Goal: Information Seeking & Learning: Learn about a topic

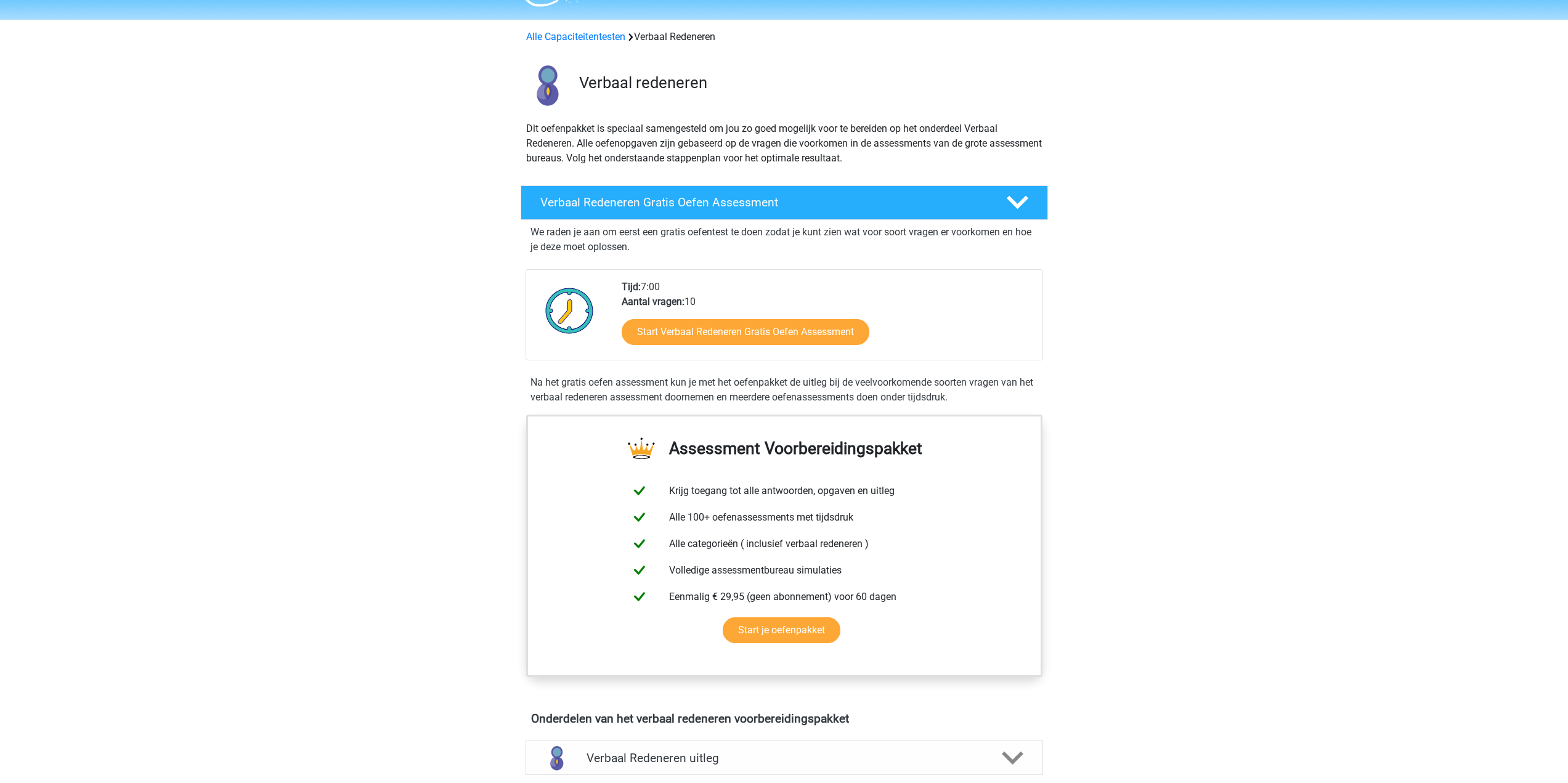
scroll to position [61, 0]
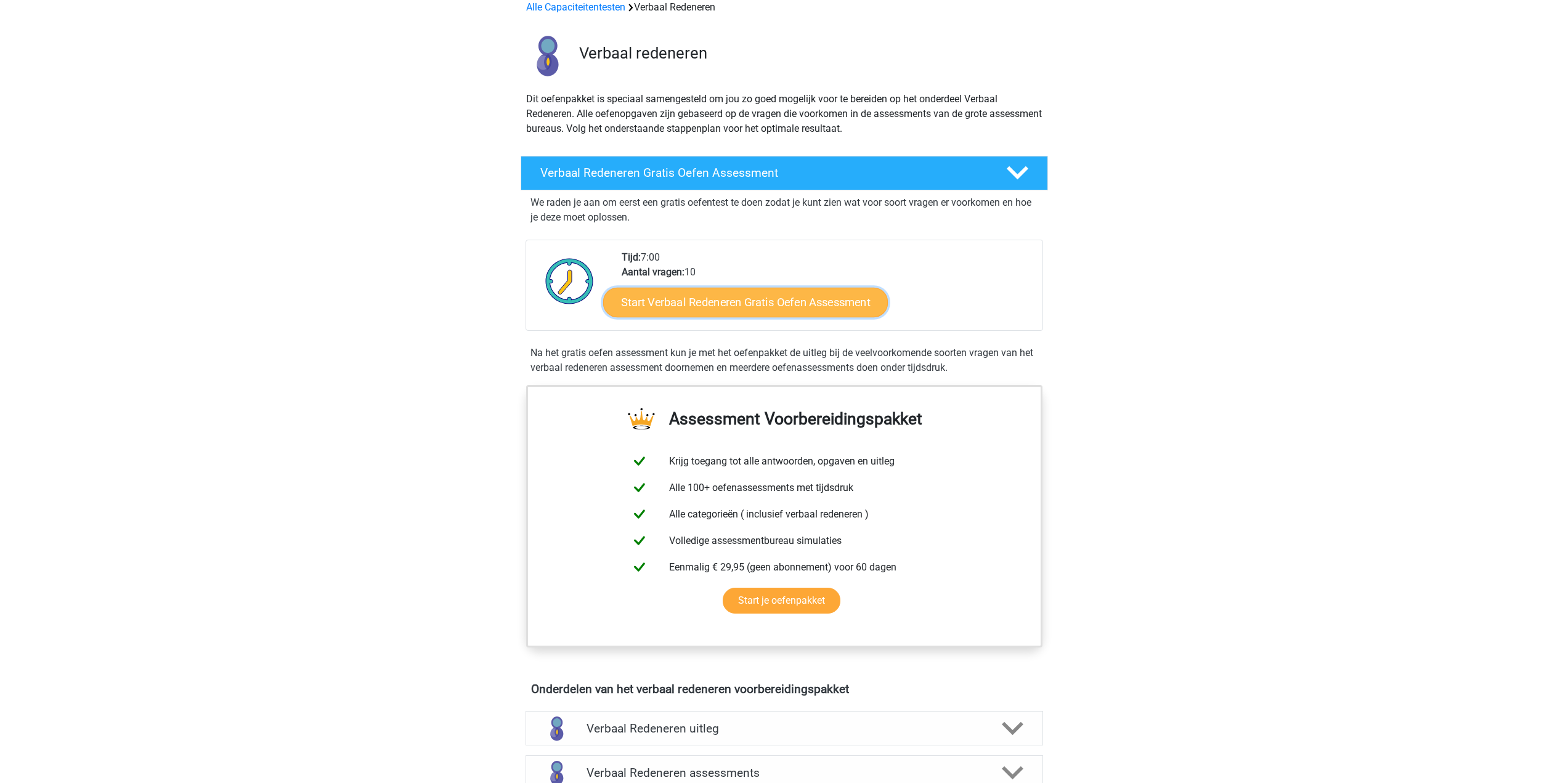
click at [793, 295] on link "Start Verbaal Redeneren Gratis Oefen Assessment" at bounding box center [745, 303] width 284 height 30
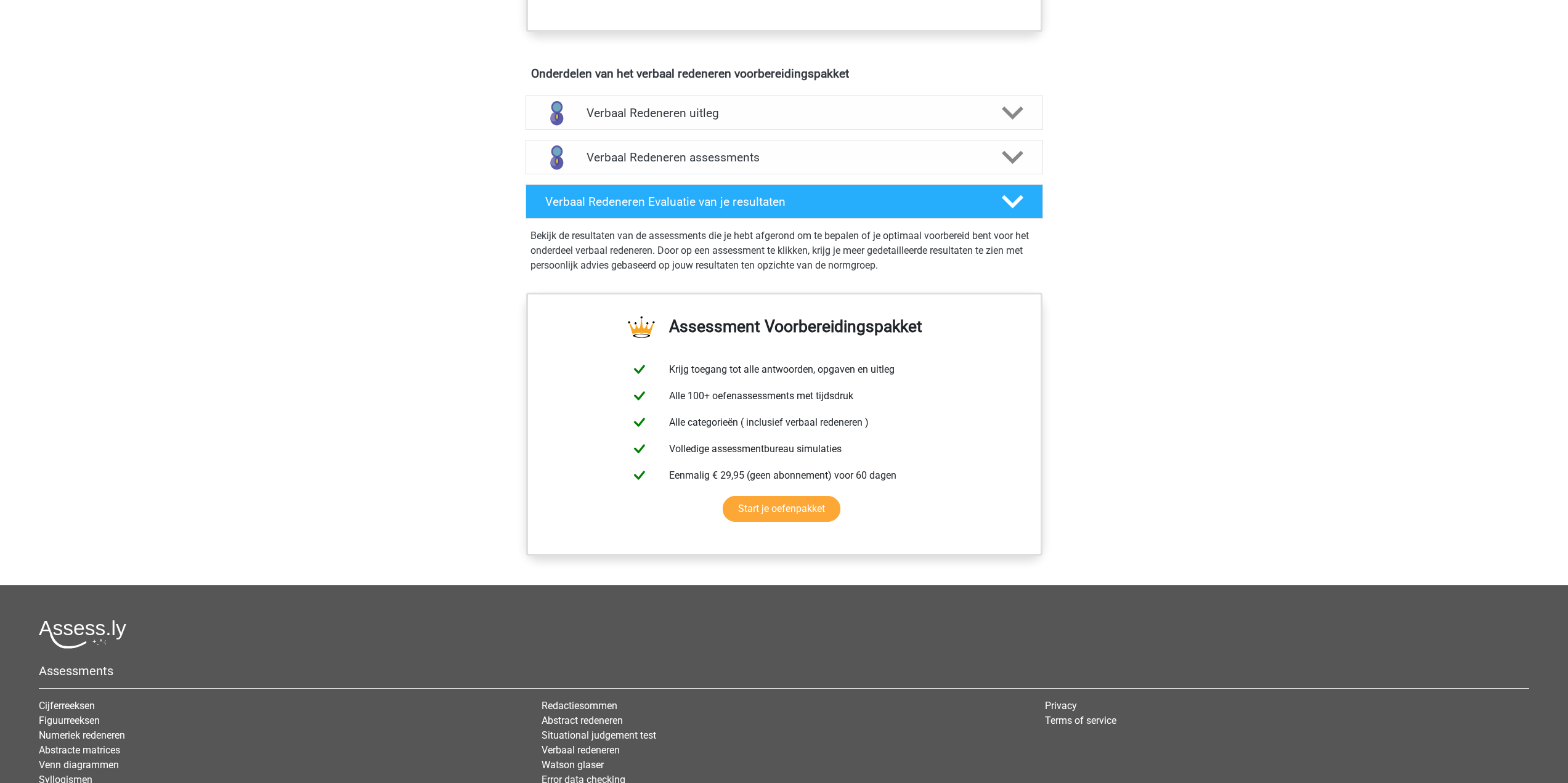
scroll to position [677, 0]
click at [802, 114] on h4 "Verbaal Redeneren uitleg" at bounding box center [784, 112] width 396 height 14
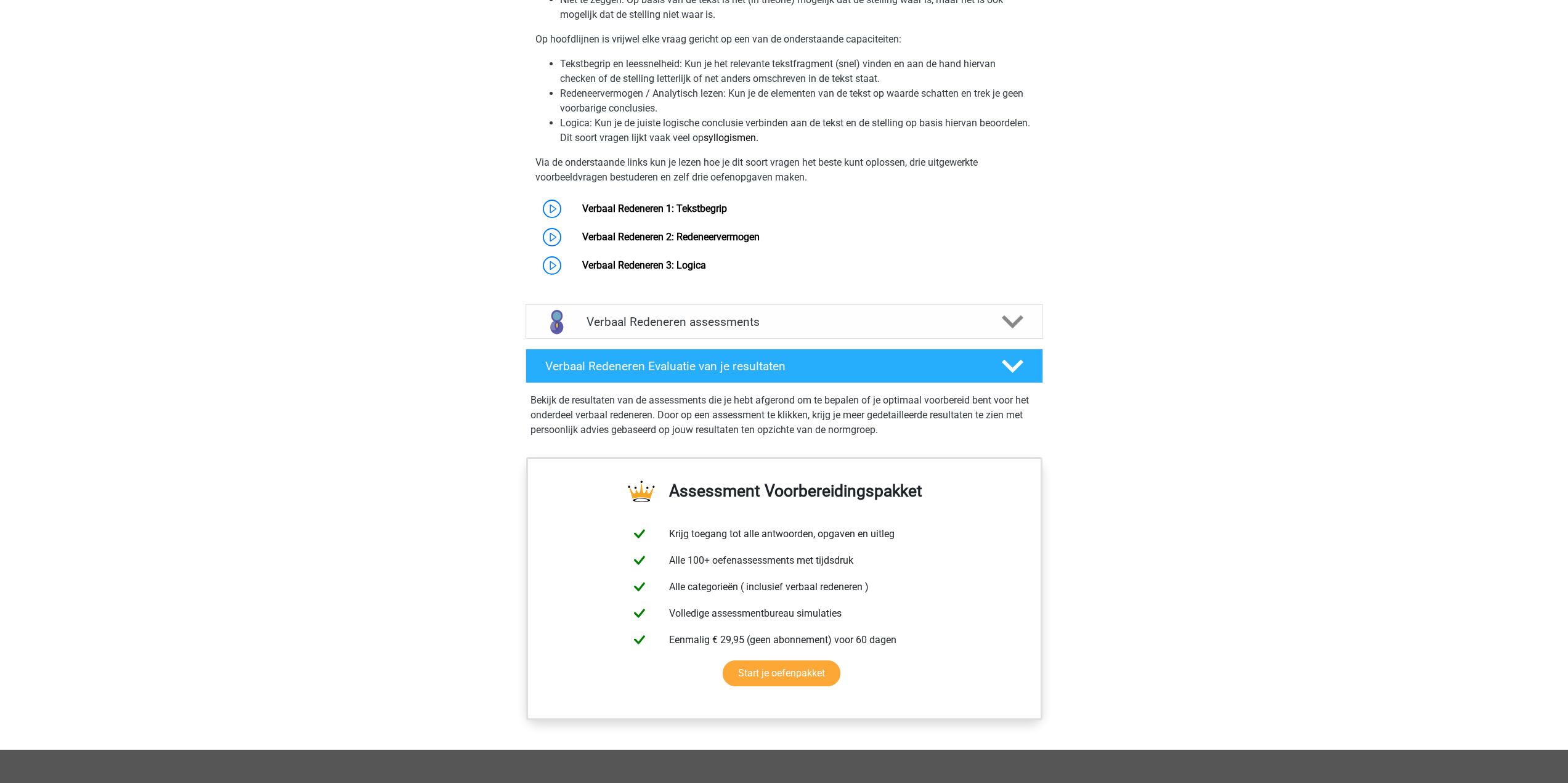
scroll to position [924, 0]
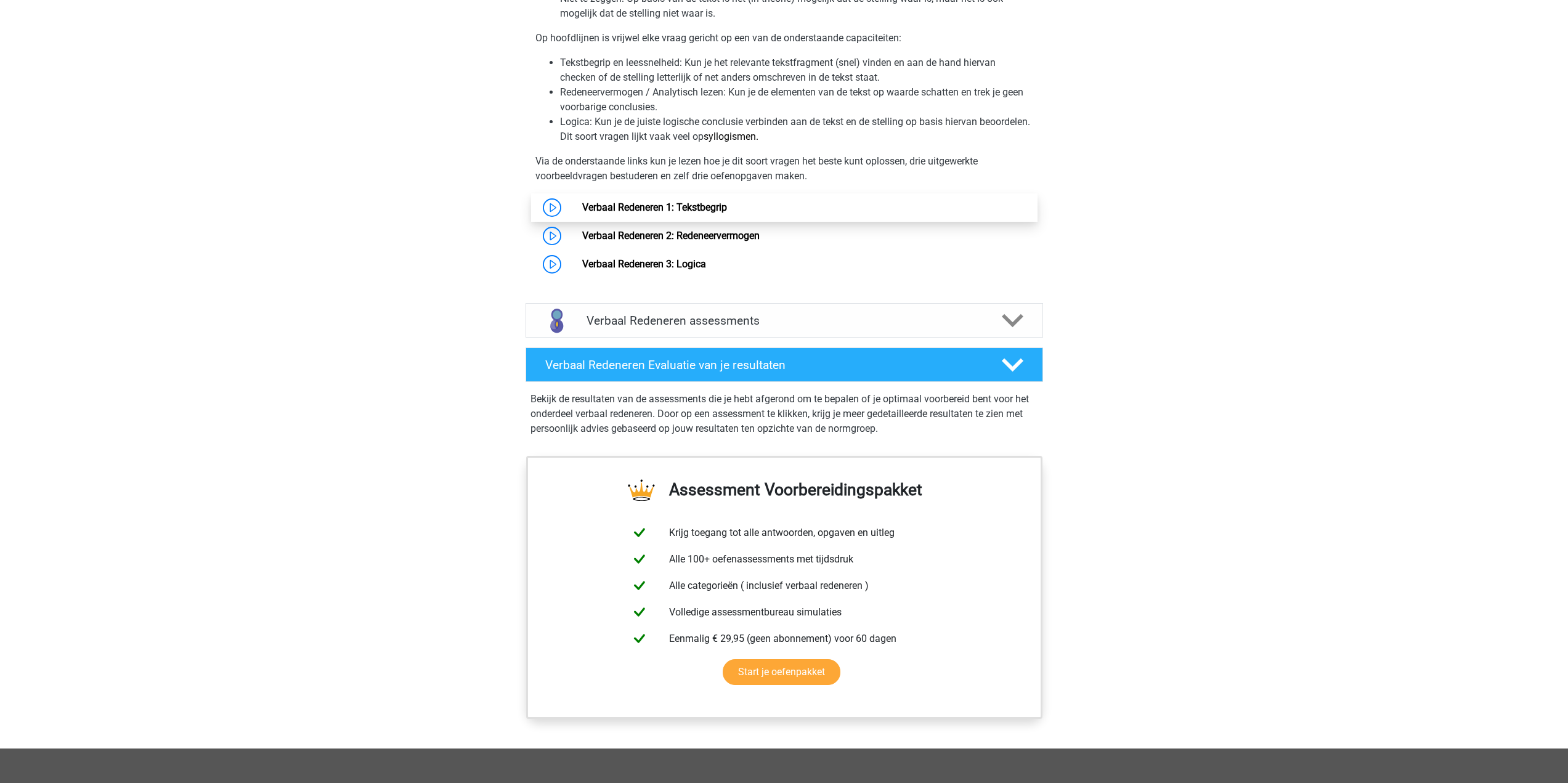
click at [682, 212] on link "Verbaal Redeneren 1: Tekstbegrip" at bounding box center [654, 206] width 144 height 11
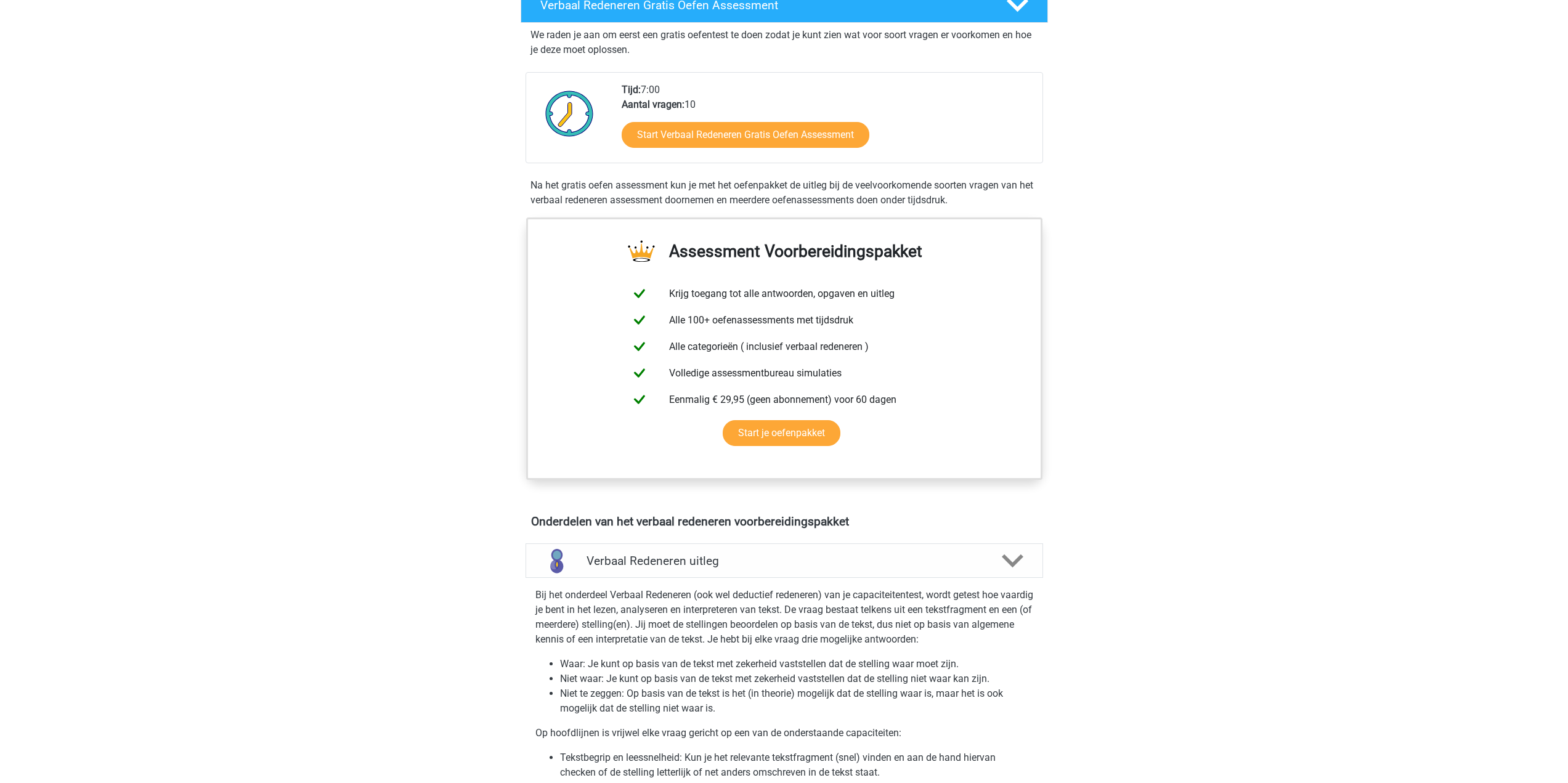
scroll to position [0, 0]
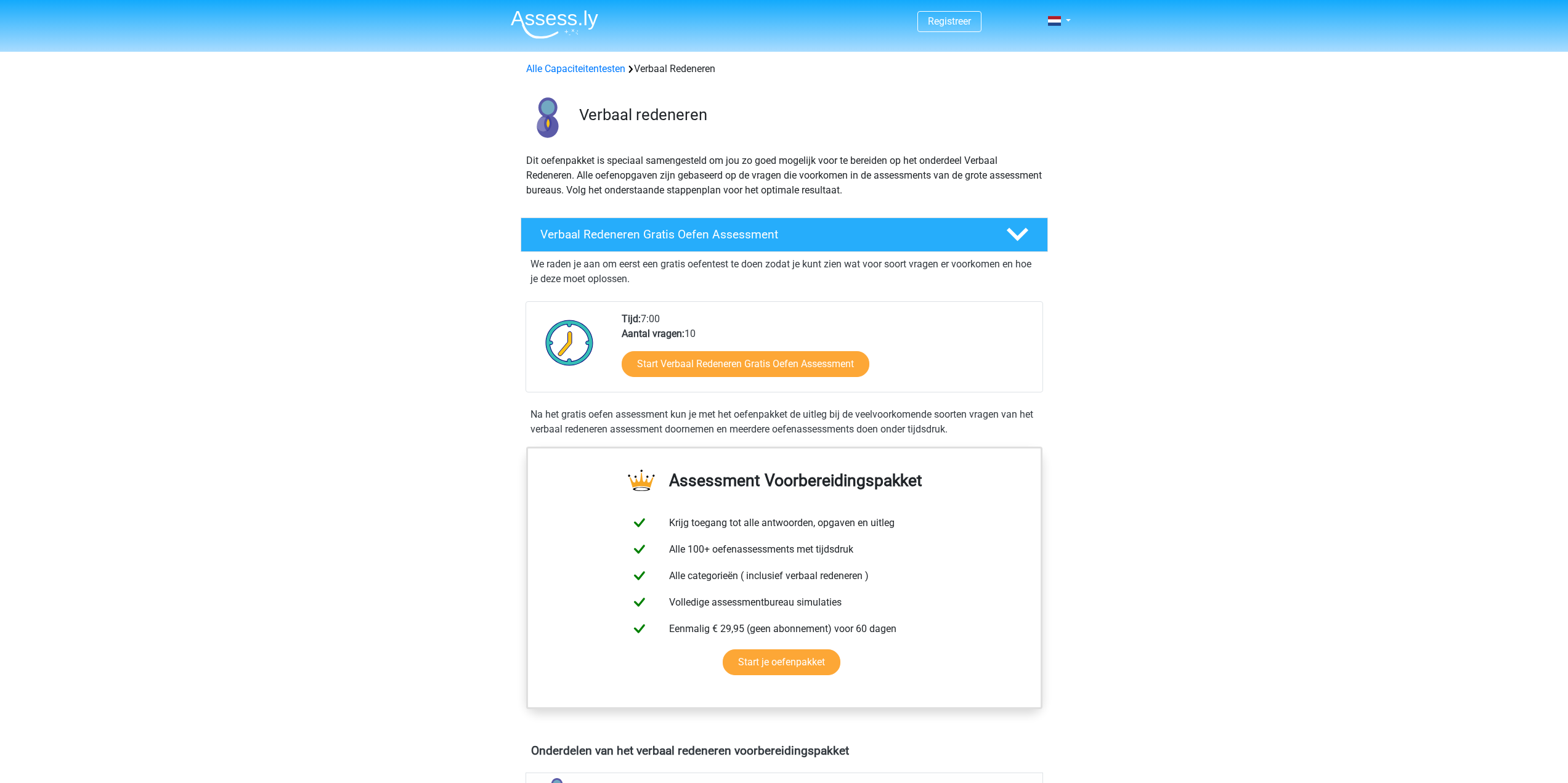
click at [558, 20] on img at bounding box center [555, 24] width 88 height 29
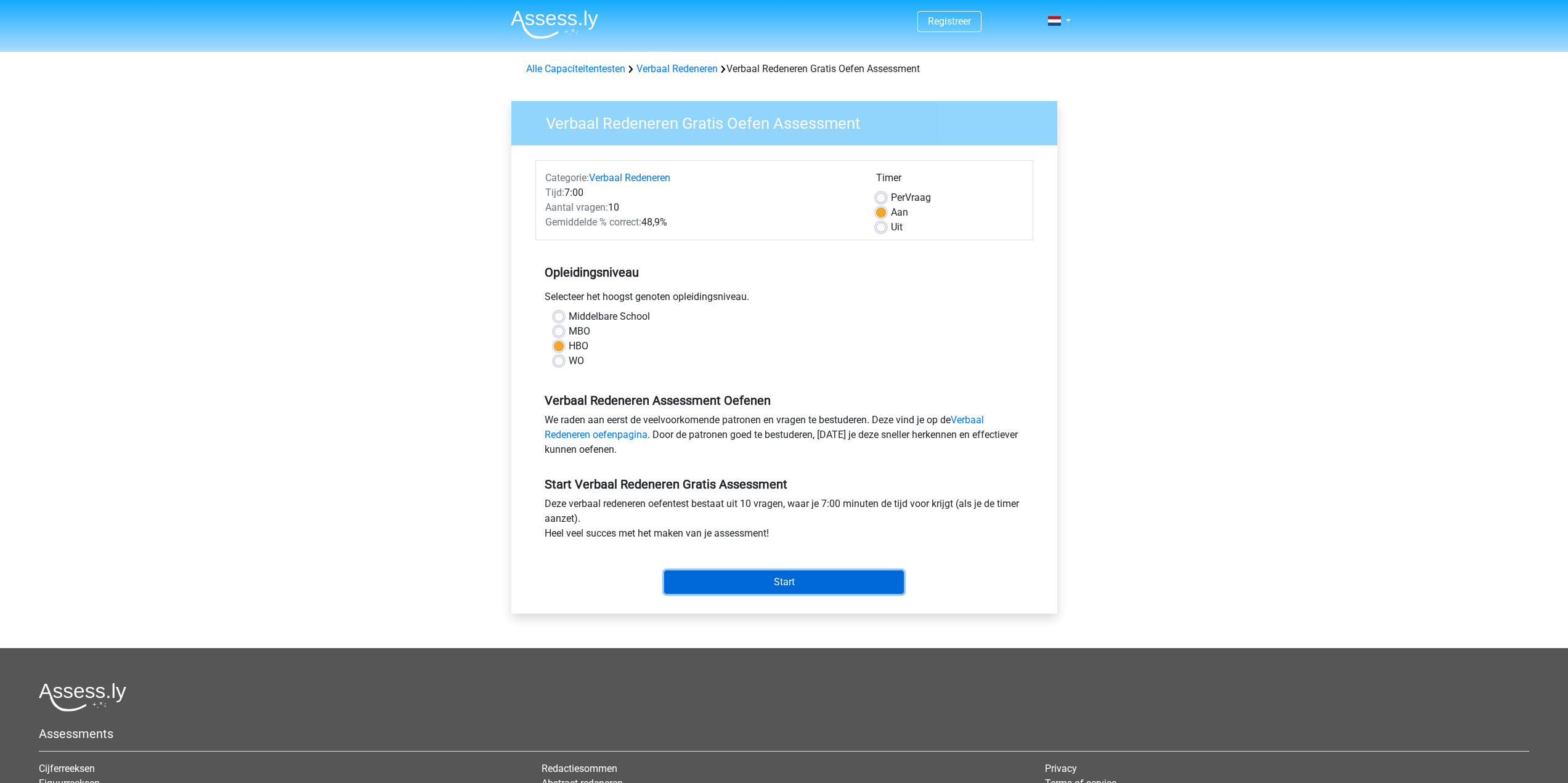
click at [781, 584] on input "Start" at bounding box center [784, 582] width 240 height 24
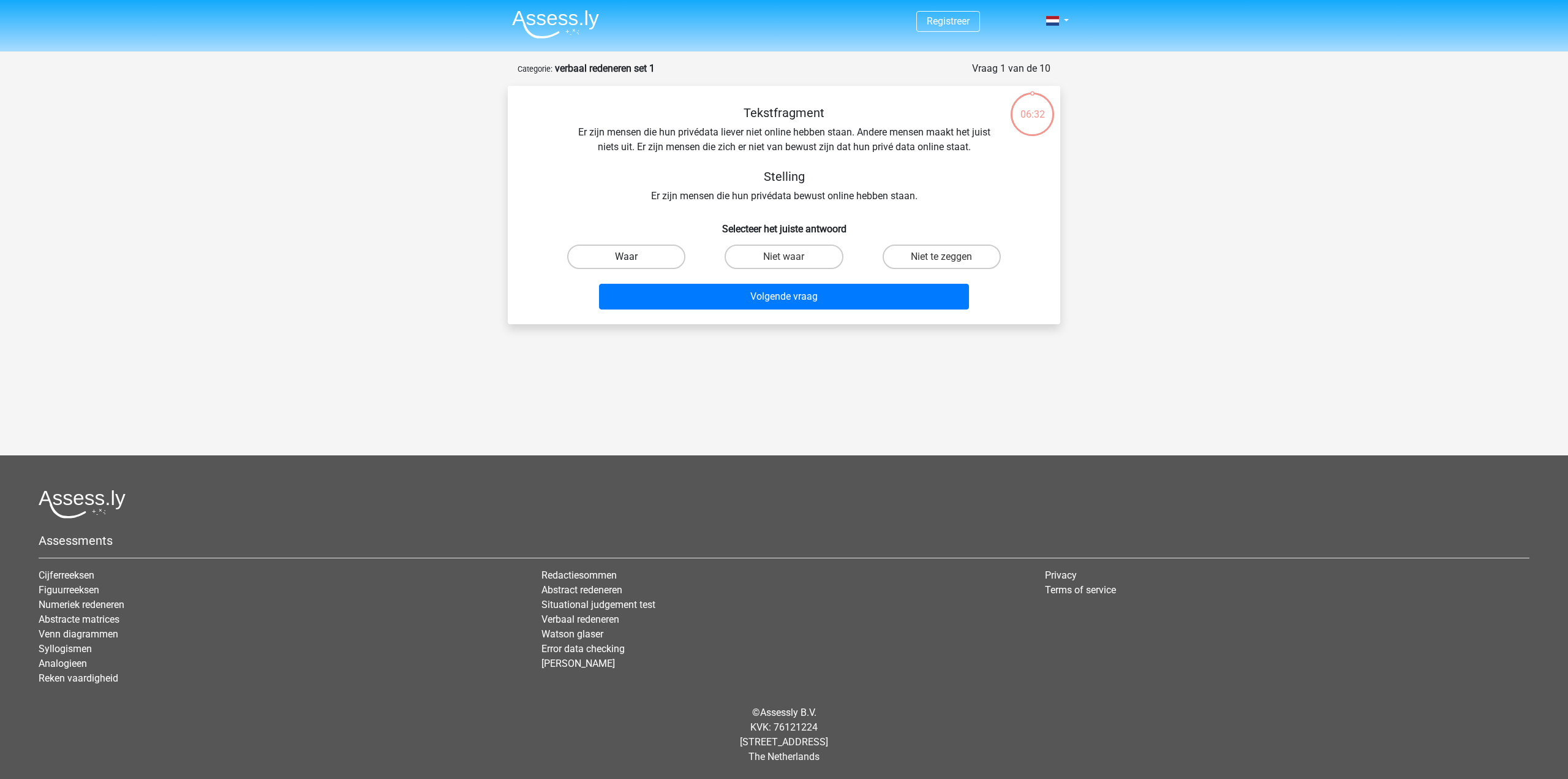
click at [664, 247] on label "Waar" at bounding box center [627, 257] width 118 height 24
click at [634, 257] on input "Waar" at bounding box center [630, 260] width 8 height 8
radio input "true"
click at [784, 292] on button "Volgende vraag" at bounding box center [785, 297] width 371 height 26
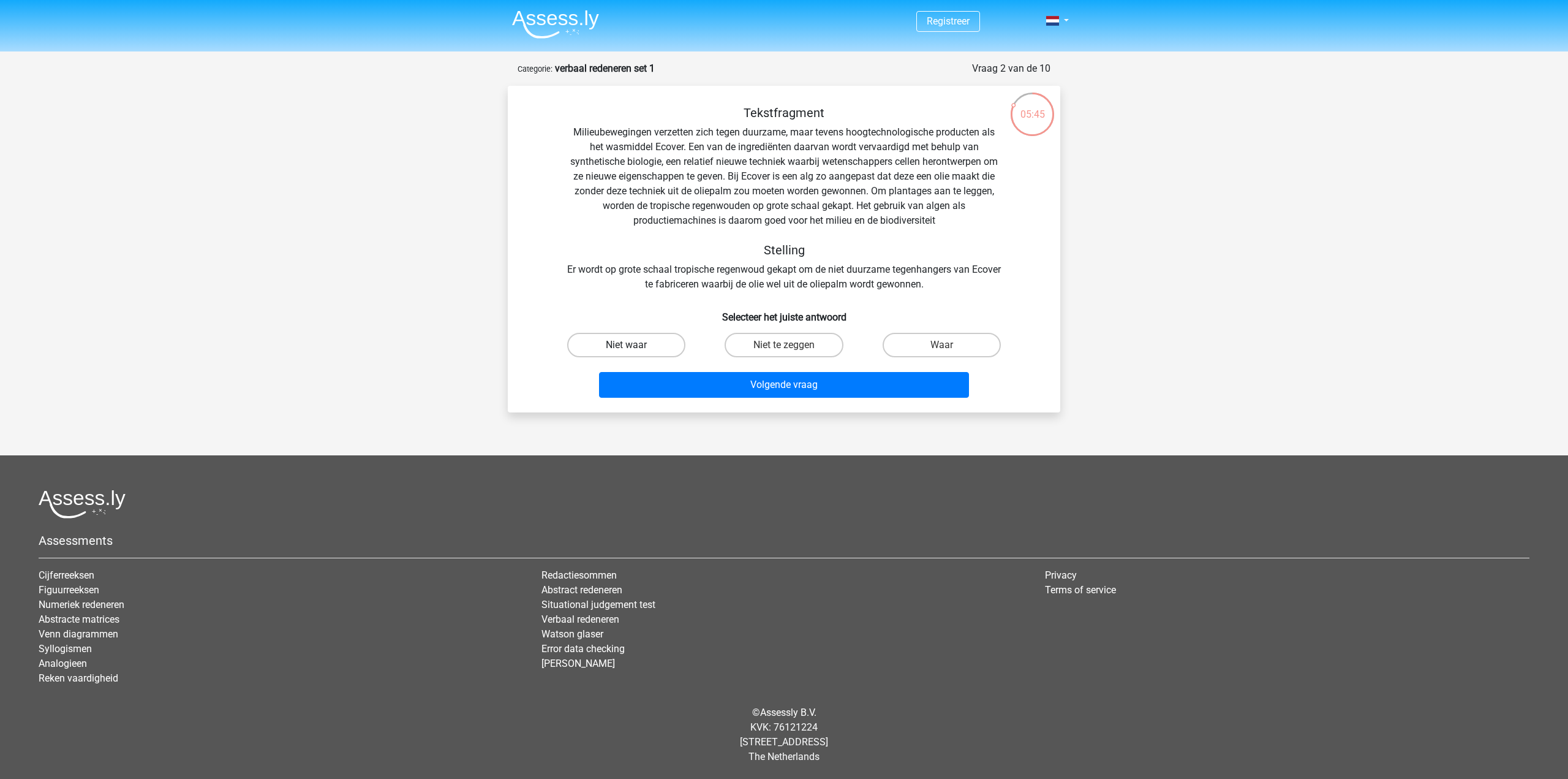
click at [653, 350] on label "Niet waar" at bounding box center [627, 345] width 118 height 24
click at [634, 350] on input "Niet waar" at bounding box center [630, 348] width 8 height 8
radio input "true"
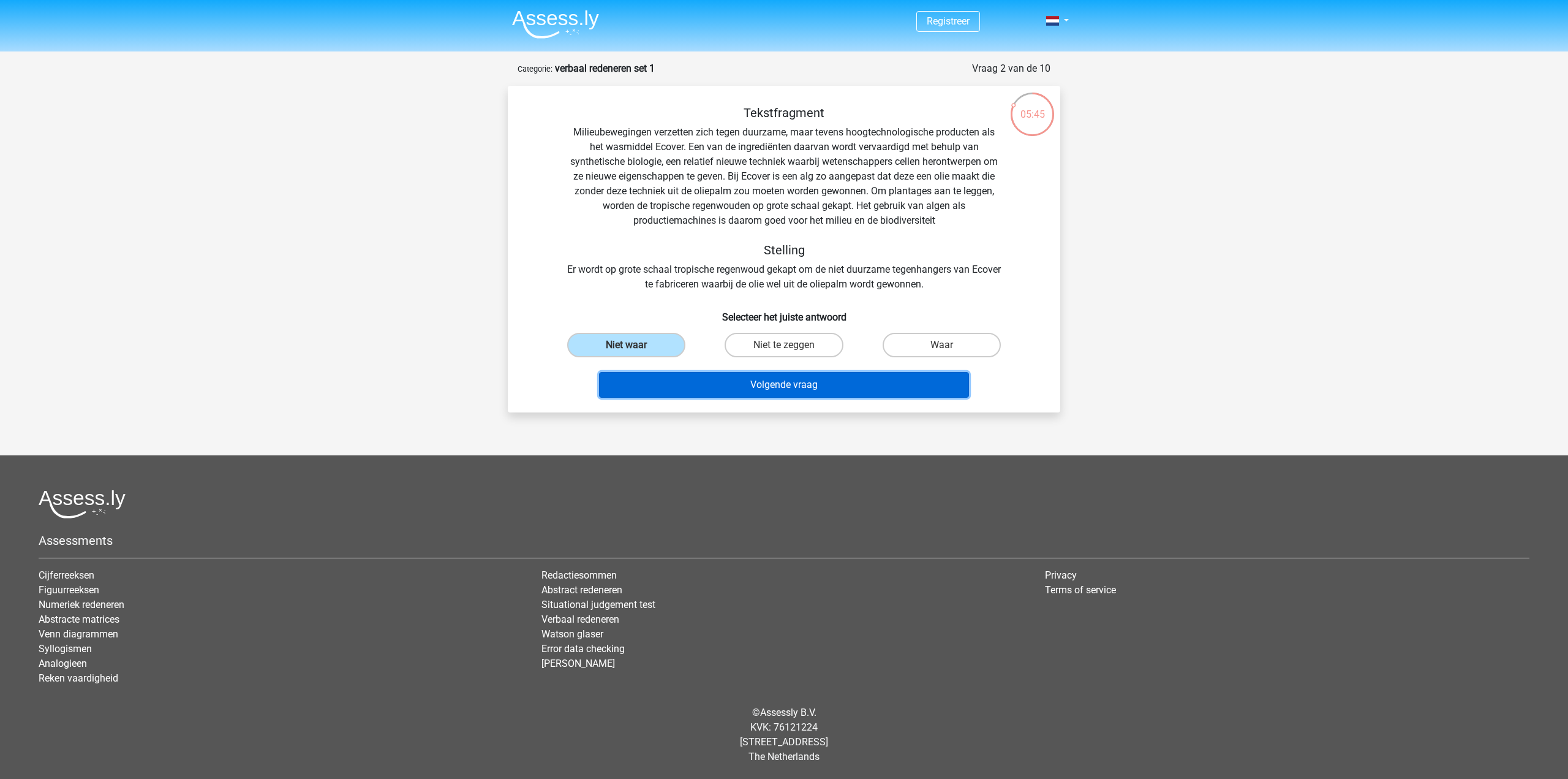
click at [756, 396] on button "Volgende vraag" at bounding box center [785, 385] width 371 height 26
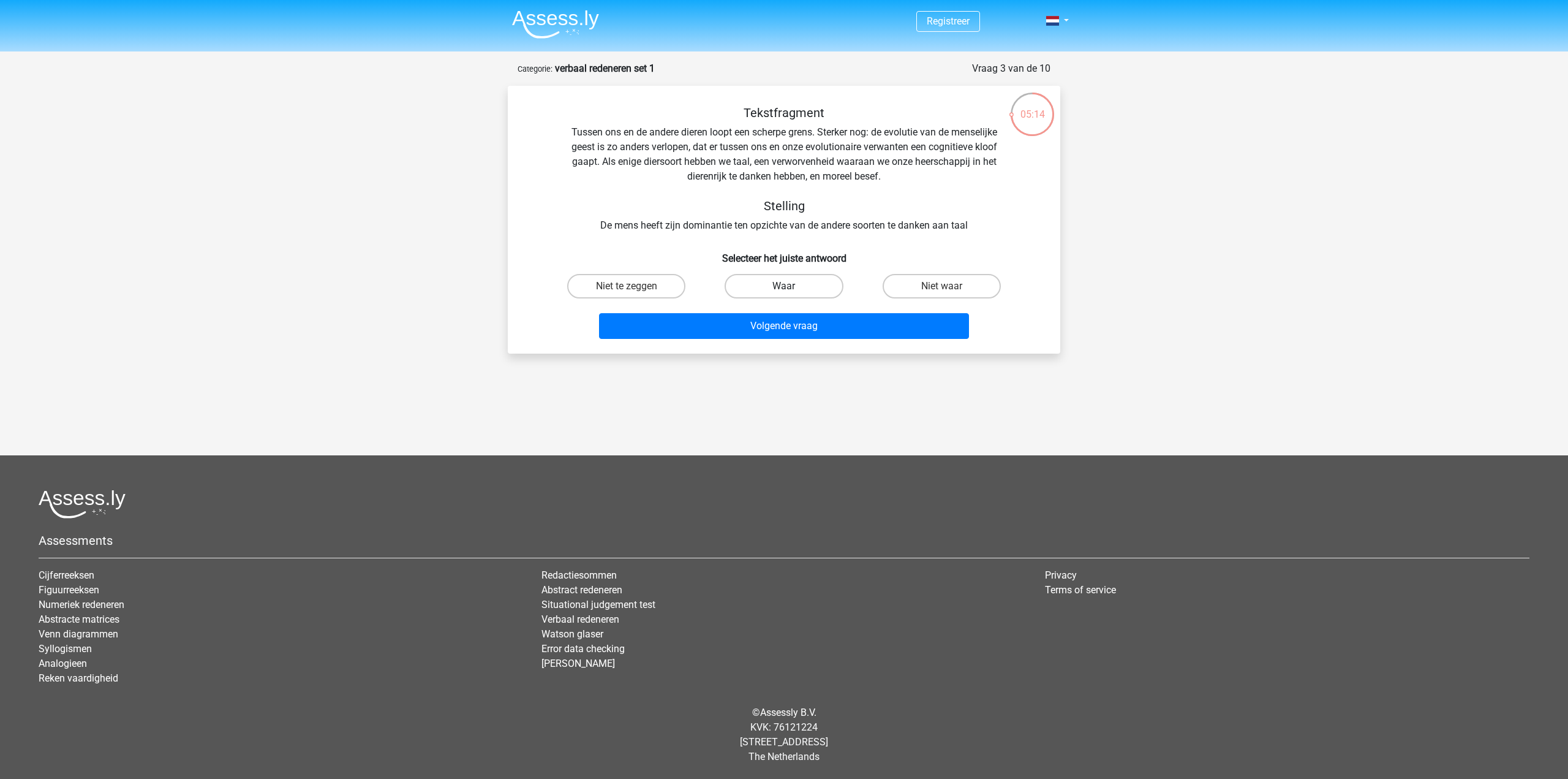
click at [765, 280] on label "Waar" at bounding box center [784, 286] width 118 height 24
click at [784, 286] on input "Waar" at bounding box center [787, 290] width 8 height 8
radio input "true"
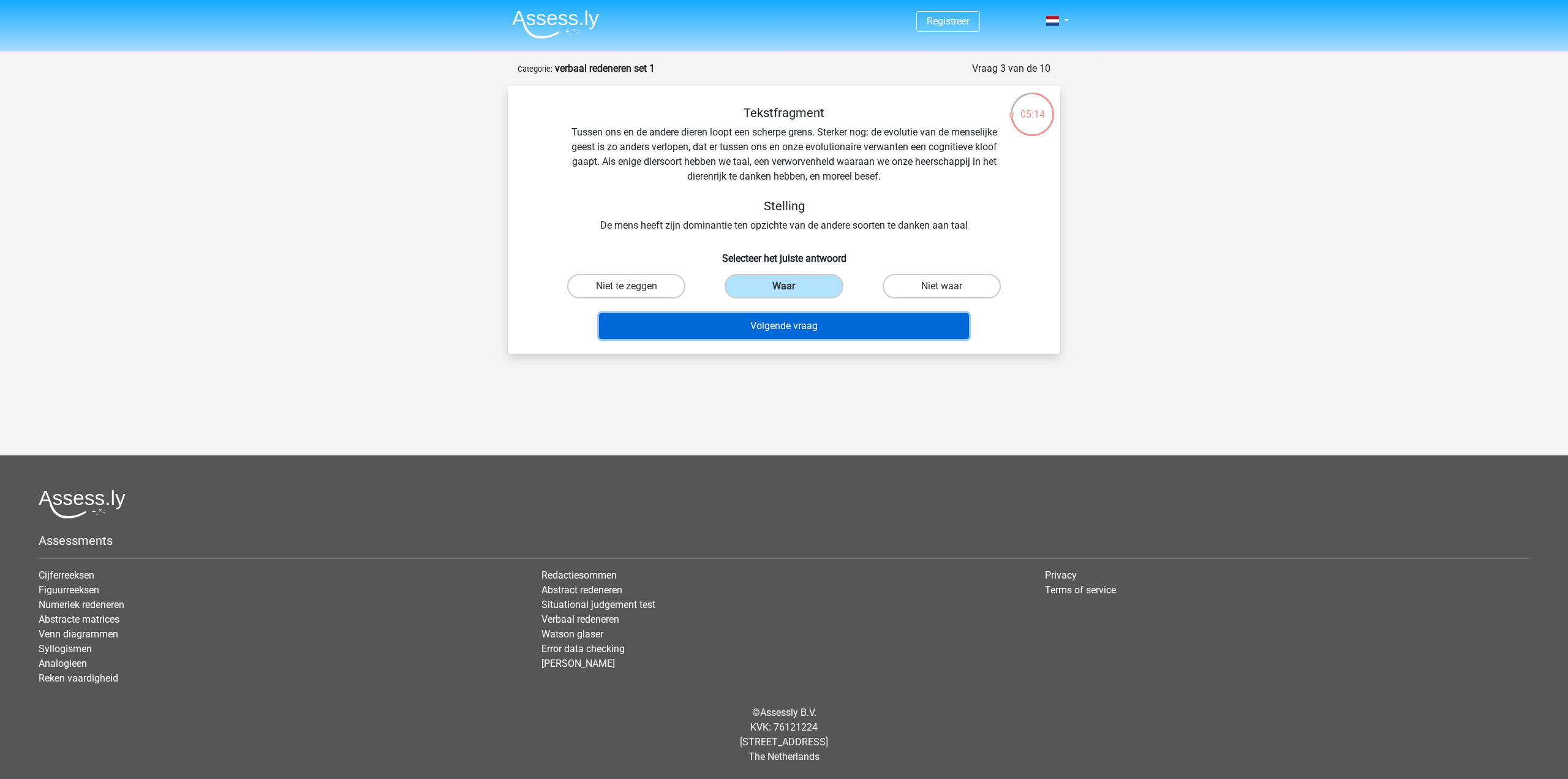
click at [784, 326] on button "Volgende vraag" at bounding box center [785, 326] width 371 height 26
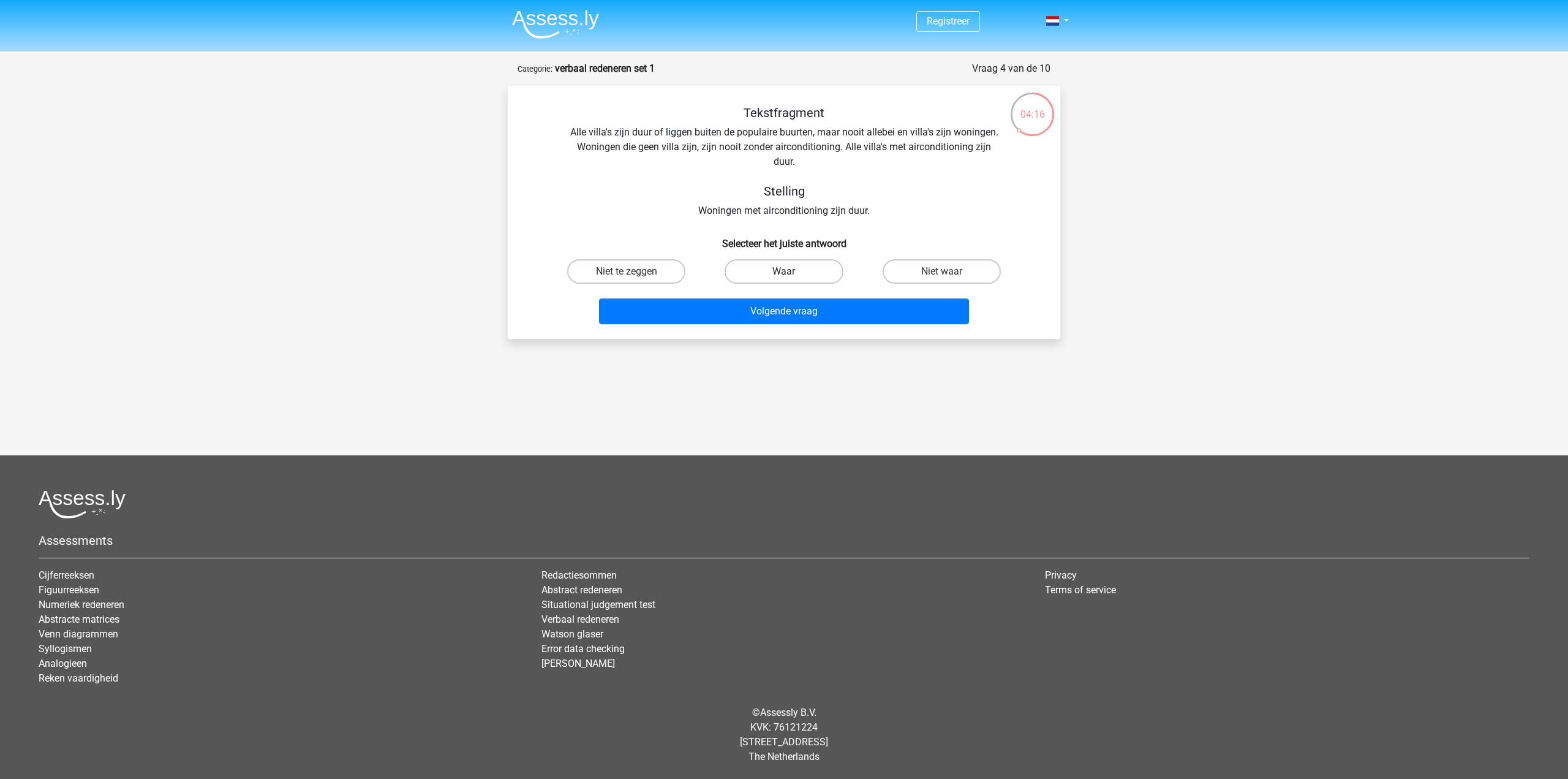
click at [764, 270] on label "Waar" at bounding box center [784, 272] width 118 height 24
click at [784, 272] on input "Waar" at bounding box center [787, 275] width 8 height 8
radio input "true"
click at [761, 306] on button "Volgende vraag" at bounding box center [785, 312] width 371 height 26
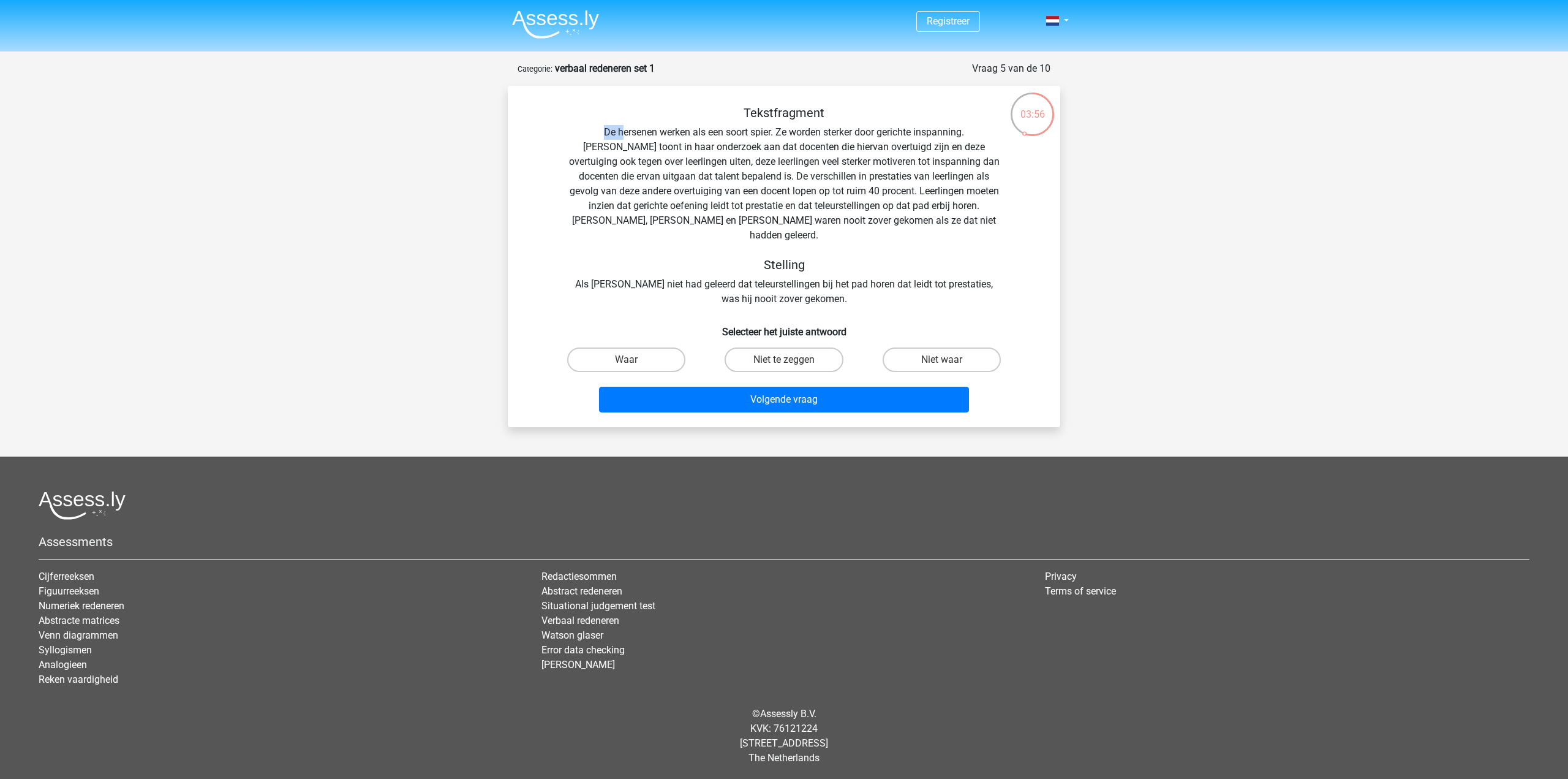
drag, startPoint x: 564, startPoint y: 127, endPoint x: 580, endPoint y: 127, distance: 16.0
click at [581, 127] on div "Tekstfragment De hersenen werken als een soort spier. Ze worden sterker door ge…" at bounding box center [784, 205] width 513 height 201
click at [579, 126] on div "Tekstfragment De hersenen werken als een soort spier. Ze worden sterker door ge…" at bounding box center [784, 205] width 513 height 201
drag, startPoint x: 563, startPoint y: 128, endPoint x: 954, endPoint y: 125, distance: 391.0
click at [953, 124] on div "Tekstfragment De hersenen werken als een soort spier. Ze worden sterker door ge…" at bounding box center [784, 205] width 513 height 201
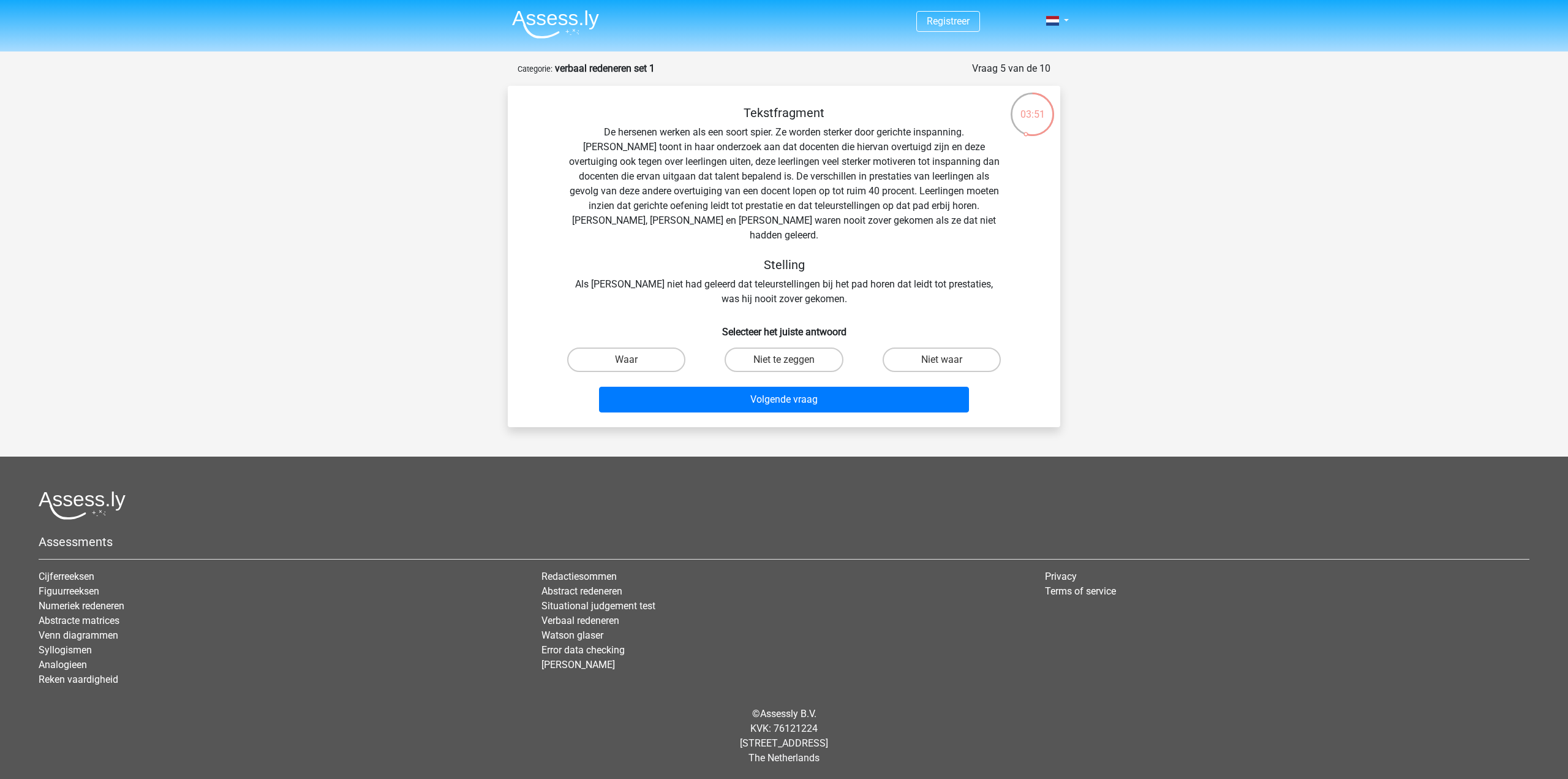
click at [1011, 157] on div "Tekstfragment De hersenen werken als een soort spier. Ze worden sterker door ge…" at bounding box center [784, 205] width 513 height 201
click at [665, 348] on label "Waar" at bounding box center [627, 359] width 118 height 24
click at [634, 359] on input "Waar" at bounding box center [630, 363] width 8 height 8
radio input "true"
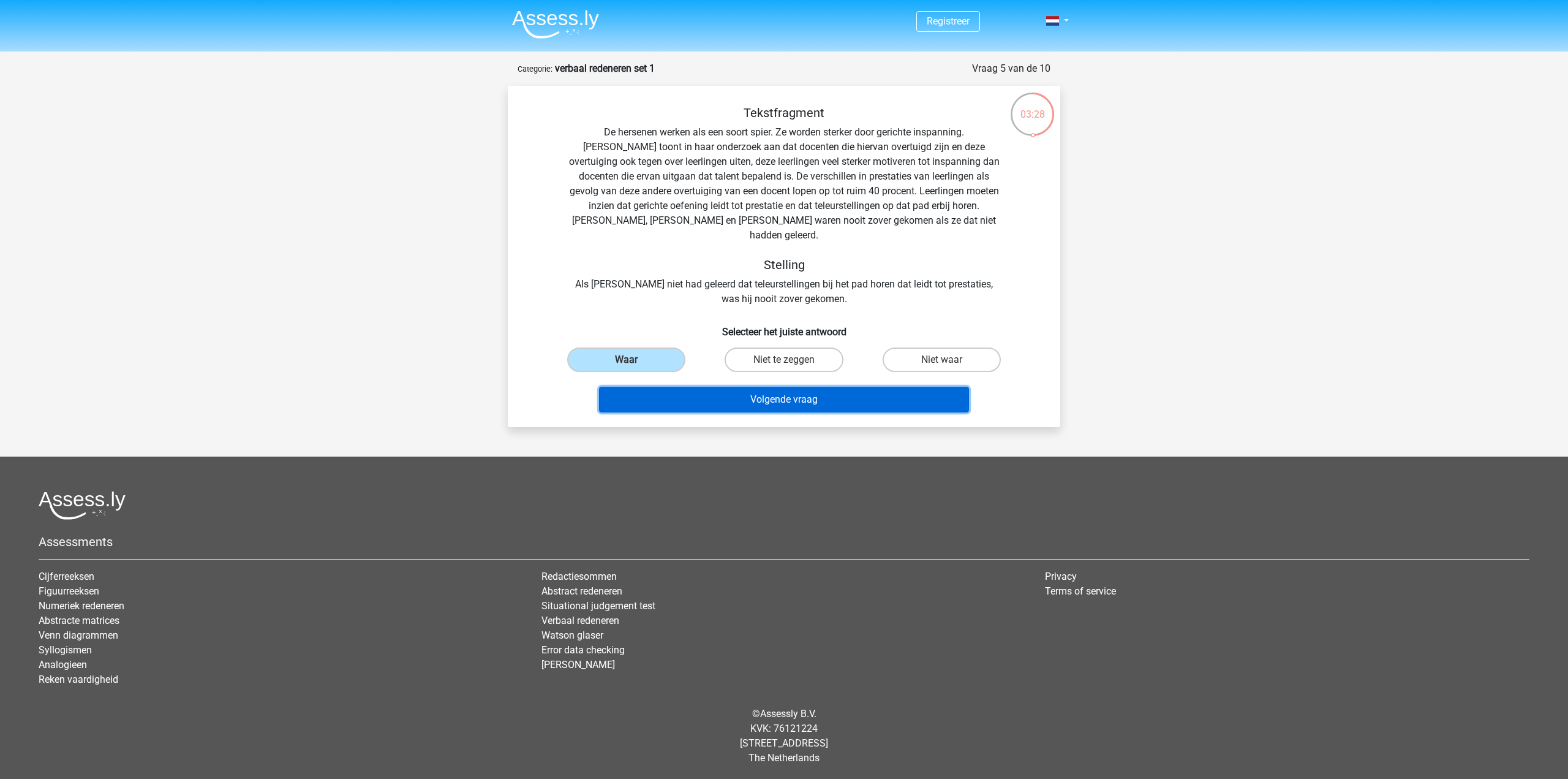
click at [734, 386] on button "Volgende vraag" at bounding box center [785, 400] width 371 height 26
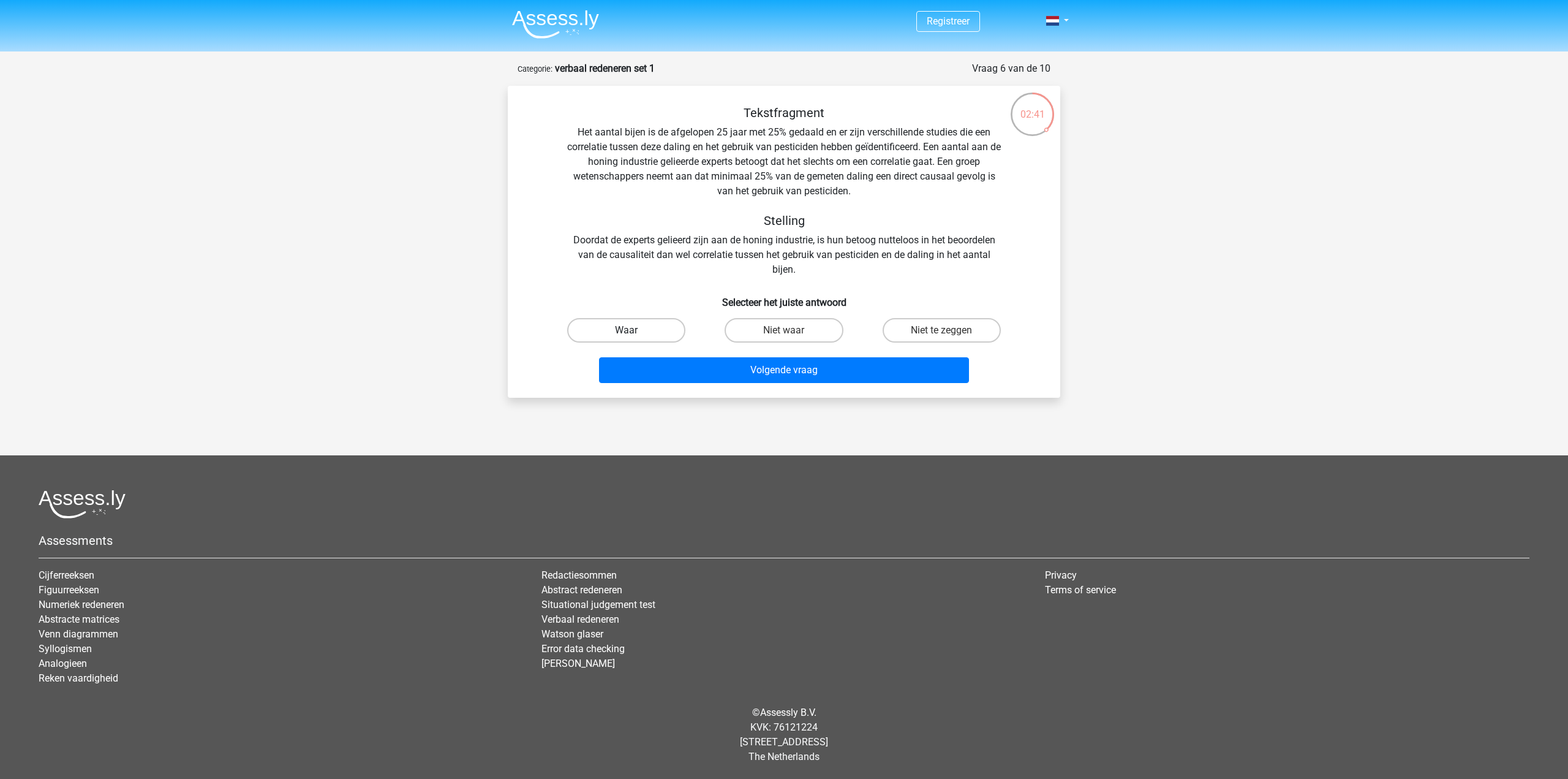
click at [640, 331] on label "Waar" at bounding box center [627, 330] width 118 height 24
click at [634, 331] on input "Waar" at bounding box center [630, 334] width 8 height 8
radio input "true"
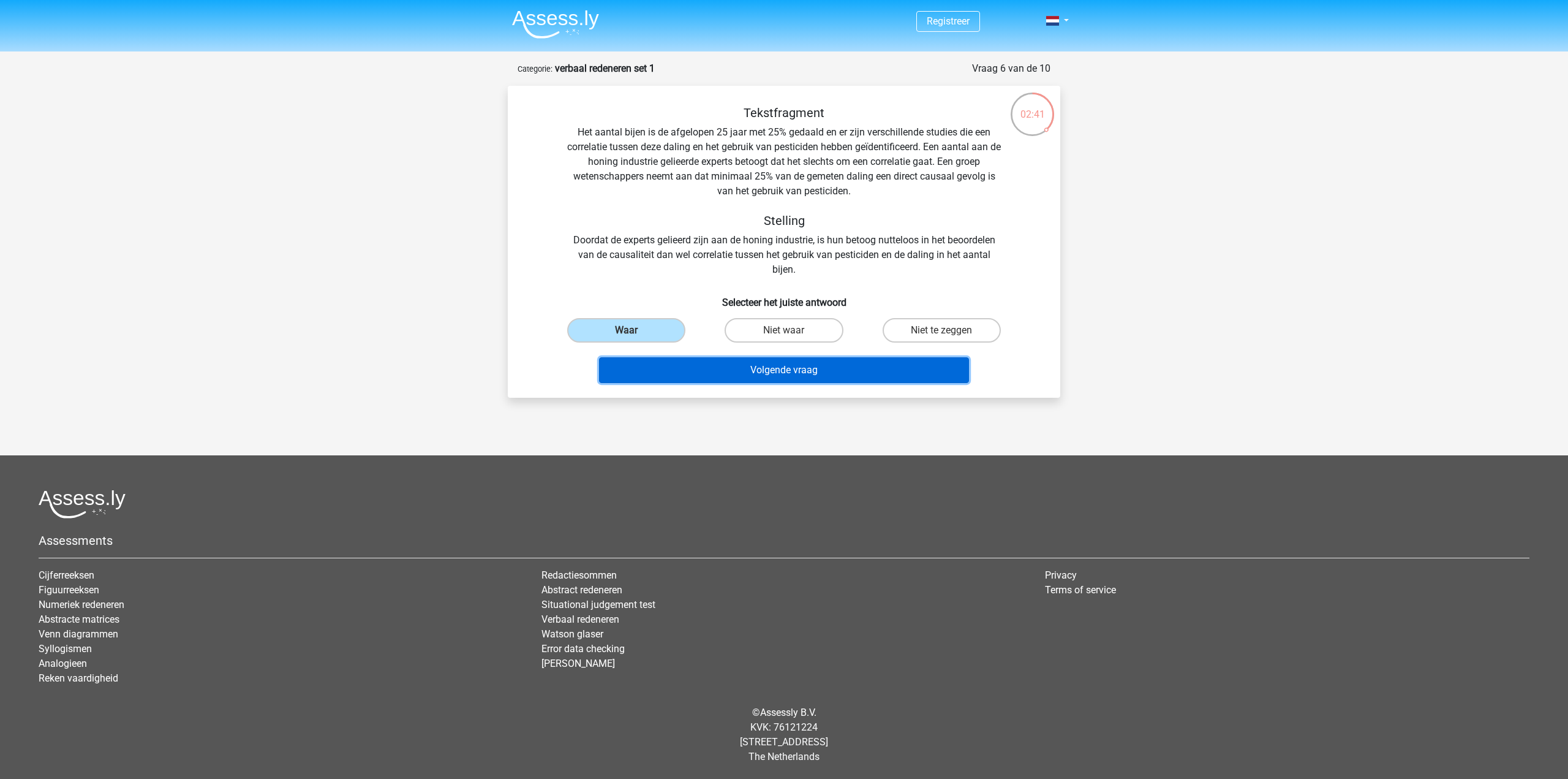
click at [747, 370] on button "Volgende vraag" at bounding box center [785, 370] width 371 height 26
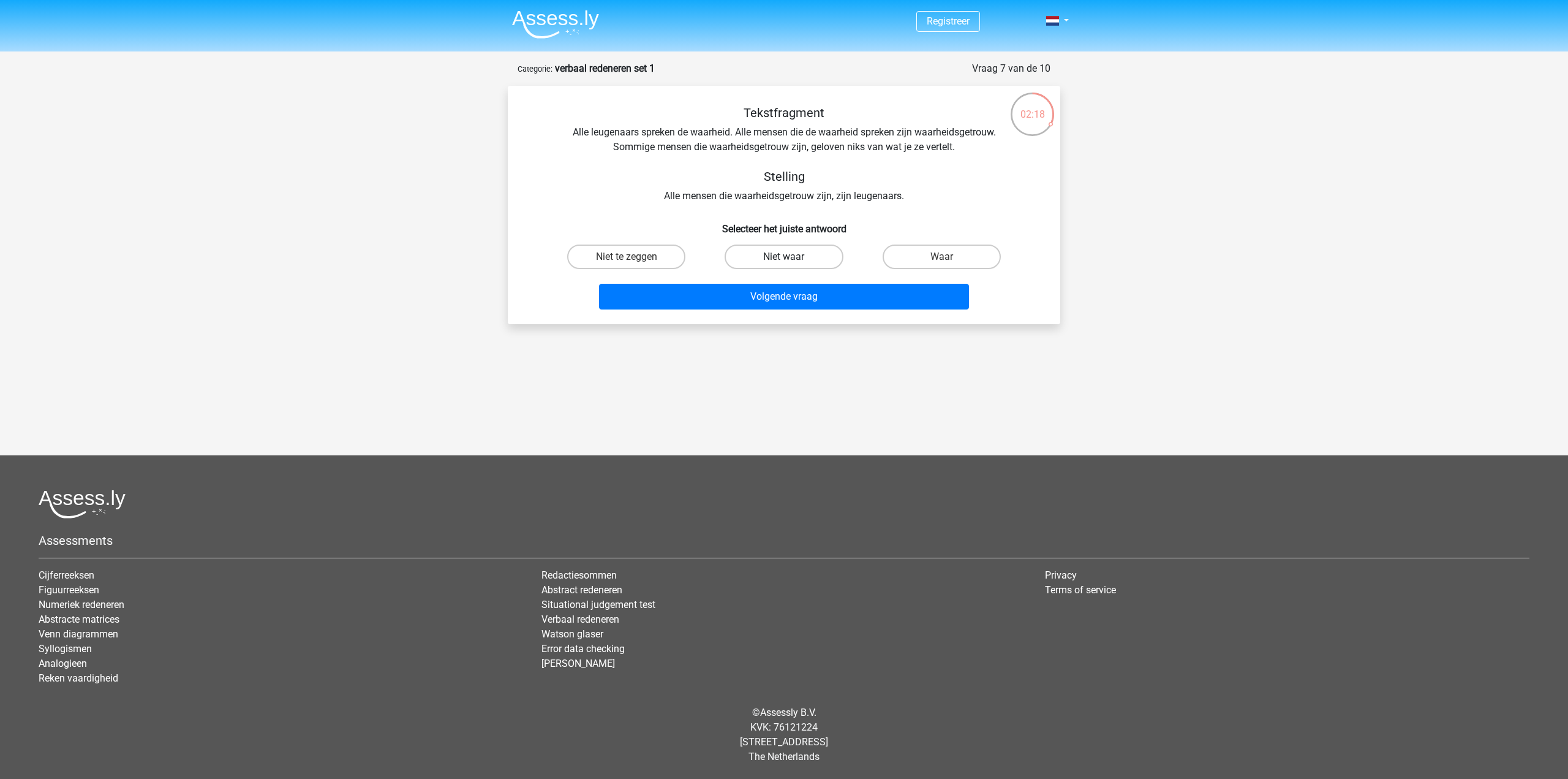
click at [790, 252] on label "Niet waar" at bounding box center [784, 257] width 118 height 24
click at [790, 257] on input "Niet waar" at bounding box center [787, 260] width 8 height 8
radio input "true"
click at [819, 298] on button "Volgende vraag" at bounding box center [785, 297] width 371 height 26
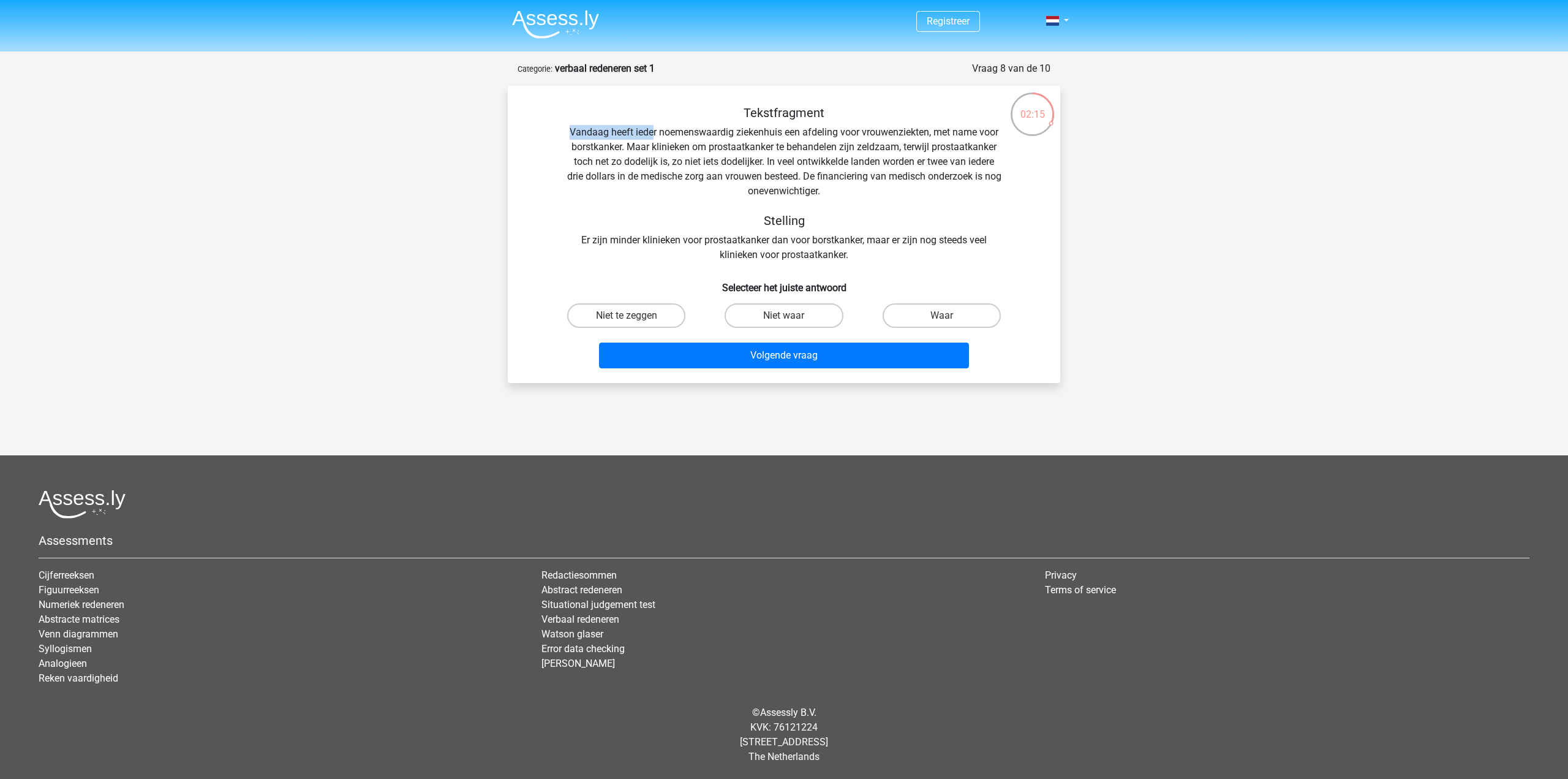
drag, startPoint x: 568, startPoint y: 130, endPoint x: 650, endPoint y: 131, distance: 82.0
click at [650, 131] on div "Tekstfragment Vandaag heeft ieder noemenswaardig ziekenhuis een afdeling voor v…" at bounding box center [784, 184] width 513 height 157
click at [679, 133] on div "Tekstfragment Vandaag heeft ieder noemenswaardig ziekenhuis een afdeling voor v…" at bounding box center [784, 184] width 513 height 157
click at [765, 310] on label "Niet waar" at bounding box center [784, 316] width 118 height 24
click at [784, 316] on input "Niet waar" at bounding box center [787, 319] width 8 height 8
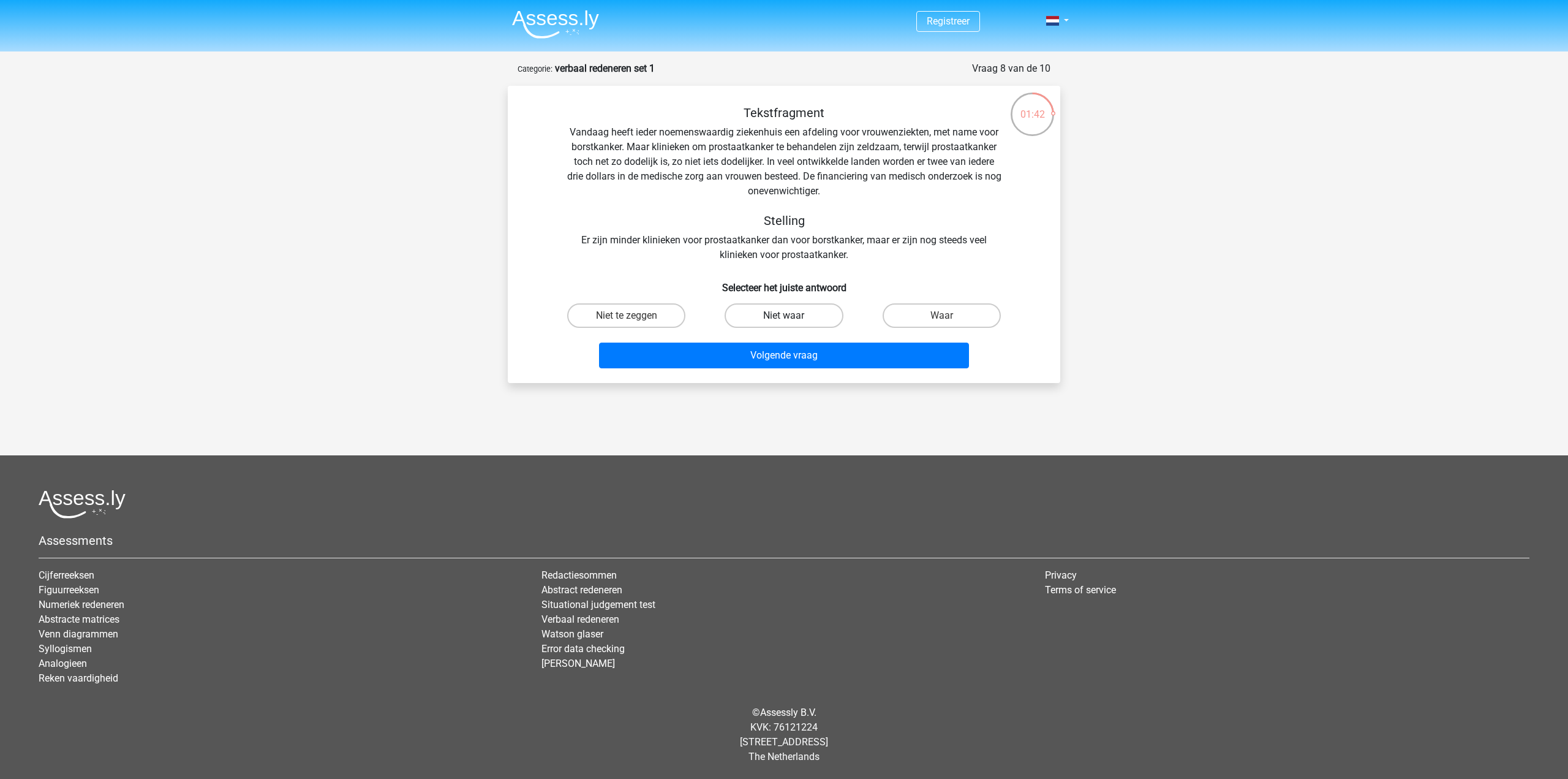
radio input "true"
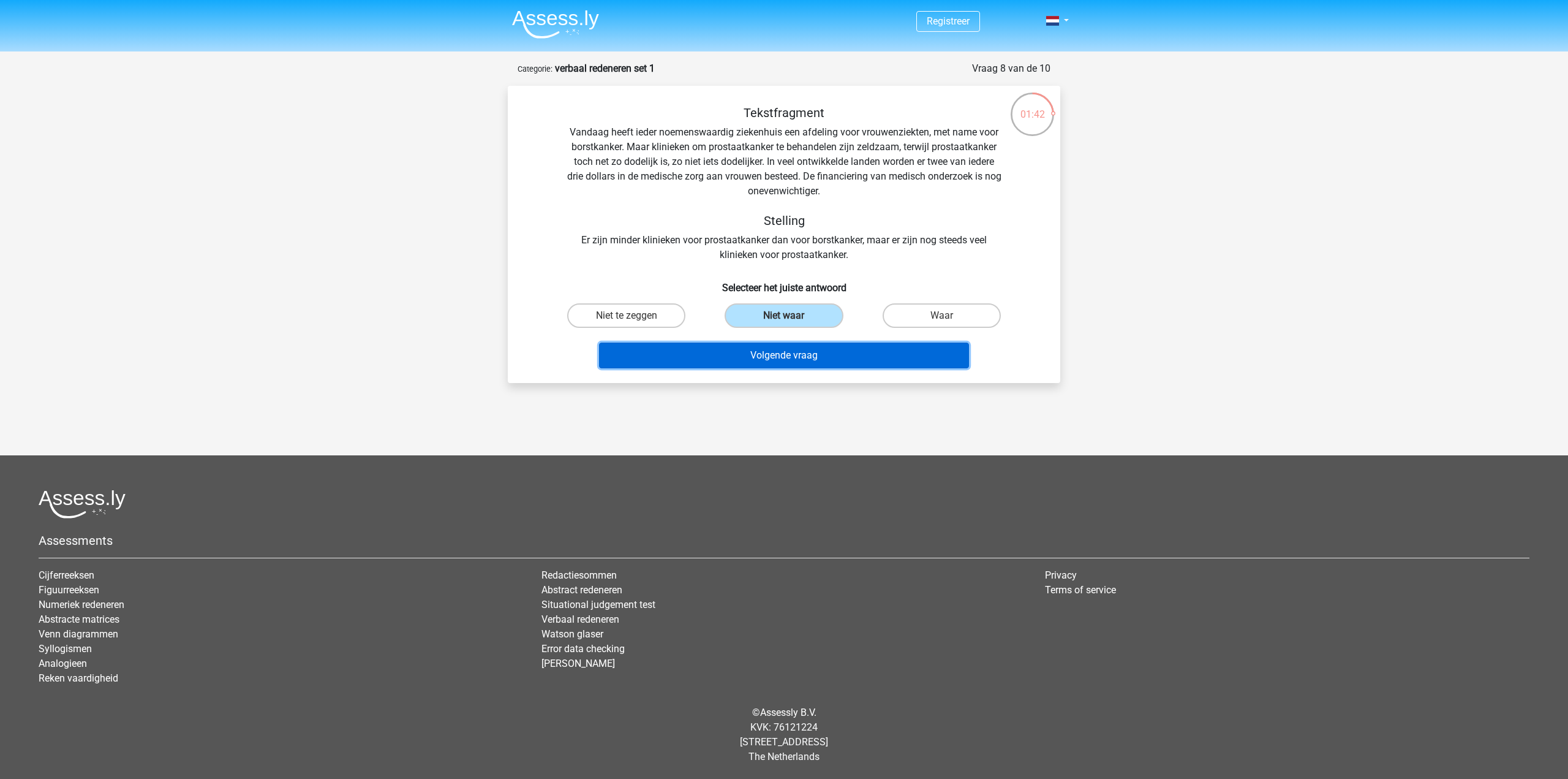
click at [790, 351] on button "Volgende vraag" at bounding box center [785, 356] width 371 height 26
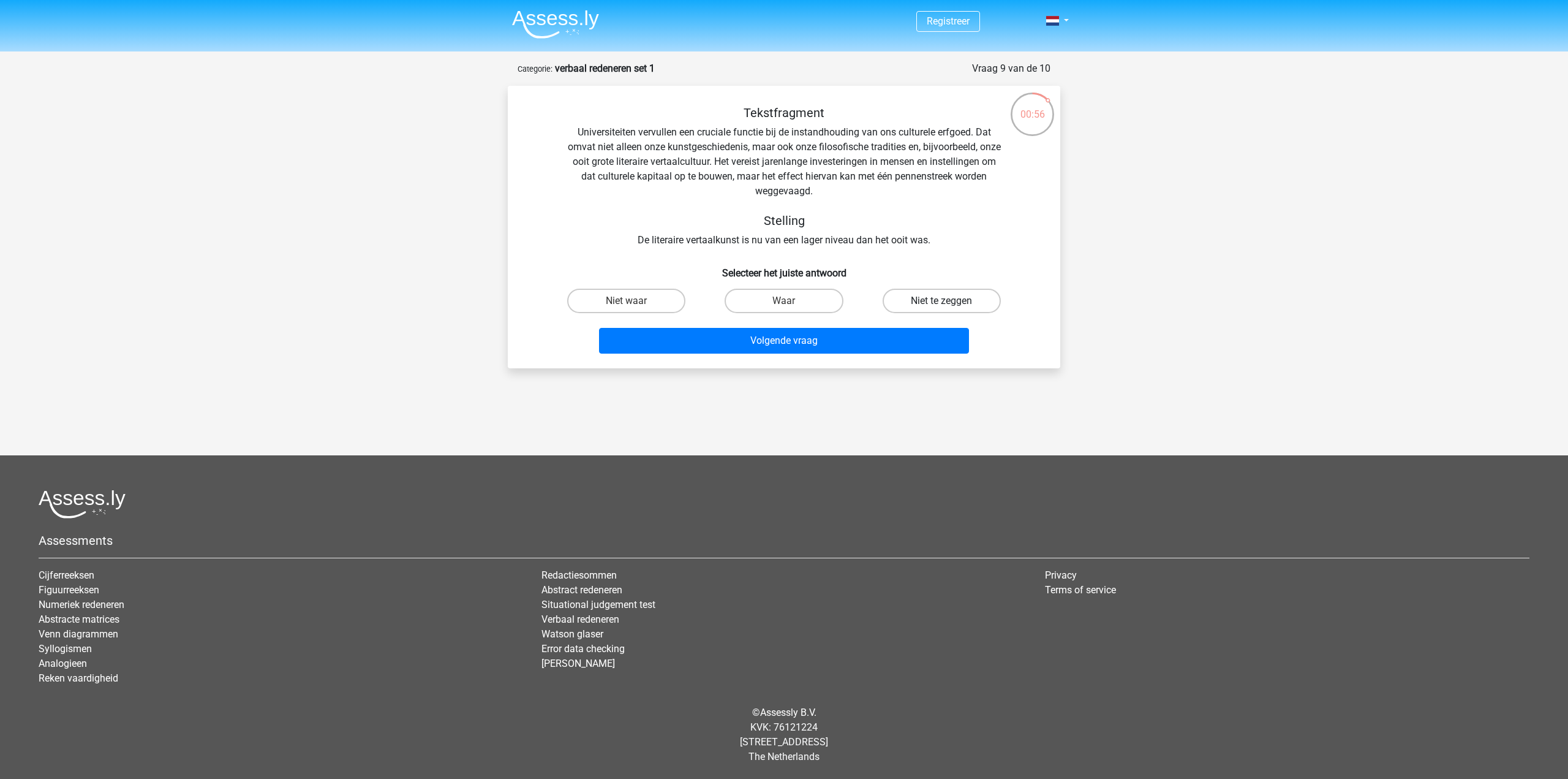
click at [935, 306] on label "Niet te zeggen" at bounding box center [942, 301] width 118 height 24
click at [941, 306] on input "Niet te zeggen" at bounding box center [945, 305] width 8 height 8
radio input "true"
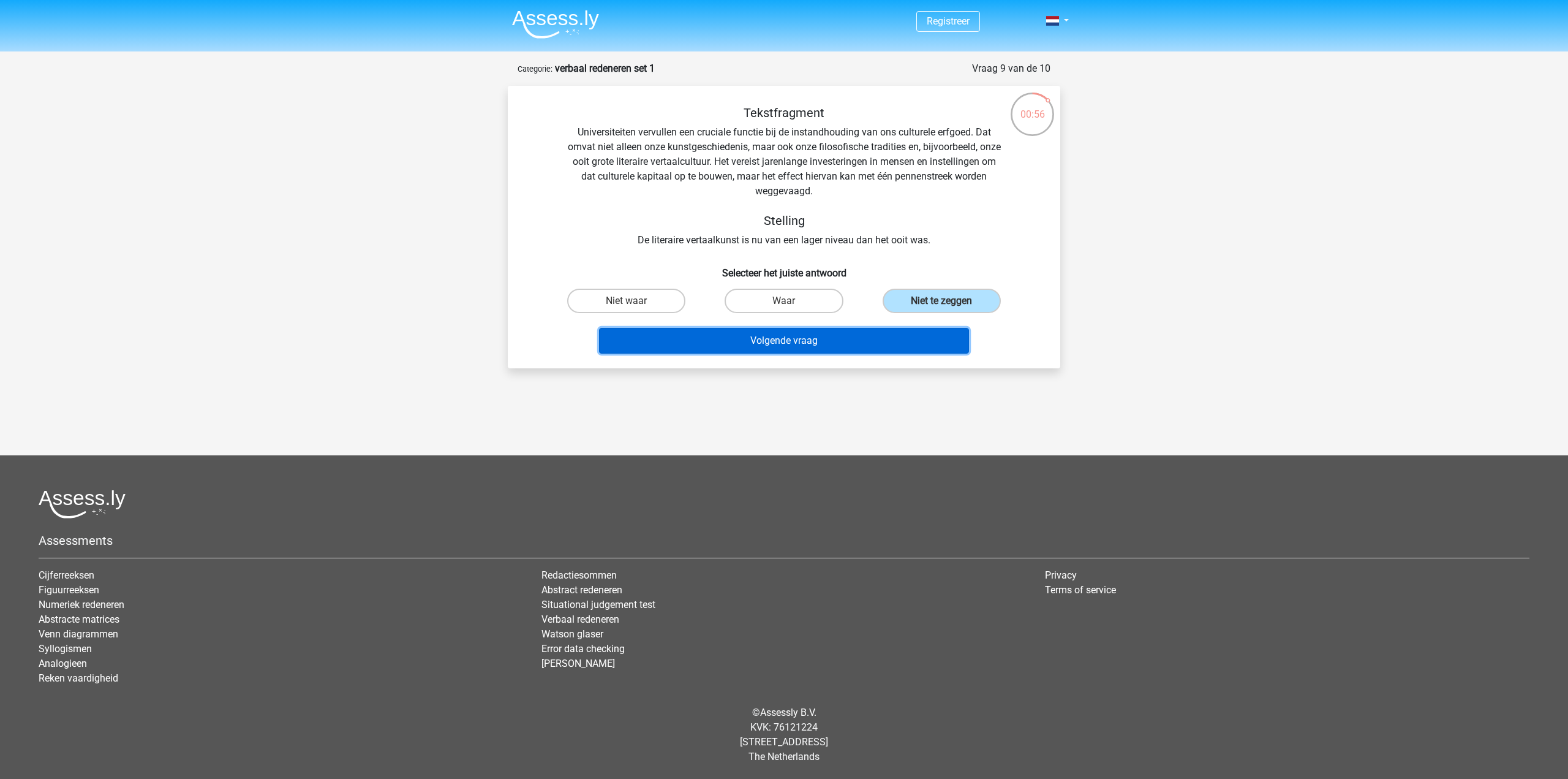
click at [908, 339] on button "Volgende vraag" at bounding box center [785, 341] width 371 height 26
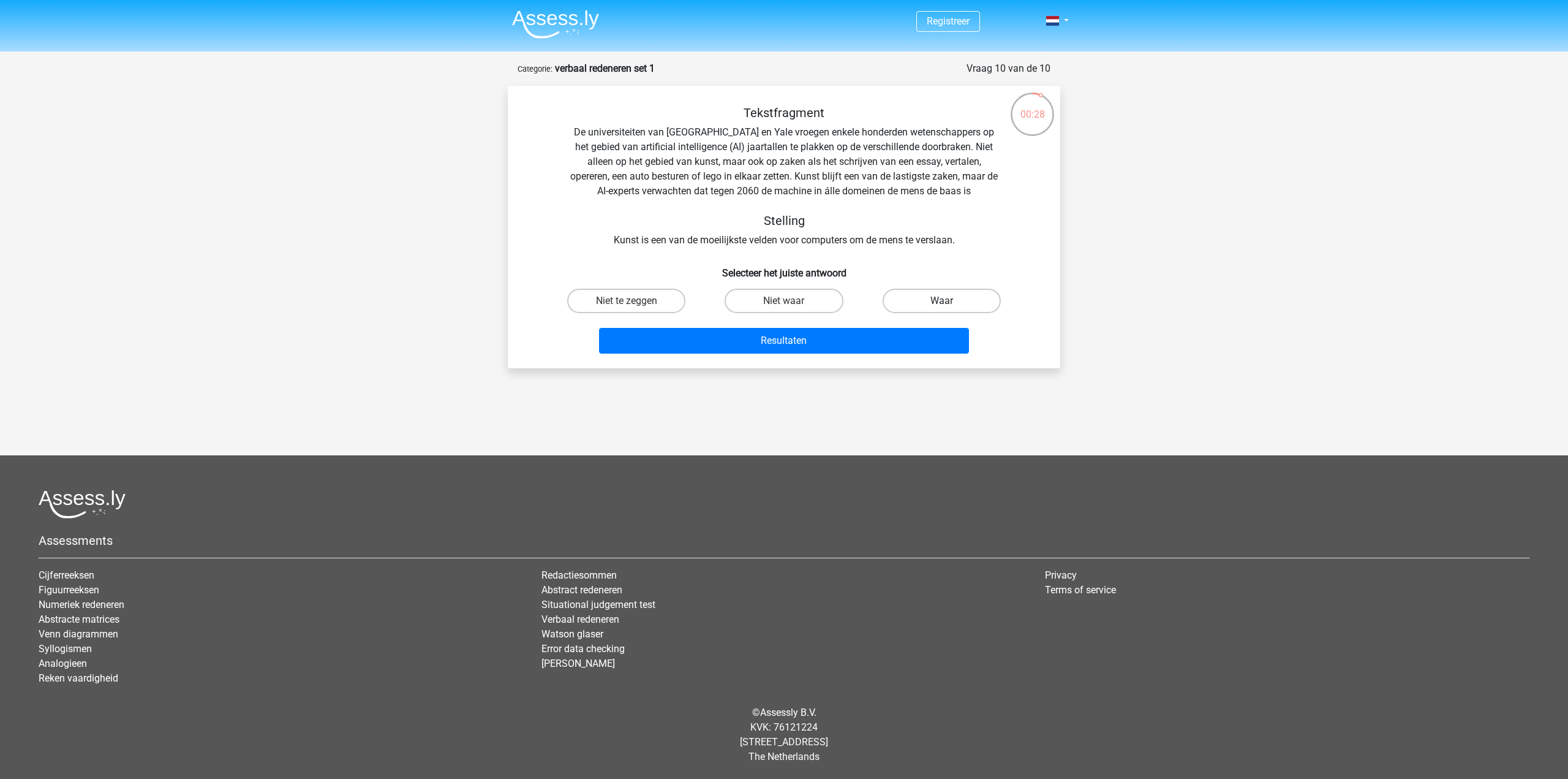
click at [941, 301] on label "Waar" at bounding box center [942, 301] width 118 height 24
click at [941, 301] on input "Waar" at bounding box center [945, 305] width 8 height 8
radio input "true"
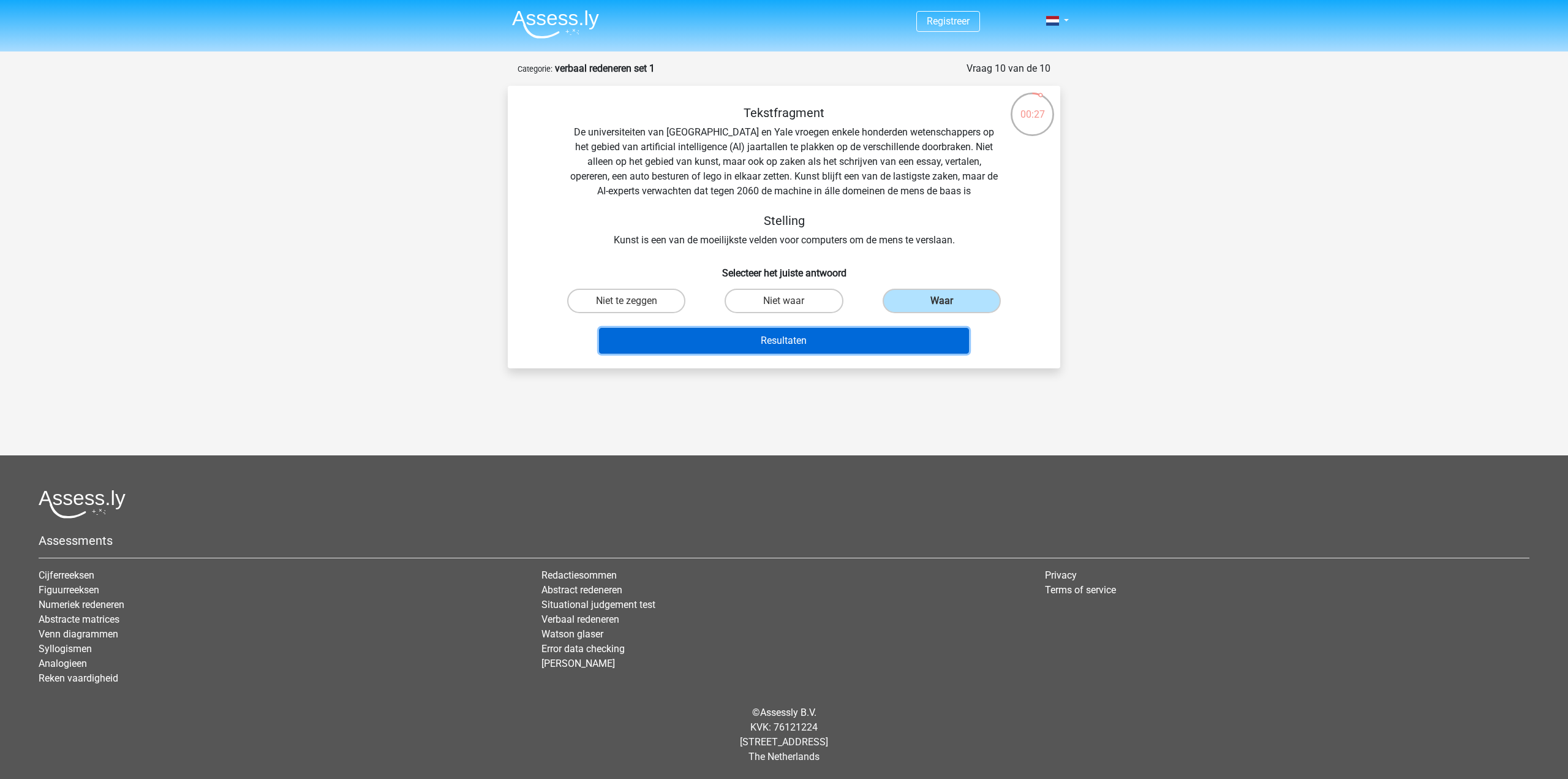
click at [885, 339] on button "Resultaten" at bounding box center [785, 341] width 371 height 26
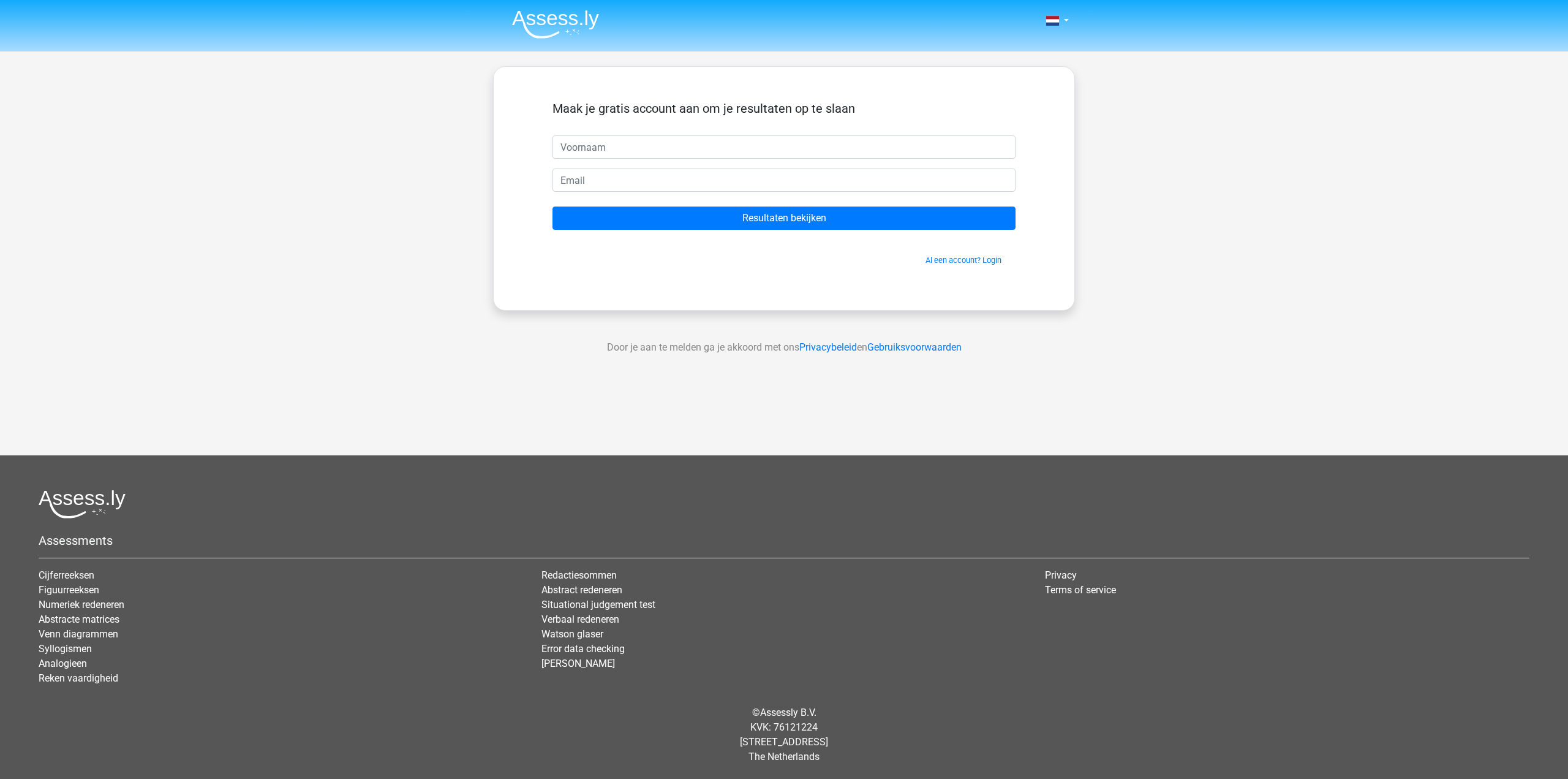
click at [701, 144] on input "text" at bounding box center [784, 147] width 463 height 24
type input "Arne"
type input "B"
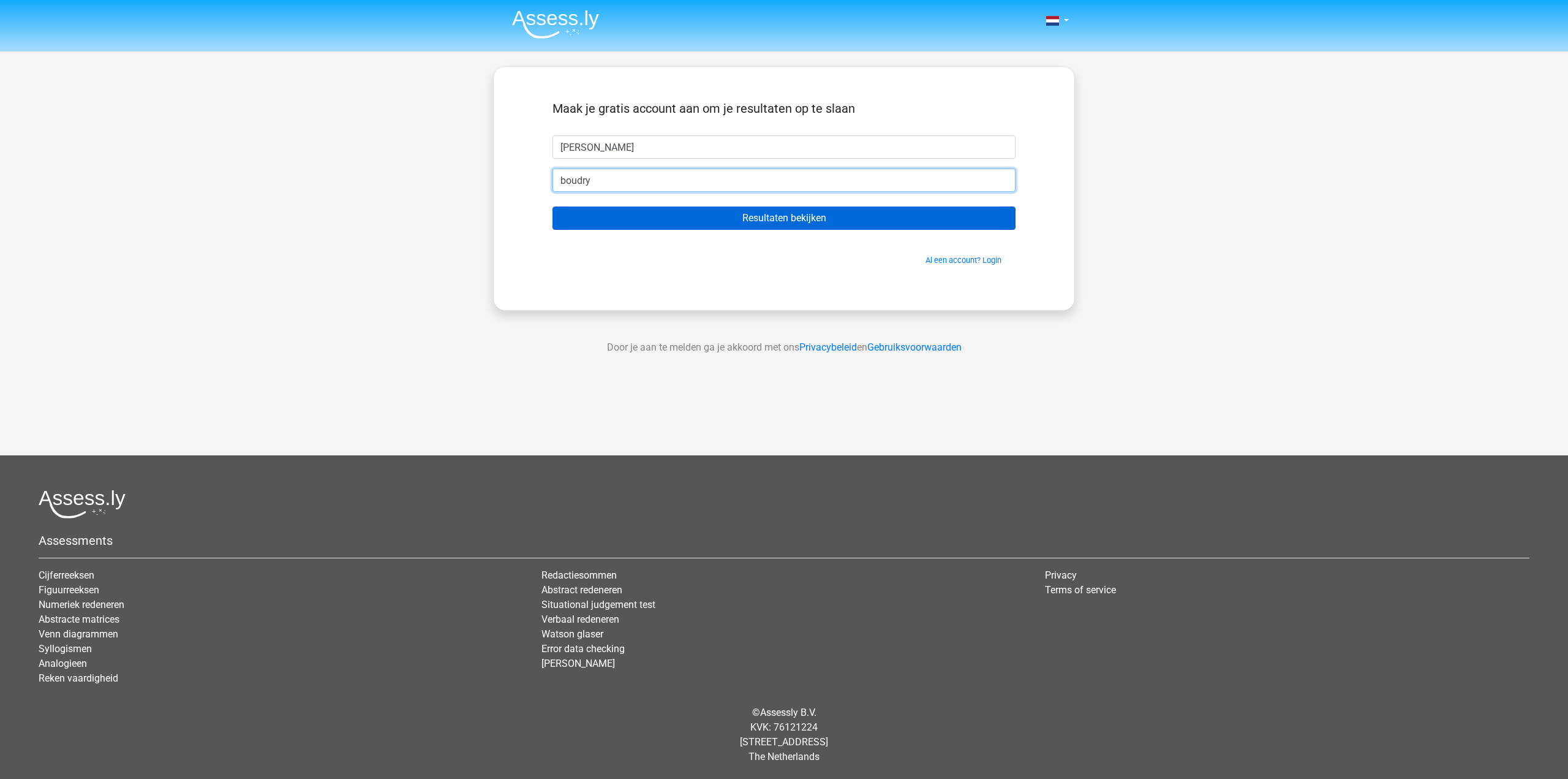
type input "boudry3arne@hotmail.com"
click at [764, 223] on input "Resultaten bekijken" at bounding box center [784, 218] width 463 height 24
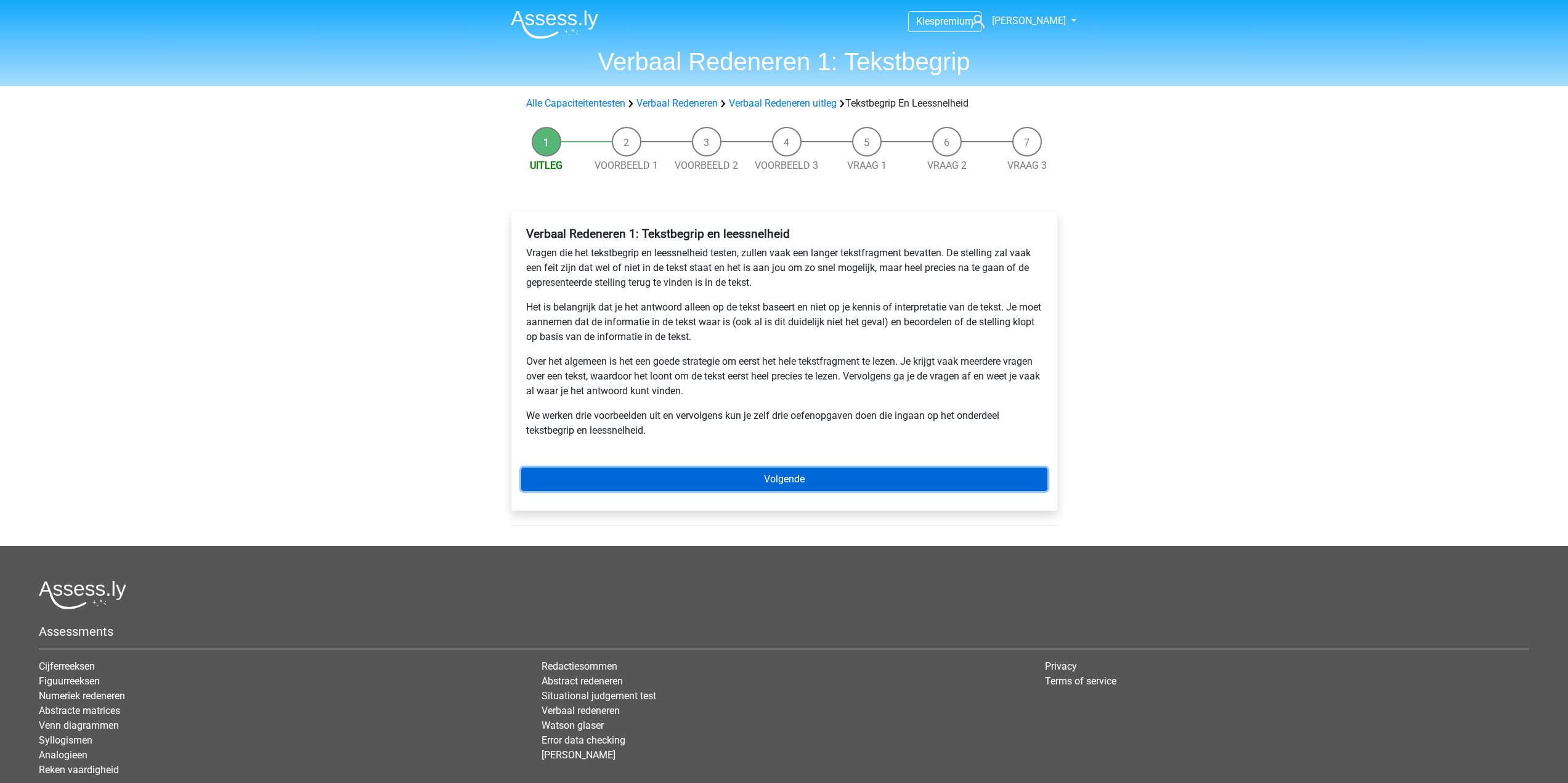
click at [759, 478] on link "Volgende" at bounding box center [784, 479] width 526 height 24
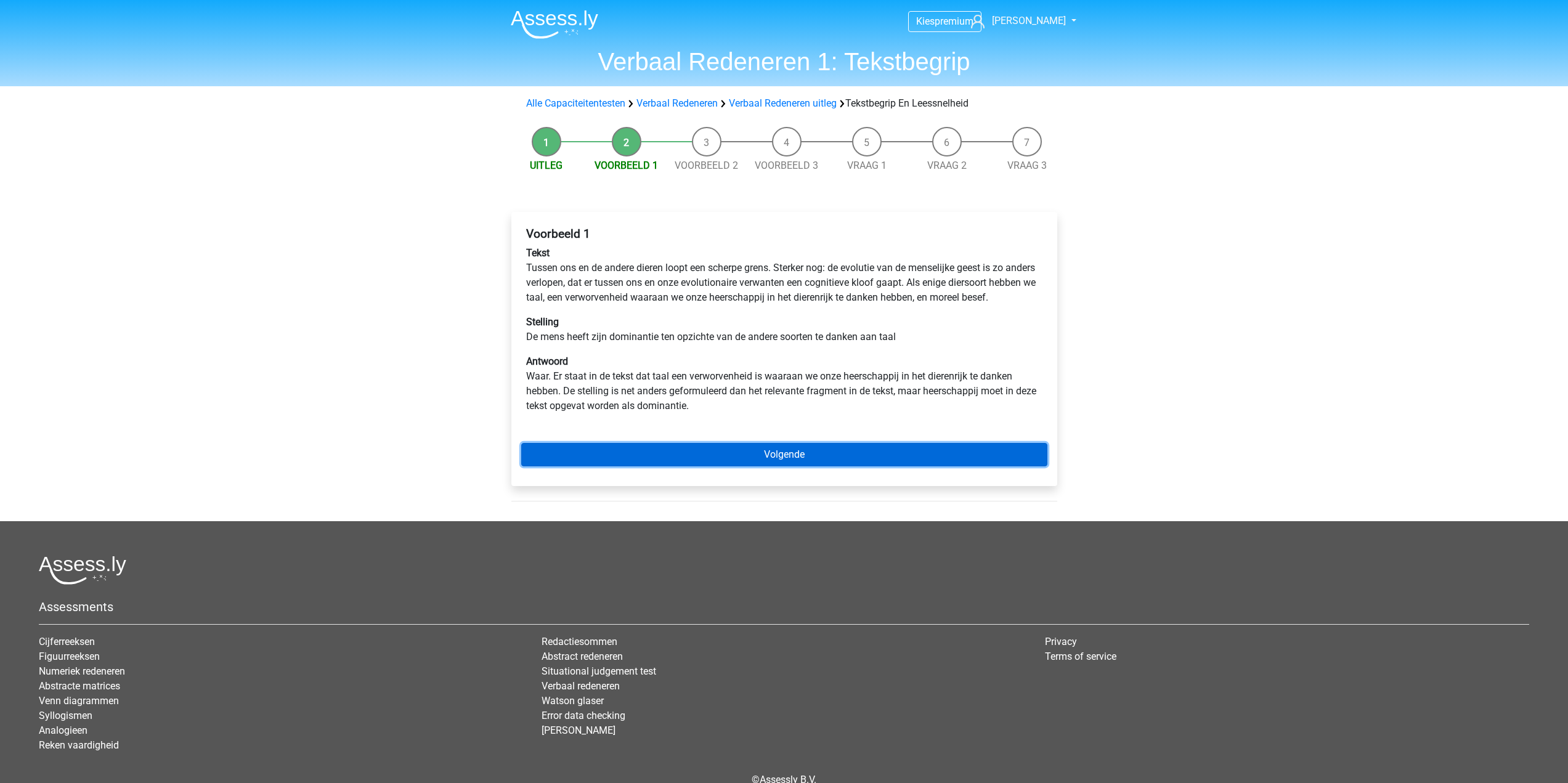
click at [786, 465] on link "Volgende" at bounding box center [784, 454] width 526 height 24
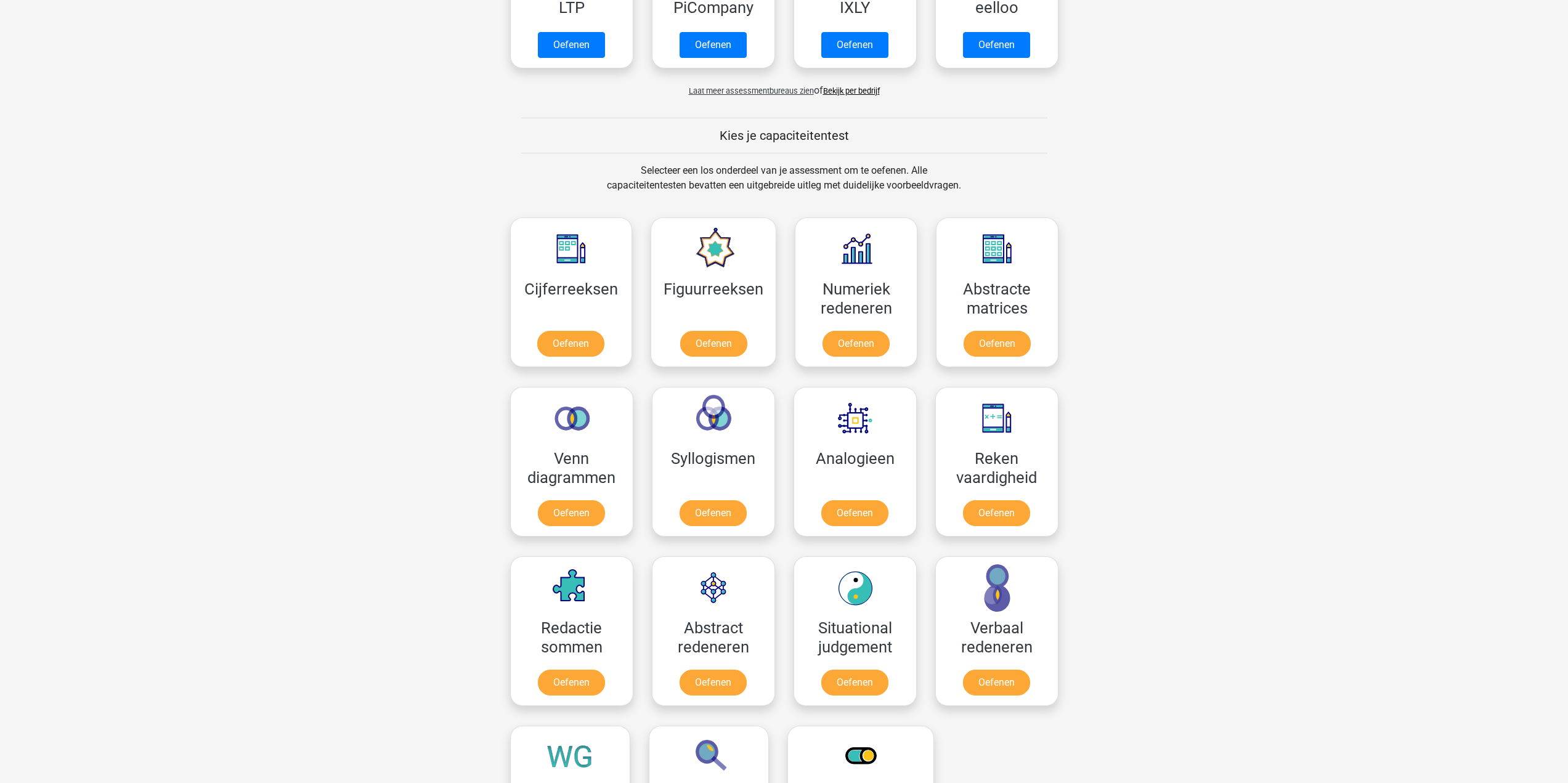
scroll to position [555, 0]
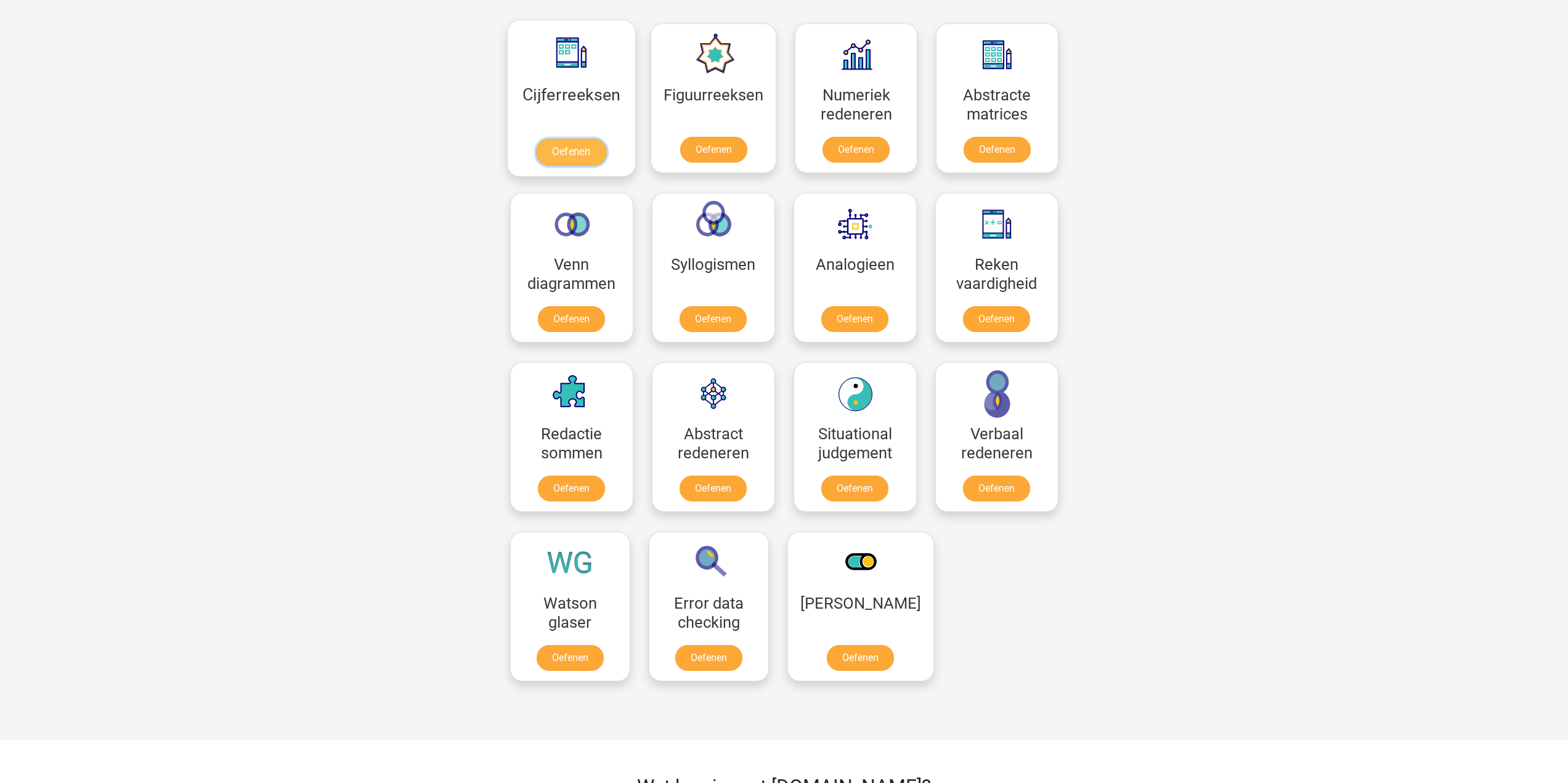
click at [552, 154] on link "Oefenen" at bounding box center [571, 151] width 70 height 27
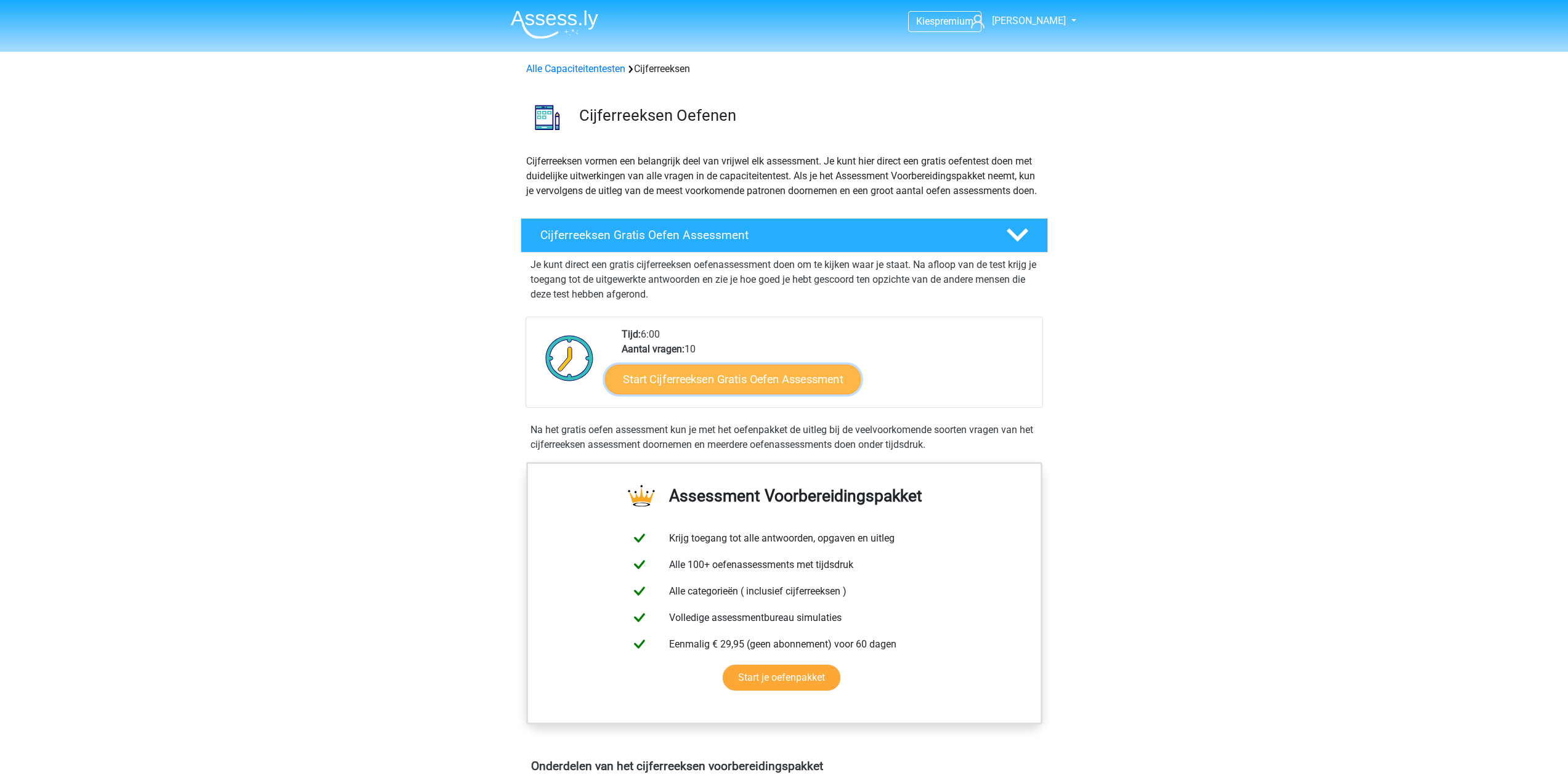
click at [772, 394] on link "Start Cijferreeksen Gratis Oefen Assessment" at bounding box center [732, 379] width 256 height 30
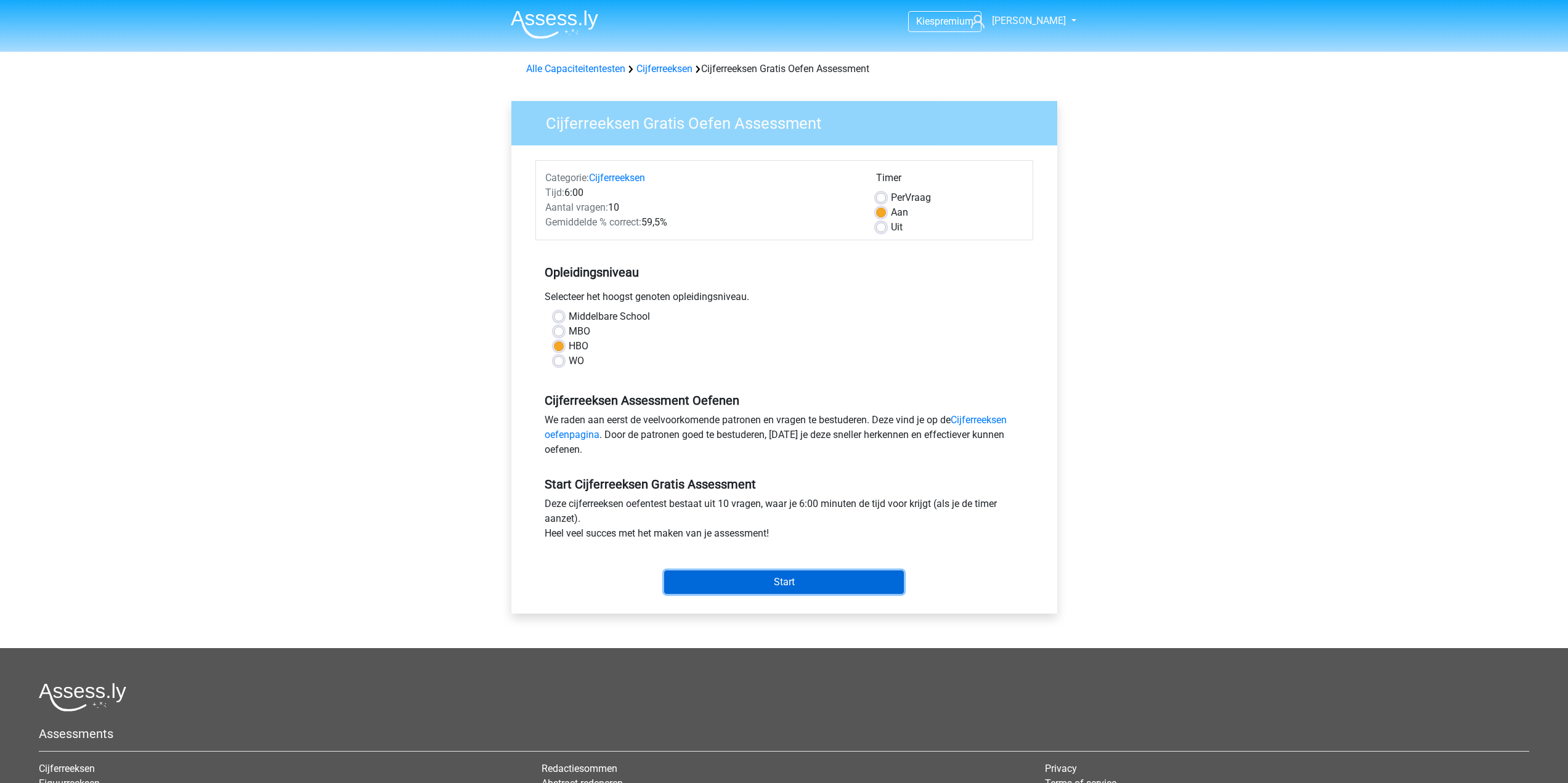
click at [734, 574] on input "Start" at bounding box center [784, 582] width 240 height 24
click at [798, 585] on input "Start" at bounding box center [784, 582] width 240 height 24
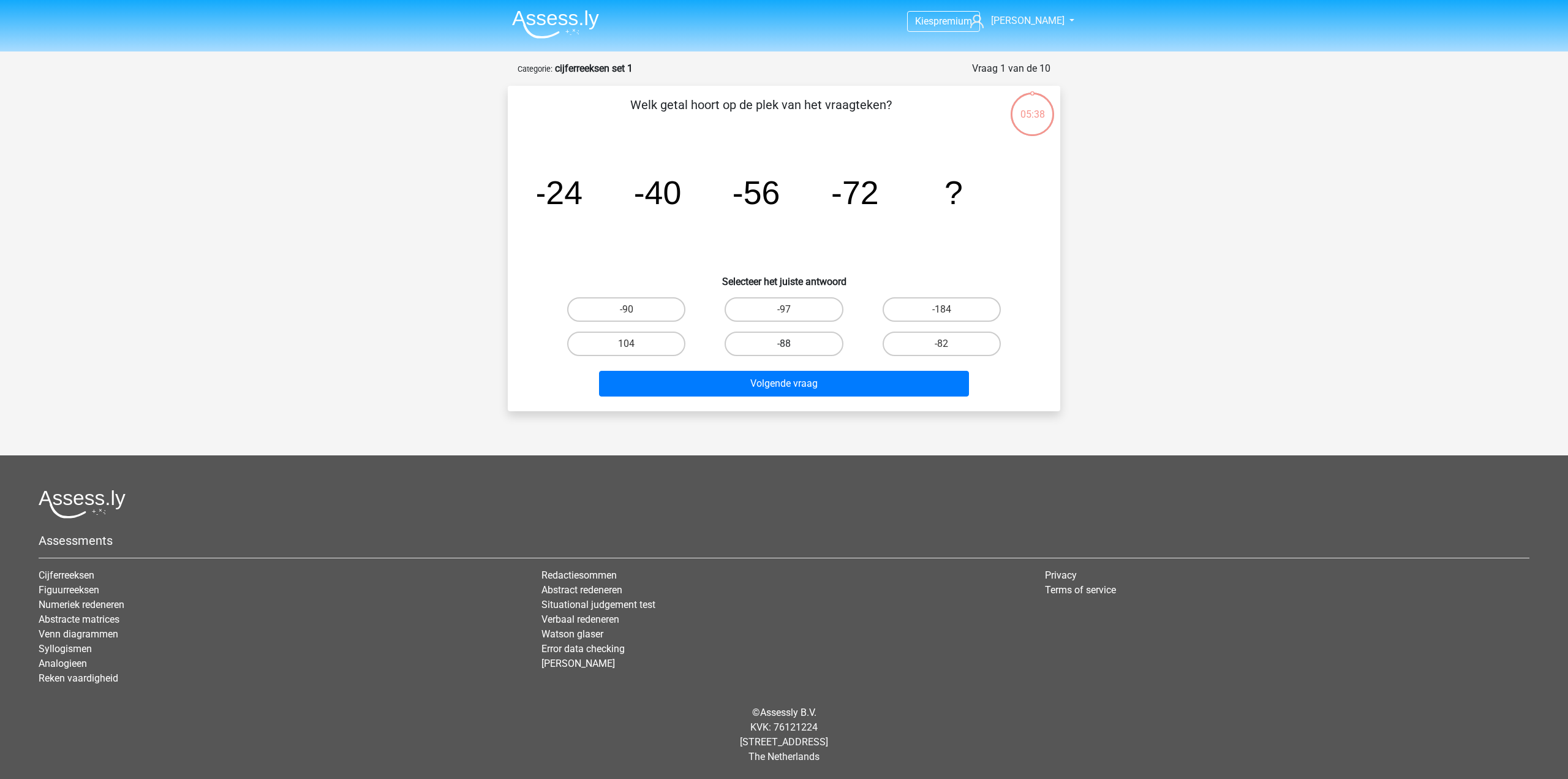
click at [801, 340] on label "-88" at bounding box center [784, 344] width 118 height 24
click at [792, 344] on input "-88" at bounding box center [787, 347] width 8 height 8
radio input "true"
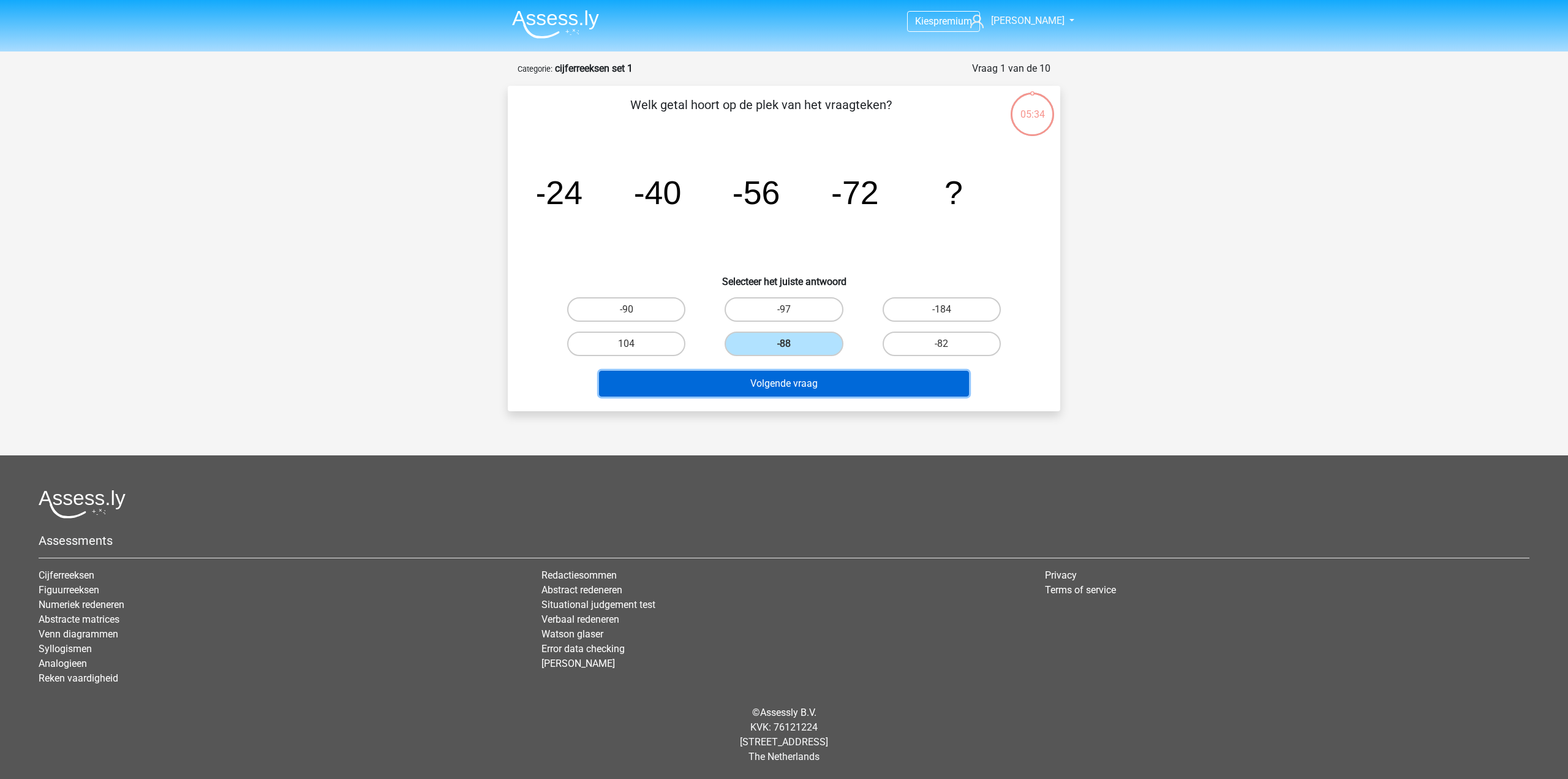
click at [814, 386] on button "Volgende vraag" at bounding box center [785, 384] width 371 height 26
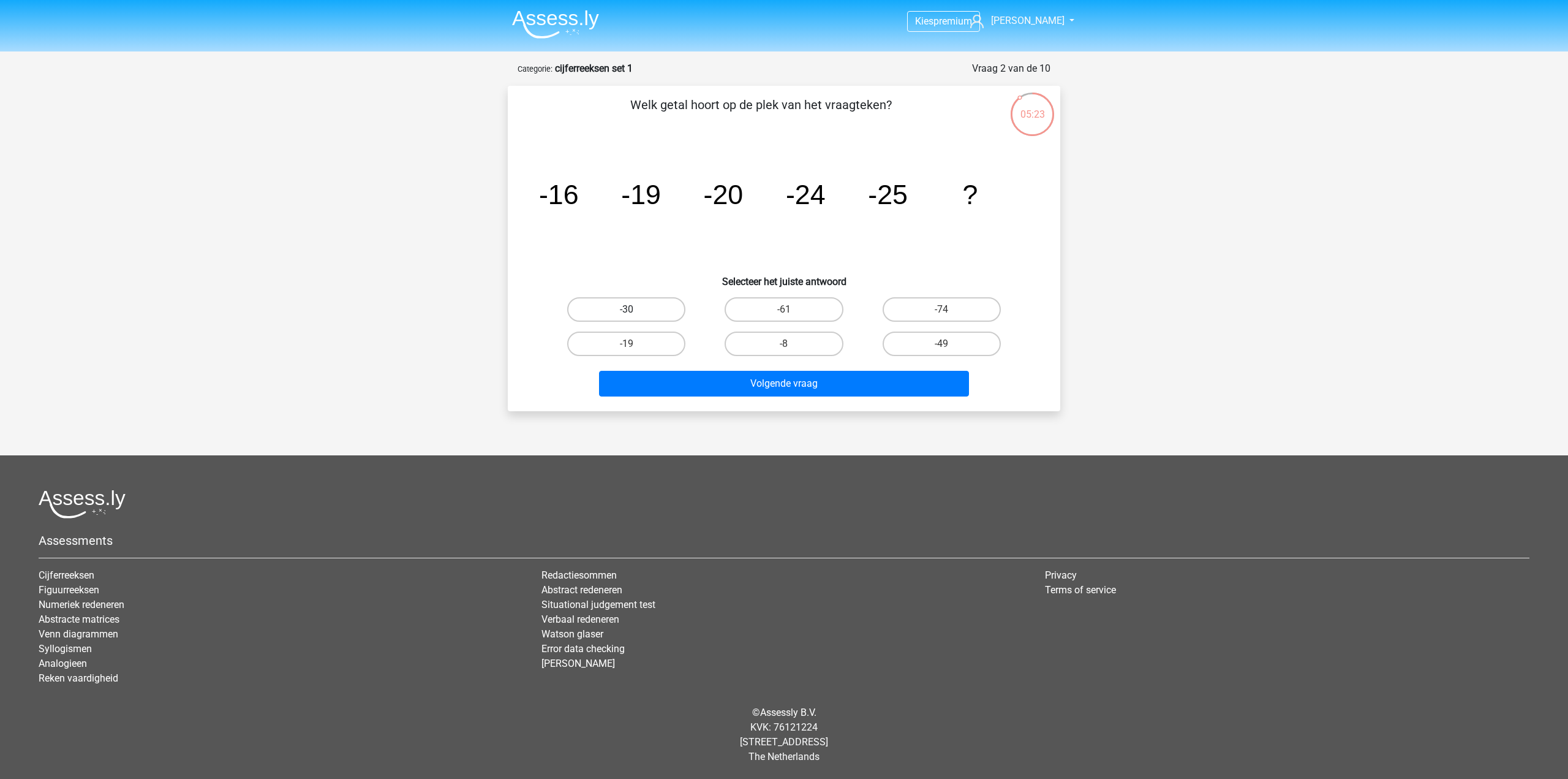
click at [662, 306] on label "-30" at bounding box center [627, 309] width 118 height 24
click at [634, 310] on input "-30" at bounding box center [630, 313] width 8 height 8
radio input "true"
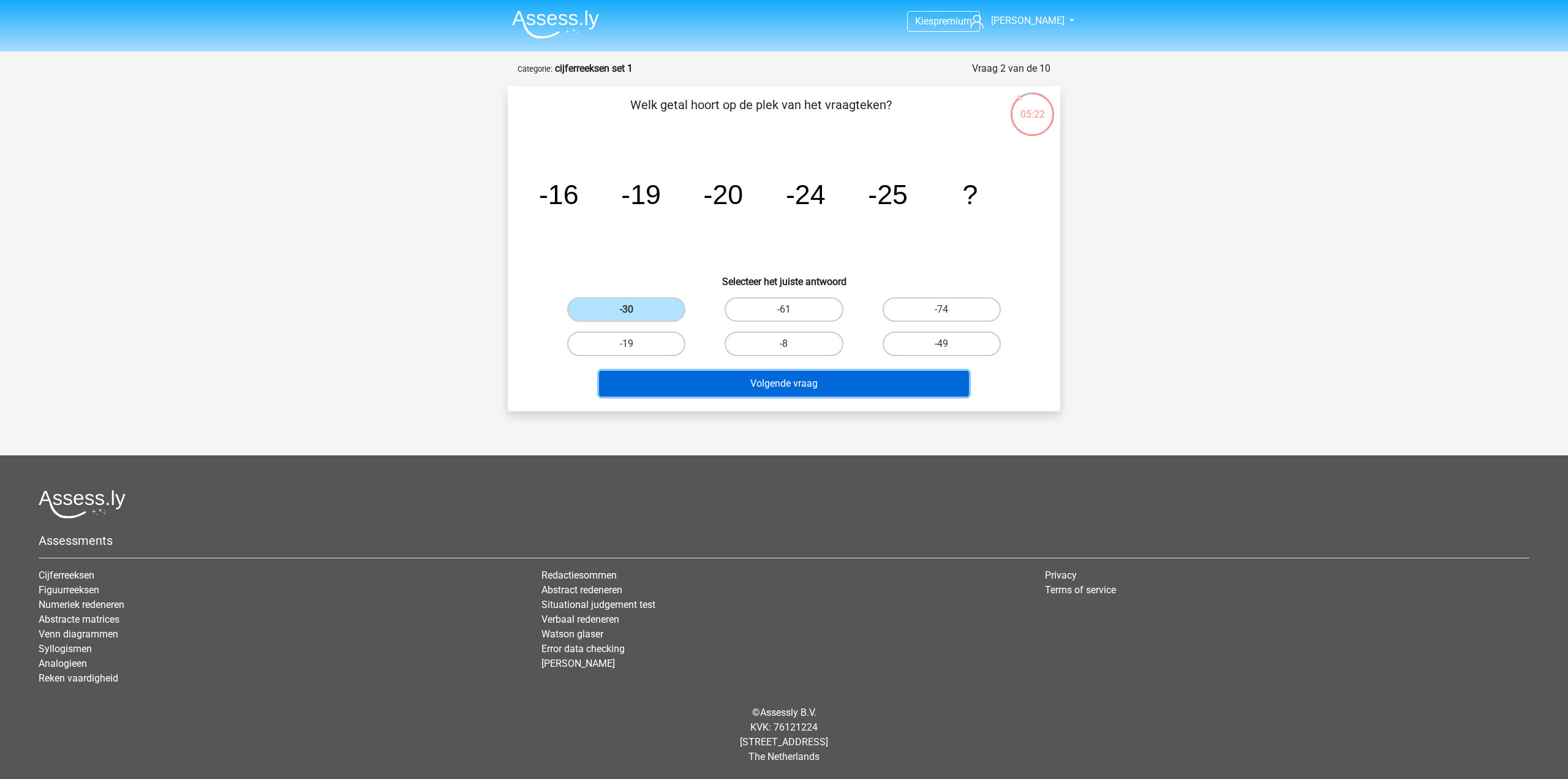
click at [747, 379] on button "Volgende vraag" at bounding box center [785, 384] width 371 height 26
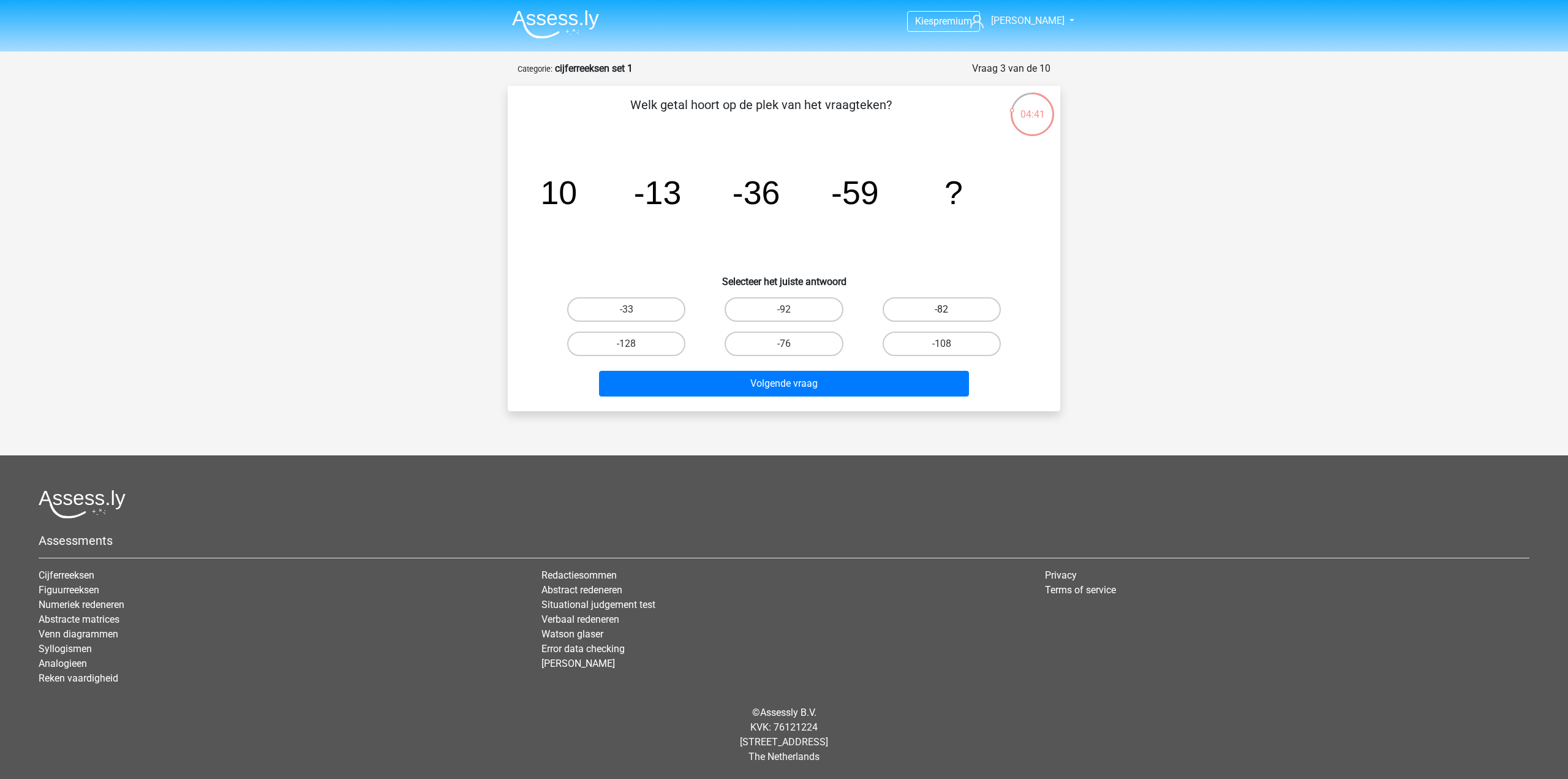
click at [928, 306] on label "-82" at bounding box center [942, 309] width 118 height 24
click at [941, 310] on input "-82" at bounding box center [945, 313] width 8 height 8
radio input "true"
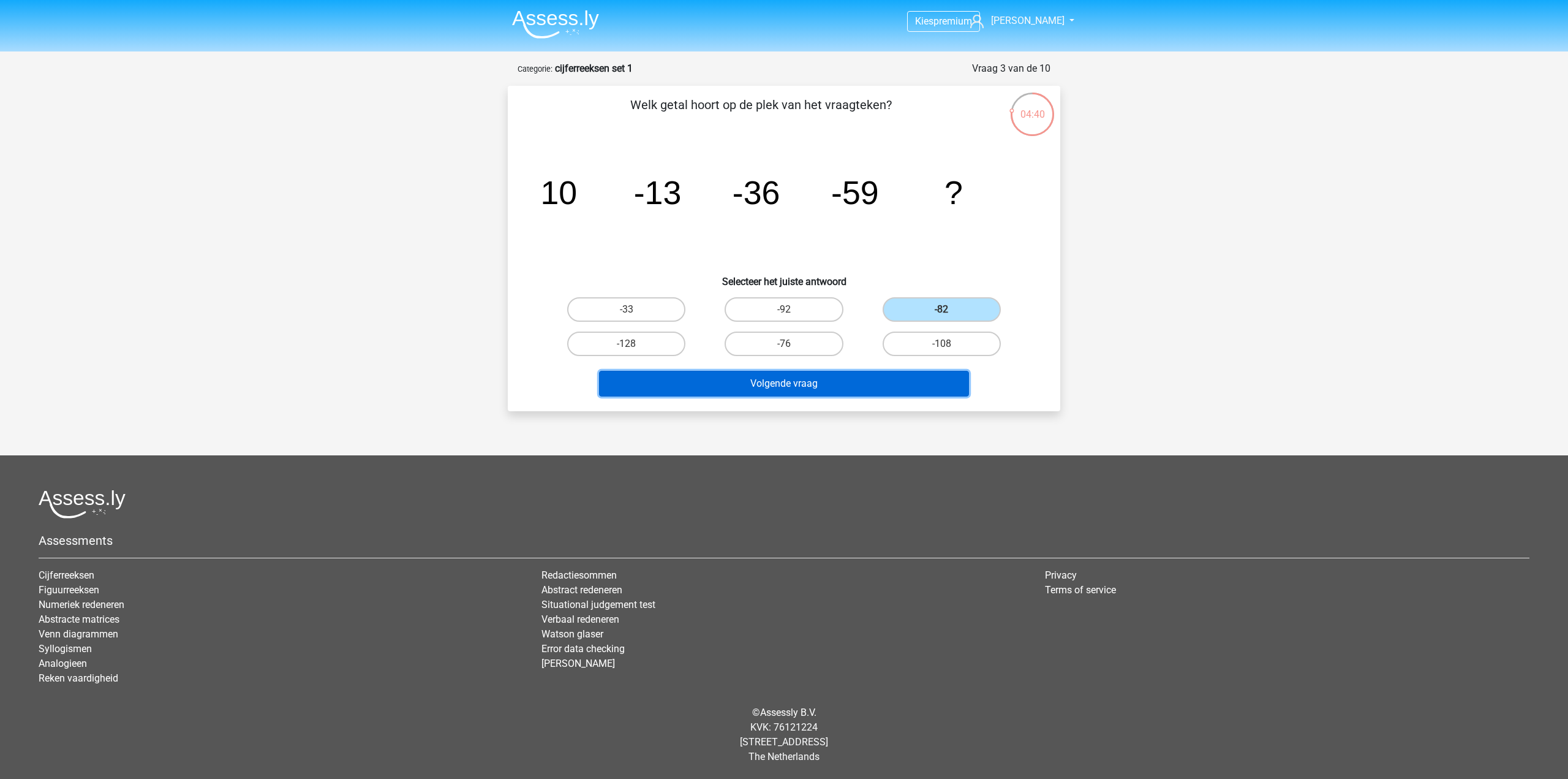
click at [854, 378] on button "Volgende vraag" at bounding box center [785, 384] width 371 height 26
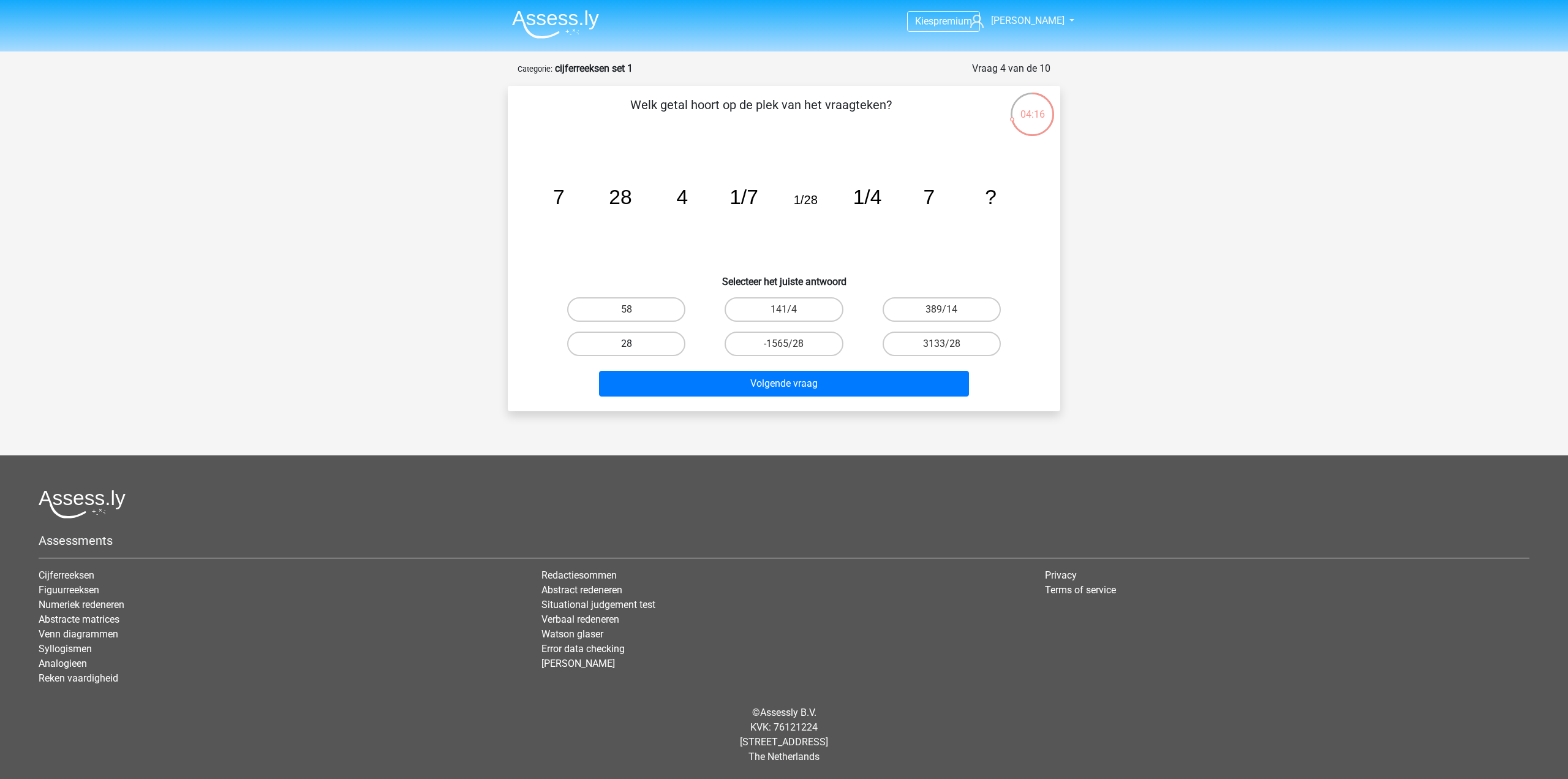
click at [649, 339] on label "28" at bounding box center [627, 344] width 118 height 24
click at [634, 344] on input "28" at bounding box center [630, 347] width 8 height 8
radio input "true"
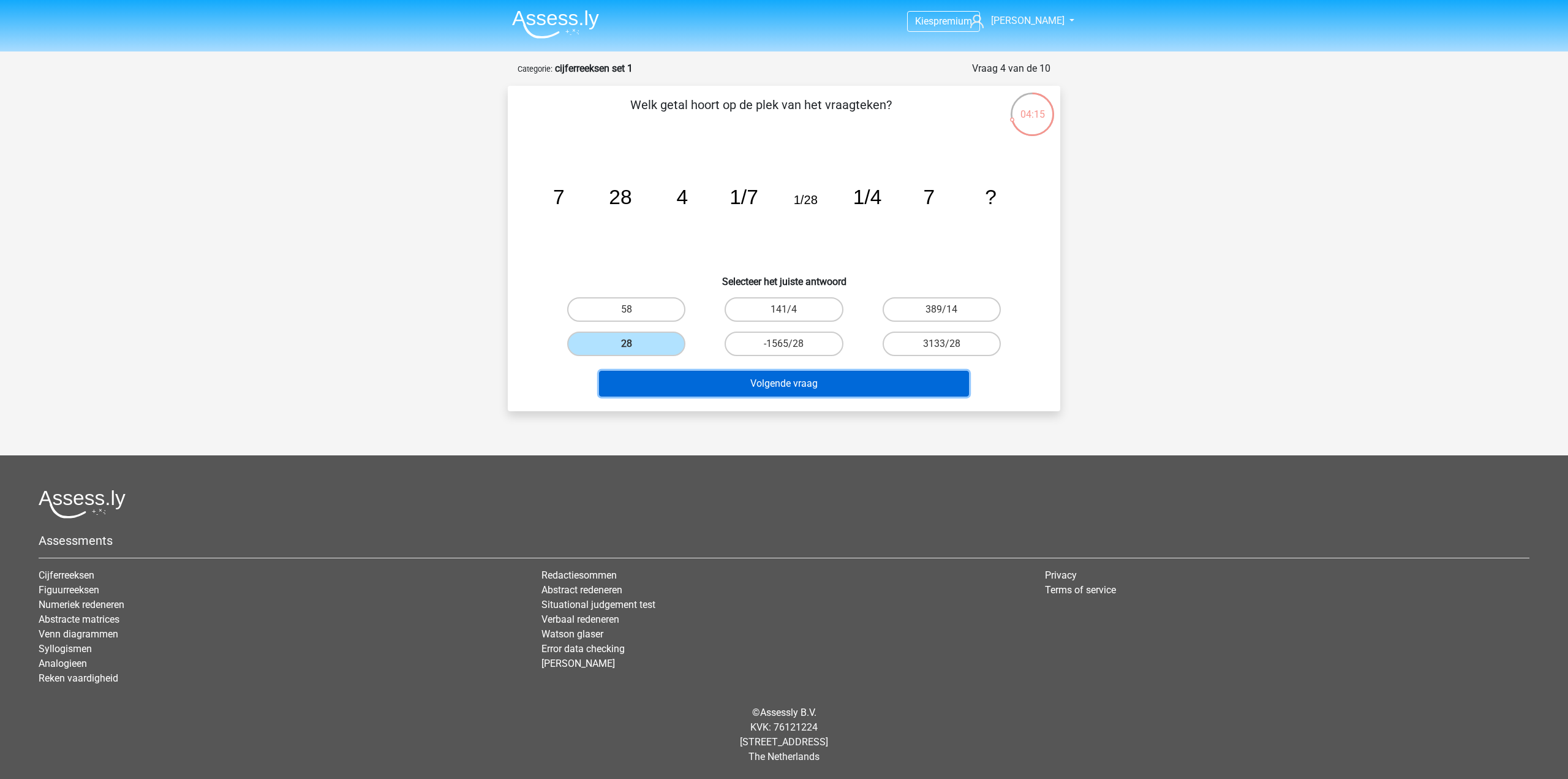
click at [833, 379] on button "Volgende vraag" at bounding box center [785, 384] width 371 height 26
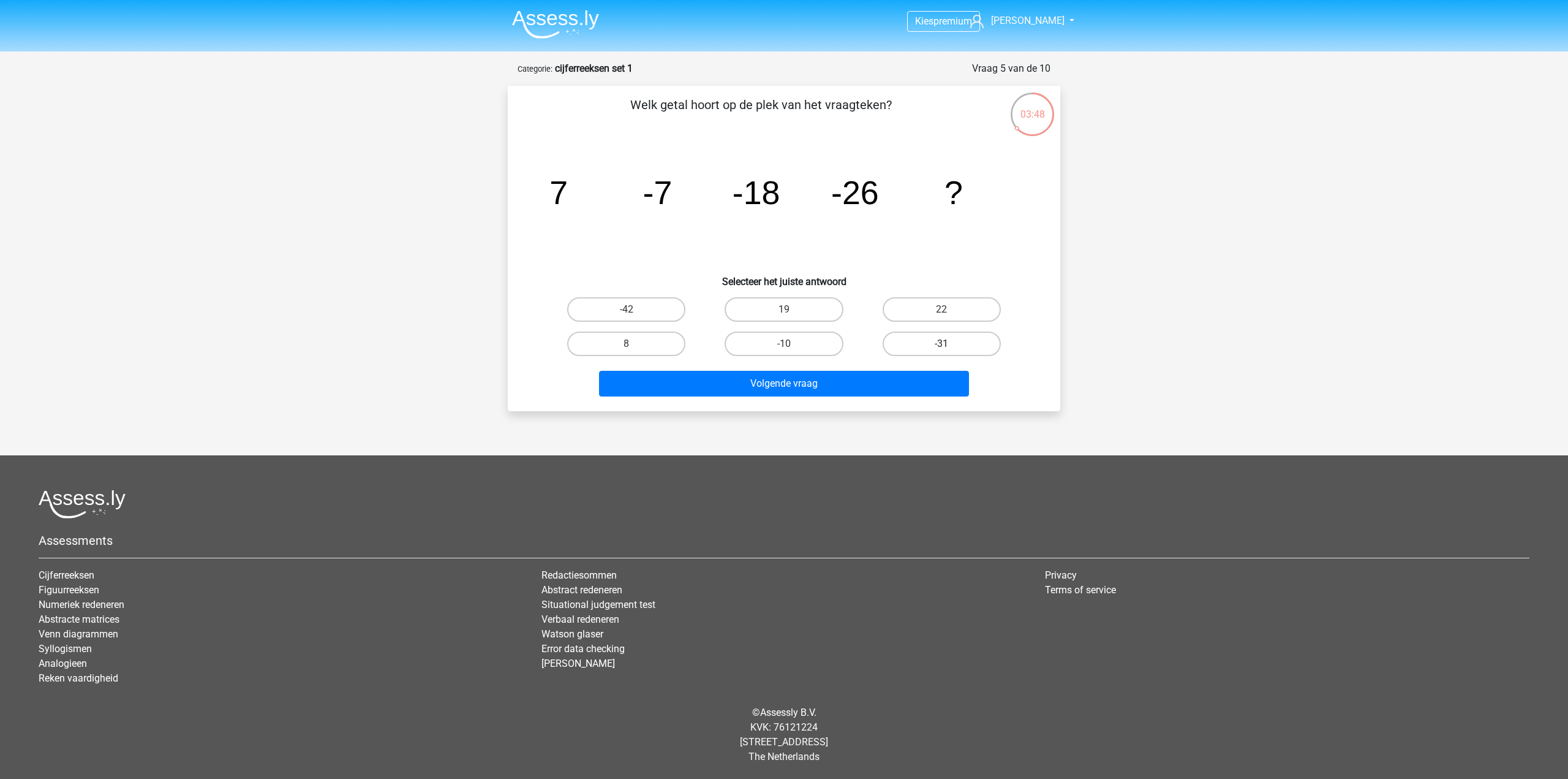
click at [923, 341] on label "-31" at bounding box center [942, 344] width 118 height 24
click at [941, 344] on input "-31" at bounding box center [945, 347] width 8 height 8
radio input "true"
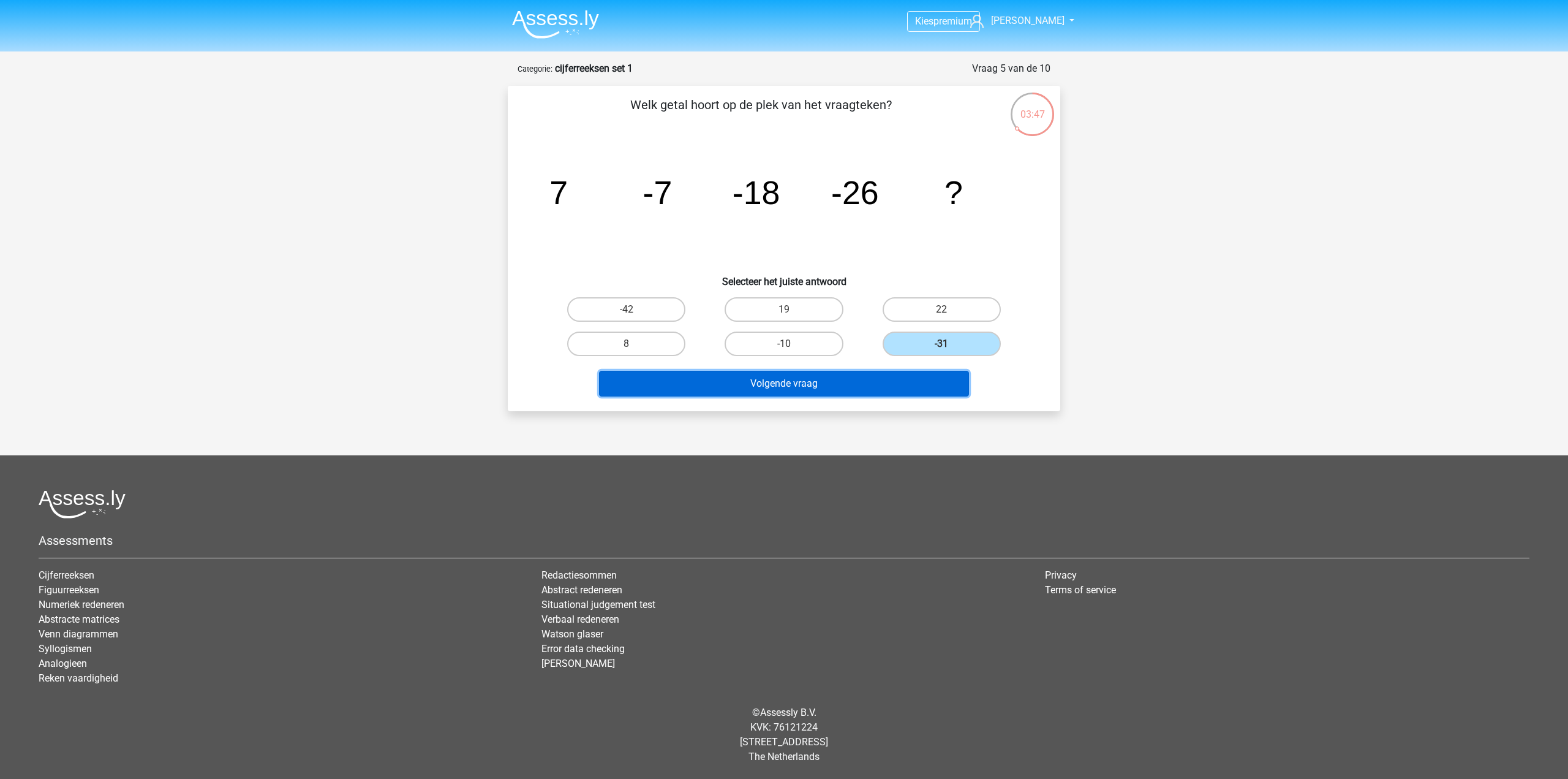
click at [894, 381] on button "Volgende vraag" at bounding box center [785, 384] width 371 height 26
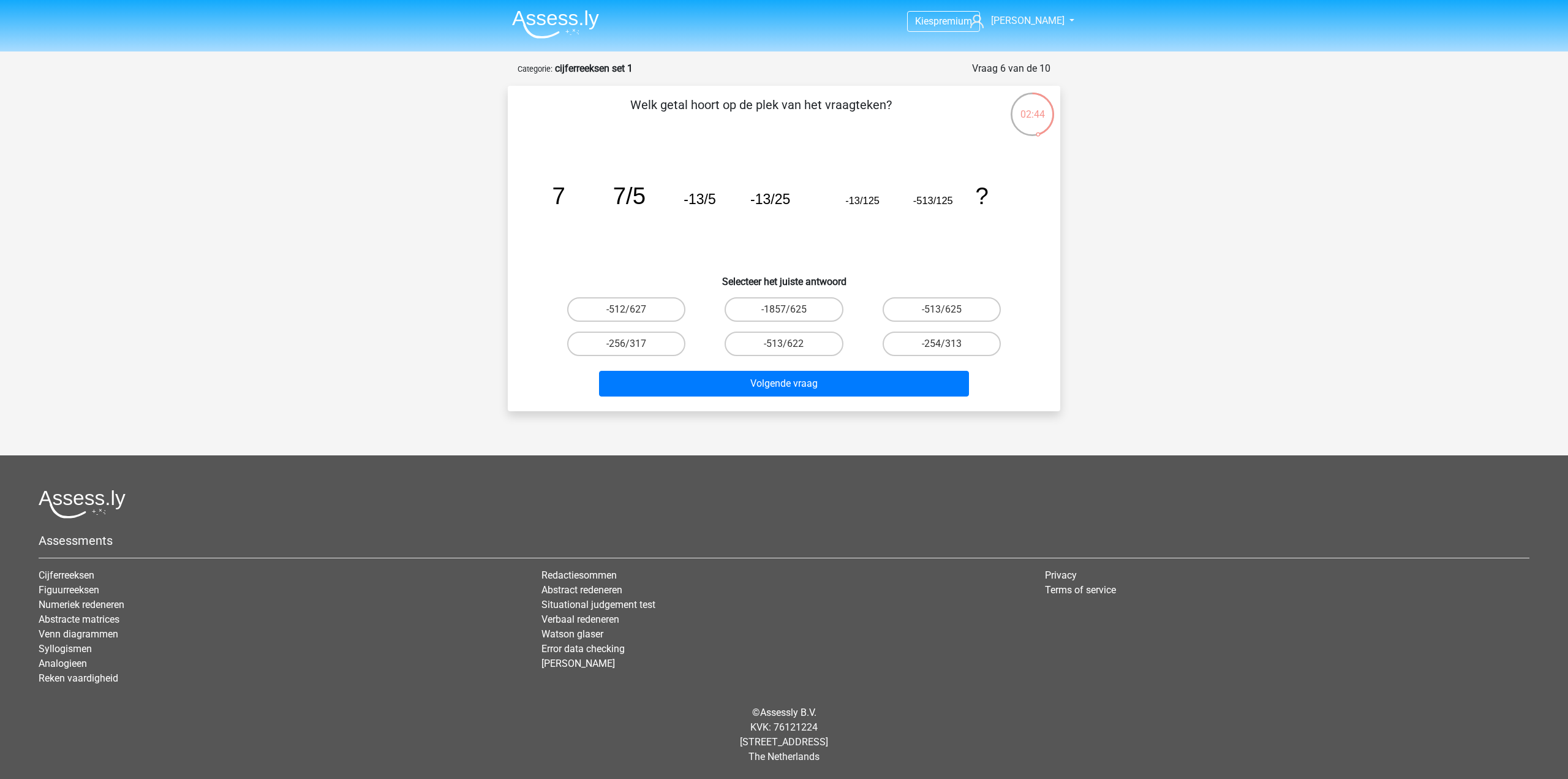
click at [948, 312] on input "-513/625" at bounding box center [945, 313] width 8 height 8
radio input "true"
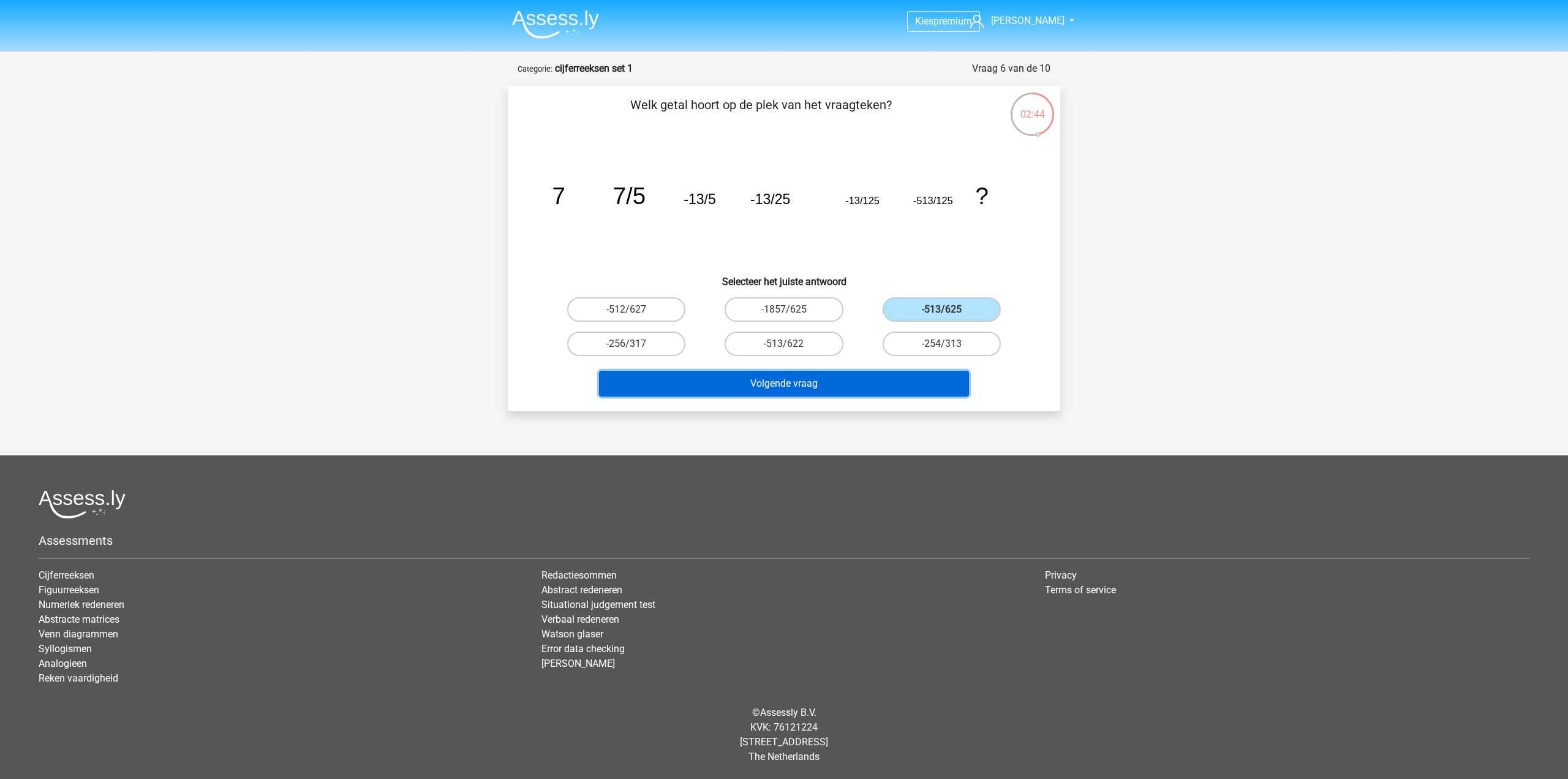
click at [860, 388] on button "Volgende vraag" at bounding box center [785, 384] width 371 height 26
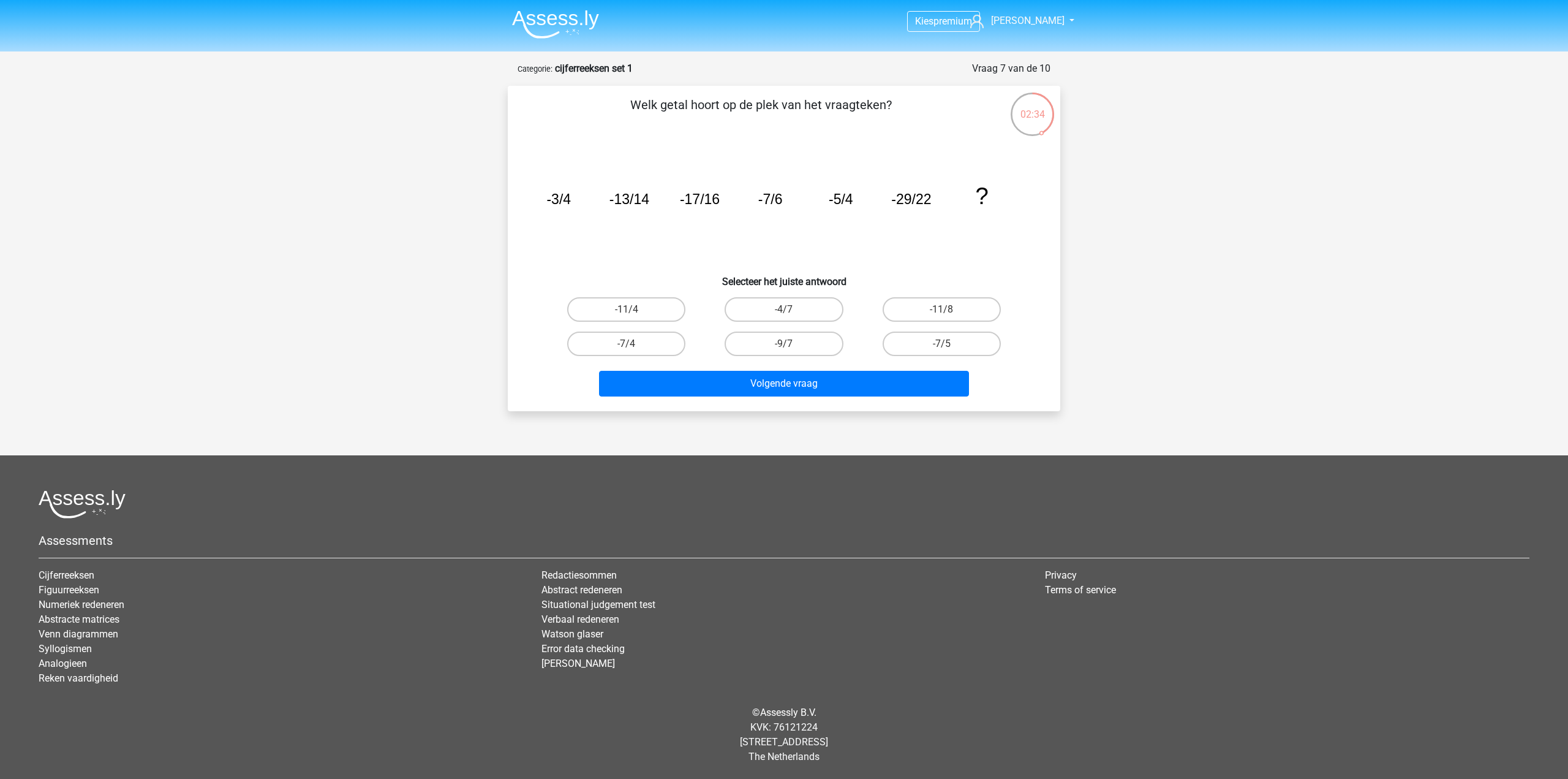
click at [983, 192] on tspan "?" at bounding box center [982, 196] width 13 height 26
click at [1022, 207] on icon "image/svg+xml -3/4 -13/14 -17/16 -7/6 -5/4 -29/22 ?" at bounding box center [783, 204] width 493 height 124
click at [655, 312] on label "-11/4" at bounding box center [627, 309] width 118 height 24
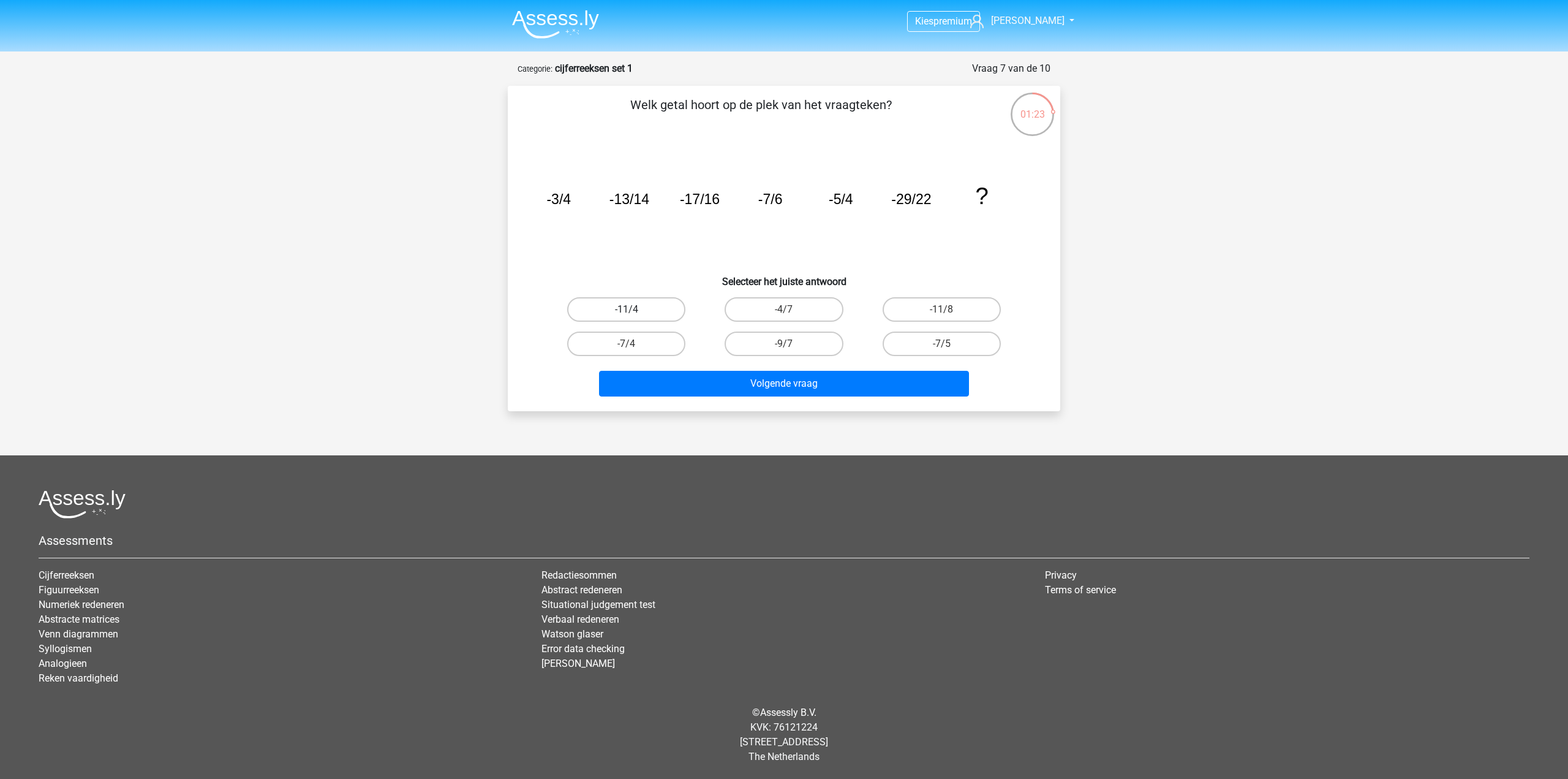
click at [634, 312] on input "-11/4" at bounding box center [630, 313] width 8 height 8
radio input "true"
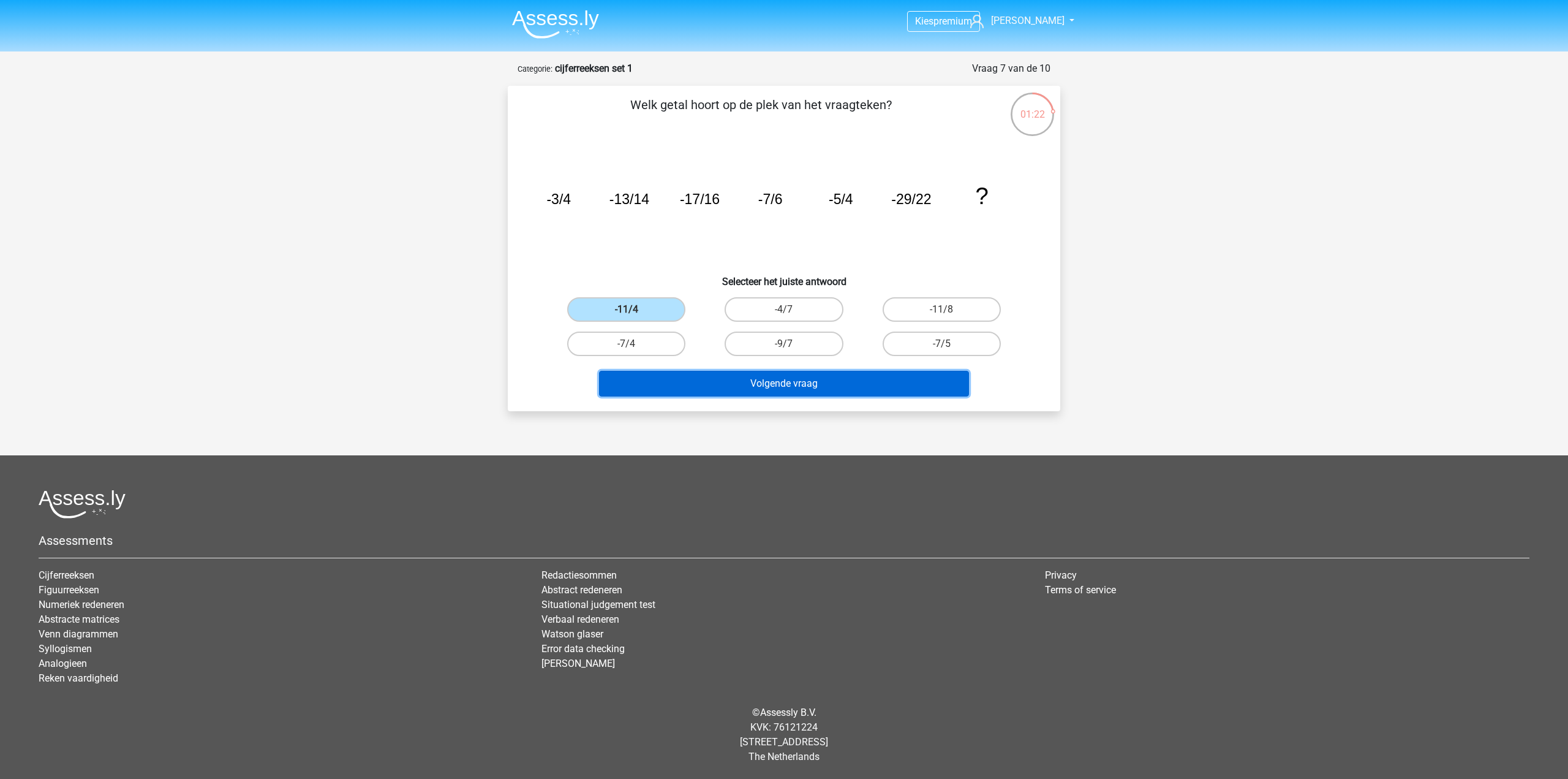
click at [787, 380] on button "Volgende vraag" at bounding box center [785, 384] width 371 height 26
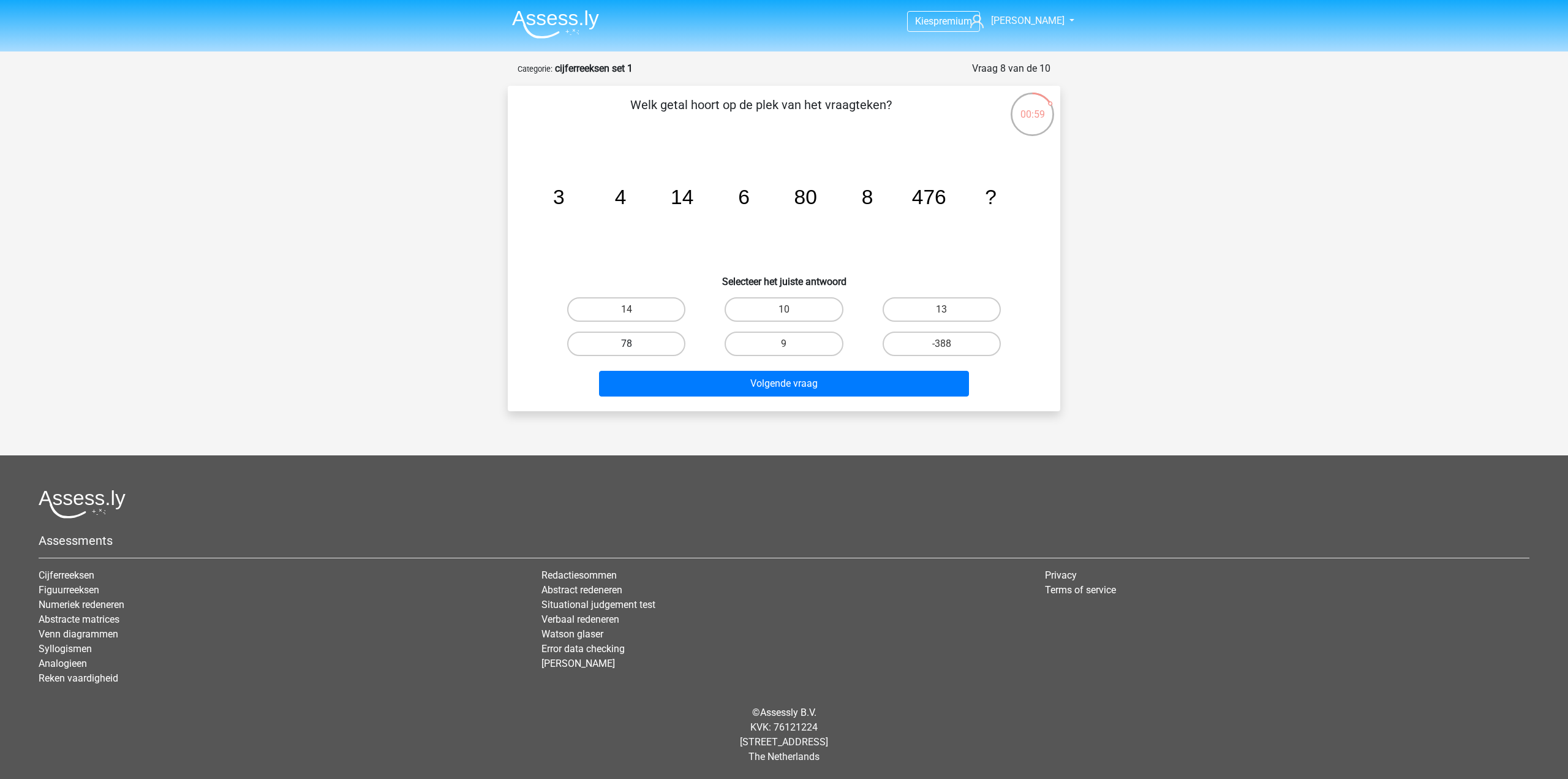
drag, startPoint x: 643, startPoint y: 342, endPoint x: 682, endPoint y: 351, distance: 40.0
click at [643, 341] on label "78" at bounding box center [627, 344] width 118 height 24
click at [634, 344] on input "78" at bounding box center [630, 347] width 8 height 8
radio input "true"
click at [813, 370] on div "Volgende vraag" at bounding box center [784, 381] width 513 height 40
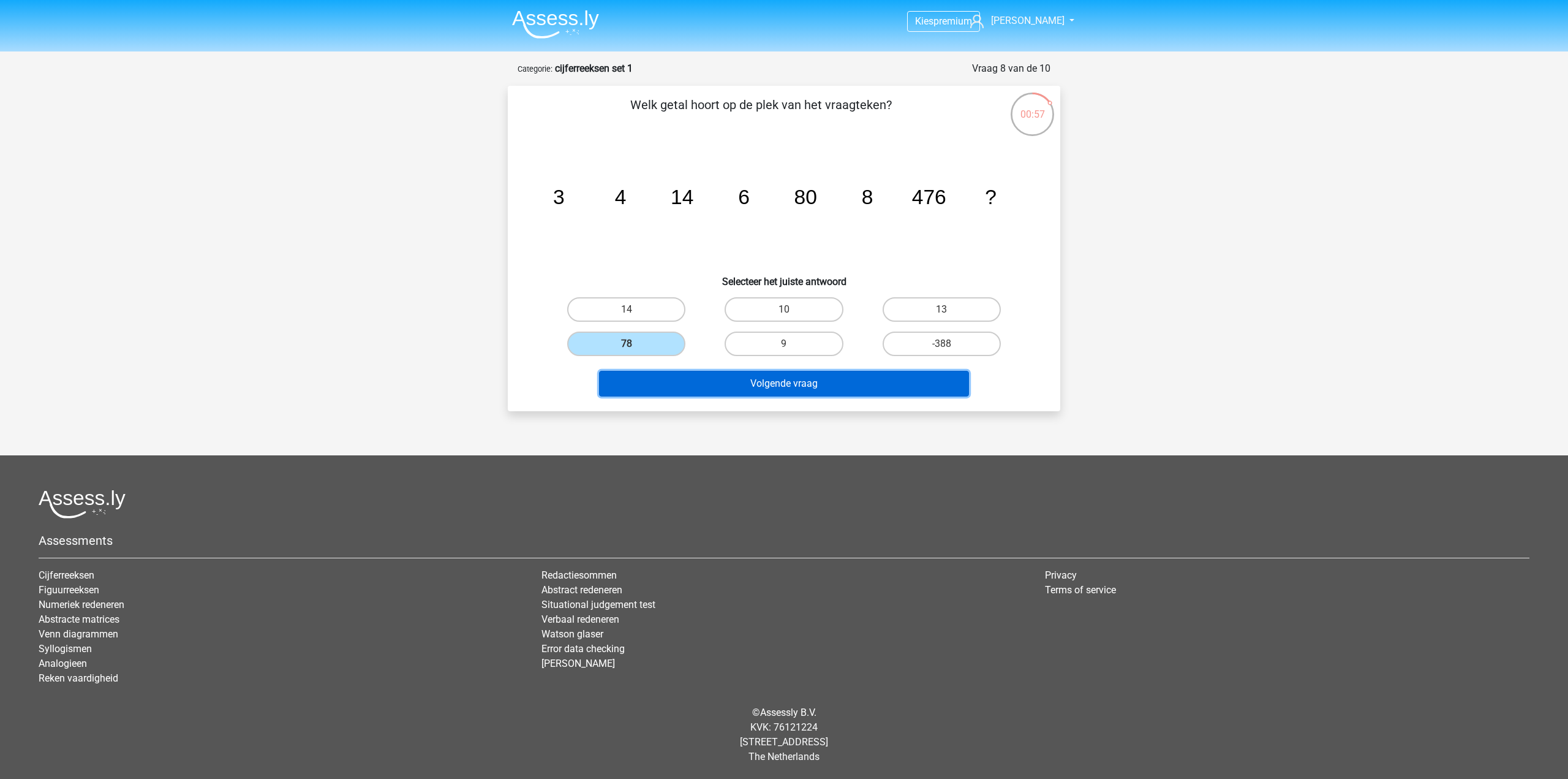
click at [837, 378] on button "Volgende vraag" at bounding box center [785, 384] width 371 height 26
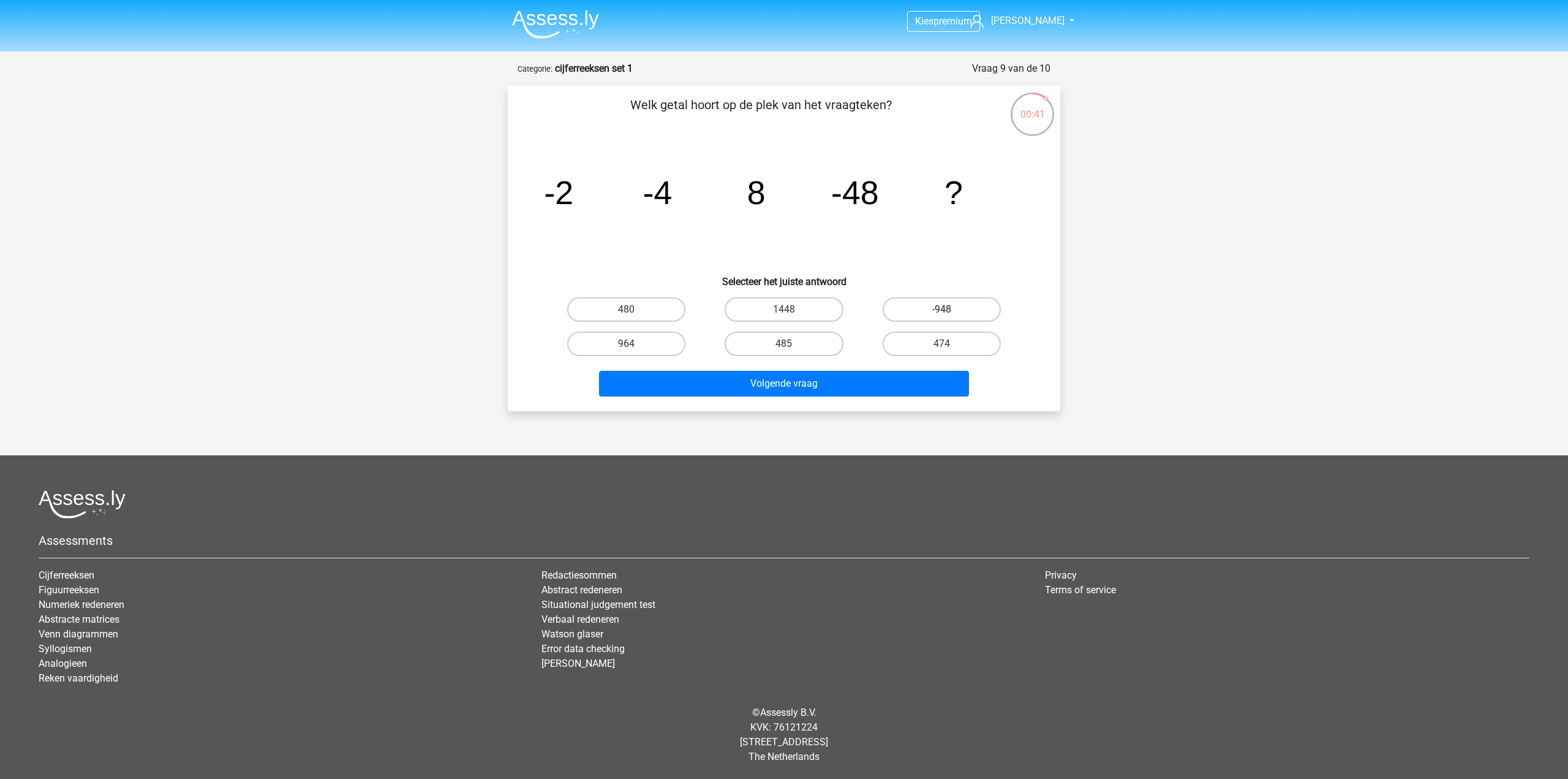
click at [910, 307] on label "-948" at bounding box center [942, 309] width 118 height 24
click at [941, 310] on input "-948" at bounding box center [945, 313] width 8 height 8
radio input "true"
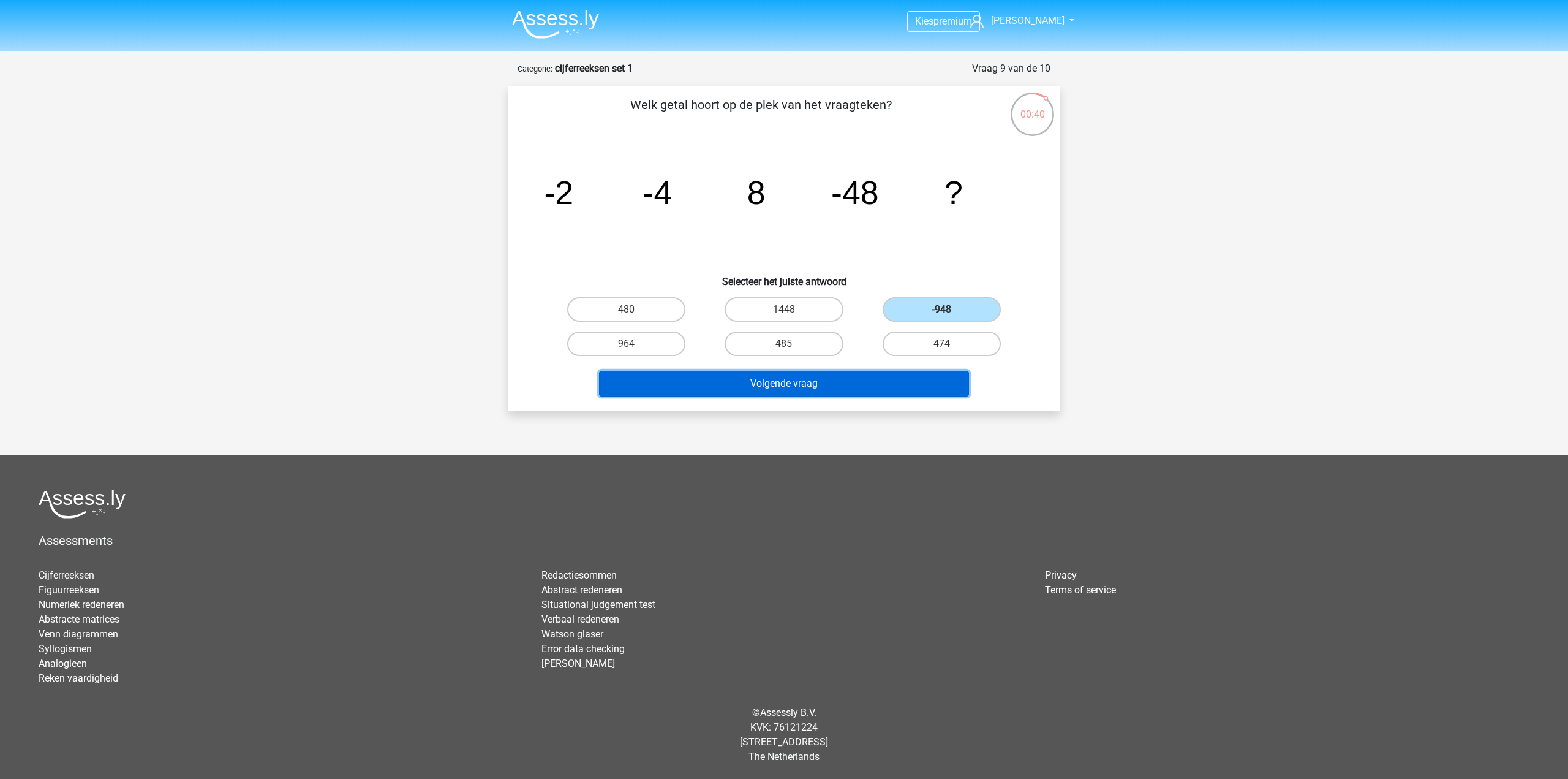
click at [877, 376] on button "Volgende vraag" at bounding box center [785, 384] width 371 height 26
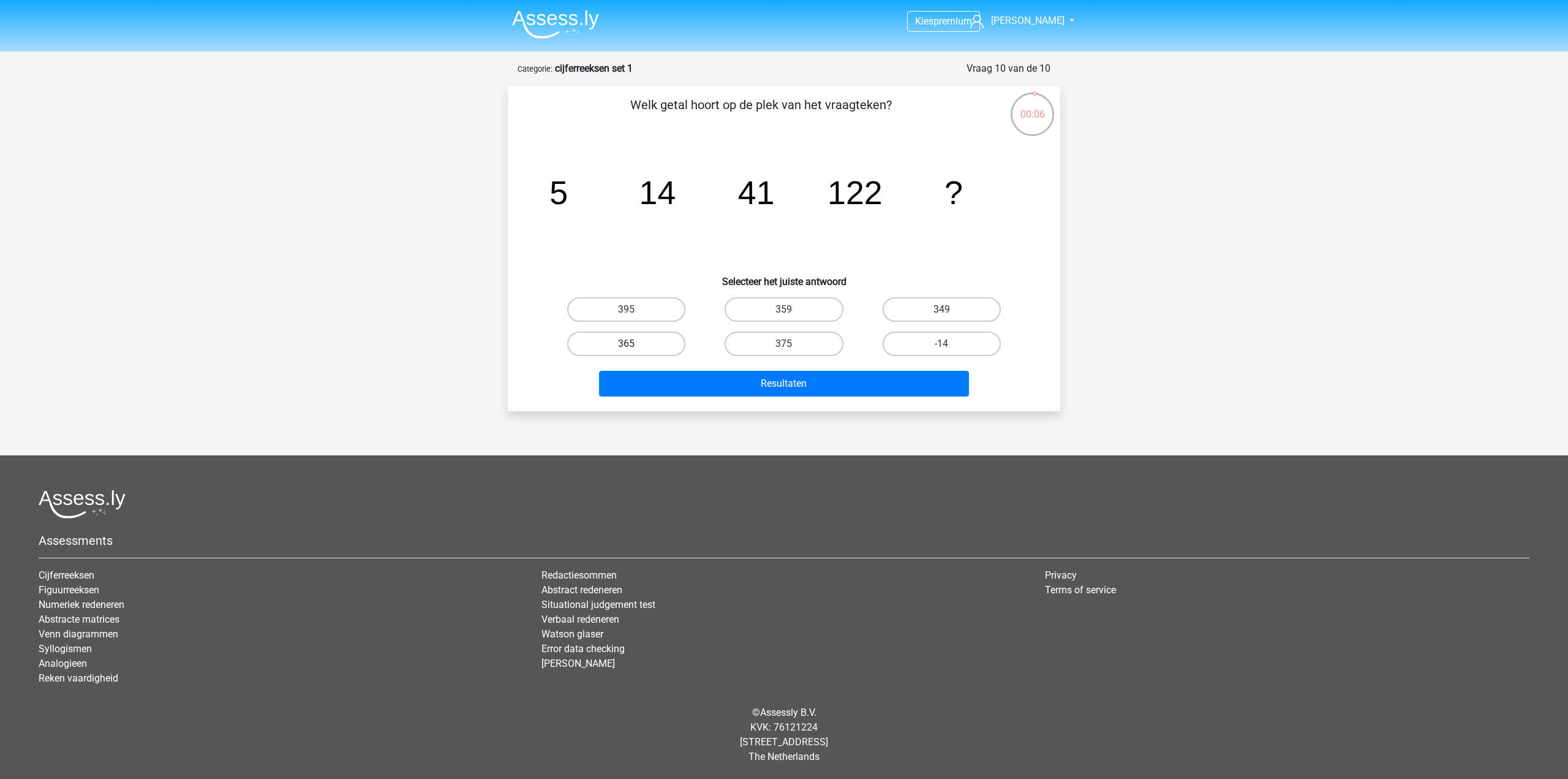
click at [637, 336] on label "365" at bounding box center [627, 344] width 118 height 24
click at [634, 344] on input "365" at bounding box center [630, 347] width 8 height 8
radio input "true"
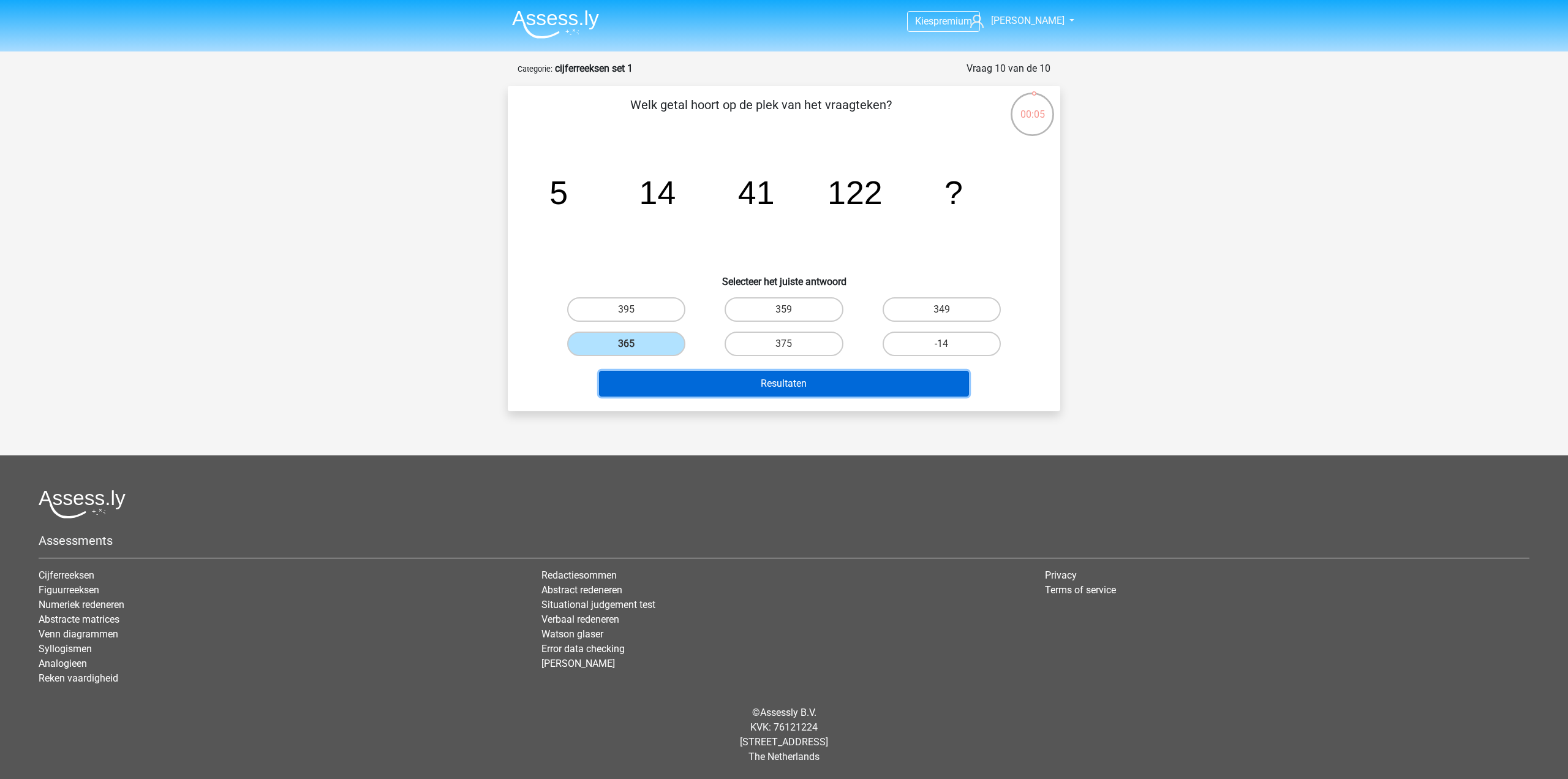
click at [749, 375] on button "Resultaten" at bounding box center [785, 384] width 371 height 26
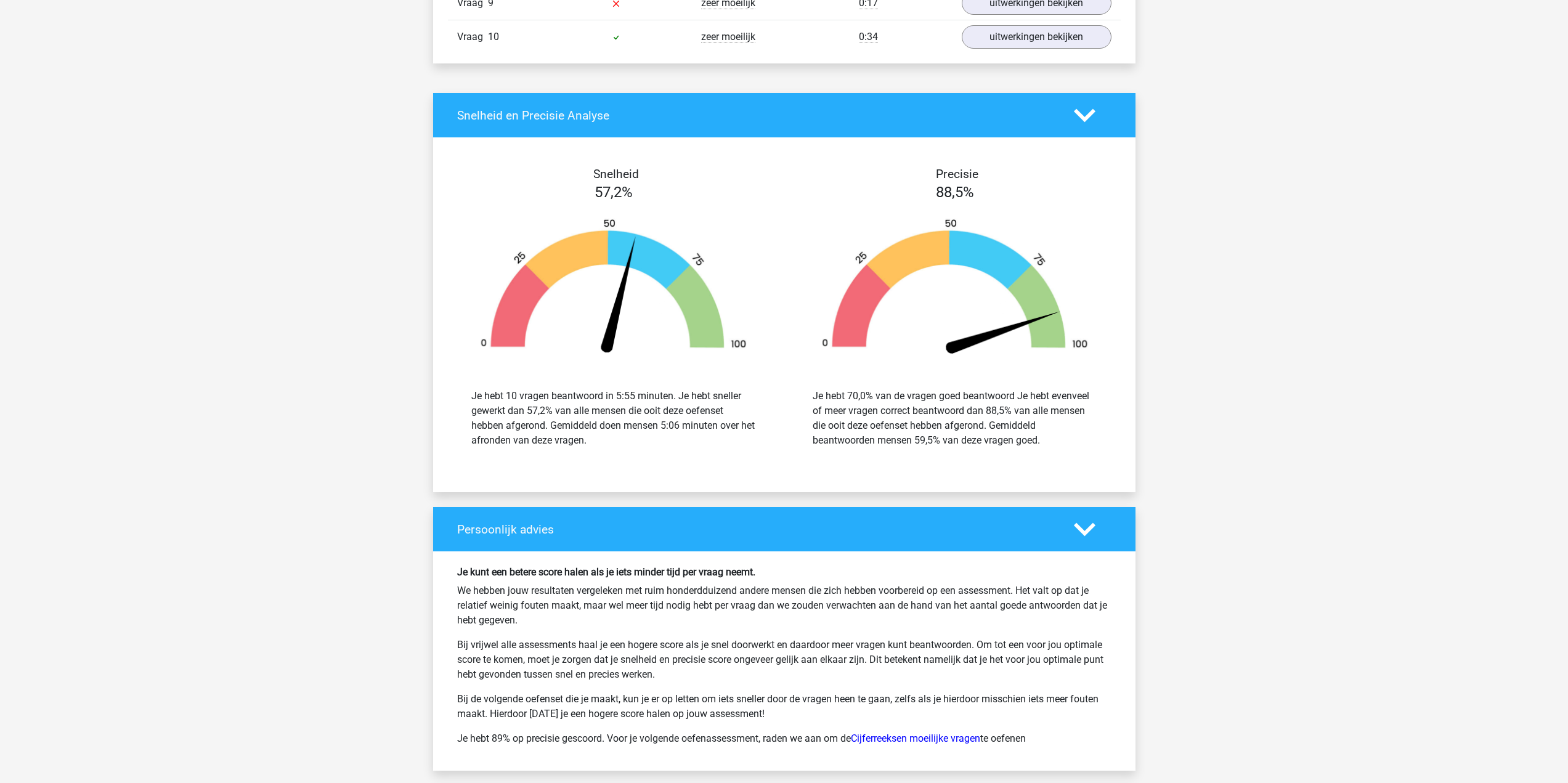
scroll to position [1724, 0]
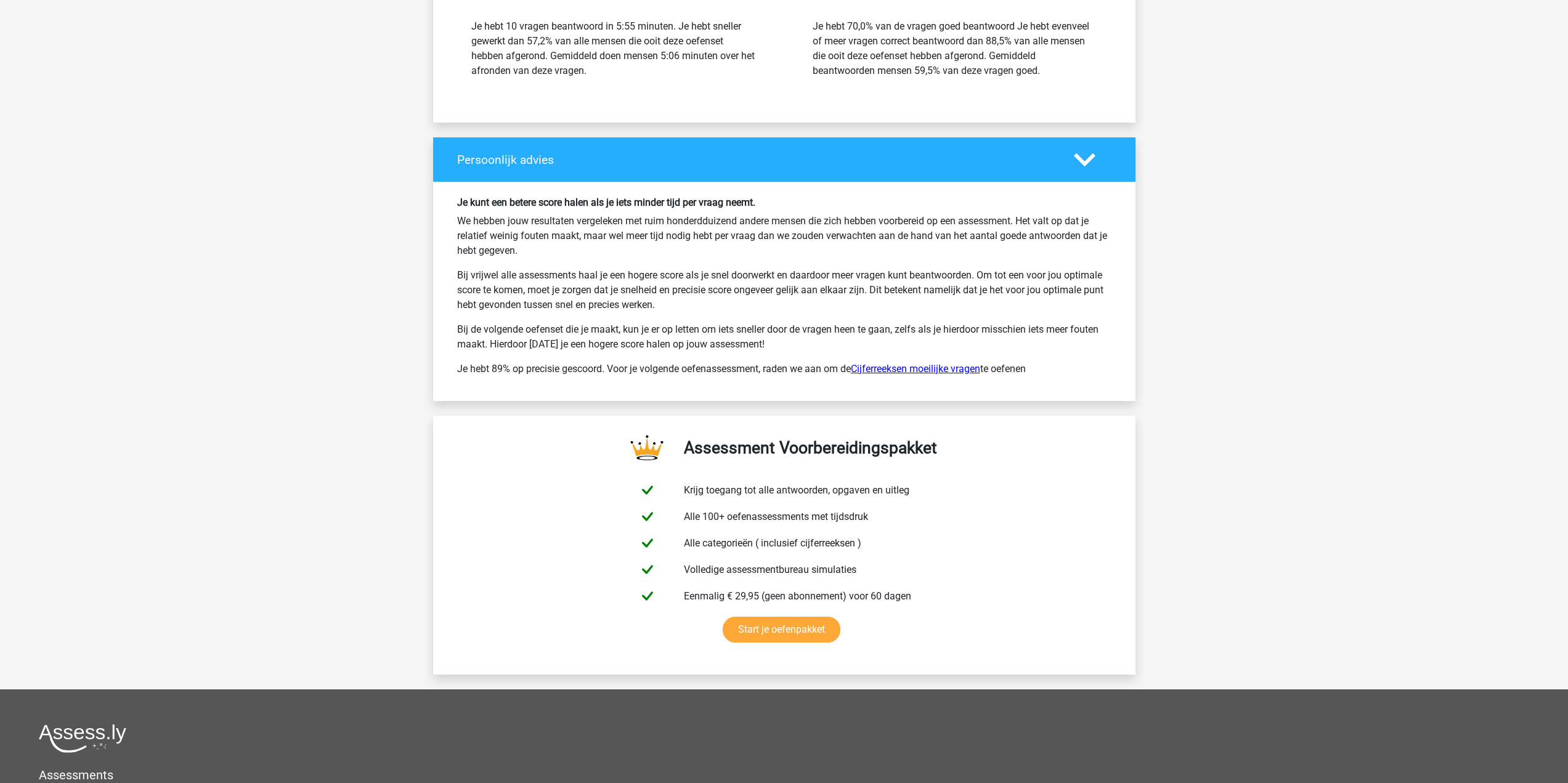
click at [923, 367] on link "Cijferreeksen moeilijke vragen" at bounding box center [915, 368] width 130 height 11
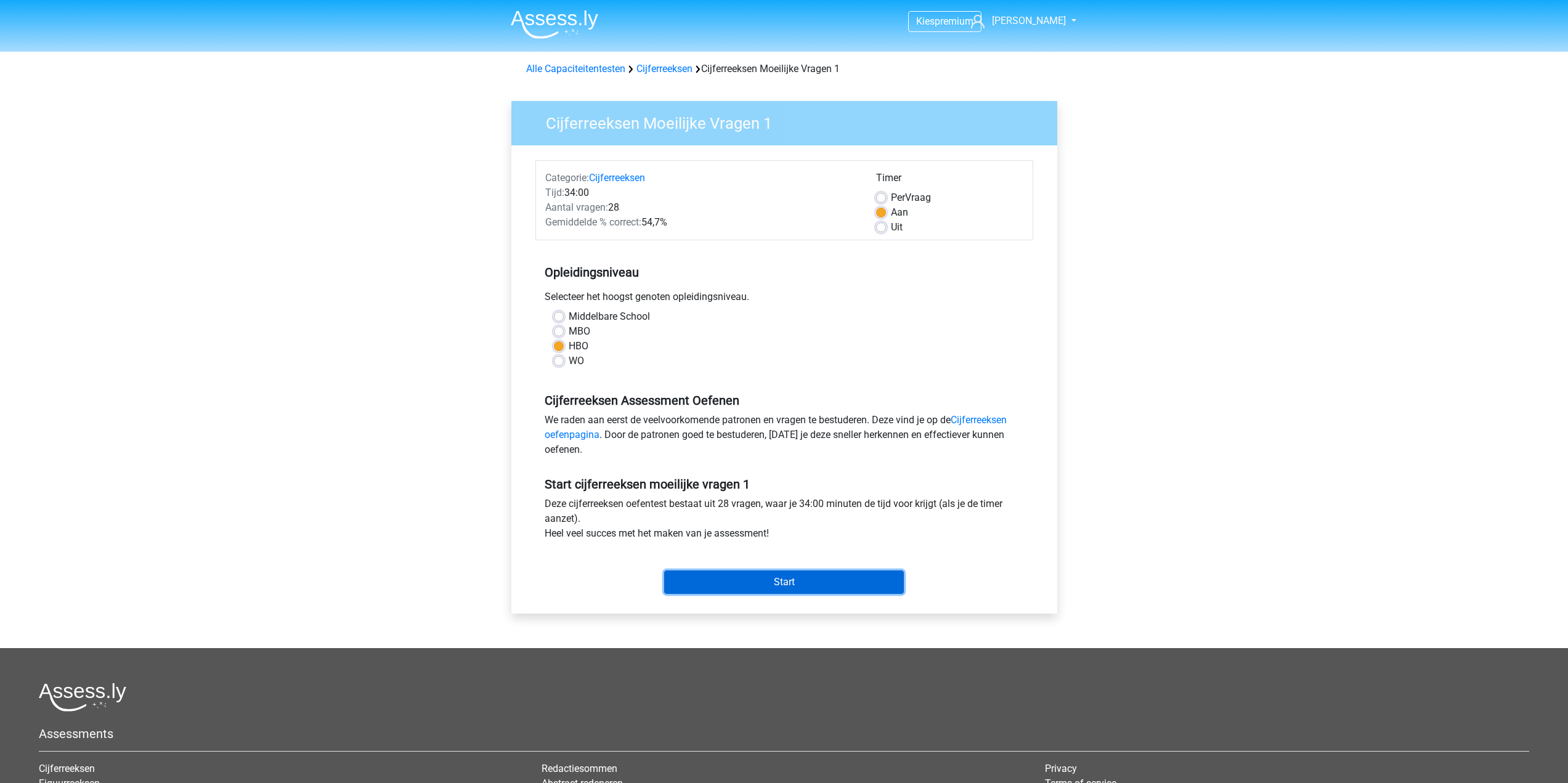
click at [802, 580] on input "Start" at bounding box center [784, 582] width 240 height 24
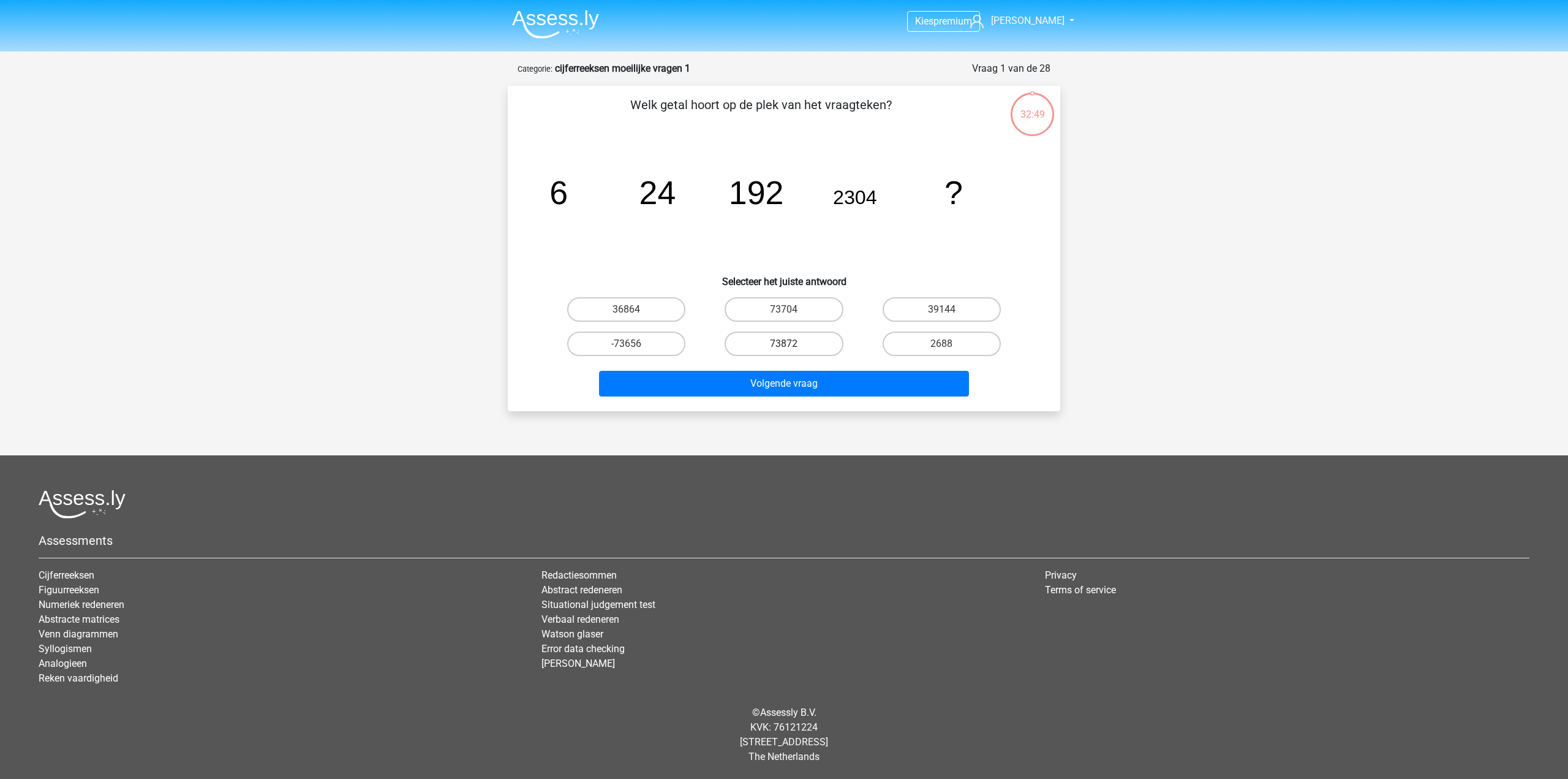
click at [806, 347] on label "73872" at bounding box center [784, 344] width 118 height 24
click at [792, 347] on input "73872" at bounding box center [787, 347] width 8 height 8
radio input "true"
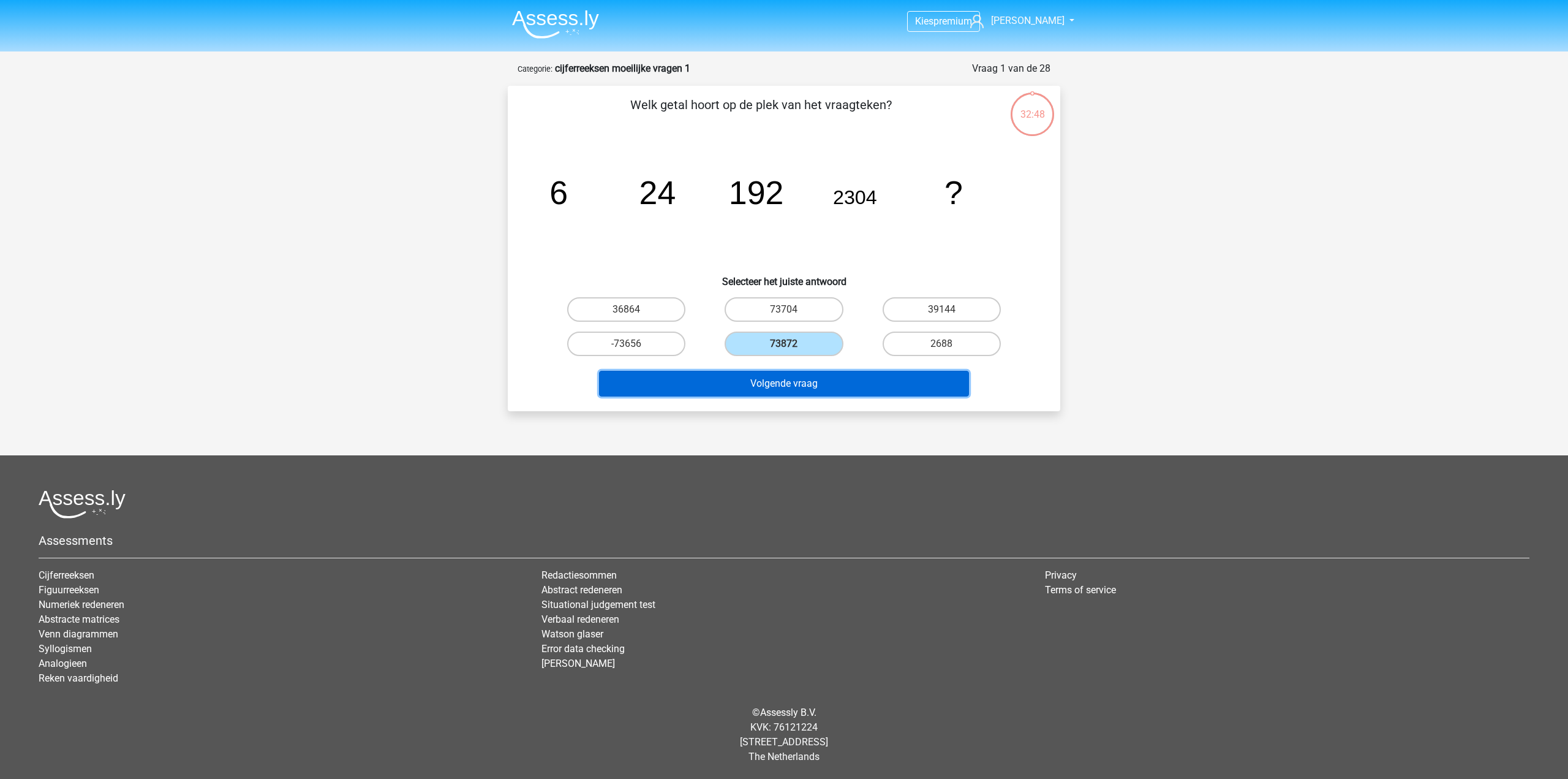
click at [823, 378] on button "Volgende vraag" at bounding box center [785, 384] width 371 height 26
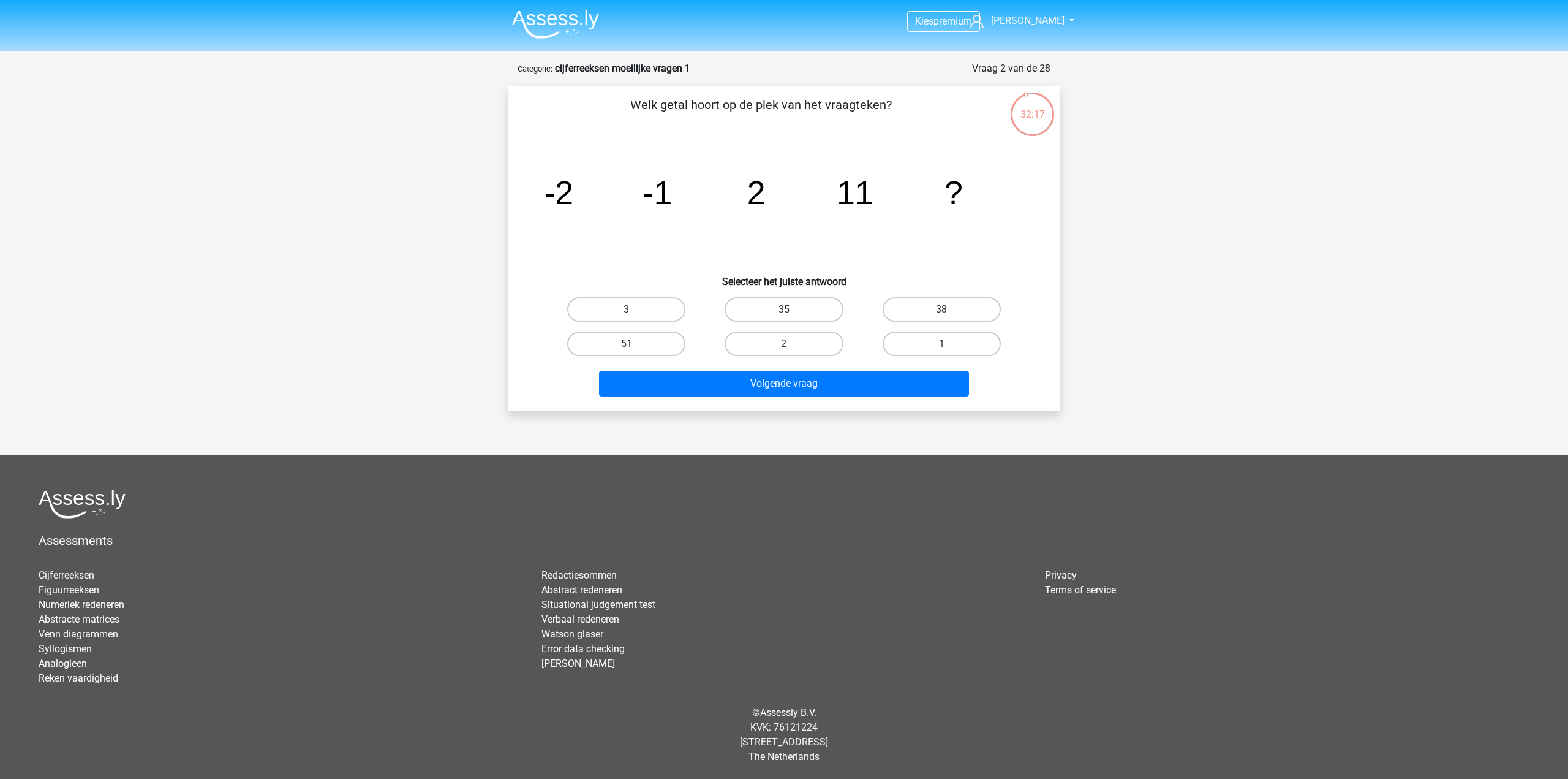
click at [916, 306] on label "38" at bounding box center [942, 309] width 118 height 24
click at [941, 310] on input "38" at bounding box center [945, 313] width 8 height 8
radio input "true"
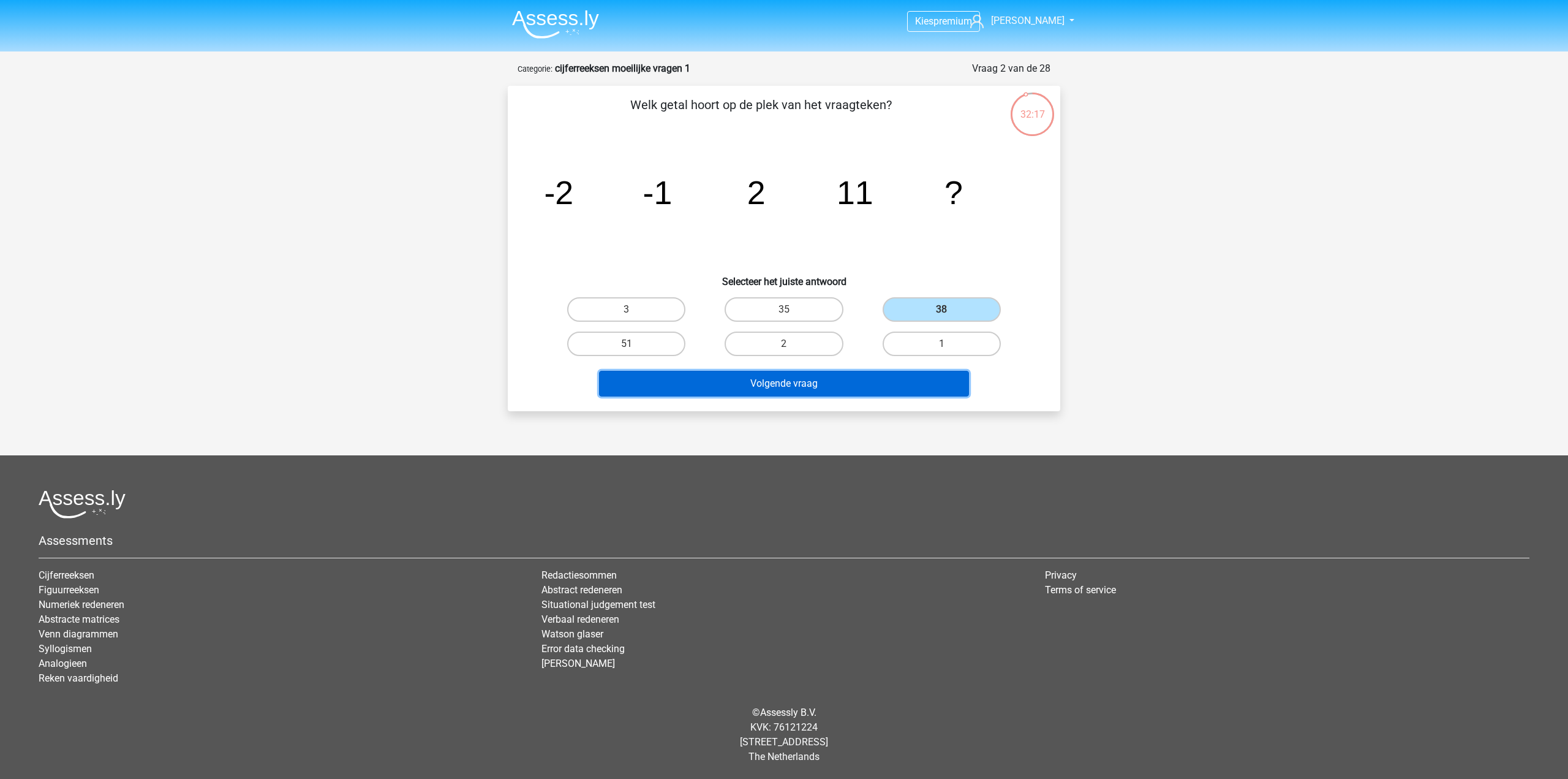
click at [871, 385] on button "Volgende vraag" at bounding box center [785, 384] width 371 height 26
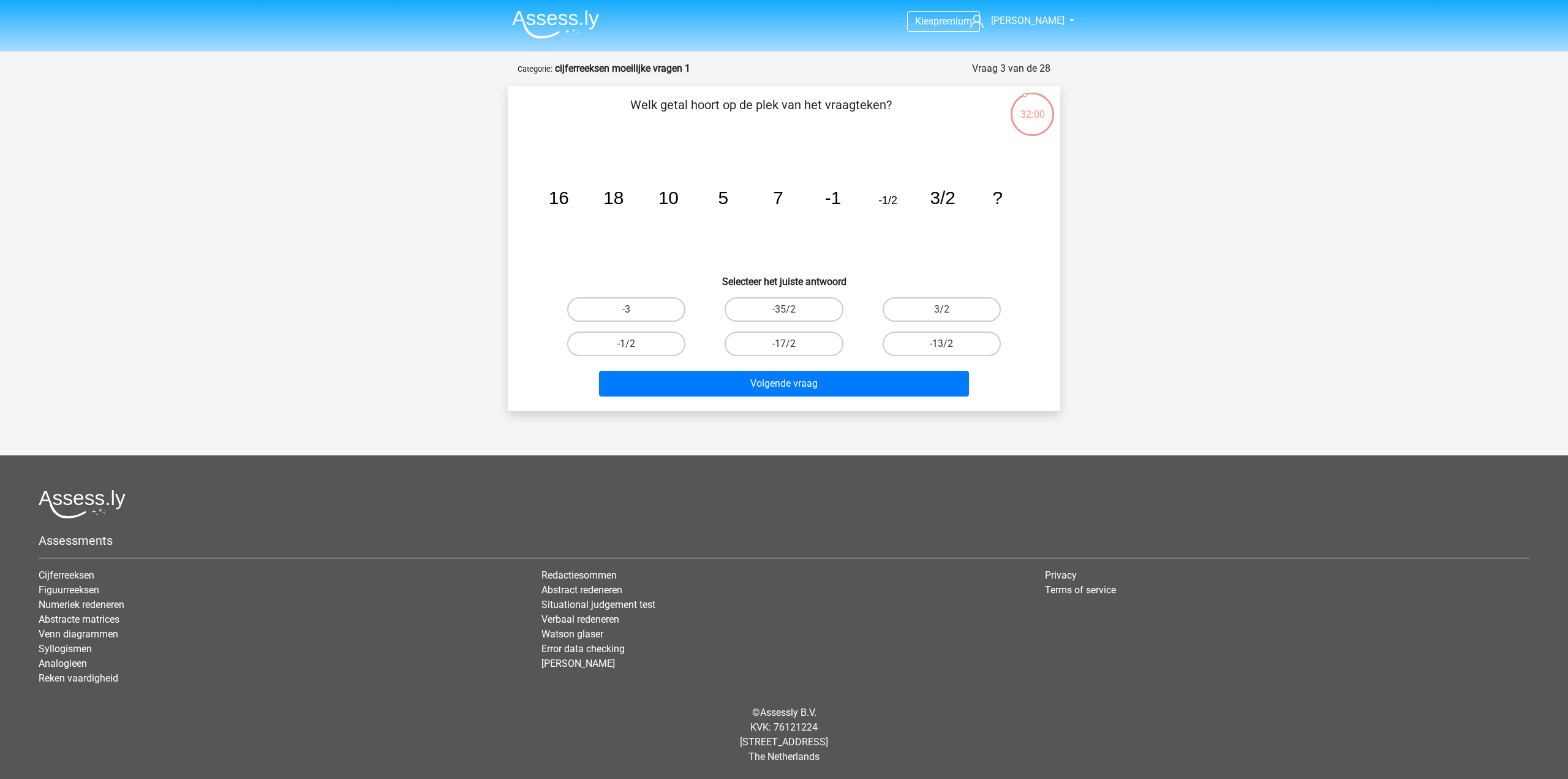
click at [896, 209] on icon "image/svg+xml 16 18 10 5 7 -1 -1/2 3/2 ?" at bounding box center [783, 204] width 493 height 124
drag, startPoint x: 994, startPoint y: 193, endPoint x: 1009, endPoint y: 193, distance: 15.0
click at [1009, 193] on icon "image/svg+xml 16 18 10 5 7 -1 -1/2 3/2 ?" at bounding box center [783, 204] width 493 height 124
click at [1005, 200] on icon "image/svg+xml 16 18 10 5 7 -1 -1/2 3/2 ?" at bounding box center [783, 204] width 493 height 124
drag, startPoint x: 991, startPoint y: 198, endPoint x: 1011, endPoint y: 198, distance: 20.0
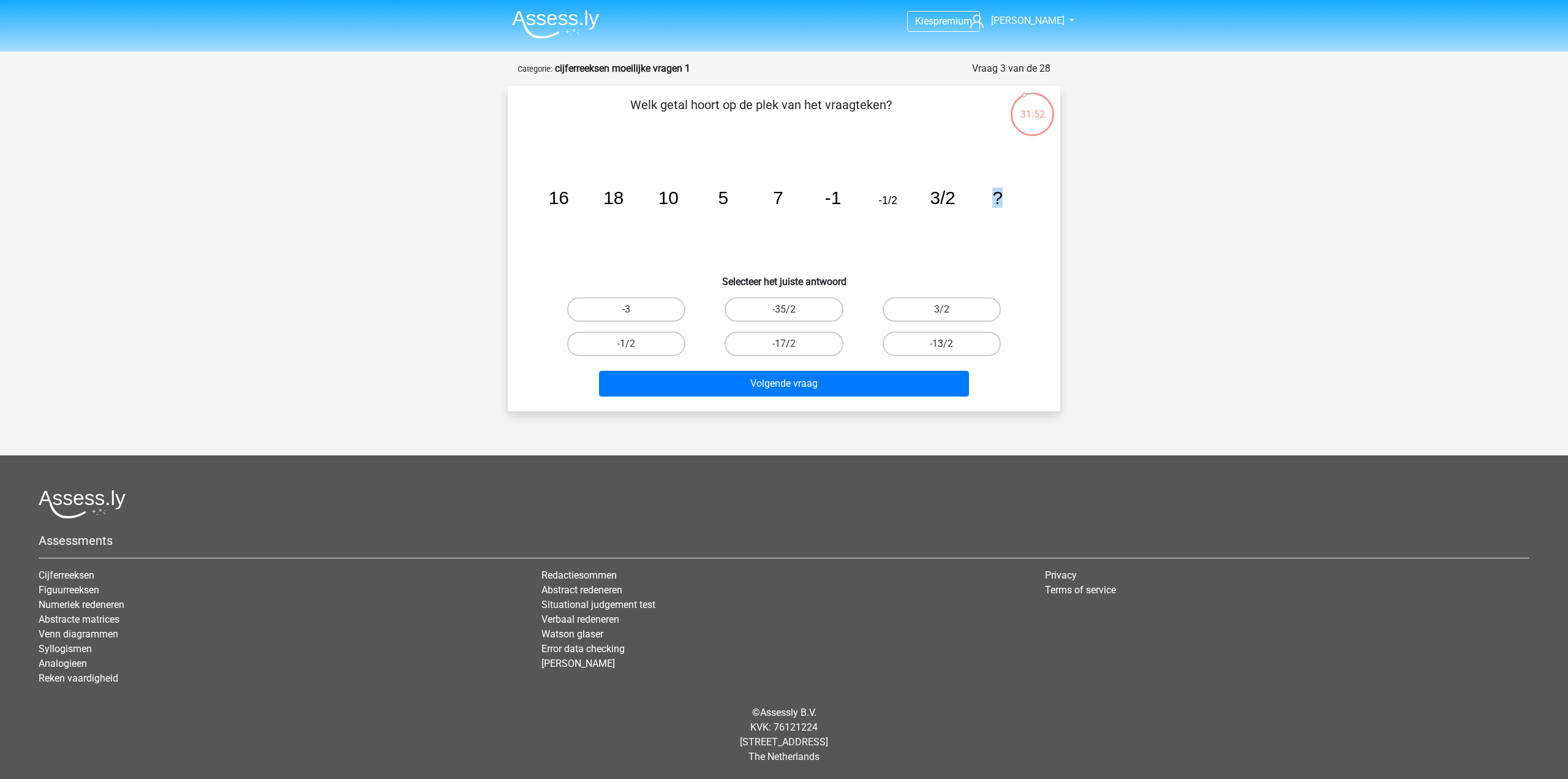
click at [1011, 198] on icon "image/svg+xml 16 18 10 5 7 -1 -1/2 3/2 ?" at bounding box center [783, 204] width 493 height 124
click at [1008, 200] on icon "image/svg+xml 16 18 10 5 7 -1 -1/2 3/2 ?" at bounding box center [783, 204] width 493 height 124
click at [1003, 199] on tspan "?" at bounding box center [998, 197] width 10 height 20
drag, startPoint x: 991, startPoint y: 200, endPoint x: 1011, endPoint y: 198, distance: 20.1
click at [1011, 198] on icon "image/svg+xml 16 18 10 5 7 -1 -1/2 3/2 ?" at bounding box center [783, 204] width 493 height 124
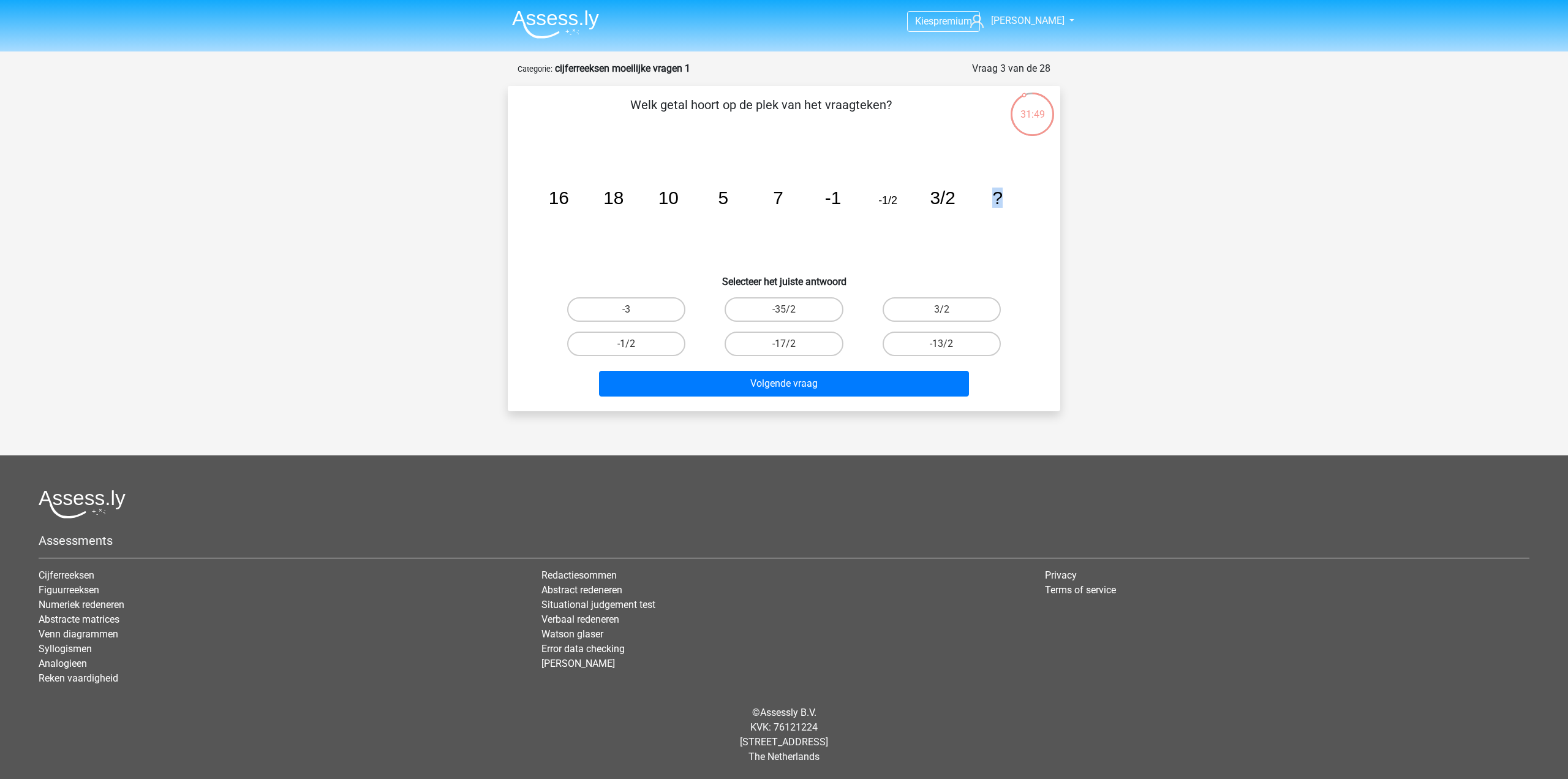
click at [1013, 198] on icon "image/svg+xml 16 18 10 5 7 -1 -1/2 3/2 ?" at bounding box center [783, 204] width 493 height 124
click at [915, 343] on label "-13/2" at bounding box center [942, 344] width 118 height 24
click at [941, 344] on input "-13/2" at bounding box center [945, 347] width 8 height 8
radio input "true"
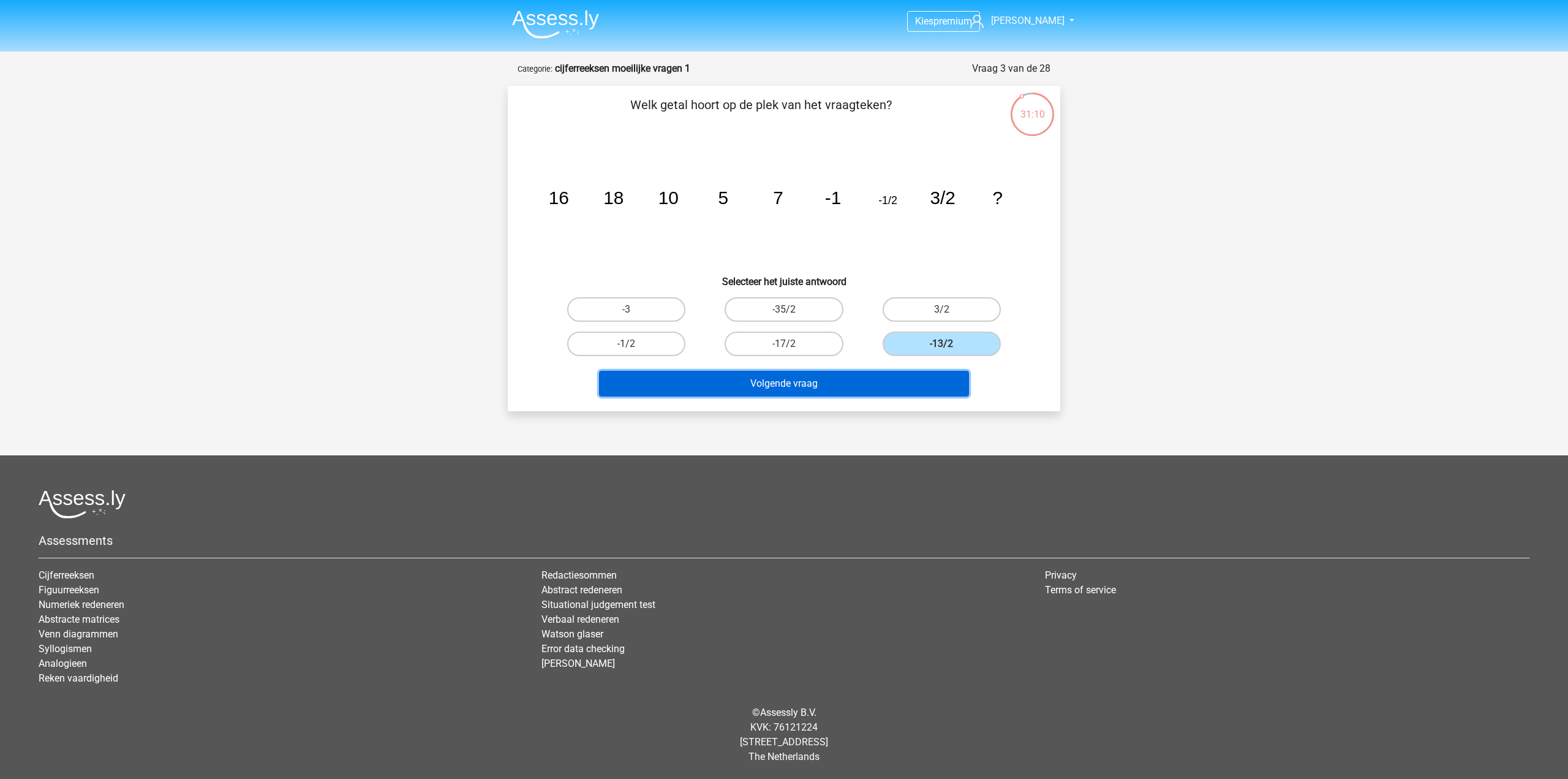
click at [898, 383] on button "Volgende vraag" at bounding box center [785, 384] width 371 height 26
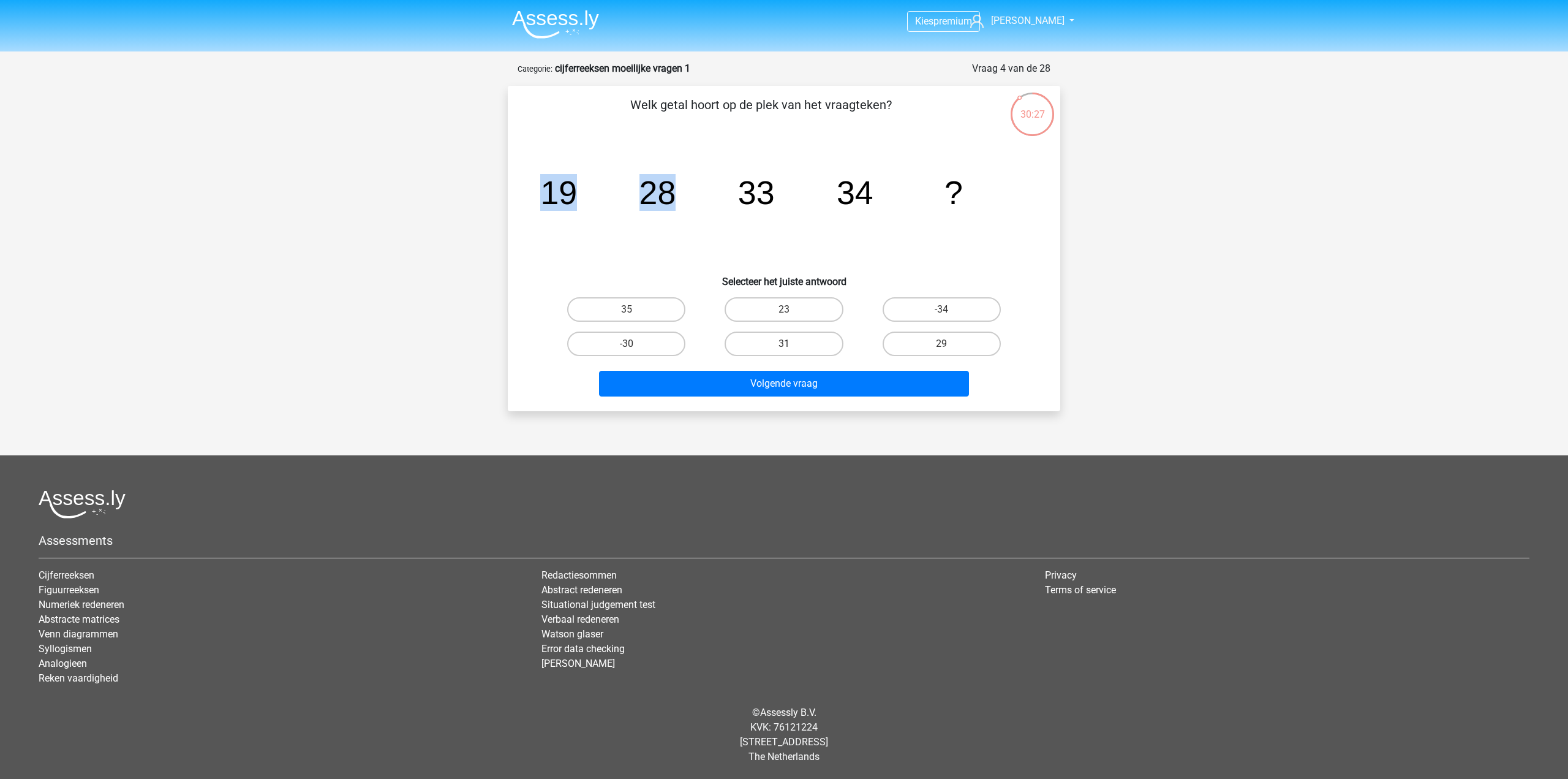
drag, startPoint x: 545, startPoint y: 194, endPoint x: 674, endPoint y: 196, distance: 129.0
click at [674, 196] on g "19 28 33 34 ?" at bounding box center [752, 192] width 423 height 37
click at [718, 199] on icon "image/svg+xml 19 28 33 34 ?" at bounding box center [783, 204] width 493 height 124
drag, startPoint x: 661, startPoint y: 198, endPoint x: 777, endPoint y: 204, distance: 116.2
click at [777, 204] on icon "image/svg+xml 19 28 33 34 ?" at bounding box center [783, 204] width 493 height 124
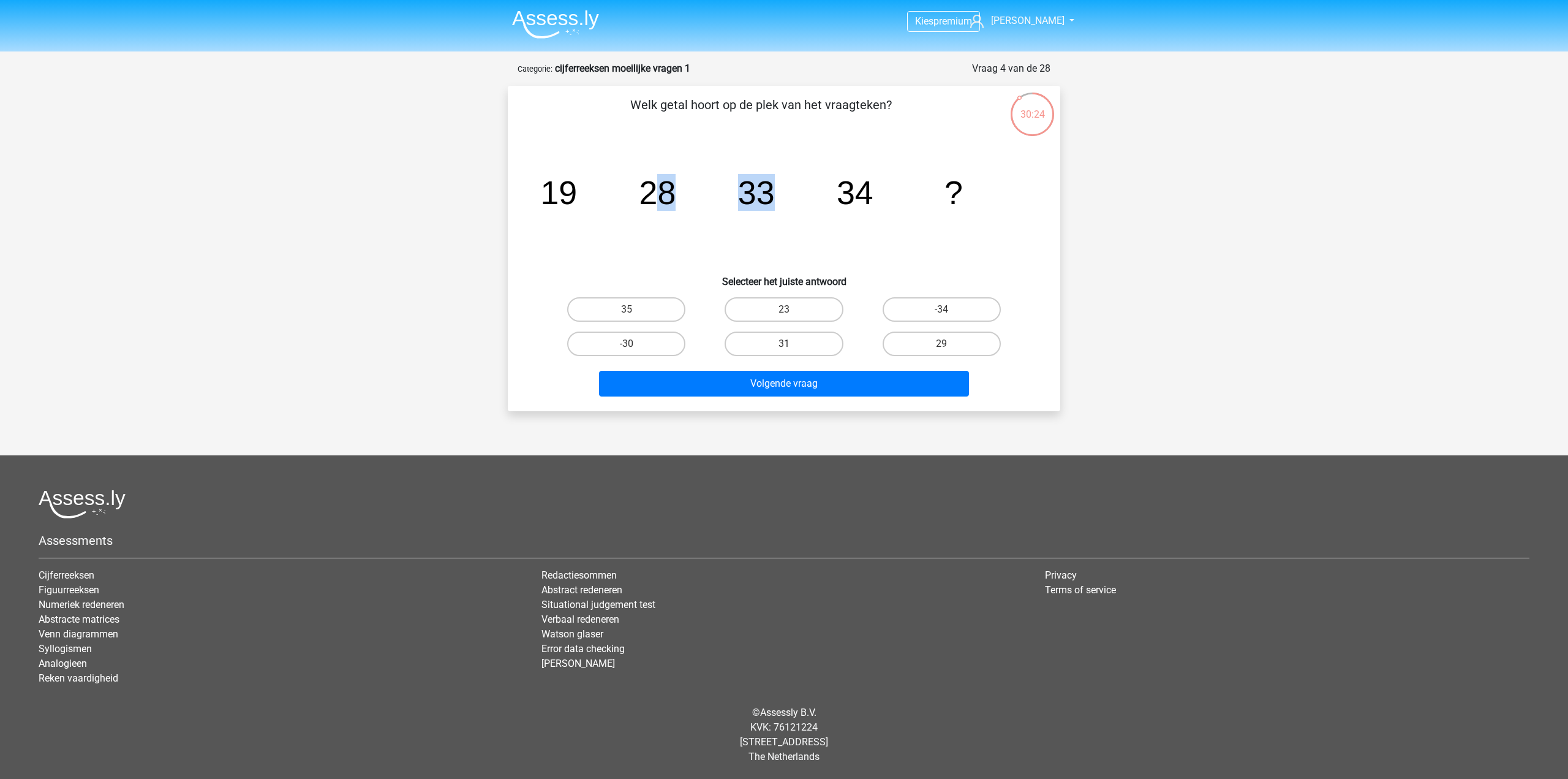
click at [800, 214] on icon "image/svg+xml 19 28 33 34 ?" at bounding box center [783, 204] width 493 height 124
click at [641, 306] on label "35" at bounding box center [627, 309] width 118 height 24
click at [634, 310] on input "35" at bounding box center [630, 313] width 8 height 8
radio input "true"
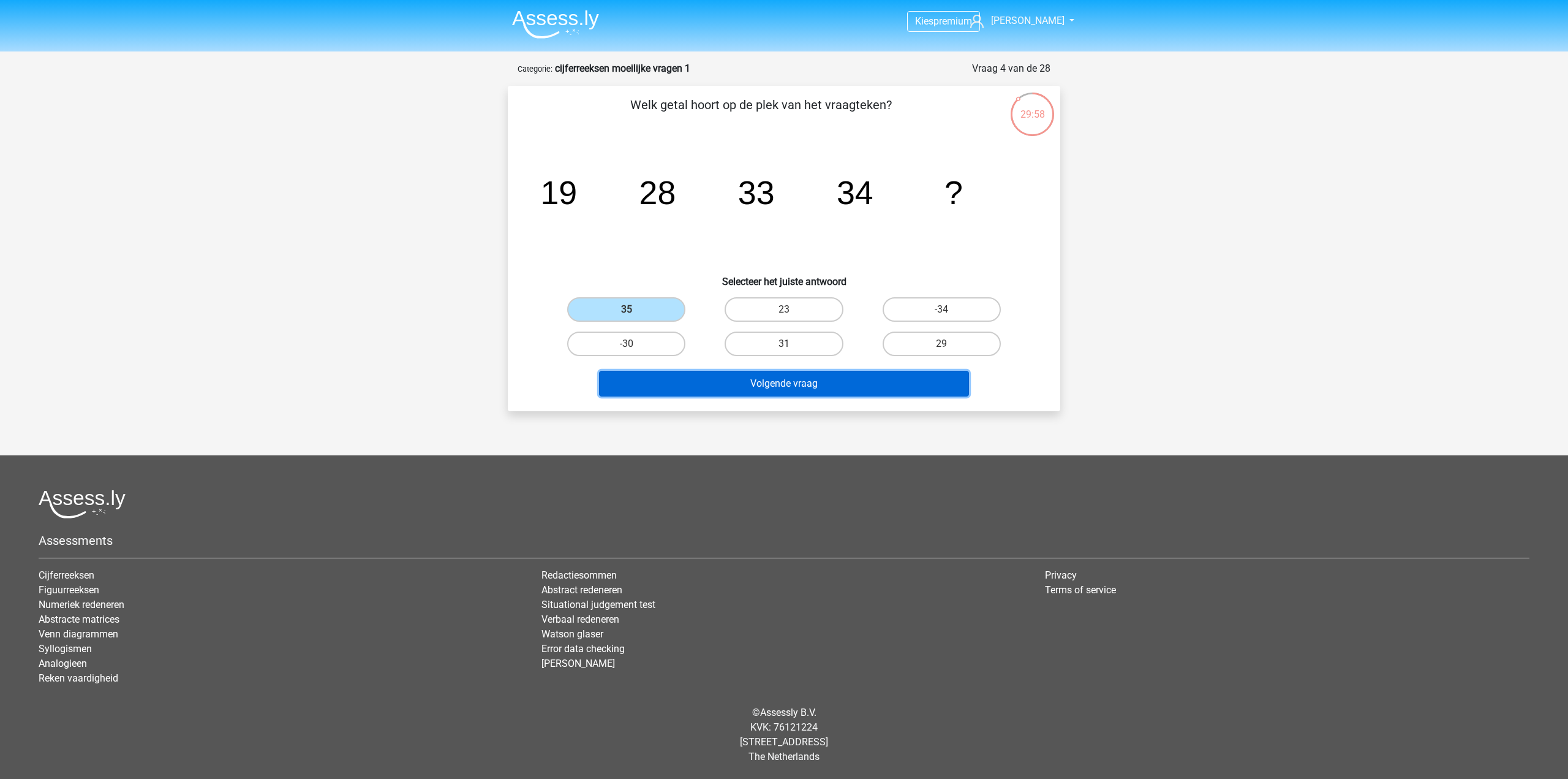
click at [801, 384] on button "Volgende vraag" at bounding box center [785, 384] width 371 height 26
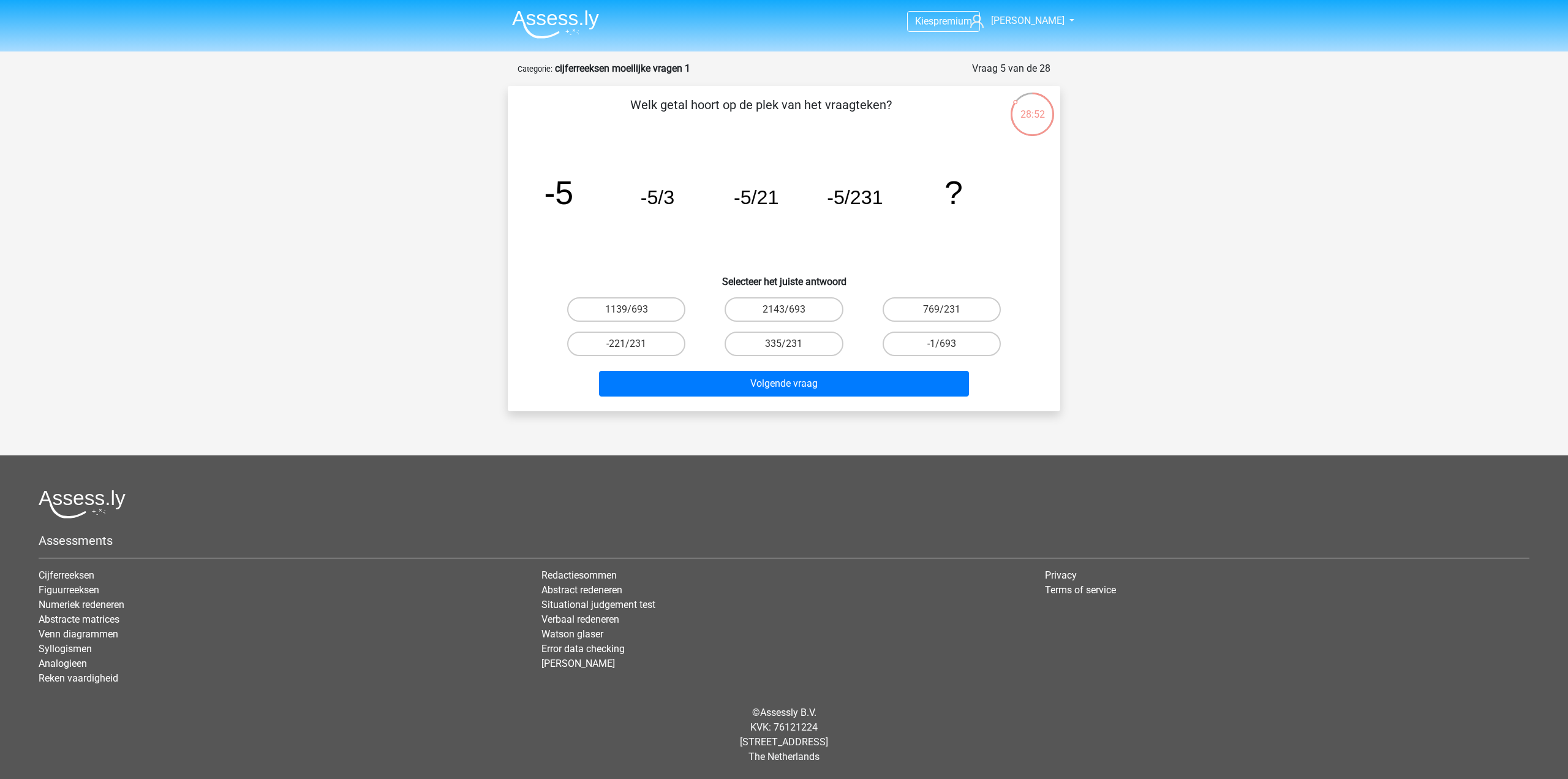
click at [807, 154] on icon "image/svg+xml -5 -5/3 -5/21 -5/231 ?" at bounding box center [783, 204] width 493 height 124
click at [854, 245] on icon "image/svg+xml -5 -5/3 -5/21 -5/231 ?" at bounding box center [783, 204] width 493 height 124
click at [939, 350] on label "-1/693" at bounding box center [942, 344] width 118 height 24
click at [941, 350] on input "-1/693" at bounding box center [945, 347] width 8 height 8
radio input "true"
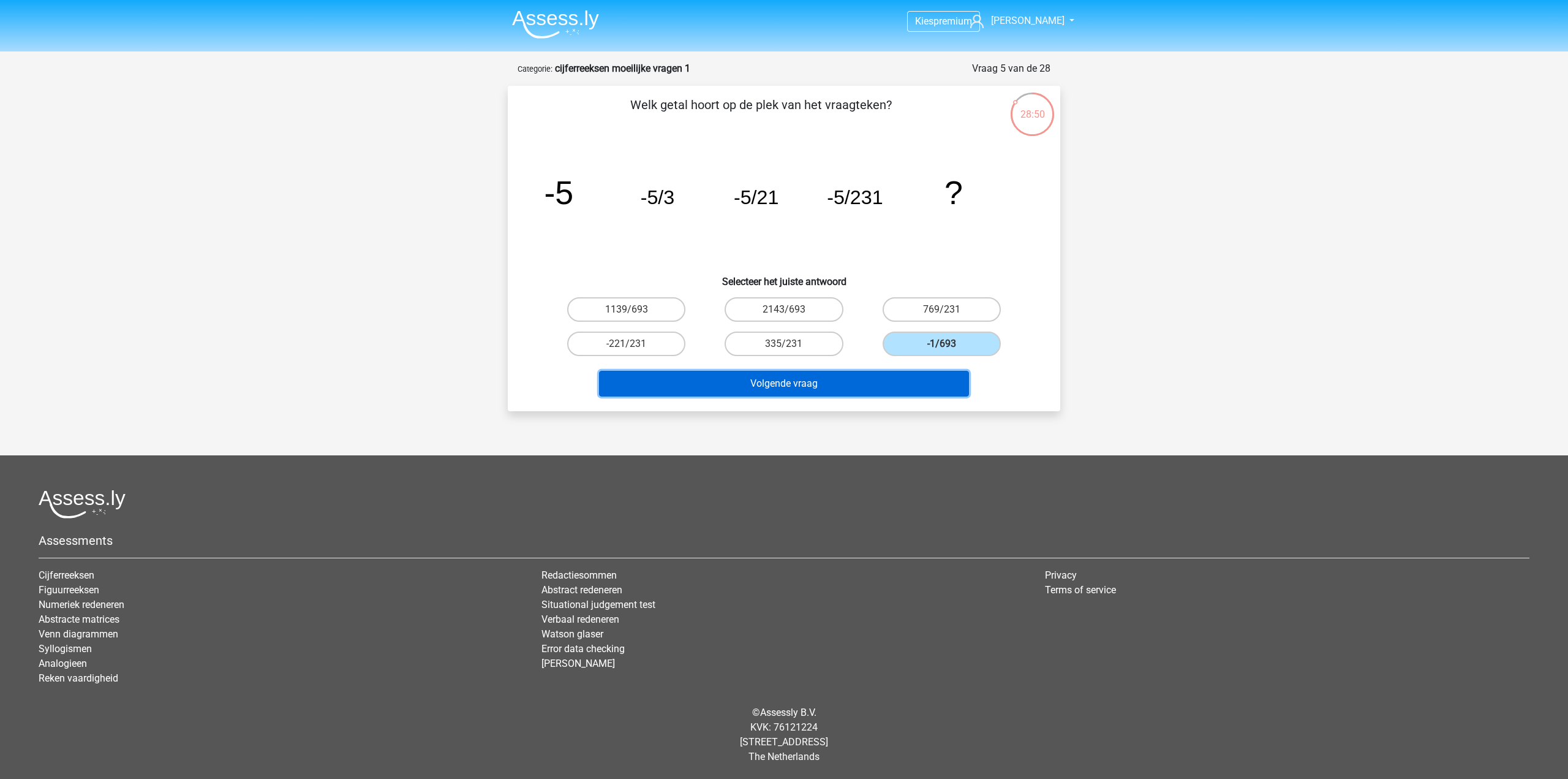
click at [909, 385] on button "Volgende vraag" at bounding box center [785, 384] width 371 height 26
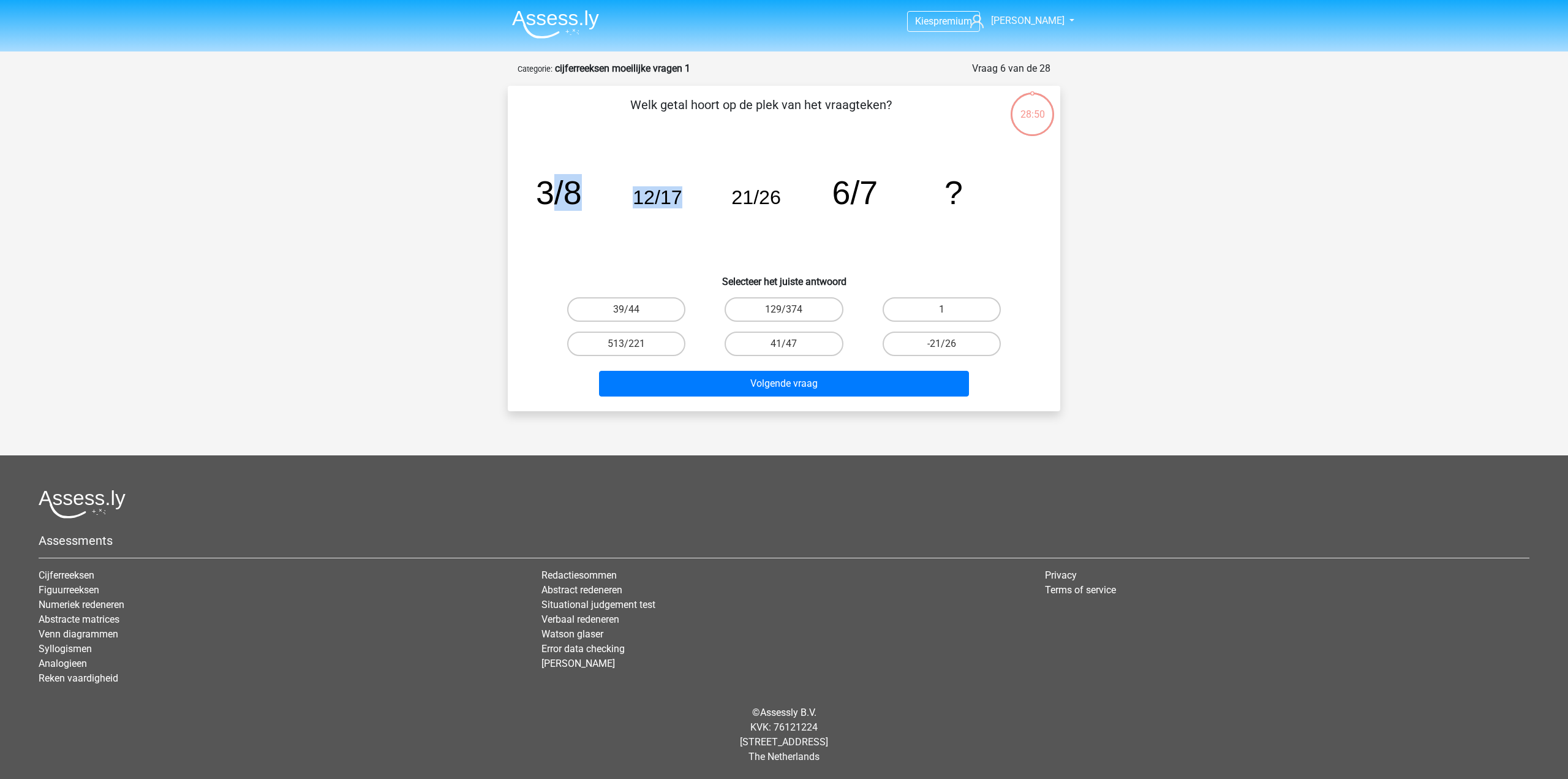
drag, startPoint x: 549, startPoint y: 185, endPoint x: 877, endPoint y: 177, distance: 328.1
click at [843, 176] on g "3/8 12/17 21/26 6/7 ?" at bounding box center [749, 192] width 427 height 37
drag, startPoint x: 900, startPoint y: 214, endPoint x: 899, endPoint y: 223, distance: 9.1
click at [901, 214] on icon "image/svg+xml 3/8 12/17 21/26 6/7 ?" at bounding box center [783, 204] width 493 height 124
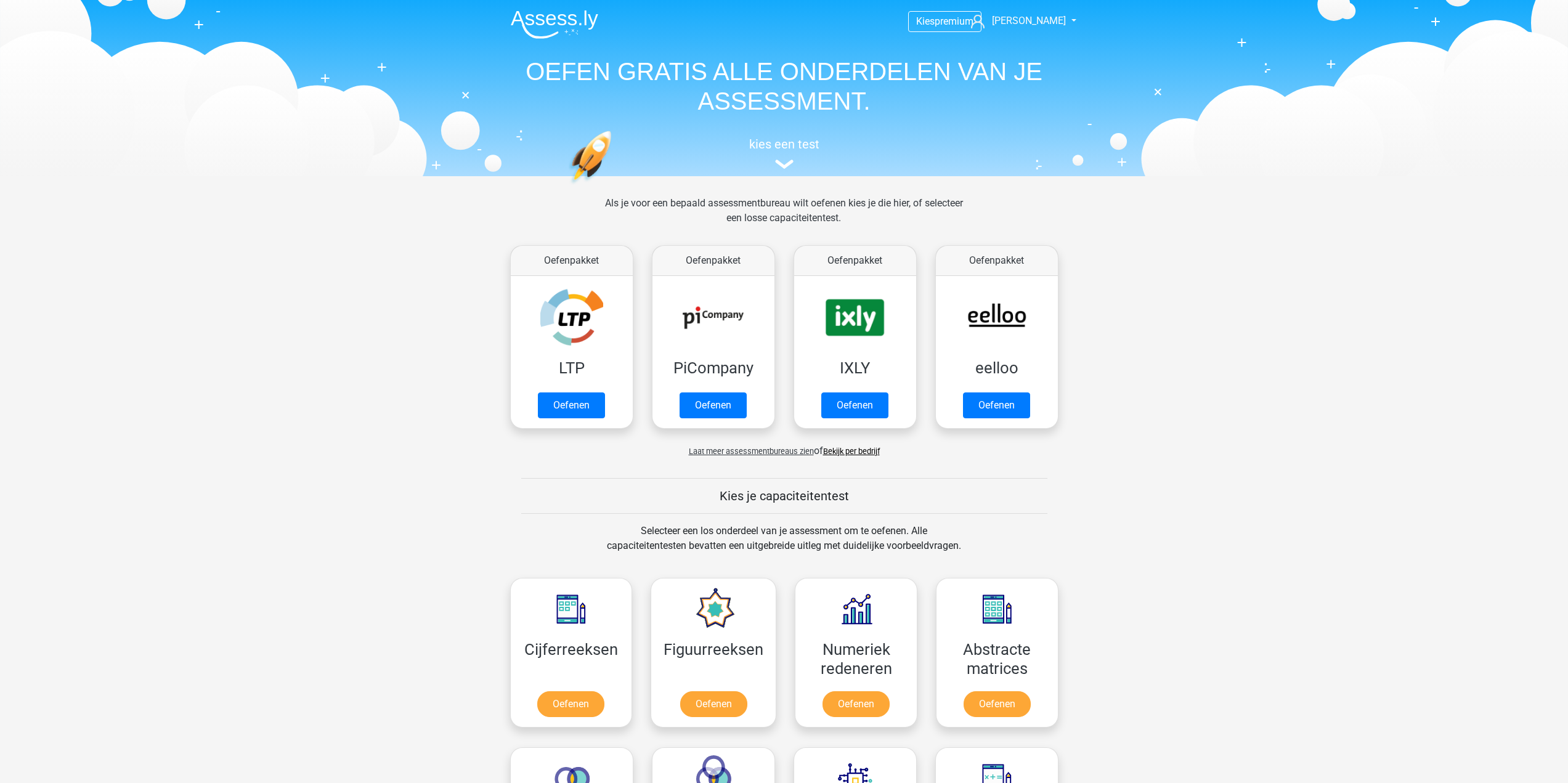
scroll to position [555, 0]
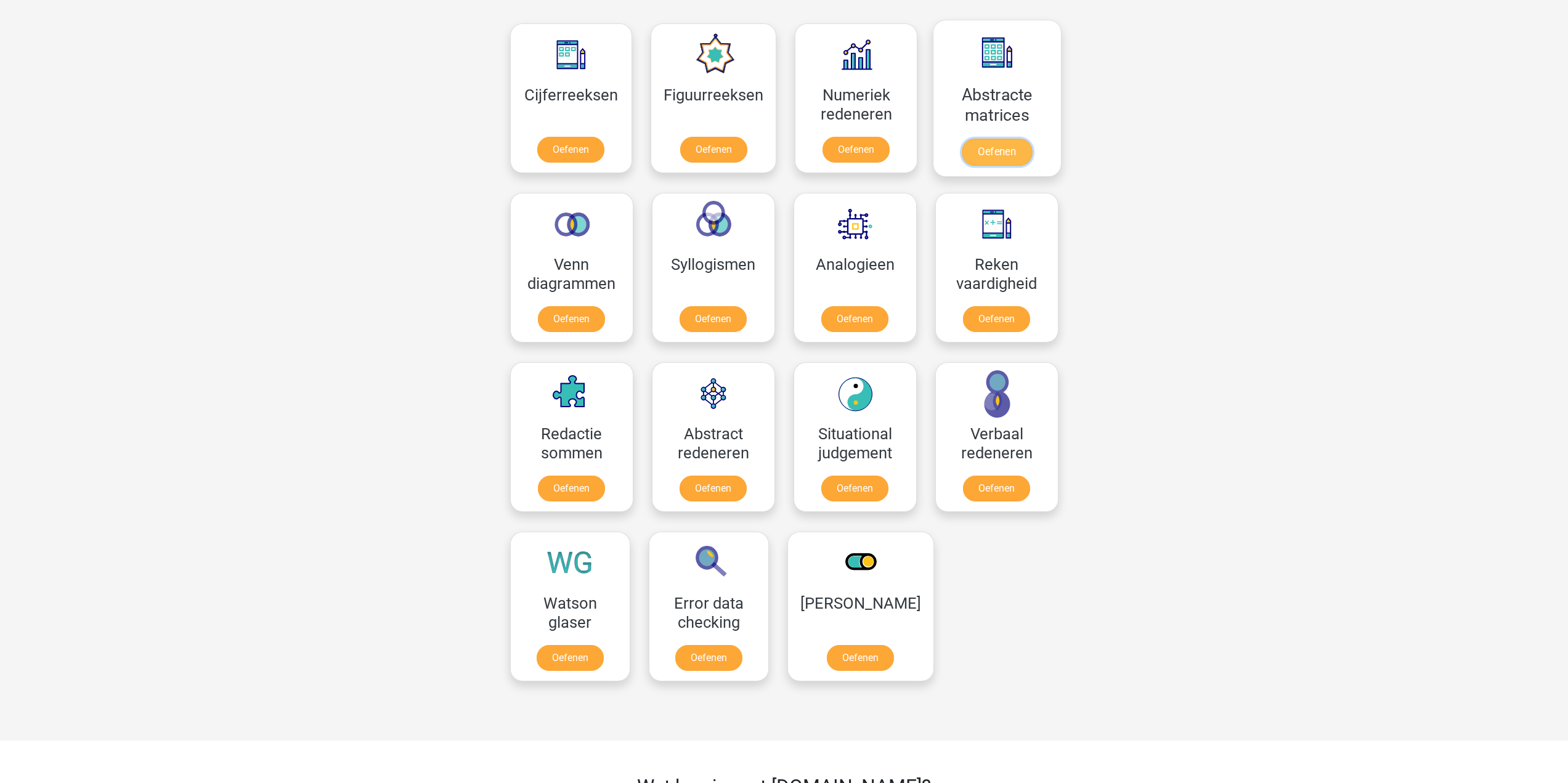
click at [984, 152] on link "Oefenen" at bounding box center [997, 151] width 70 height 27
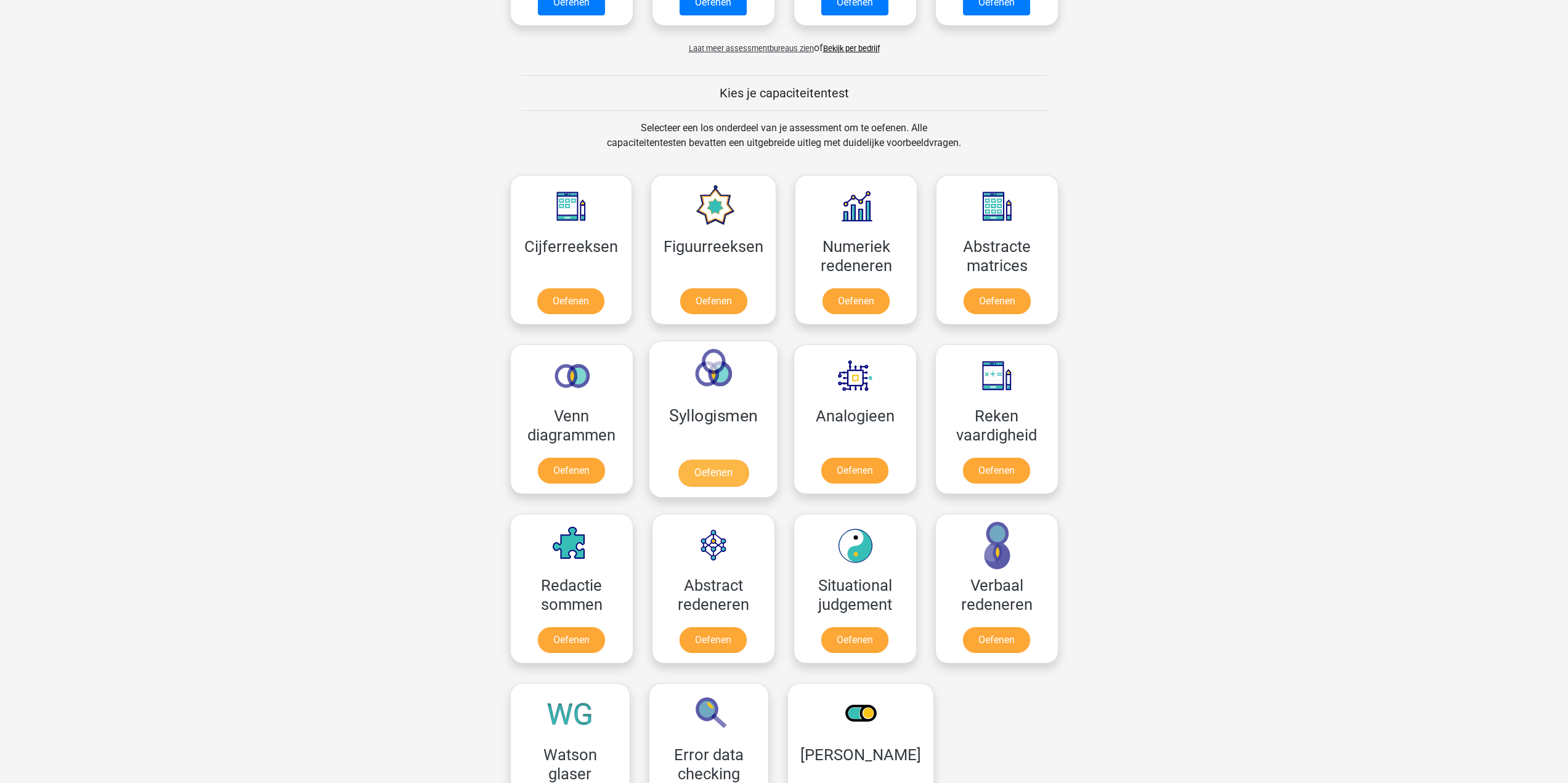
scroll to position [493, 0]
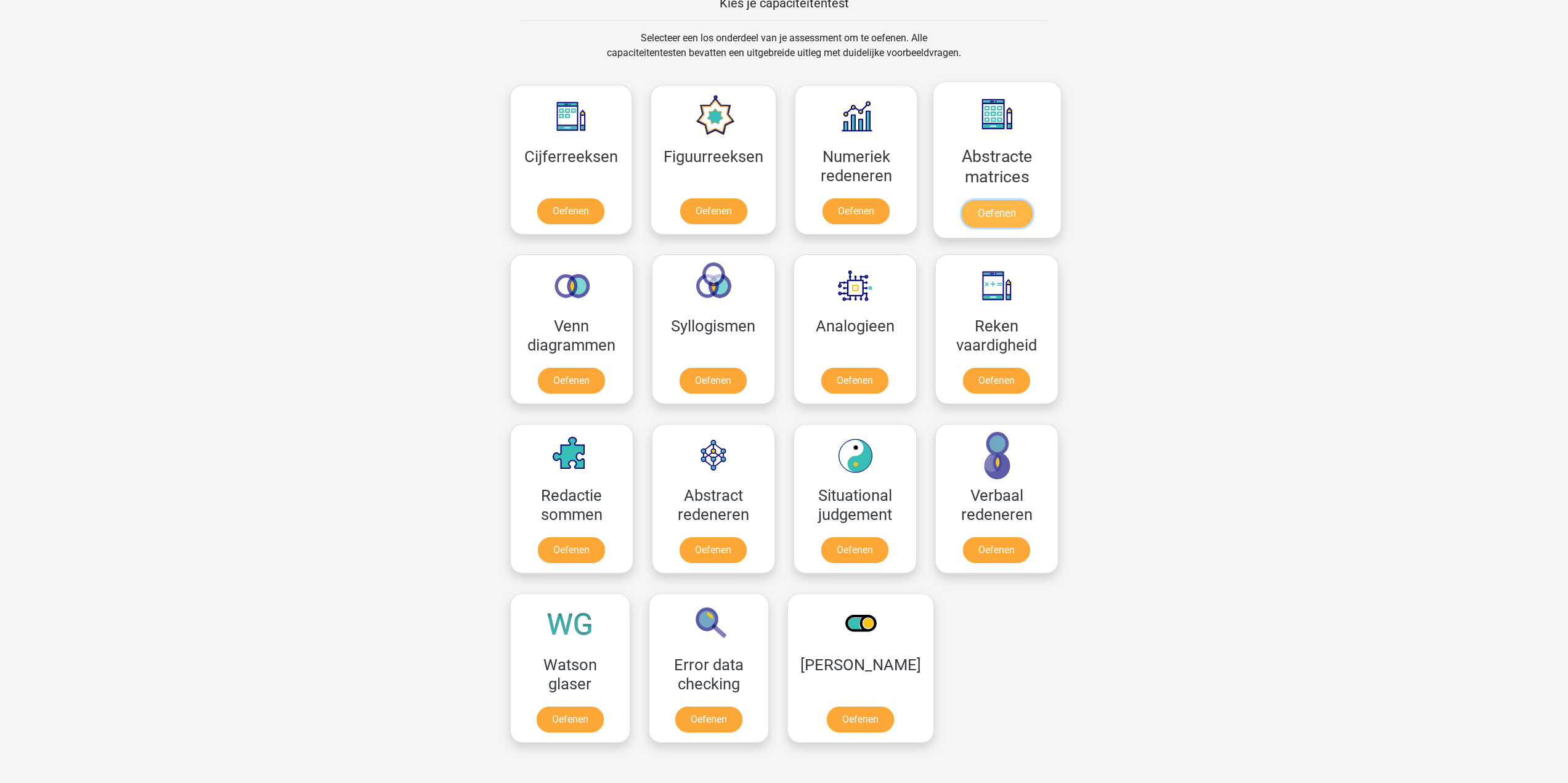
click at [1003, 208] on link "Oefenen" at bounding box center [997, 213] width 70 height 27
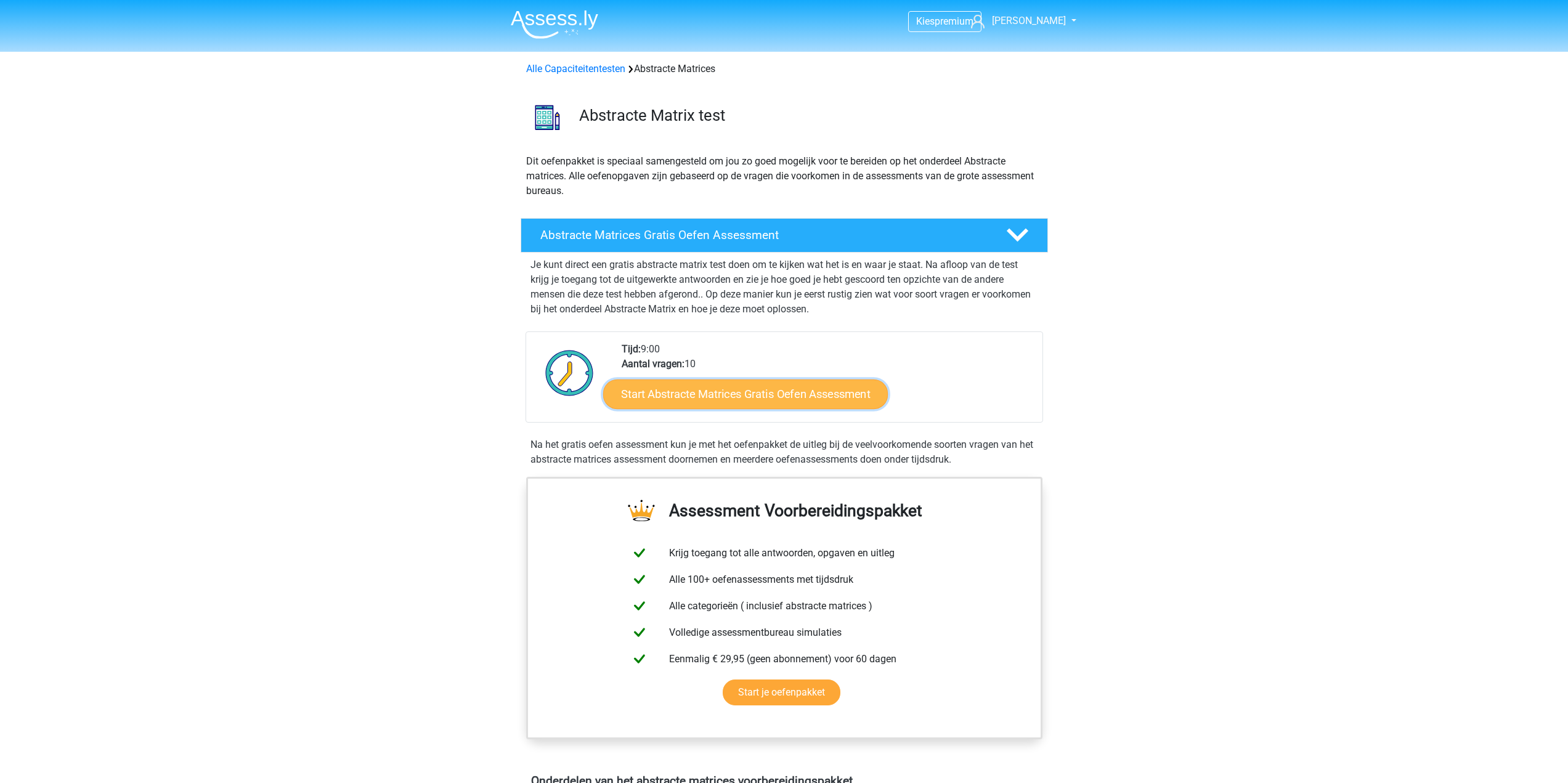
click at [720, 395] on link "Start Abstracte Matrices Gratis Oefen Assessment" at bounding box center [745, 394] width 284 height 30
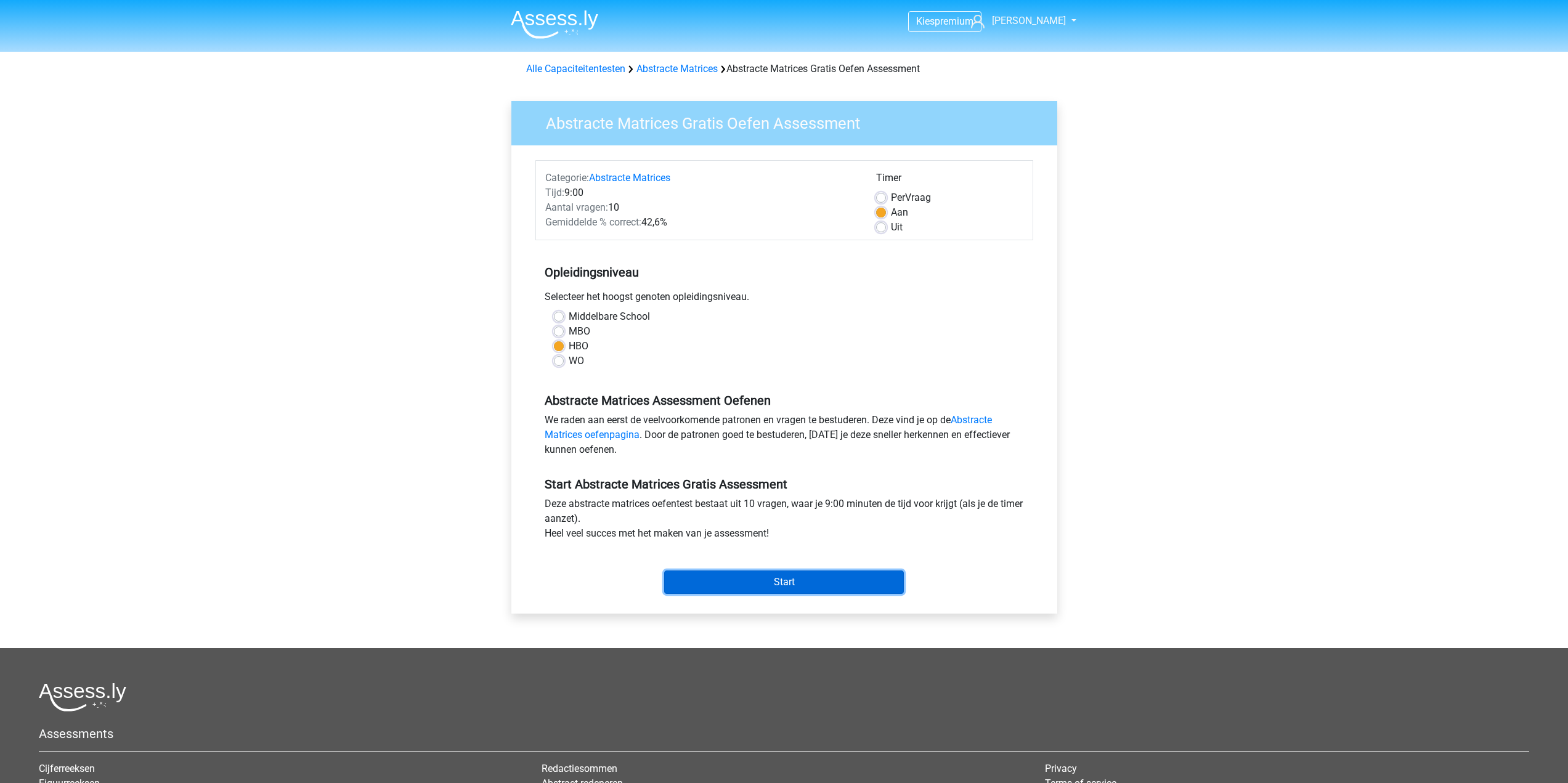
click at [755, 577] on input "Start" at bounding box center [784, 582] width 240 height 24
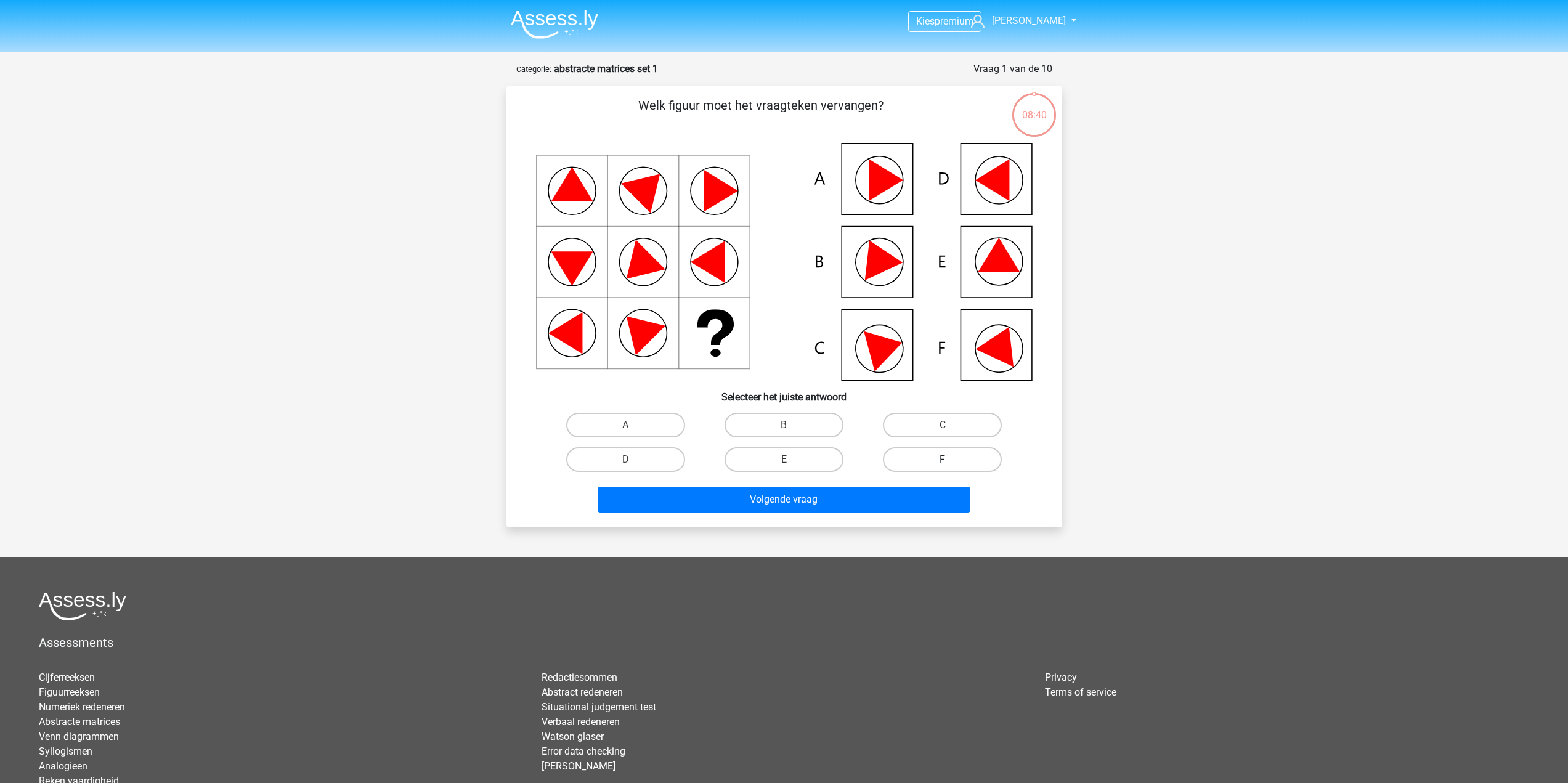
click at [917, 455] on label "F" at bounding box center [942, 459] width 119 height 24
click at [942, 459] on input "F" at bounding box center [946, 463] width 8 height 8
radio input "true"
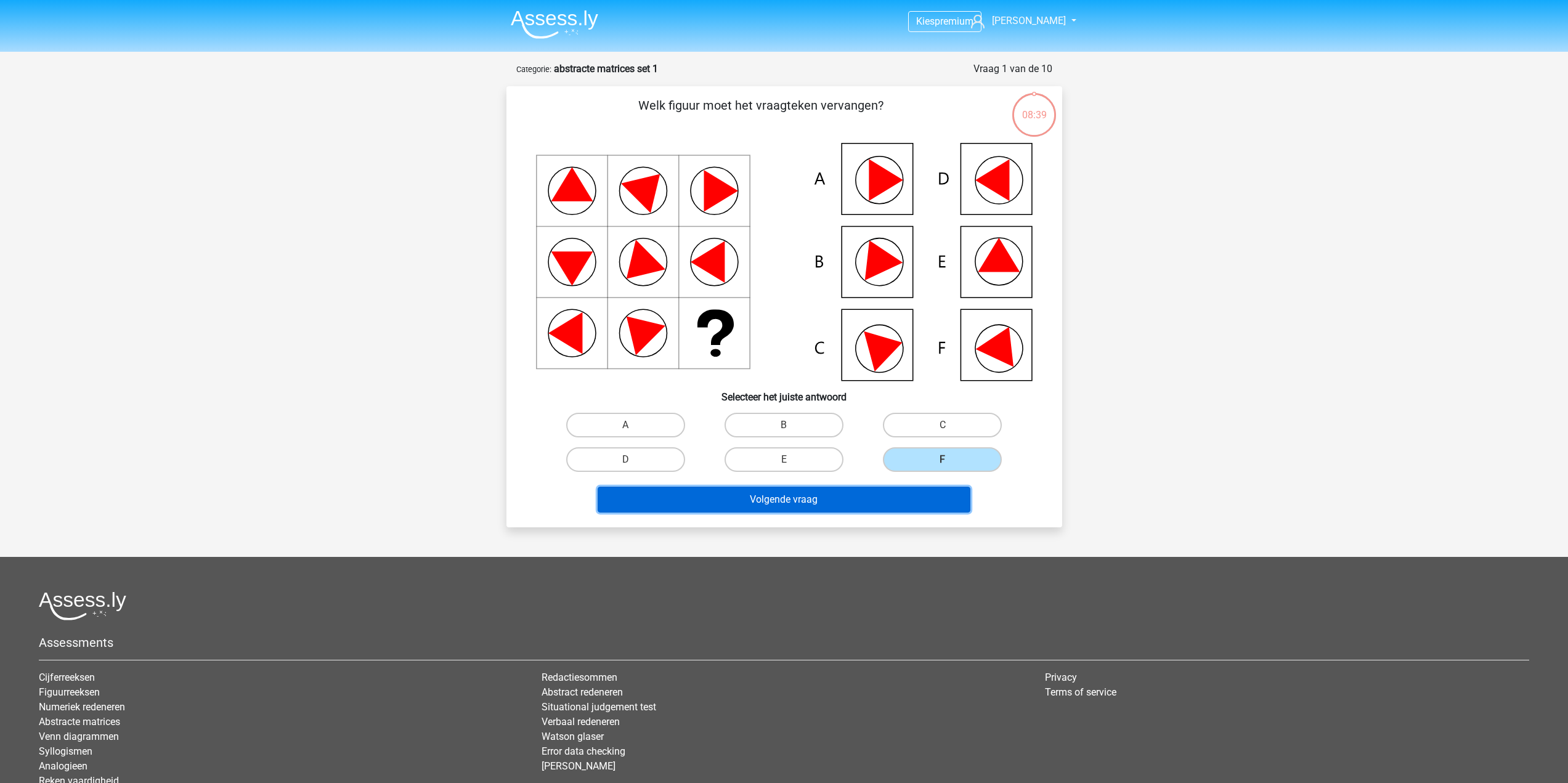
click at [904, 505] on button "Volgende vraag" at bounding box center [784, 500] width 373 height 26
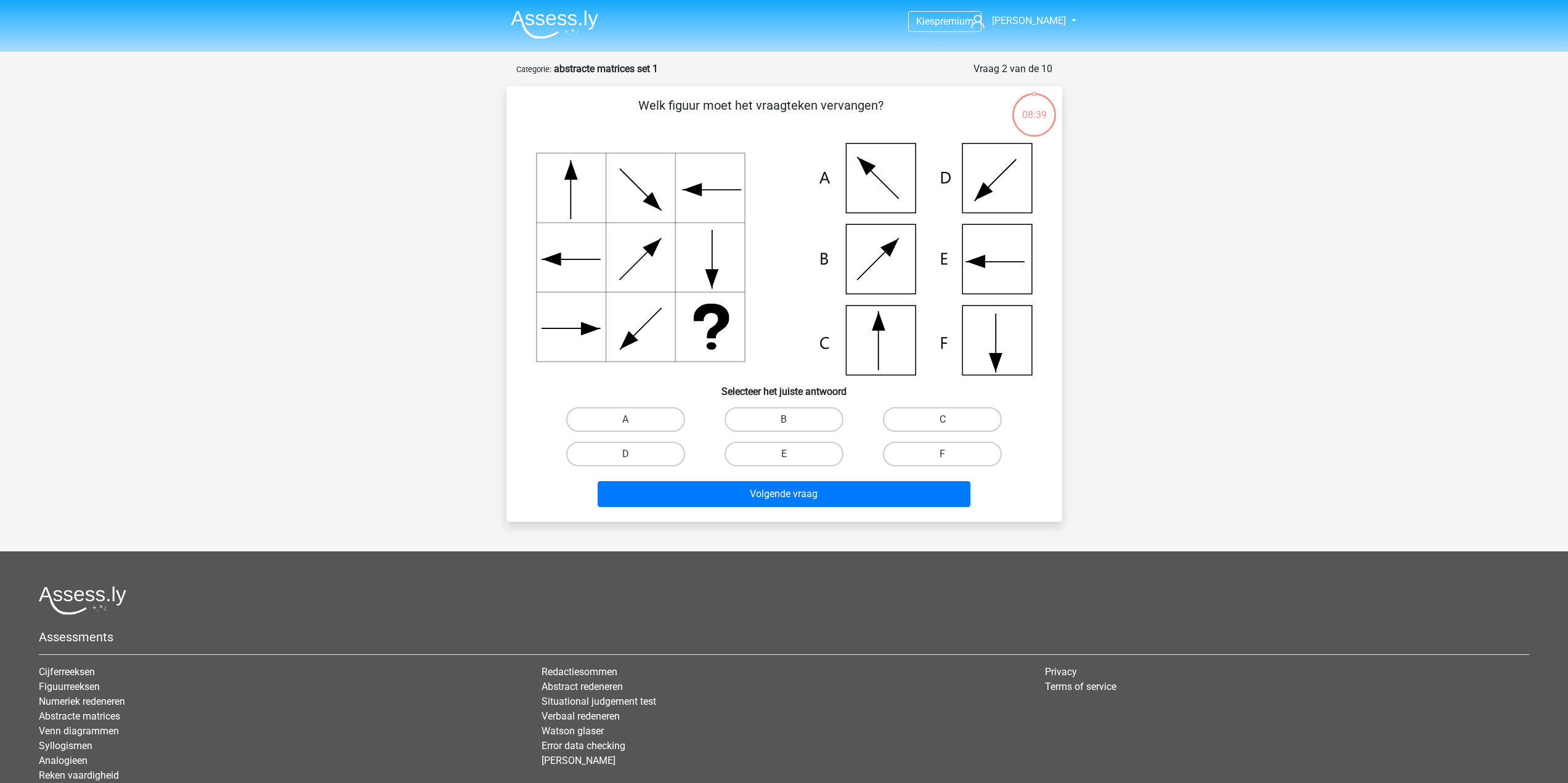
scroll to position [61, 0]
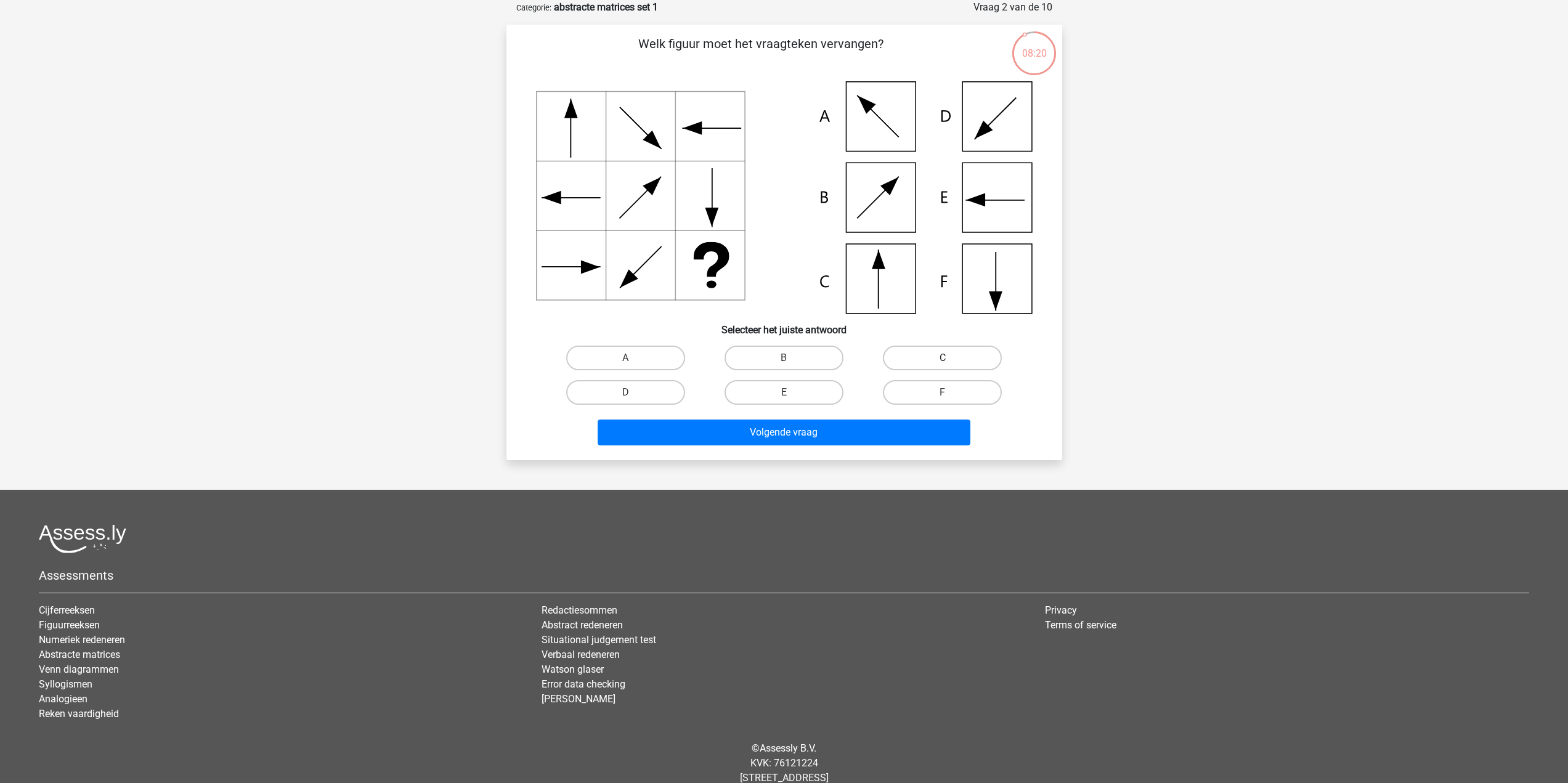
click at [909, 364] on label "C" at bounding box center [942, 358] width 119 height 24
click at [942, 364] on input "C" at bounding box center [946, 361] width 8 height 8
radio input "true"
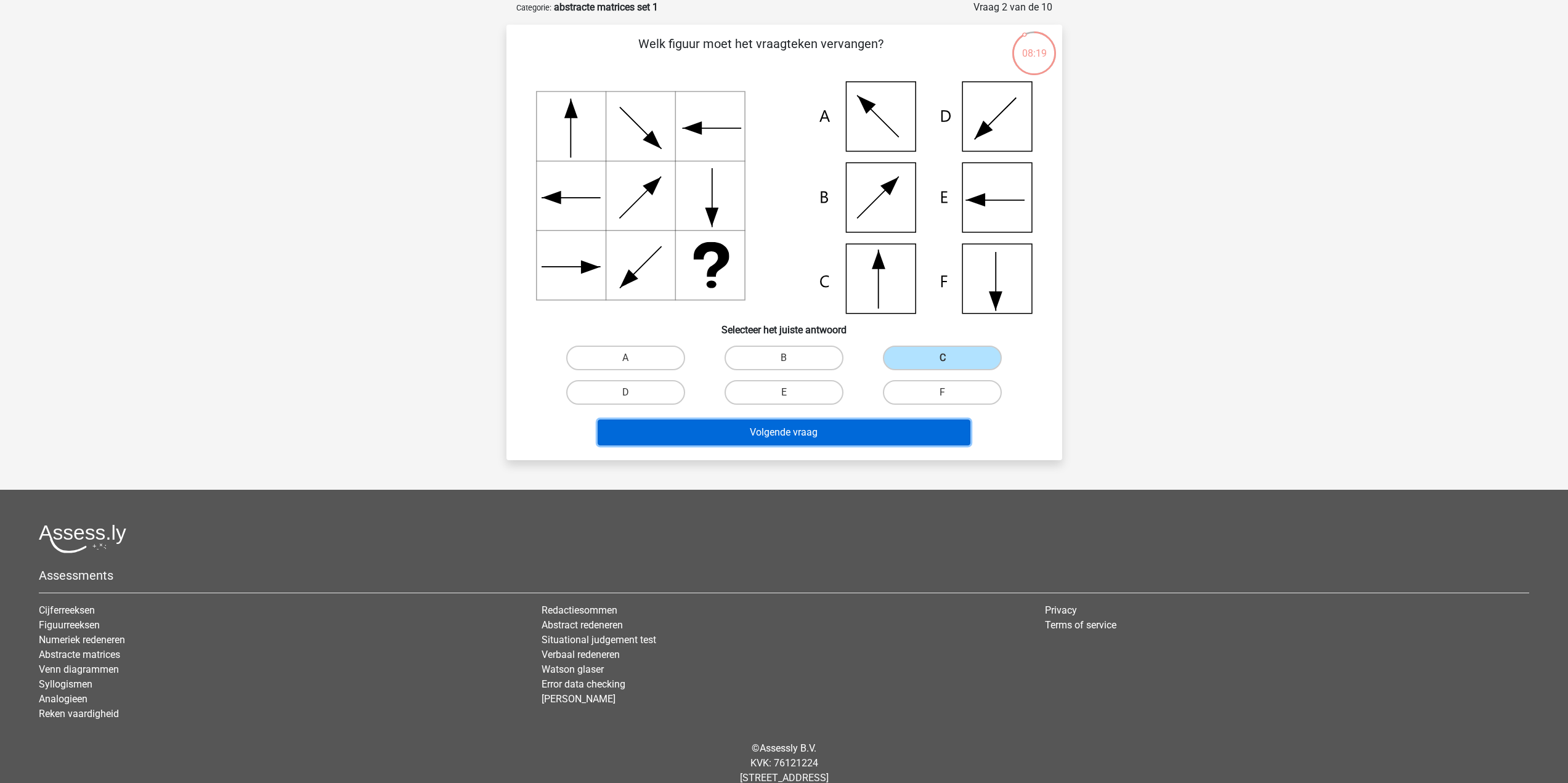
click at [873, 432] on button "Volgende vraag" at bounding box center [784, 432] width 373 height 26
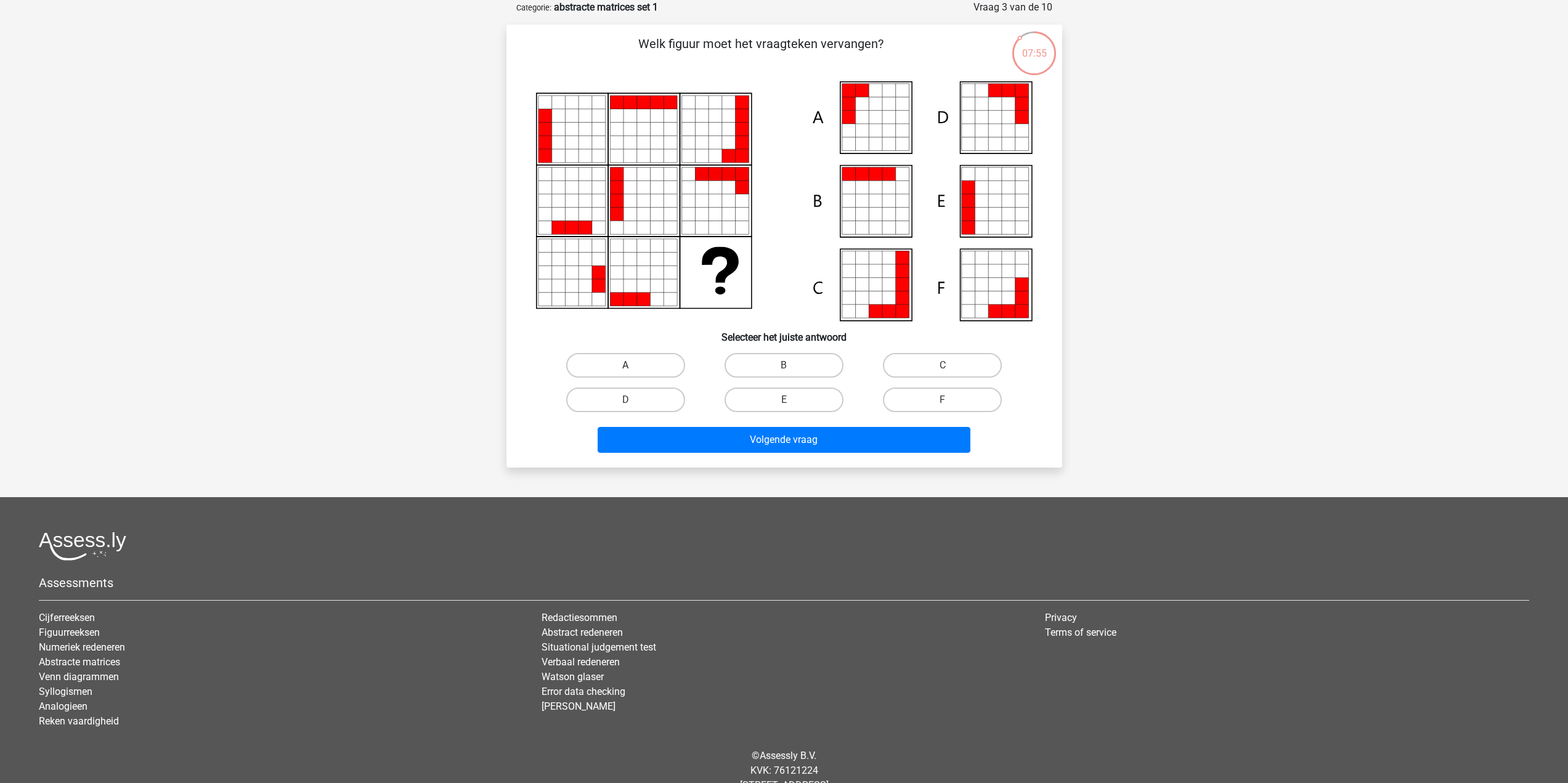
click at [633, 362] on label "A" at bounding box center [626, 365] width 119 height 24
click at [633, 366] on input "A" at bounding box center [629, 369] width 8 height 8
radio input "true"
click at [734, 446] on button "Volgende vraag" at bounding box center [784, 440] width 373 height 26
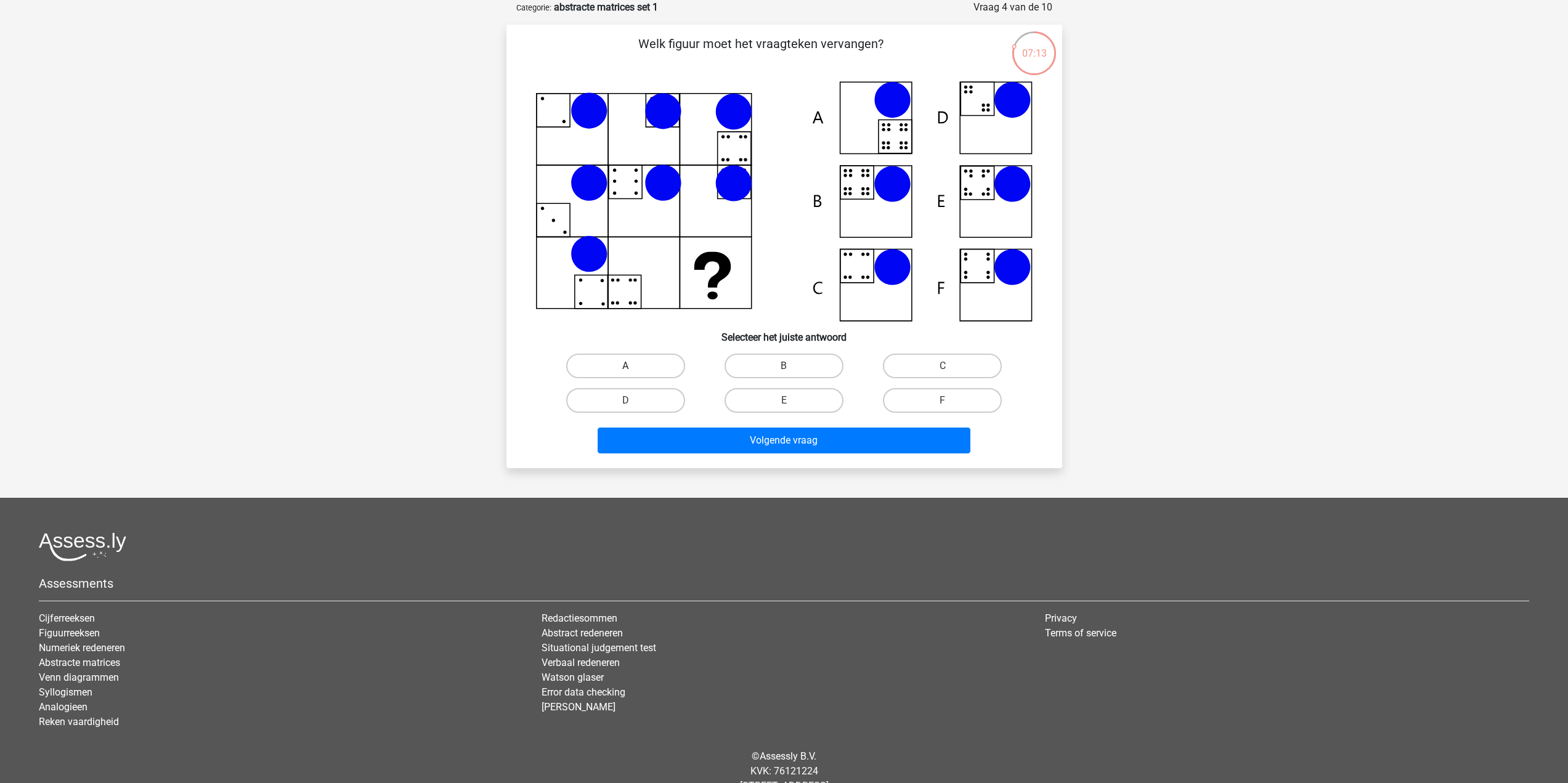
click at [647, 358] on label "A" at bounding box center [626, 366] width 119 height 24
click at [634, 366] on input "A" at bounding box center [629, 369] width 8 height 8
radio input "true"
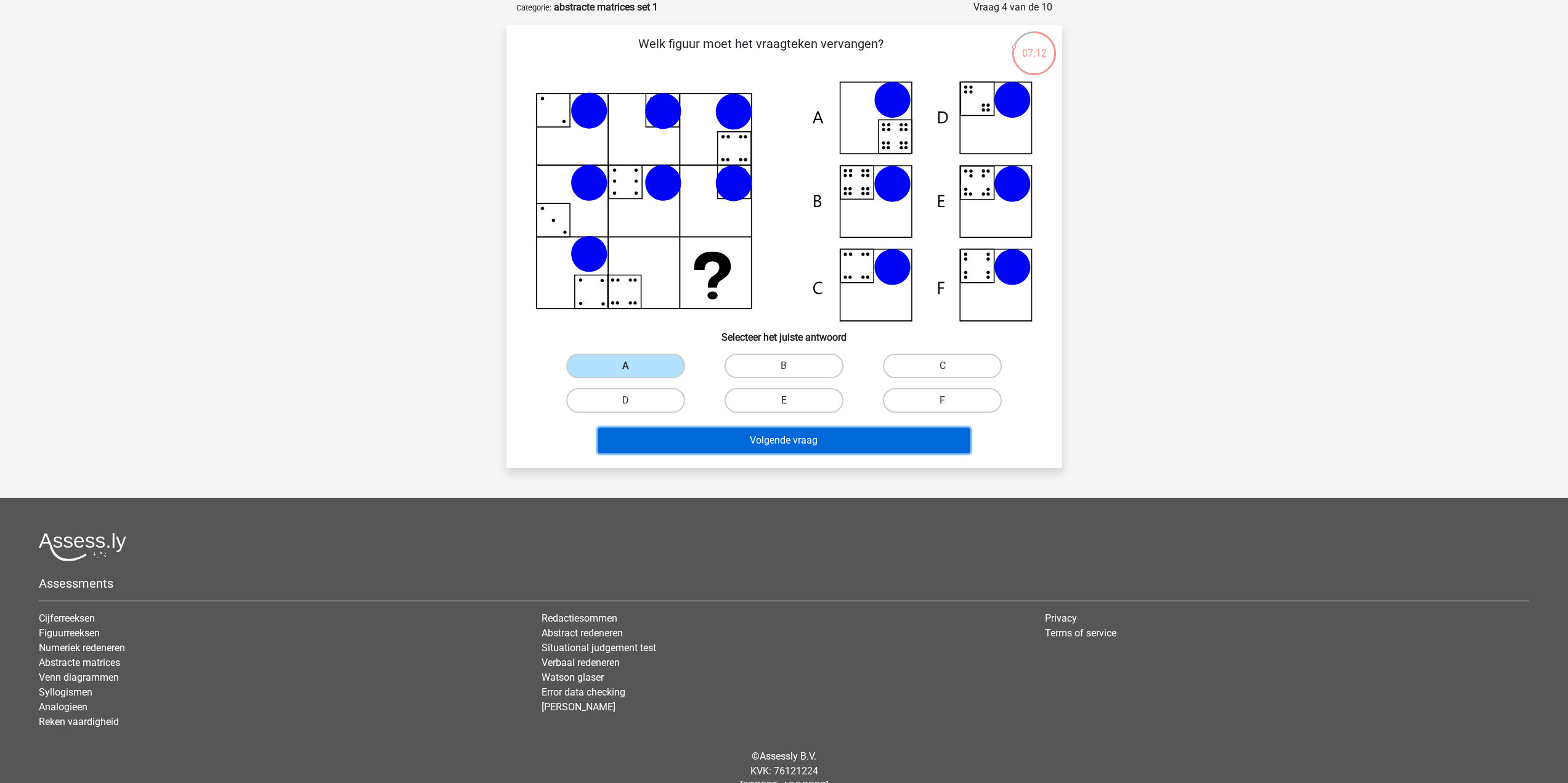
click at [808, 445] on button "Volgende vraag" at bounding box center [784, 441] width 373 height 26
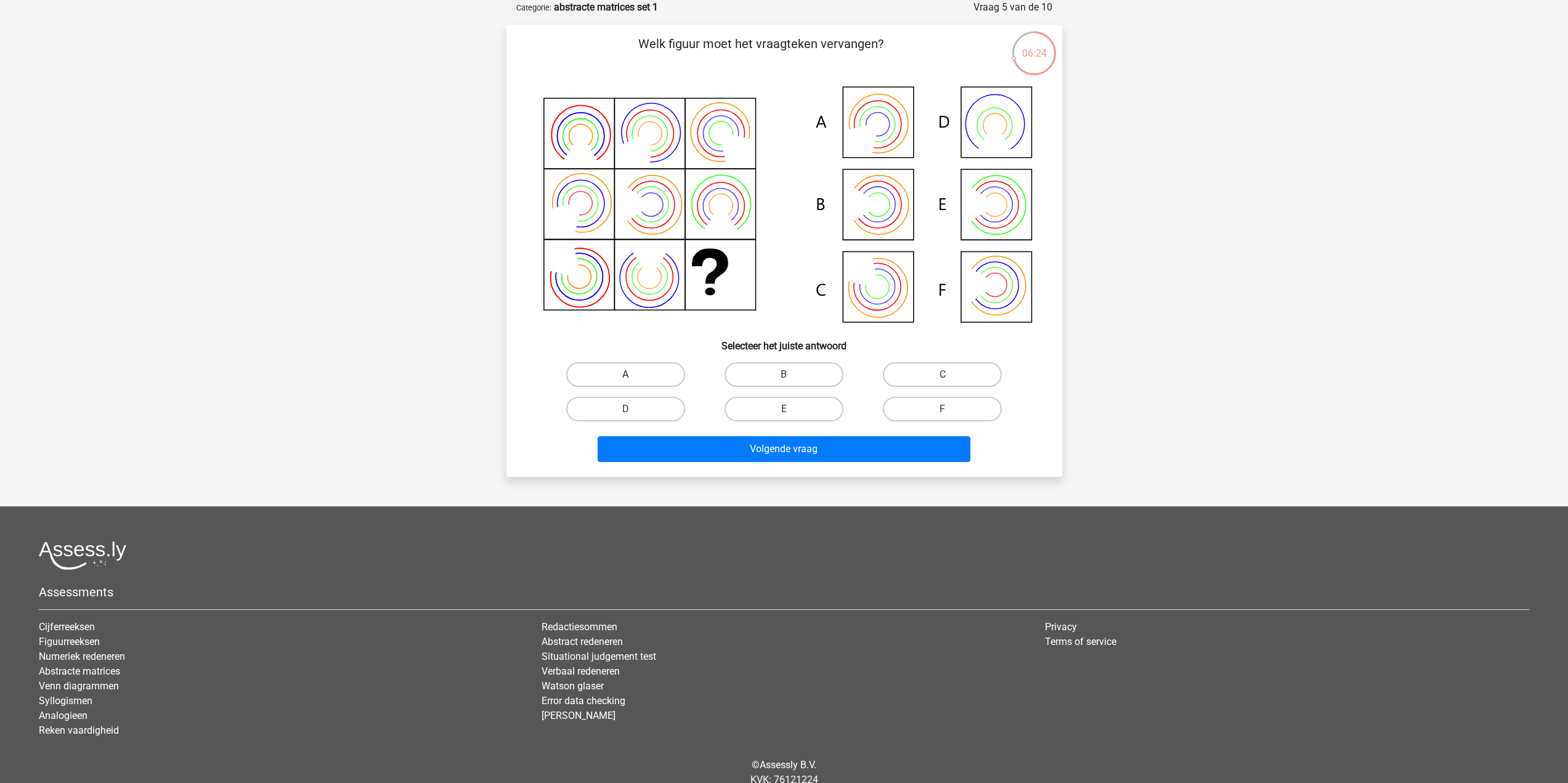
click at [657, 376] on label "A" at bounding box center [626, 374] width 119 height 24
click at [634, 376] on input "A" at bounding box center [629, 378] width 8 height 8
radio input "true"
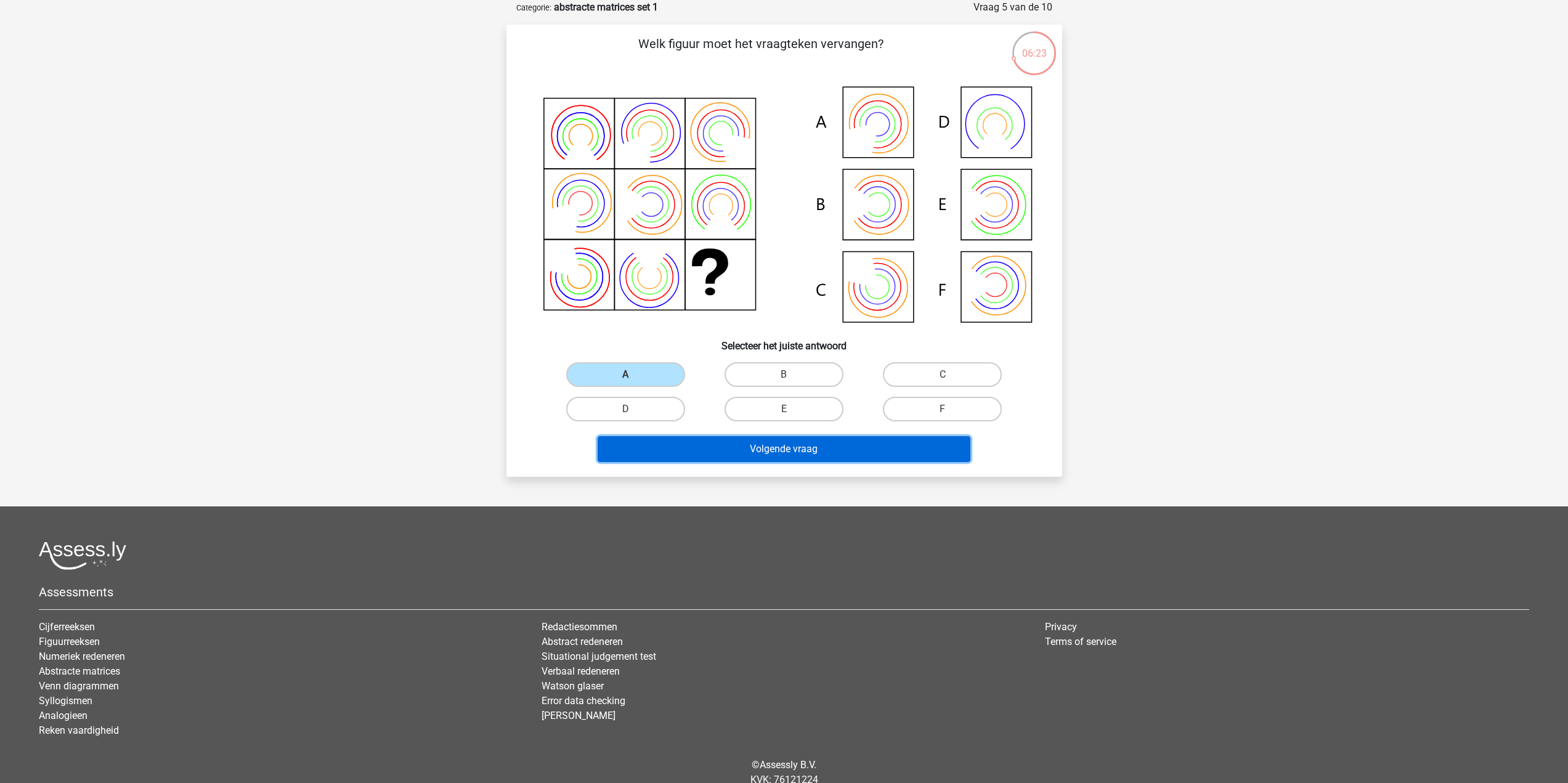
click at [813, 453] on button "Volgende vraag" at bounding box center [784, 449] width 373 height 26
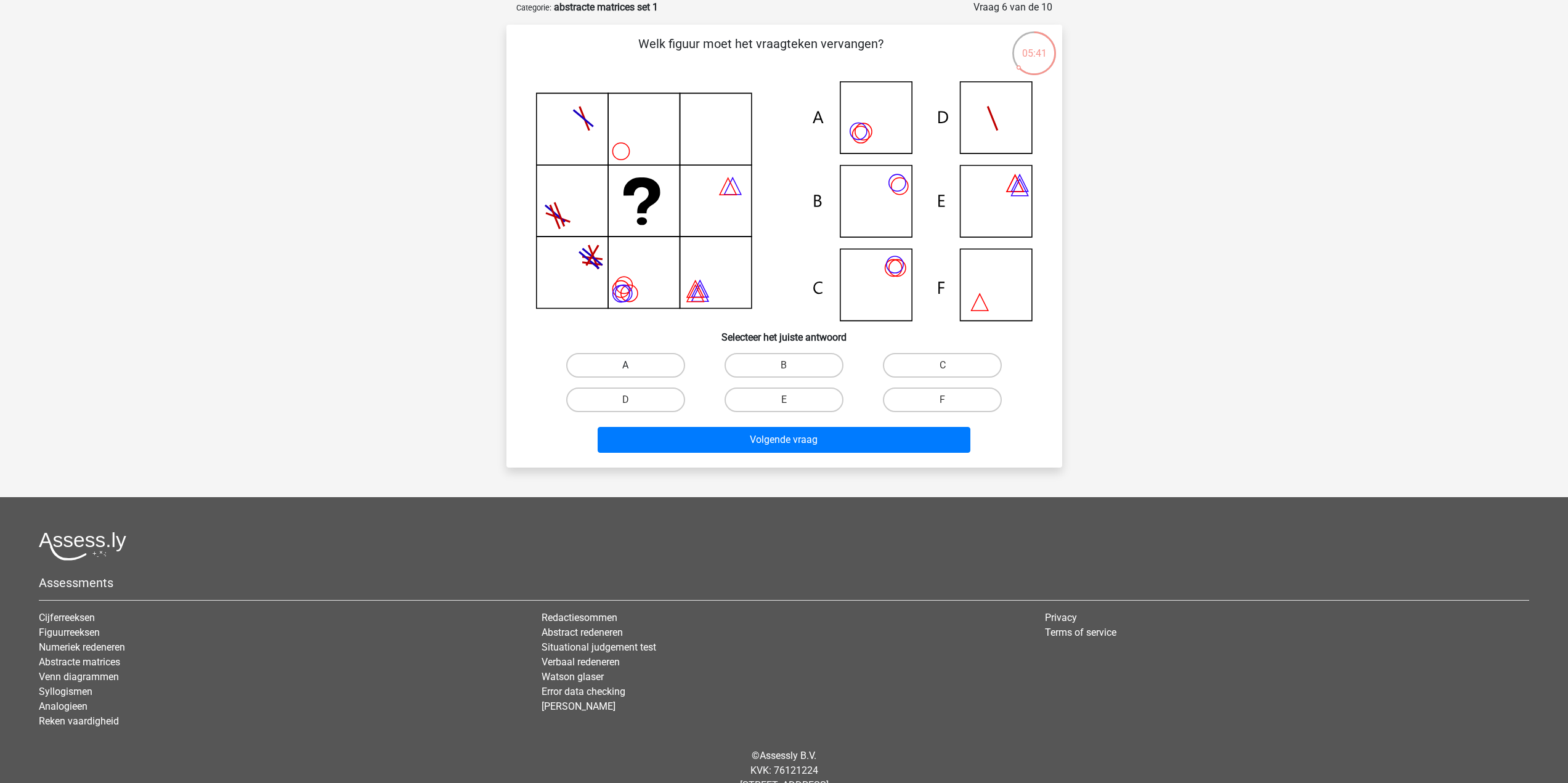
click at [634, 368] on label "A" at bounding box center [626, 365] width 119 height 24
click at [634, 368] on input "A" at bounding box center [629, 369] width 8 height 8
radio input "true"
click at [774, 445] on button "Volgende vraag" at bounding box center [784, 440] width 373 height 26
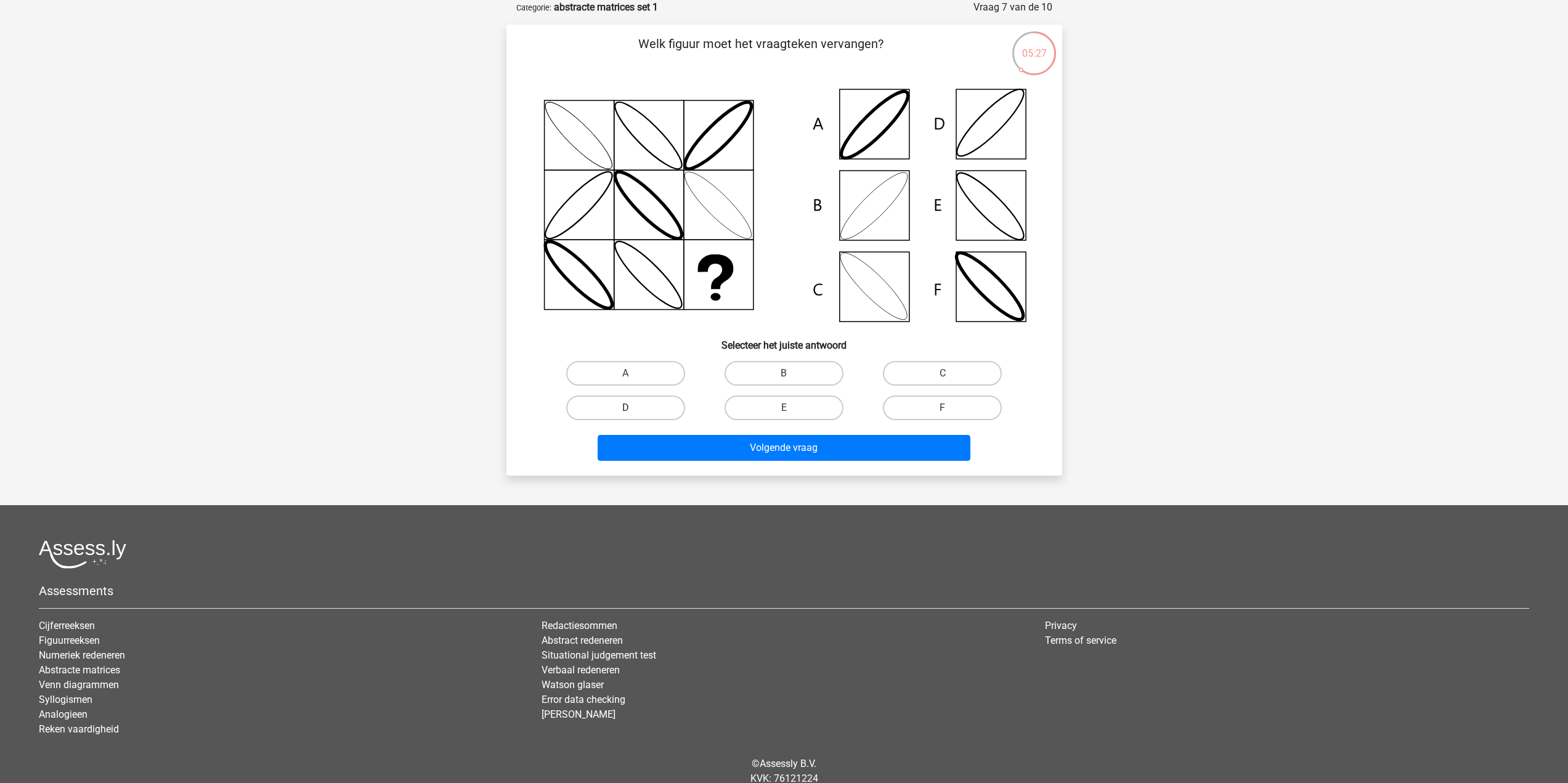
click at [657, 409] on label "D" at bounding box center [626, 408] width 119 height 24
click at [634, 409] on input "D" at bounding box center [629, 411] width 8 height 8
radio input "true"
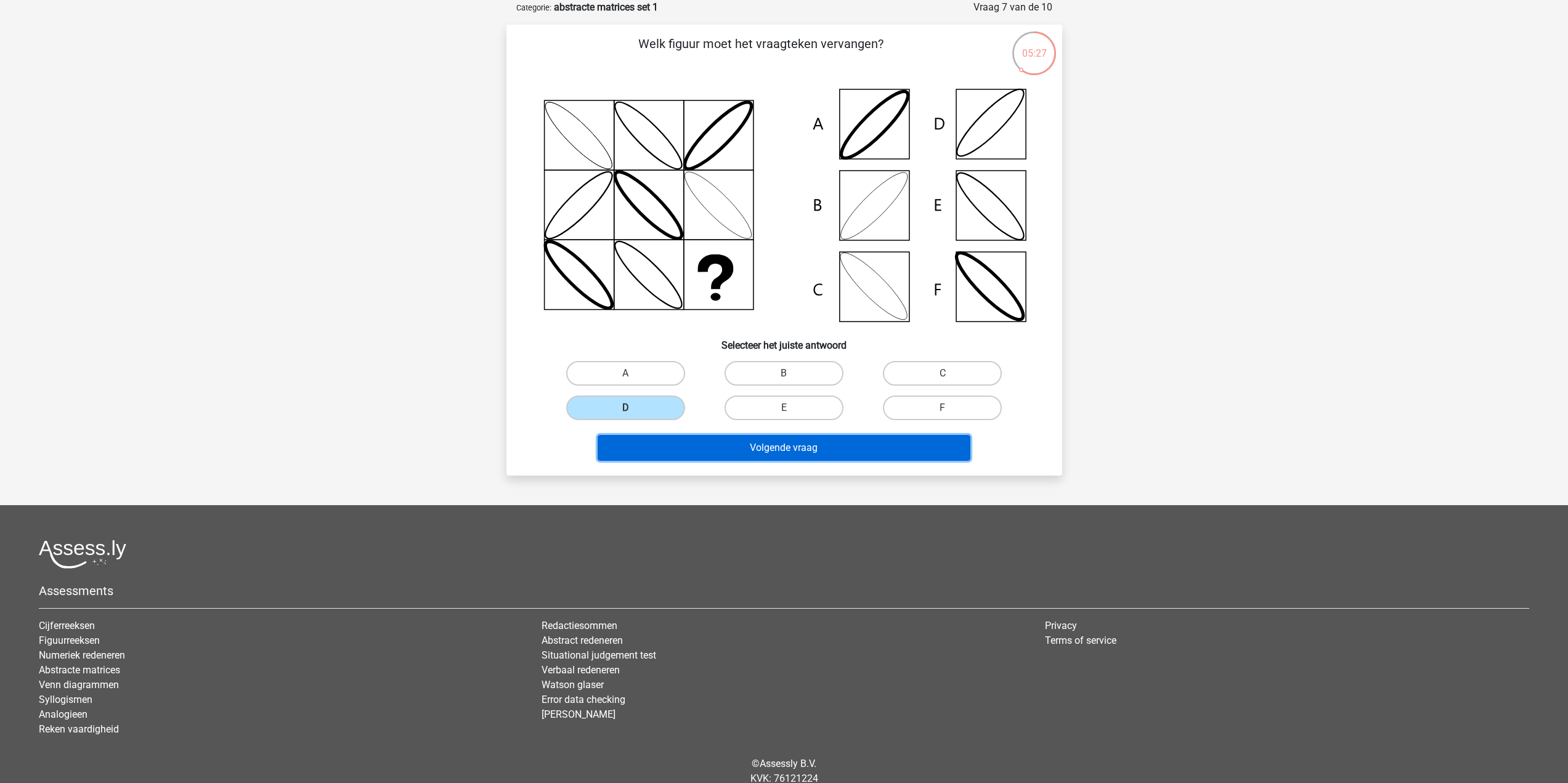
click at [746, 451] on button "Volgende vraag" at bounding box center [784, 448] width 373 height 26
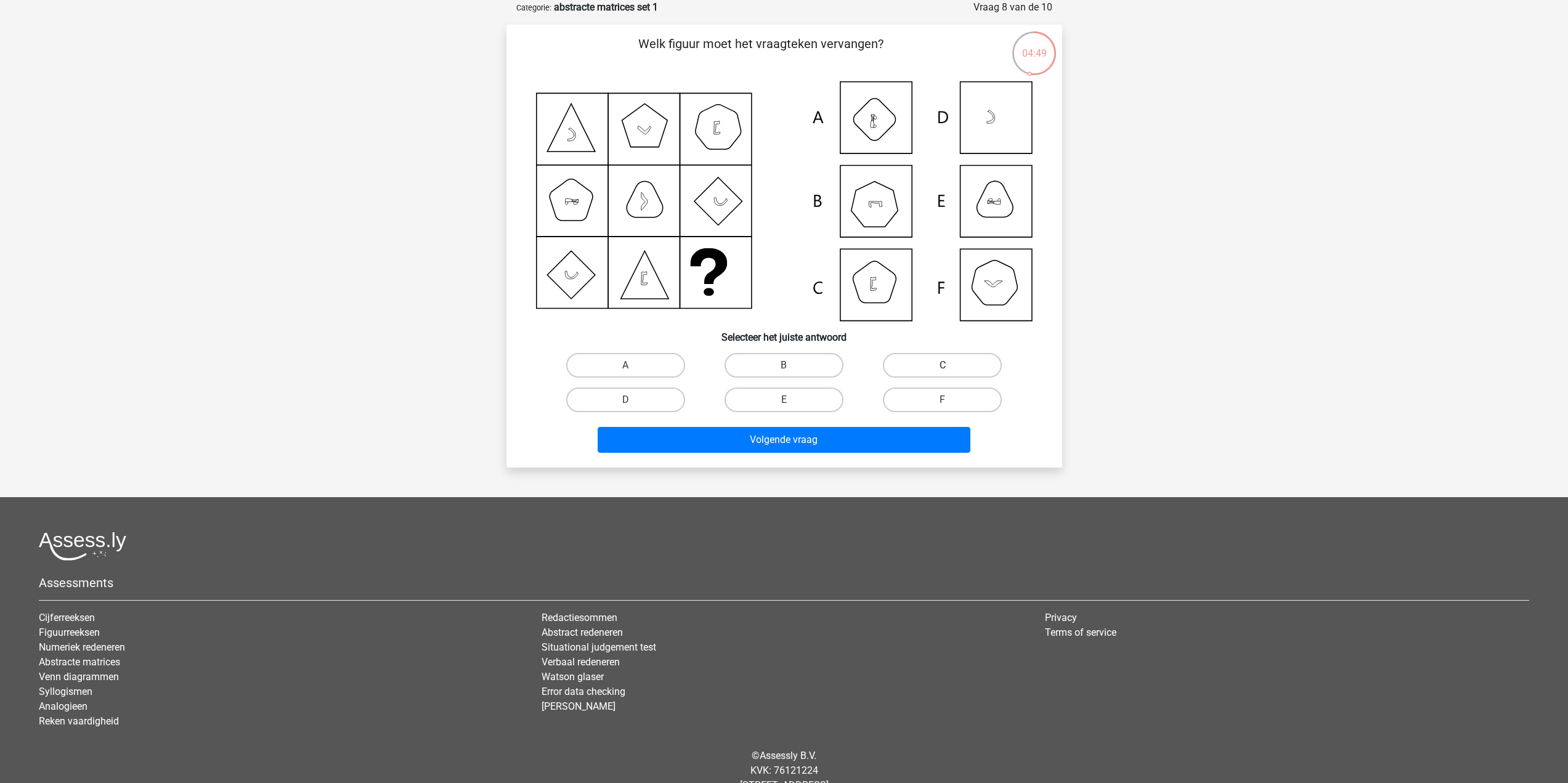
click at [912, 367] on label "C" at bounding box center [942, 365] width 119 height 24
click at [942, 367] on input "C" at bounding box center [946, 369] width 8 height 8
radio input "true"
click at [866, 441] on button "Volgende vraag" at bounding box center [784, 440] width 373 height 26
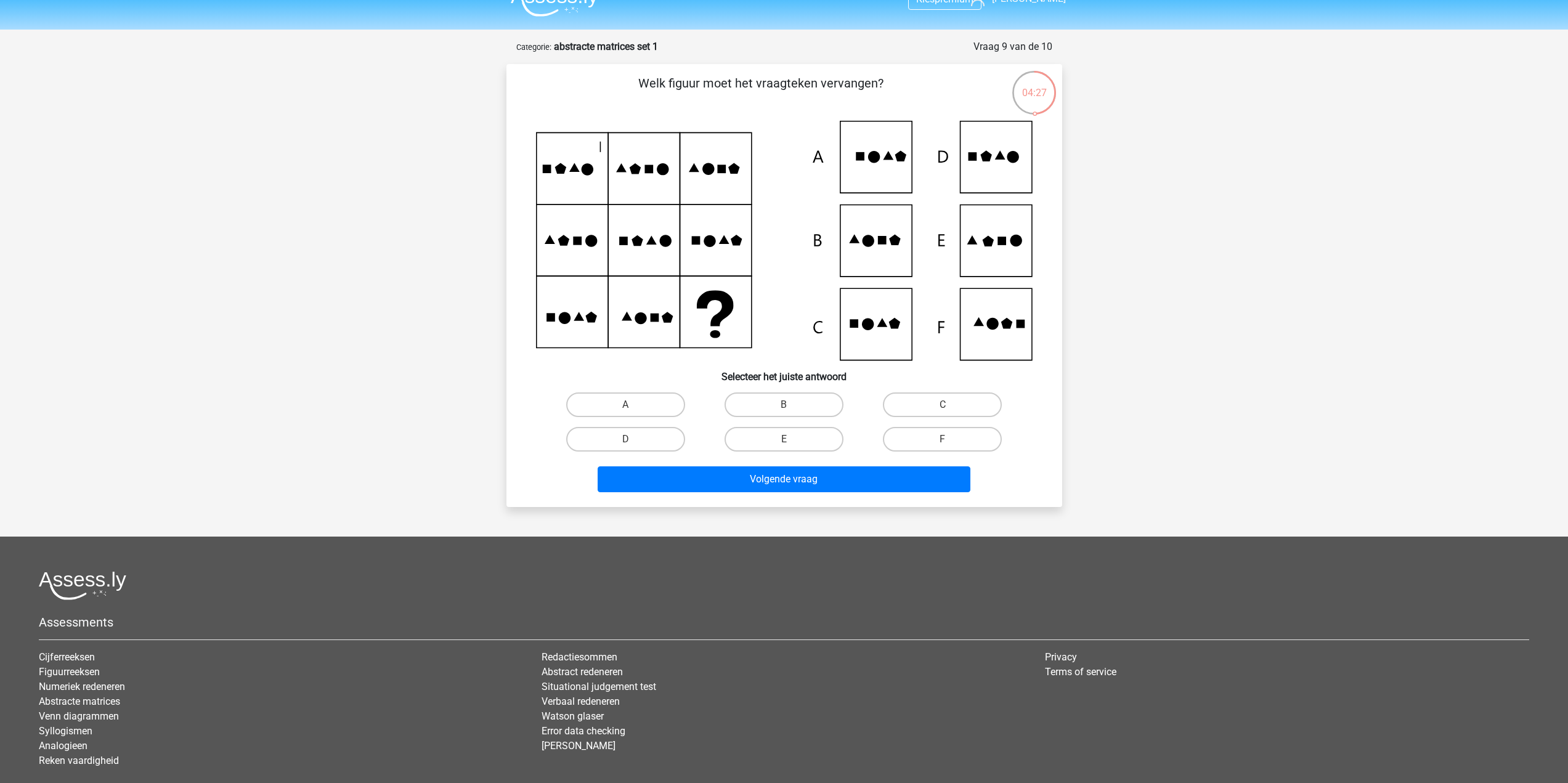
scroll to position [0, 0]
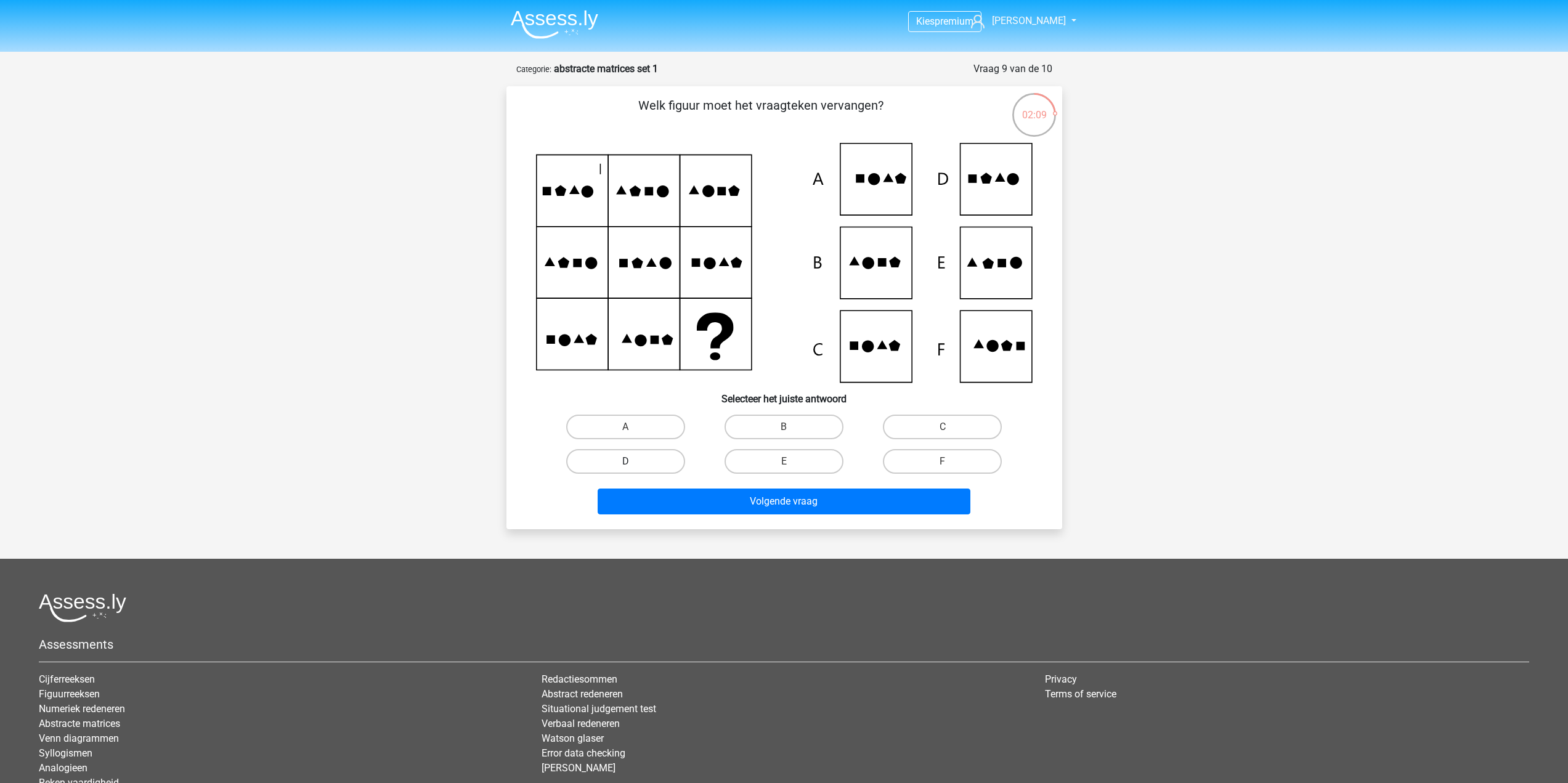
click at [648, 465] on label "D" at bounding box center [626, 461] width 119 height 24
click at [634, 465] on input "D" at bounding box center [629, 465] width 8 height 8
radio input "true"
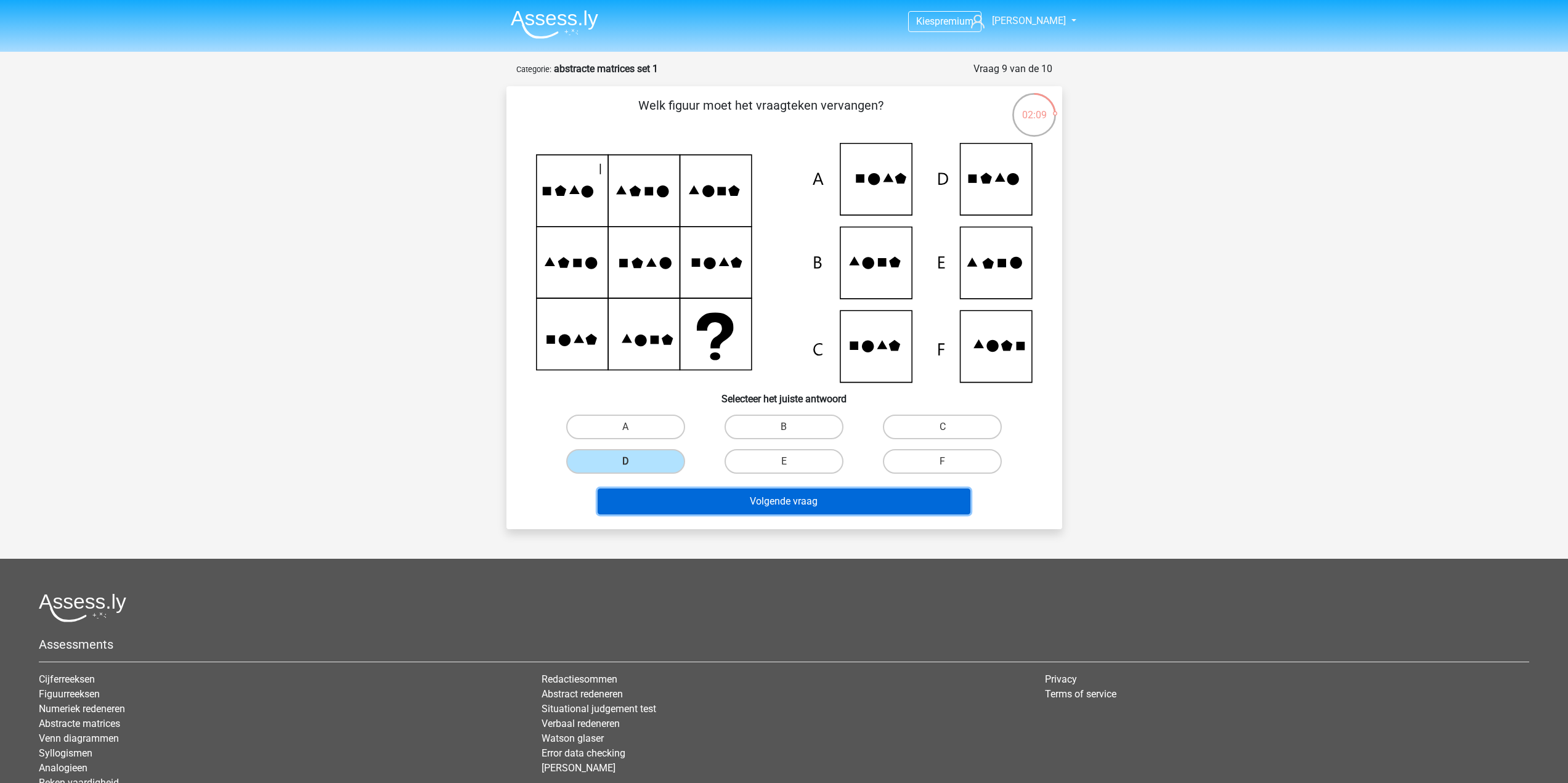
click at [741, 499] on button "Volgende vraag" at bounding box center [784, 501] width 373 height 26
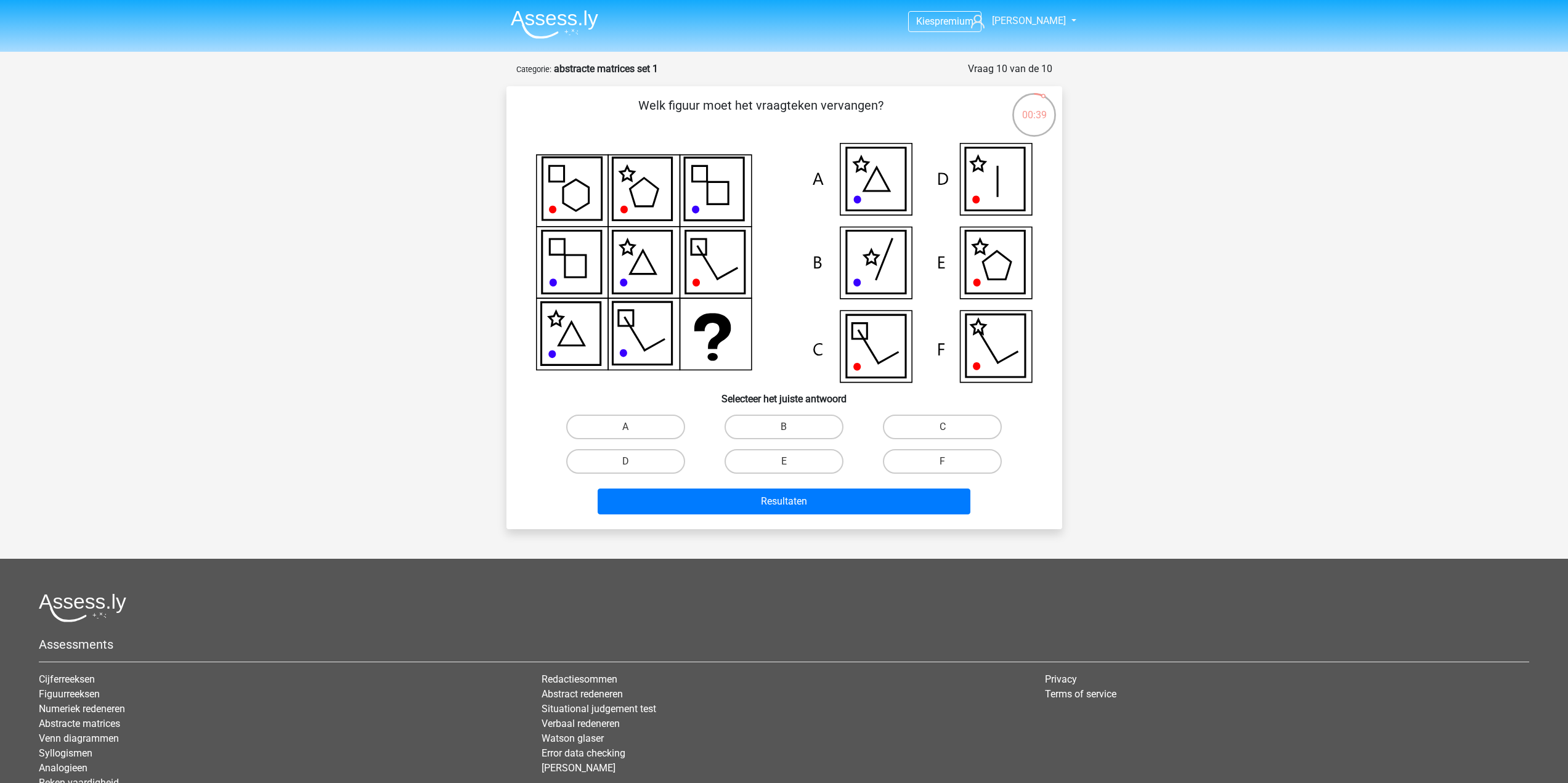
click at [878, 263] on icon at bounding box center [876, 262] width 60 height 63
click at [893, 193] on icon at bounding box center [876, 179] width 60 height 63
click at [1127, 298] on div "Kies premium Arne boudry3arne@hotmail.com" at bounding box center [784, 442] width 1568 height 884
click at [767, 427] on label "B" at bounding box center [784, 427] width 119 height 24
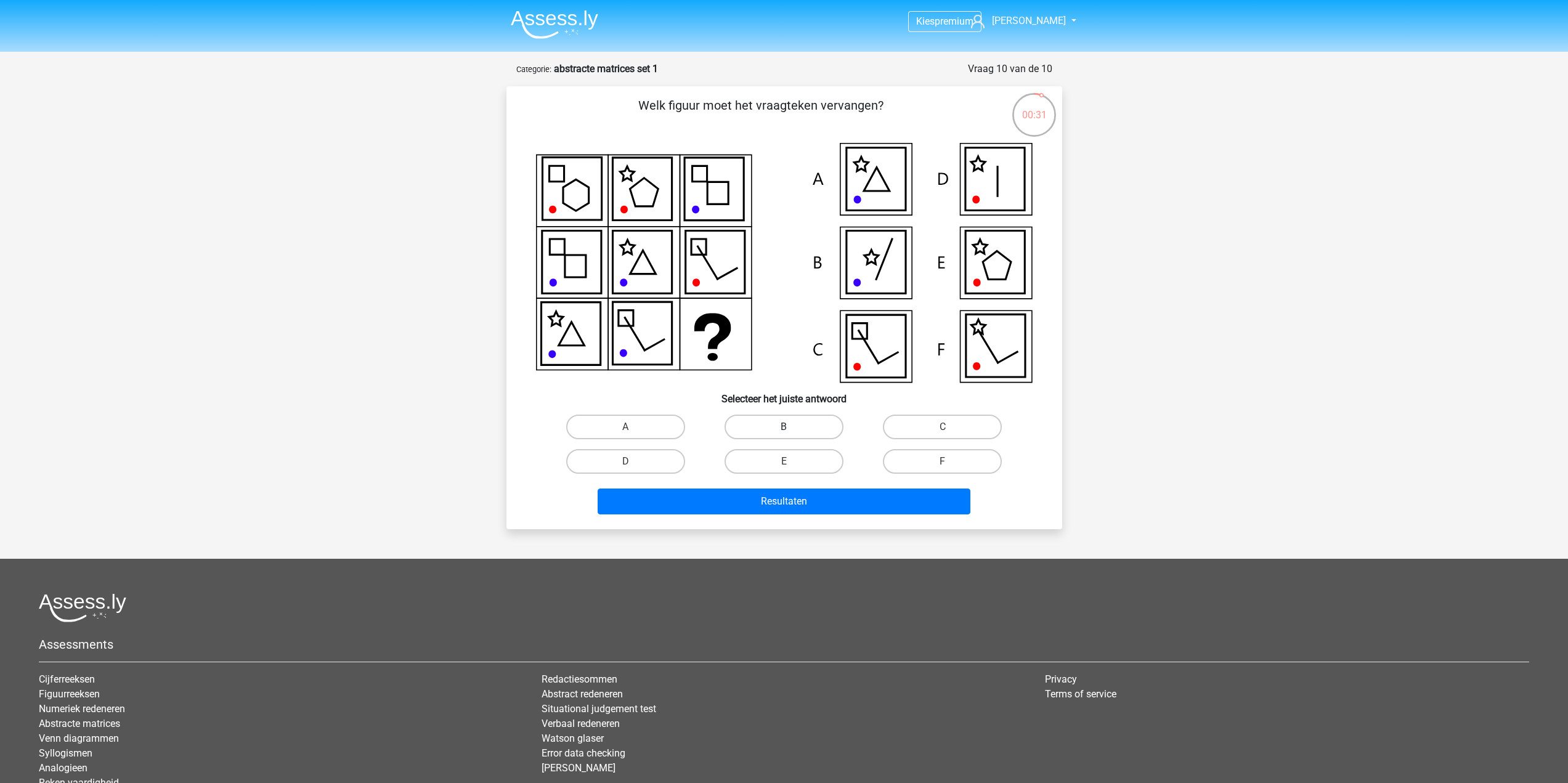
click at [784, 427] on input "B" at bounding box center [788, 430] width 8 height 8
radio input "true"
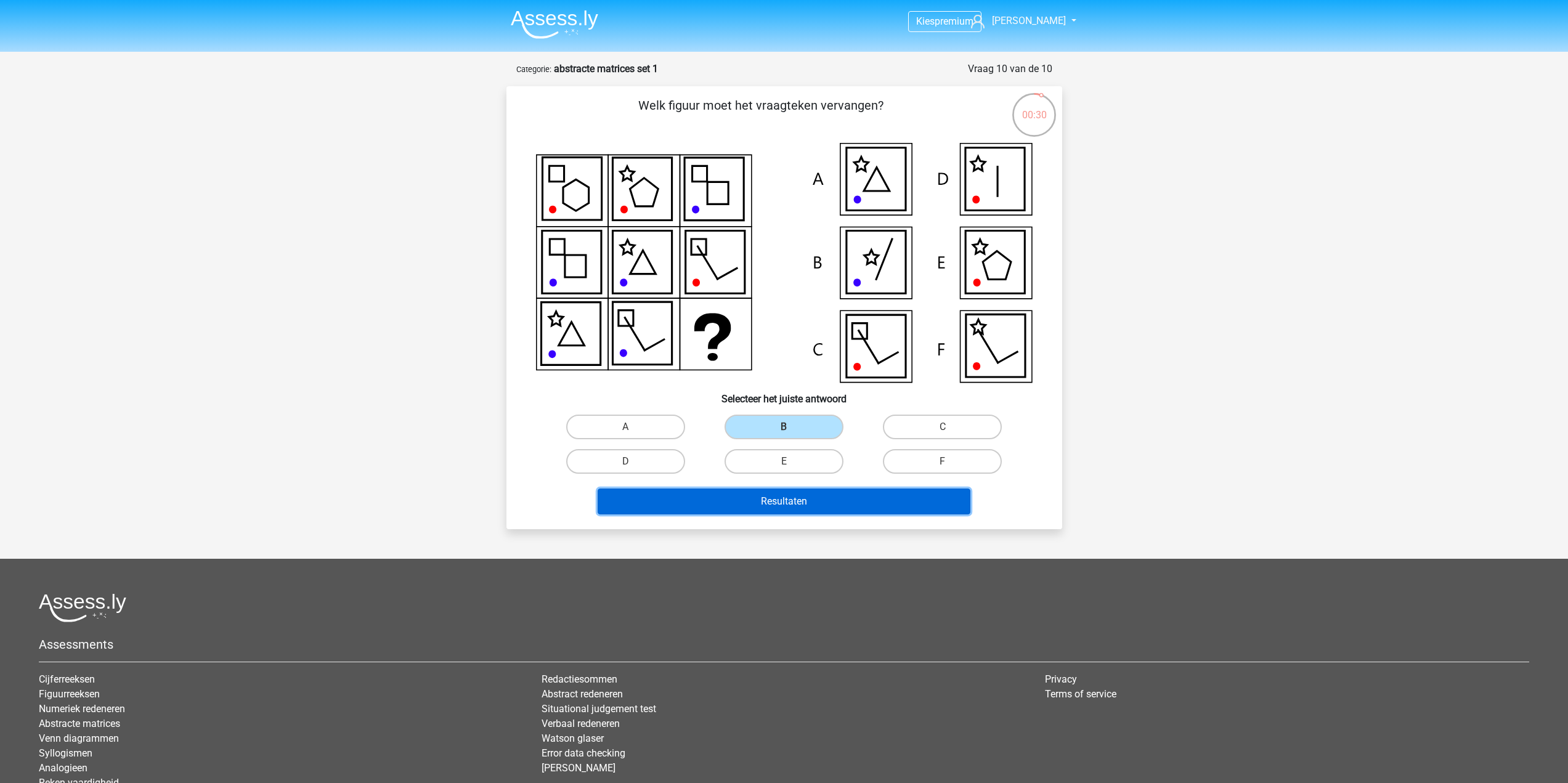
click at [774, 500] on button "Resultaten" at bounding box center [784, 501] width 373 height 26
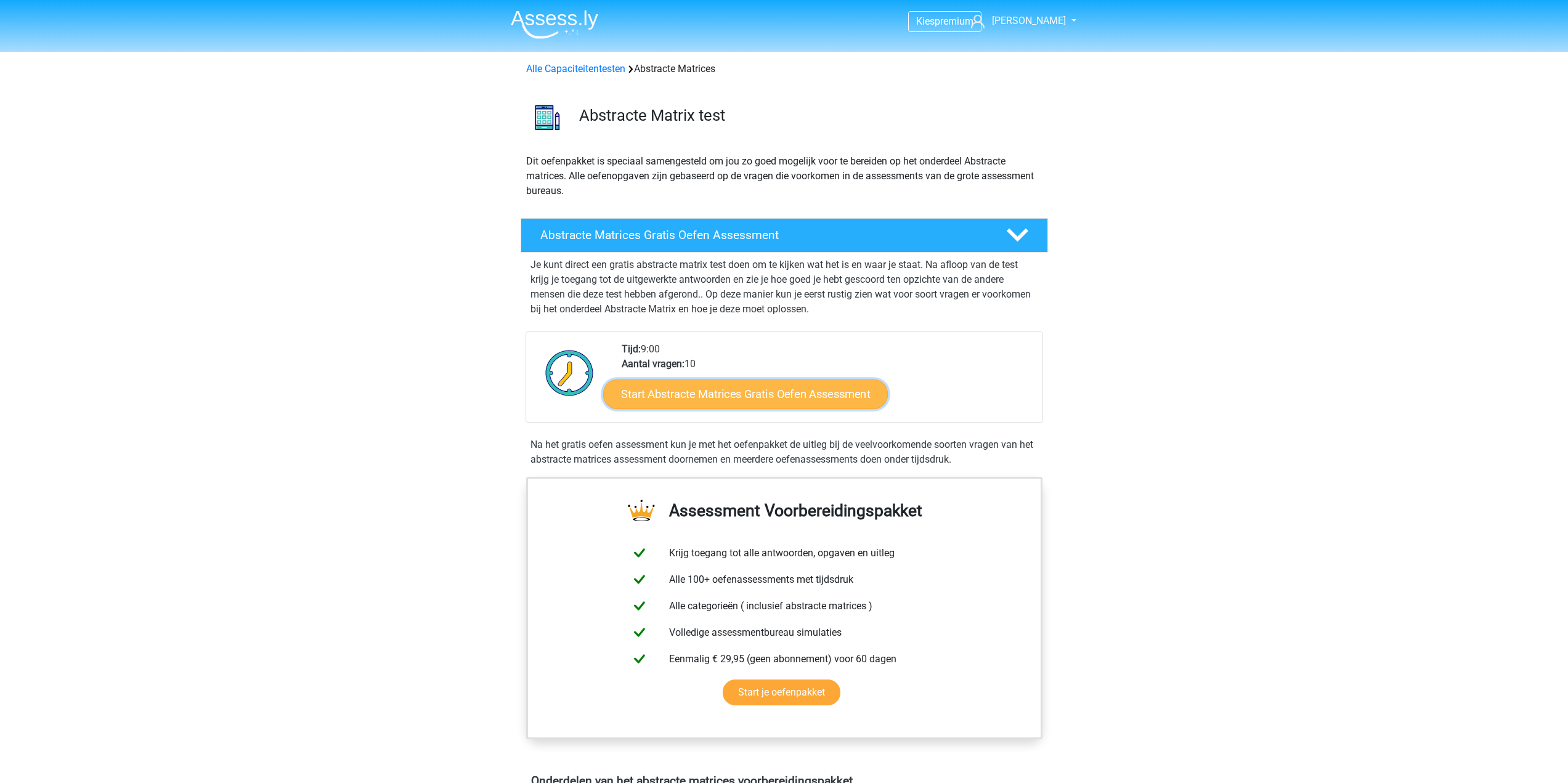
click at [767, 396] on link "Start Abstracte Matrices Gratis Oefen Assessment" at bounding box center [745, 394] width 284 height 30
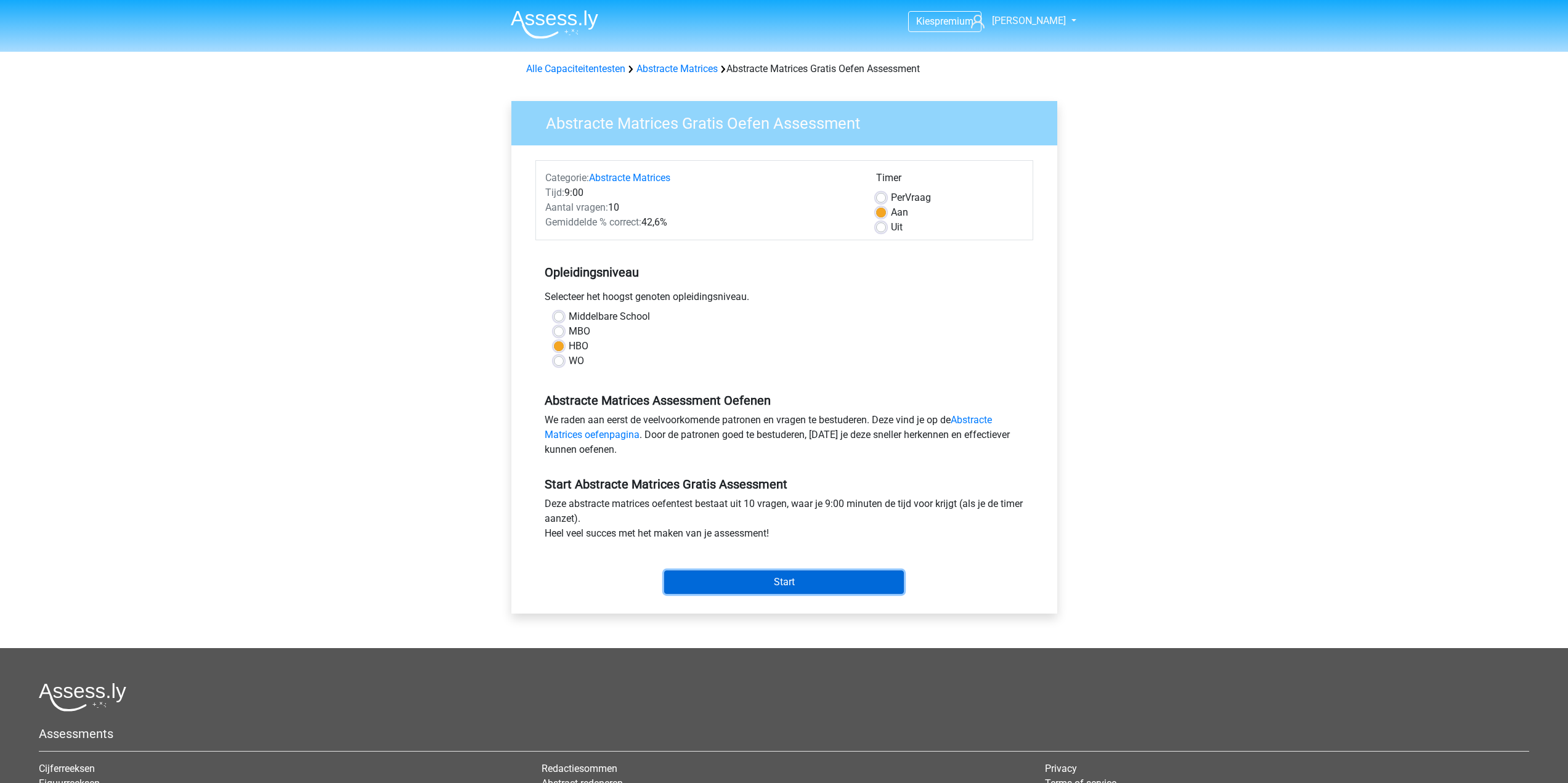
click at [798, 592] on input "Start" at bounding box center [784, 582] width 240 height 24
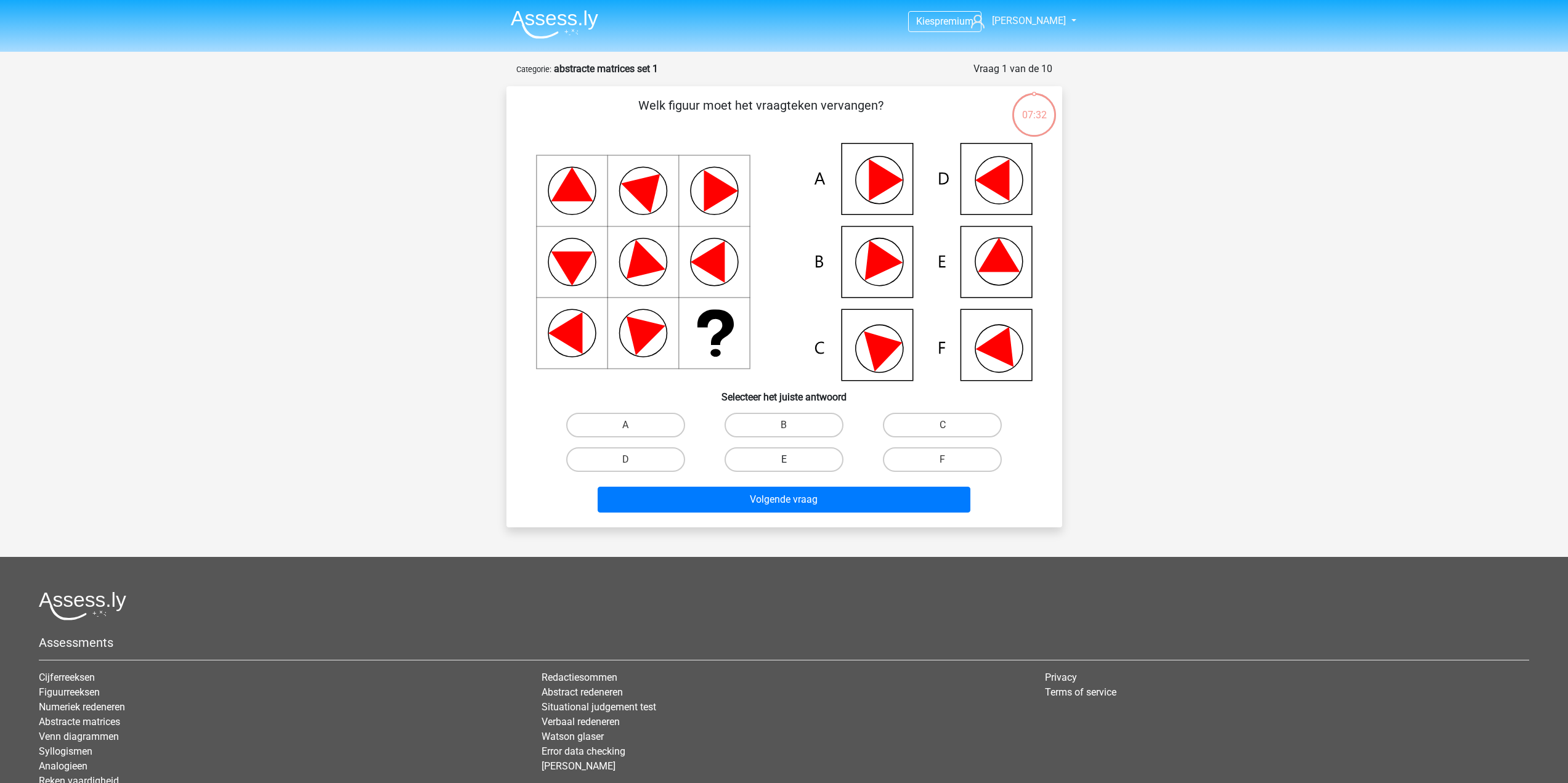
click at [775, 457] on label "E" at bounding box center [784, 459] width 119 height 24
click at [784, 459] on input "E" at bounding box center [788, 463] width 8 height 8
radio input "true"
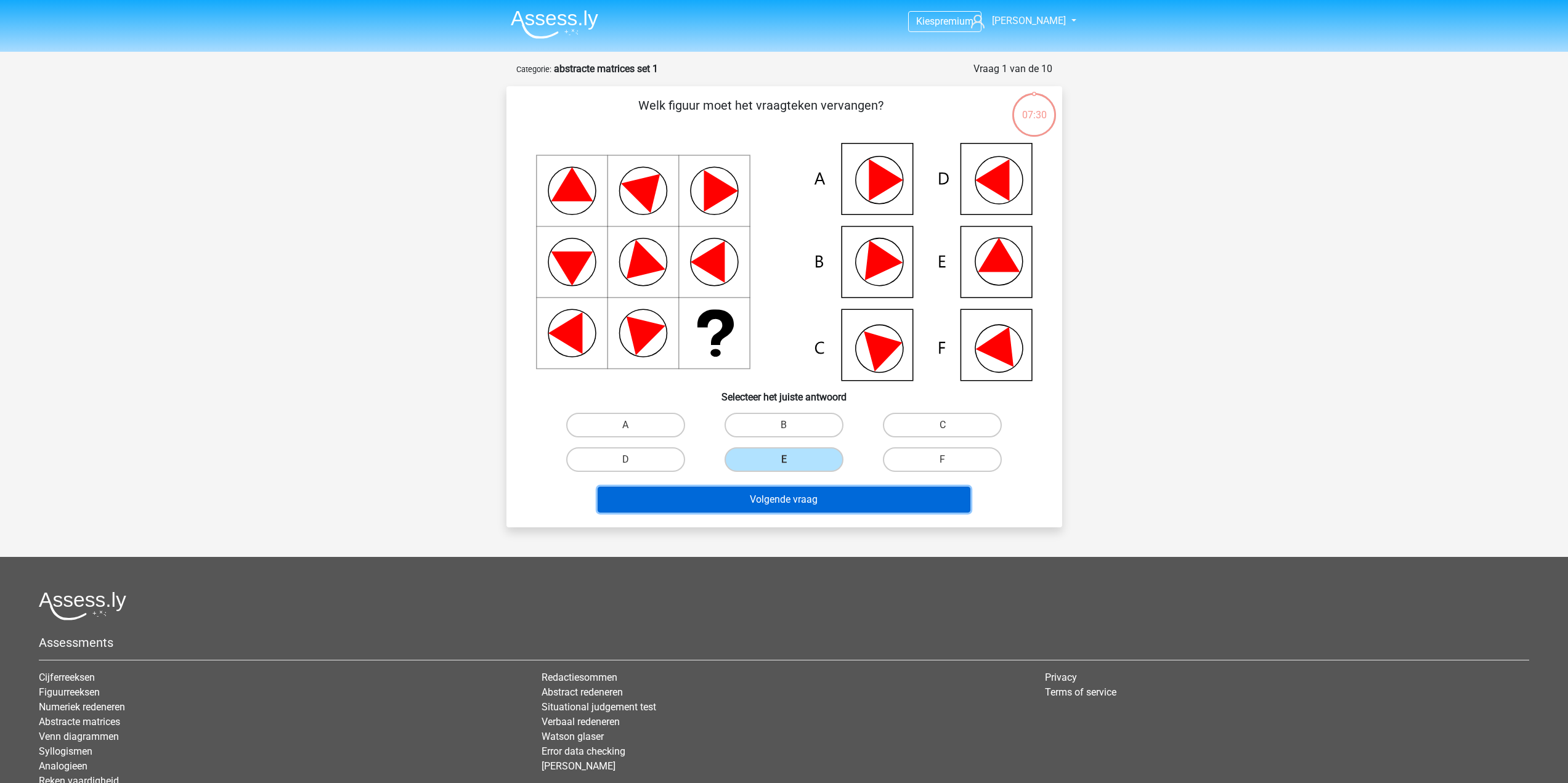
click at [786, 500] on button "Volgende vraag" at bounding box center [784, 500] width 373 height 26
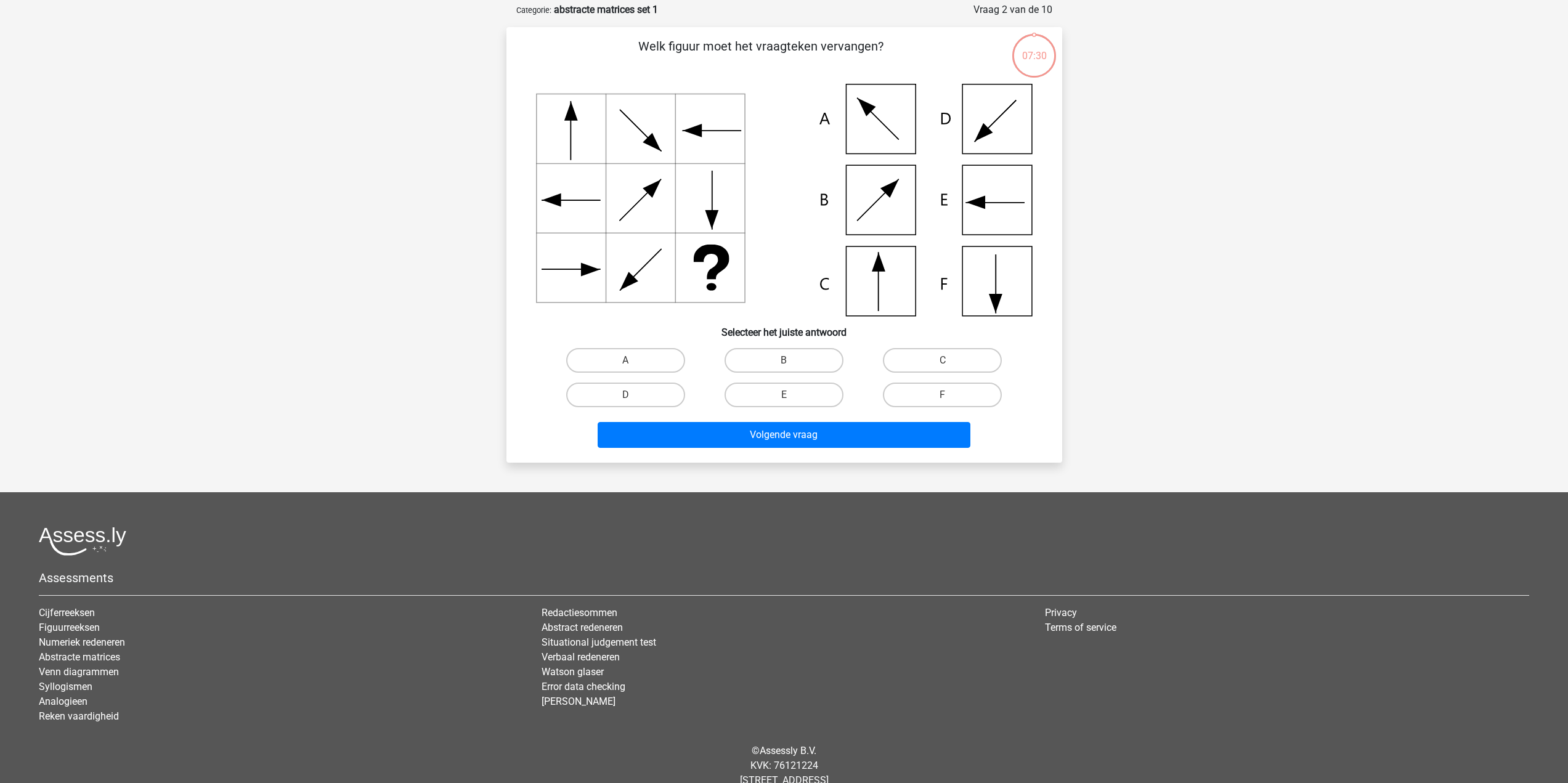
scroll to position [61, 0]
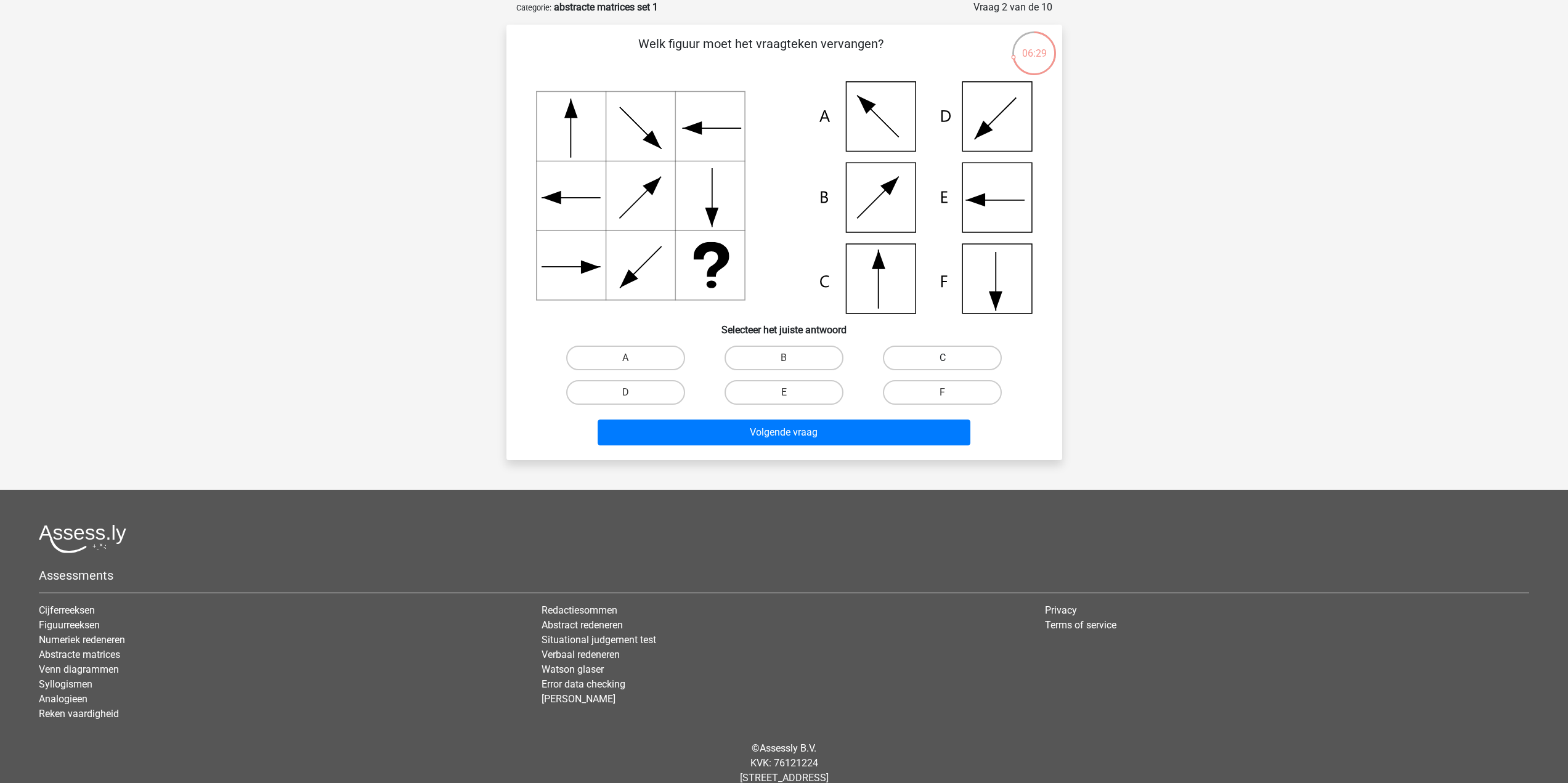
click at [919, 366] on label "C" at bounding box center [942, 358] width 119 height 24
click at [942, 366] on input "C" at bounding box center [946, 361] width 8 height 8
radio input "true"
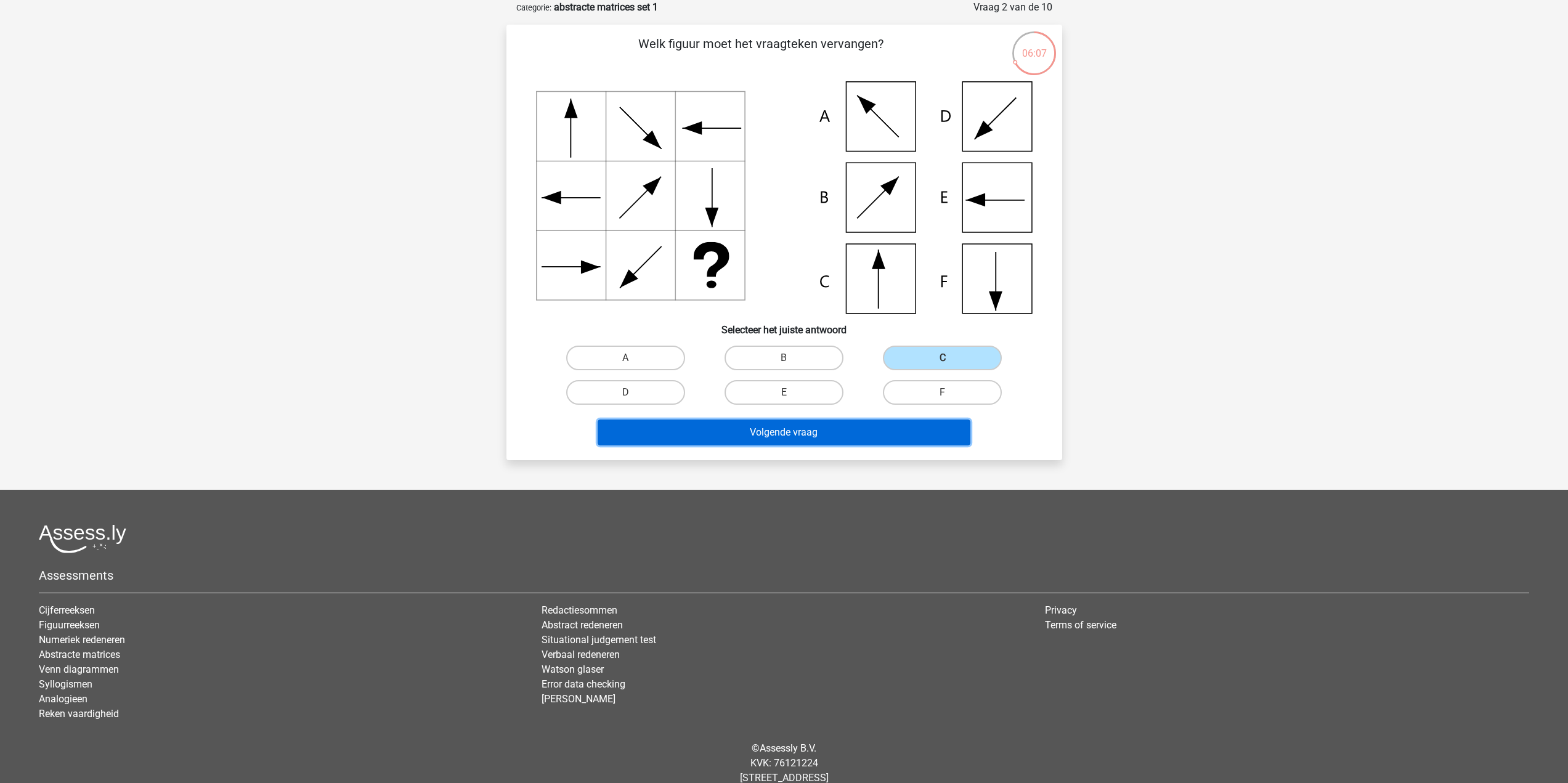
click at [830, 436] on button "Volgende vraag" at bounding box center [784, 432] width 373 height 26
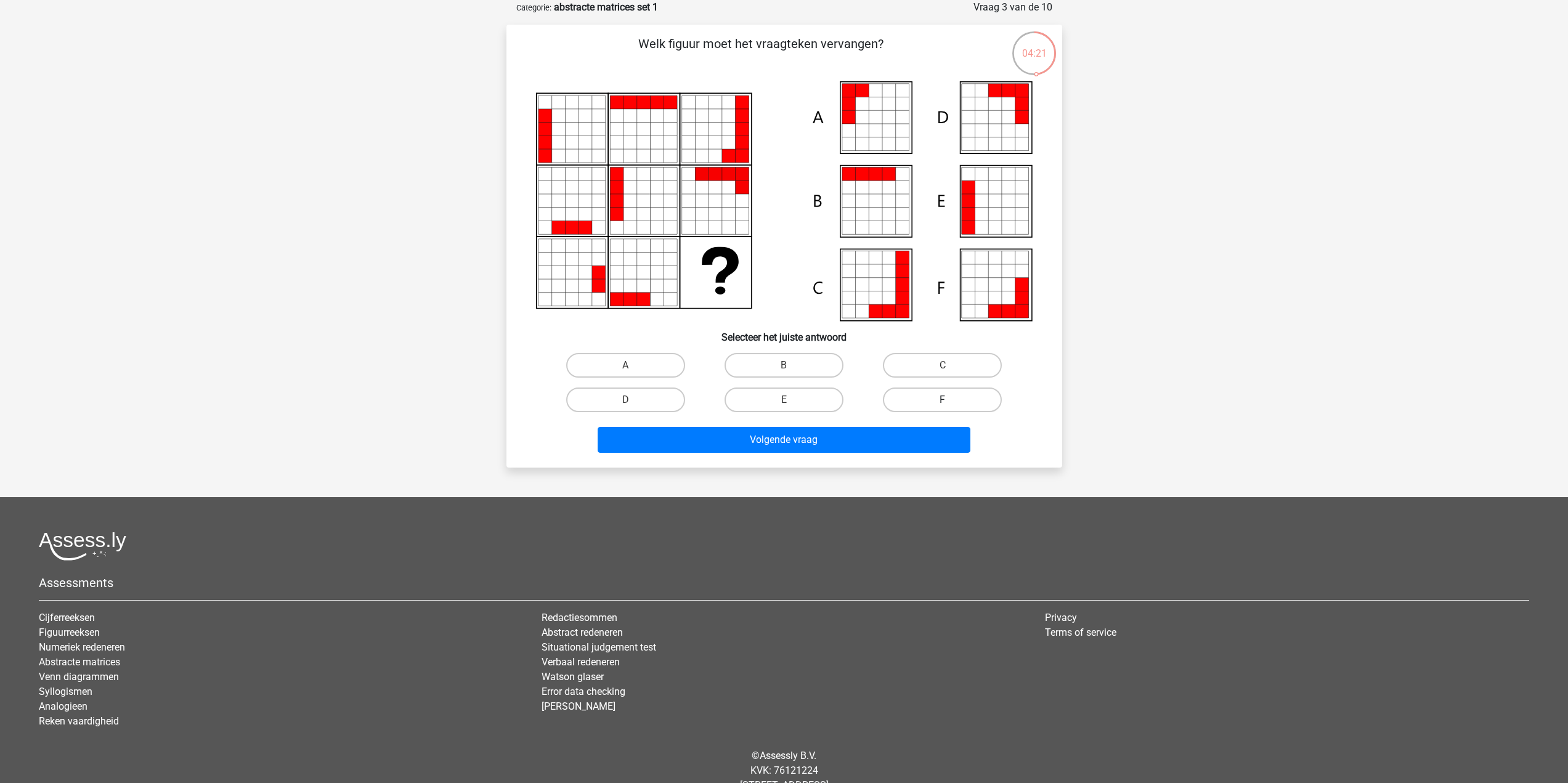
click at [939, 402] on label "F" at bounding box center [942, 400] width 119 height 24
click at [942, 402] on input "F" at bounding box center [946, 403] width 8 height 8
radio input "true"
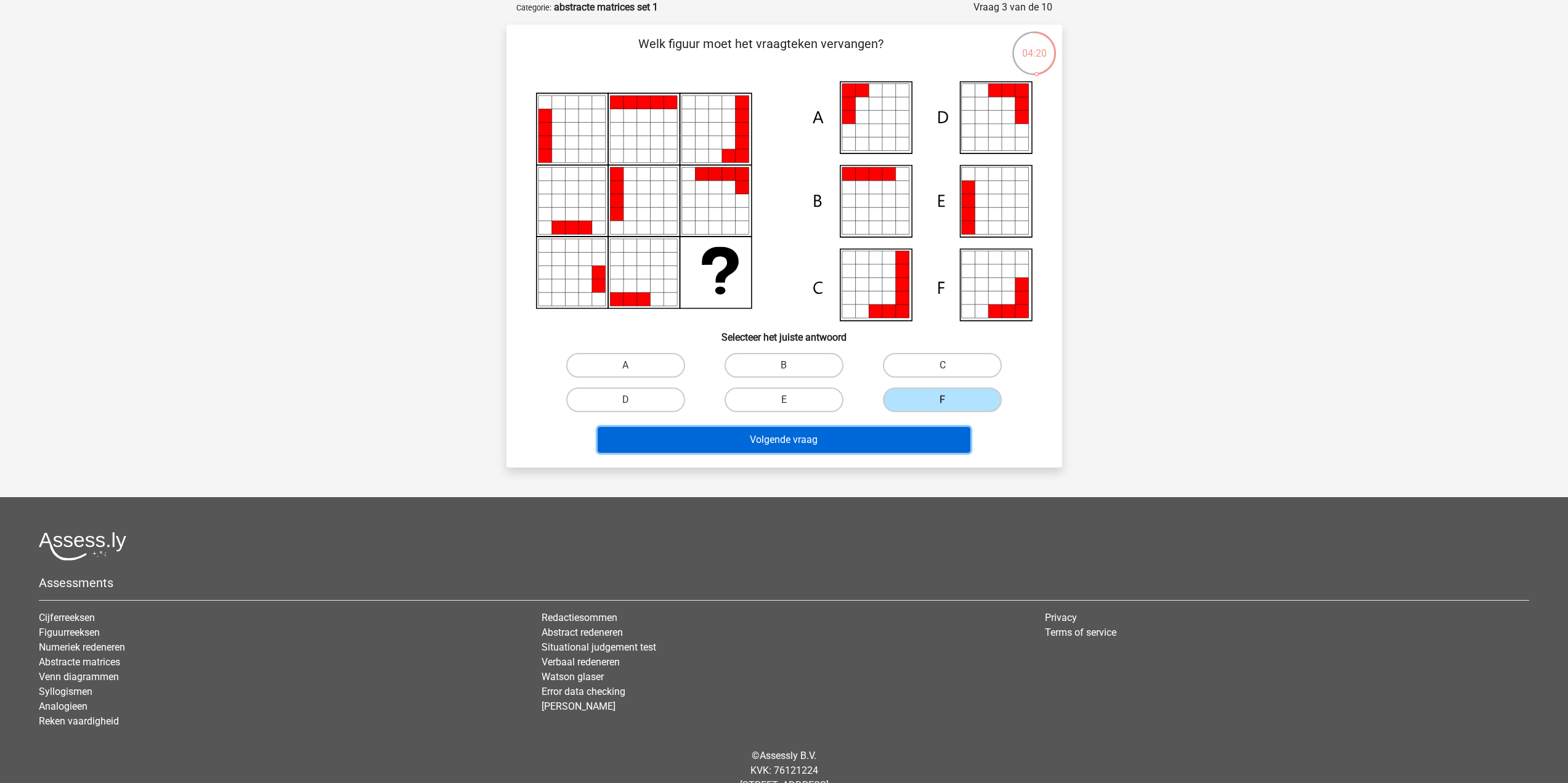
click at [882, 438] on button "Volgende vraag" at bounding box center [784, 440] width 373 height 26
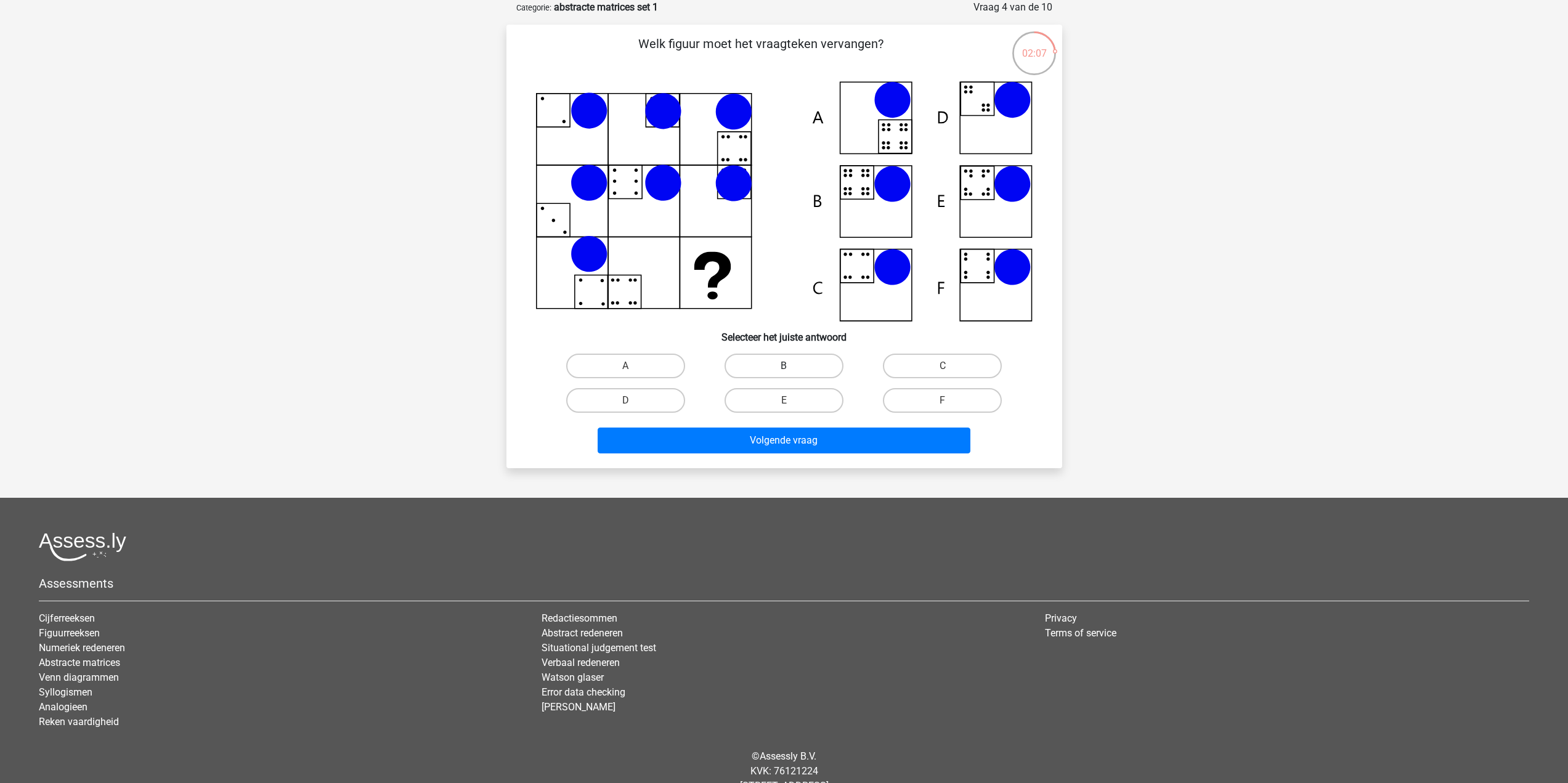
click at [782, 370] on label "B" at bounding box center [784, 366] width 119 height 24
click at [784, 370] on input "B" at bounding box center [788, 369] width 8 height 8
radio input "true"
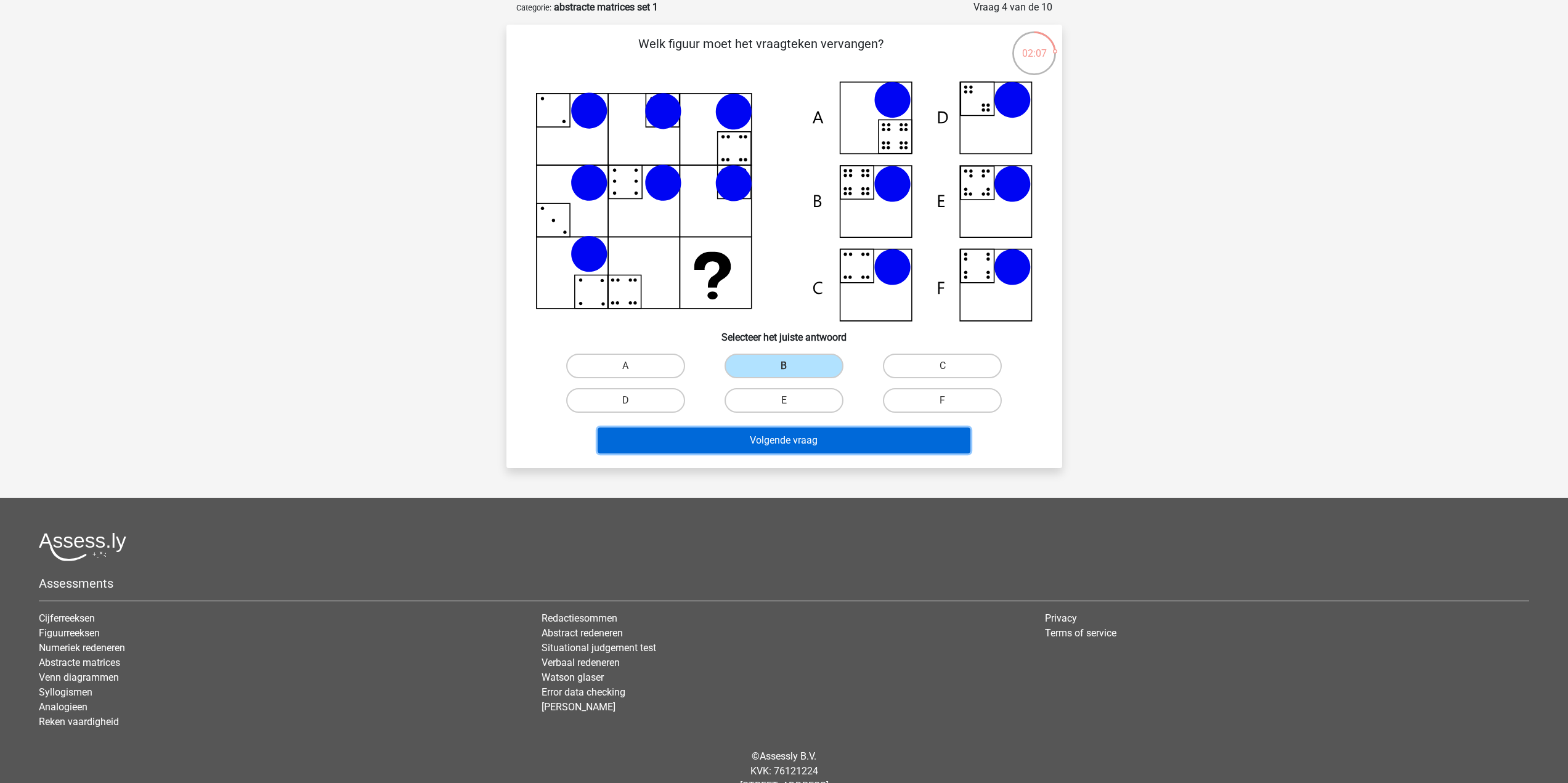
click at [785, 434] on button "Volgende vraag" at bounding box center [784, 441] width 373 height 26
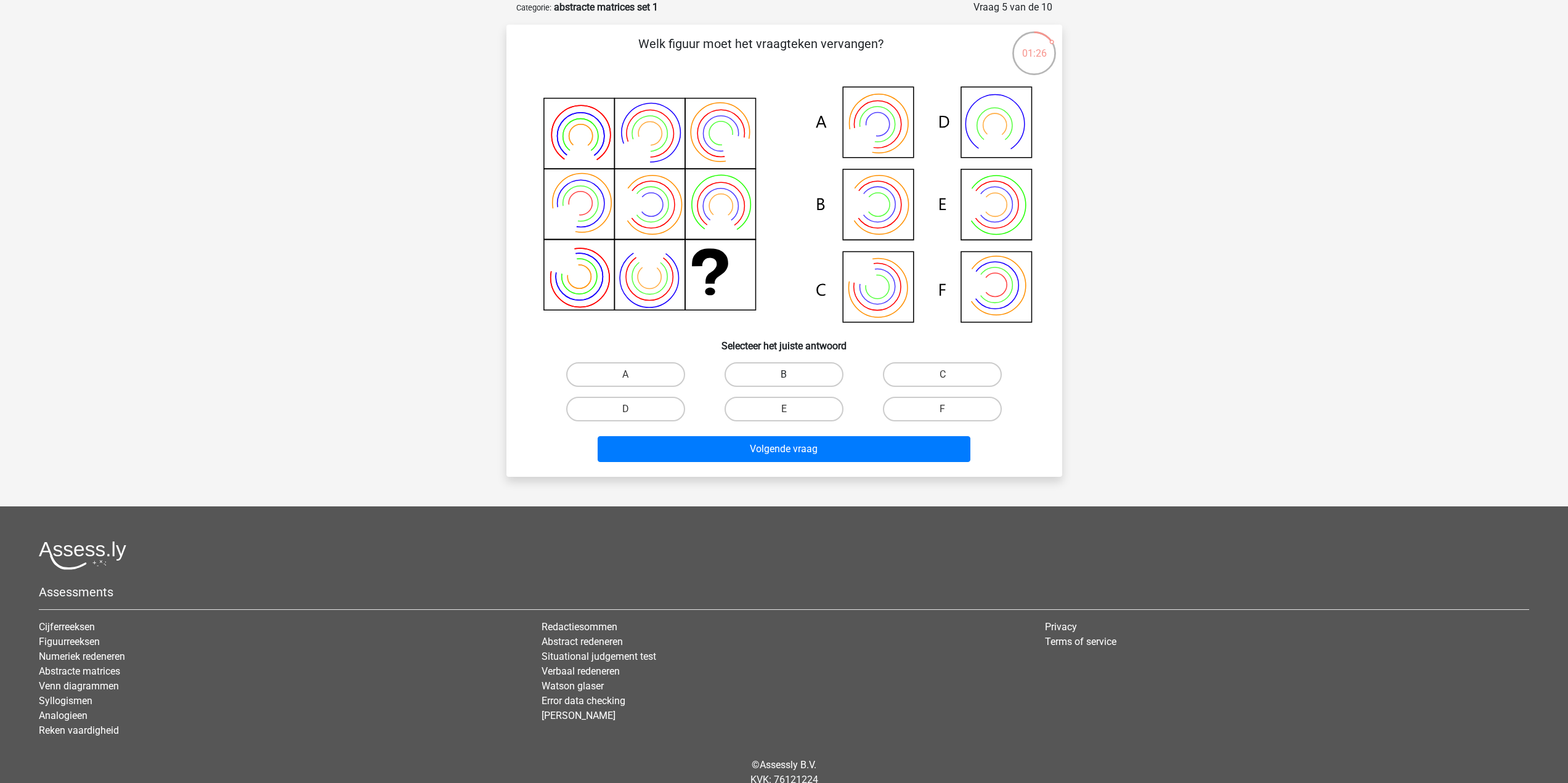
click at [808, 374] on label "B" at bounding box center [784, 374] width 119 height 24
click at [792, 374] on input "B" at bounding box center [788, 378] width 8 height 8
radio input "true"
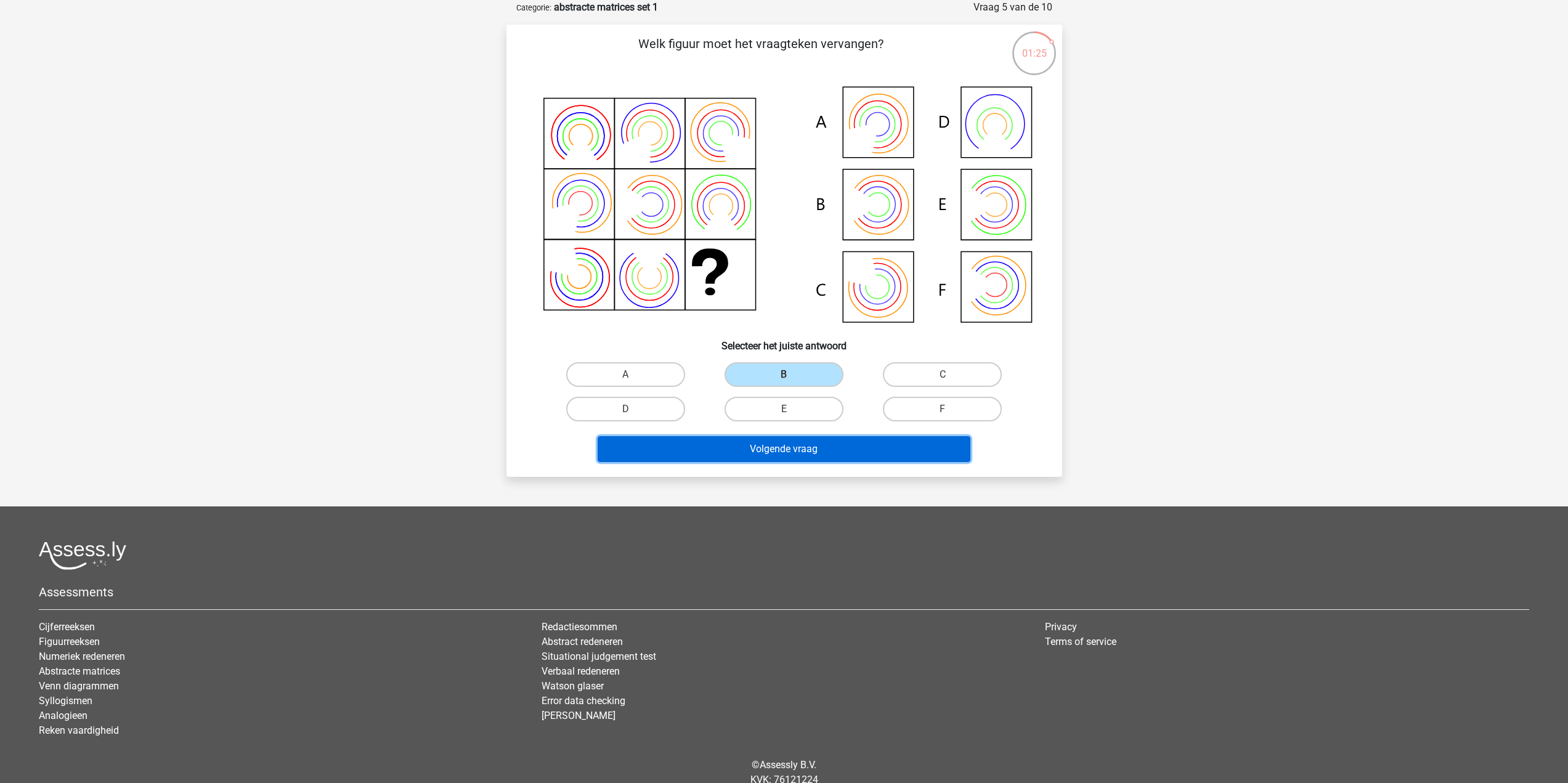
click at [811, 451] on button "Volgende vraag" at bounding box center [784, 449] width 373 height 26
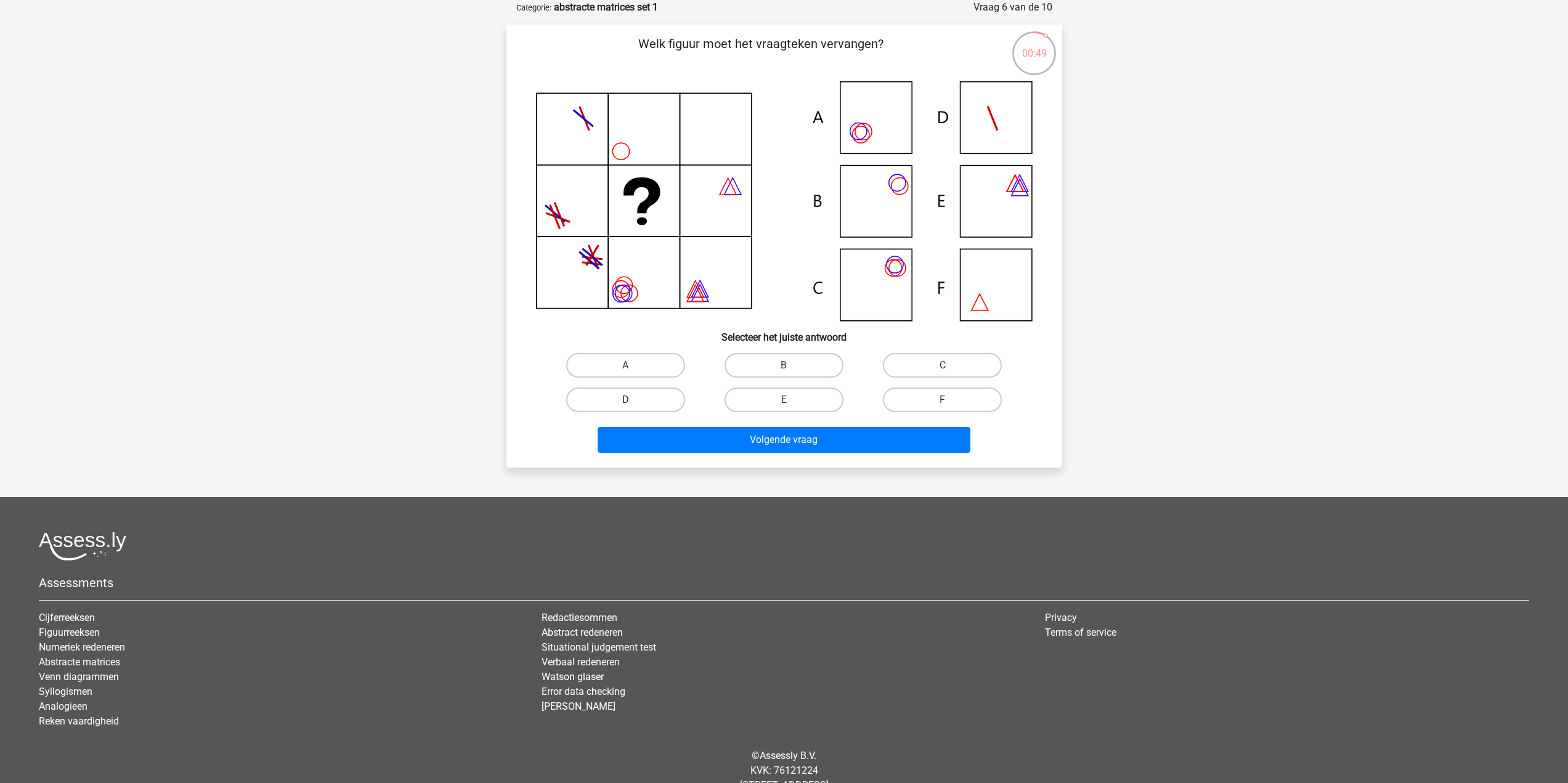
click at [669, 402] on label "D" at bounding box center [626, 400] width 119 height 24
click at [634, 402] on input "D" at bounding box center [629, 403] width 8 height 8
radio input "true"
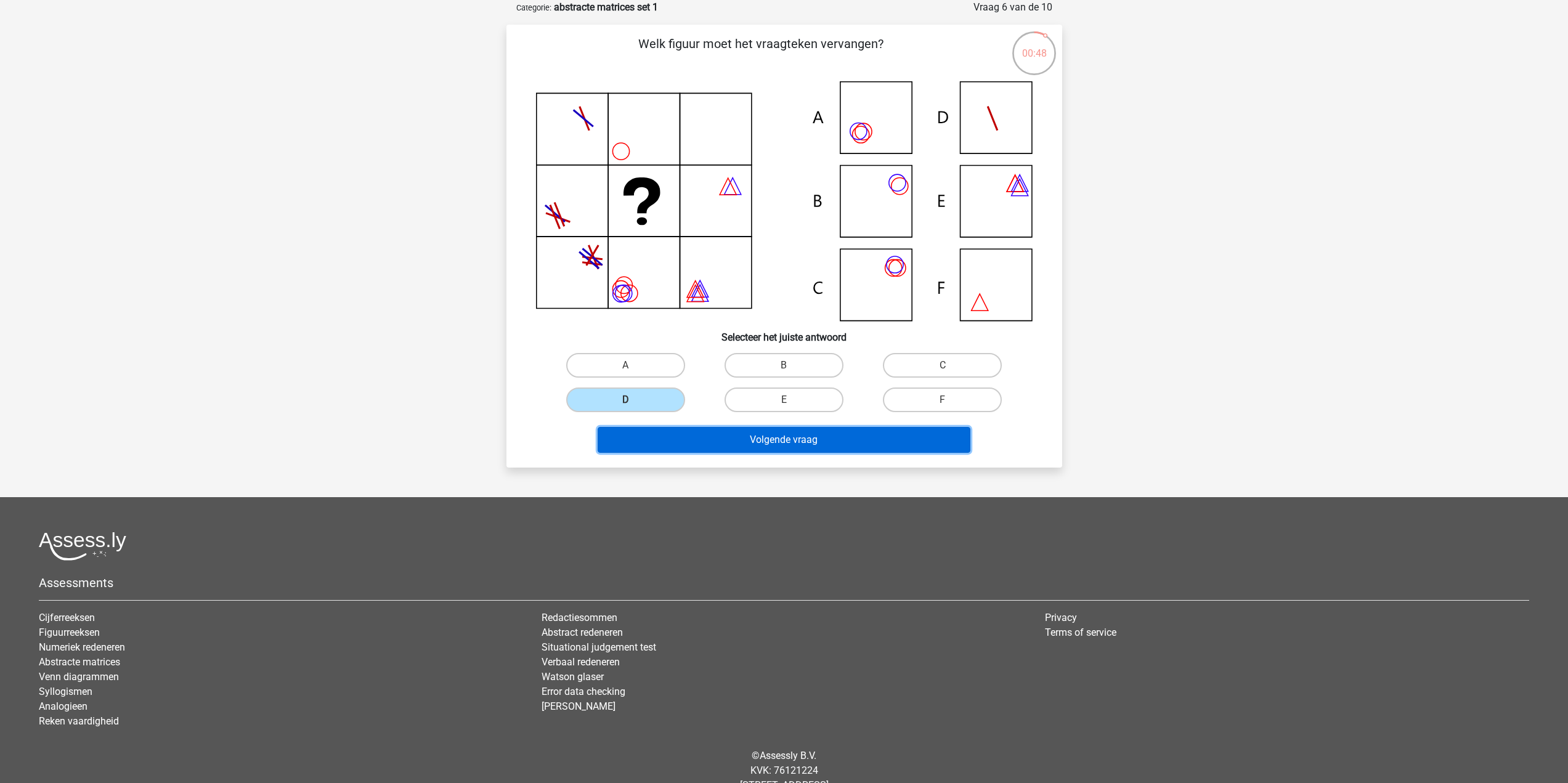
click at [736, 446] on button "Volgende vraag" at bounding box center [784, 440] width 373 height 26
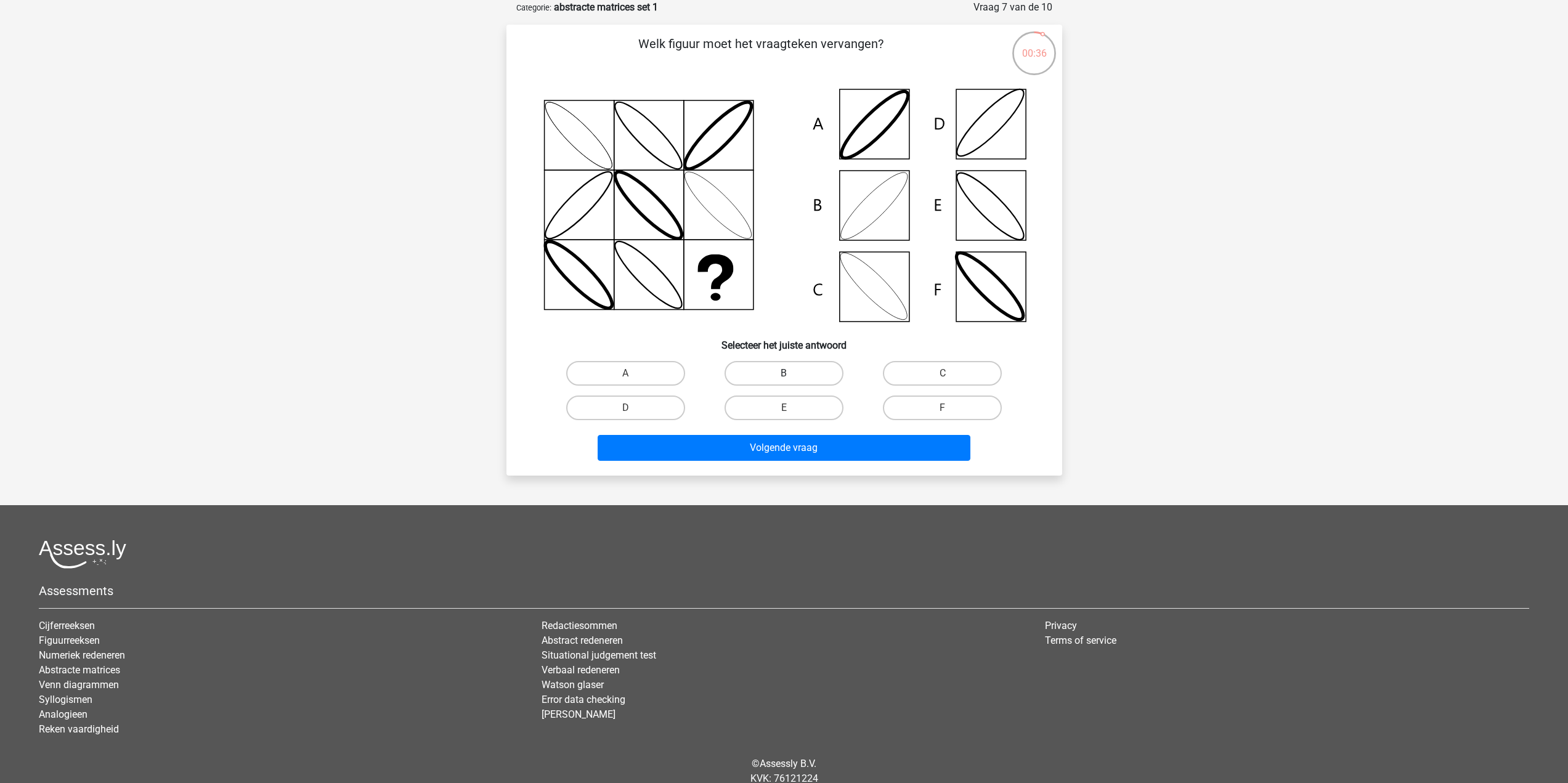
drag, startPoint x: 788, startPoint y: 369, endPoint x: 782, endPoint y: 378, distance: 10.8
click at [788, 369] on label "B" at bounding box center [784, 374] width 119 height 24
click at [788, 374] on input "B" at bounding box center [788, 377] width 8 height 8
radio input "true"
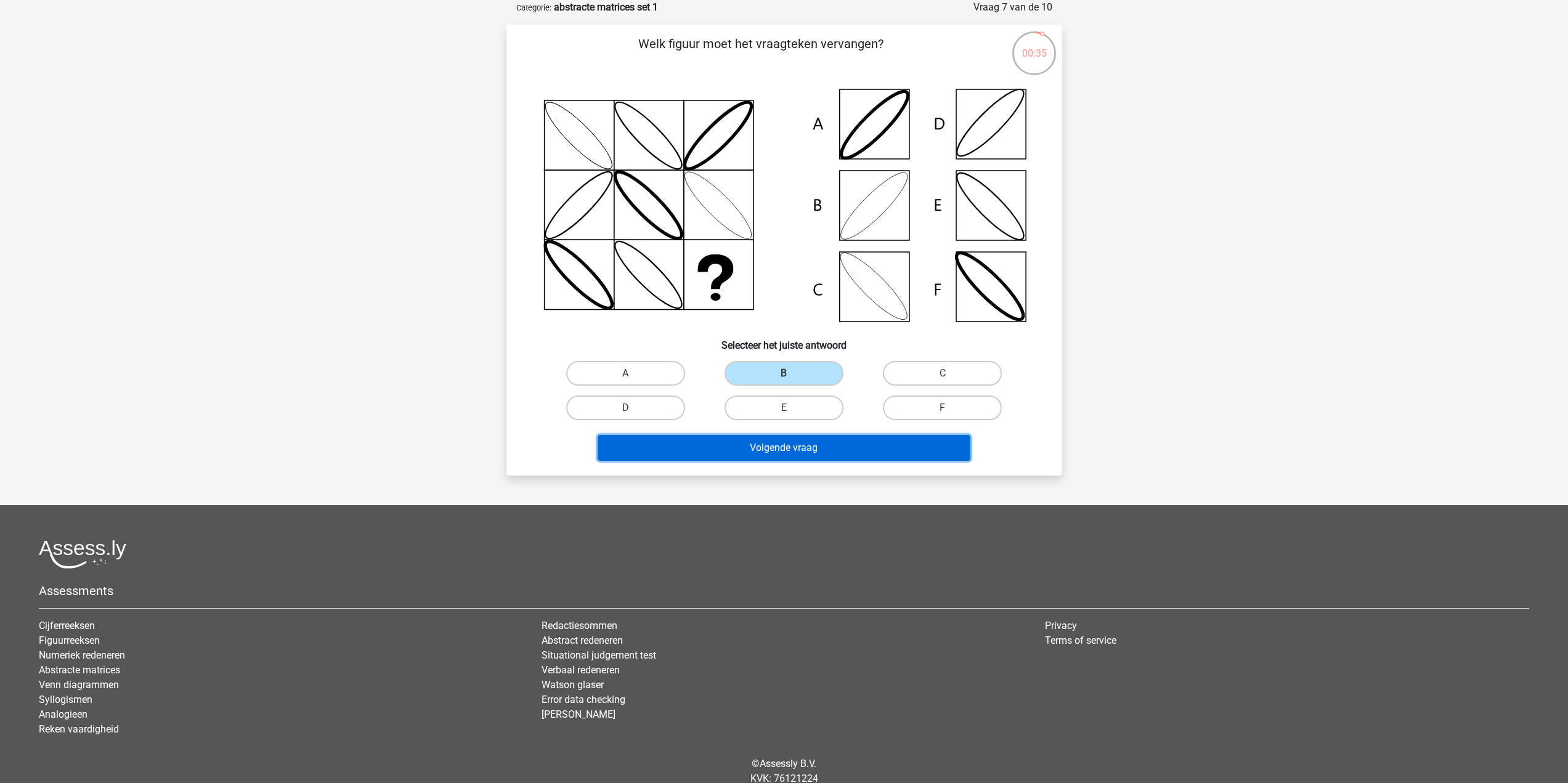
click at [784, 453] on button "Volgende vraag" at bounding box center [784, 448] width 373 height 26
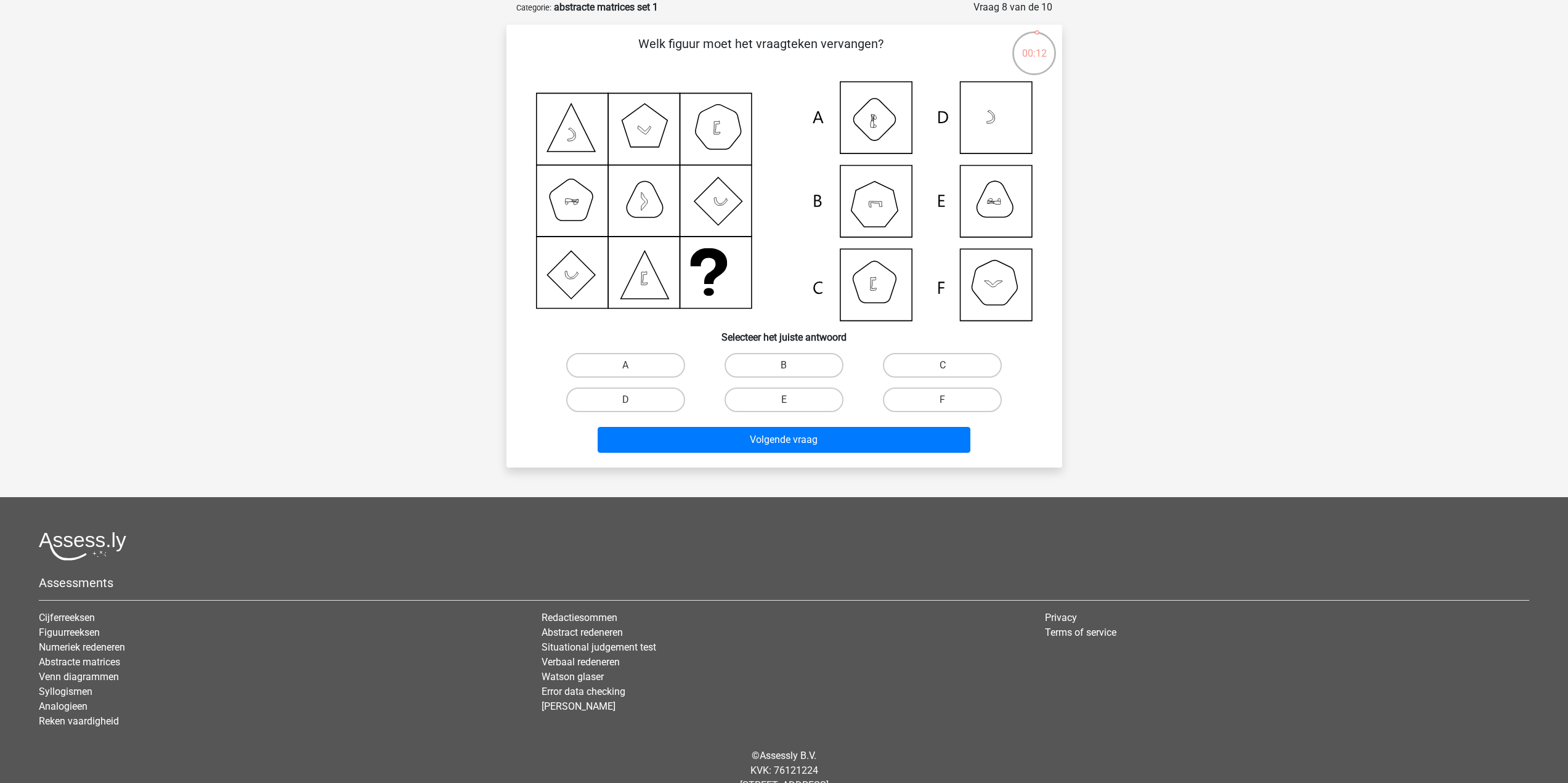
click at [785, 367] on input "B" at bounding box center [788, 369] width 8 height 8
radio input "true"
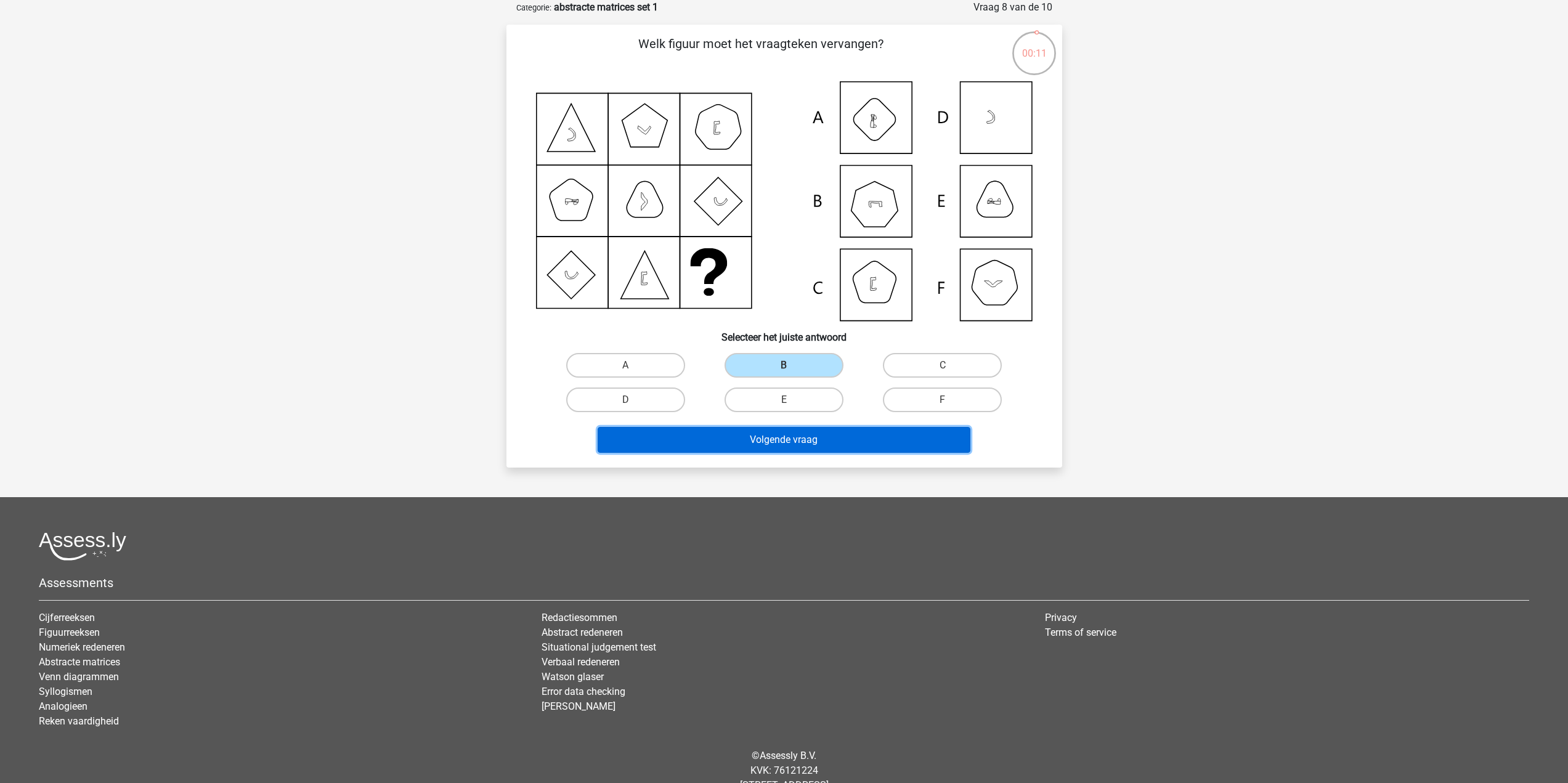
click at [797, 436] on button "Volgende vraag" at bounding box center [784, 440] width 373 height 26
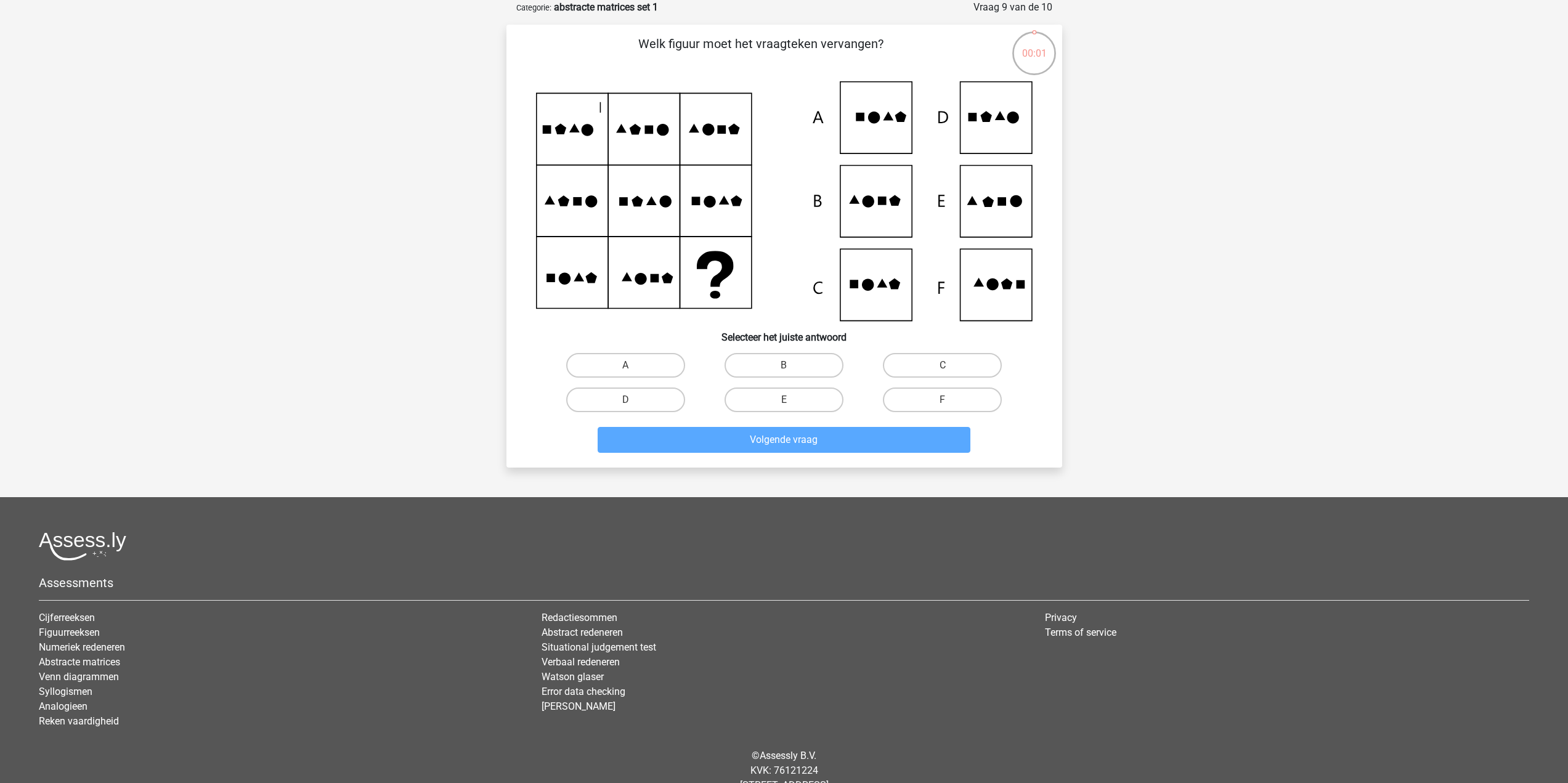
click at [788, 400] on input "E" at bounding box center [788, 403] width 8 height 8
radio input "true"
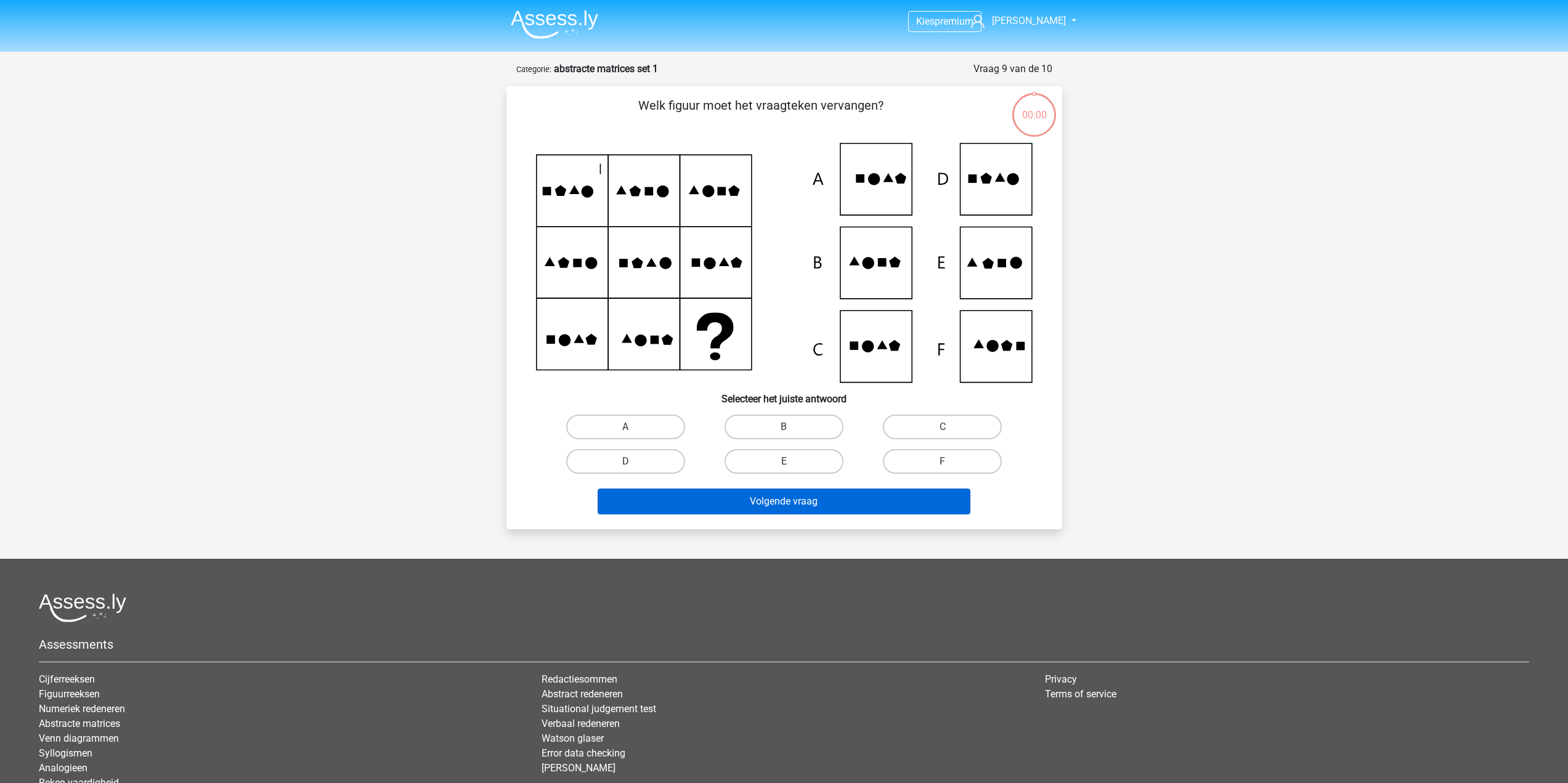
scroll to position [61, 0]
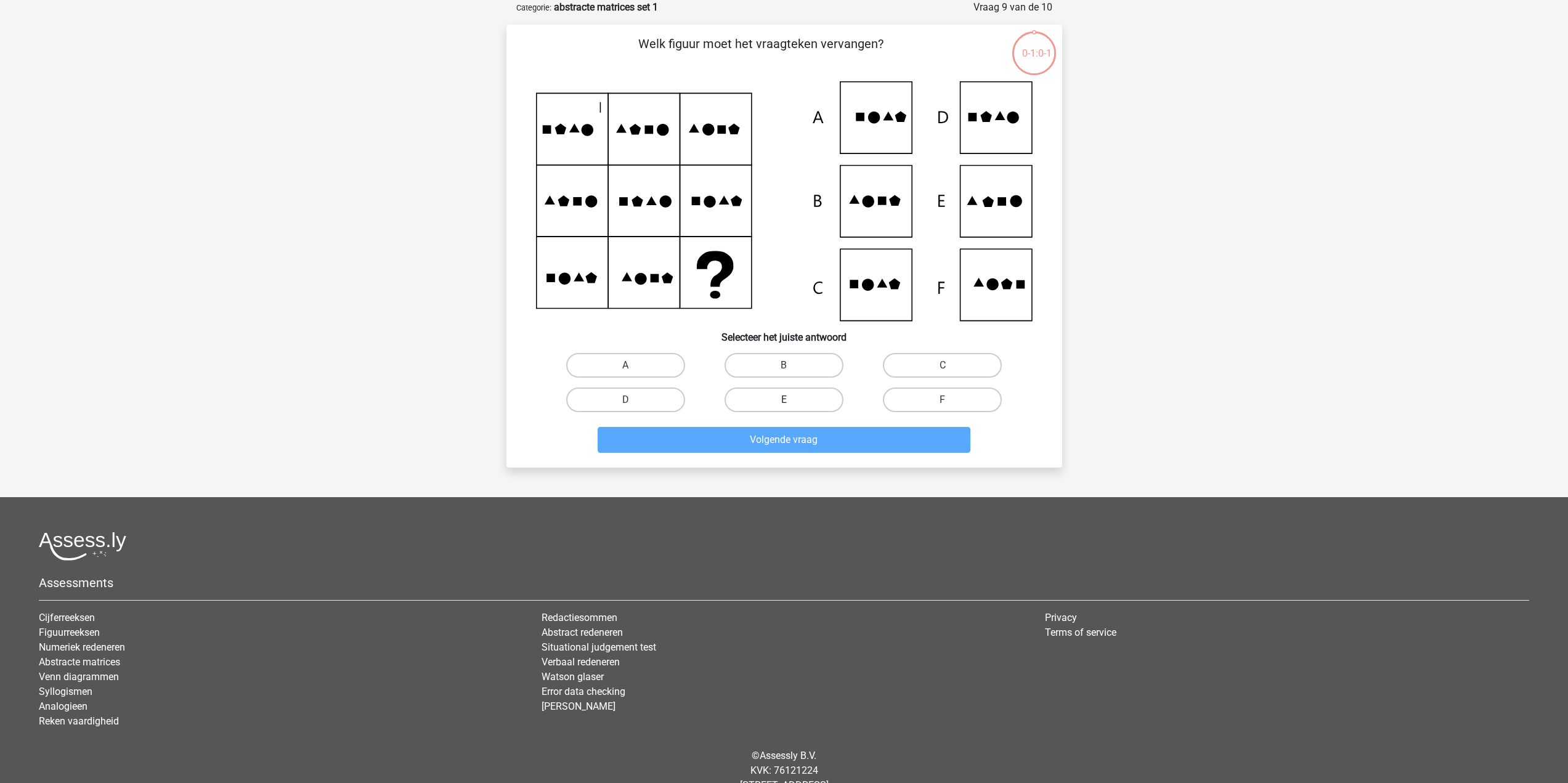
click at [800, 397] on label "E" at bounding box center [784, 400] width 119 height 24
click at [792, 400] on input "E" at bounding box center [788, 403] width 8 height 8
radio input "true"
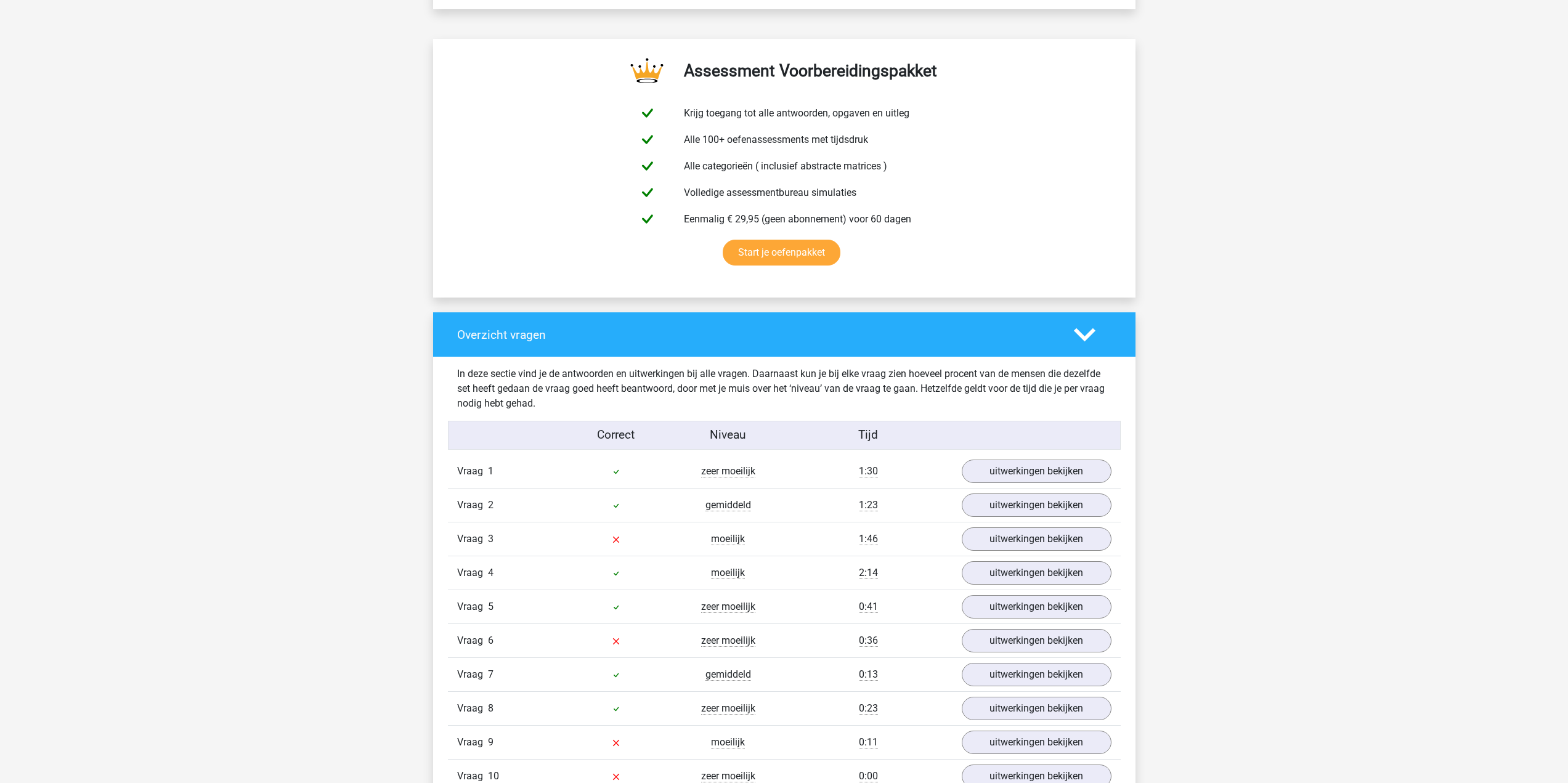
scroll to position [863, 0]
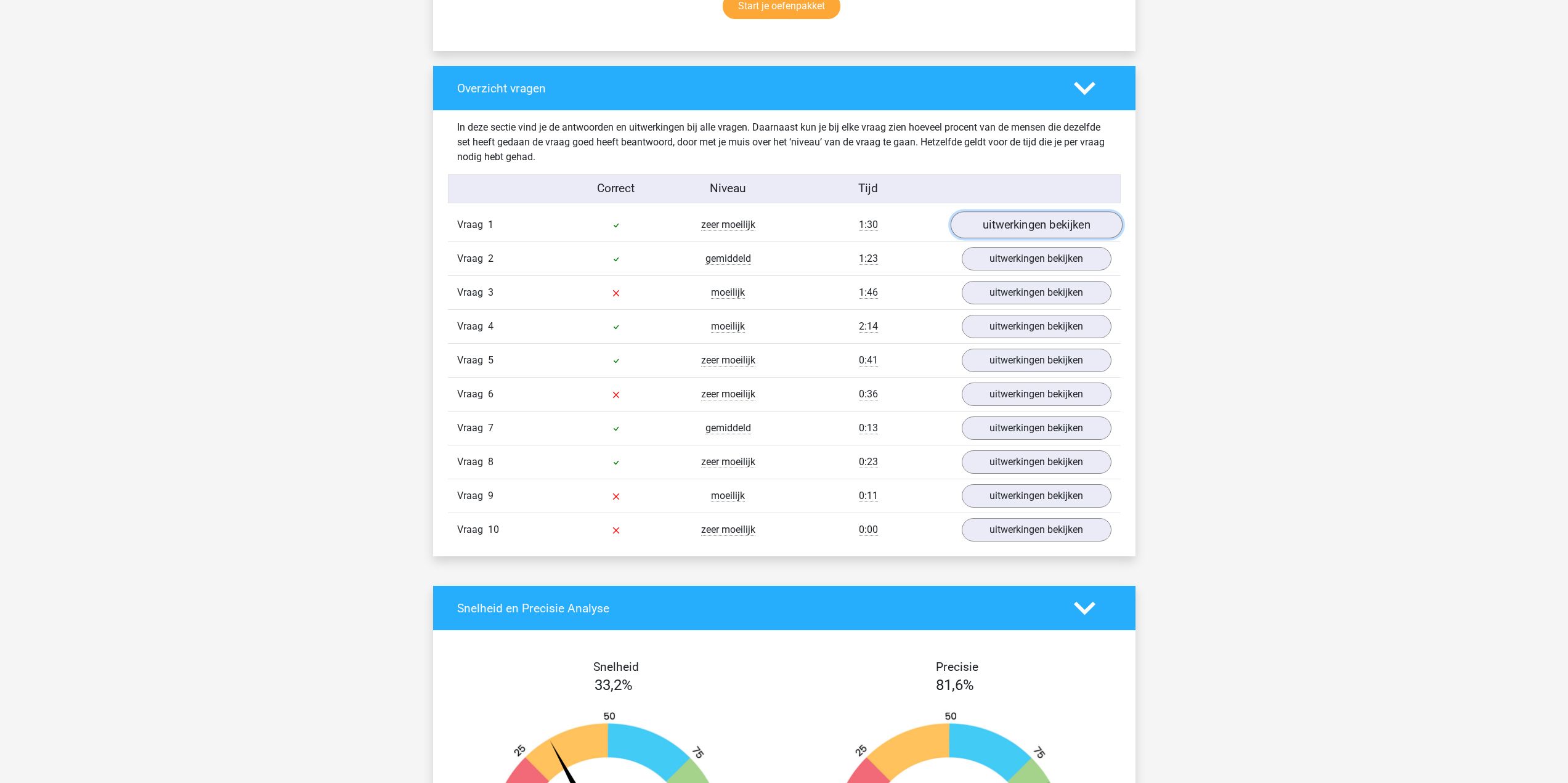
click at [998, 224] on link "uitwerkingen bekijken" at bounding box center [1036, 225] width 172 height 27
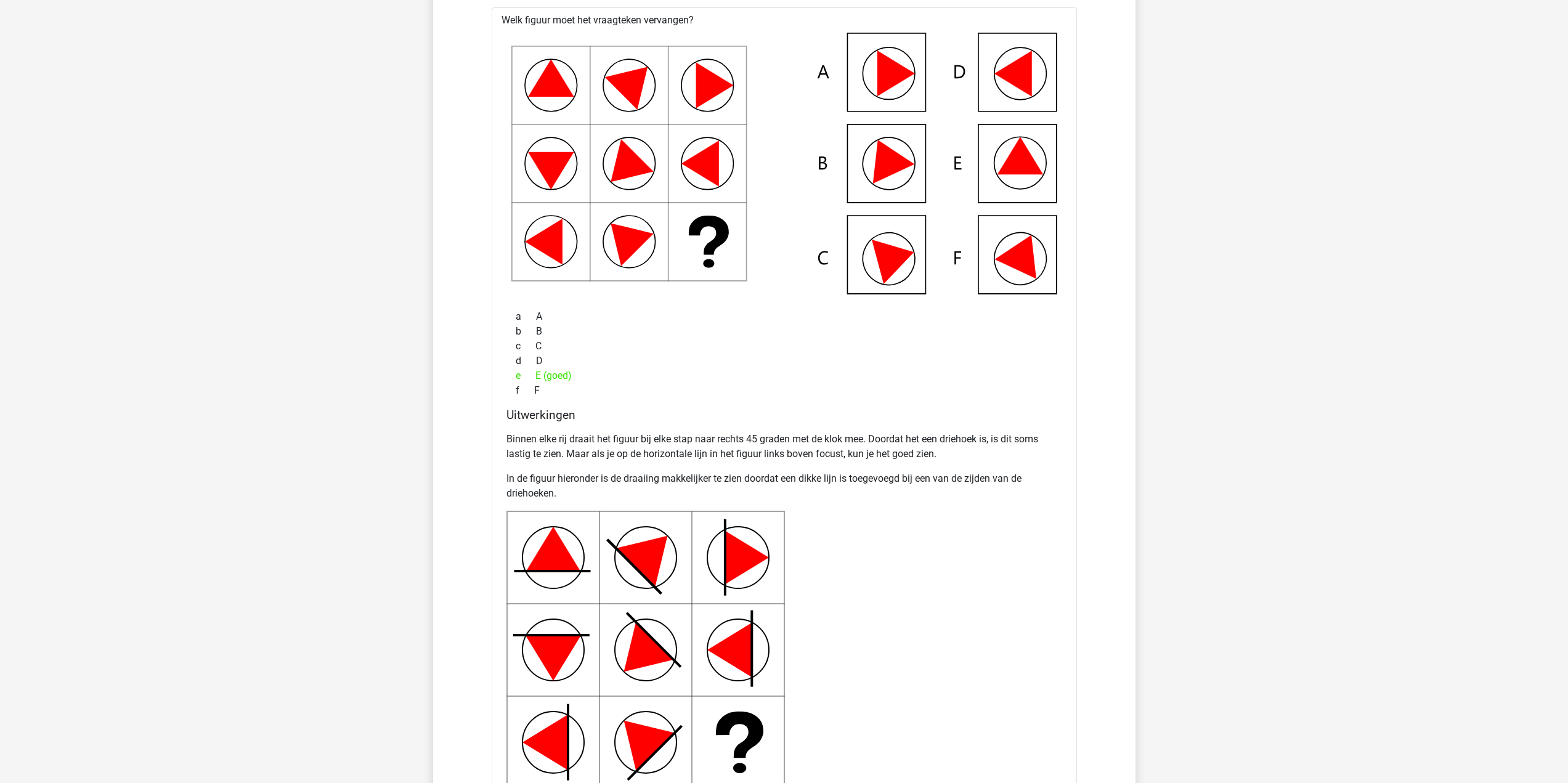
scroll to position [1232, 0]
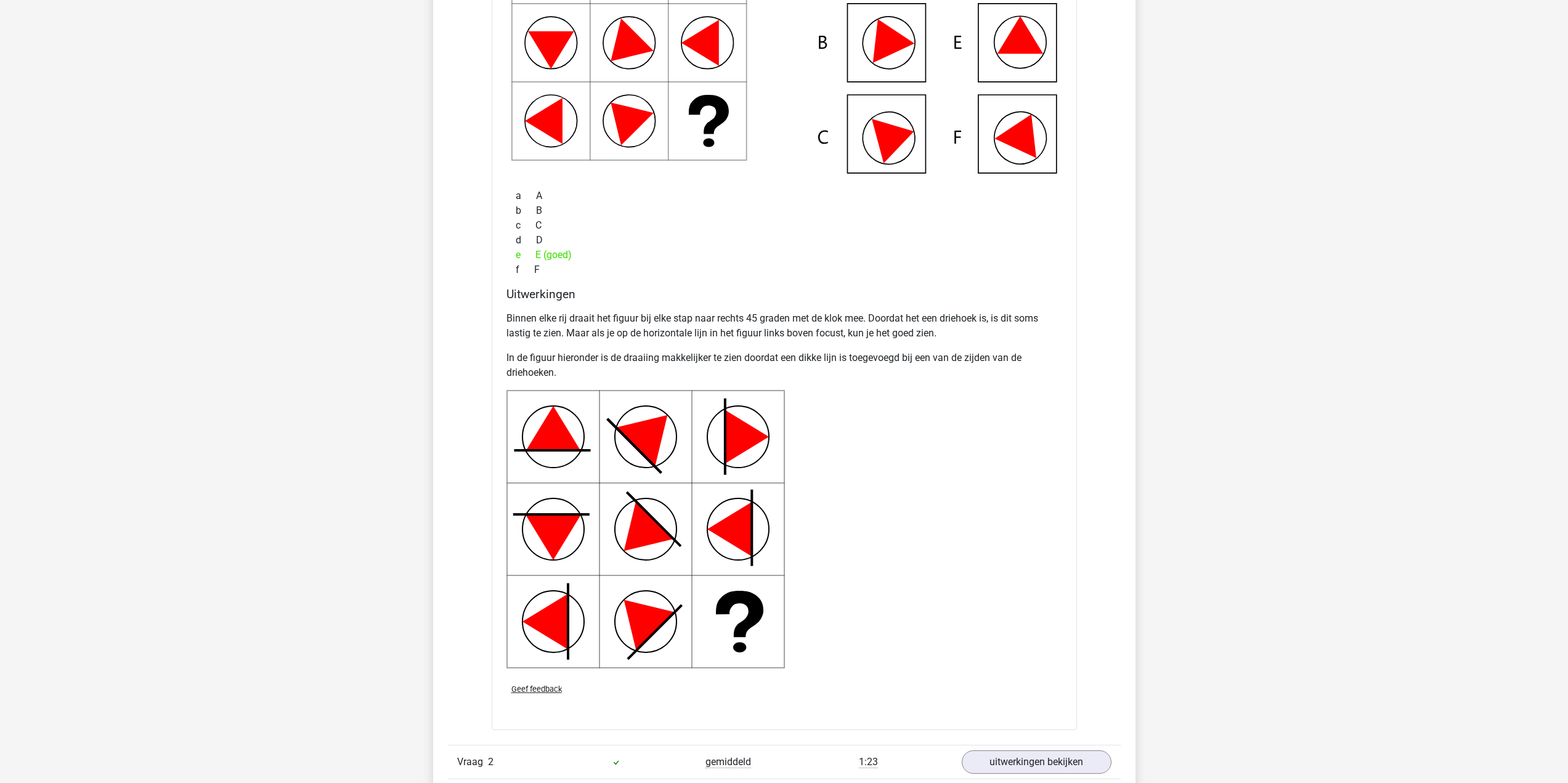
drag, startPoint x: 849, startPoint y: 471, endPoint x: 844, endPoint y: 474, distance: 5.8
drag, startPoint x: 844, startPoint y: 474, endPoint x: 711, endPoint y: 693, distance: 256.2
click at [711, 693] on div "Geef feedback" at bounding box center [784, 689] width 565 height 31
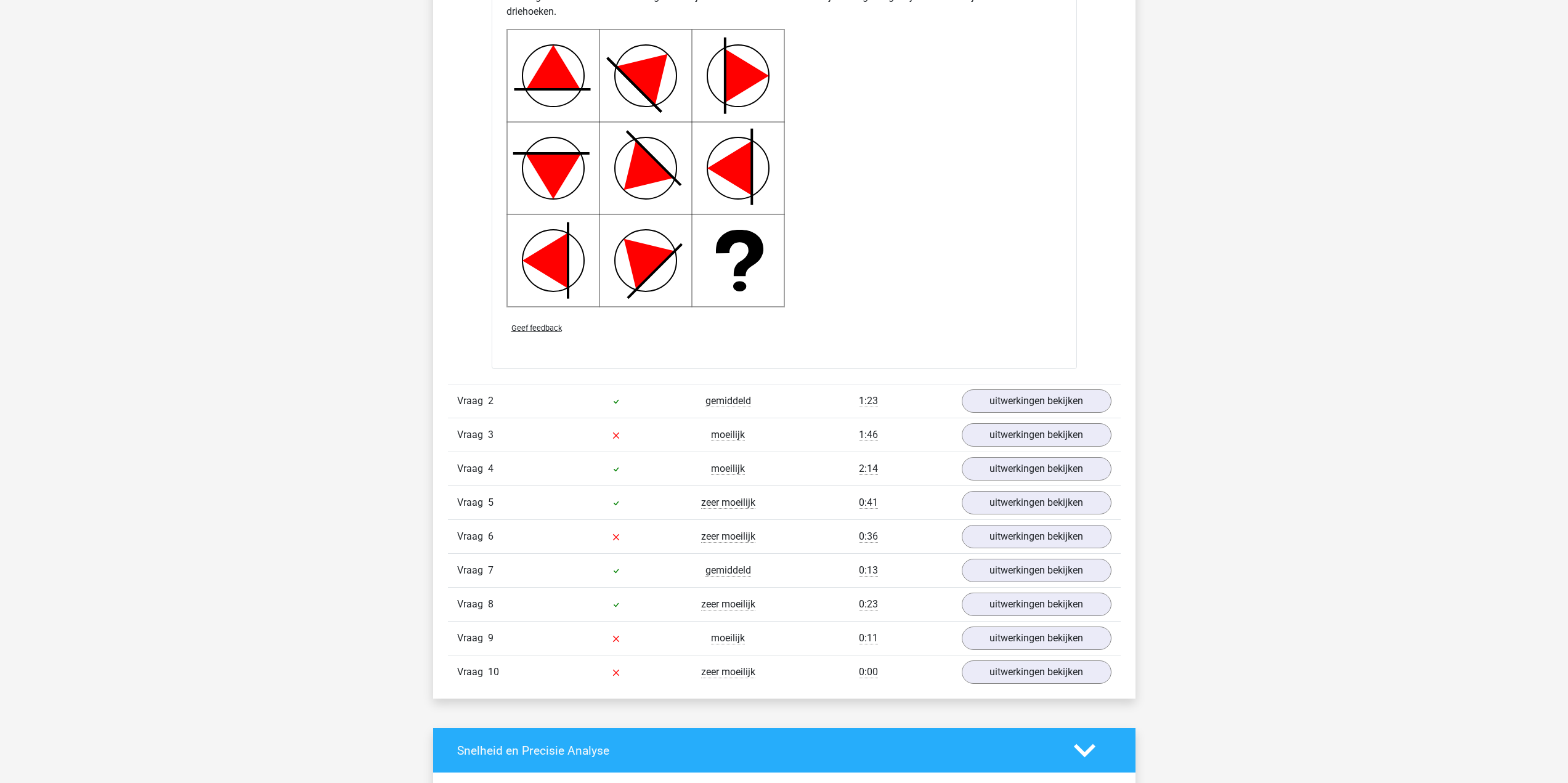
scroll to position [1663, 0]
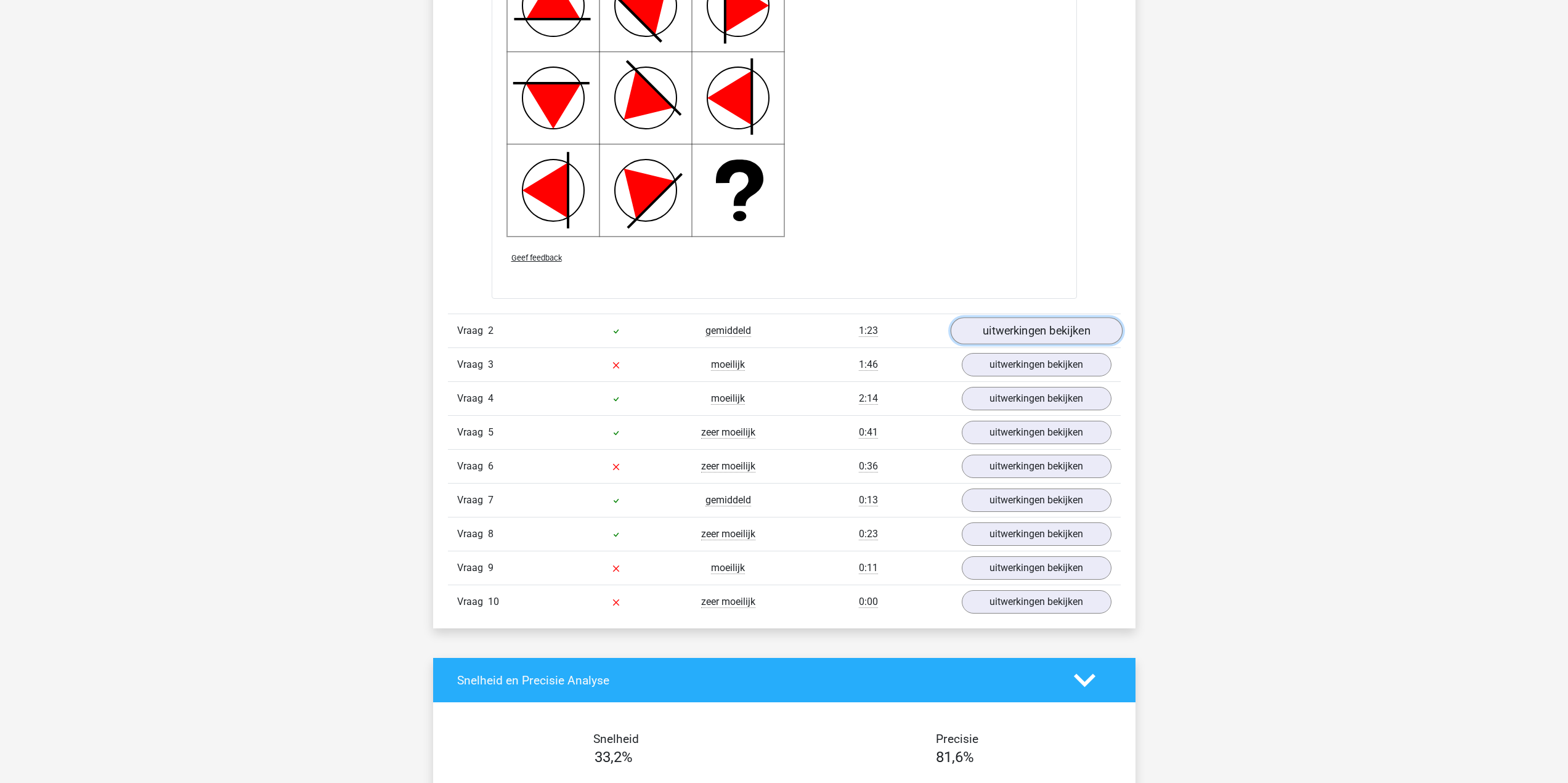
click at [1034, 332] on link "uitwerkingen bekijken" at bounding box center [1036, 331] width 172 height 27
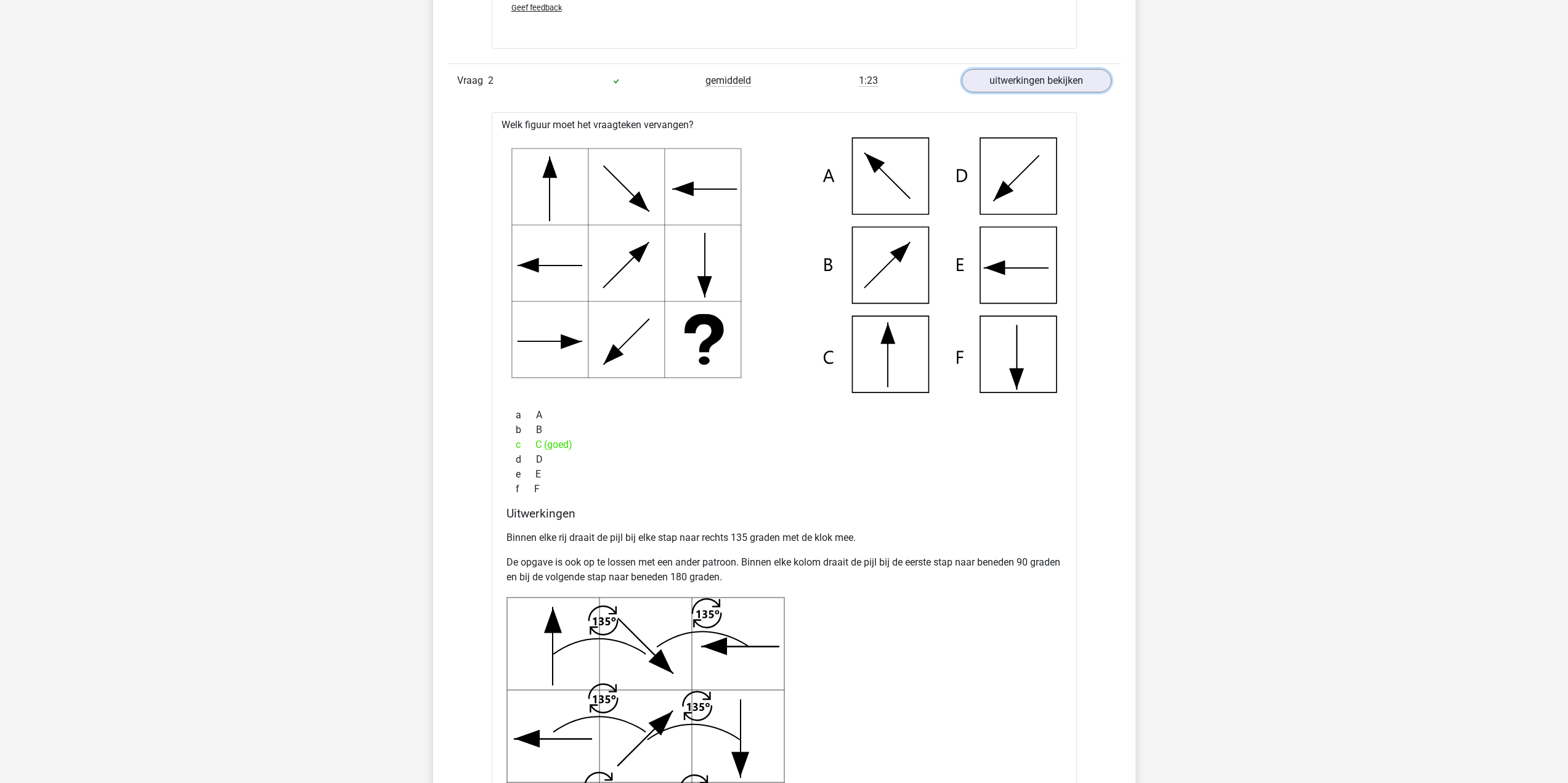
scroll to position [2279, 0]
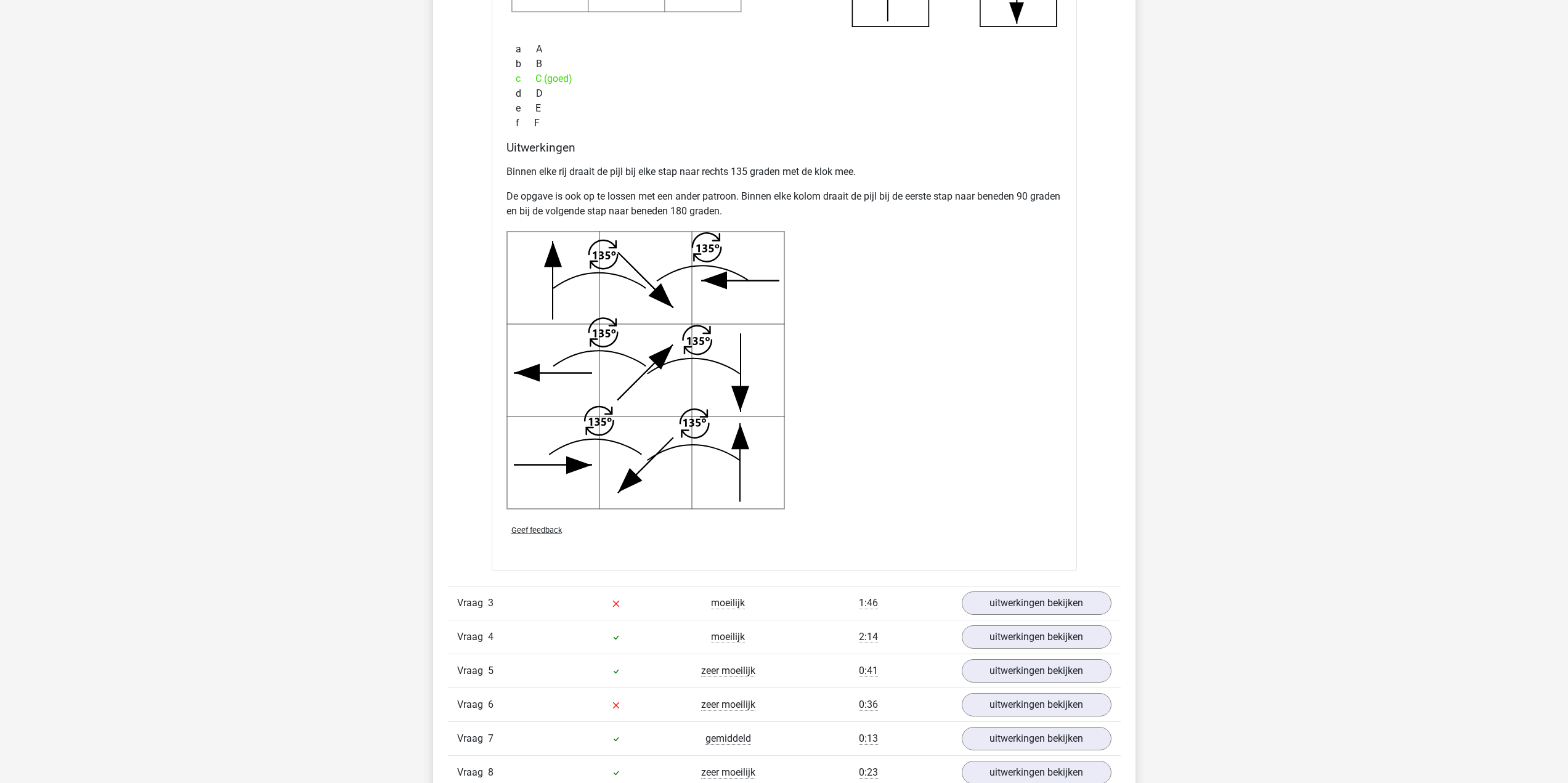
drag, startPoint x: 1565, startPoint y: 423, endPoint x: 1566, endPoint y: 433, distance: 10.0
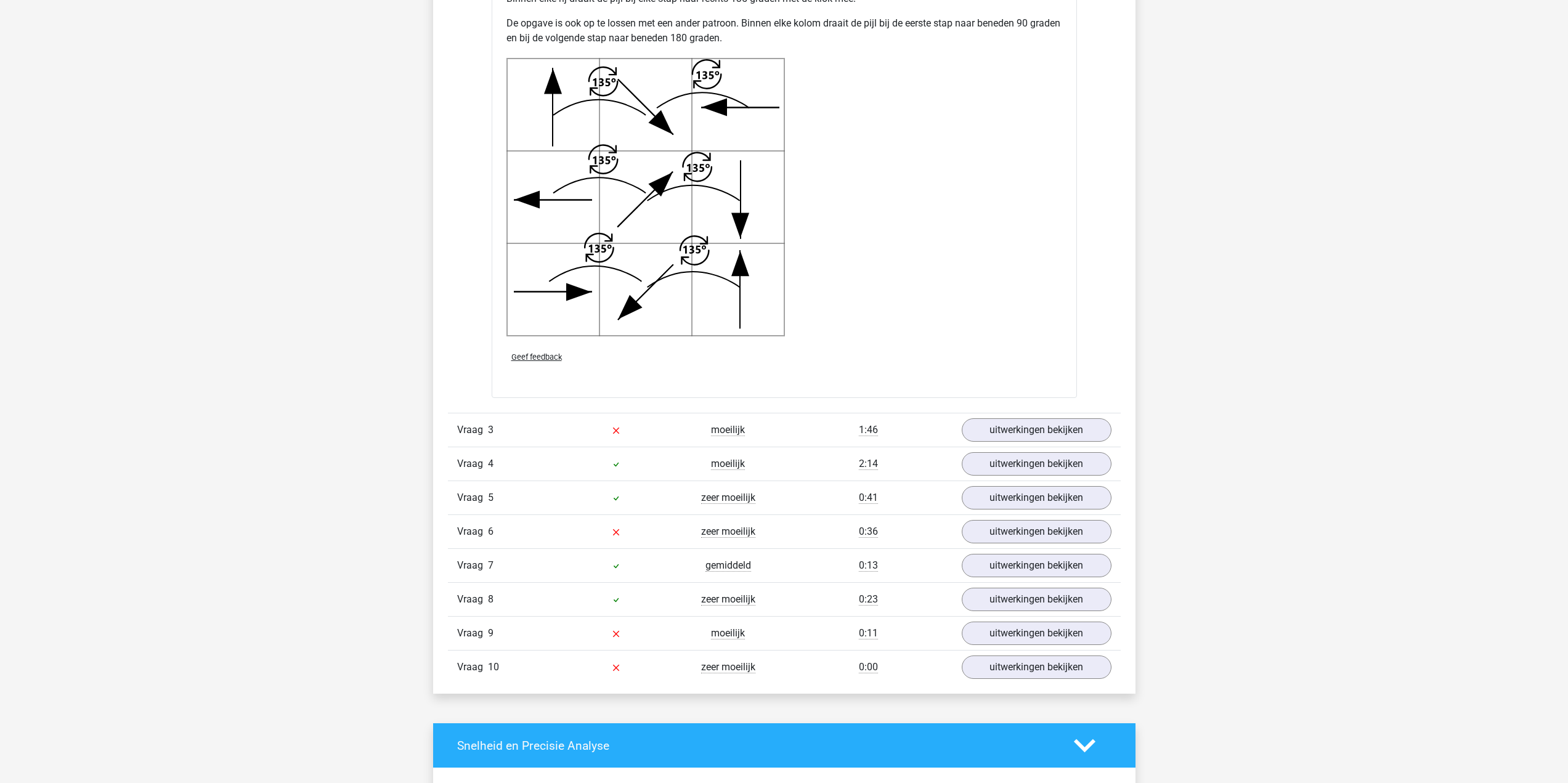
scroll to position [2474, 0]
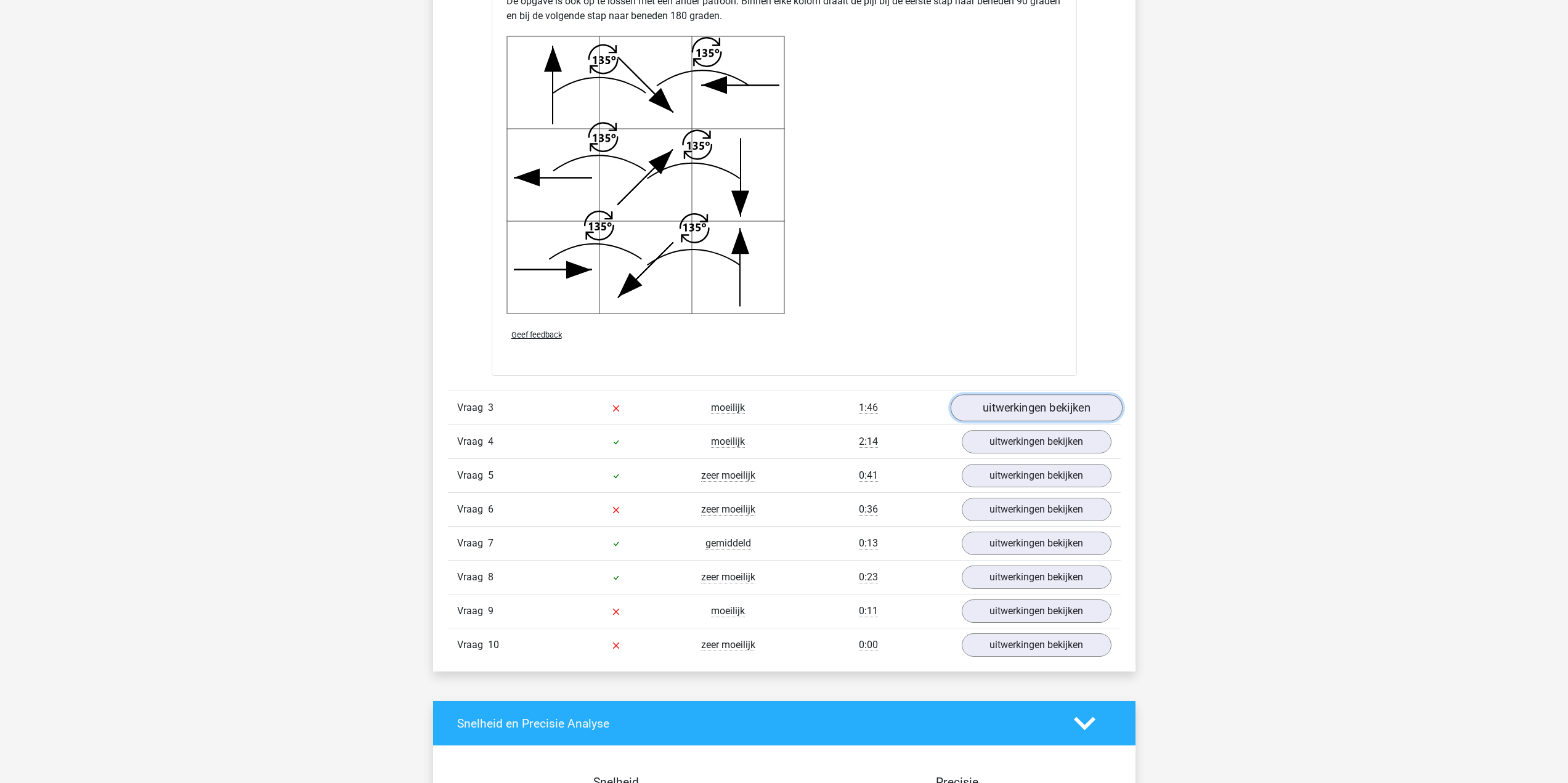
click at [1063, 400] on link "uitwerkingen bekijken" at bounding box center [1036, 408] width 172 height 27
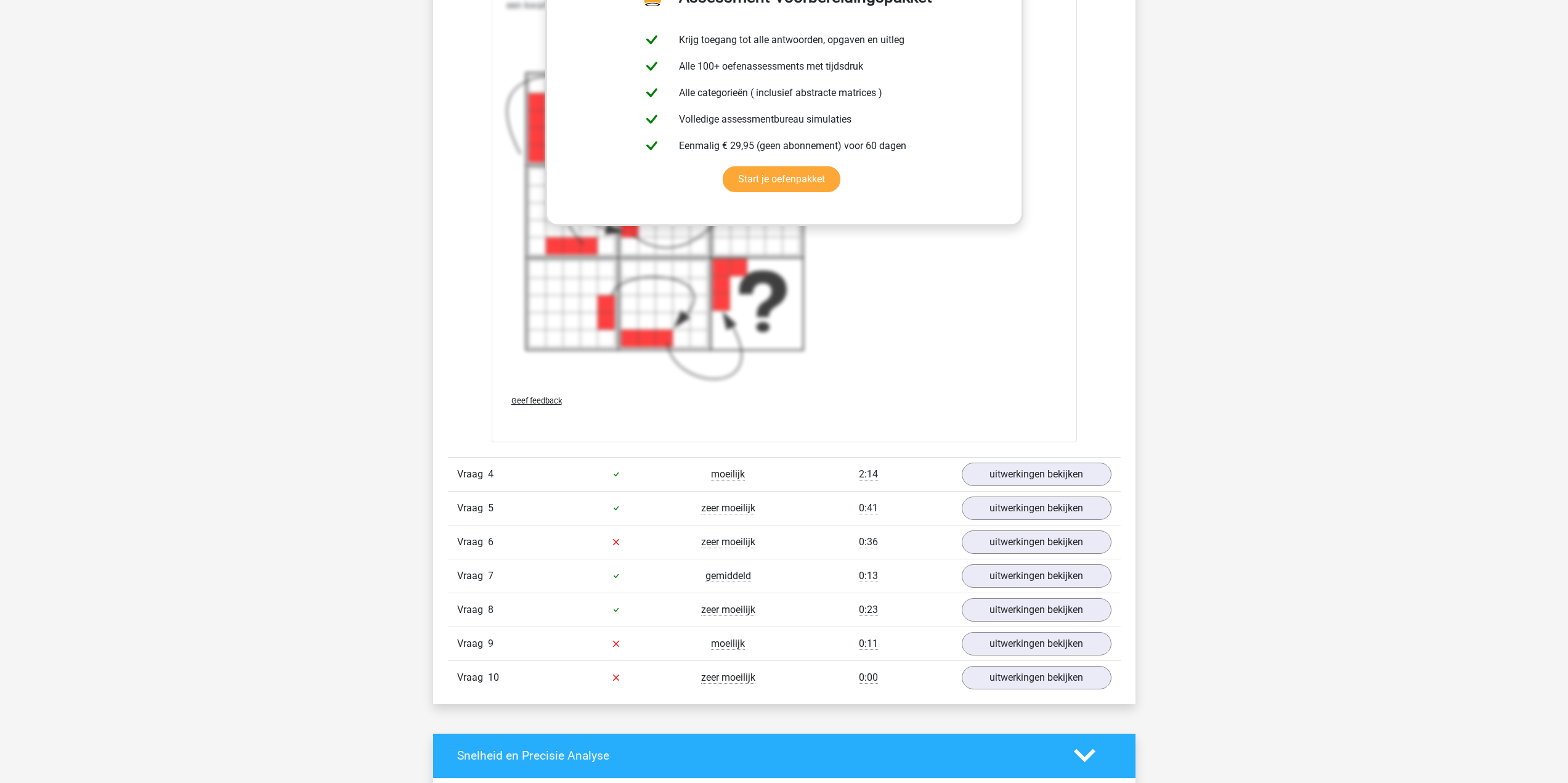
scroll to position [3521, 0]
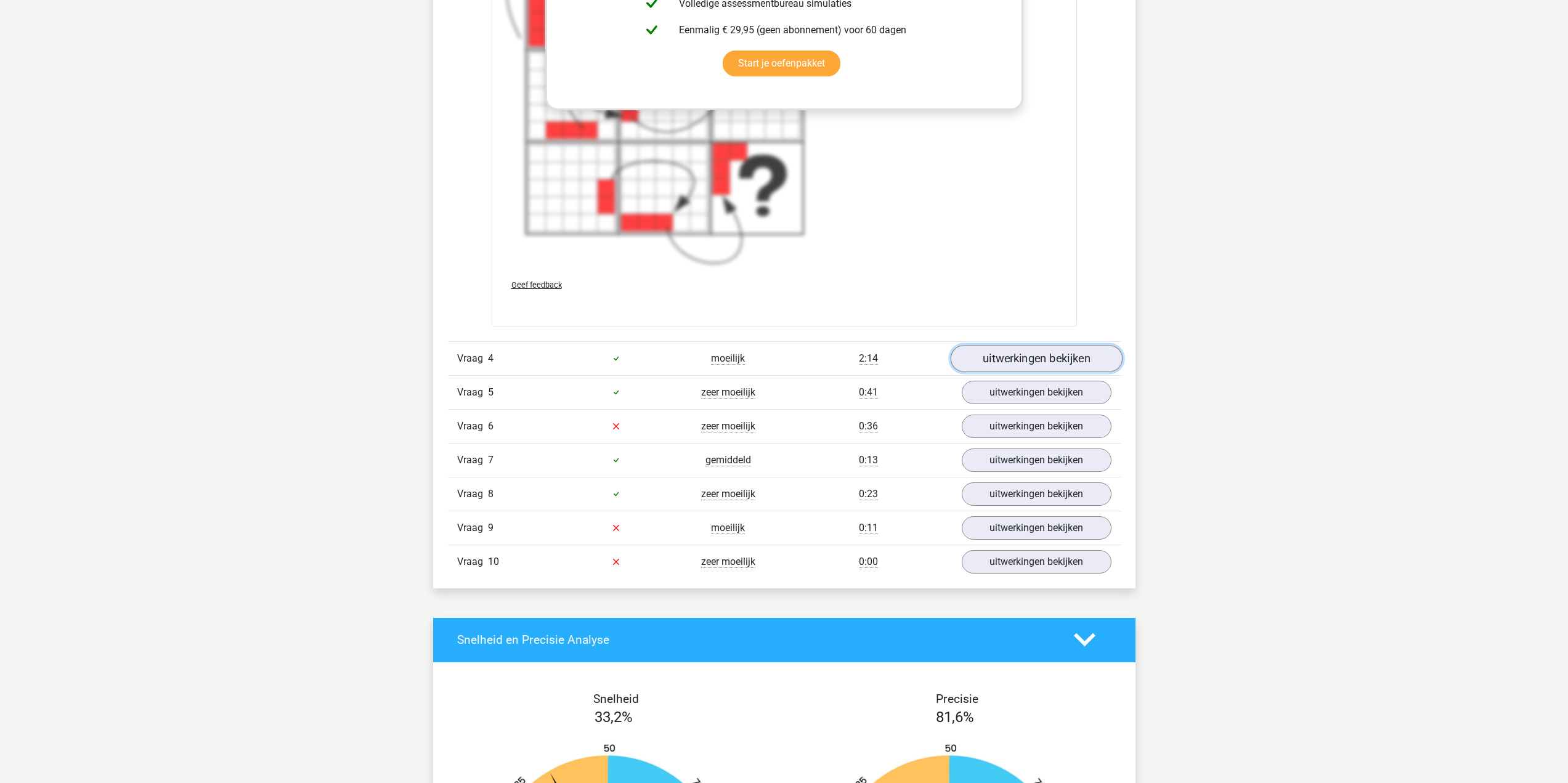
click at [1039, 367] on link "uitwerkingen bekijken" at bounding box center [1036, 358] width 172 height 27
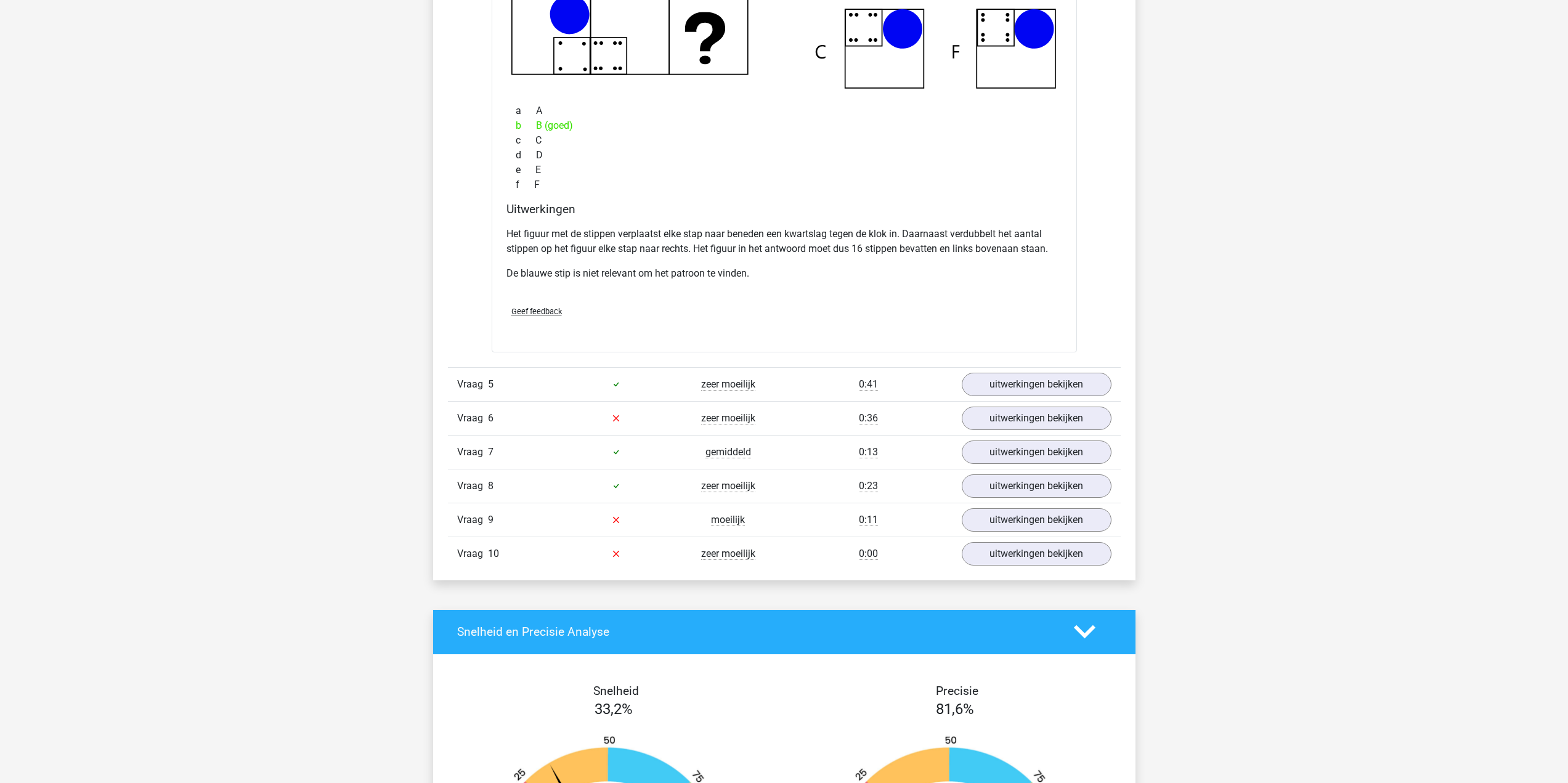
scroll to position [4199, 0]
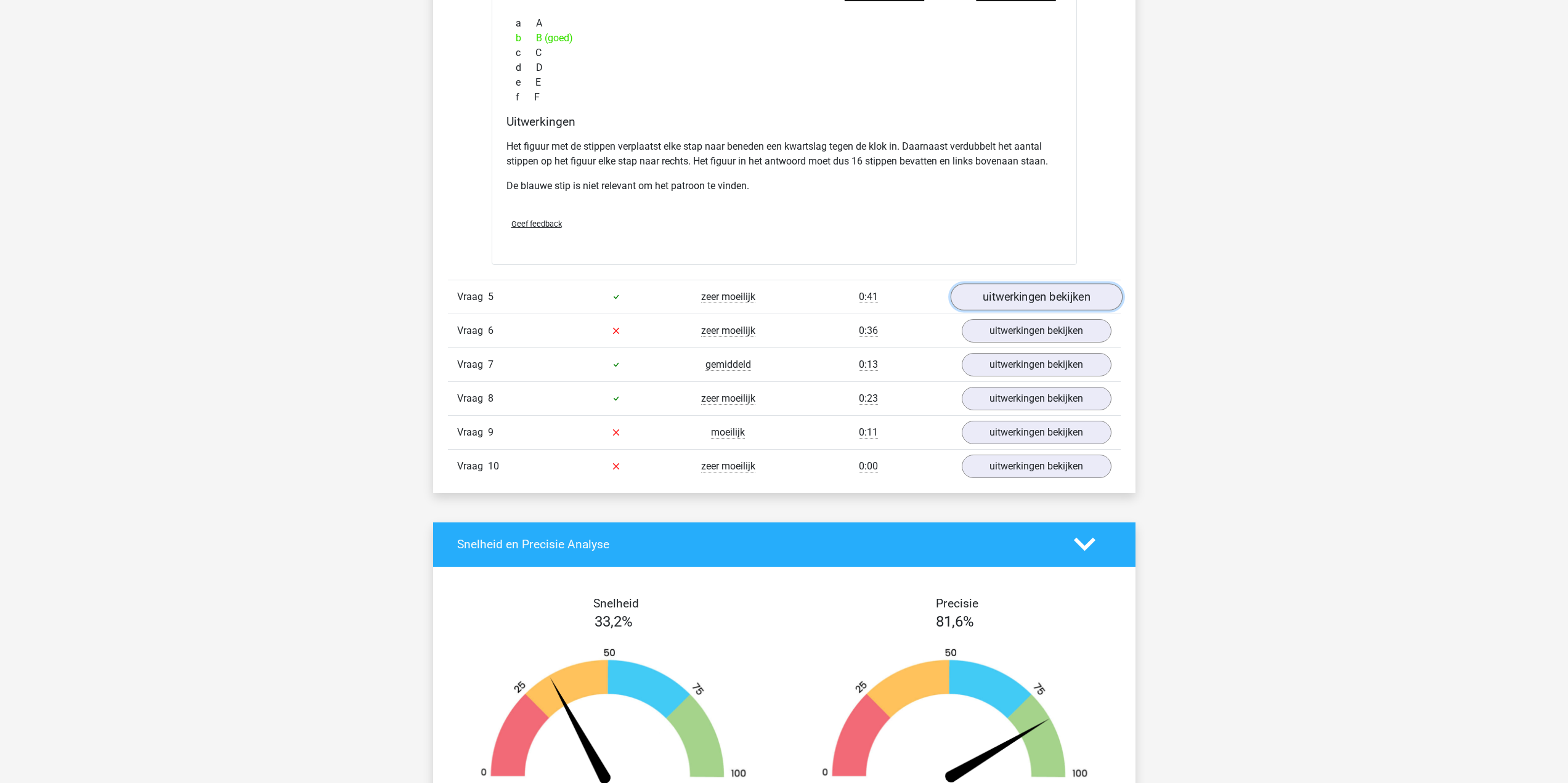
click at [1033, 306] on link "uitwerkingen bekijken" at bounding box center [1036, 297] width 172 height 27
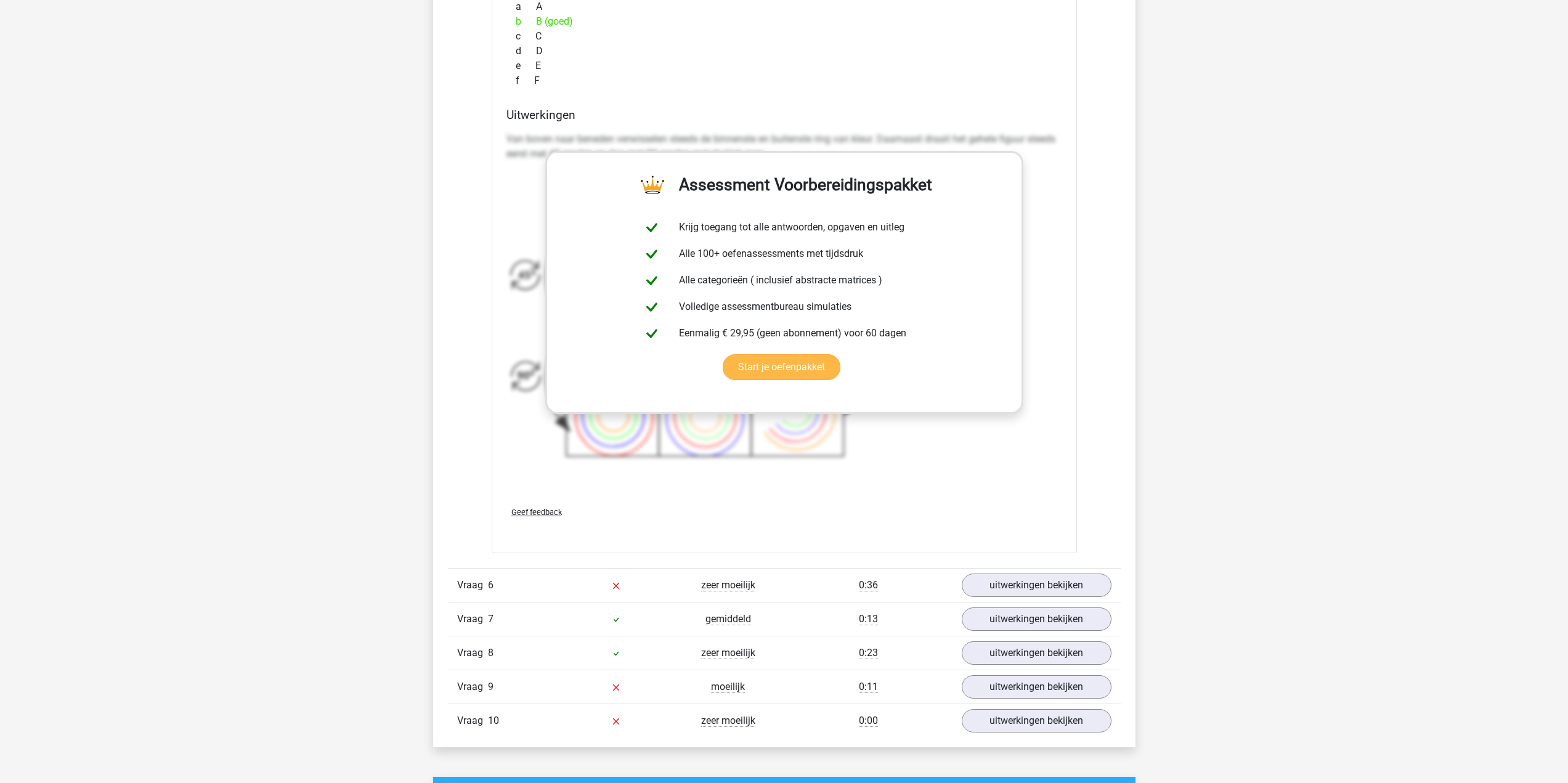
scroll to position [4876, 0]
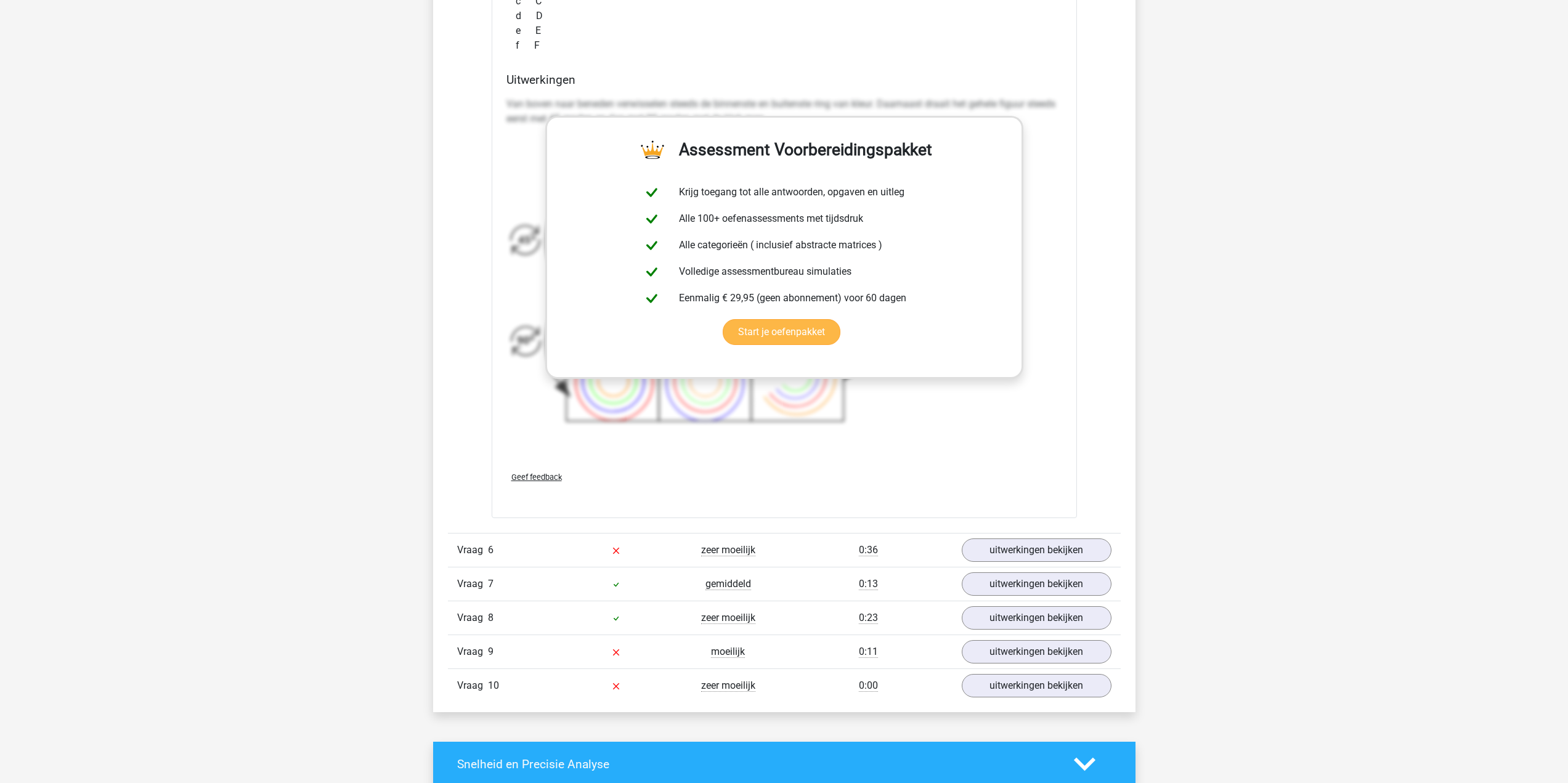
drag, startPoint x: 775, startPoint y: 292, endPoint x: 799, endPoint y: 302, distance: 26.0
click at [799, 302] on div "Welk figuur moet het vraagteken vervangen?" at bounding box center [784, 84] width 585 height 867
click at [1063, 360] on div "Uitwerkingen Van boven naar beneden verwisselen steeds de binnenste en buitenst…" at bounding box center [784, 267] width 565 height 388
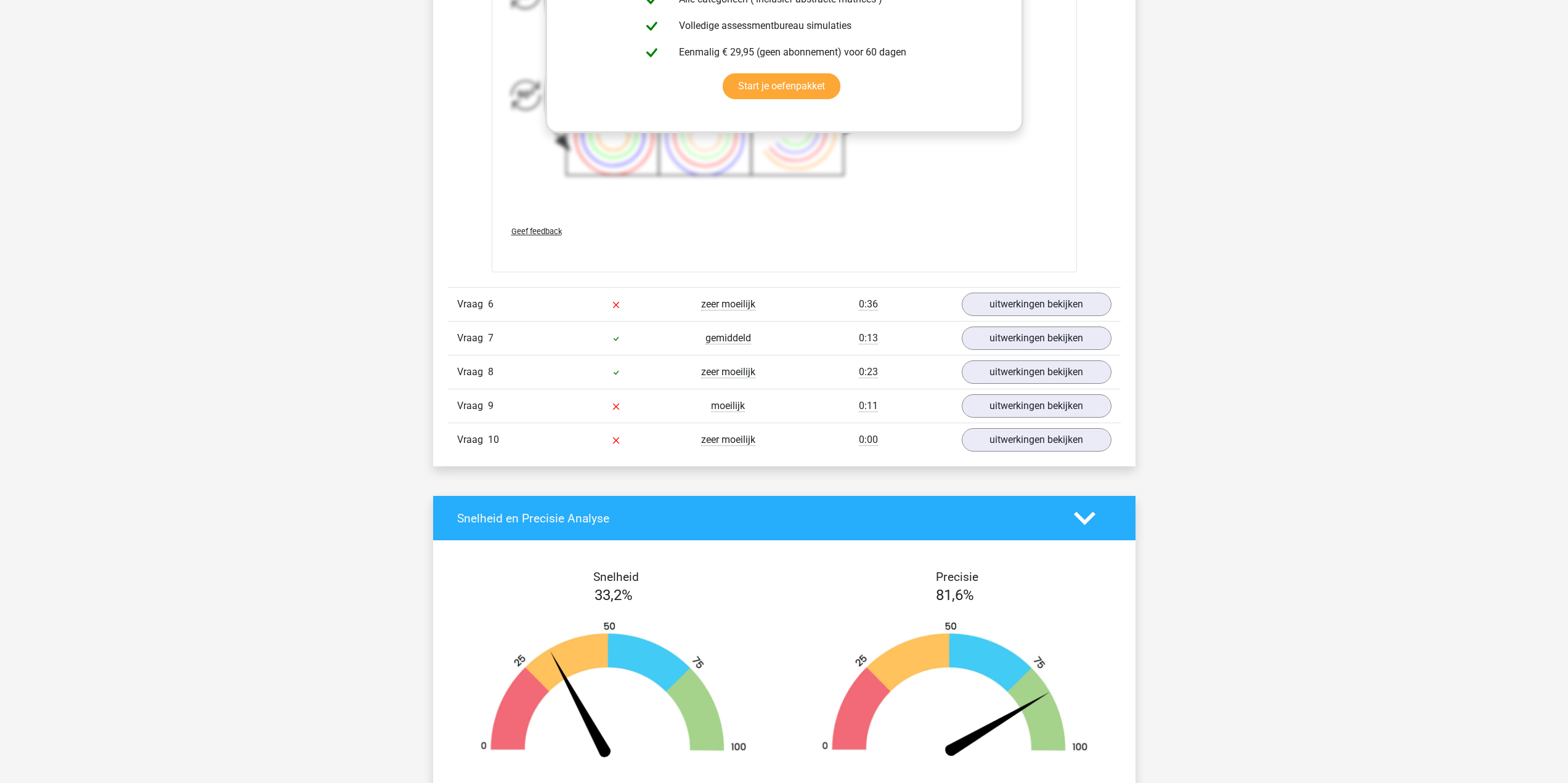
scroll to position [5123, 0]
click at [1003, 295] on link "uitwerkingen bekijken" at bounding box center [1036, 304] width 172 height 27
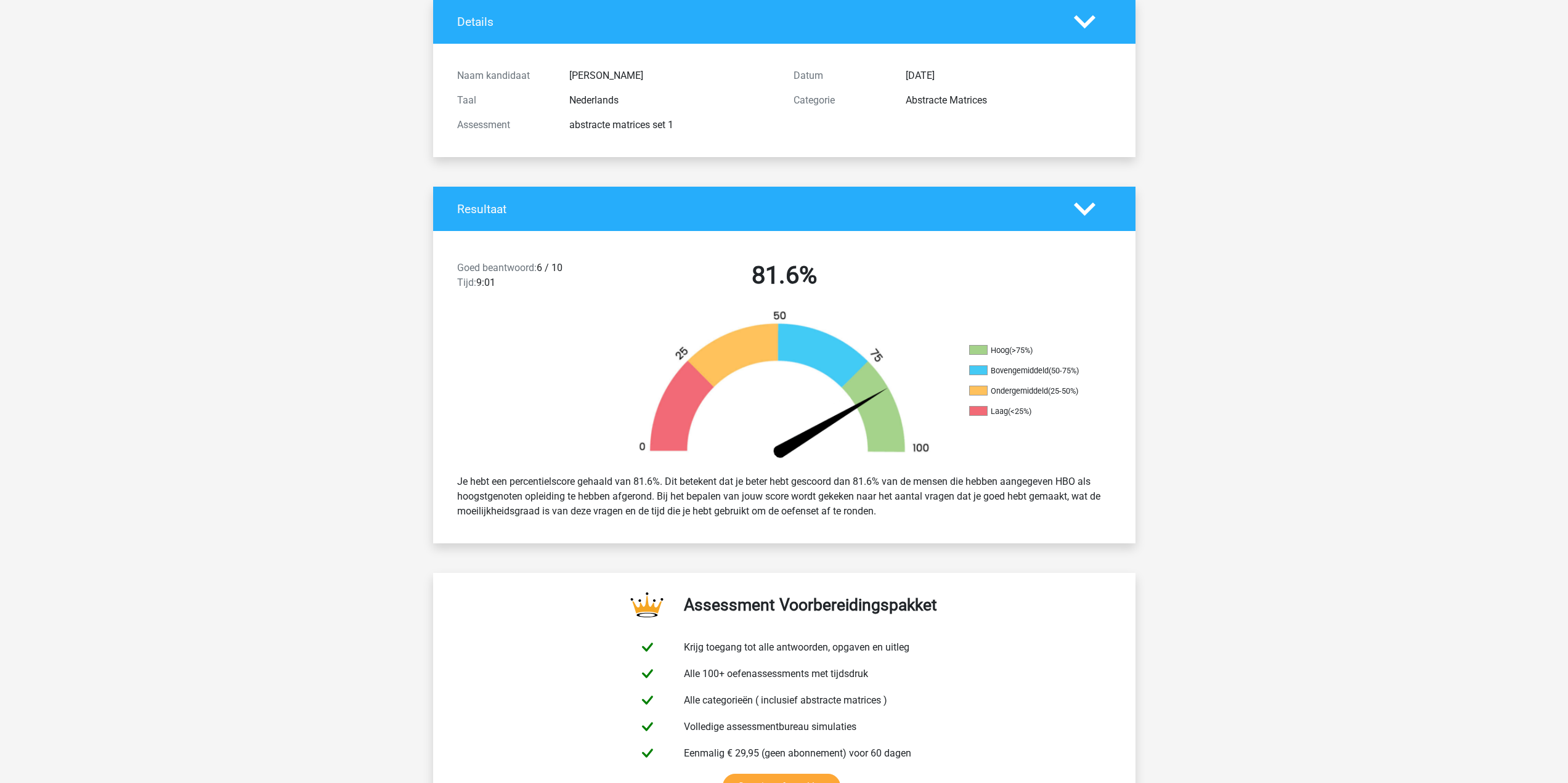
scroll to position [0, 0]
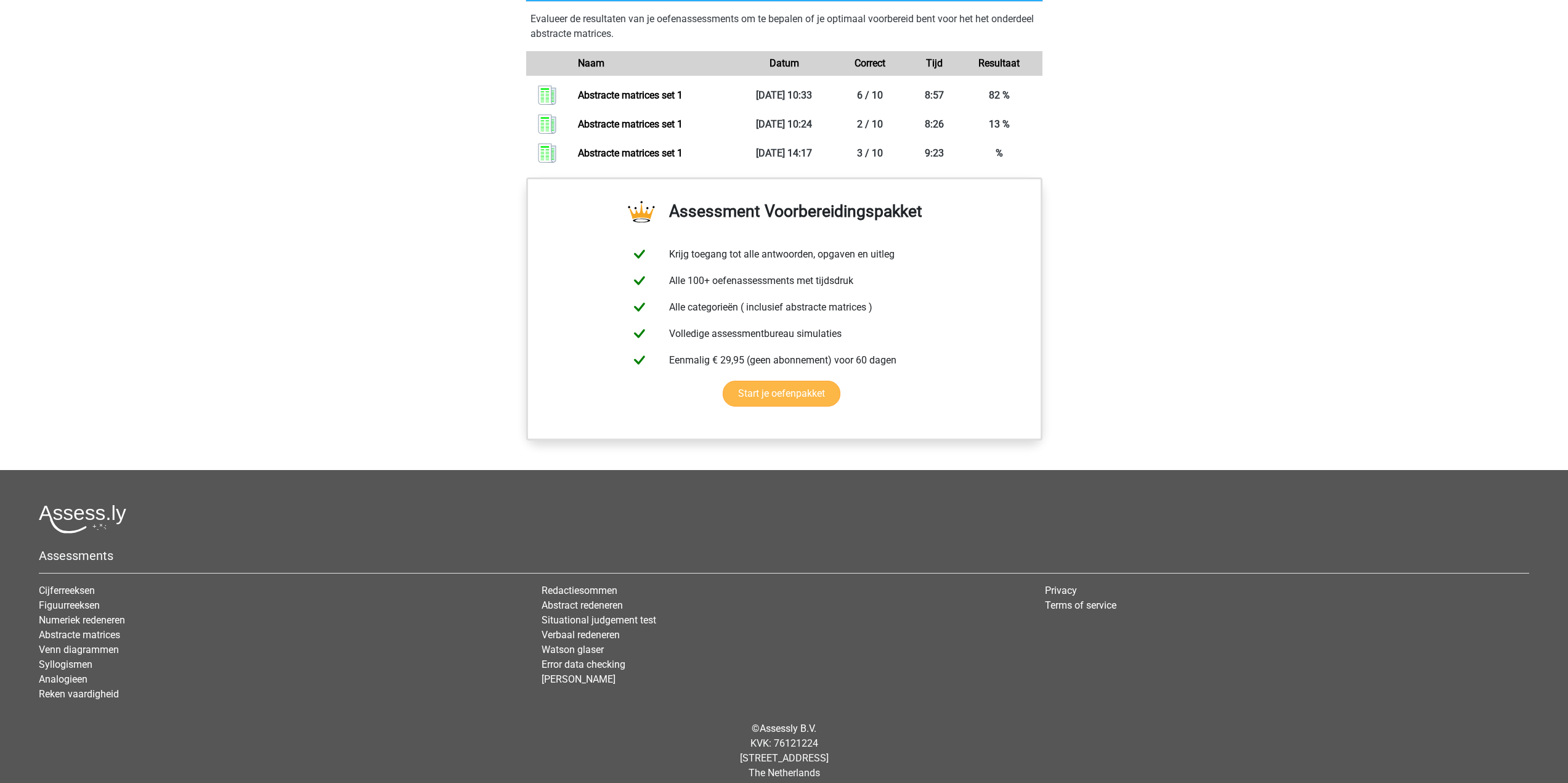
scroll to position [739, 0]
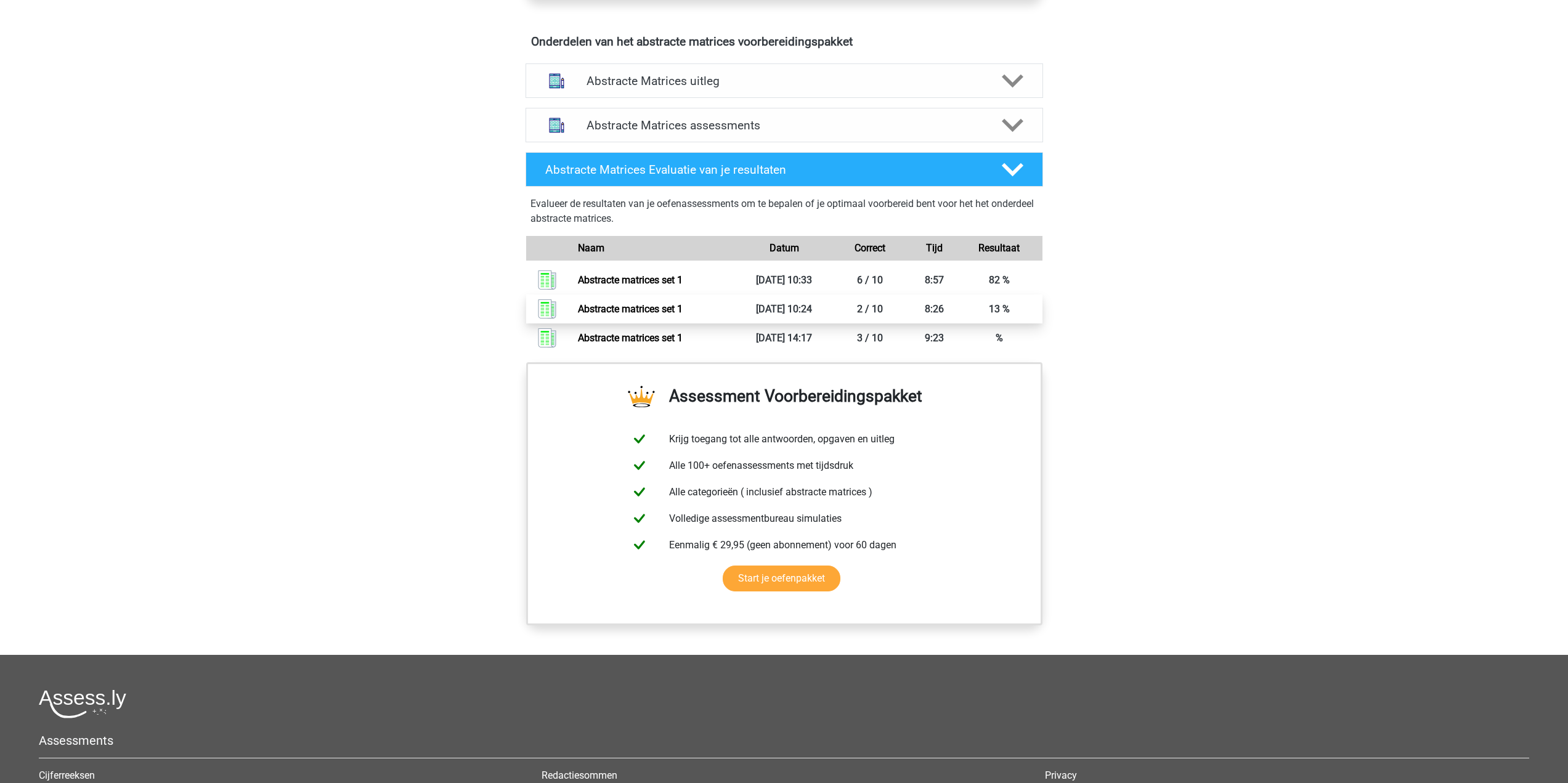
click at [682, 305] on link "Abstracte matrices set 1" at bounding box center [630, 308] width 105 height 11
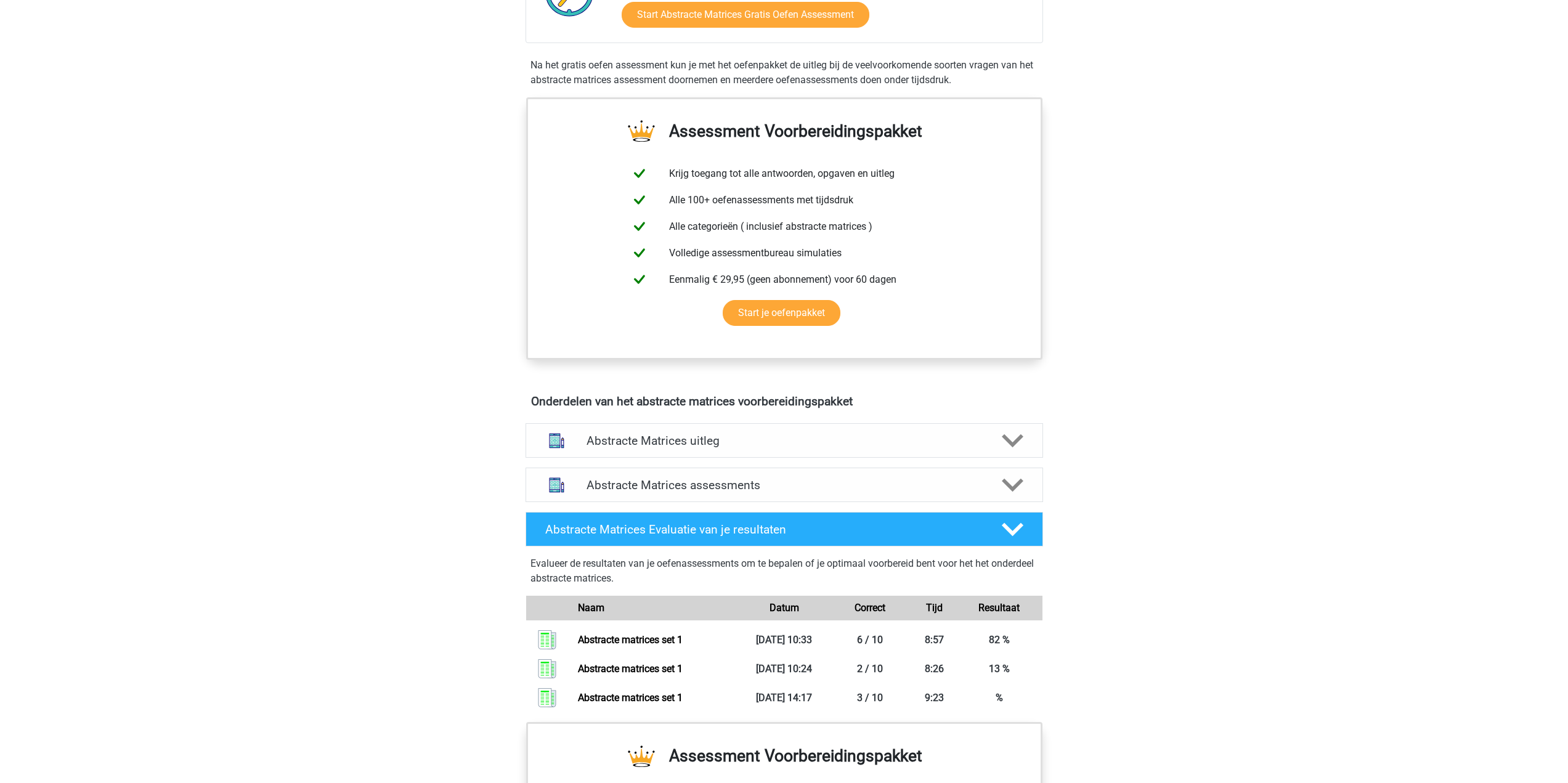
scroll to position [369, 0]
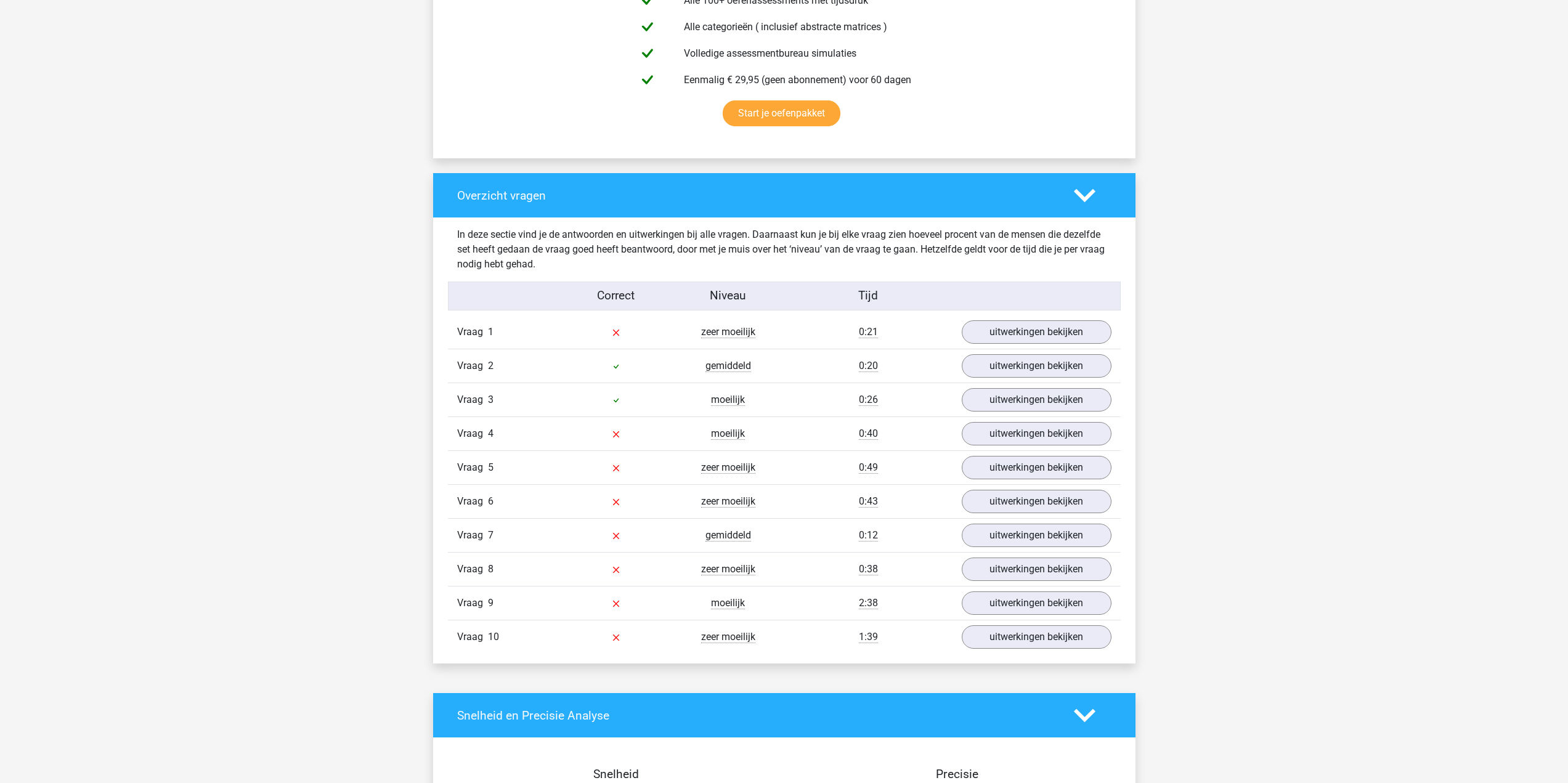
scroll to position [863, 0]
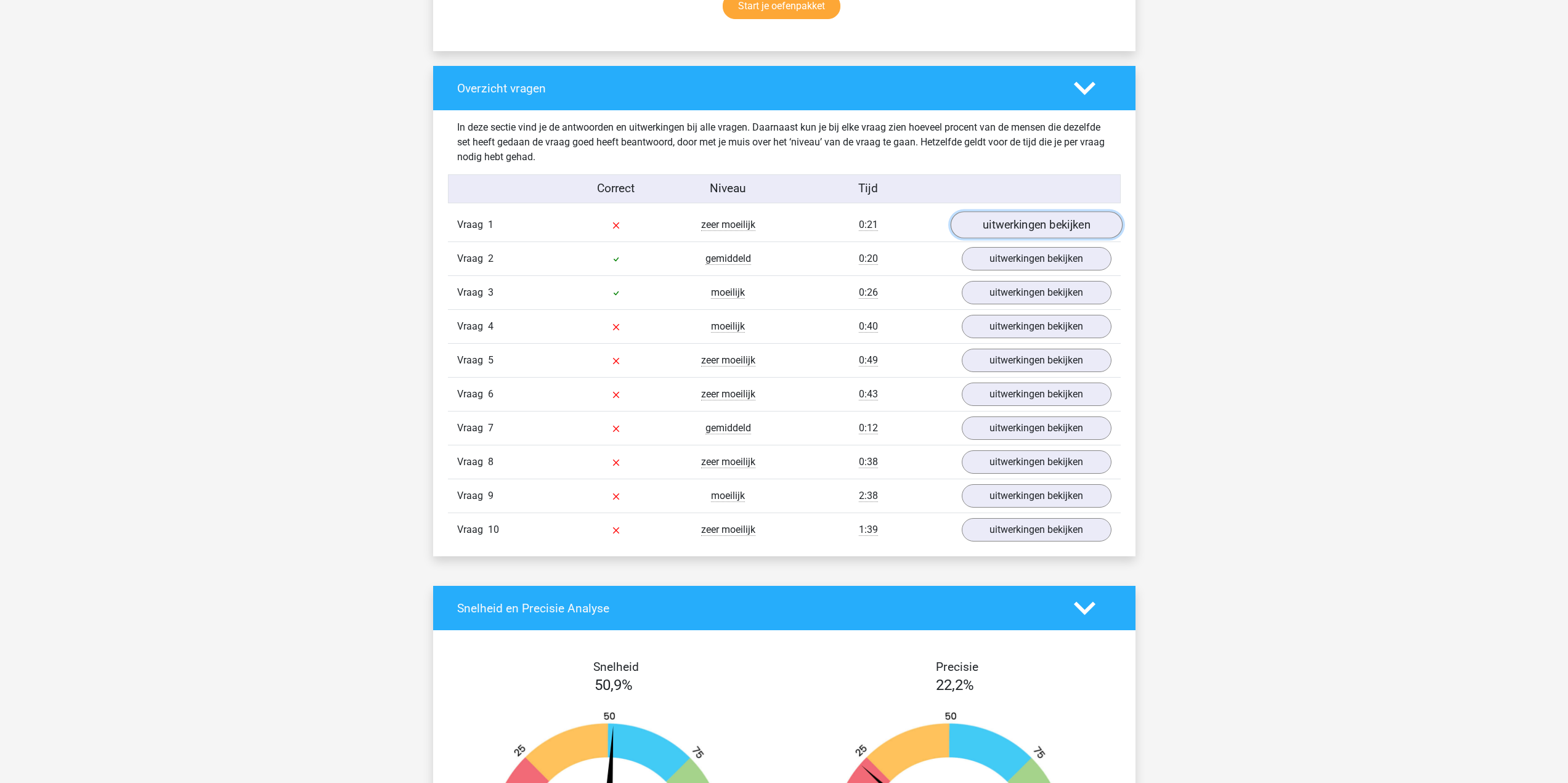
click at [992, 229] on link "uitwerkingen bekijken" at bounding box center [1036, 225] width 172 height 27
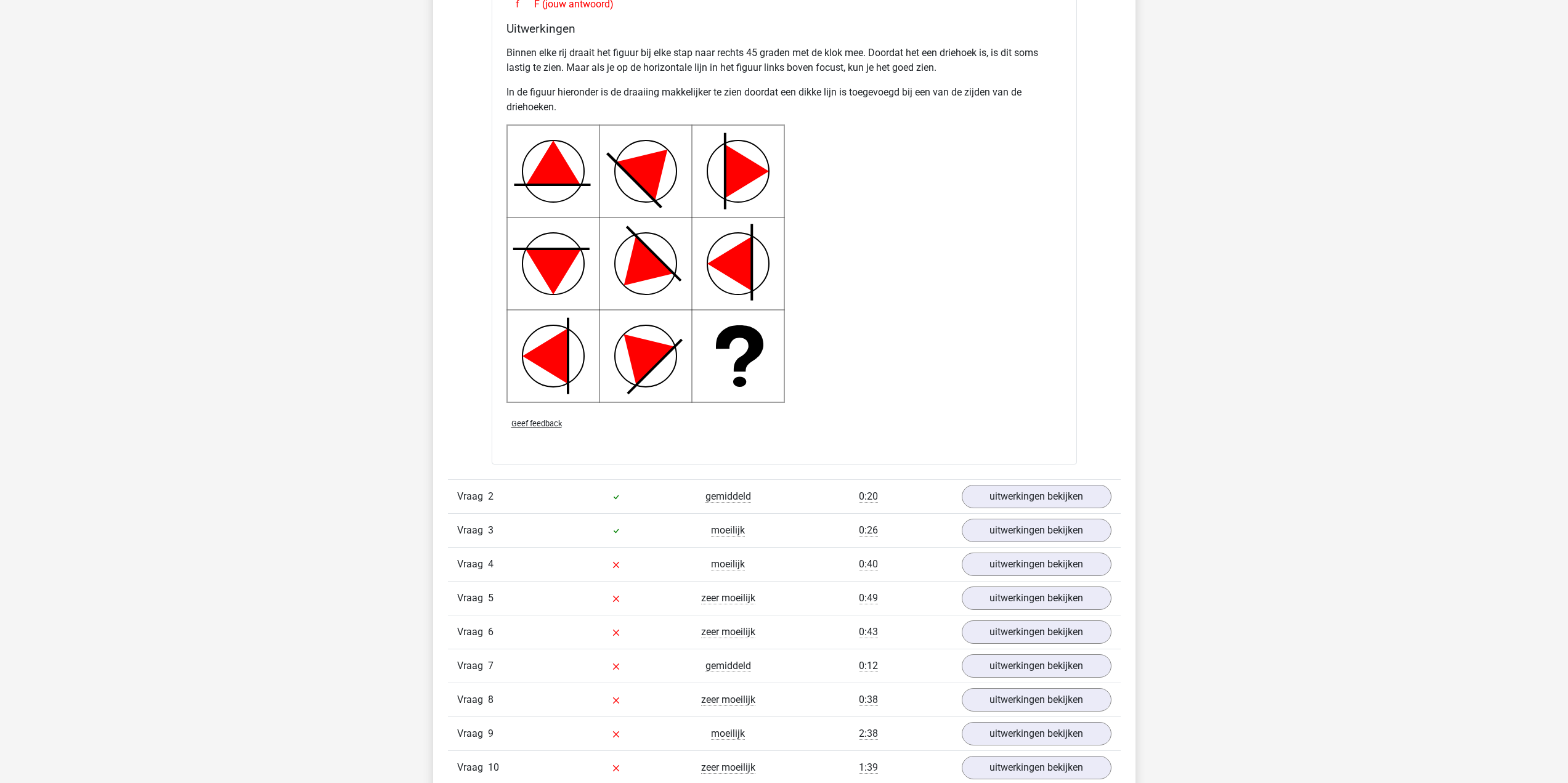
scroll to position [1602, 0]
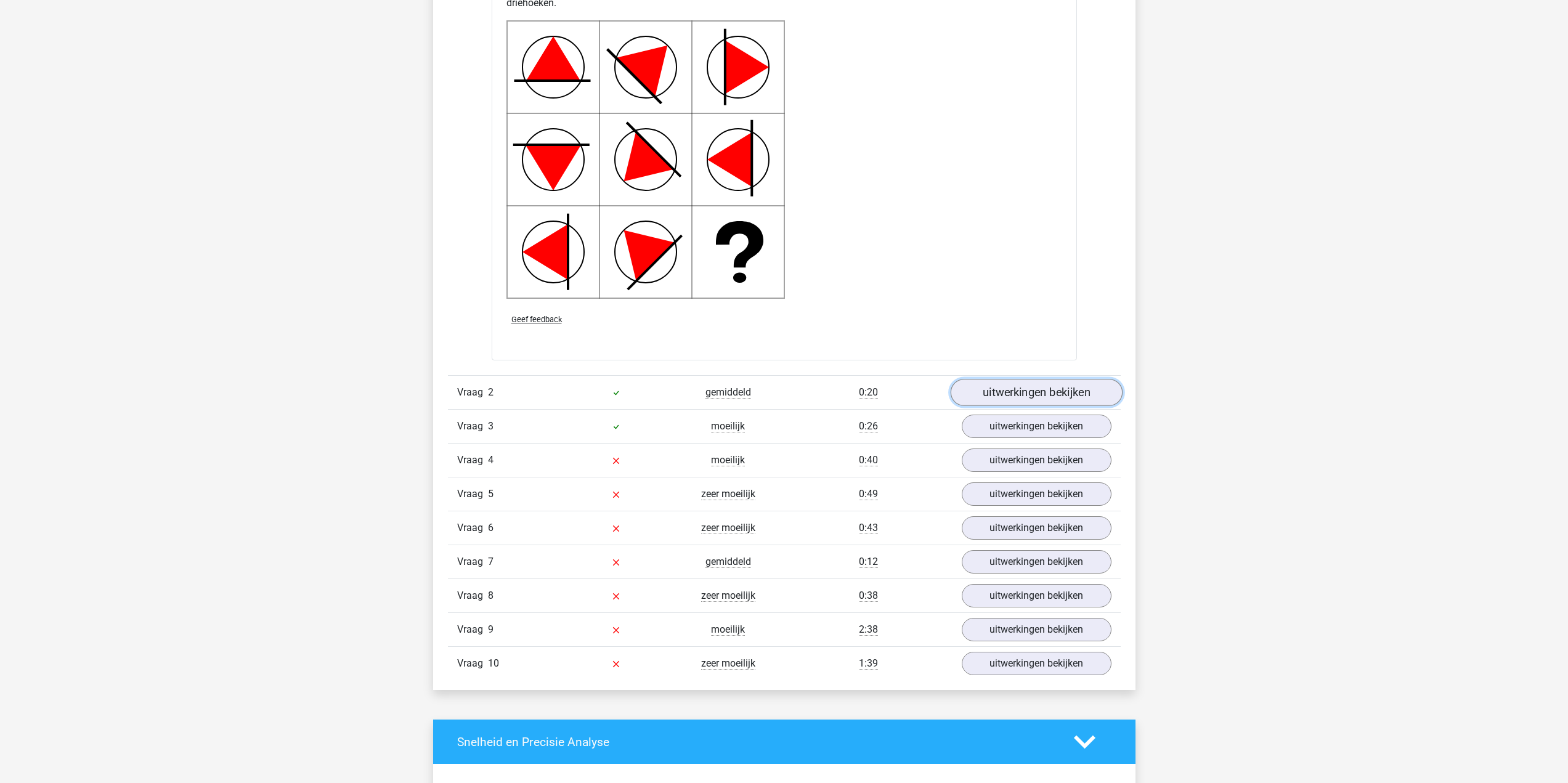
click at [1036, 388] on link "uitwerkingen bekijken" at bounding box center [1036, 392] width 172 height 27
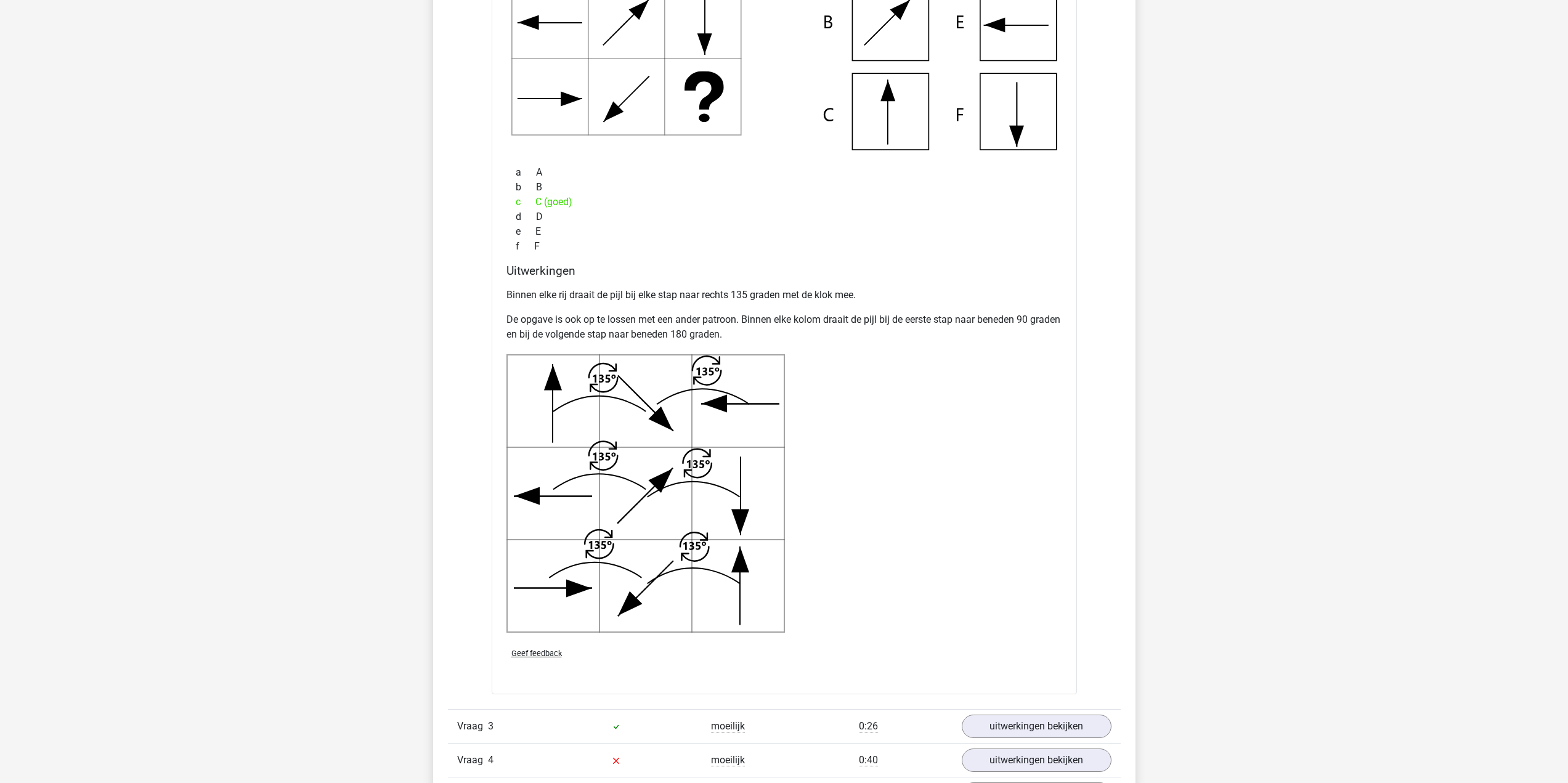
scroll to position [2402, 0]
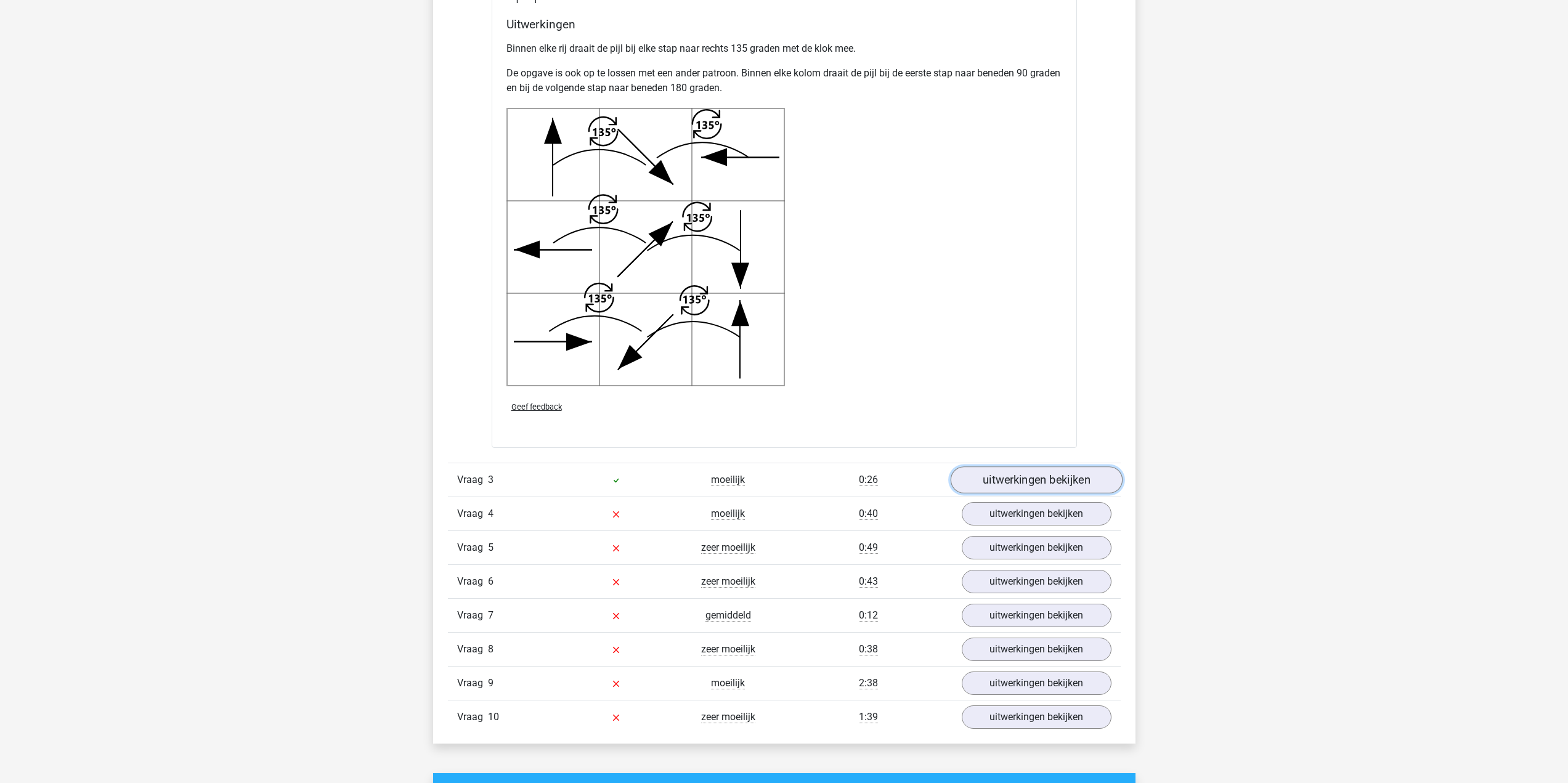
click at [992, 480] on link "uitwerkingen bekijken" at bounding box center [1036, 479] width 172 height 27
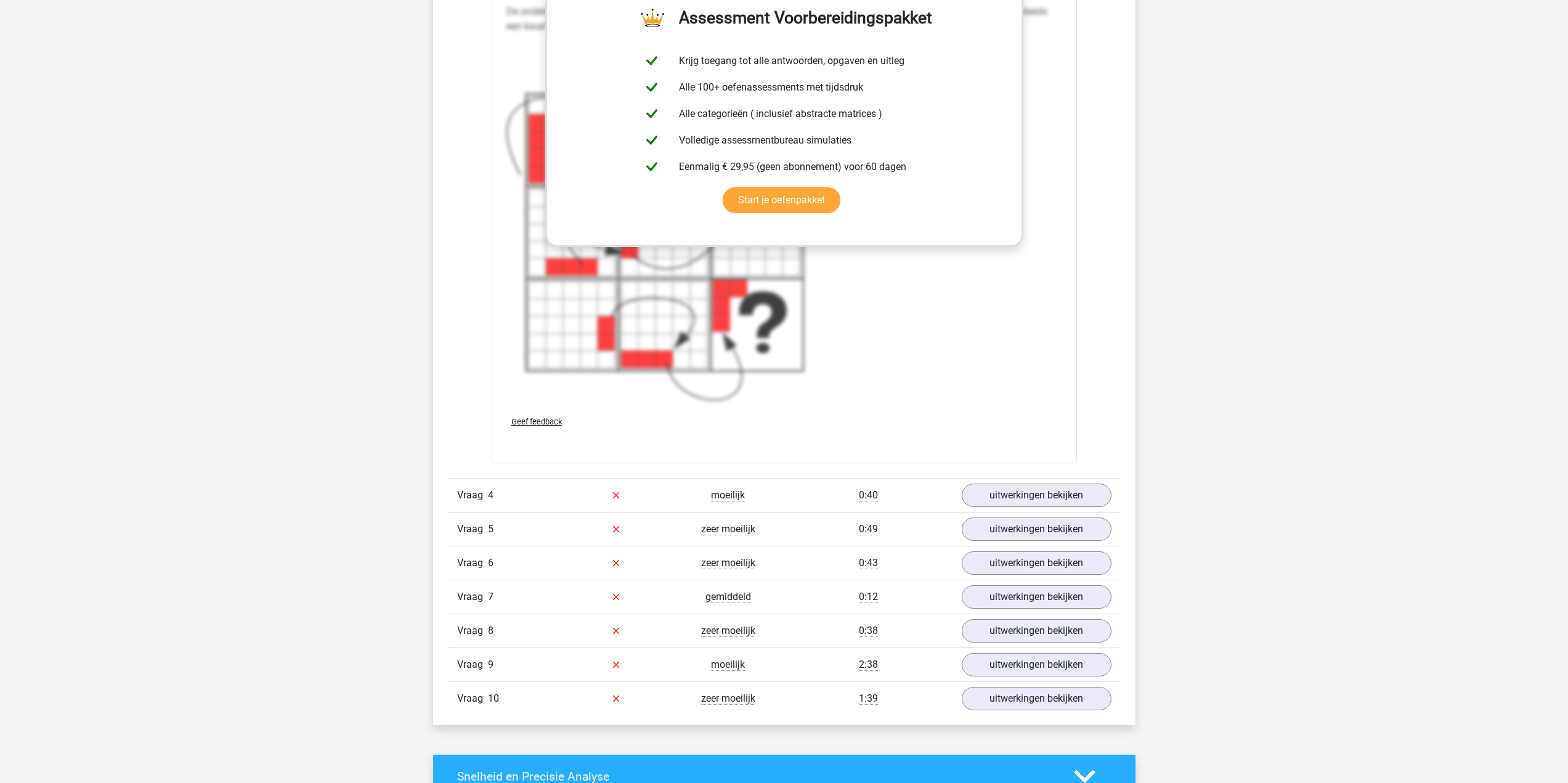
scroll to position [3450, 0]
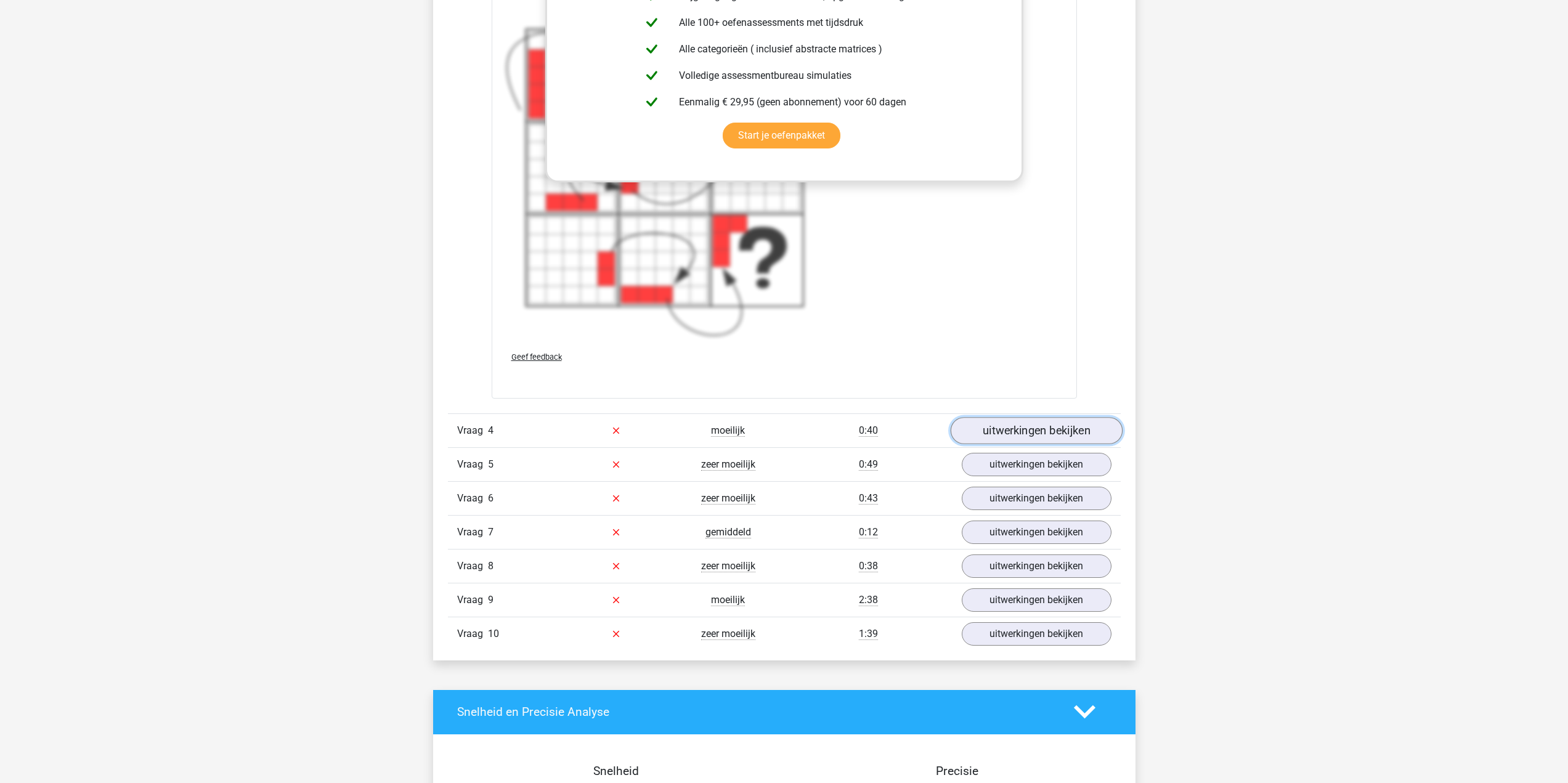
click at [988, 431] on link "uitwerkingen bekijken" at bounding box center [1036, 430] width 172 height 27
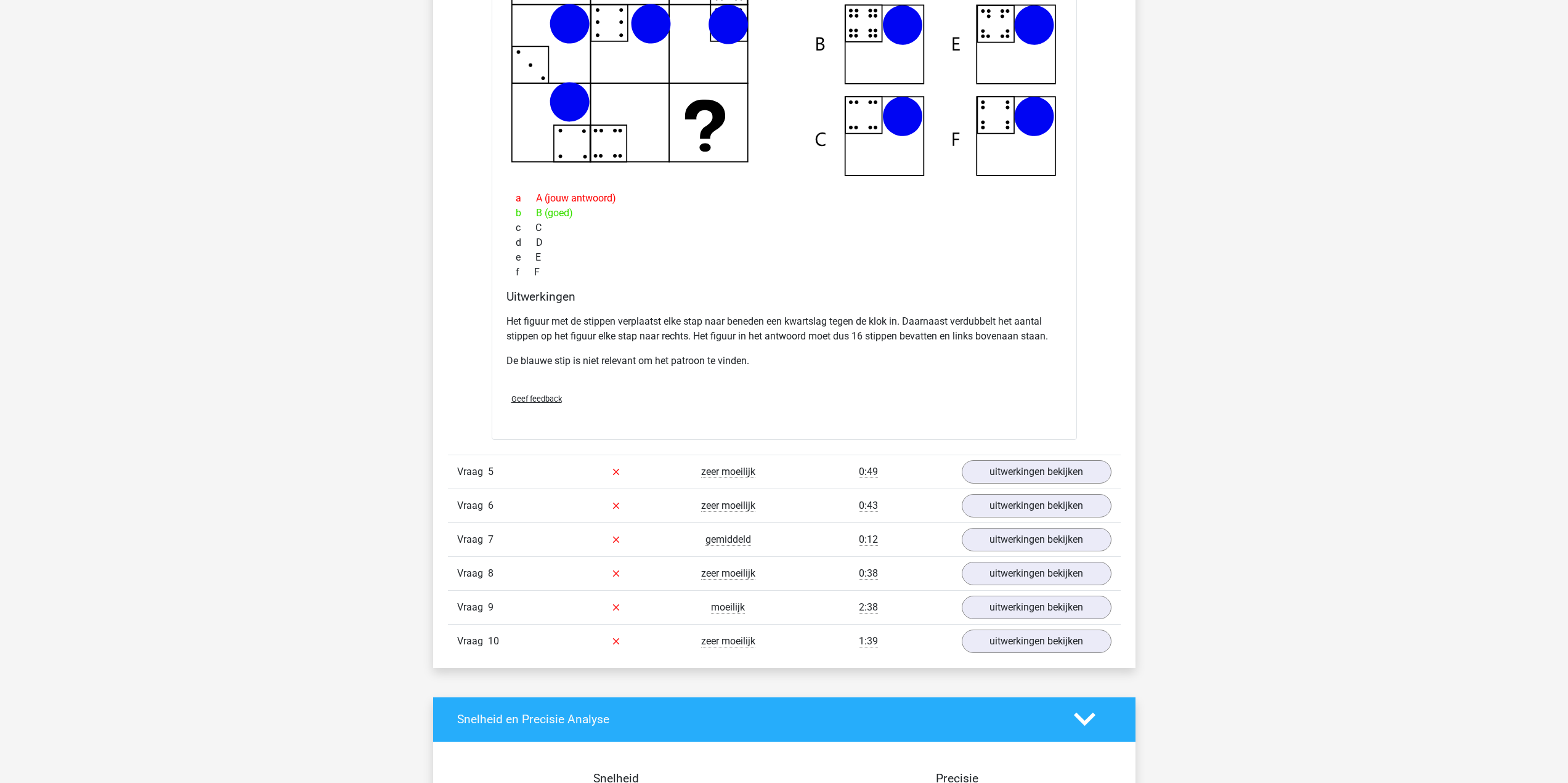
scroll to position [4127, 0]
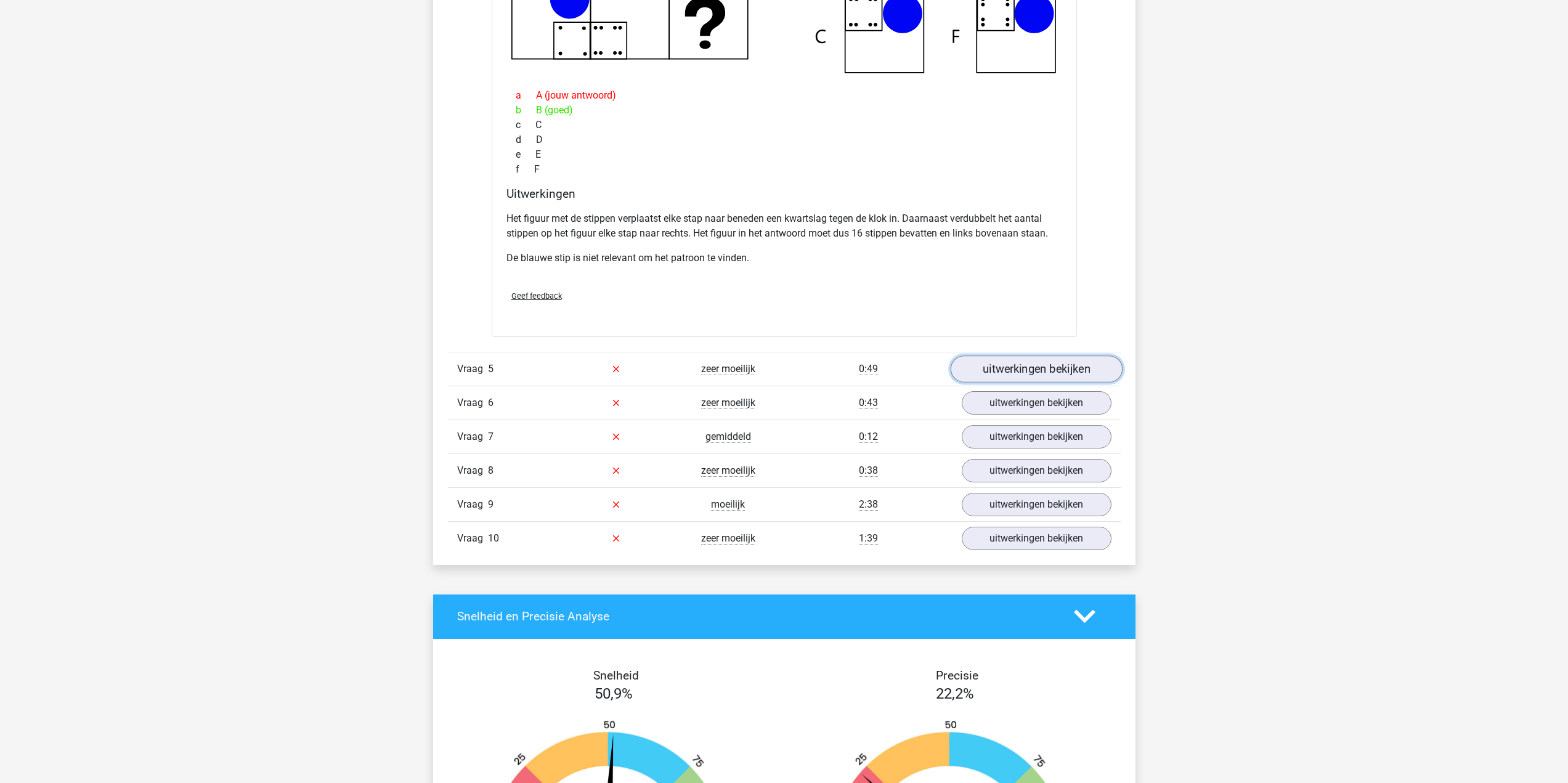
click at [1026, 368] on link "uitwerkingen bekijken" at bounding box center [1036, 368] width 172 height 27
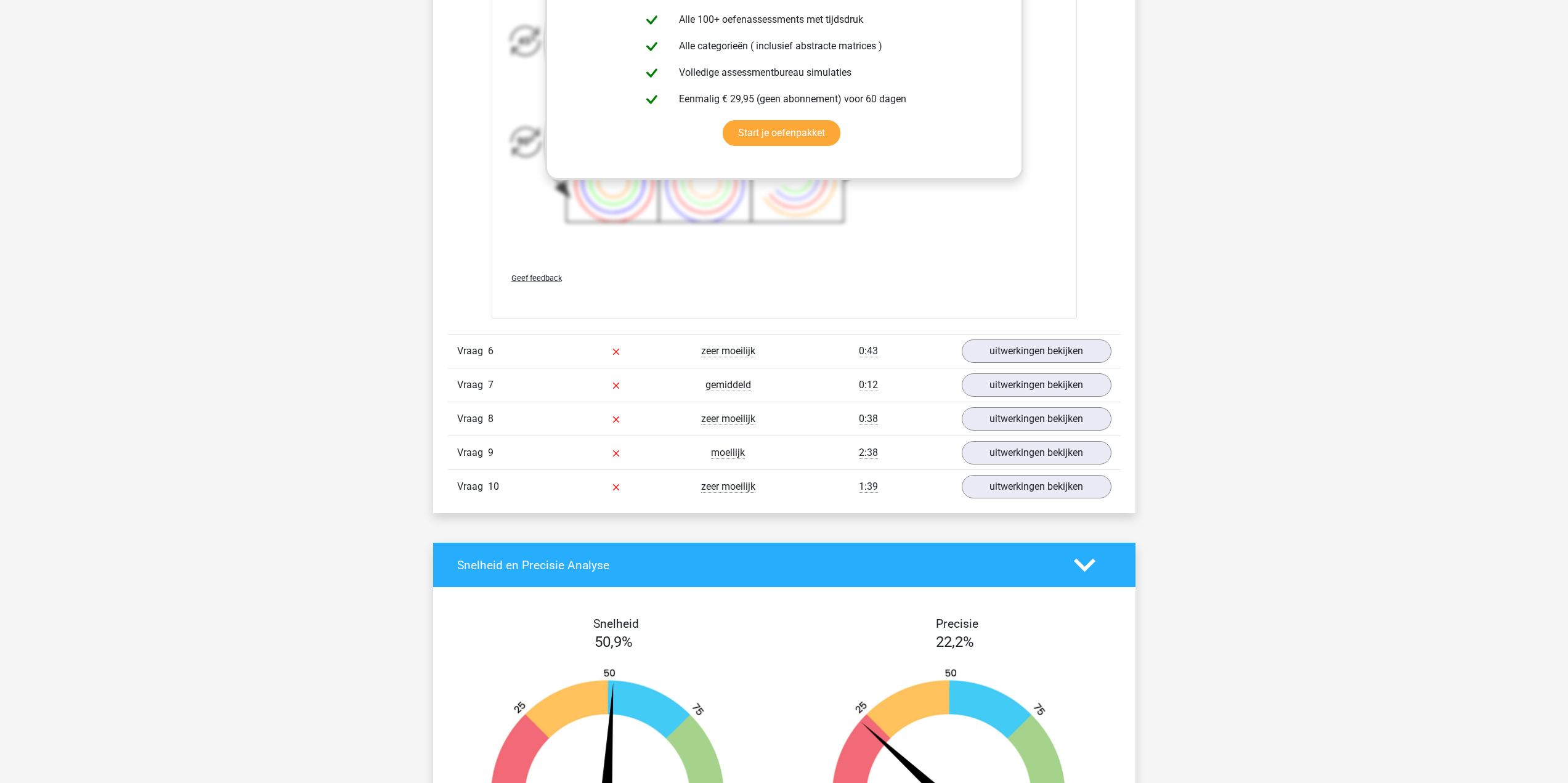
scroll to position [5168, 0]
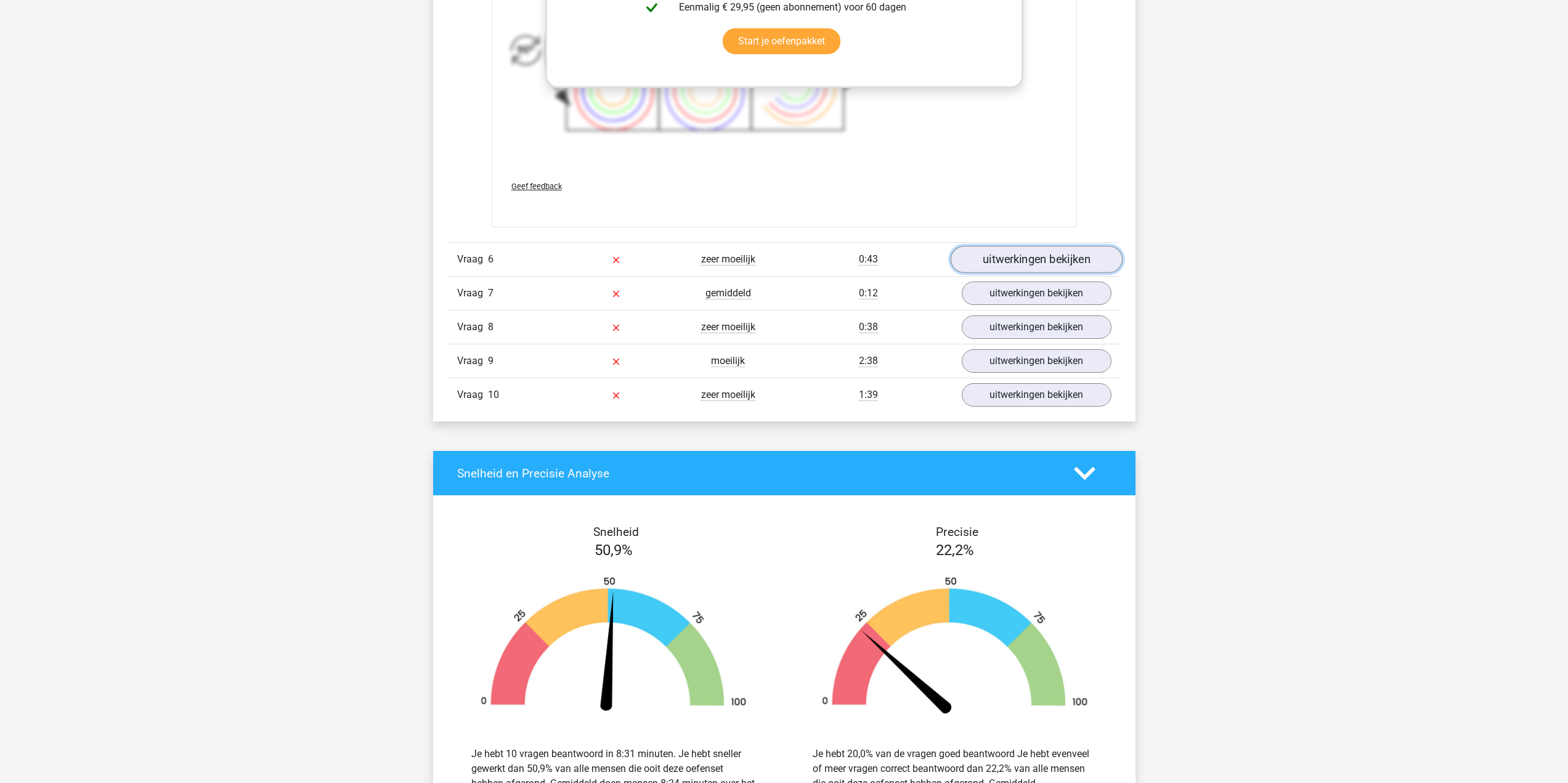
click at [1007, 257] on link "uitwerkingen bekijken" at bounding box center [1036, 259] width 172 height 27
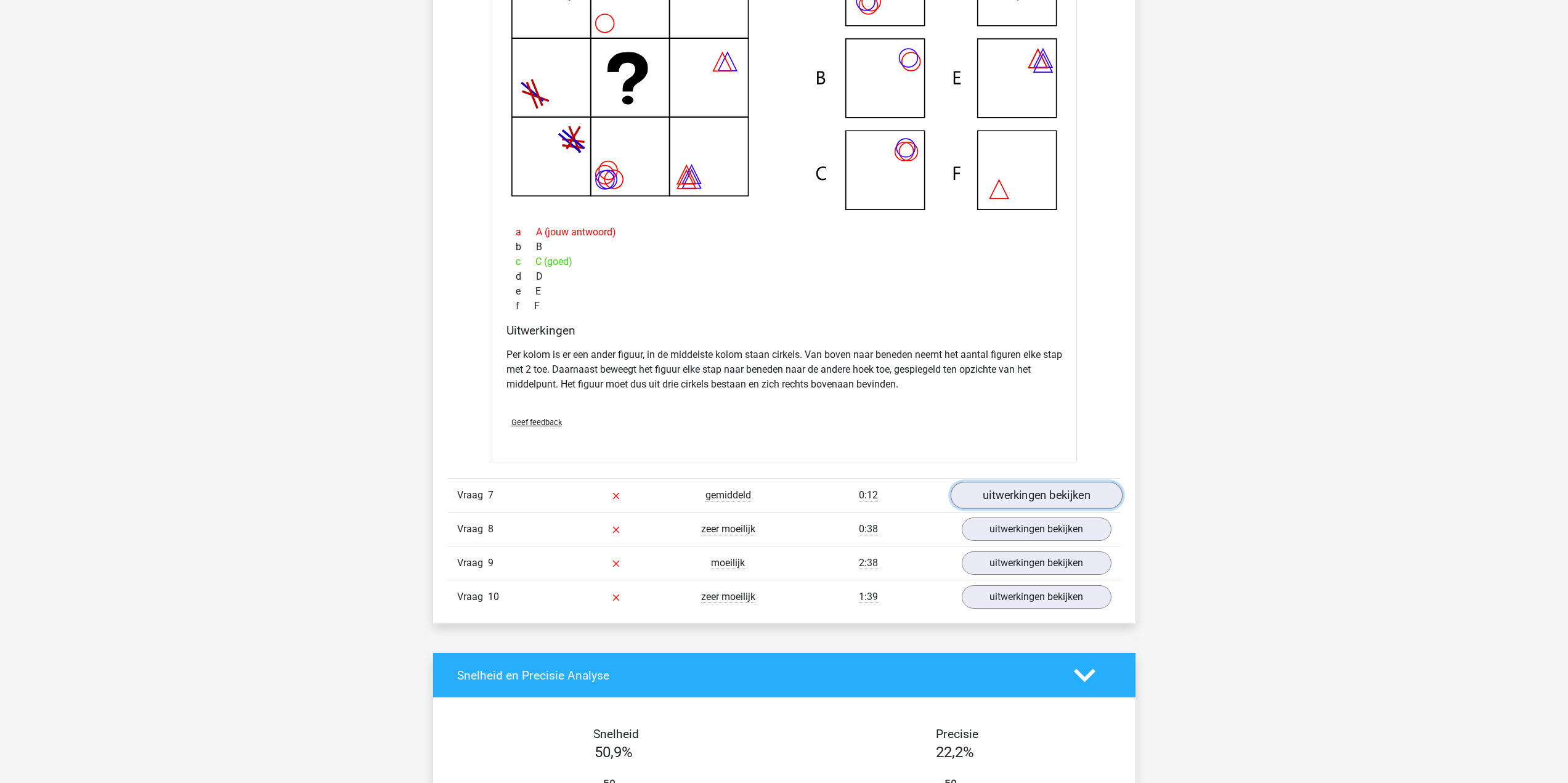
click at [1026, 486] on link "uitwerkingen bekijken" at bounding box center [1036, 495] width 172 height 27
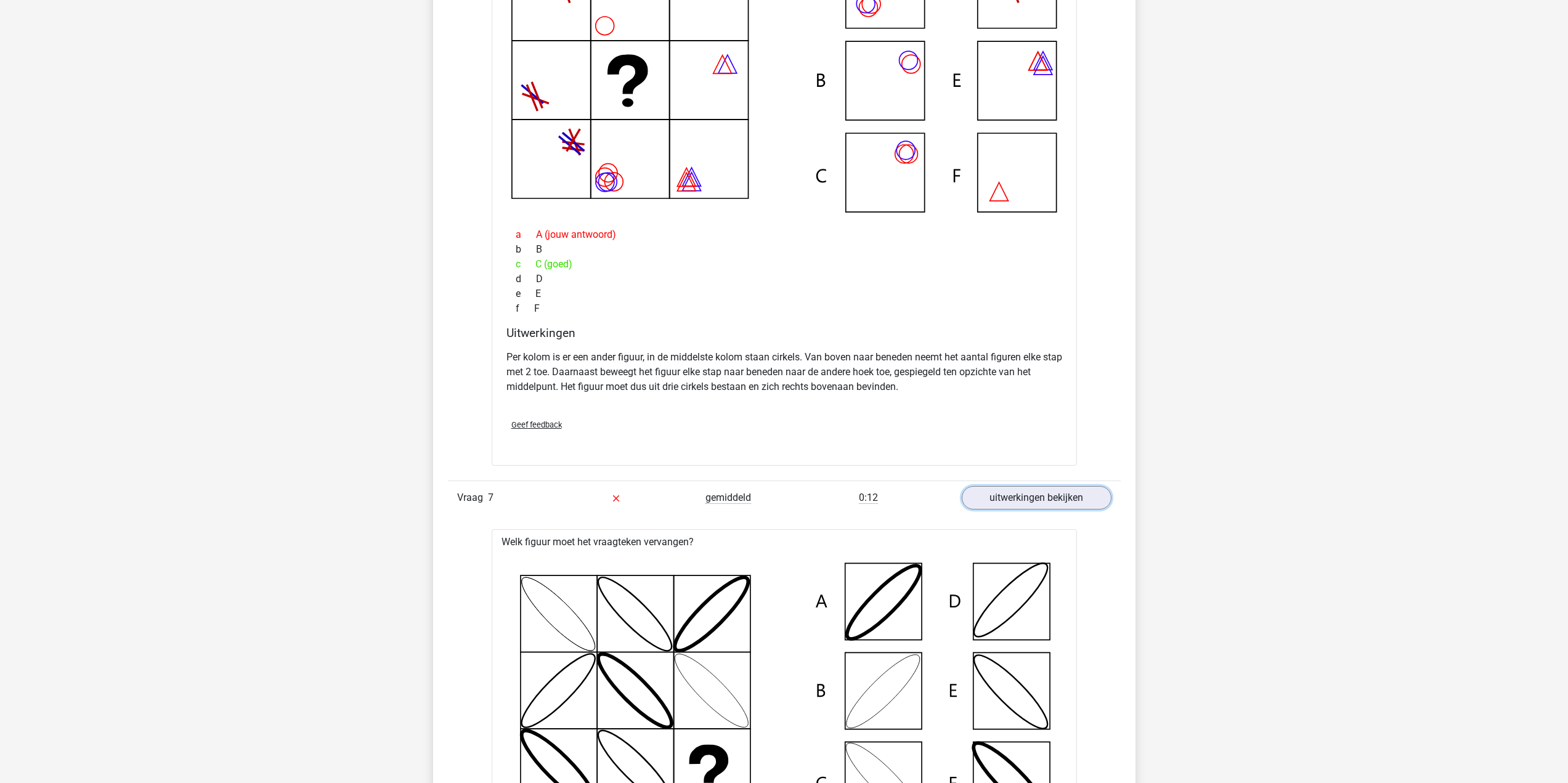
scroll to position [5476, 0]
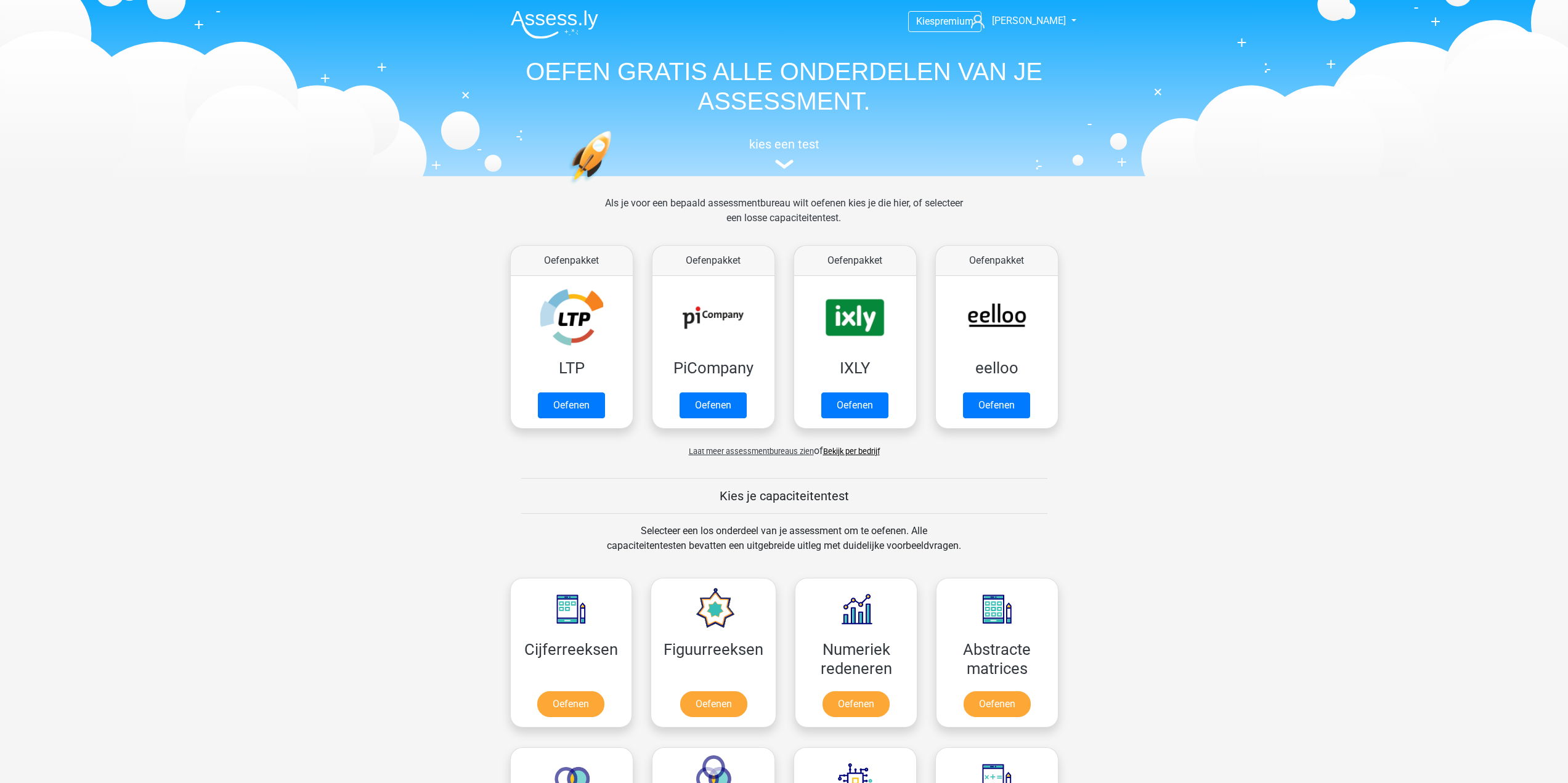
scroll to position [493, 0]
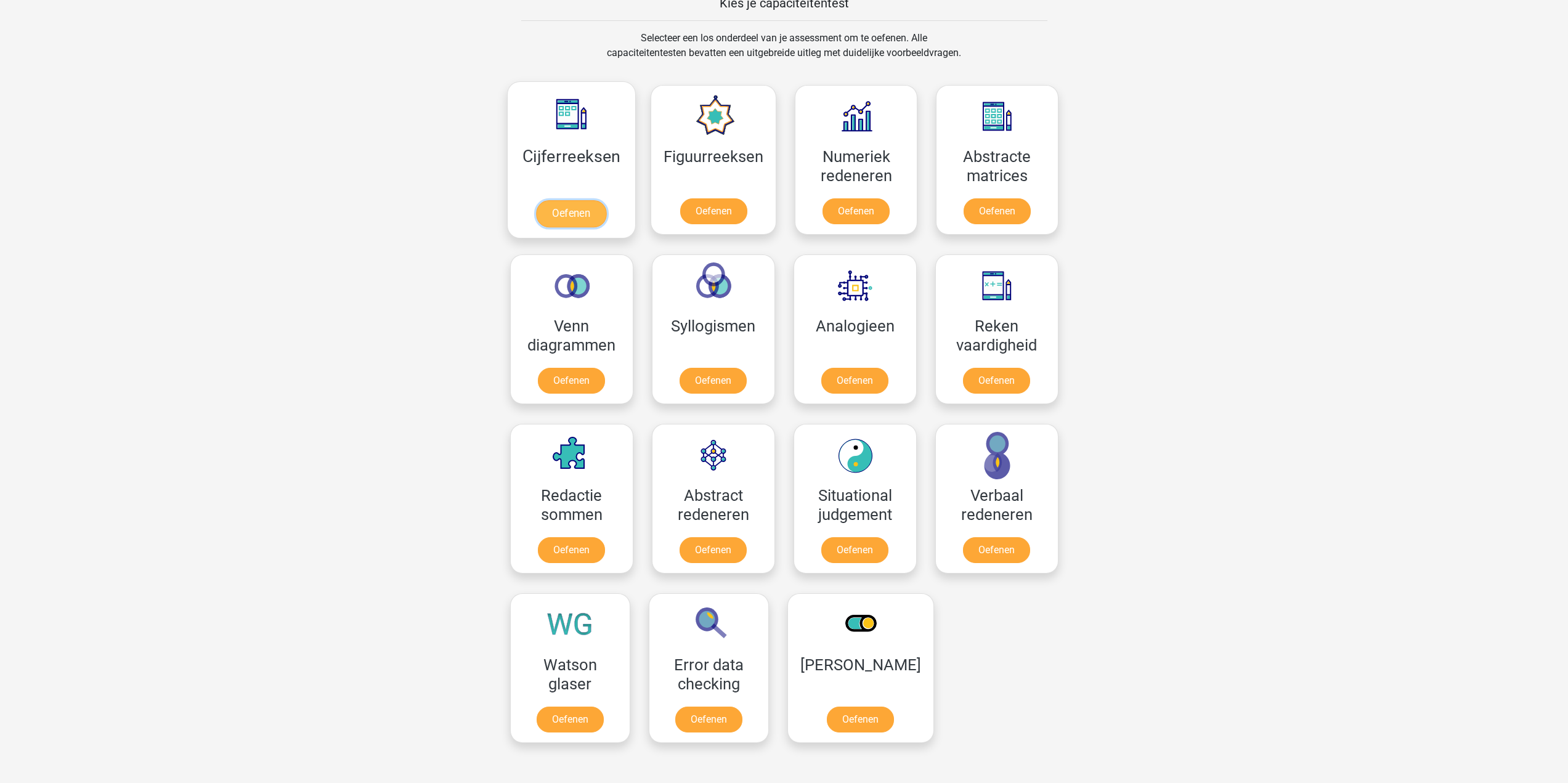
click at [561, 200] on link "Oefenen" at bounding box center [571, 213] width 70 height 27
click at [538, 201] on link "Oefenen" at bounding box center [571, 213] width 70 height 27
click at [589, 219] on link "Oefenen" at bounding box center [571, 213] width 70 height 27
click at [998, 550] on link "Oefenen" at bounding box center [996, 552] width 70 height 27
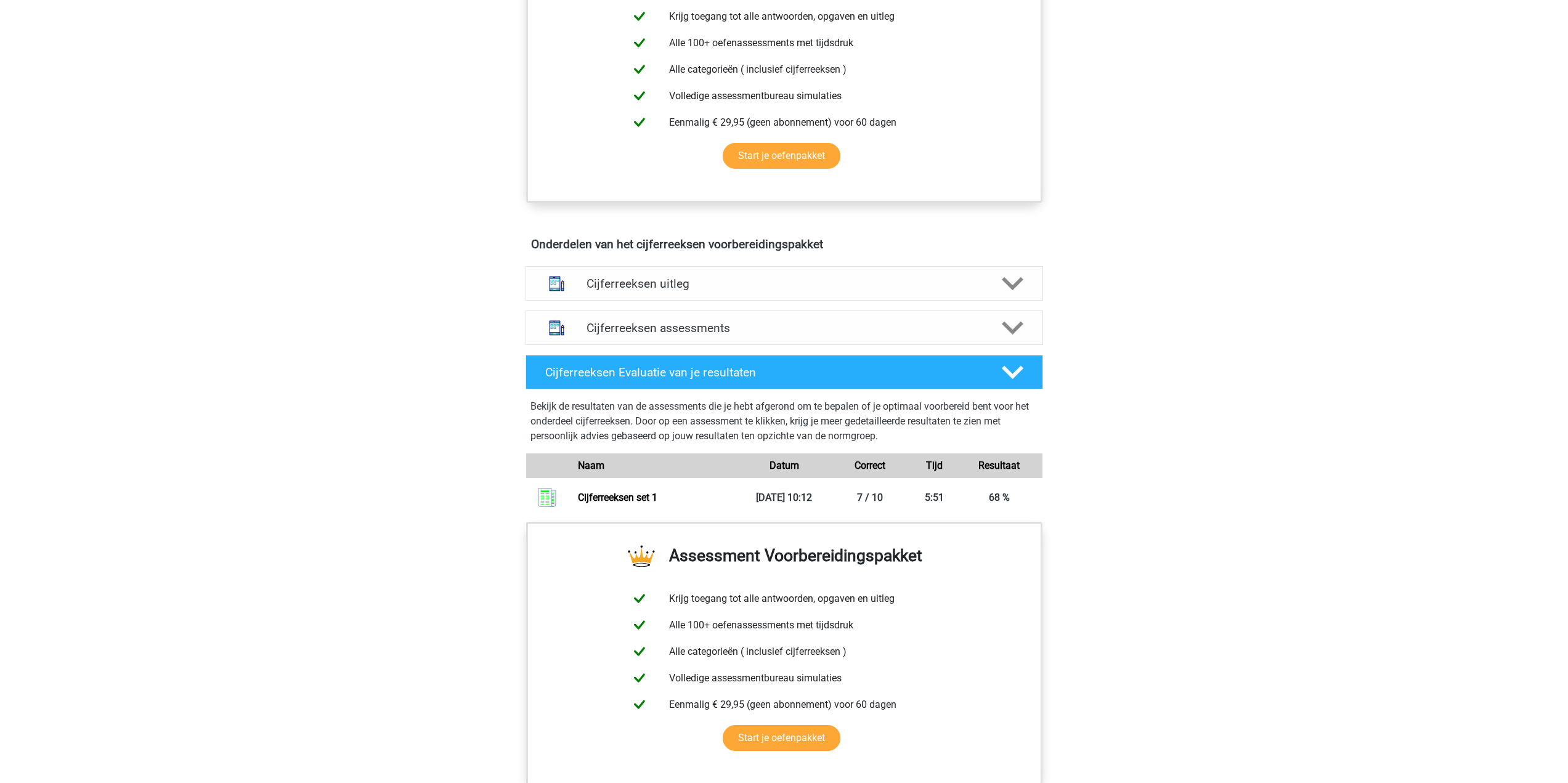
scroll to position [616, 0]
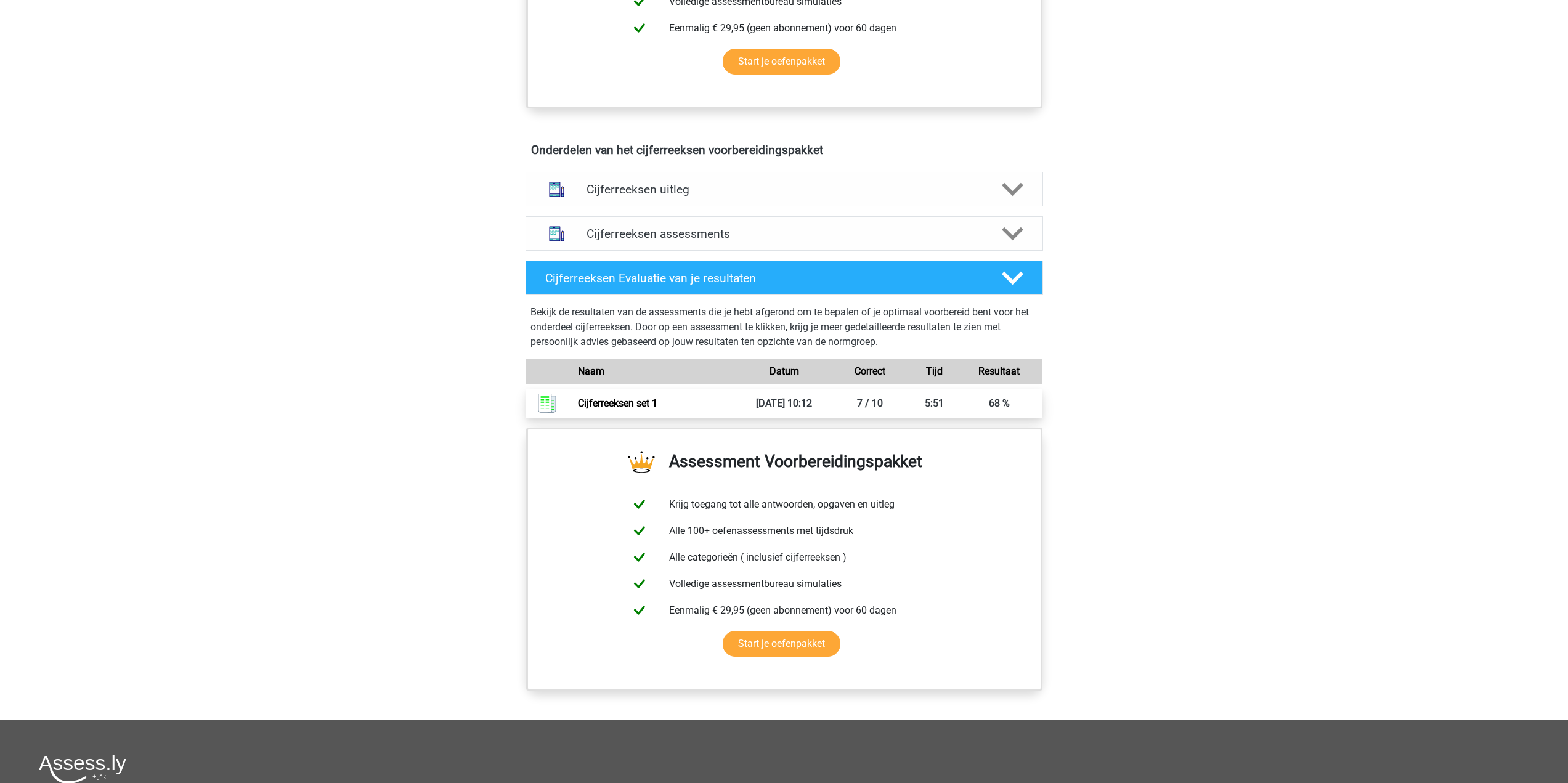
click at [657, 409] on link "Cijferreeksen set 1" at bounding box center [617, 402] width 80 height 11
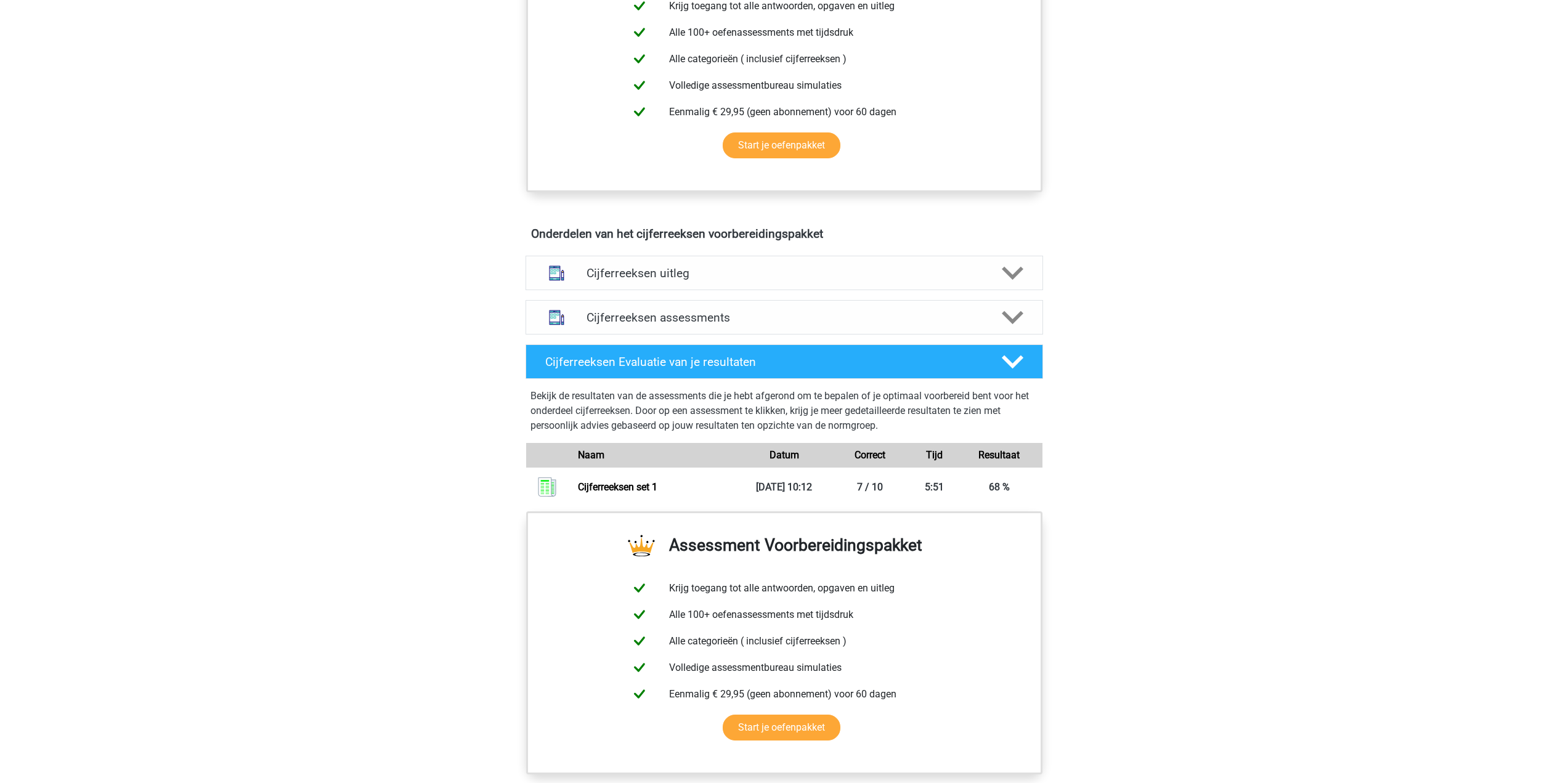
scroll to position [431, 0]
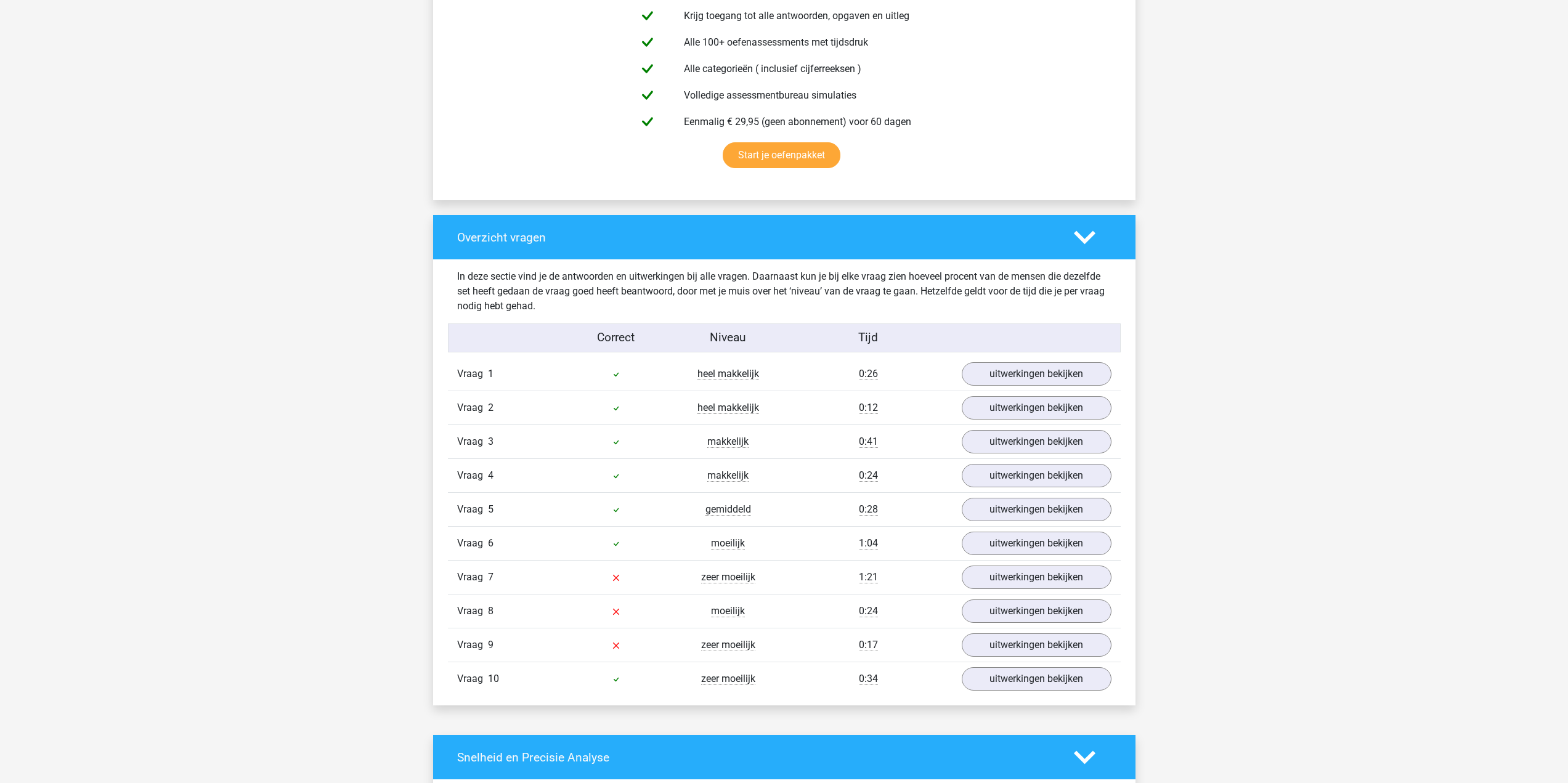
scroll to position [800, 0]
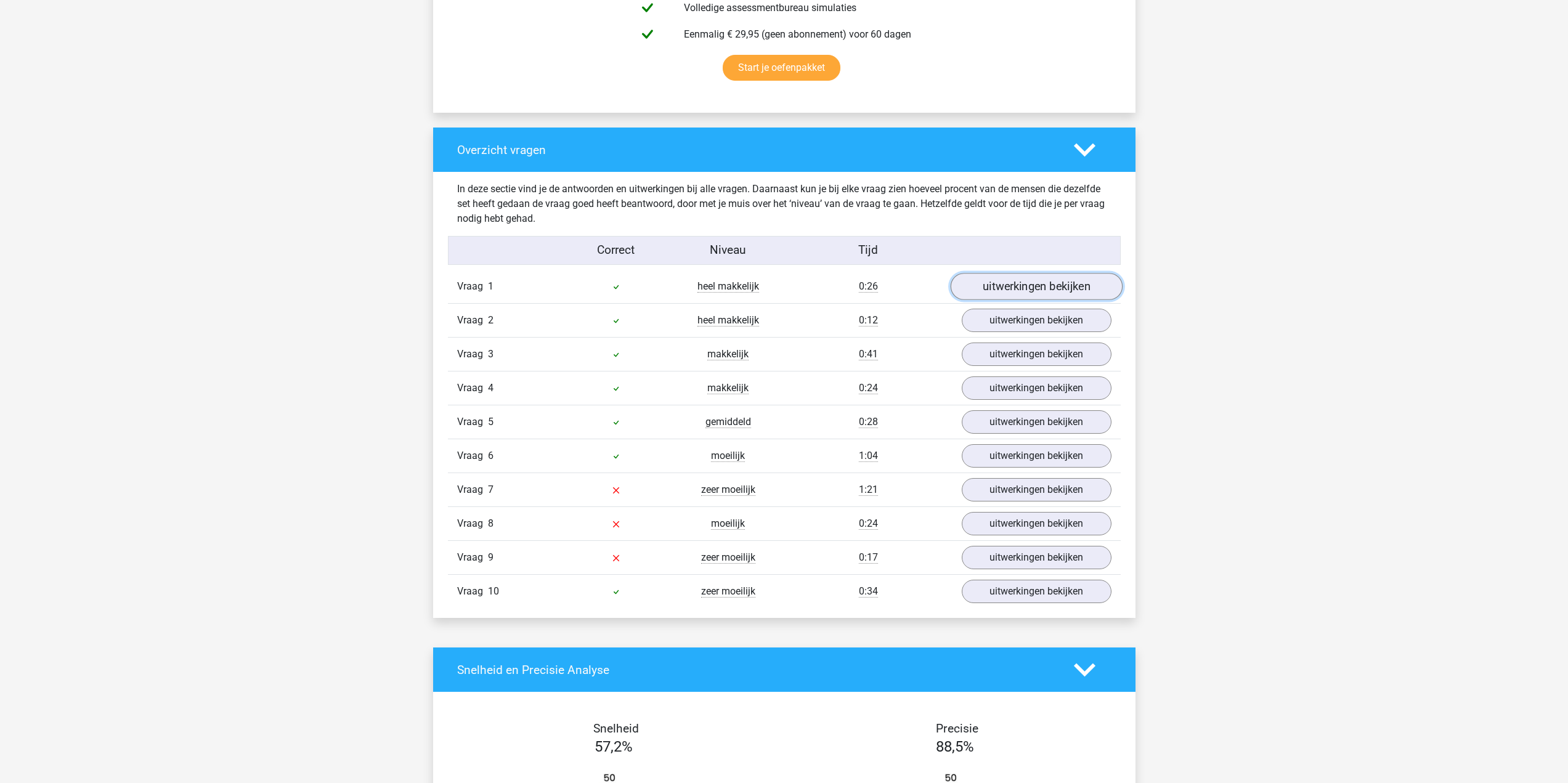
click at [994, 283] on link "uitwerkingen bekijken" at bounding box center [1036, 286] width 172 height 27
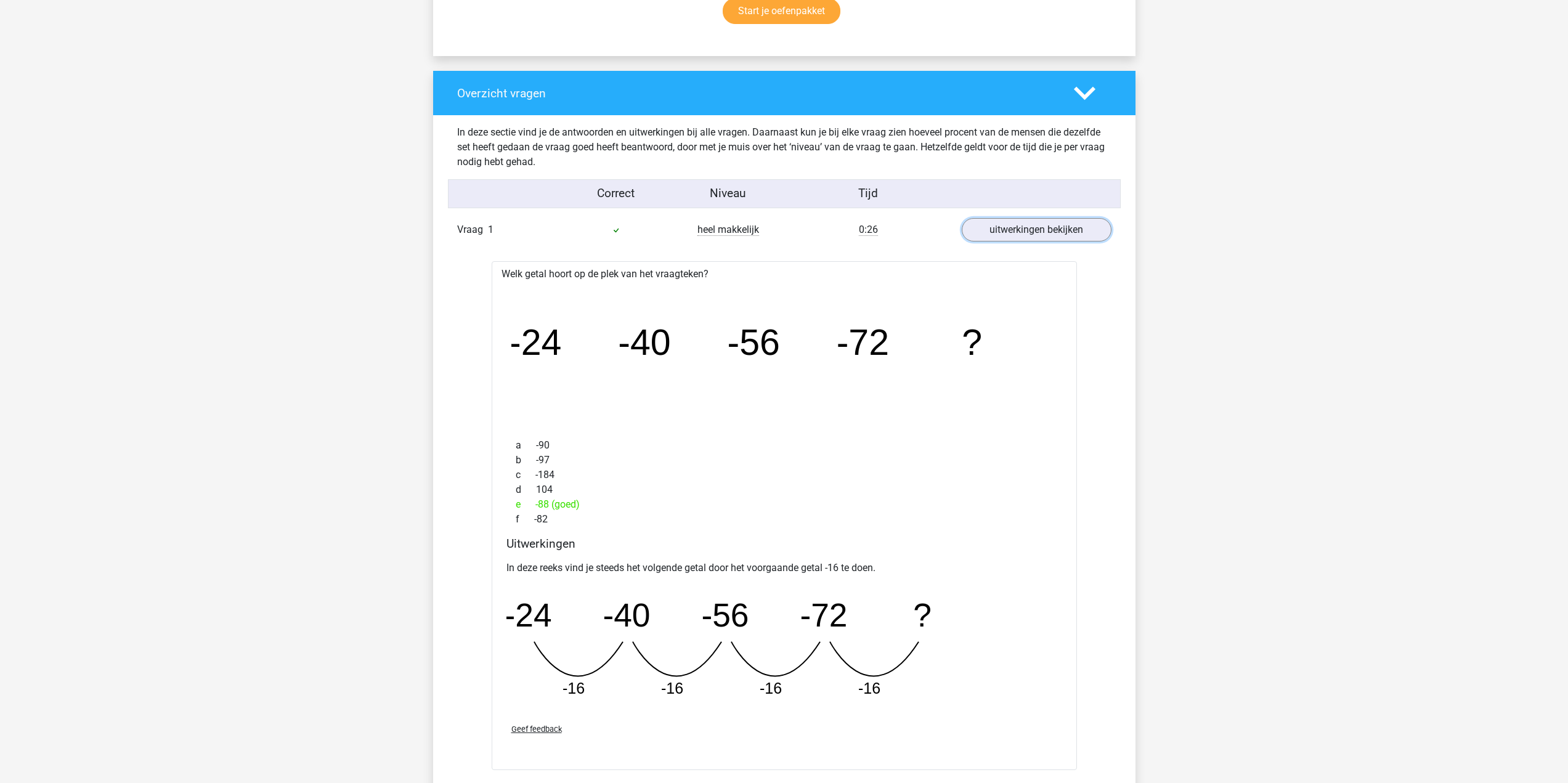
scroll to position [986, 0]
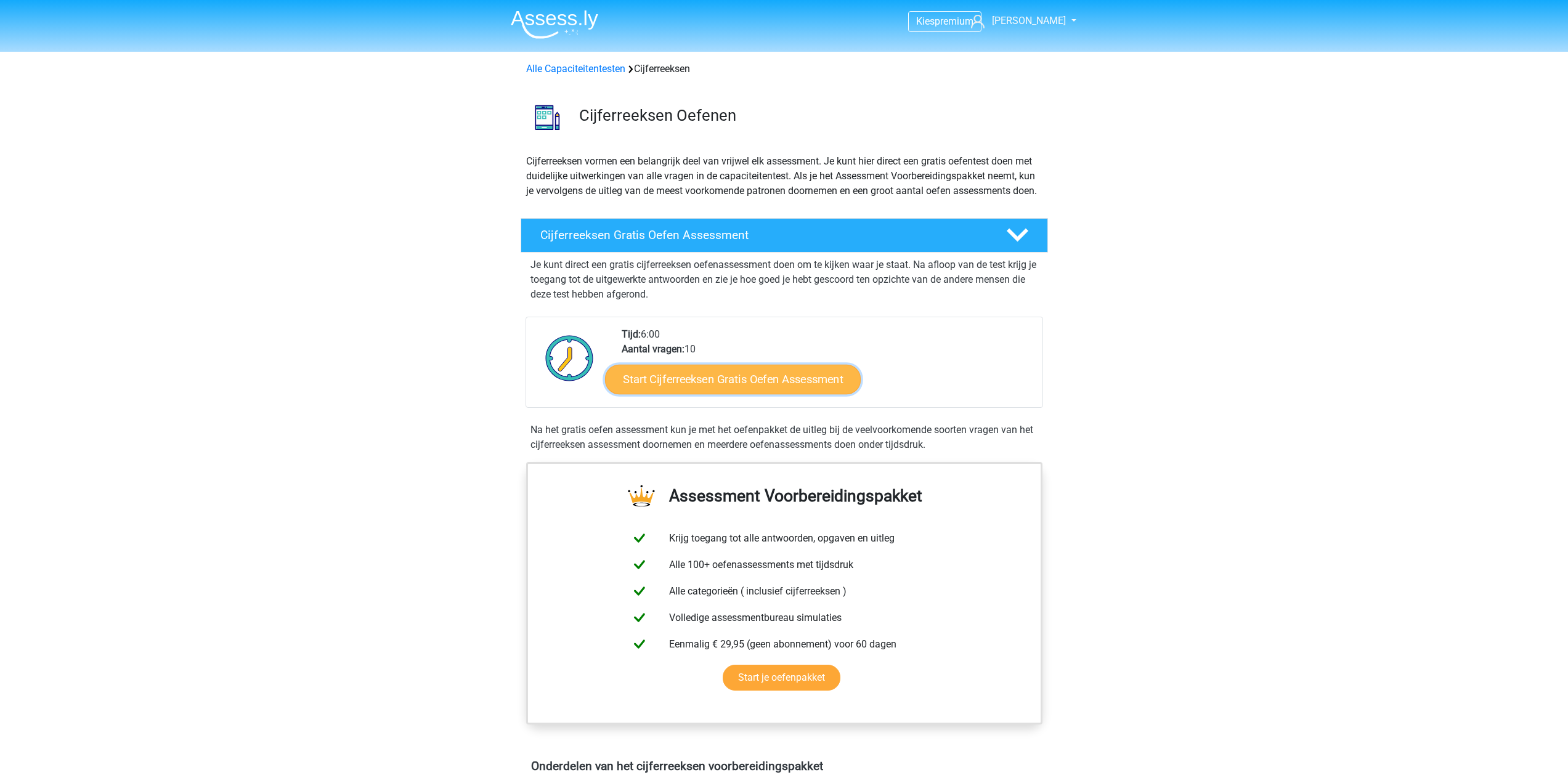
click at [713, 394] on link "Start Cijferreeksen Gratis Oefen Assessment" at bounding box center [732, 379] width 256 height 30
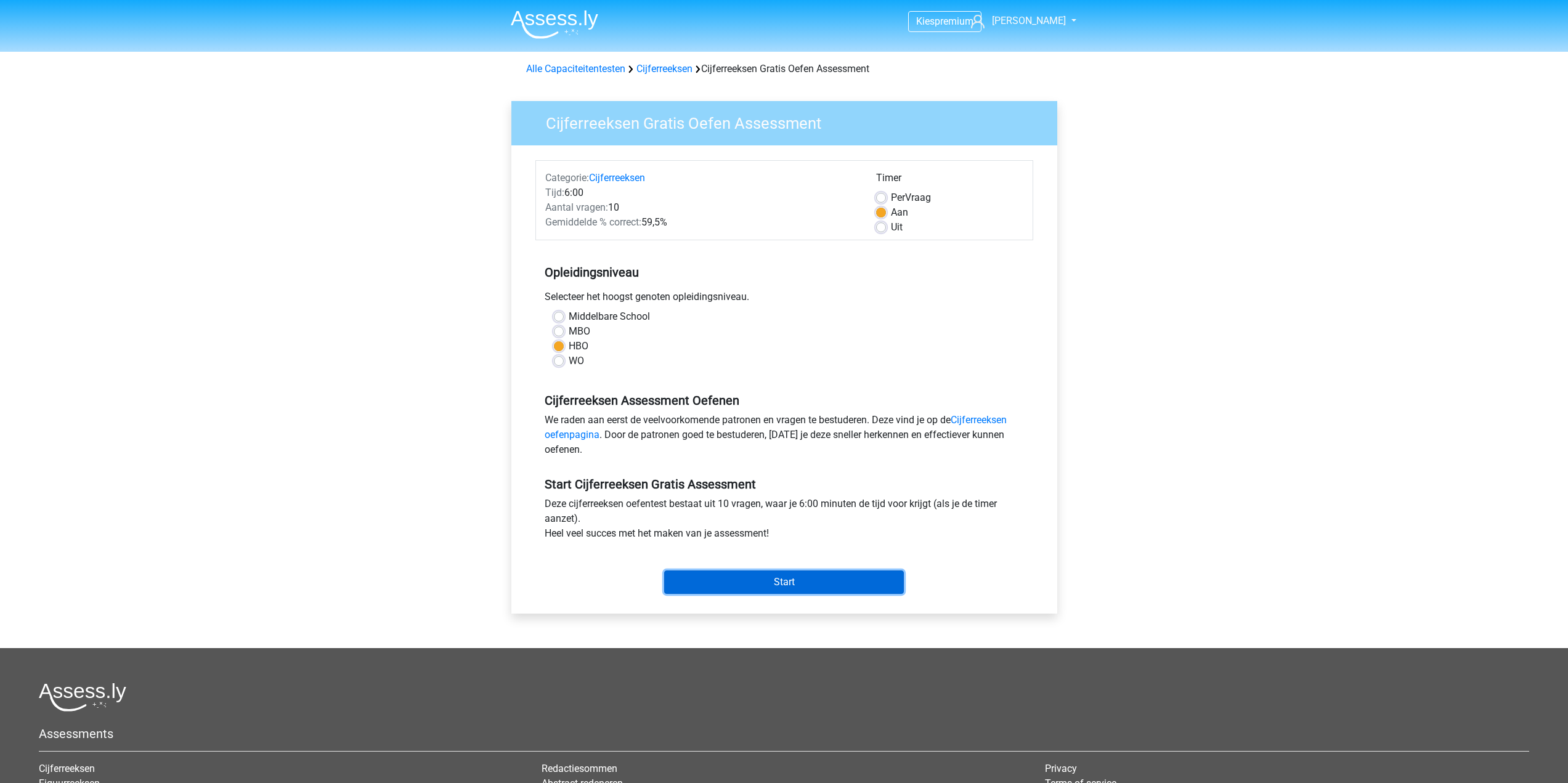
click at [741, 588] on input "Start" at bounding box center [784, 582] width 240 height 24
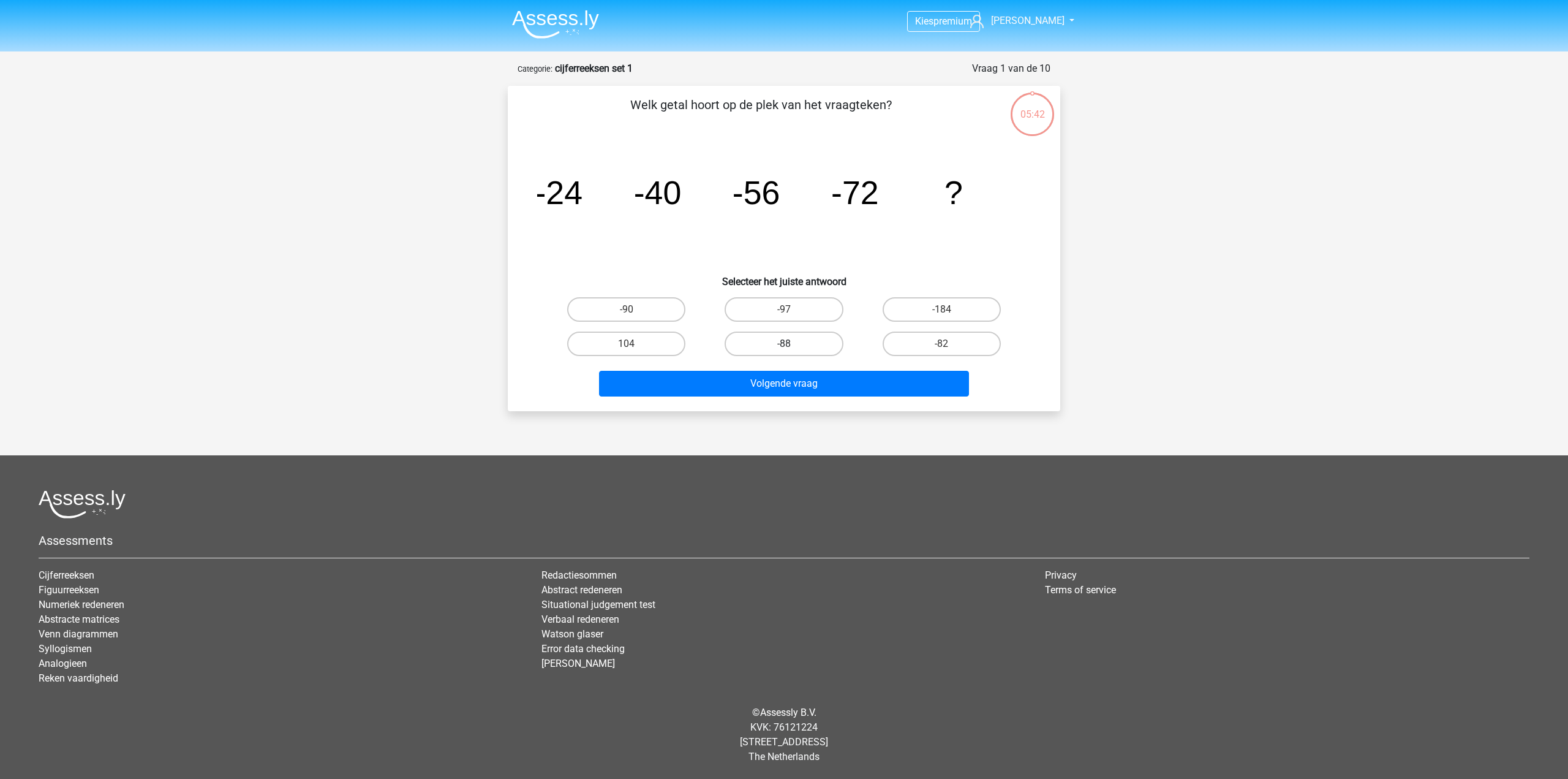
click at [786, 343] on label "-88" at bounding box center [784, 344] width 118 height 24
click at [786, 344] on input "-88" at bounding box center [787, 347] width 8 height 8
radio input "true"
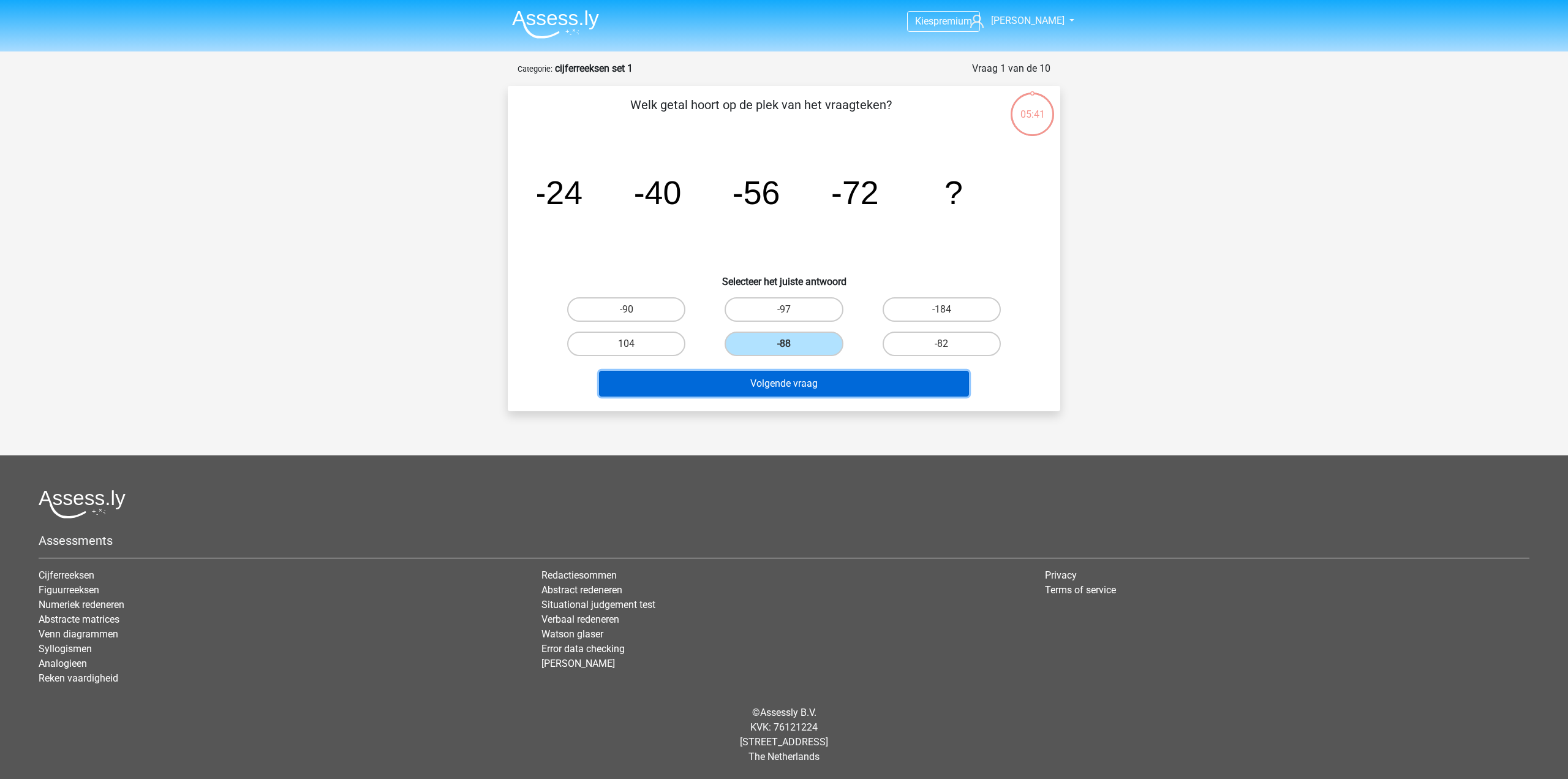
click at [790, 381] on button "Volgende vraag" at bounding box center [785, 384] width 371 height 26
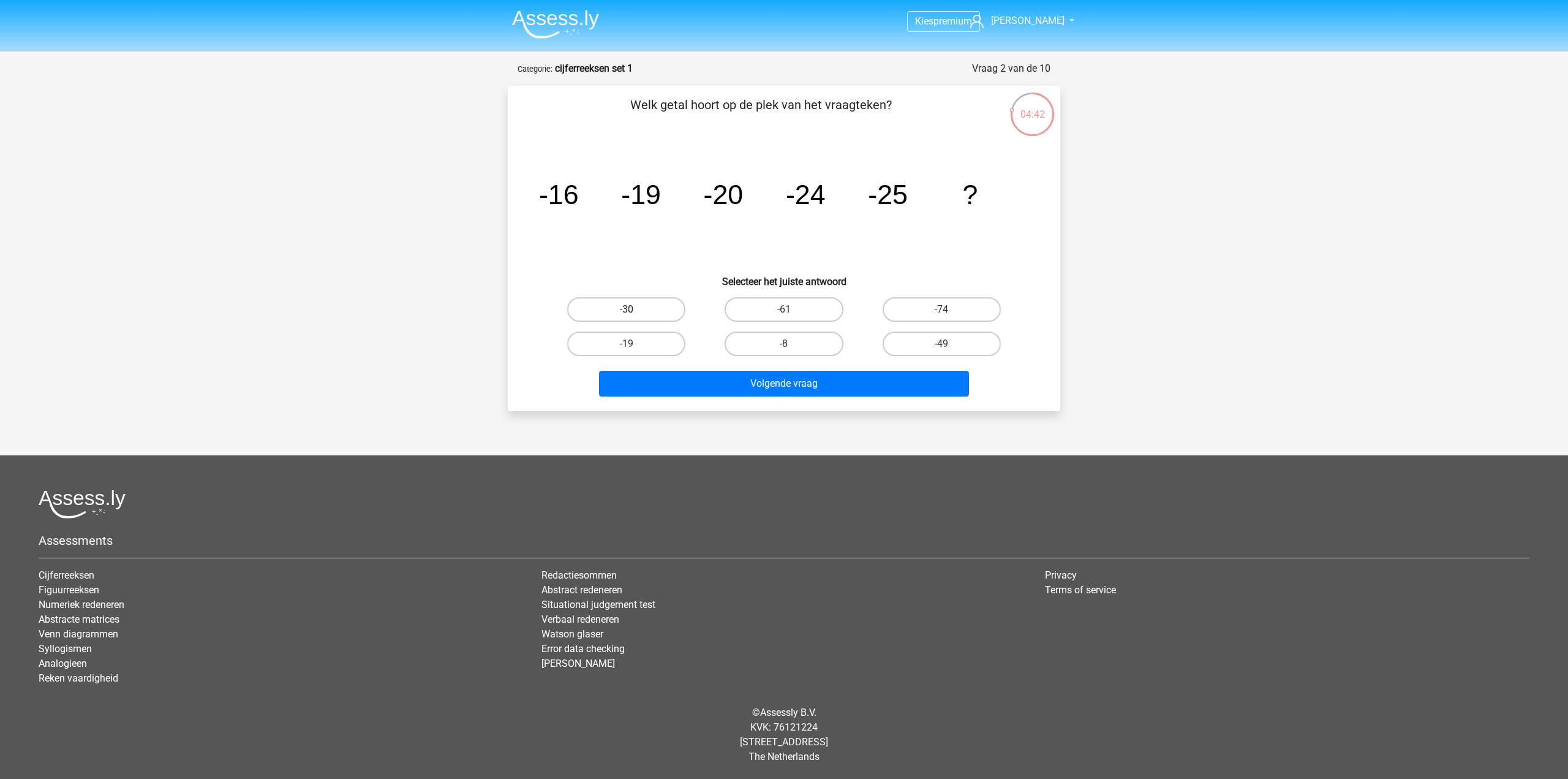
click at [653, 313] on label "-30" at bounding box center [627, 309] width 118 height 24
click at [634, 313] on input "-30" at bounding box center [630, 313] width 8 height 8
radio input "true"
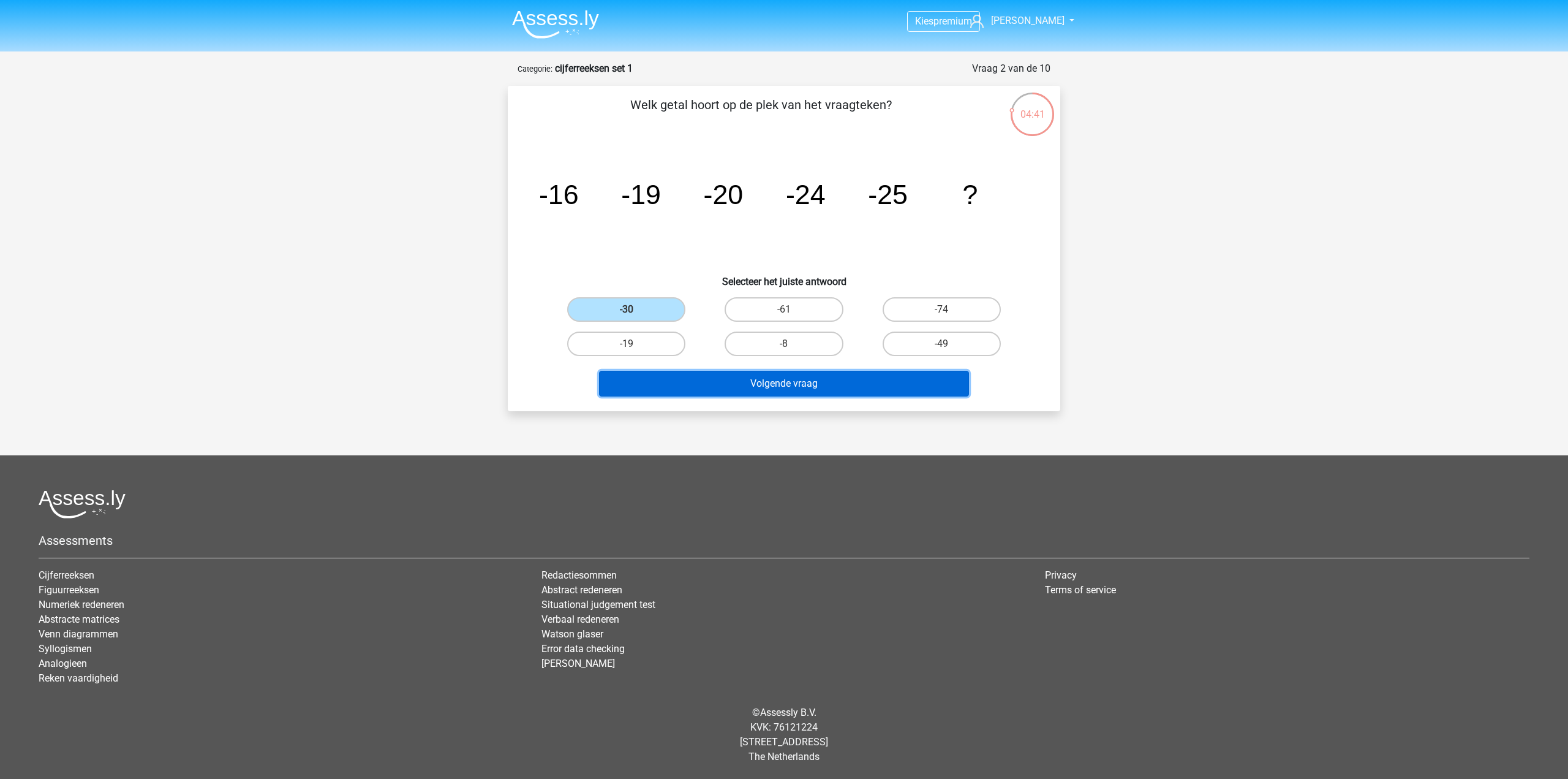
click at [698, 376] on button "Volgende vraag" at bounding box center [785, 384] width 371 height 26
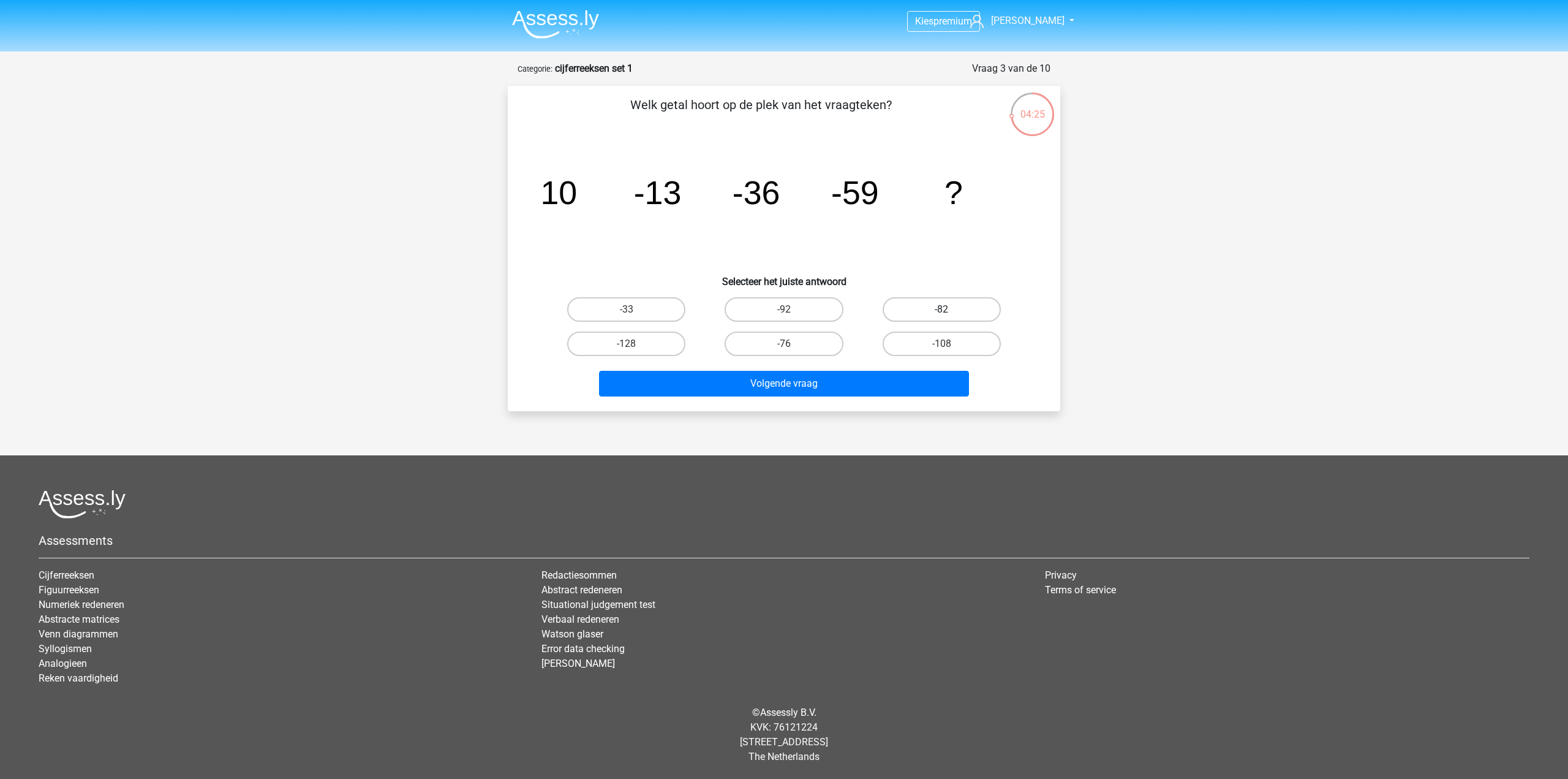
click at [917, 312] on label "-82" at bounding box center [942, 309] width 118 height 24
click at [941, 312] on input "-82" at bounding box center [945, 313] width 8 height 8
radio input "true"
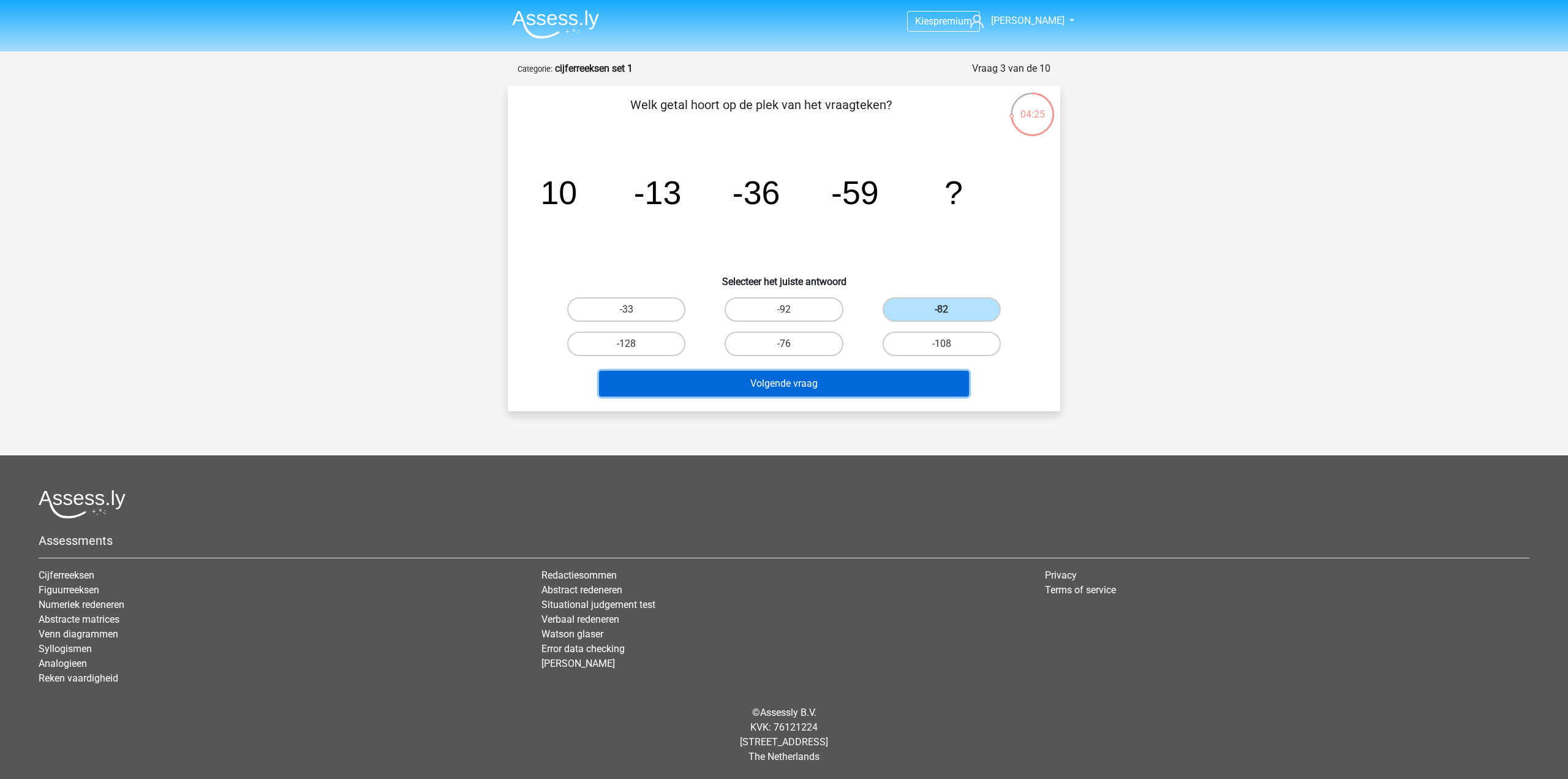
click at [841, 382] on button "Volgende vraag" at bounding box center [785, 384] width 371 height 26
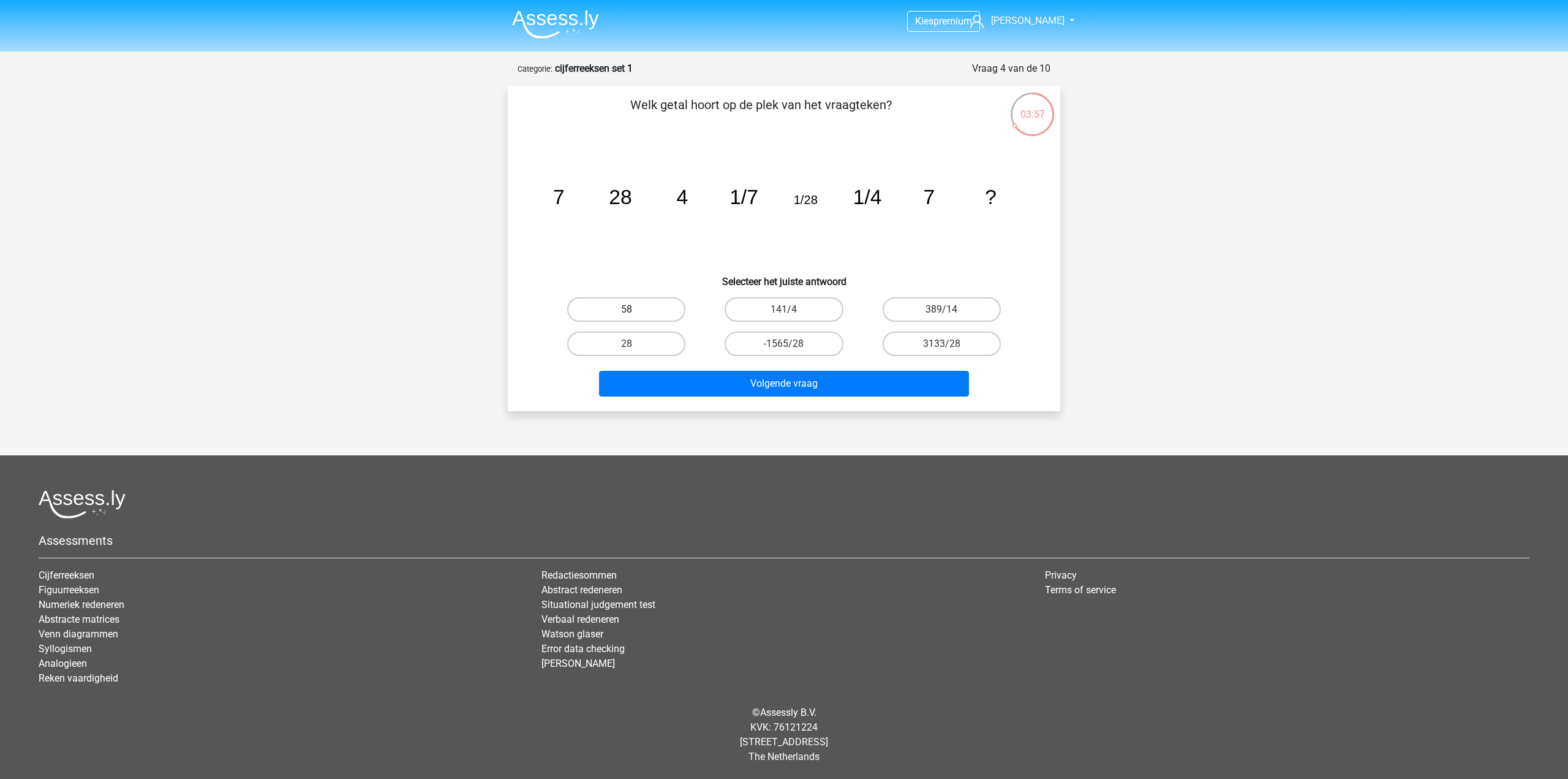
click at [656, 307] on label "58" at bounding box center [627, 309] width 118 height 24
click at [634, 310] on input "58" at bounding box center [630, 313] width 8 height 8
radio input "true"
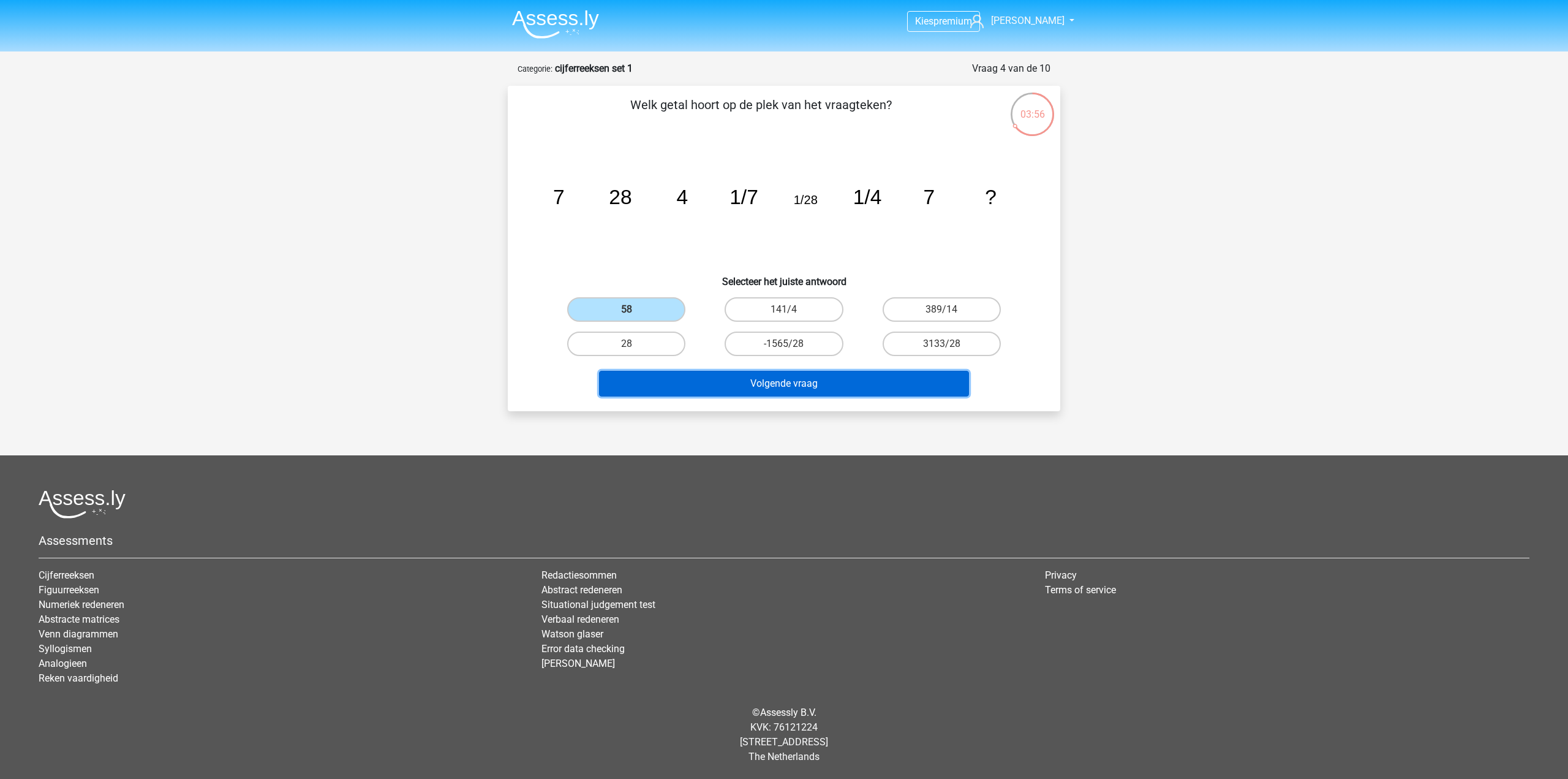
click at [714, 388] on button "Volgende vraag" at bounding box center [785, 384] width 371 height 26
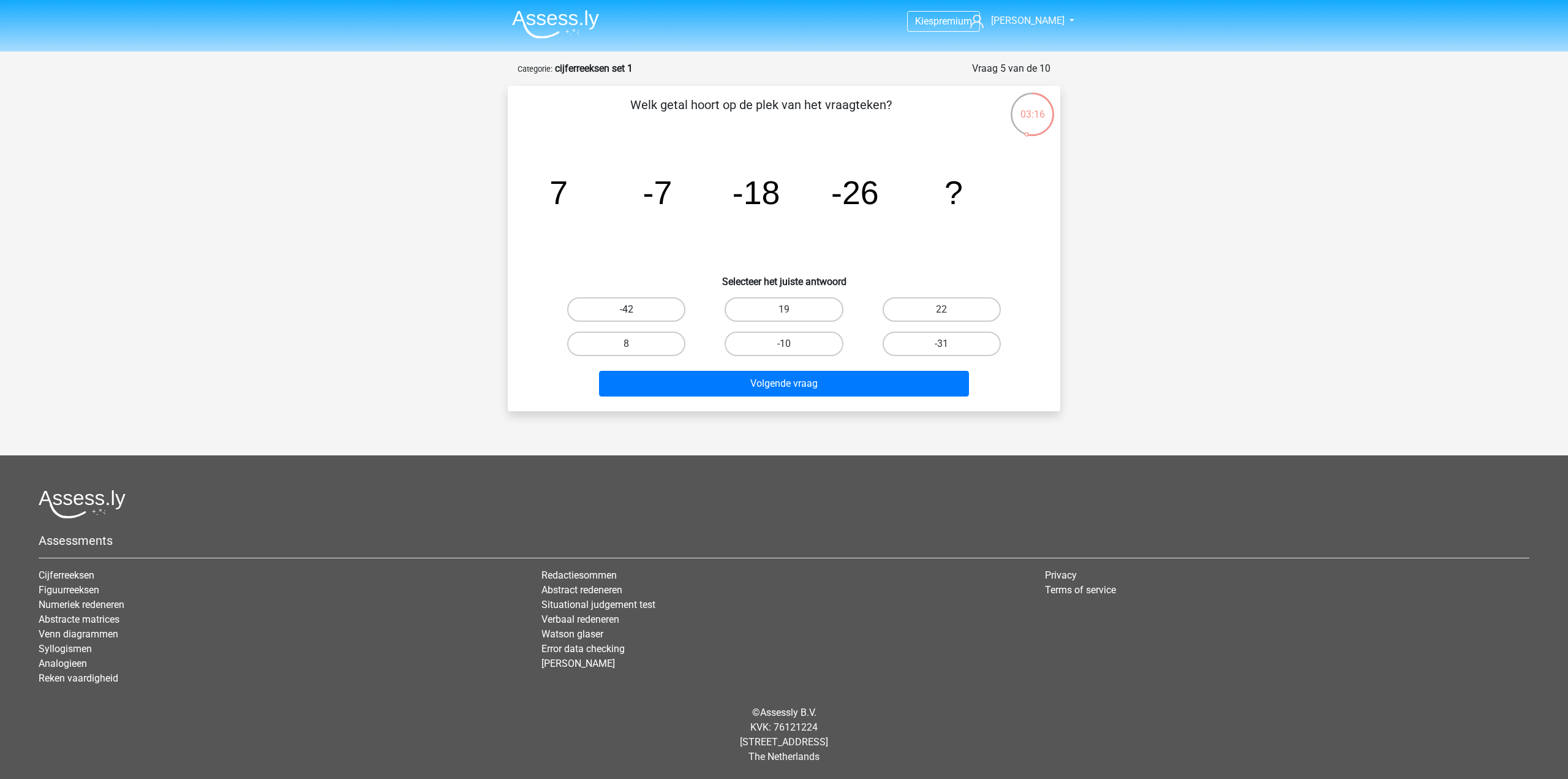
click at [658, 317] on label "-42" at bounding box center [627, 309] width 118 height 24
click at [634, 317] on input "-42" at bounding box center [630, 313] width 8 height 8
radio input "true"
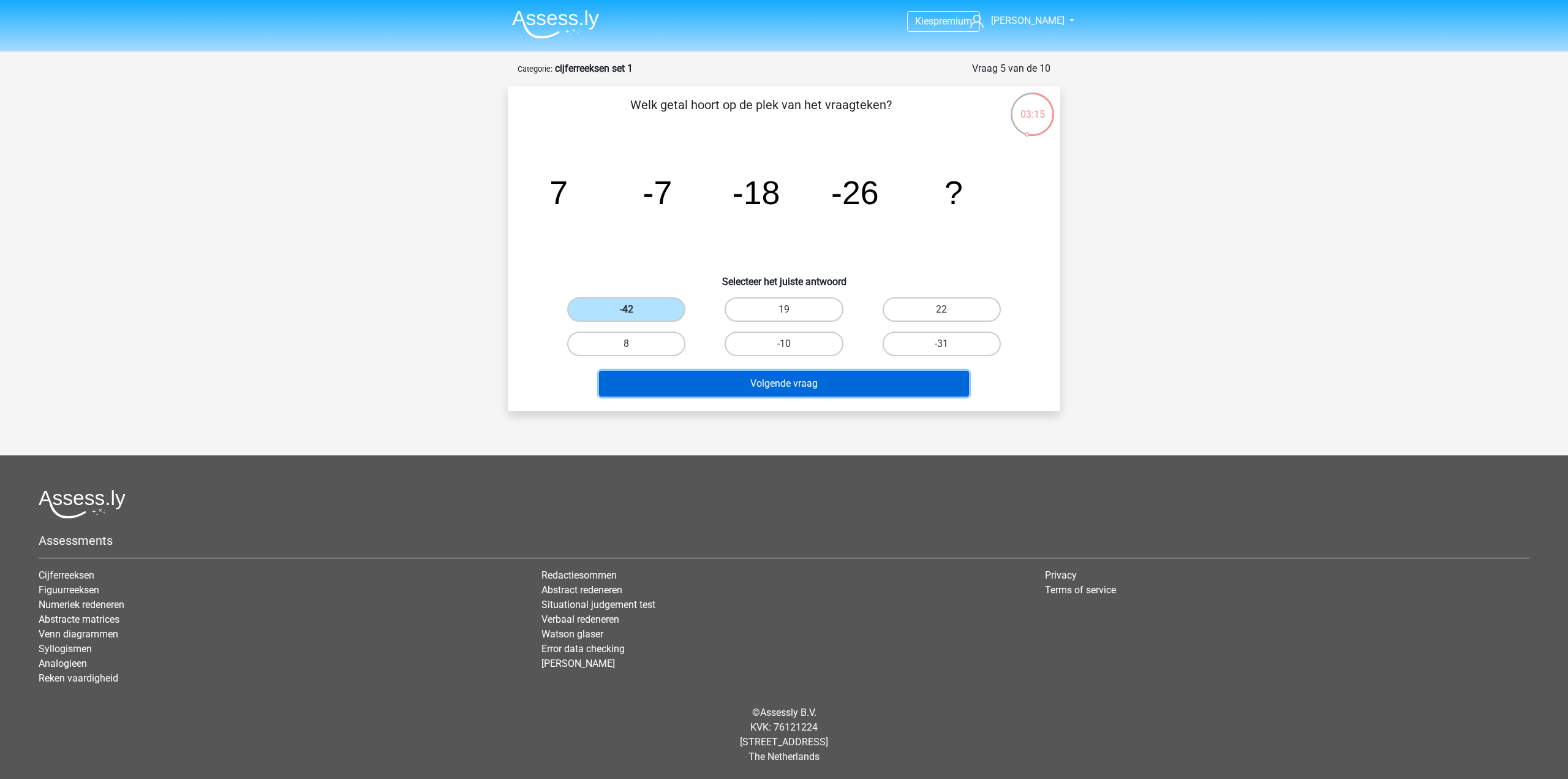
click at [753, 387] on button "Volgende vraag" at bounding box center [785, 384] width 371 height 26
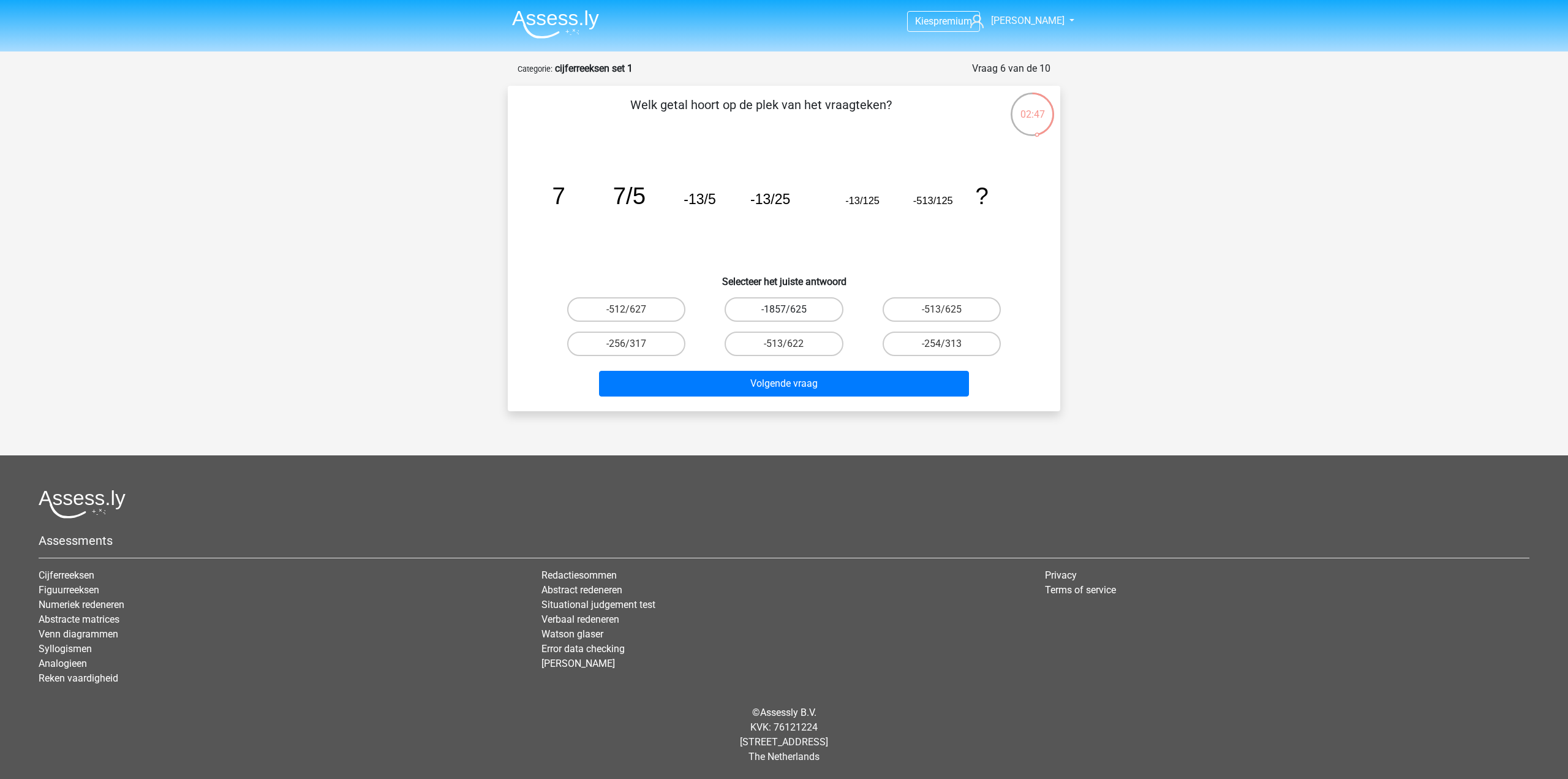
click at [816, 312] on label "-1857/625" at bounding box center [784, 309] width 118 height 24
click at [792, 312] on input "-1857/625" at bounding box center [787, 313] width 8 height 8
radio input "true"
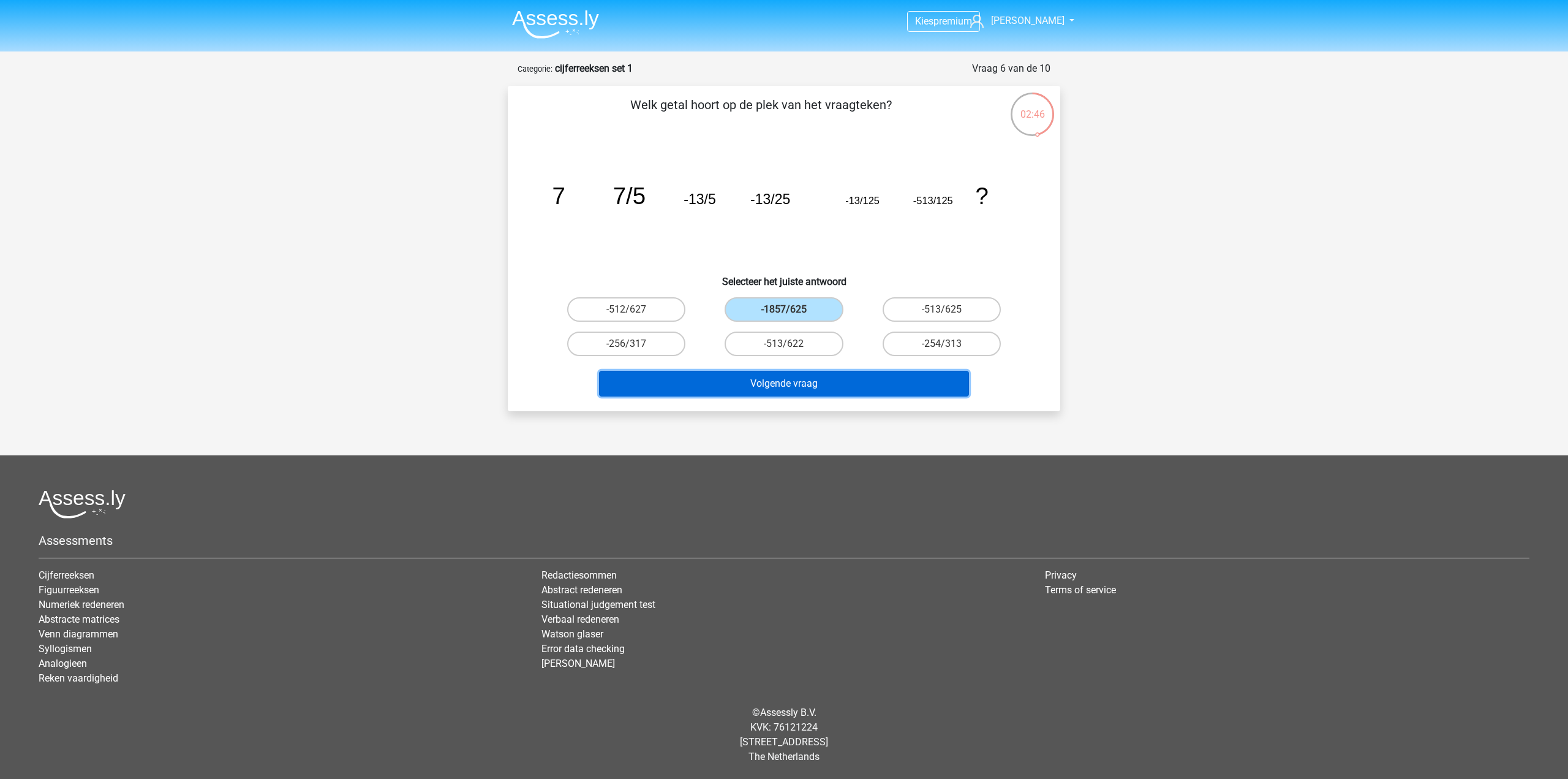
click at [821, 384] on button "Volgende vraag" at bounding box center [785, 384] width 371 height 26
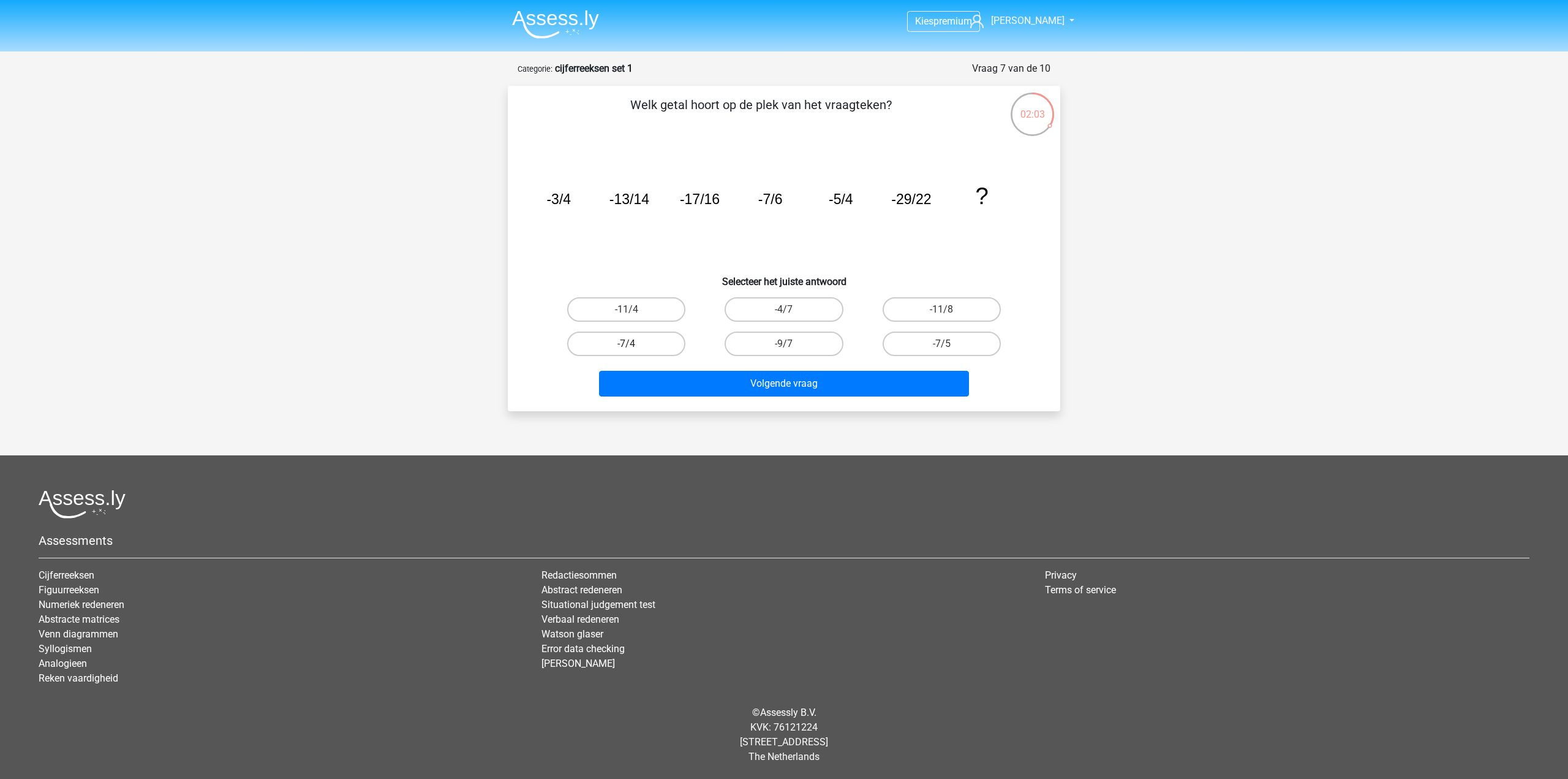
click at [653, 340] on label "-7/4" at bounding box center [627, 344] width 118 height 24
click at [634, 344] on input "-7/4" at bounding box center [630, 347] width 8 height 8
radio input "true"
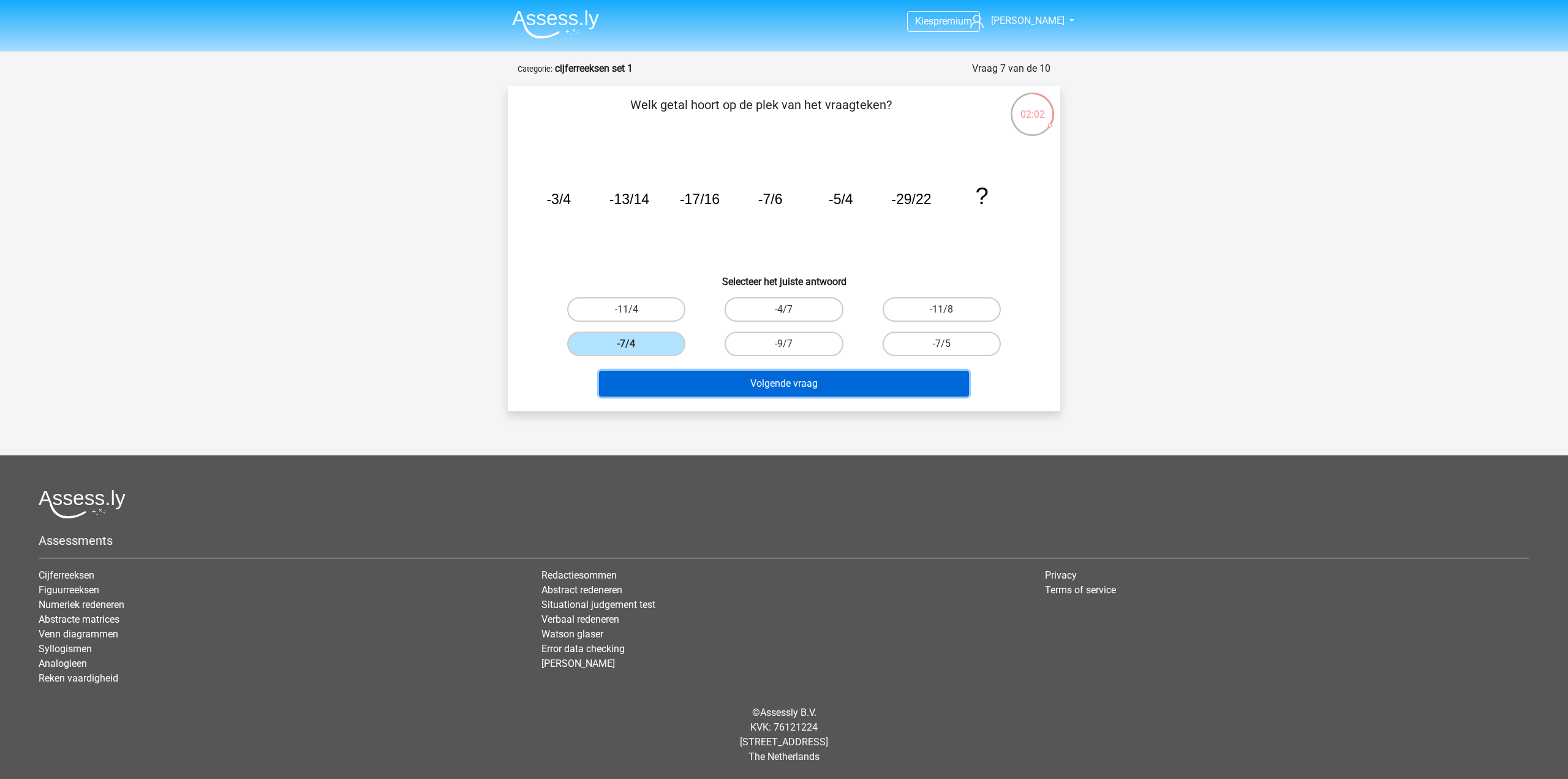
click at [723, 382] on button "Volgende vraag" at bounding box center [785, 384] width 371 height 26
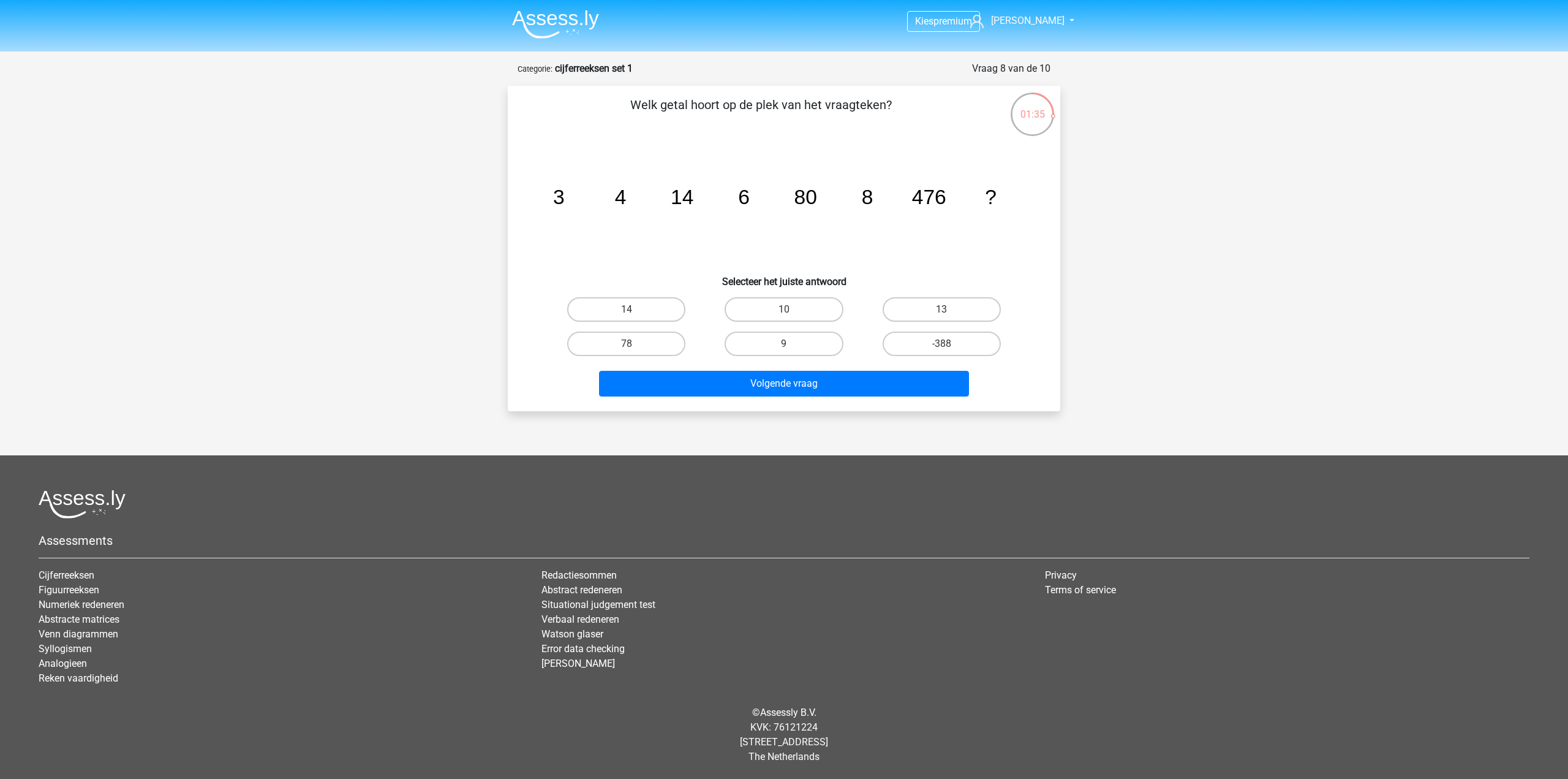
click at [787, 315] on input "10" at bounding box center [787, 313] width 8 height 8
radio input "true"
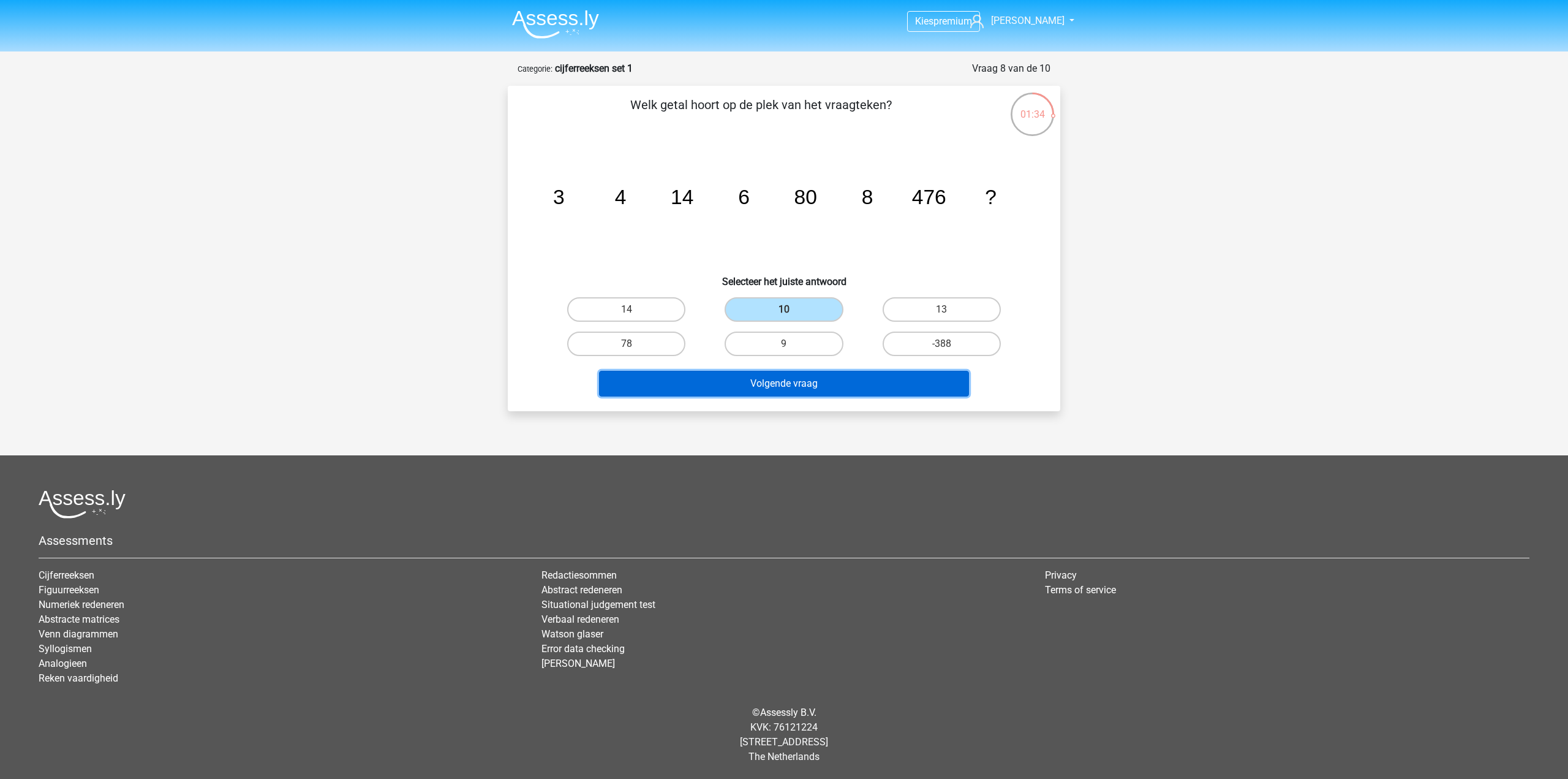
click at [802, 389] on button "Volgende vraag" at bounding box center [785, 384] width 371 height 26
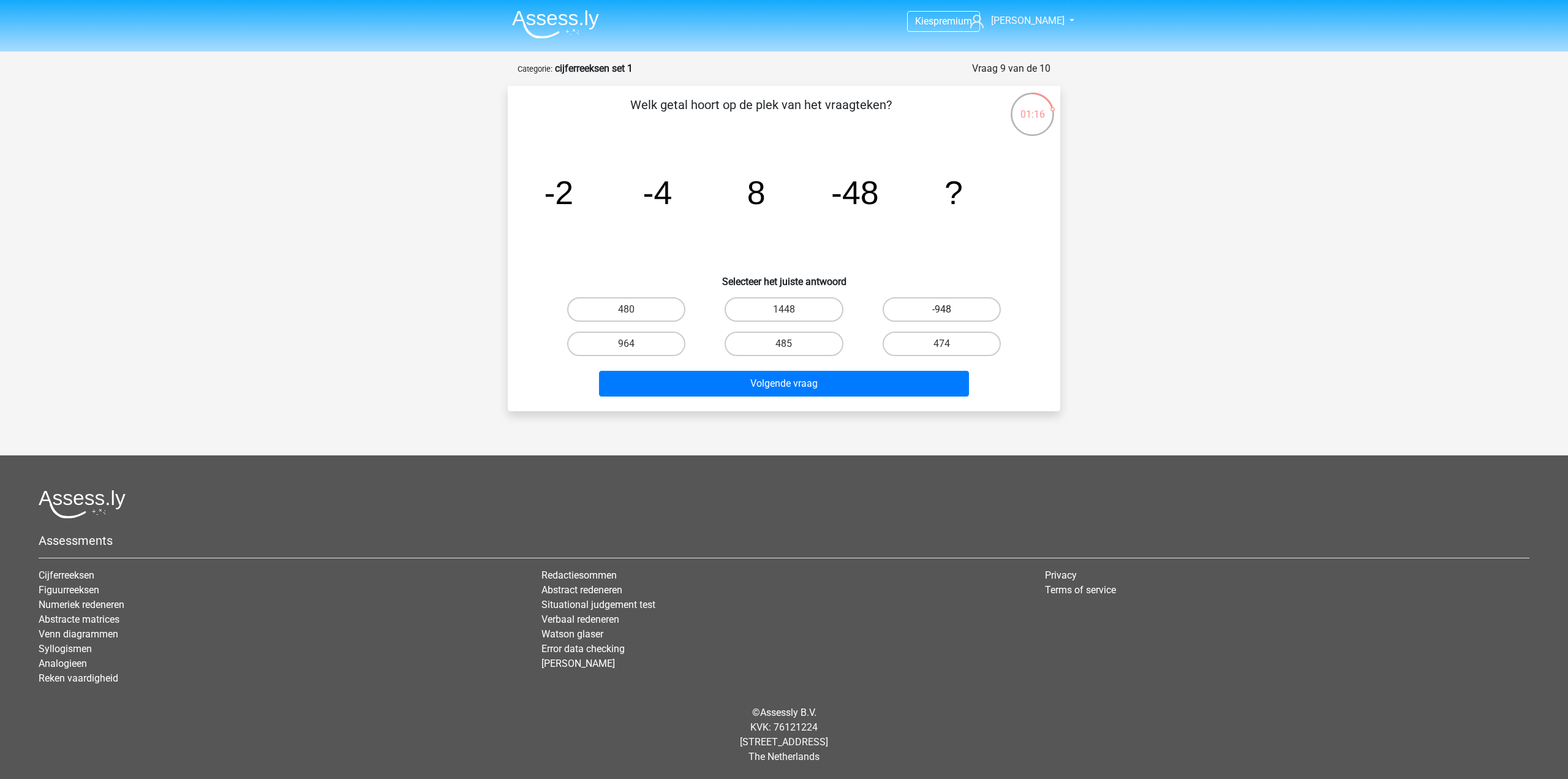
click at [916, 312] on label "-948" at bounding box center [942, 309] width 118 height 24
click at [941, 312] on input "-948" at bounding box center [945, 313] width 8 height 8
radio input "true"
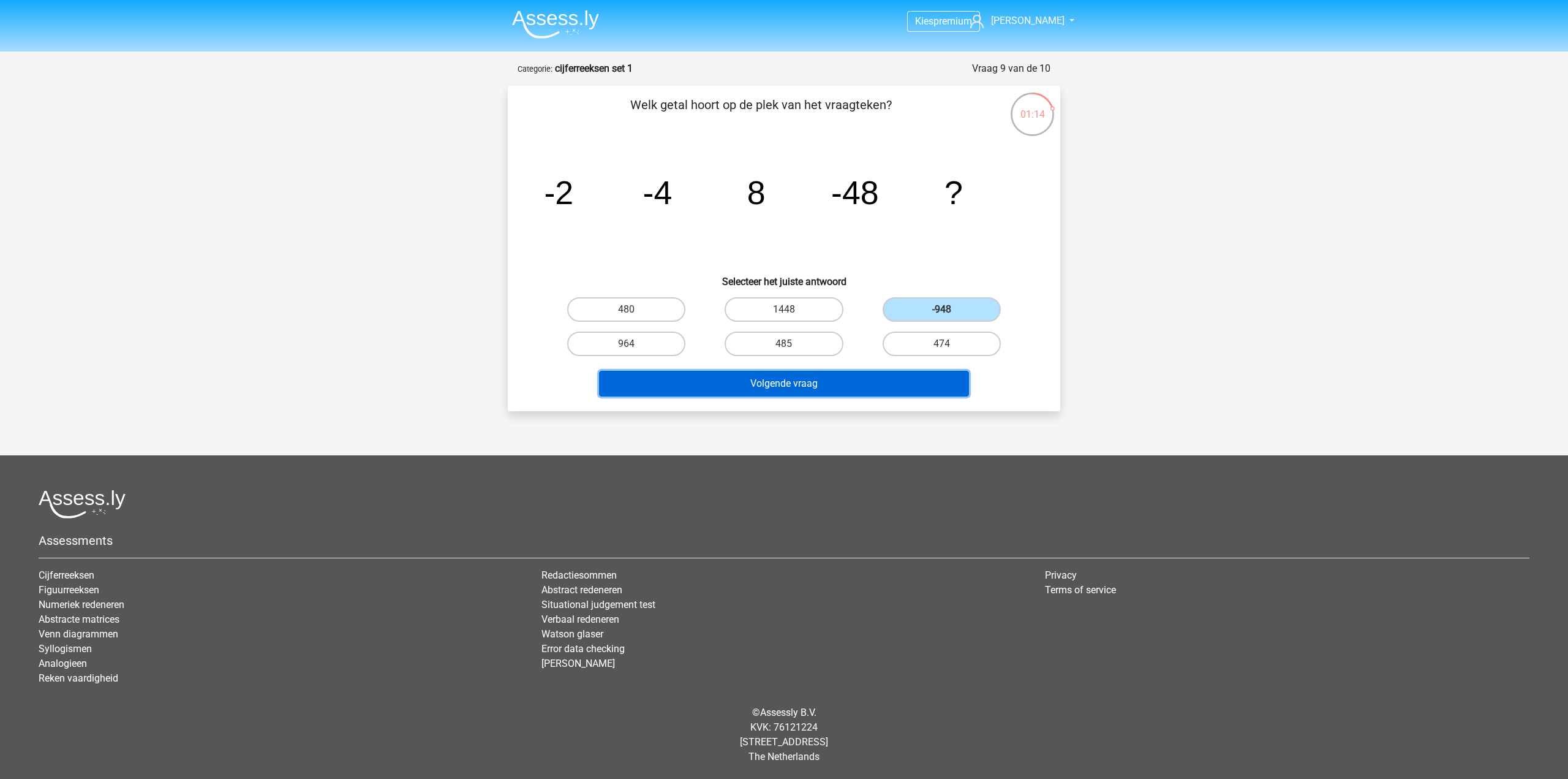
click at [841, 382] on button "Volgende vraag" at bounding box center [785, 384] width 371 height 26
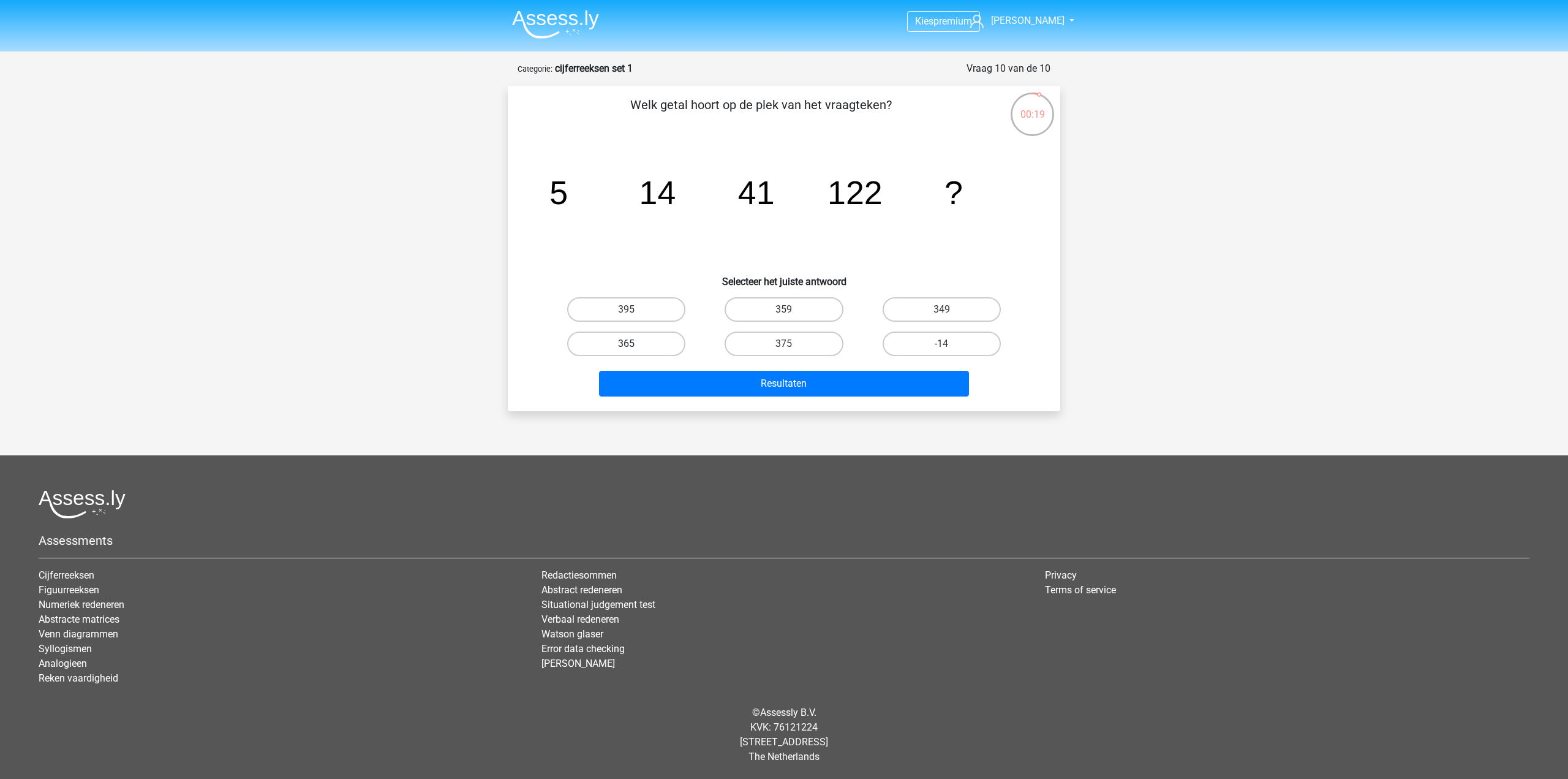
click at [653, 345] on label "365" at bounding box center [627, 344] width 118 height 24
click at [634, 345] on input "365" at bounding box center [630, 347] width 8 height 8
radio input "true"
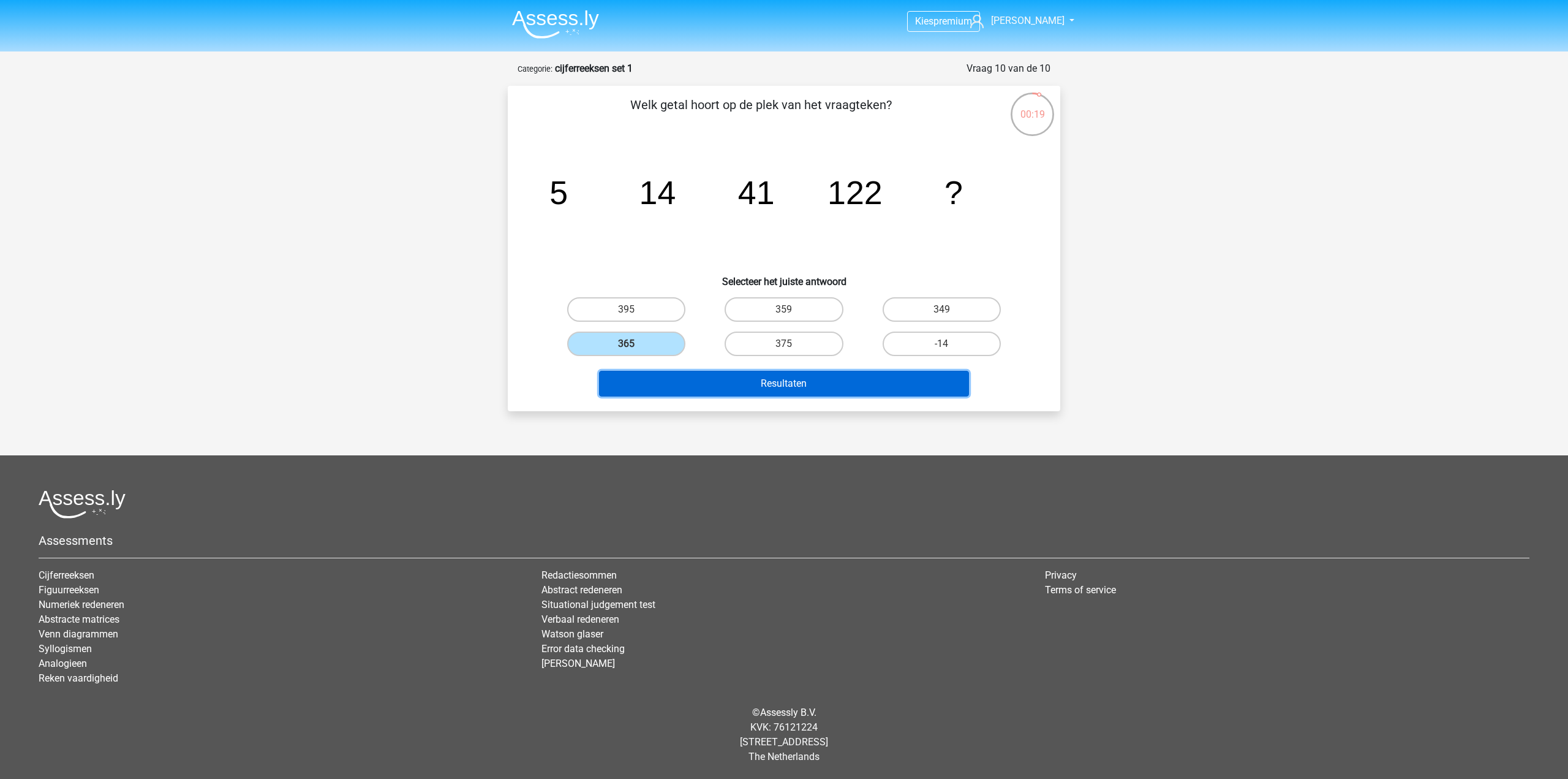
click at [709, 384] on button "Resultaten" at bounding box center [785, 384] width 371 height 26
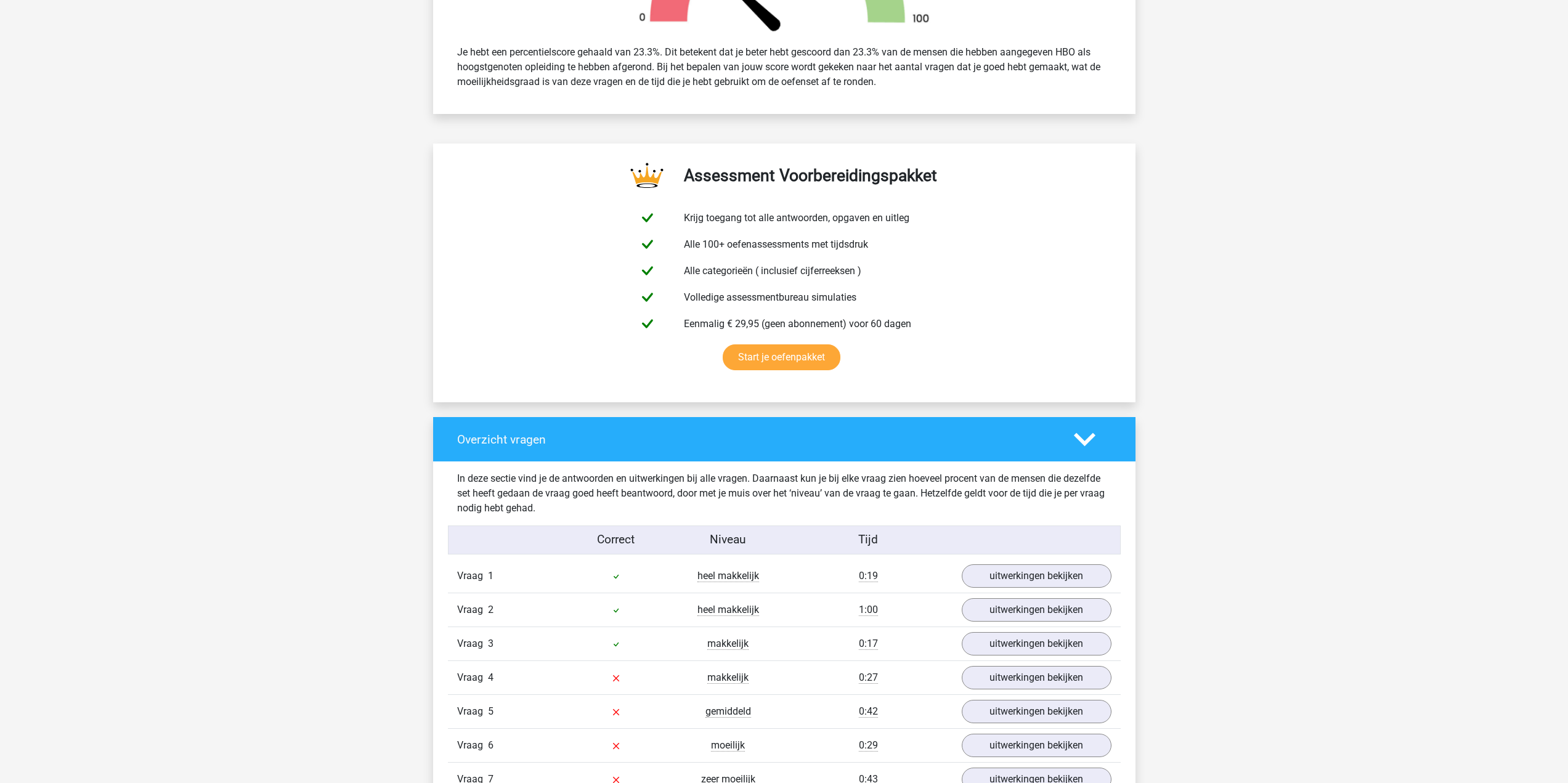
scroll to position [677, 0]
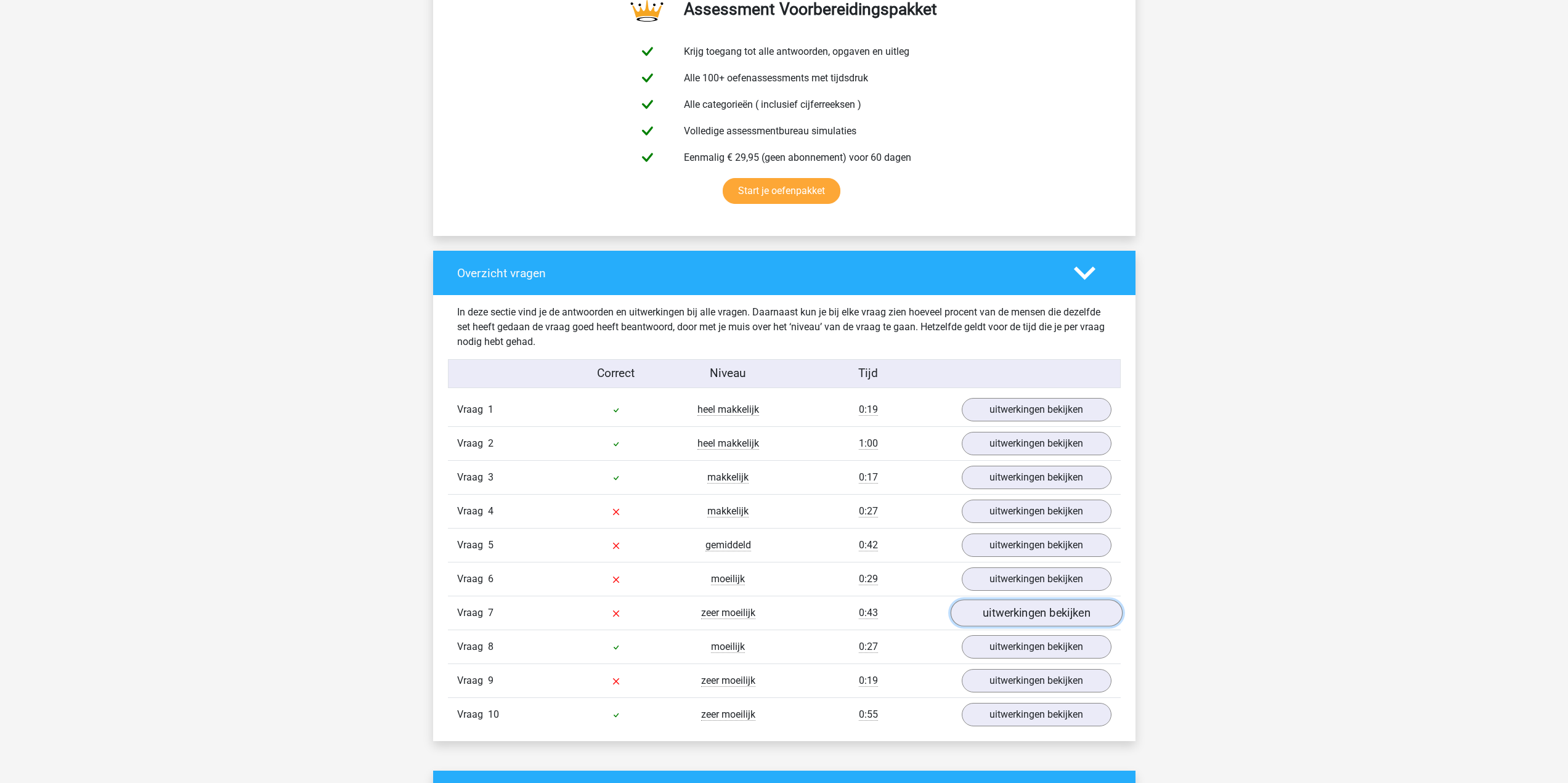
click at [988, 609] on link "uitwerkingen bekijken" at bounding box center [1036, 612] width 172 height 27
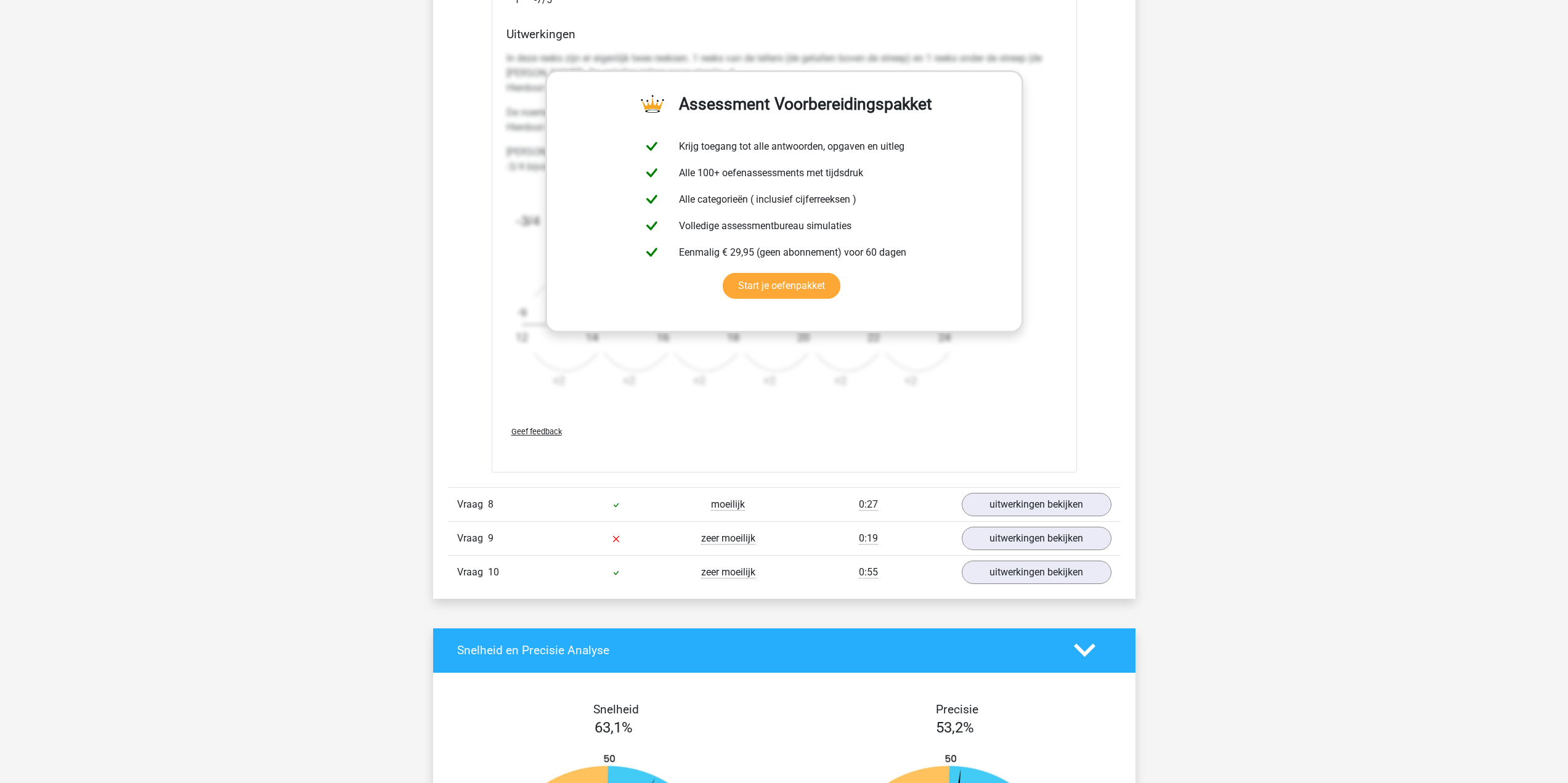
scroll to position [1602, 0]
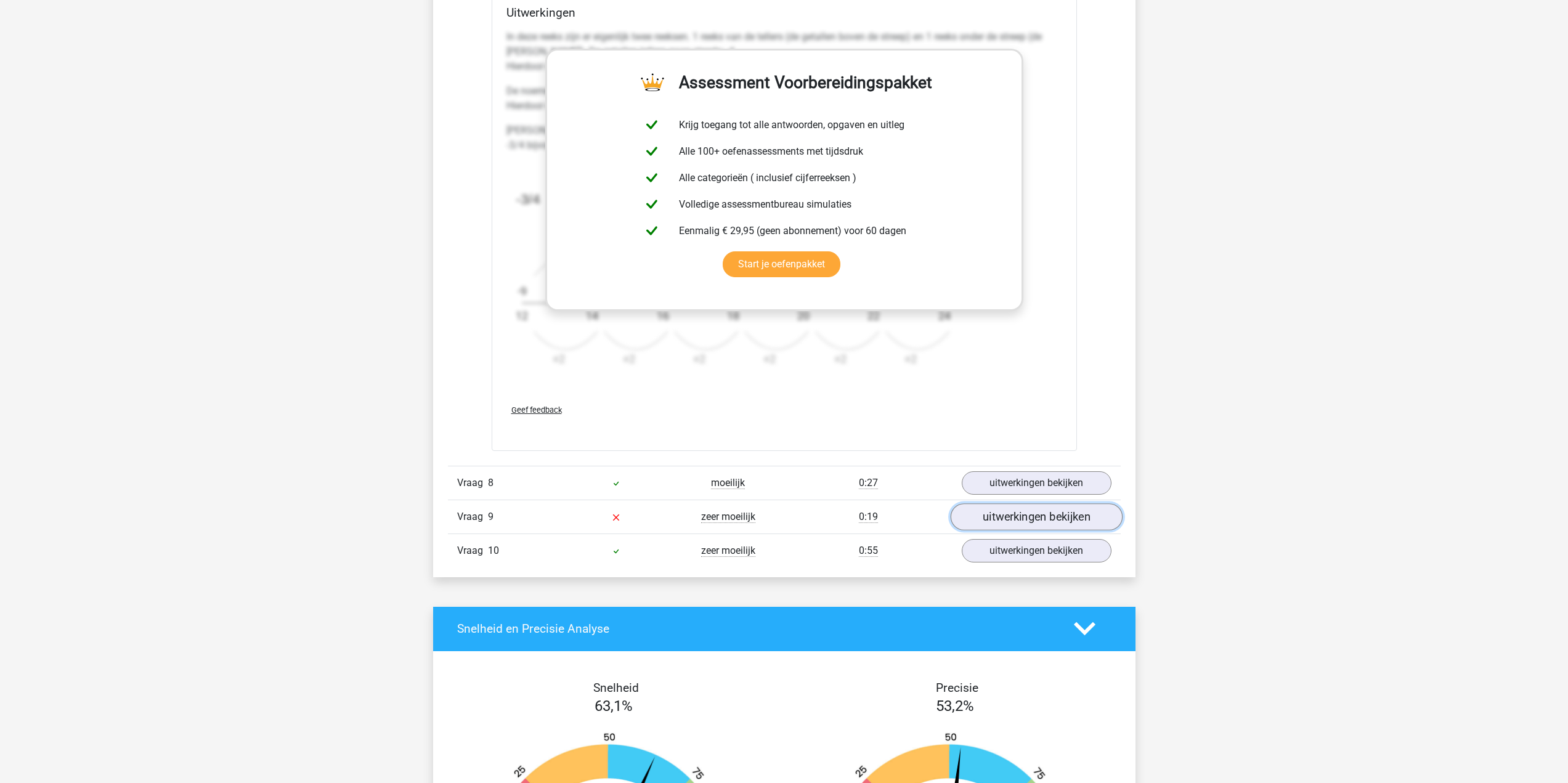
click at [981, 520] on link "uitwerkingen bekijken" at bounding box center [1036, 516] width 172 height 27
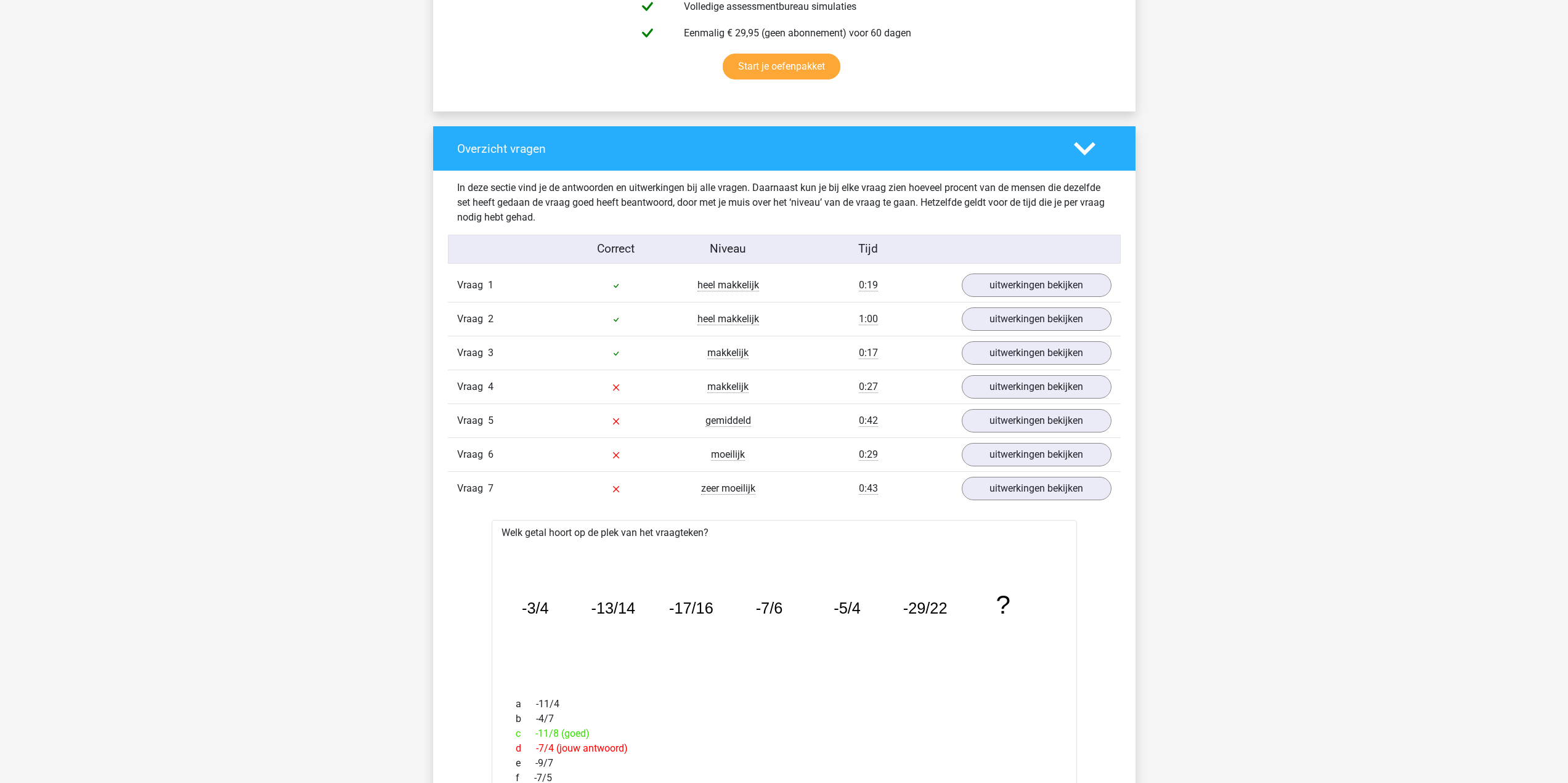
scroll to position [800, 0]
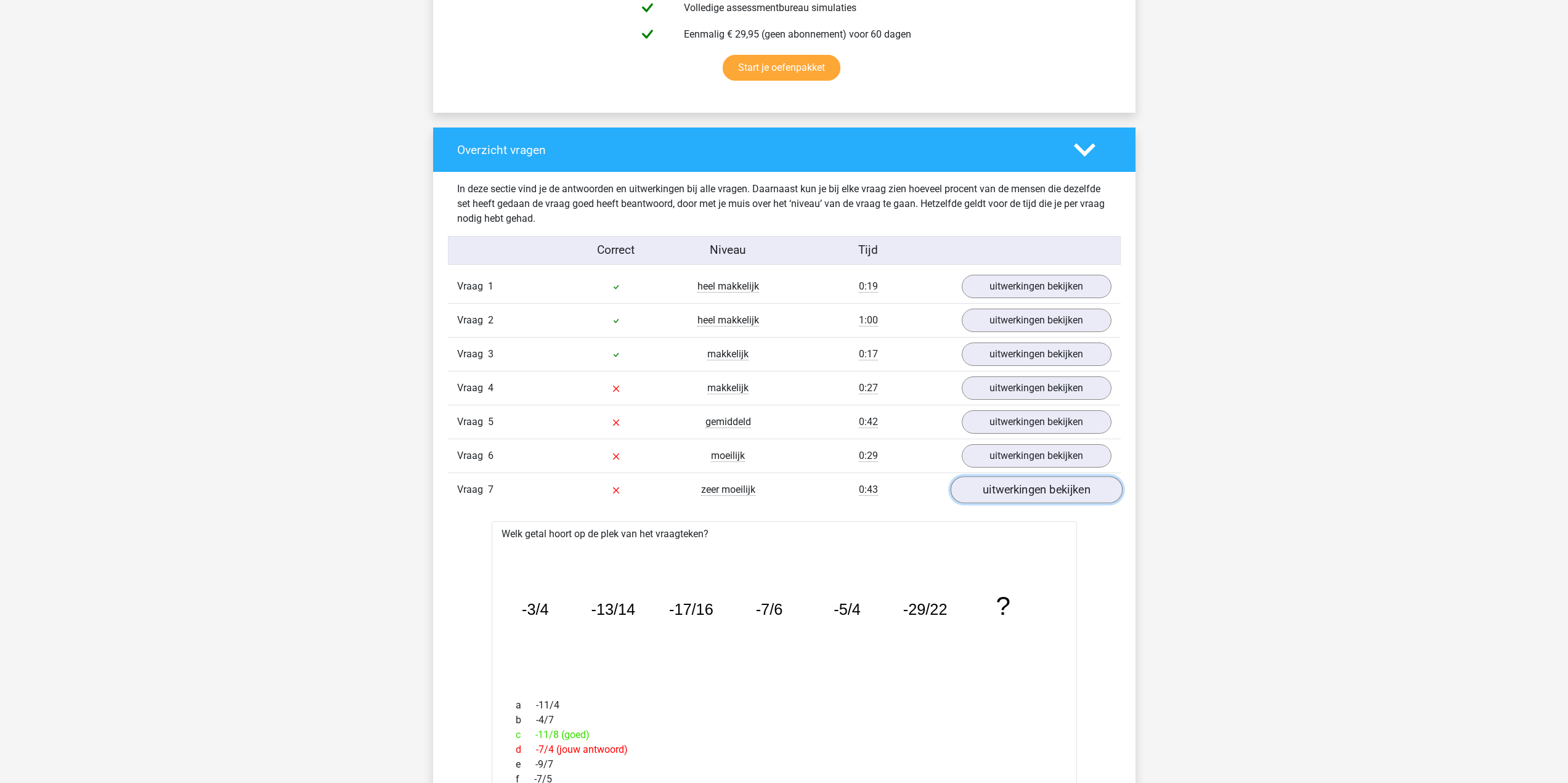
click at [982, 486] on link "uitwerkingen bekijken" at bounding box center [1036, 489] width 172 height 27
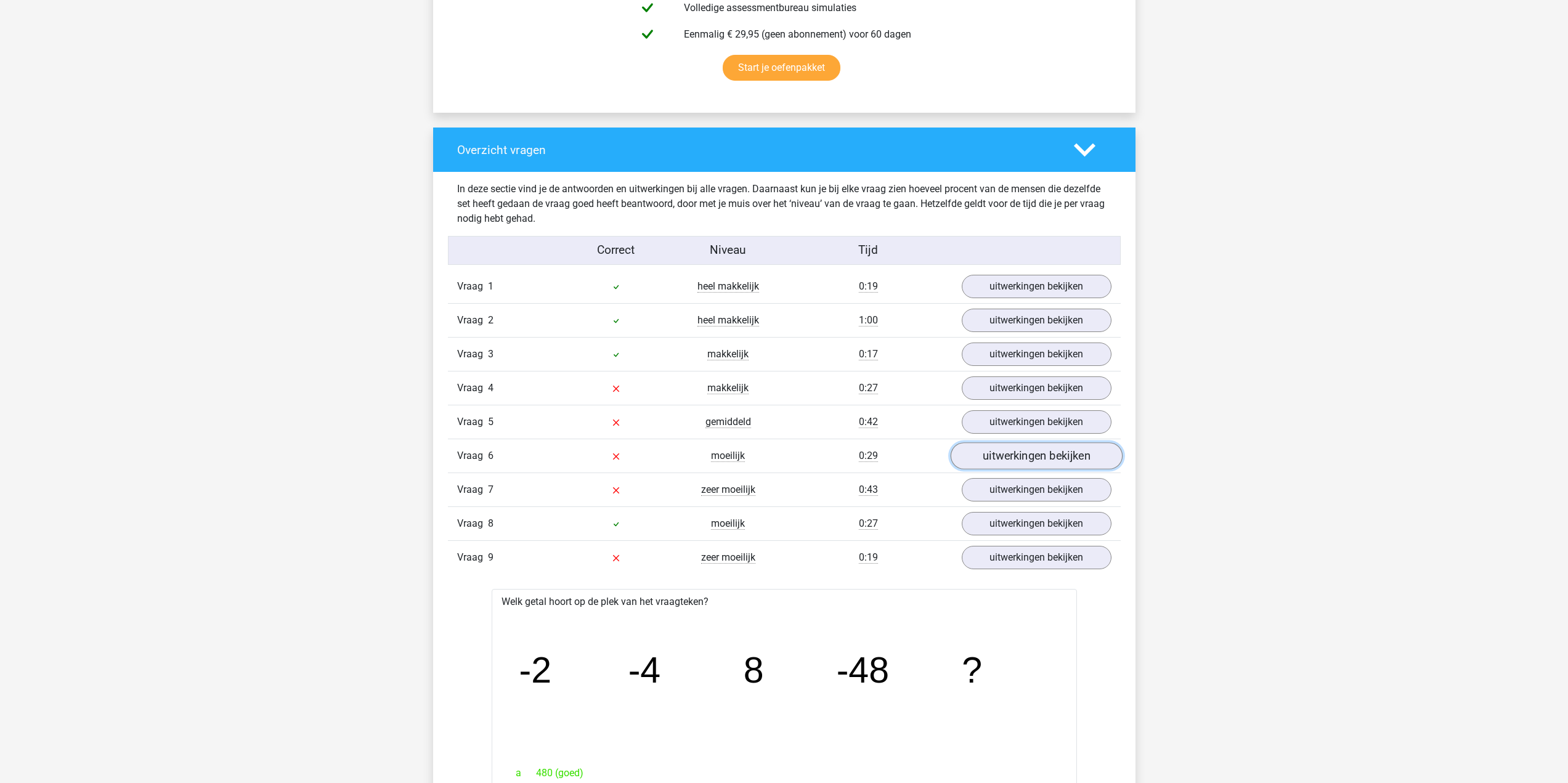
click at [994, 451] on link "uitwerkingen bekijken" at bounding box center [1036, 456] width 172 height 27
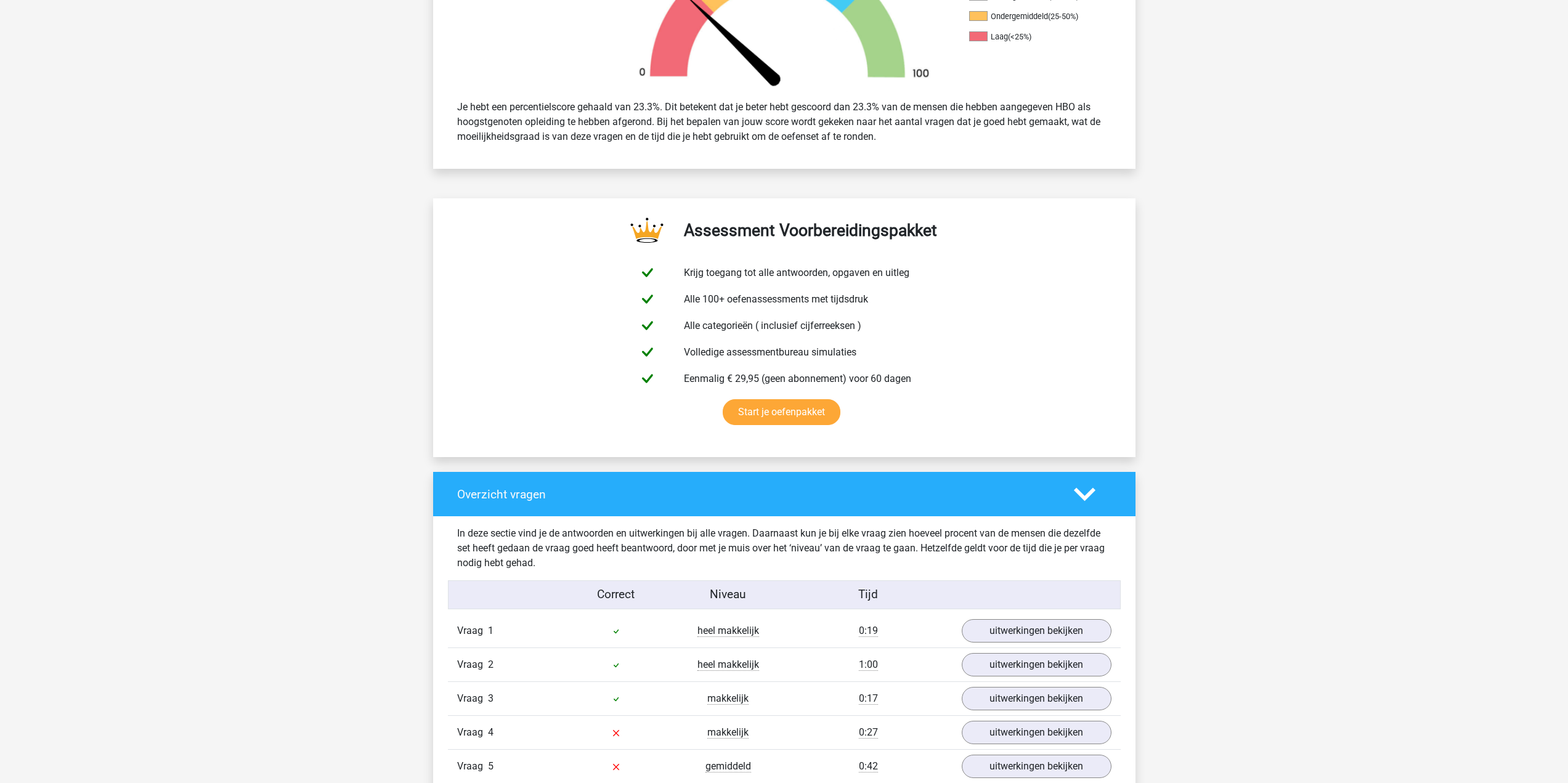
scroll to position [369, 0]
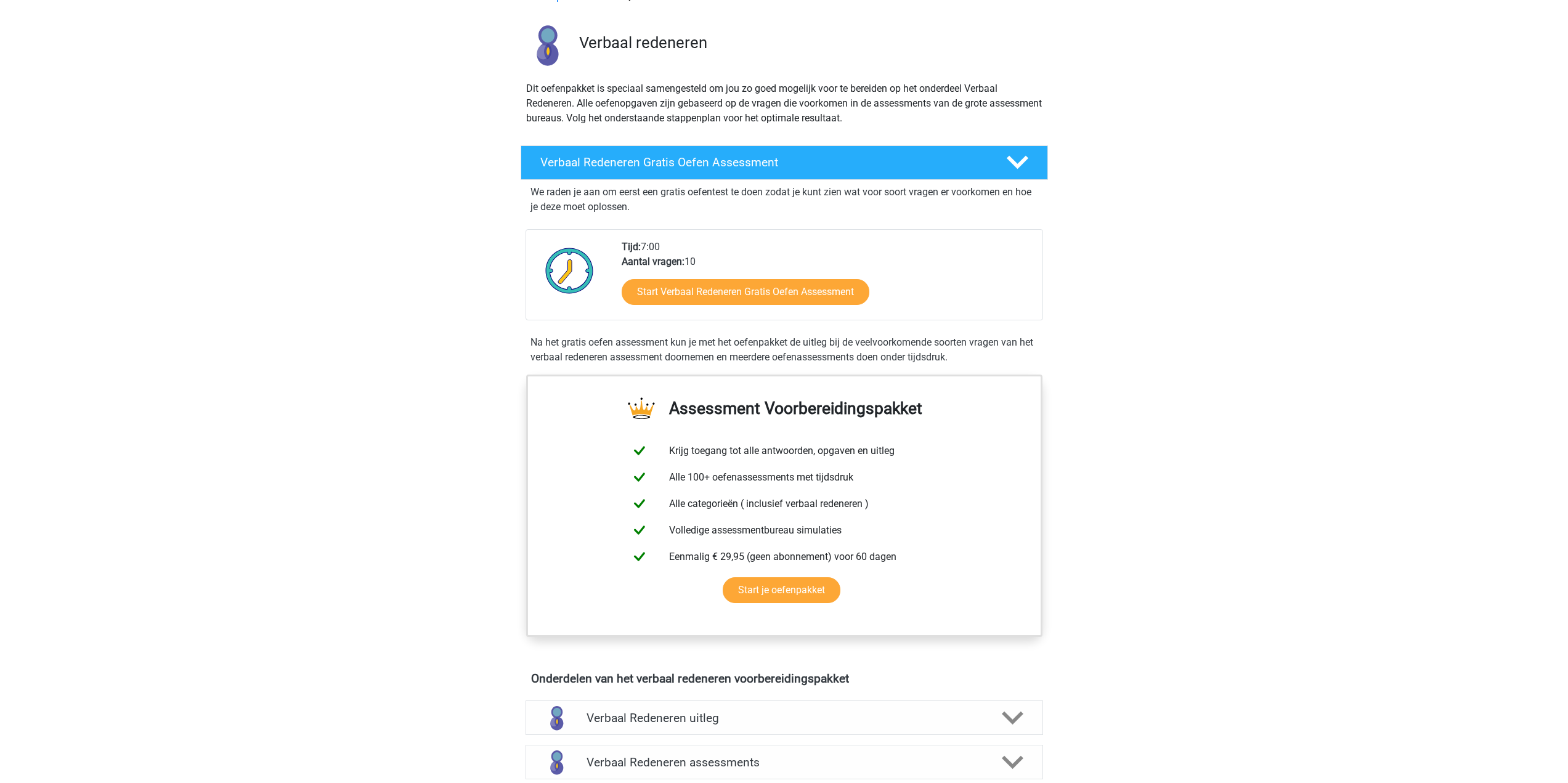
scroll to position [61, 0]
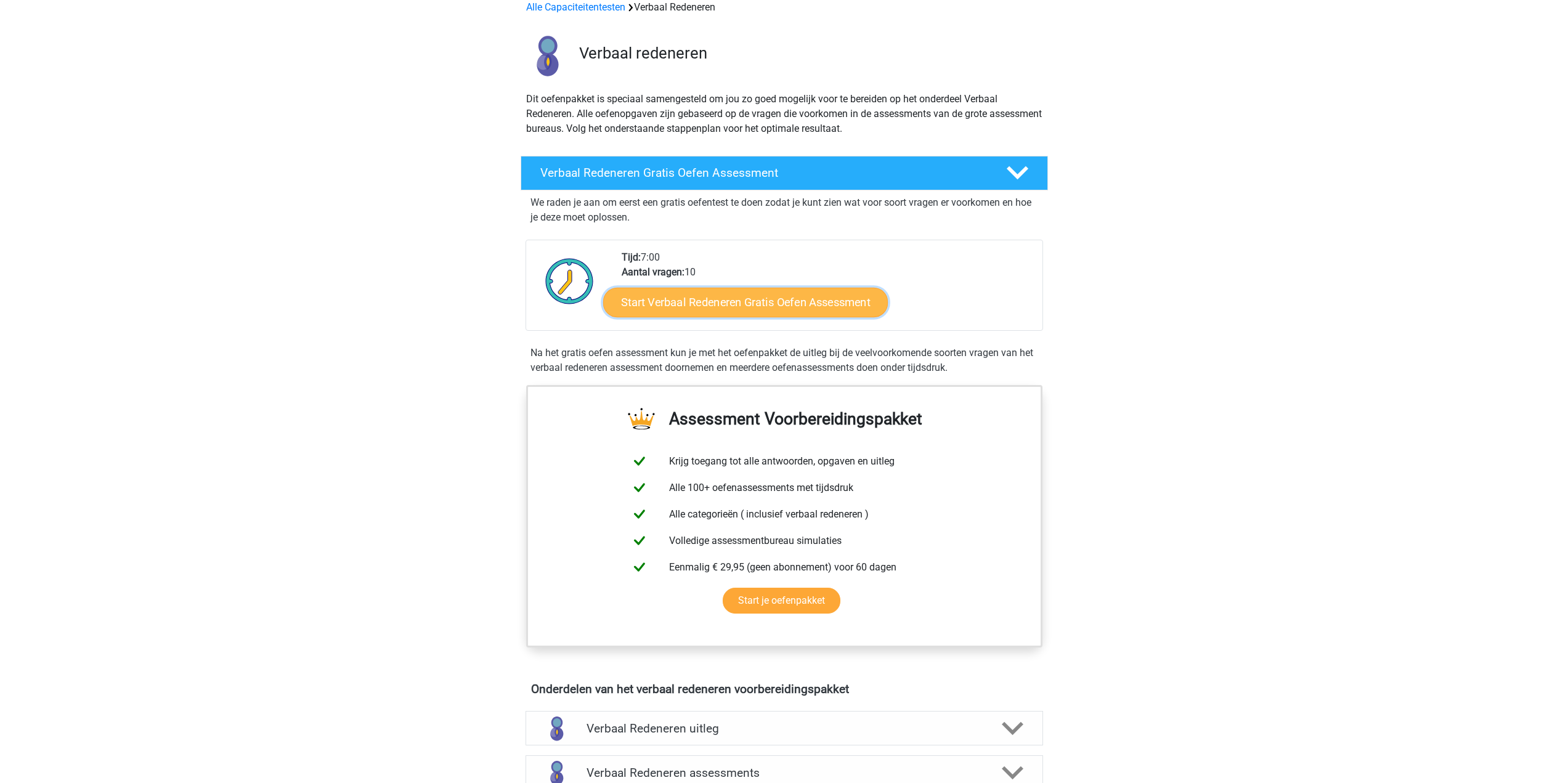
click at [676, 311] on link "Start Verbaal Redeneren Gratis Oefen Assessment" at bounding box center [745, 303] width 284 height 30
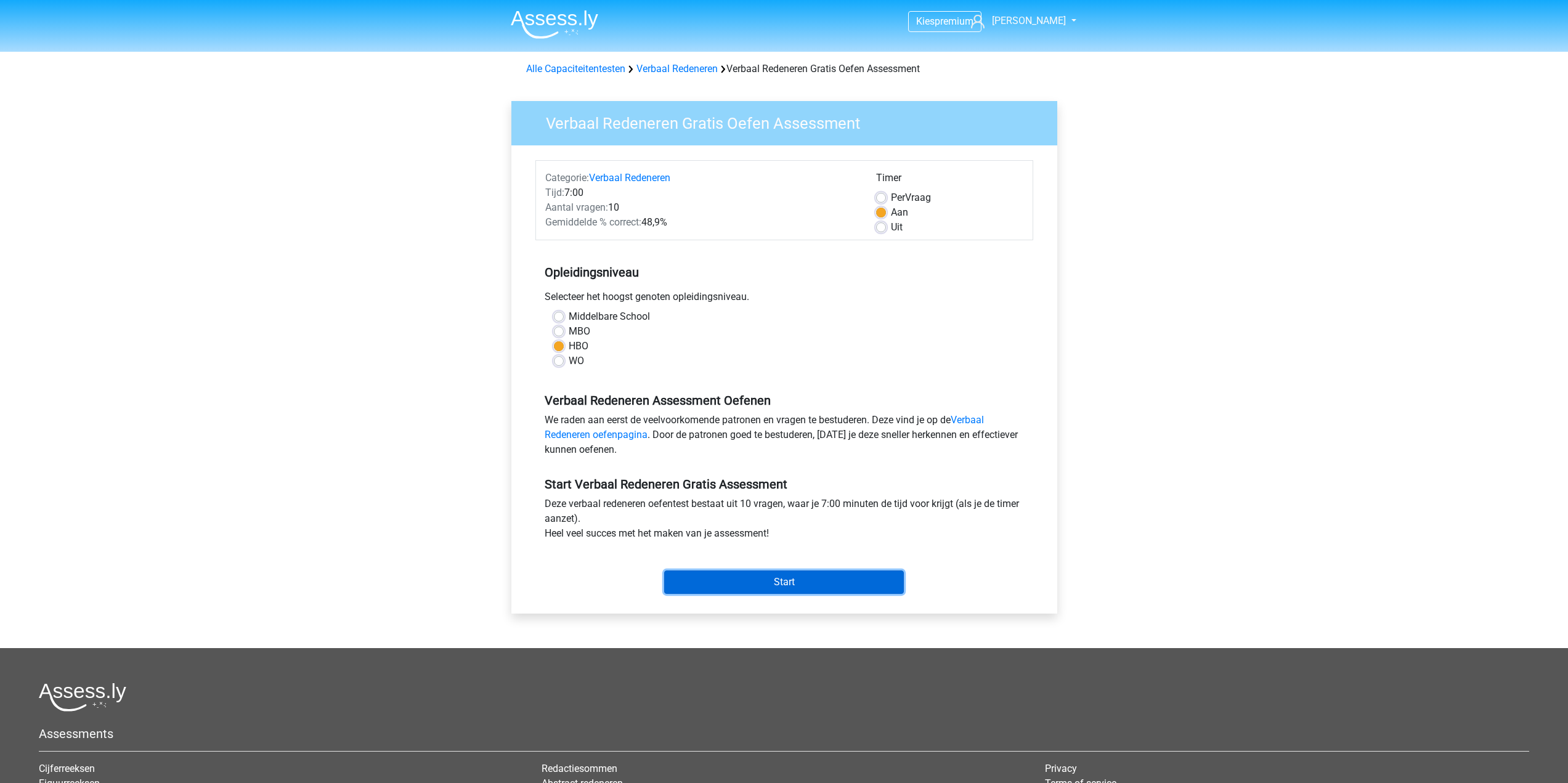
click at [750, 582] on input "Start" at bounding box center [784, 582] width 240 height 24
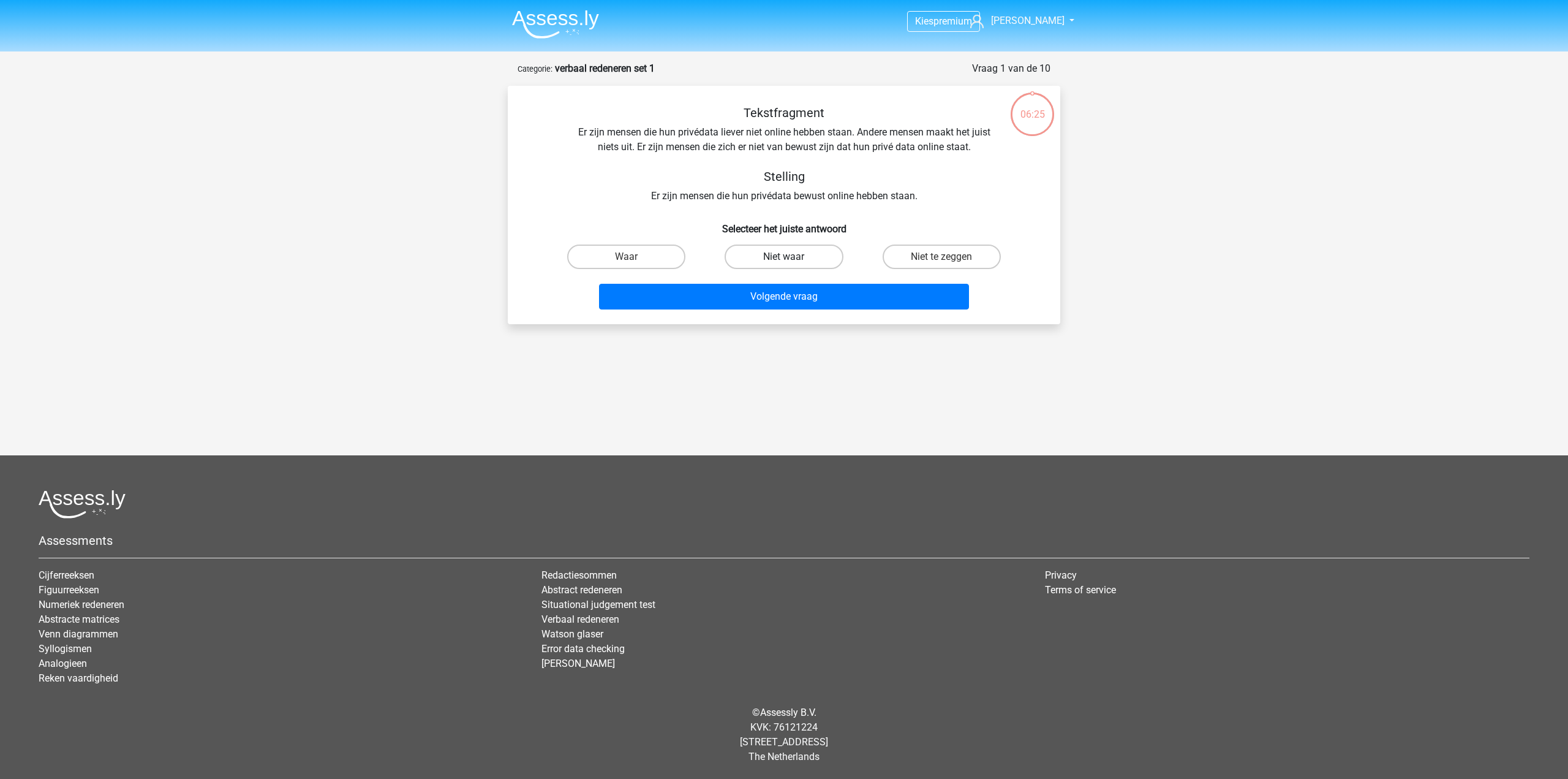
click at [765, 256] on label "Niet waar" at bounding box center [784, 257] width 118 height 24
click at [784, 257] on input "Niet waar" at bounding box center [787, 260] width 8 height 8
radio input "true"
click at [775, 297] on button "Volgende vraag" at bounding box center [785, 297] width 371 height 26
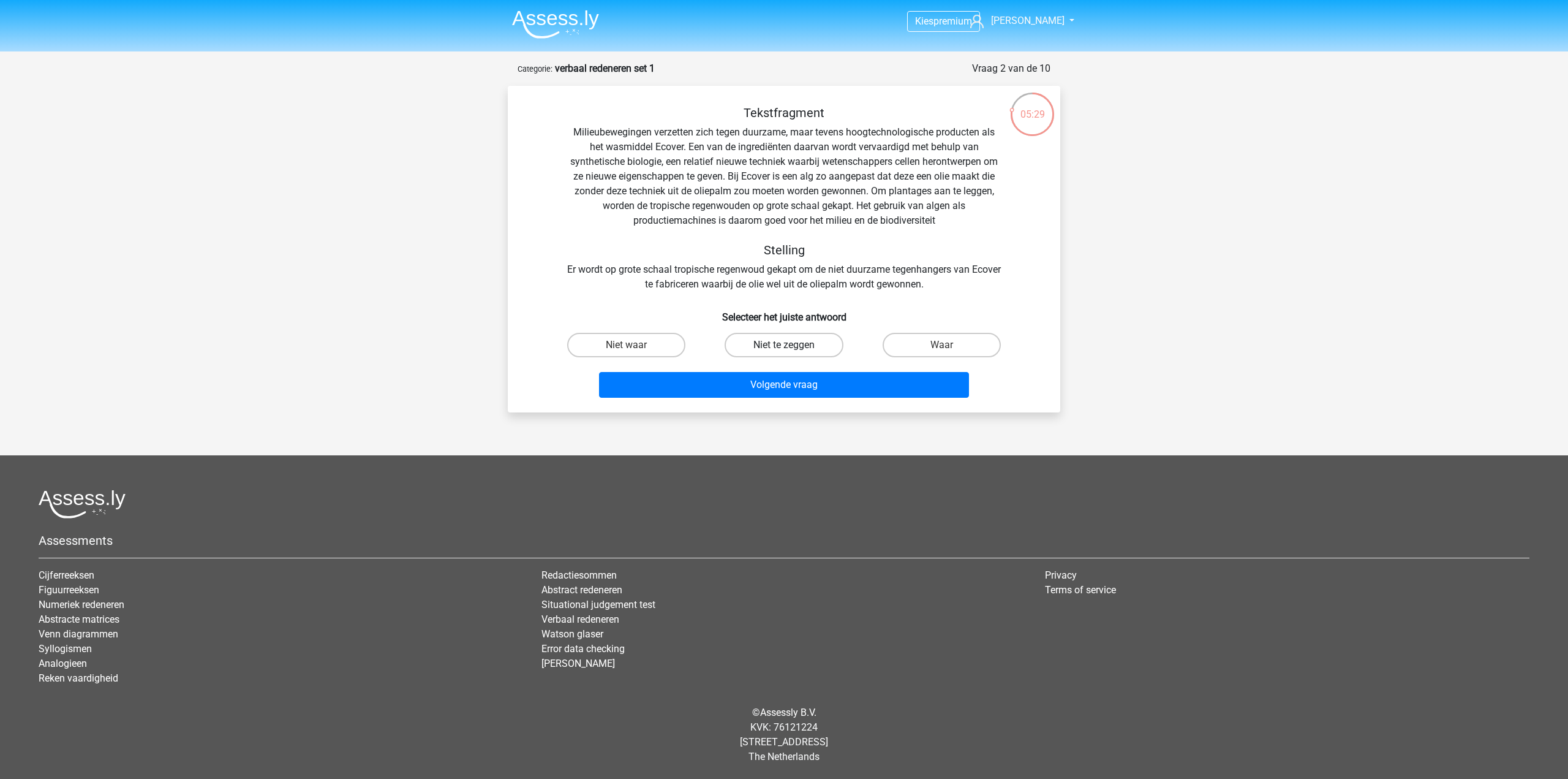
click at [801, 351] on label "Niet te zeggen" at bounding box center [784, 345] width 118 height 24
click at [792, 351] on input "Niet te zeggen" at bounding box center [787, 348] width 8 height 8
radio input "true"
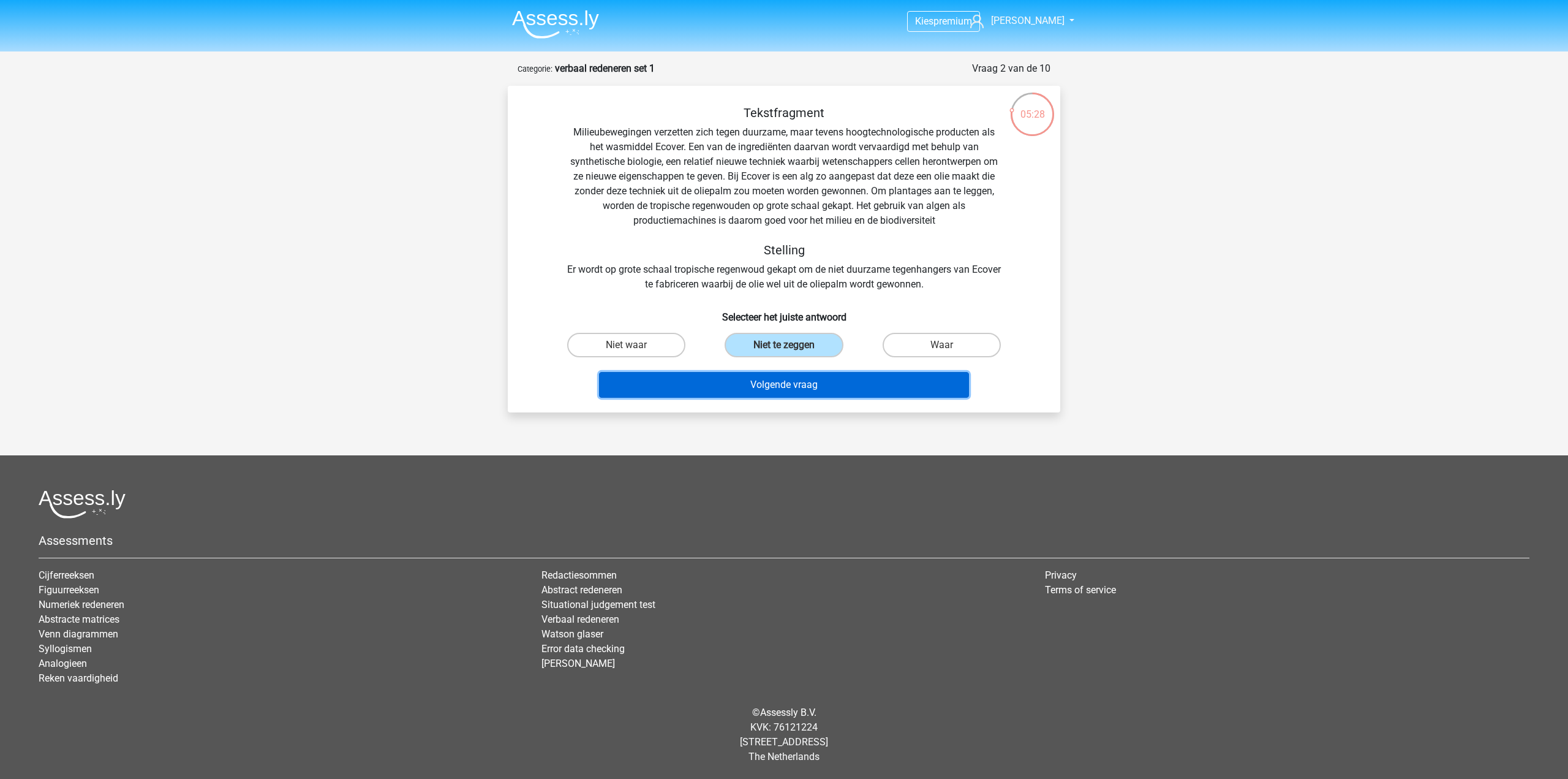
click at [788, 384] on button "Volgende vraag" at bounding box center [785, 385] width 371 height 26
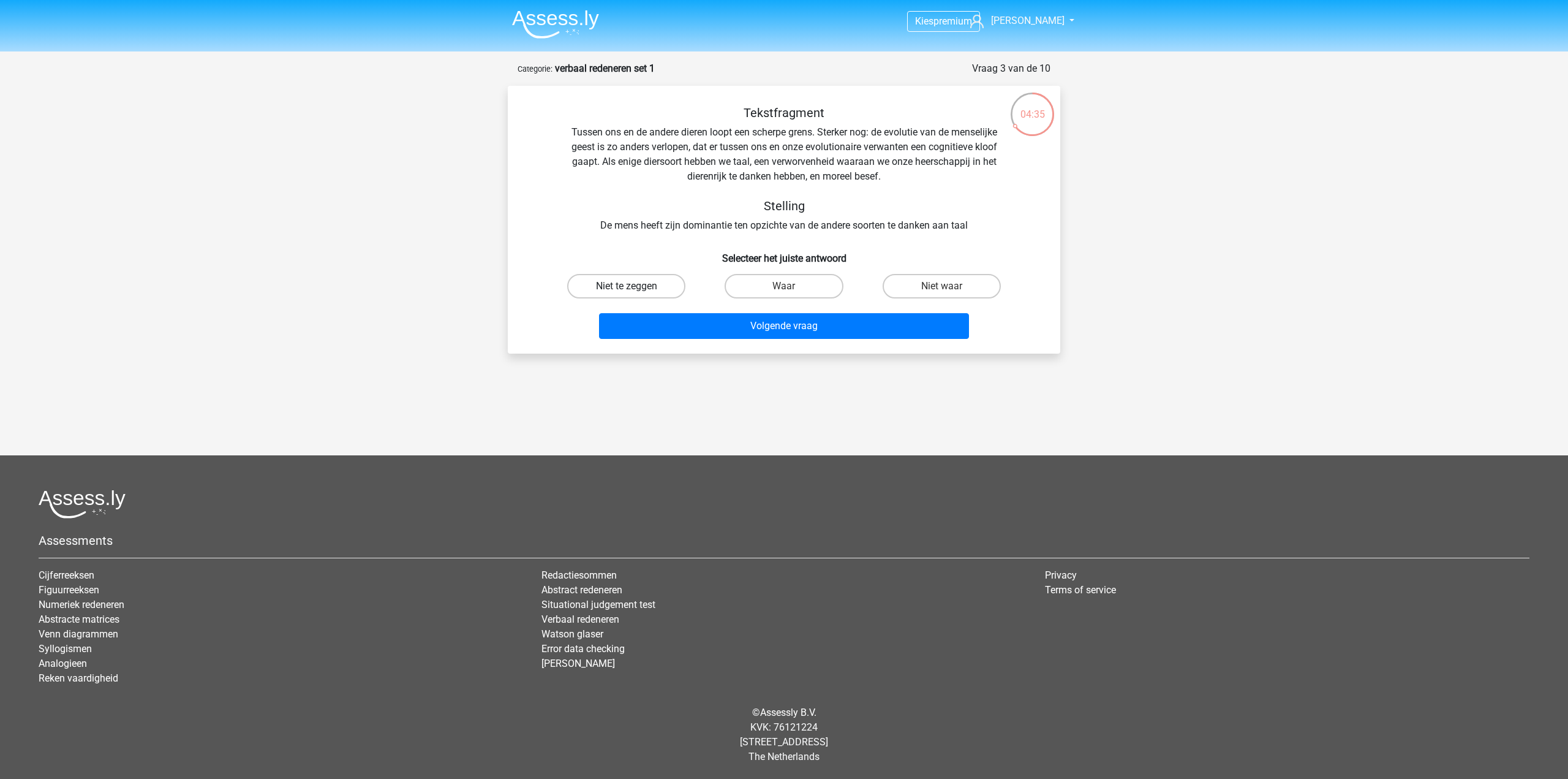
click at [669, 284] on label "Niet te zeggen" at bounding box center [627, 286] width 118 height 24
click at [634, 286] on input "Niet te zeggen" at bounding box center [630, 290] width 8 height 8
radio input "true"
click at [697, 326] on button "Volgende vraag" at bounding box center [785, 326] width 371 height 26
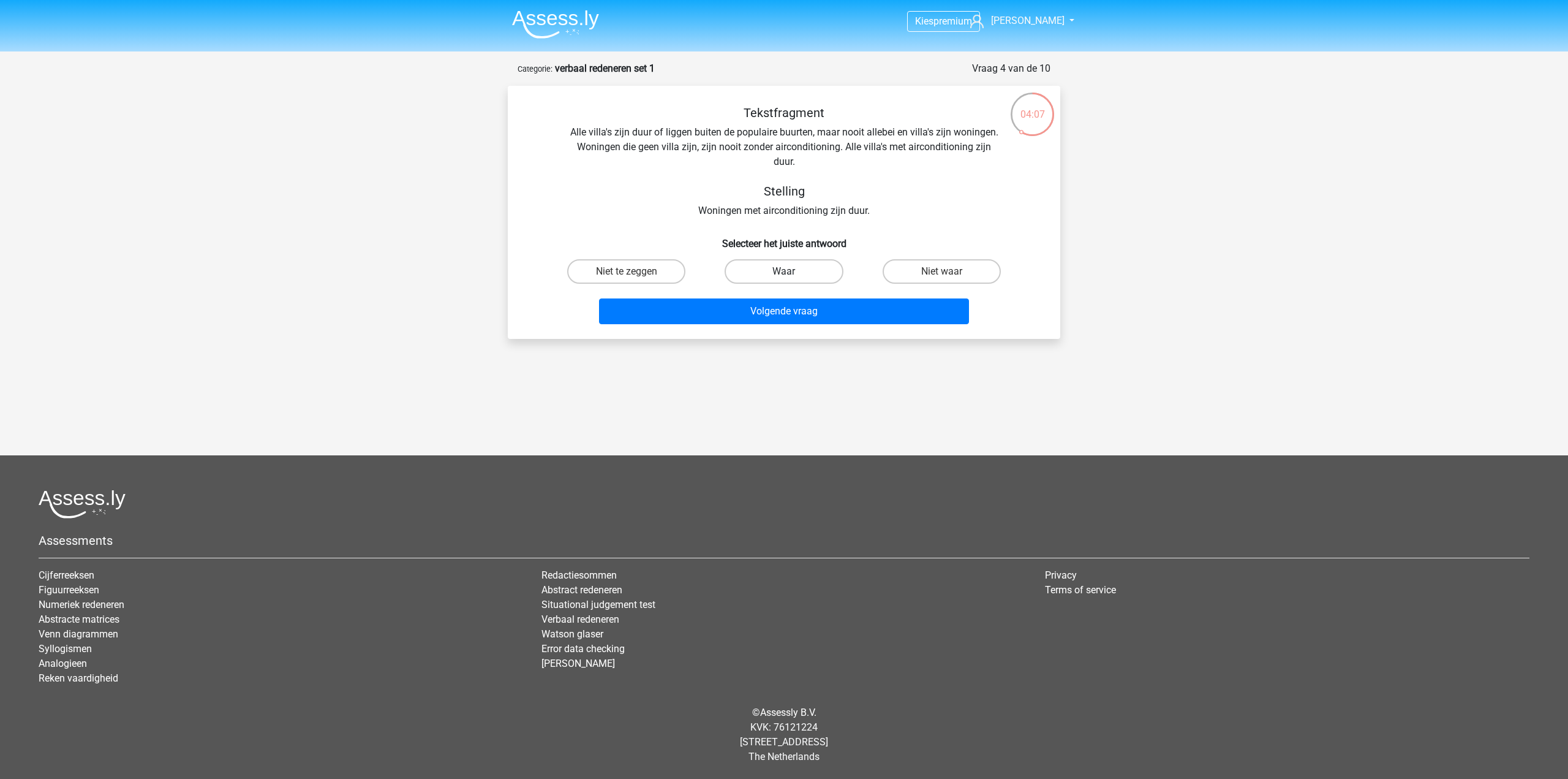
click at [796, 260] on label "Waar" at bounding box center [784, 272] width 118 height 24
click at [792, 272] on input "Waar" at bounding box center [787, 275] width 8 height 8
radio input "true"
click at [782, 306] on button "Volgende vraag" at bounding box center [785, 312] width 371 height 26
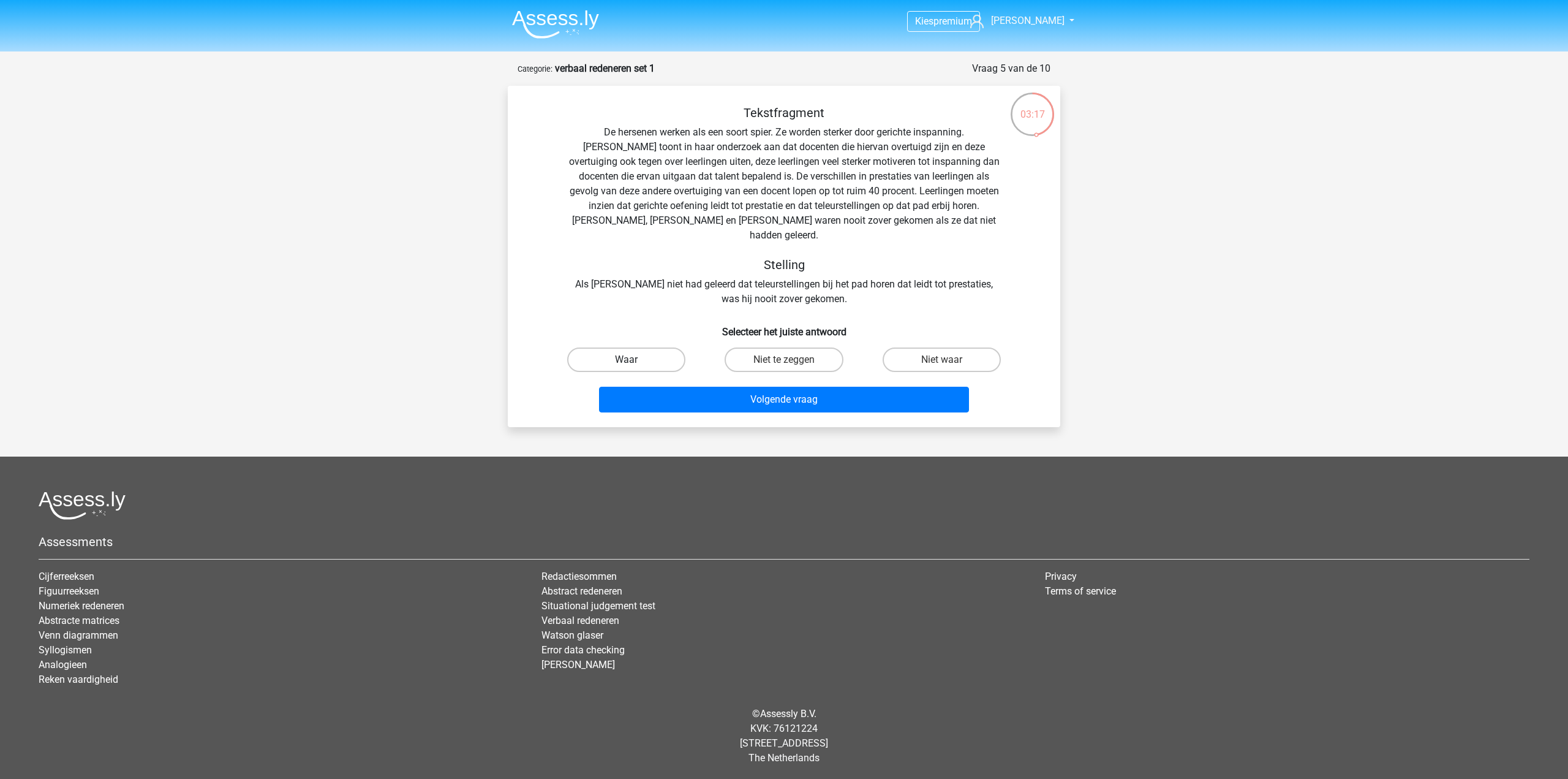
click at [656, 347] on label "Waar" at bounding box center [627, 359] width 118 height 24
click at [634, 359] on input "Waar" at bounding box center [630, 363] width 8 height 8
radio input "true"
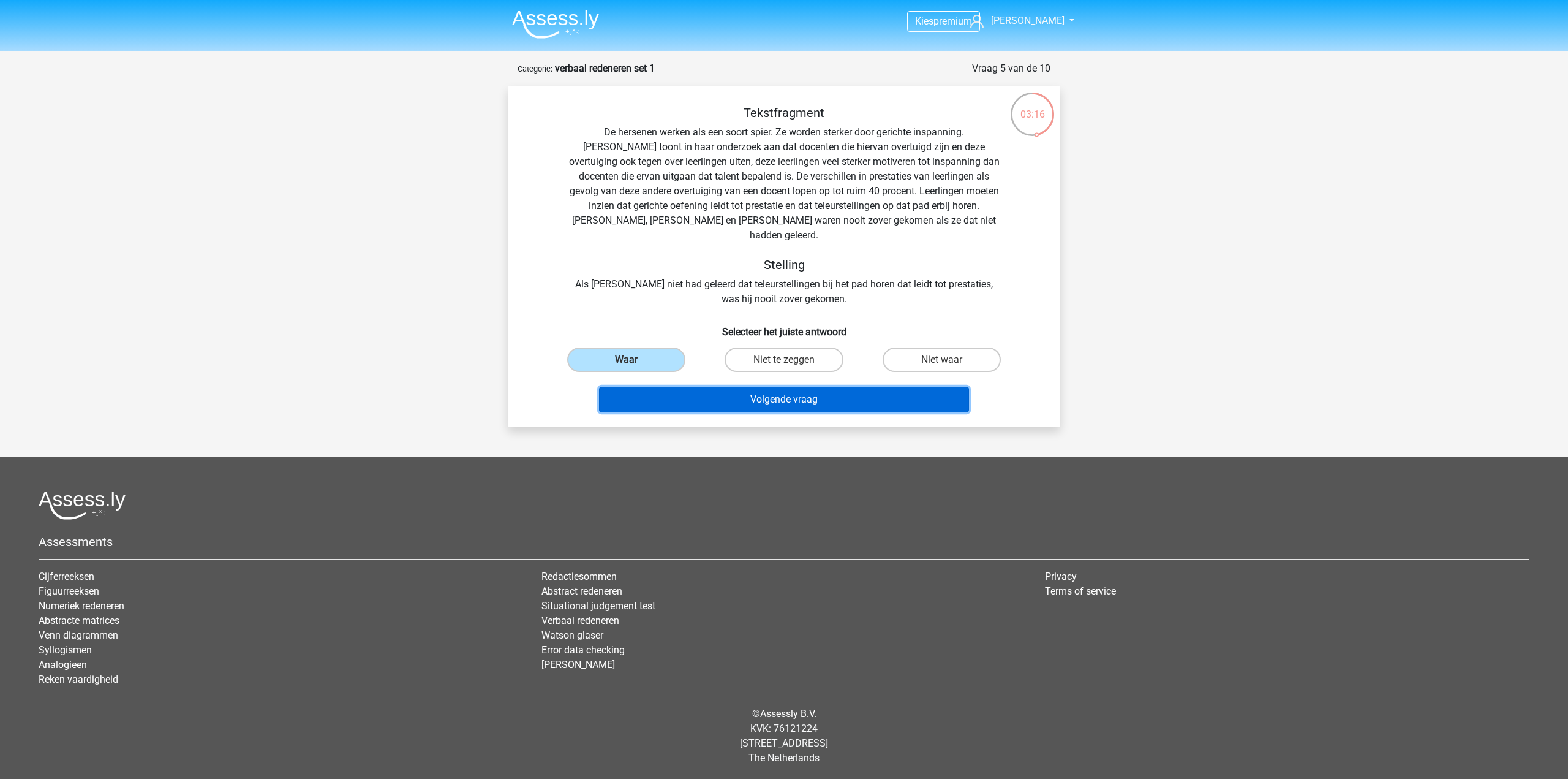
click at [714, 386] on button "Volgende vraag" at bounding box center [785, 400] width 371 height 26
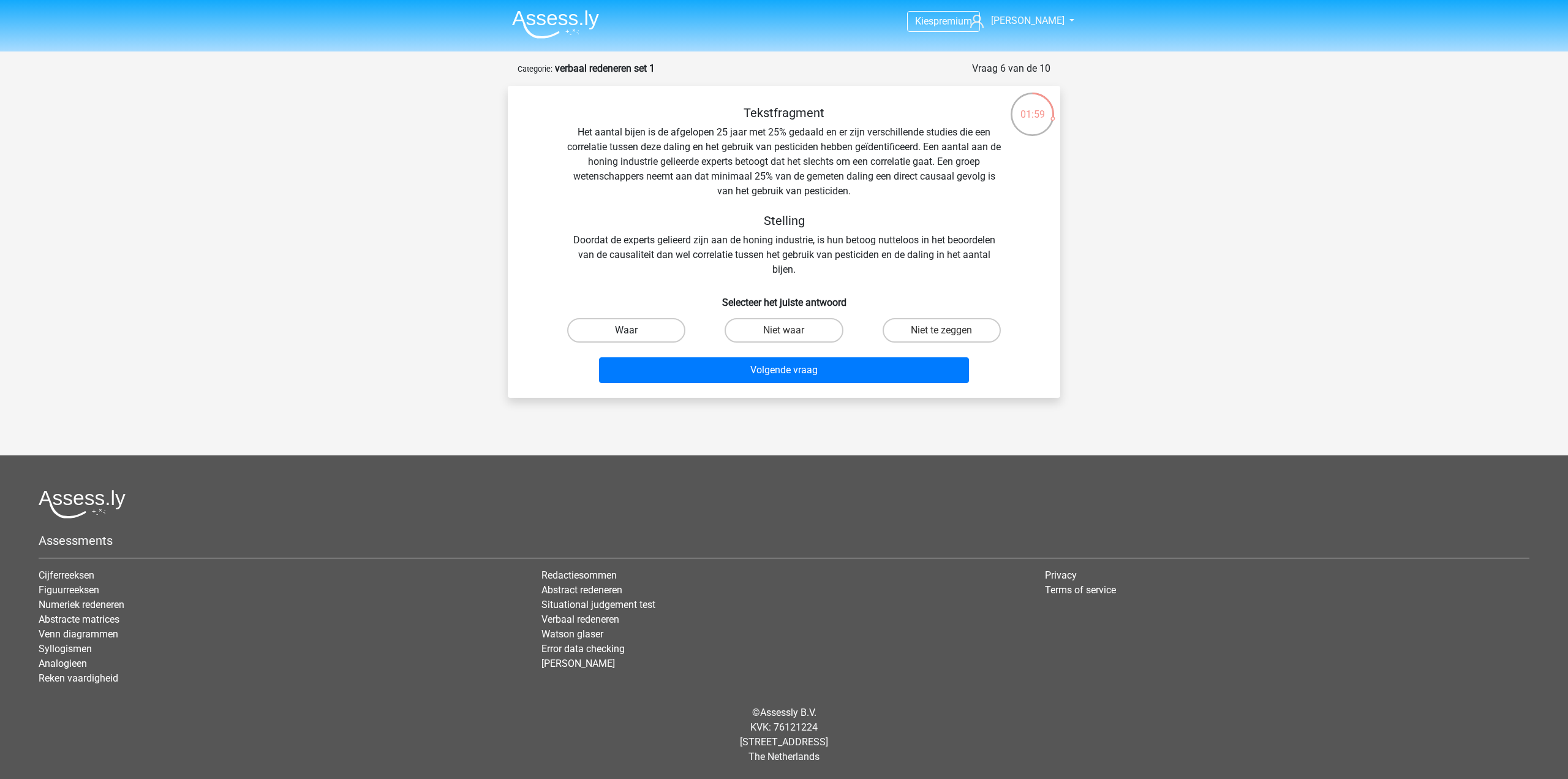
click at [645, 331] on label "Waar" at bounding box center [627, 330] width 118 height 24
click at [634, 331] on input "Waar" at bounding box center [630, 334] width 8 height 8
radio input "true"
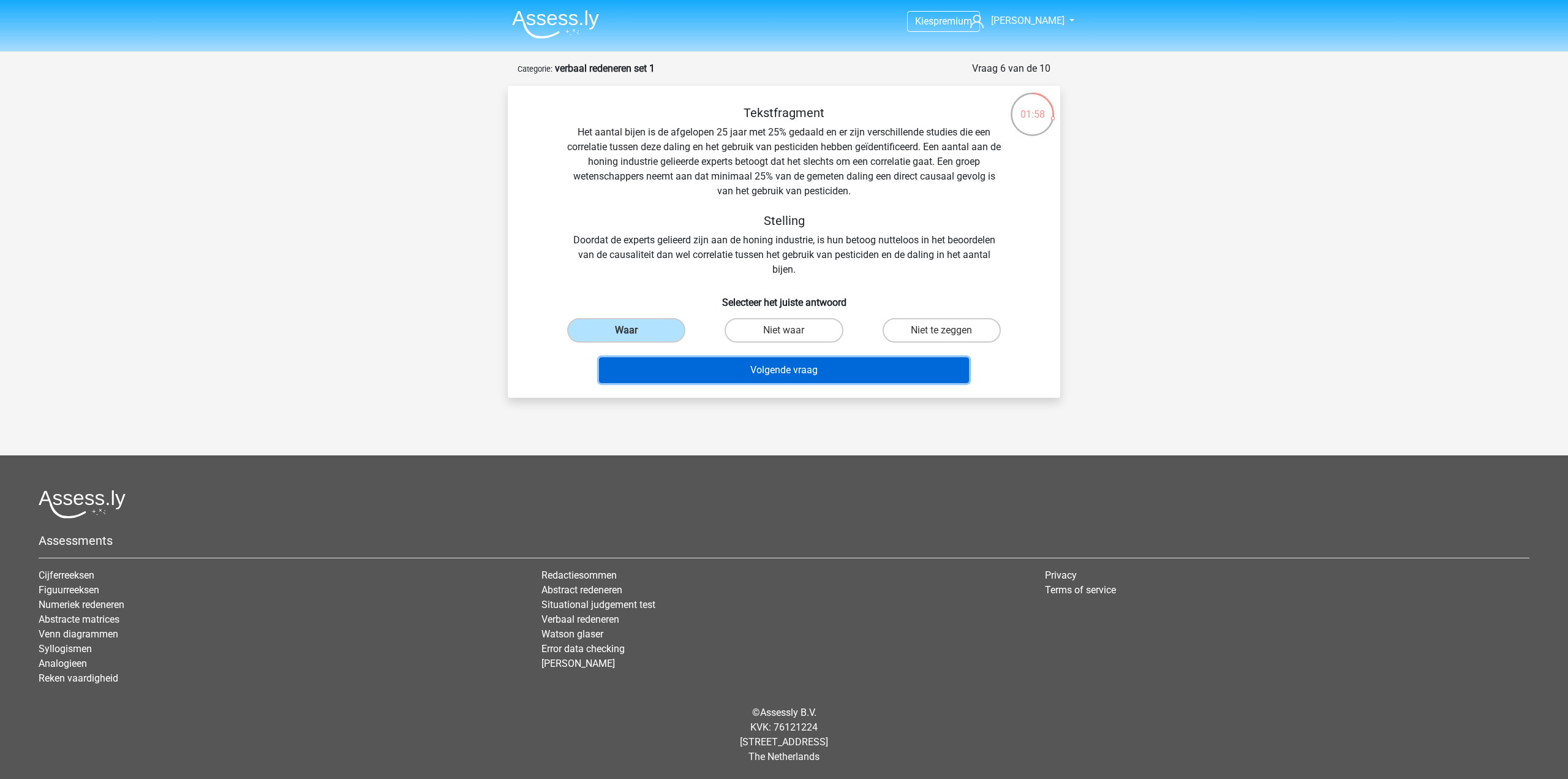
click at [673, 368] on button "Volgende vraag" at bounding box center [785, 370] width 371 height 26
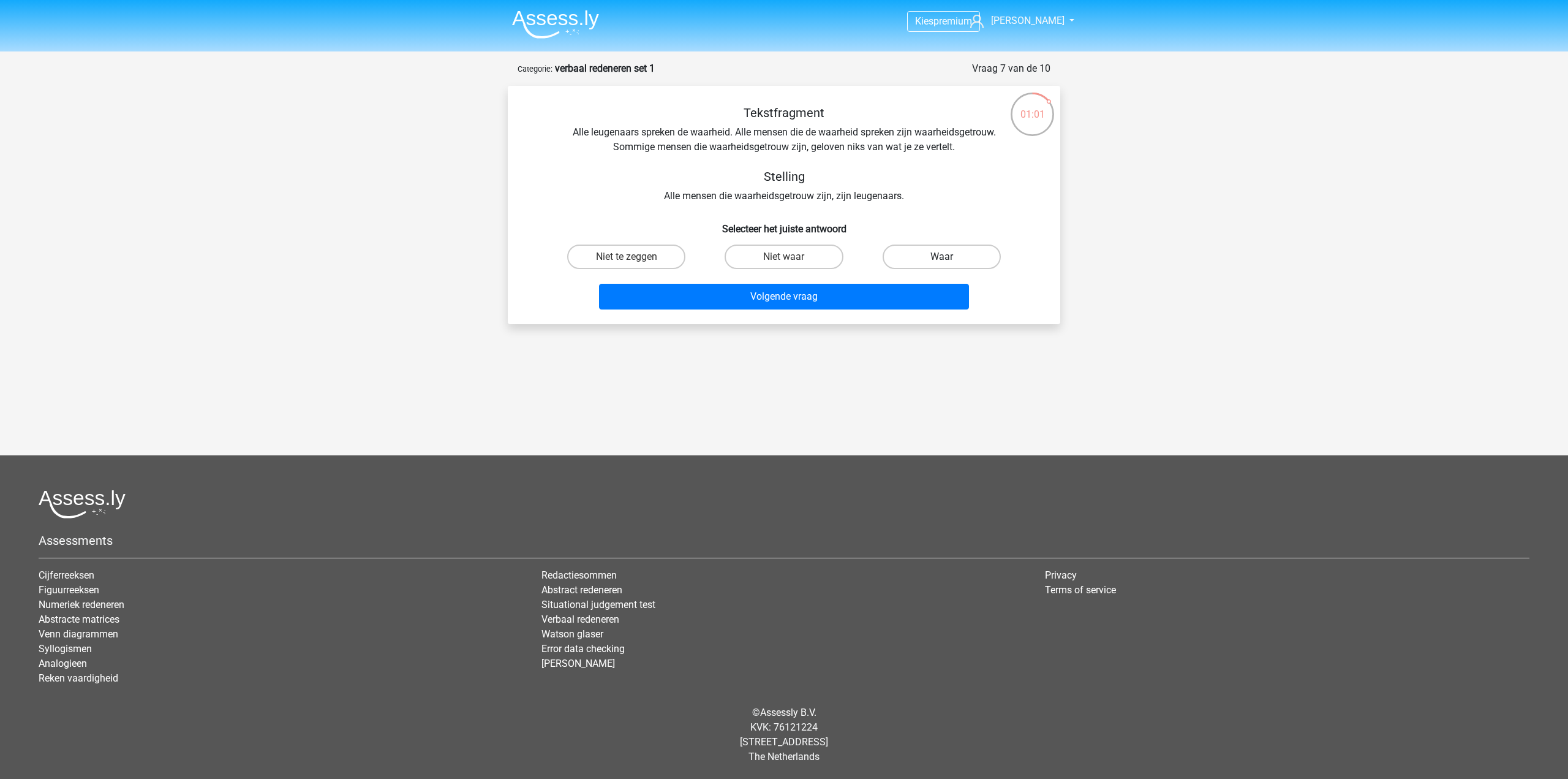
click at [922, 258] on label "Waar" at bounding box center [942, 257] width 118 height 24
click at [941, 258] on input "Waar" at bounding box center [945, 260] width 8 height 8
radio input "true"
click at [915, 301] on button "Volgende vraag" at bounding box center [785, 297] width 371 height 26
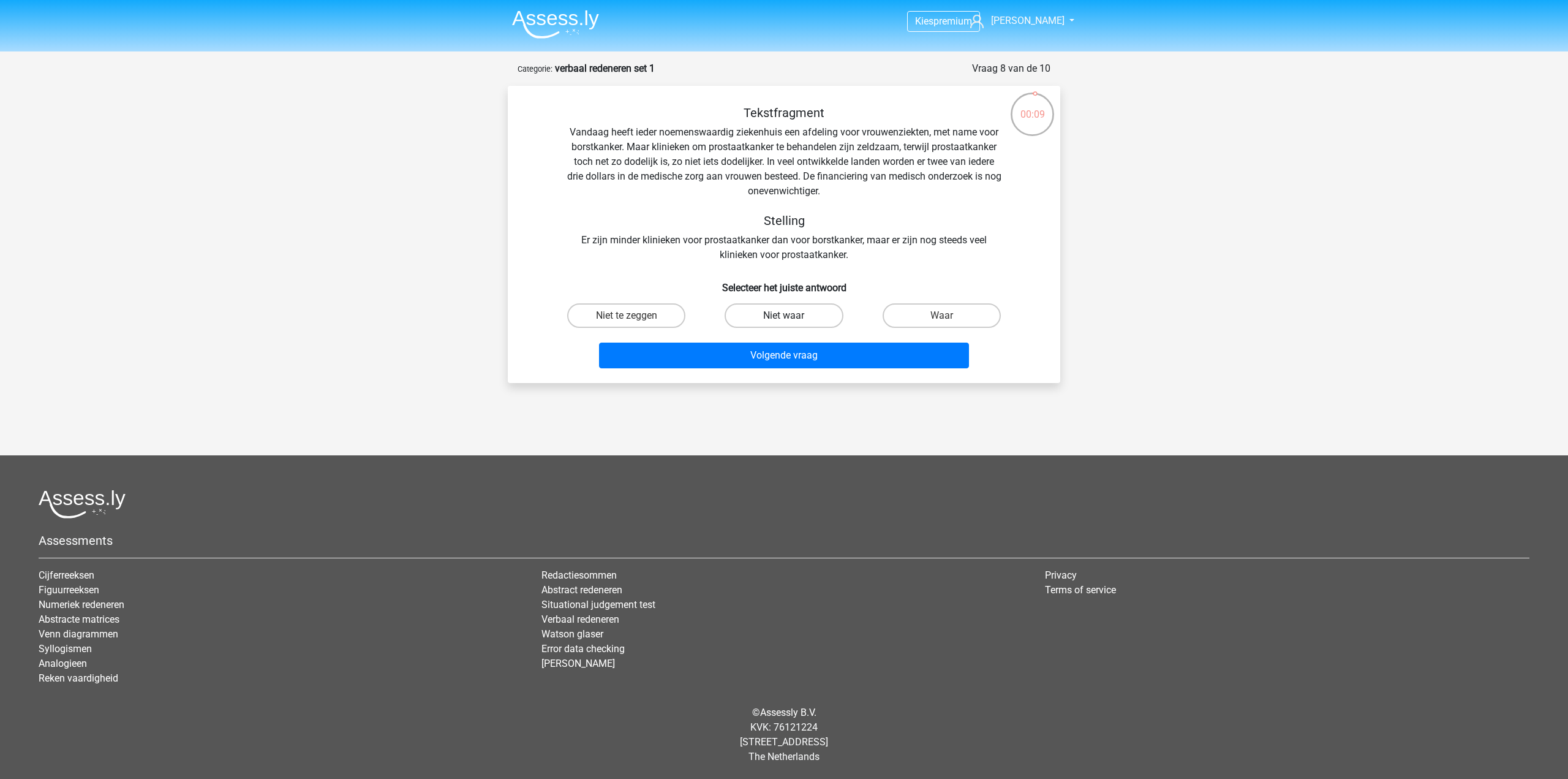
click at [812, 322] on label "Niet waar" at bounding box center [784, 316] width 118 height 24
click at [792, 322] on input "Niet waar" at bounding box center [787, 319] width 8 height 8
radio input "true"
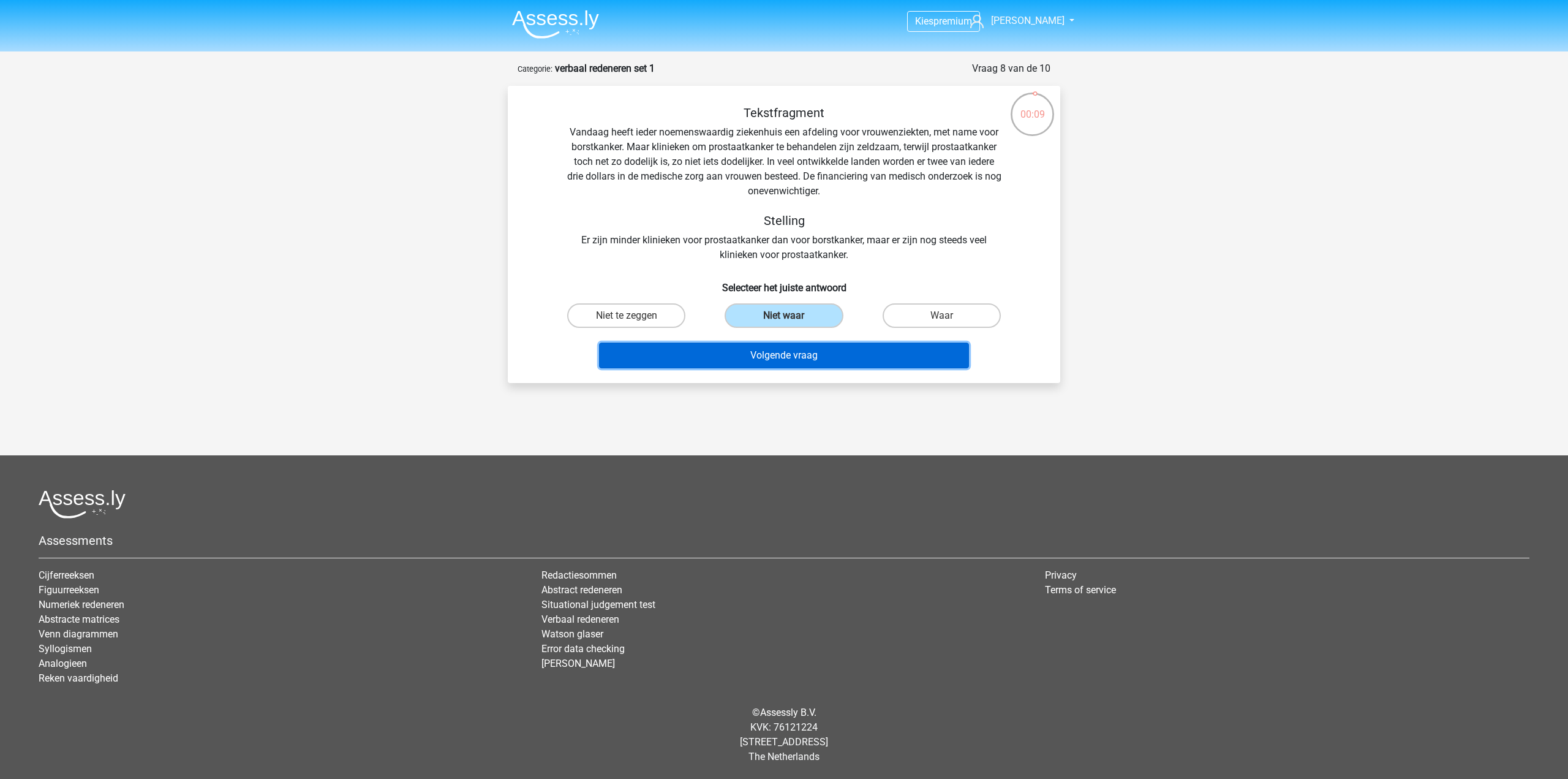
click at [810, 350] on button "Volgende vraag" at bounding box center [785, 356] width 371 height 26
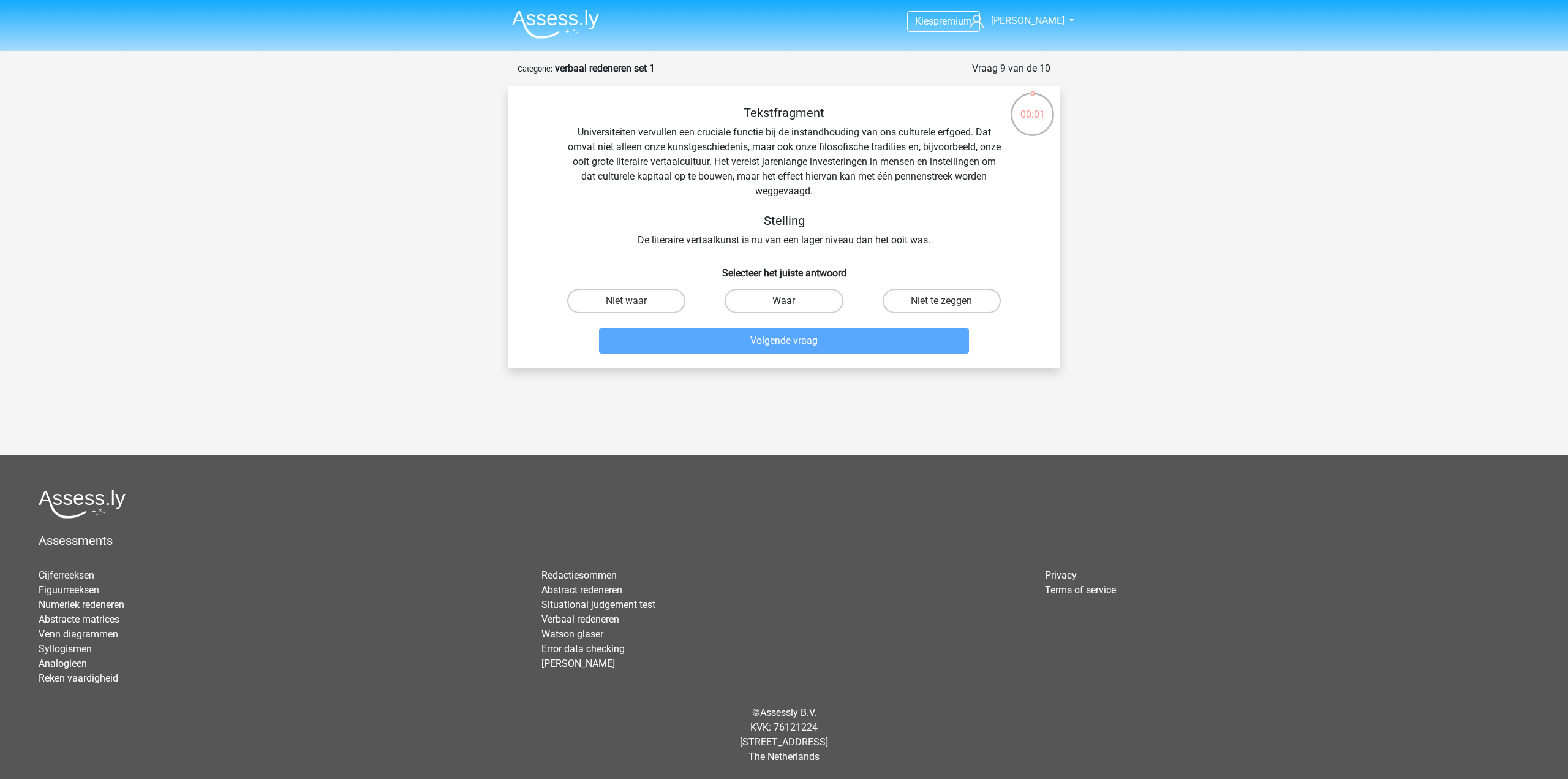
click at [824, 303] on label "Waar" at bounding box center [784, 301] width 118 height 24
click at [792, 303] on input "Waar" at bounding box center [787, 305] width 8 height 8
radio input "true"
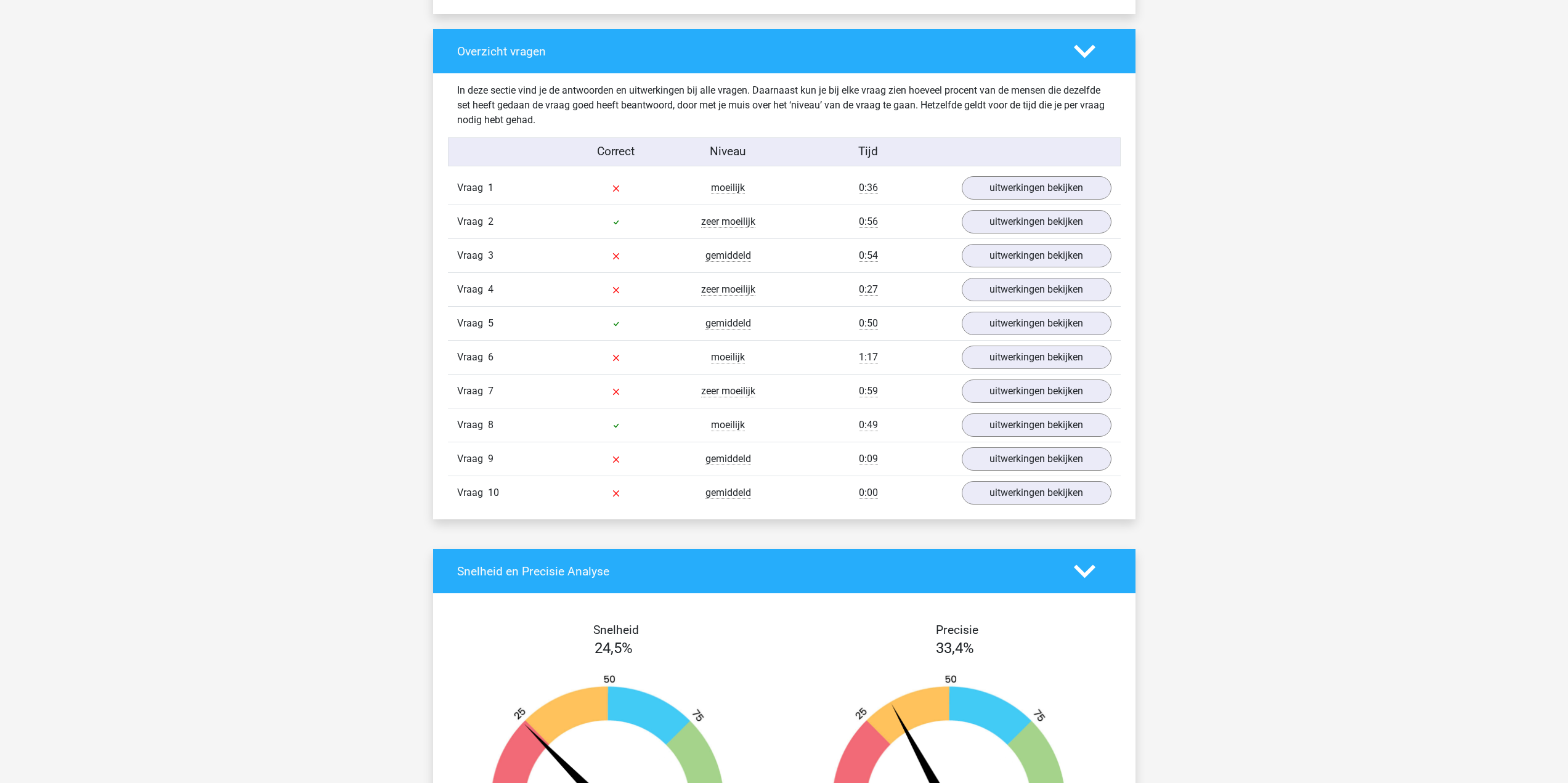
scroll to position [848, 0]
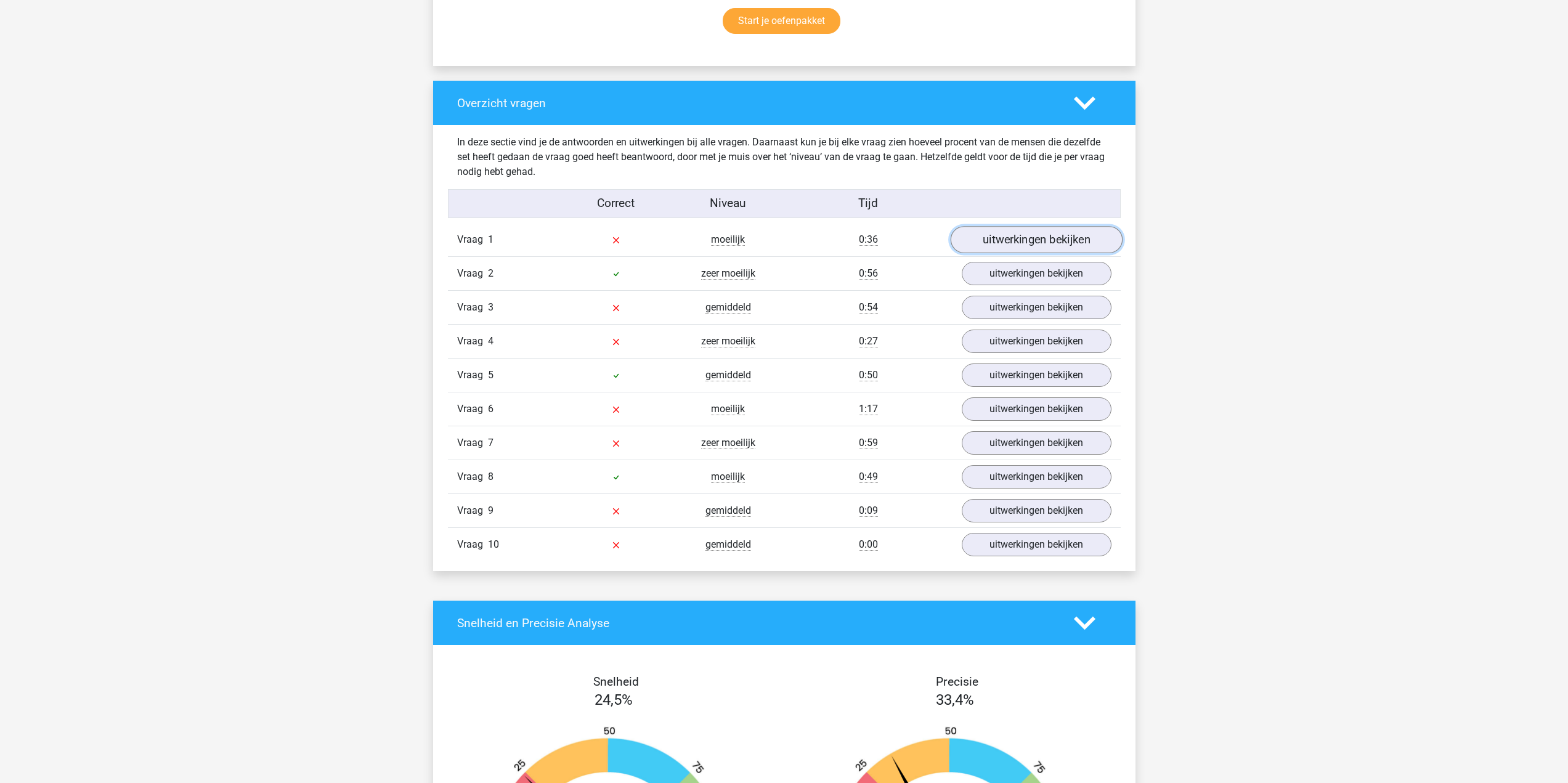
click at [1049, 237] on link "uitwerkingen bekijken" at bounding box center [1036, 239] width 172 height 27
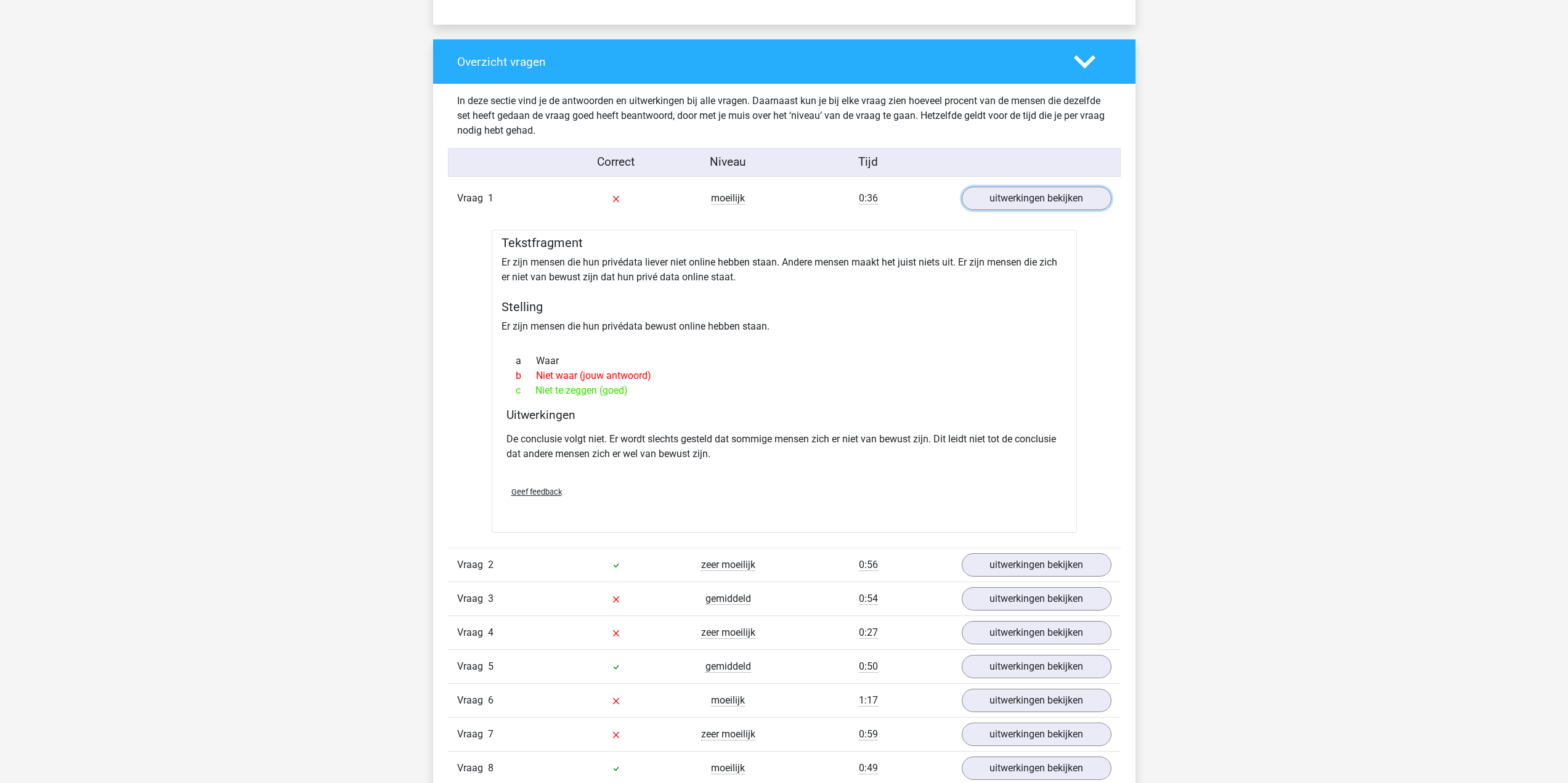
scroll to position [909, 0]
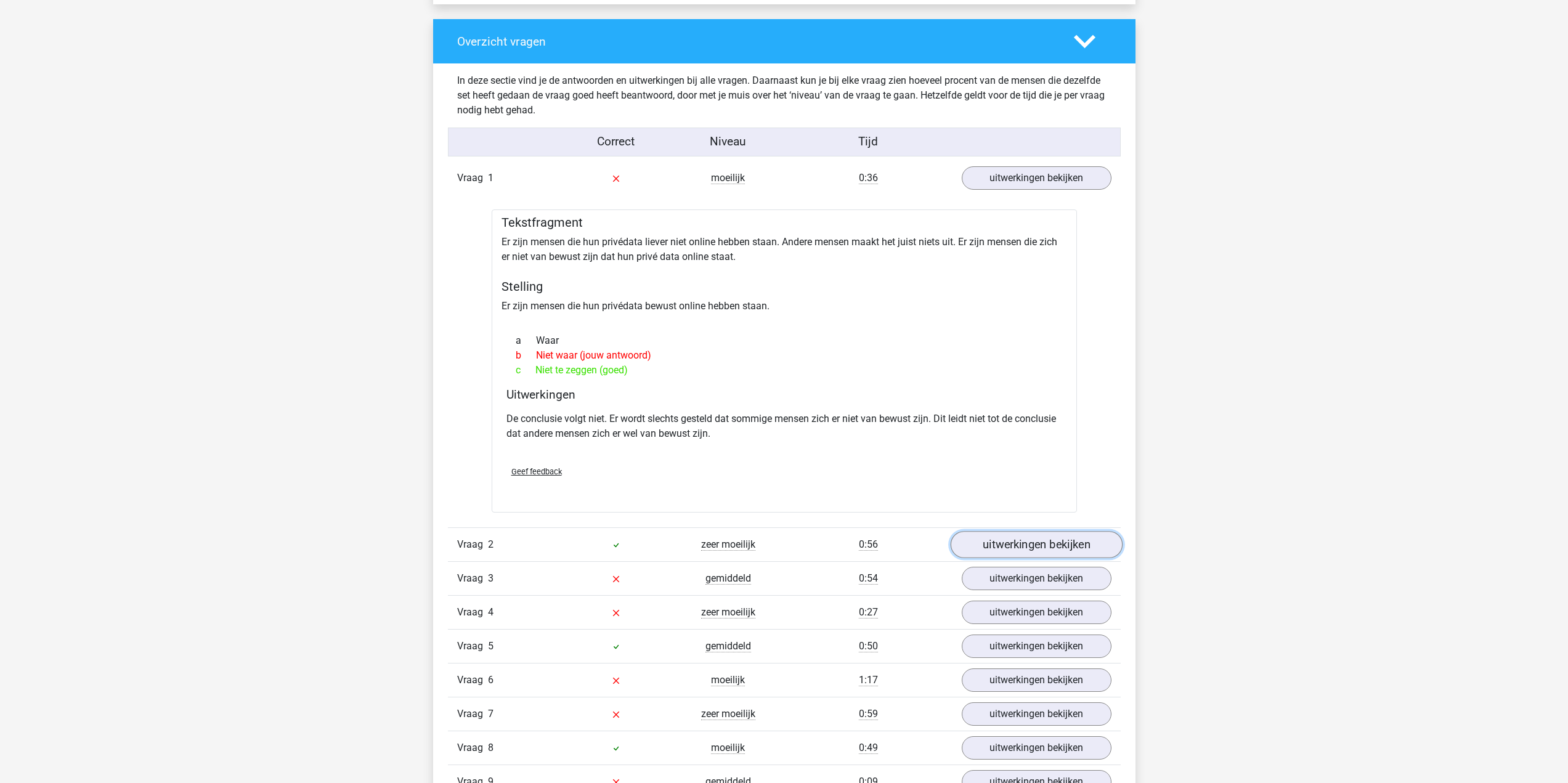
click at [1021, 540] on link "uitwerkingen bekijken" at bounding box center [1036, 545] width 172 height 27
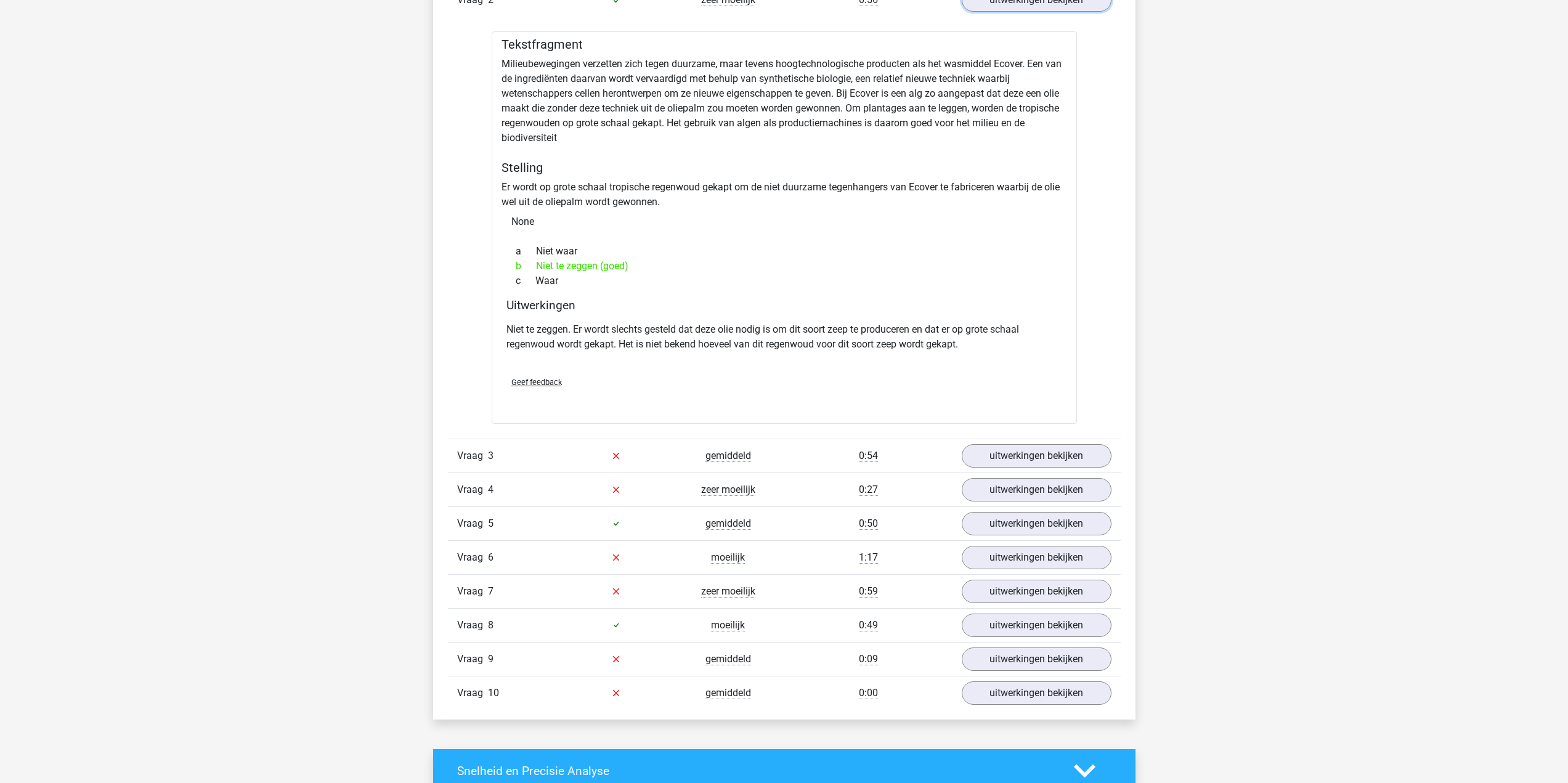
scroll to position [1587, 0]
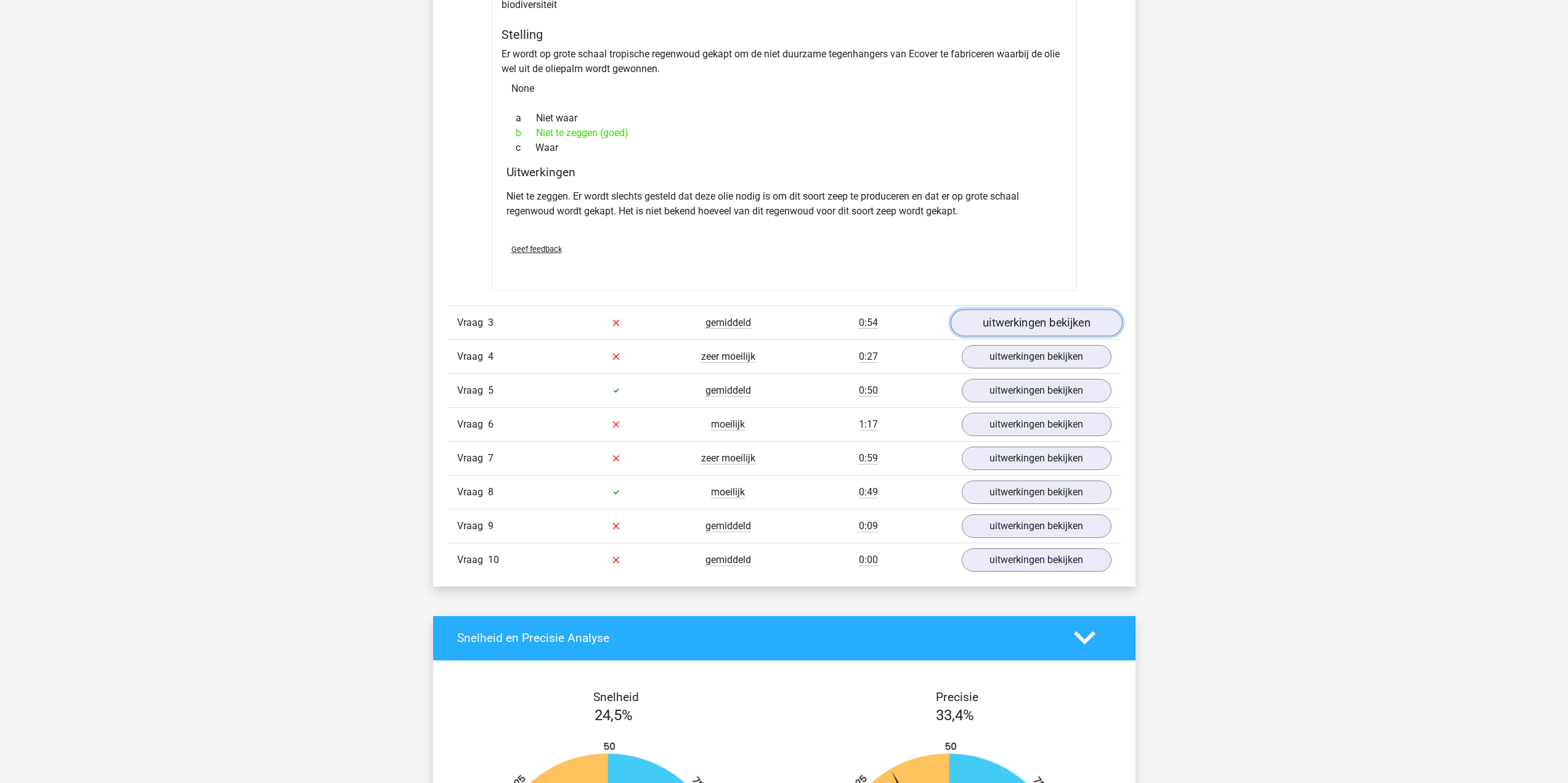
click at [1021, 332] on link "uitwerkingen bekijken" at bounding box center [1036, 322] width 172 height 27
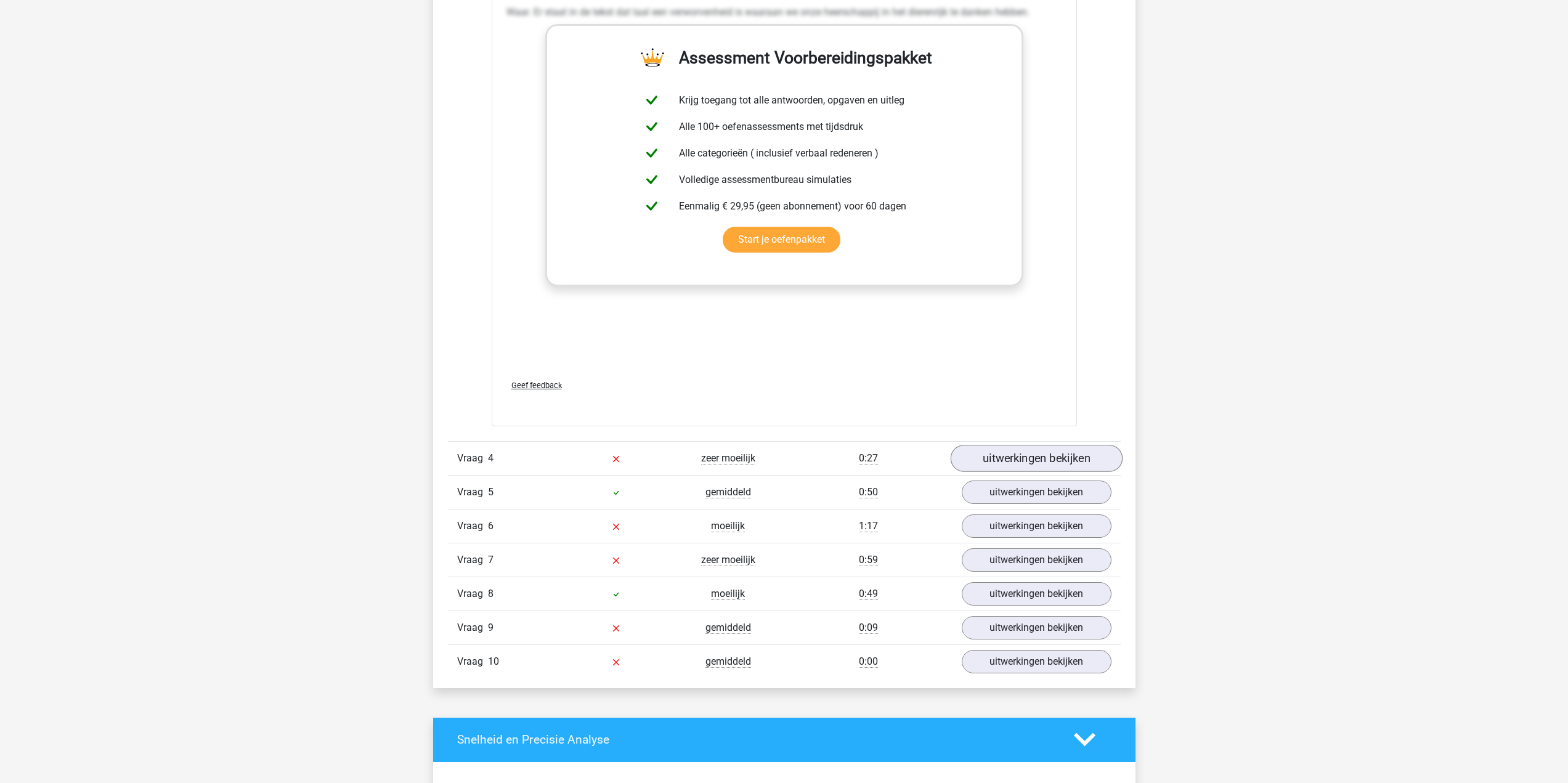
scroll to position [2203, 0]
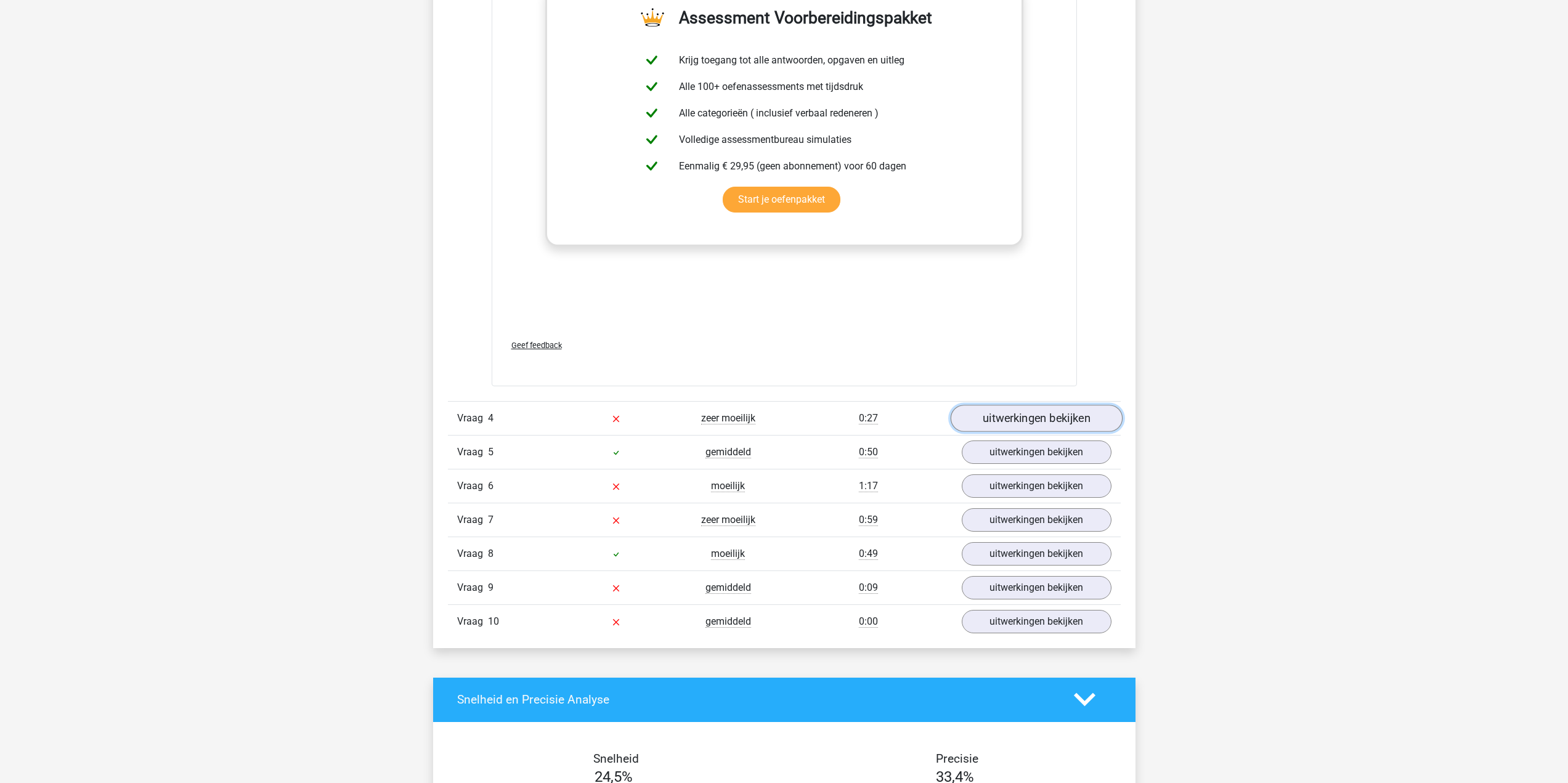
click at [1012, 419] on link "uitwerkingen bekijken" at bounding box center [1036, 418] width 172 height 27
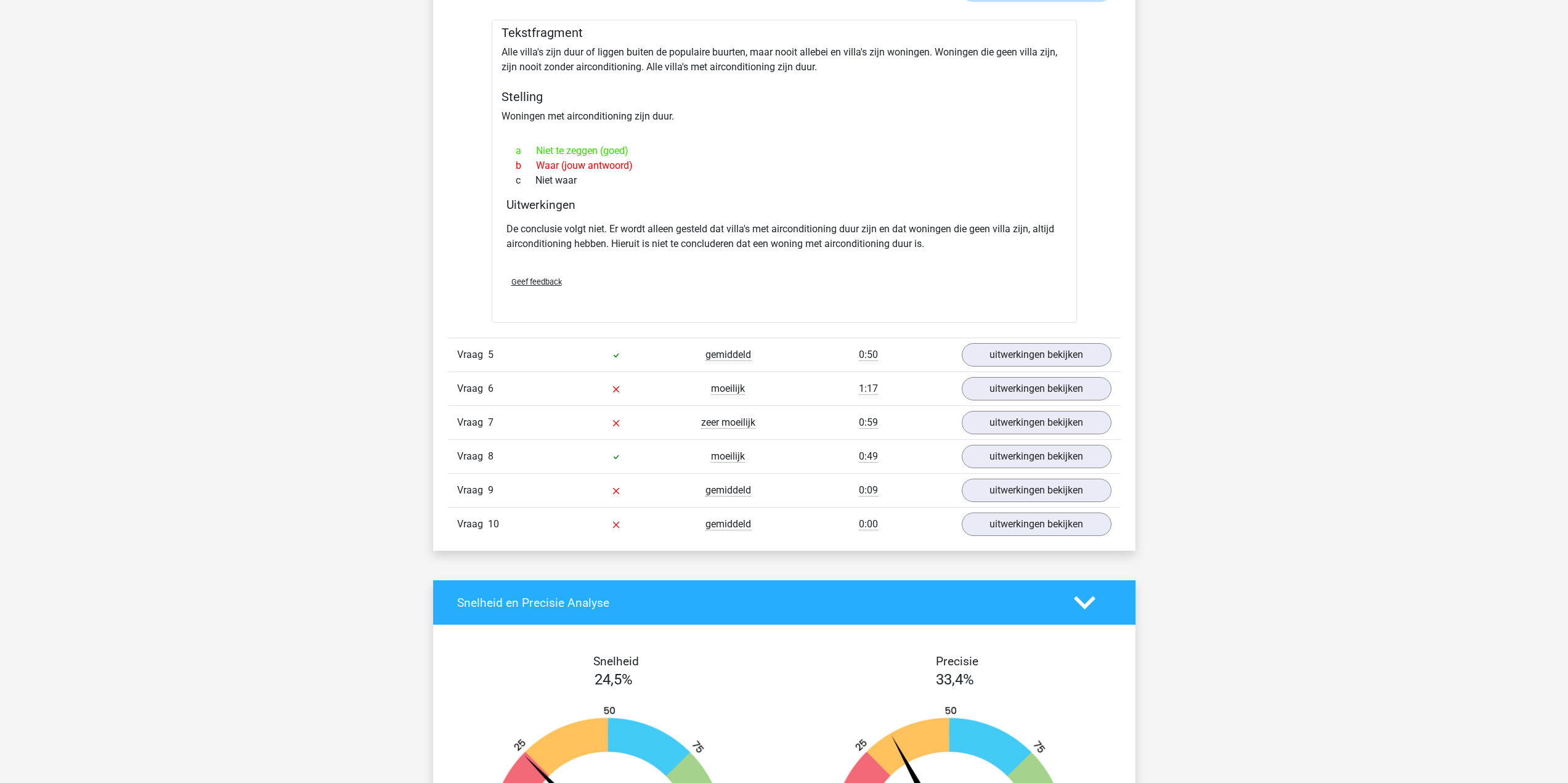
scroll to position [2634, 0]
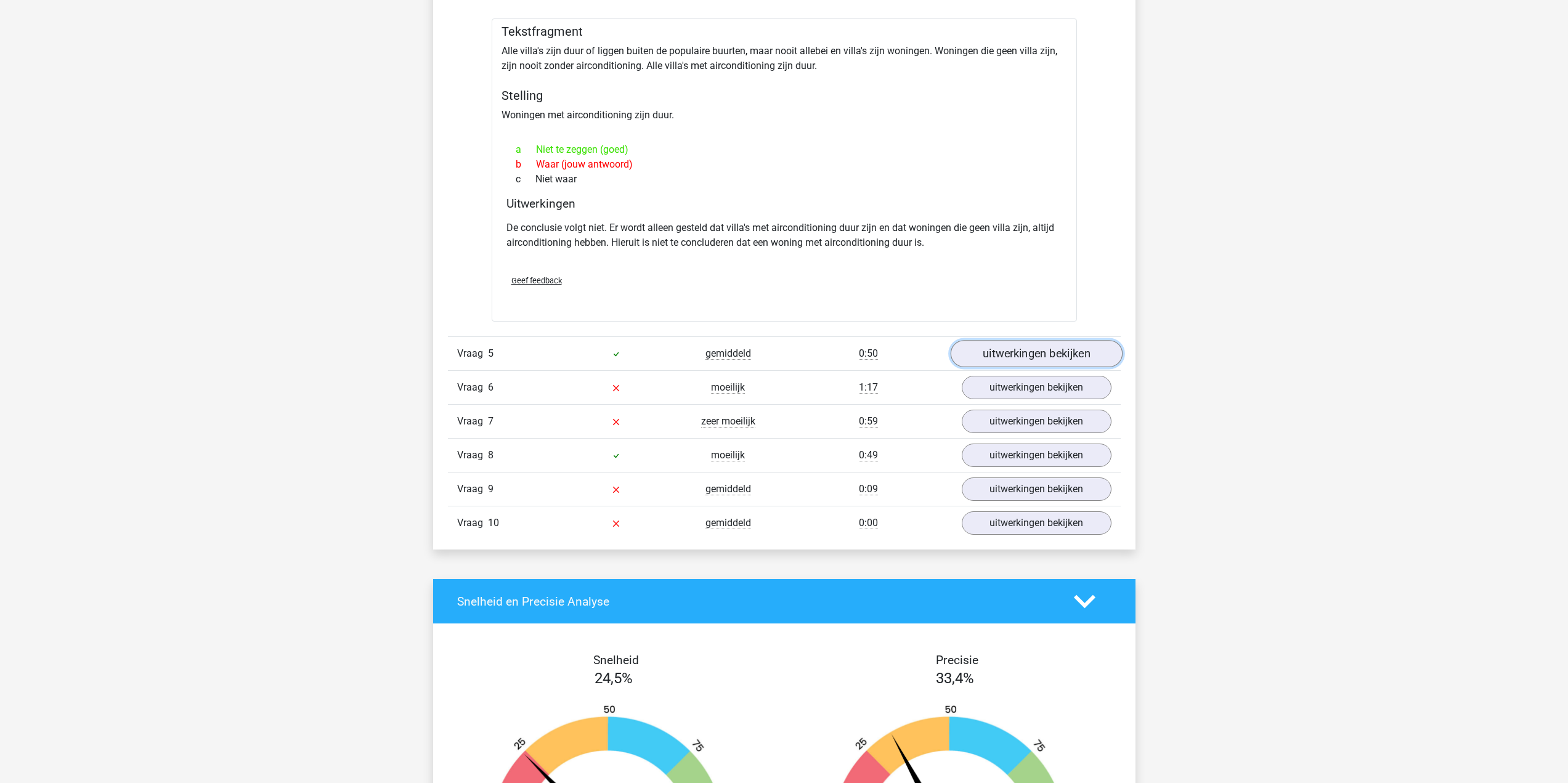
click at [1018, 350] on link "uitwerkingen bekijken" at bounding box center [1036, 353] width 172 height 27
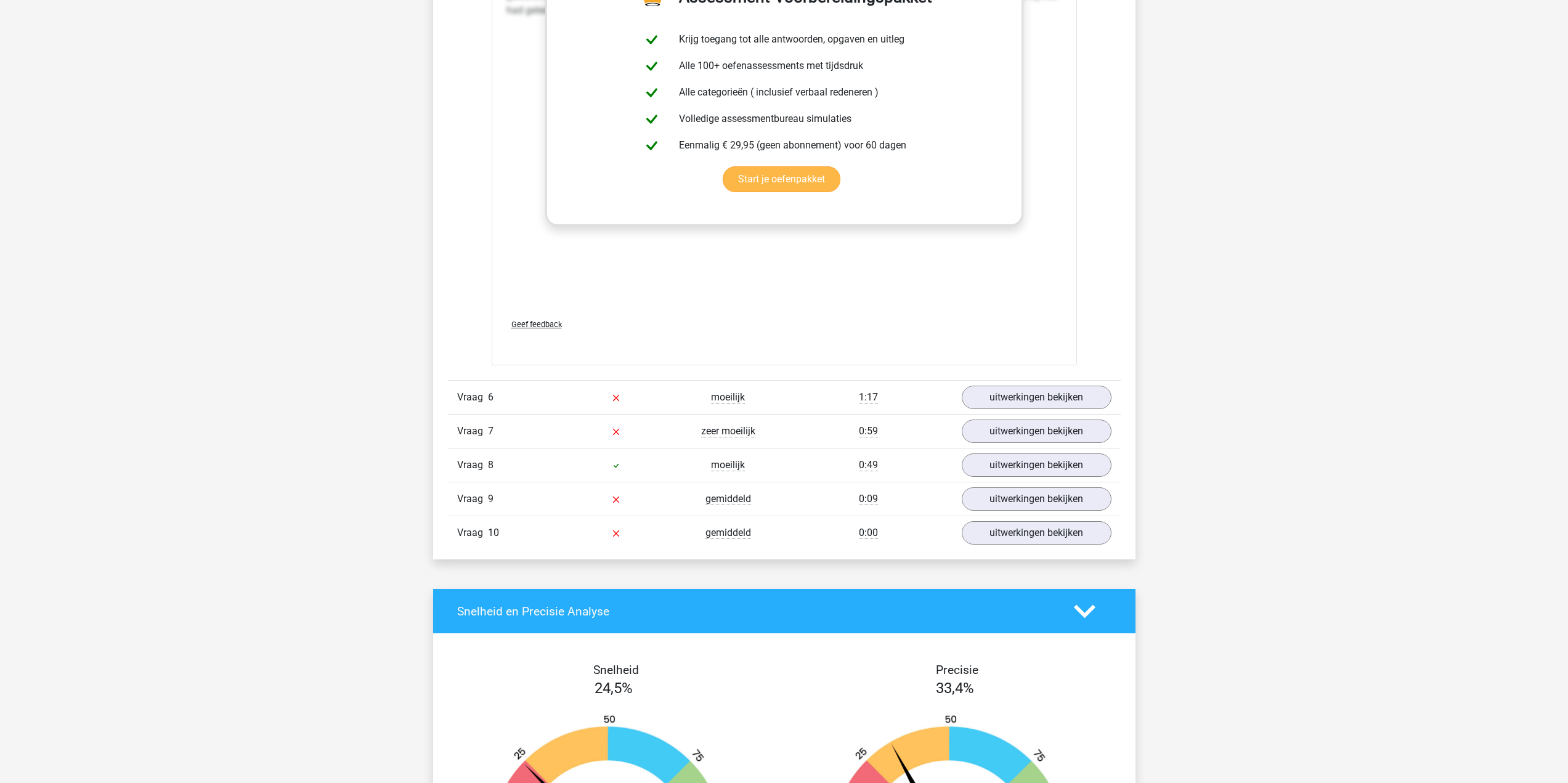
scroll to position [3373, 0]
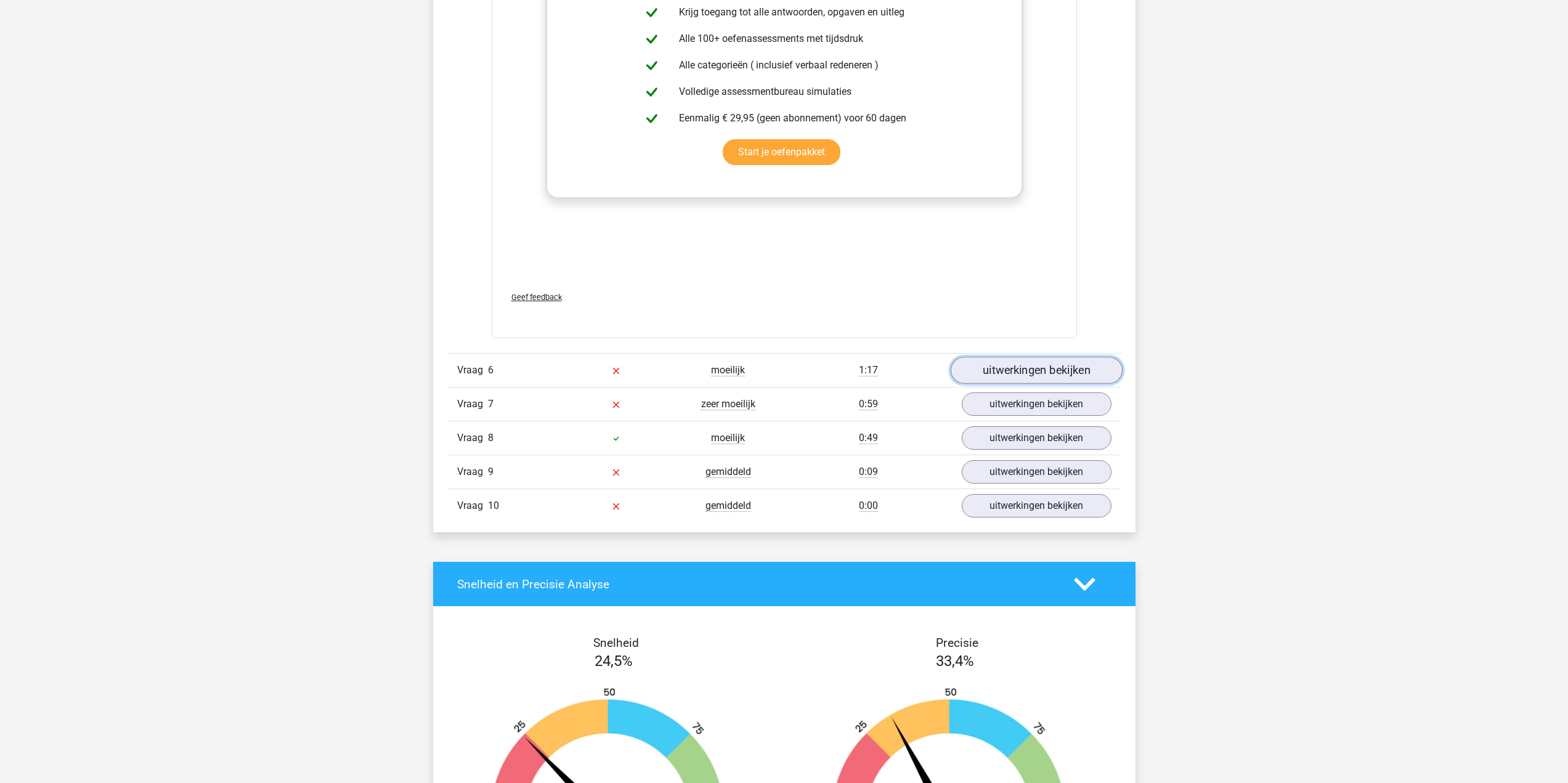
click at [1001, 377] on link "uitwerkingen bekijken" at bounding box center [1036, 370] width 172 height 27
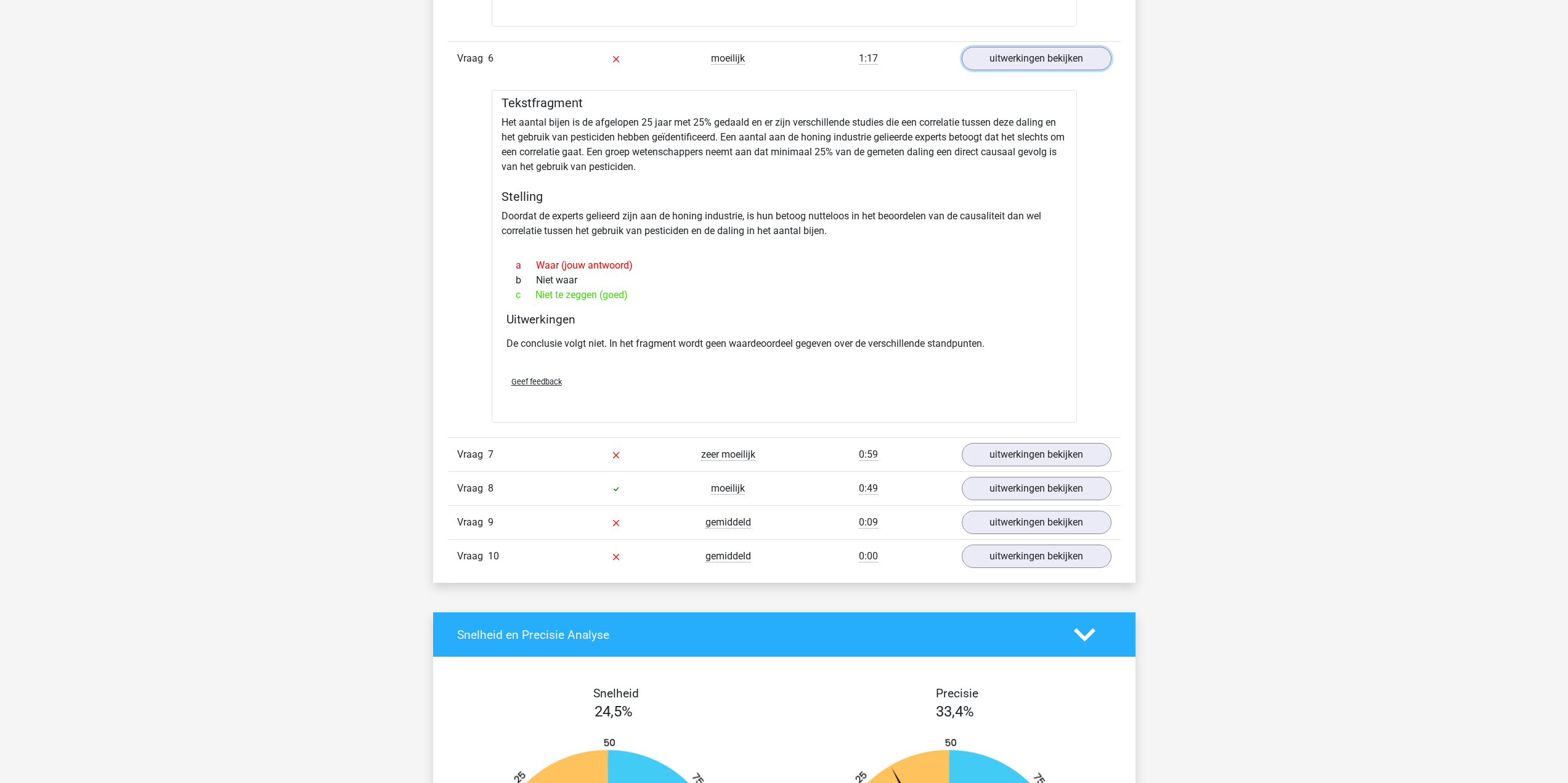
scroll to position [3804, 0]
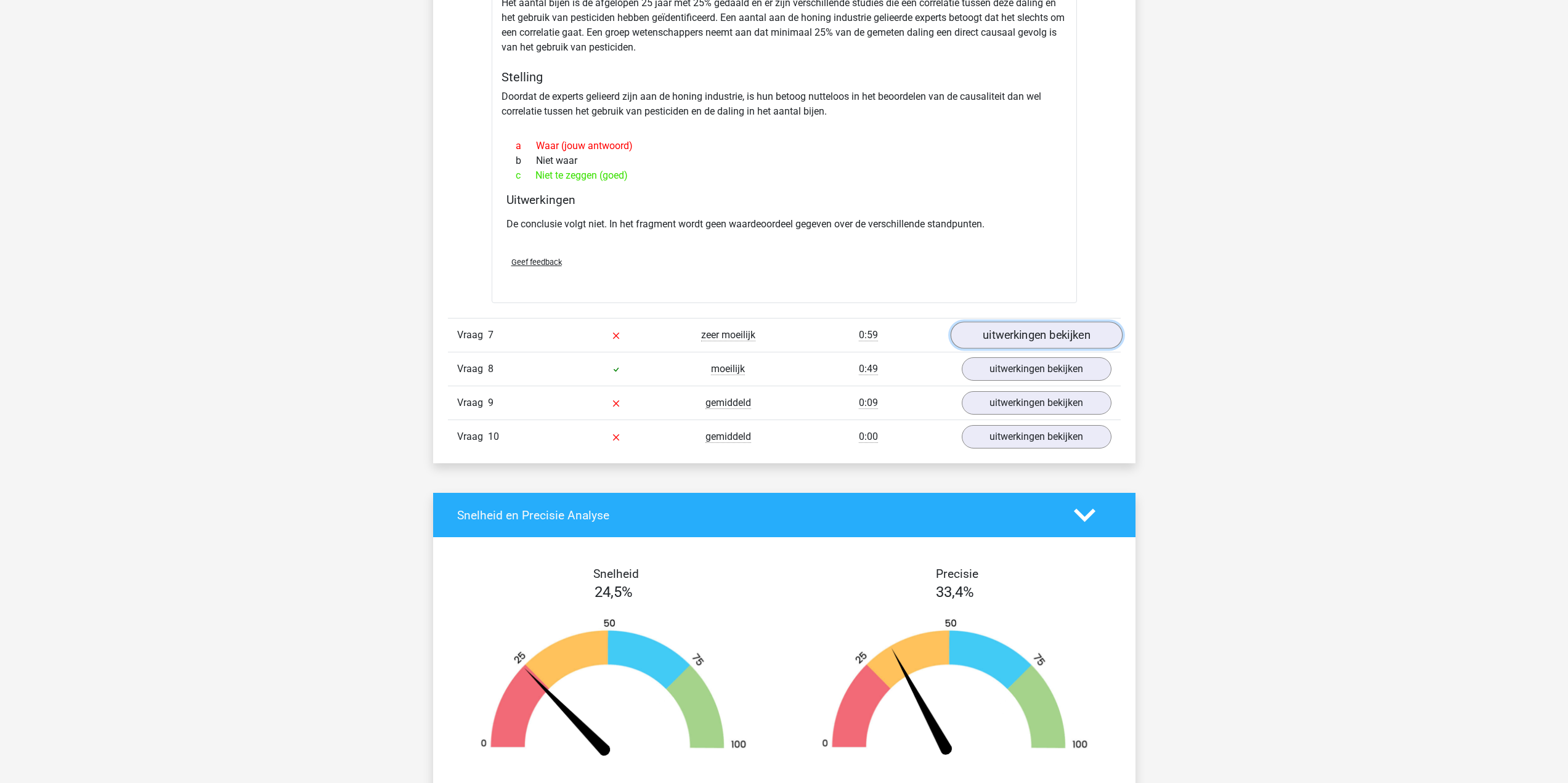
click at [1015, 341] on link "uitwerkingen bekijken" at bounding box center [1036, 335] width 172 height 27
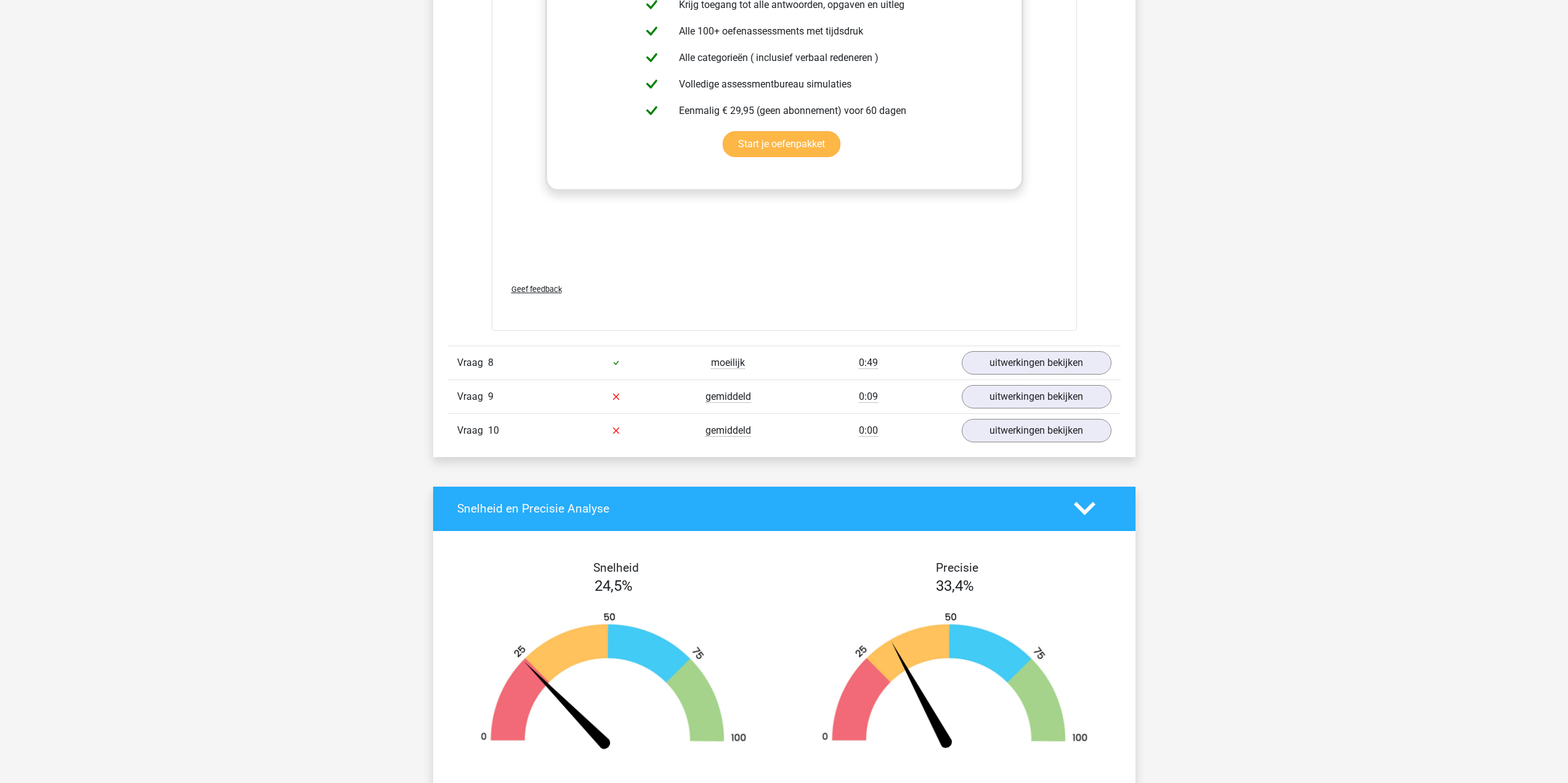
scroll to position [4482, 0]
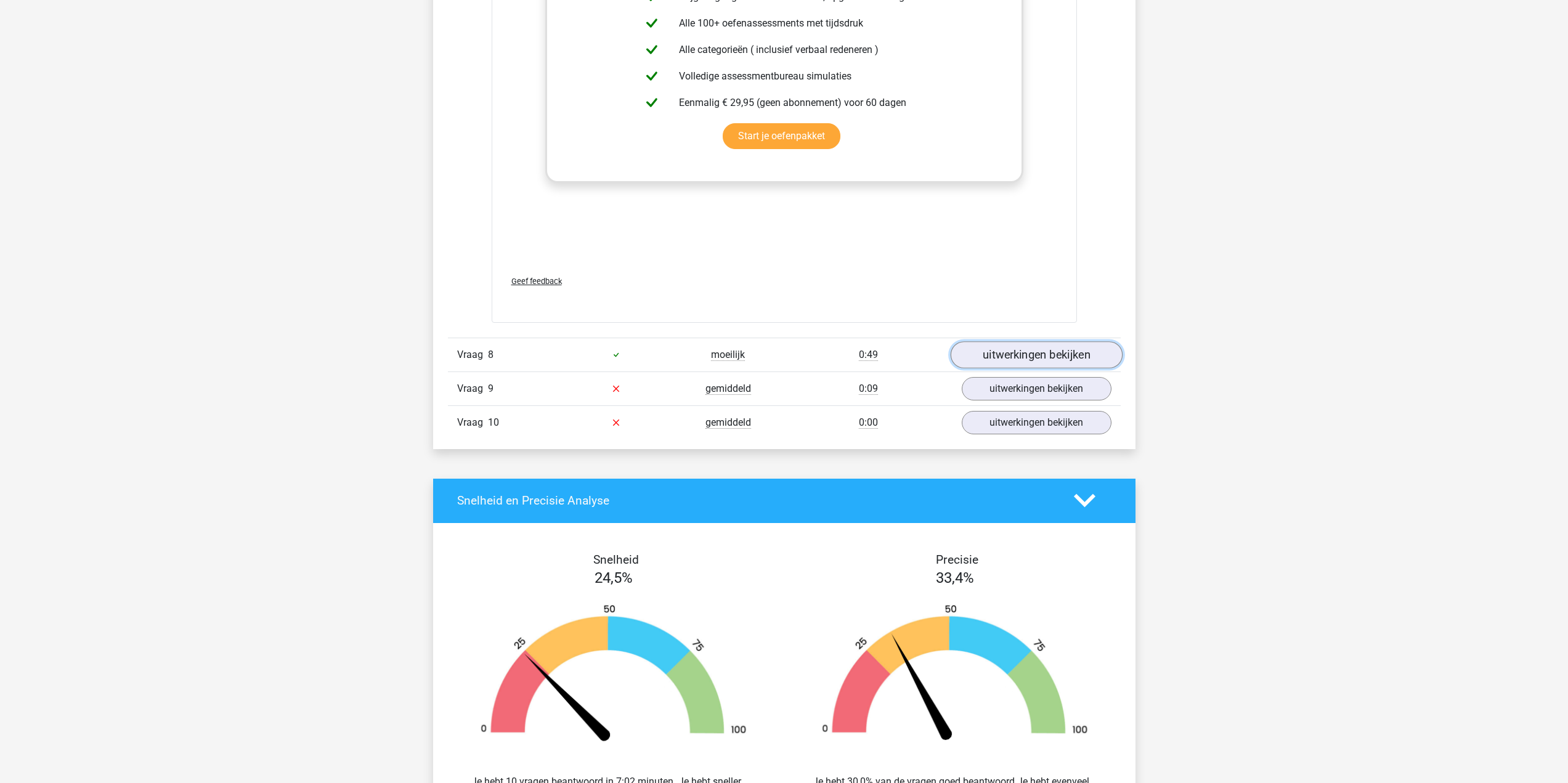
click at [1018, 354] on link "uitwerkingen bekijken" at bounding box center [1036, 354] width 172 height 27
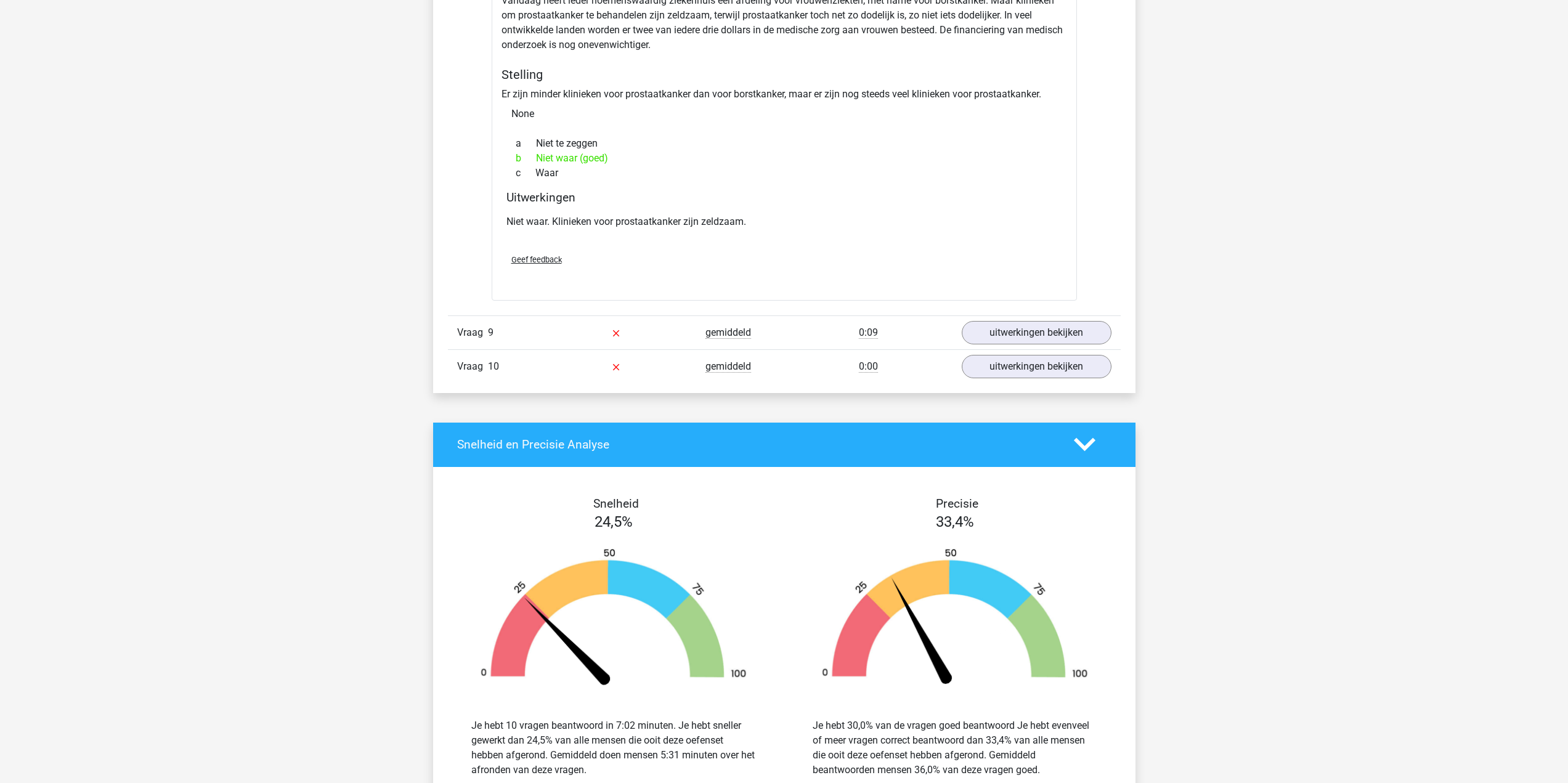
scroll to position [4913, 0]
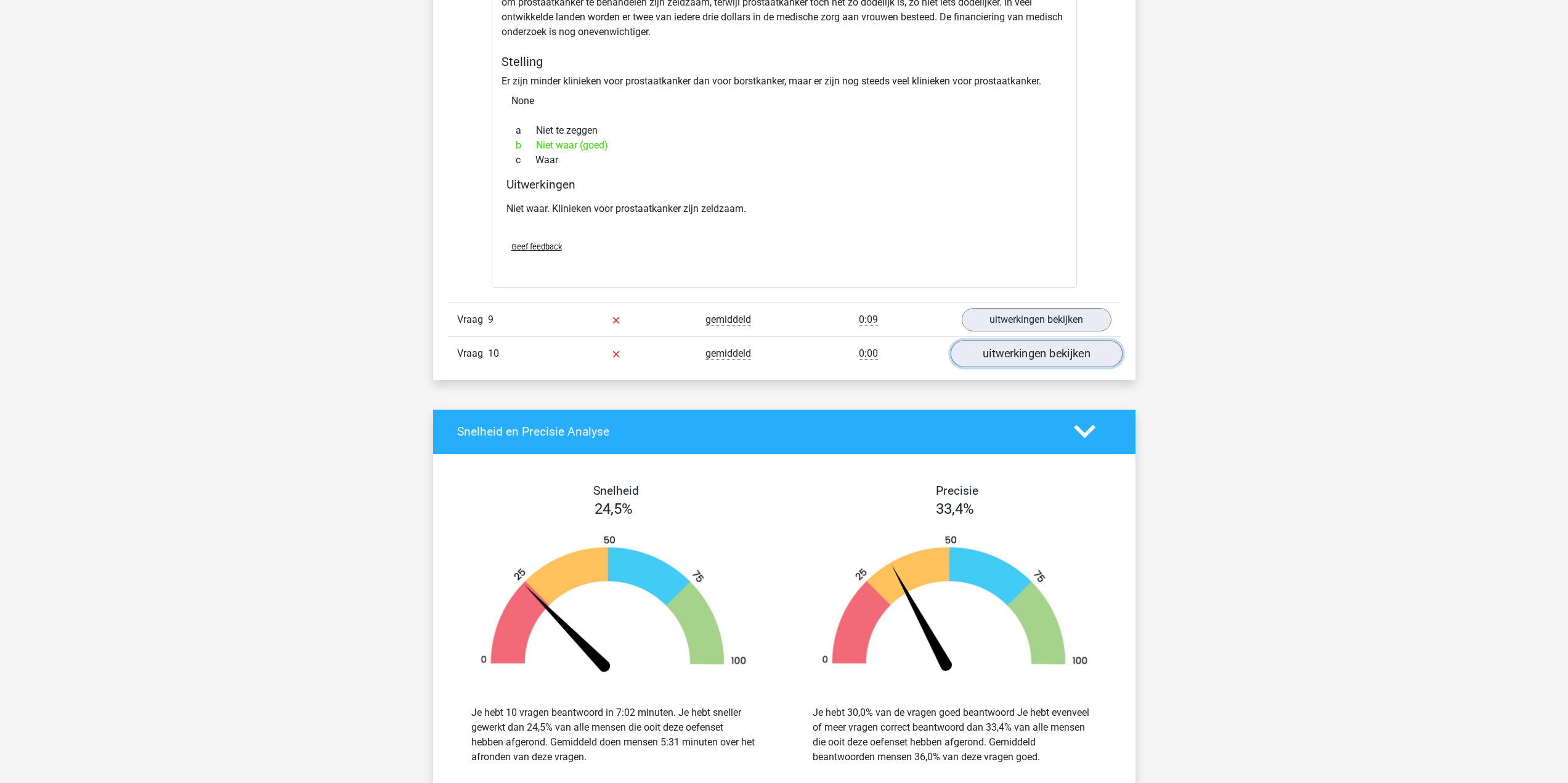
click at [1009, 348] on link "uitwerkingen bekijken" at bounding box center [1036, 353] width 172 height 27
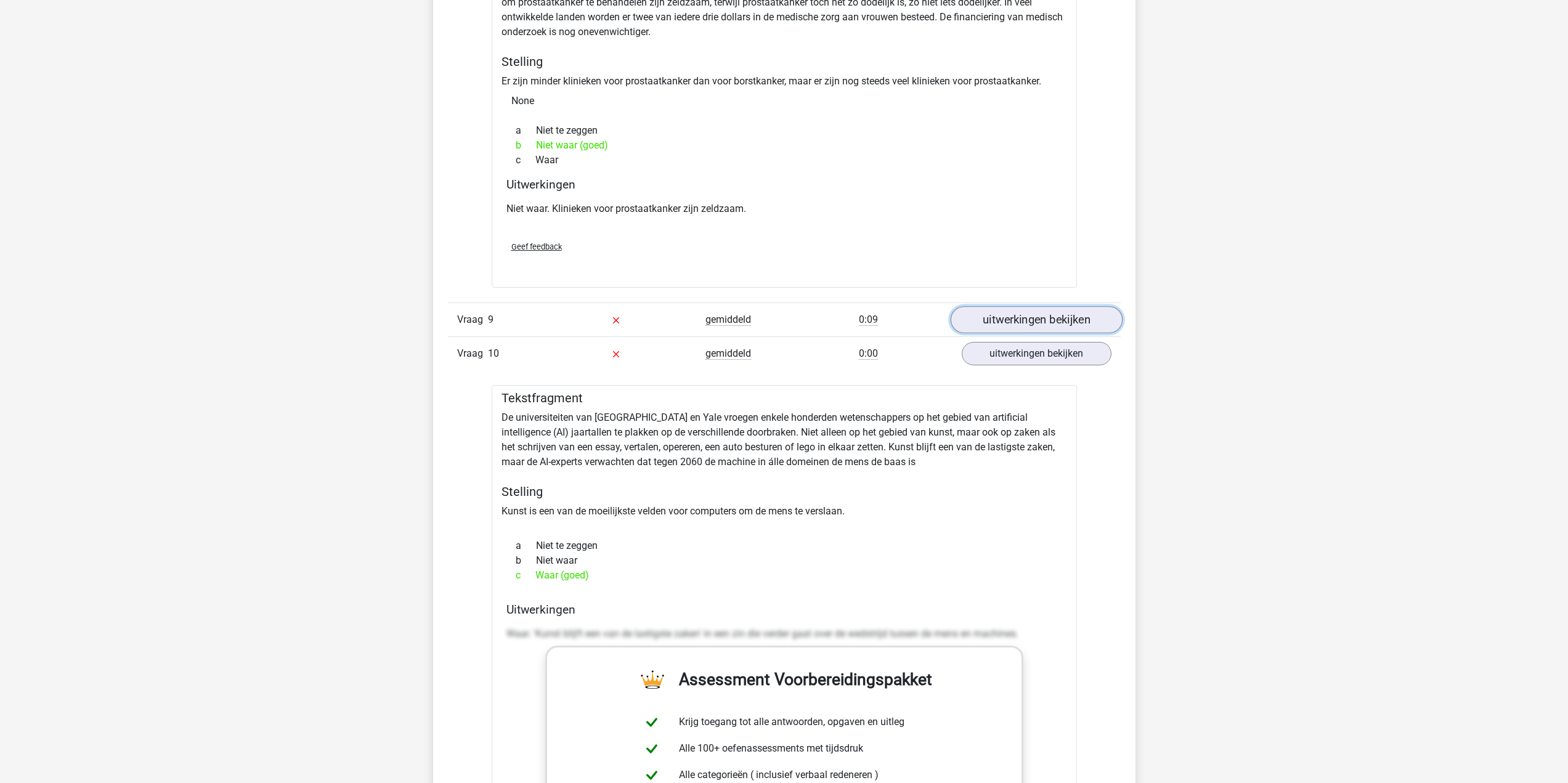
click at [1001, 321] on link "uitwerkingen bekijken" at bounding box center [1036, 319] width 172 height 27
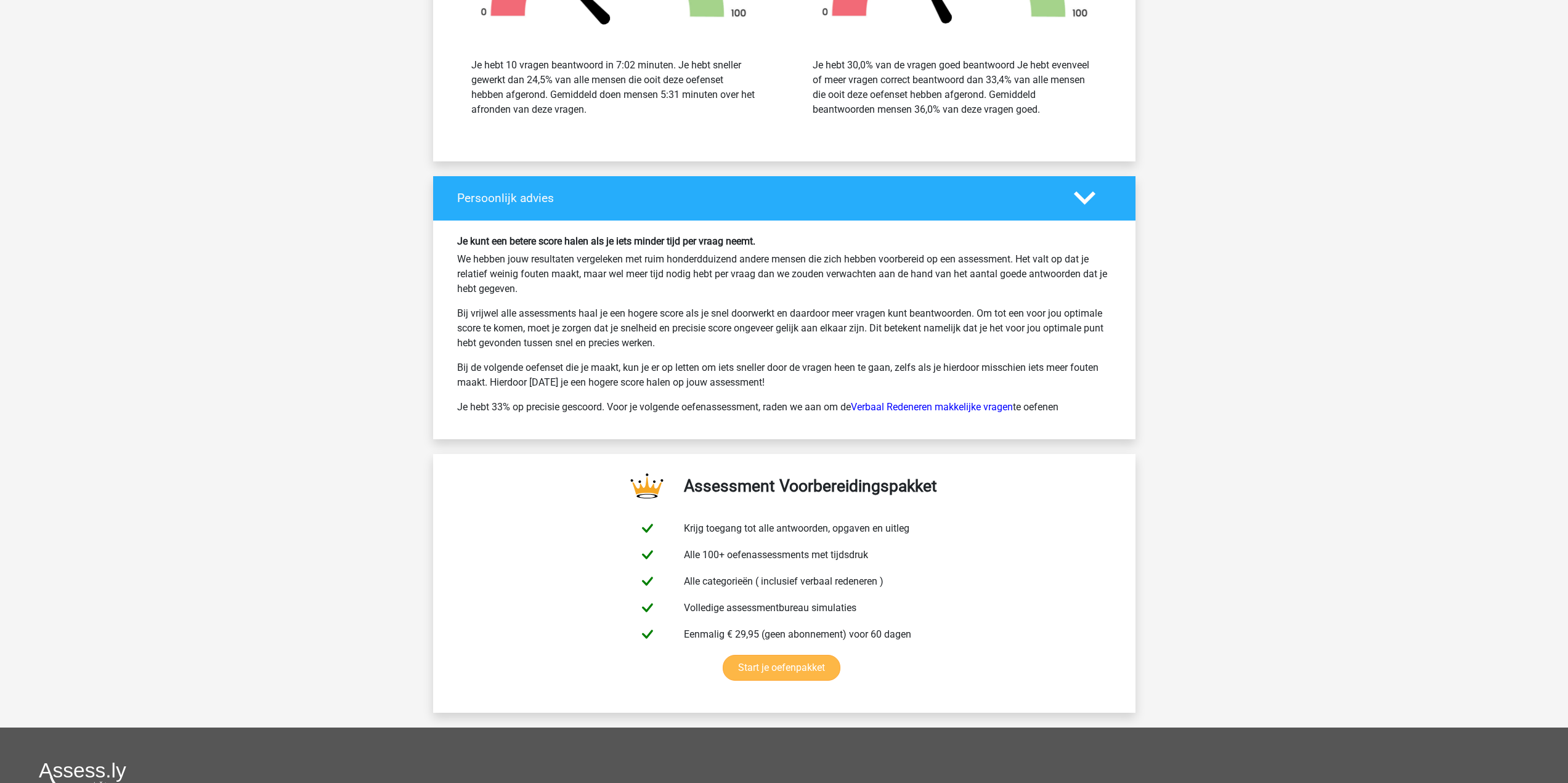
scroll to position [7216, 0]
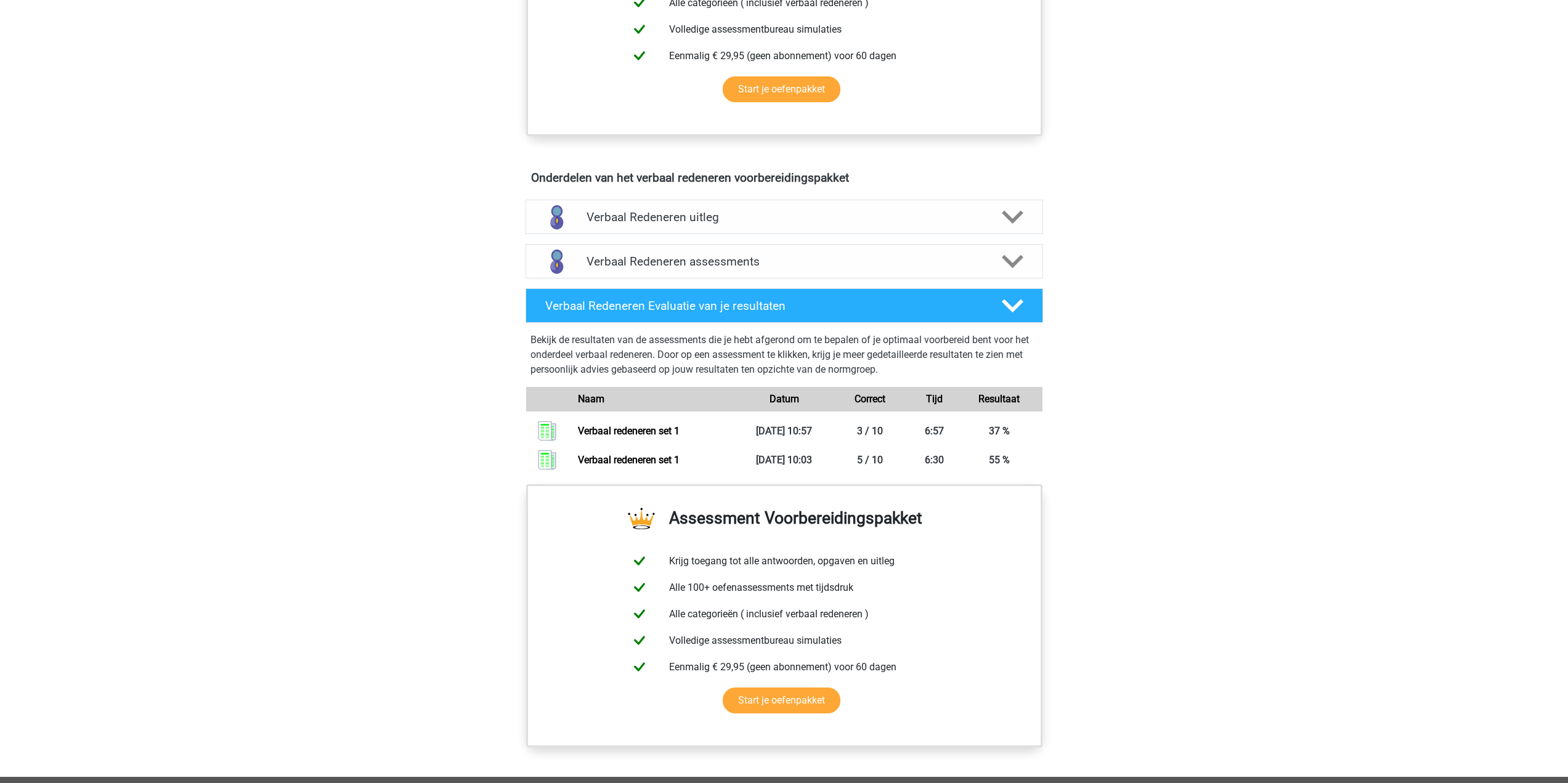
scroll to position [369, 0]
